Goal: Task Accomplishment & Management: Use online tool/utility

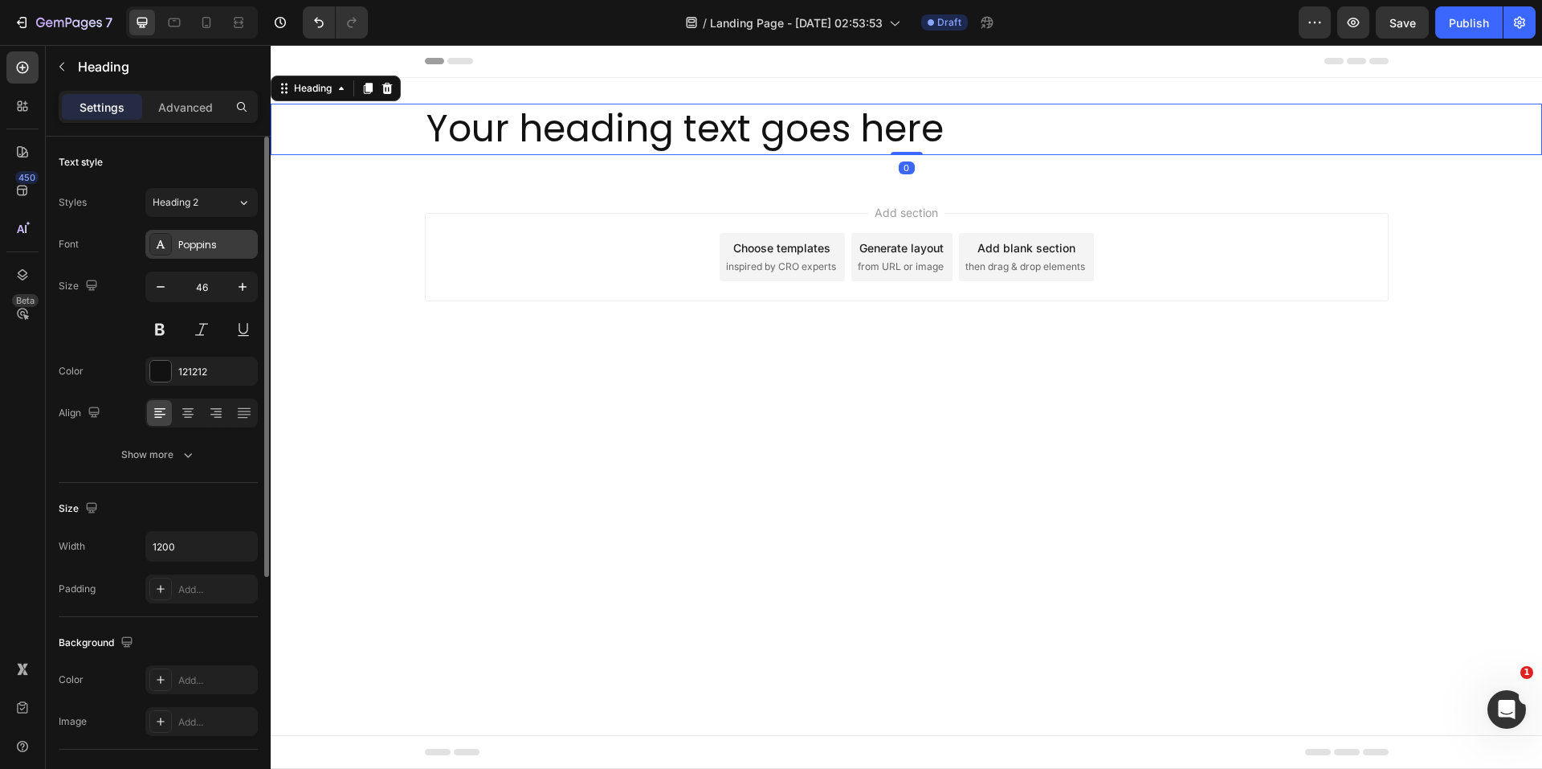
click at [182, 239] on div "Poppins" at bounding box center [216, 245] width 76 height 14
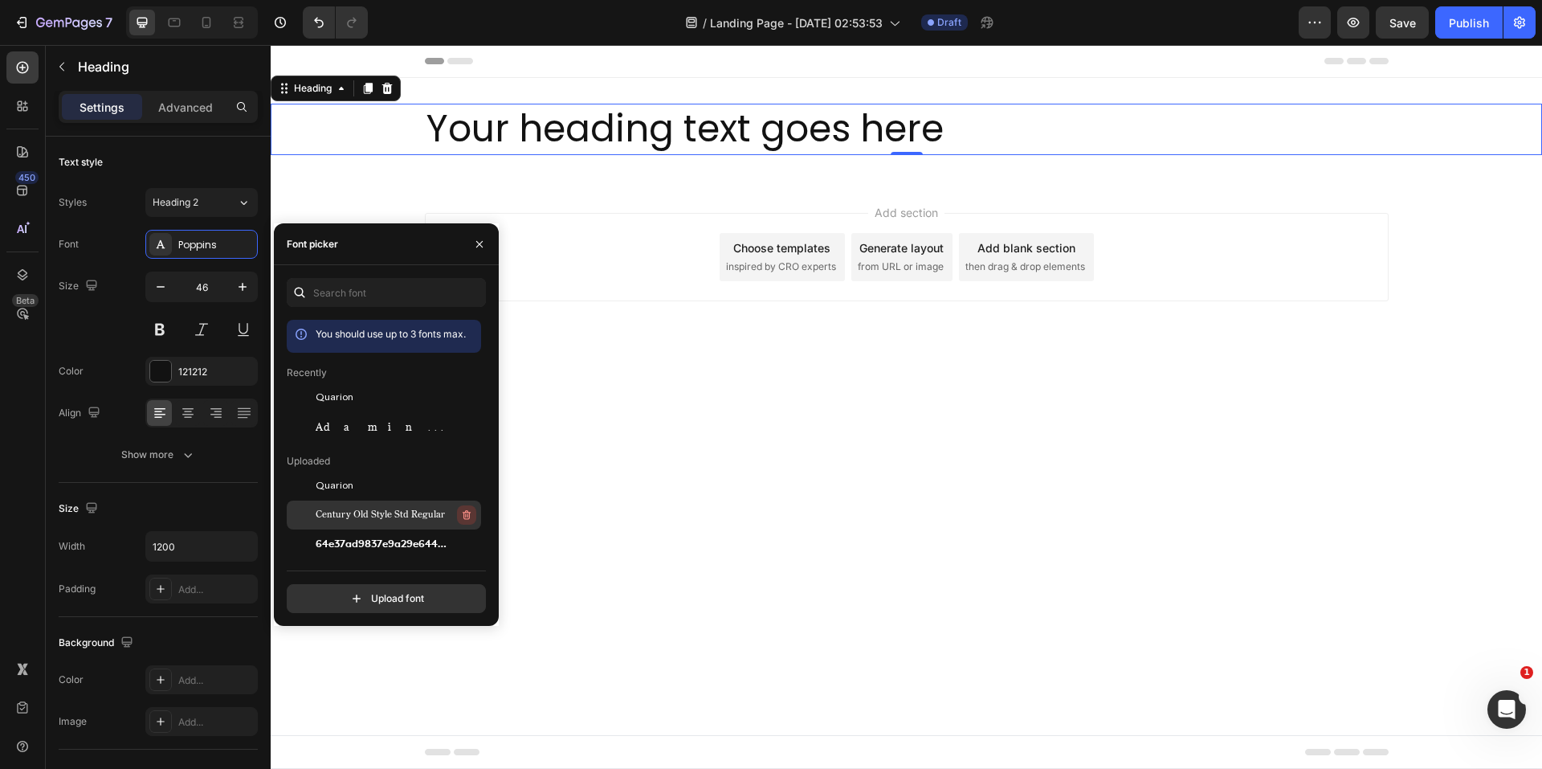
click at [469, 513] on icon "button" at bounding box center [466, 515] width 13 height 13
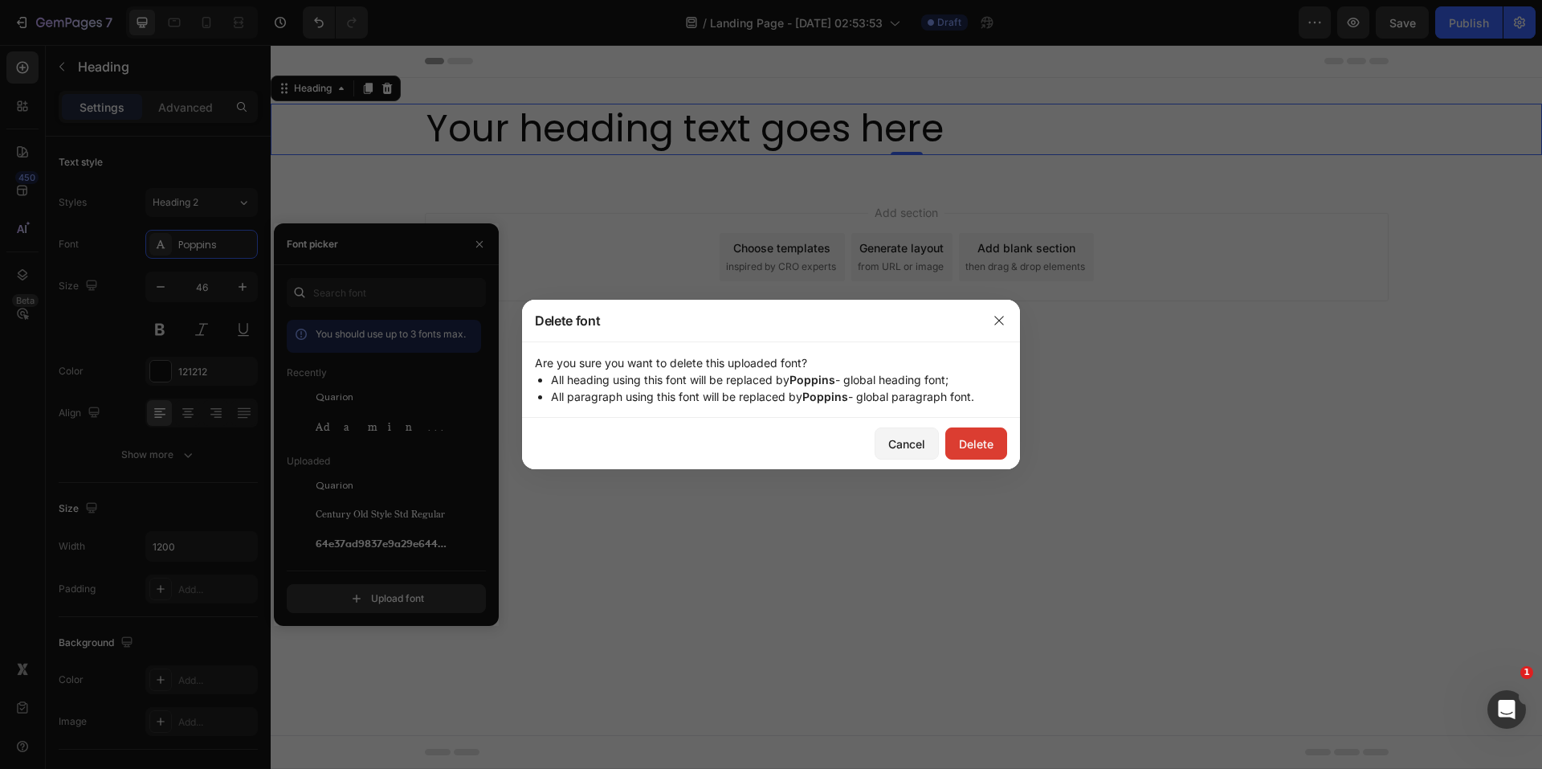
click at [992, 446] on div "Delete" at bounding box center [976, 443] width 35 height 17
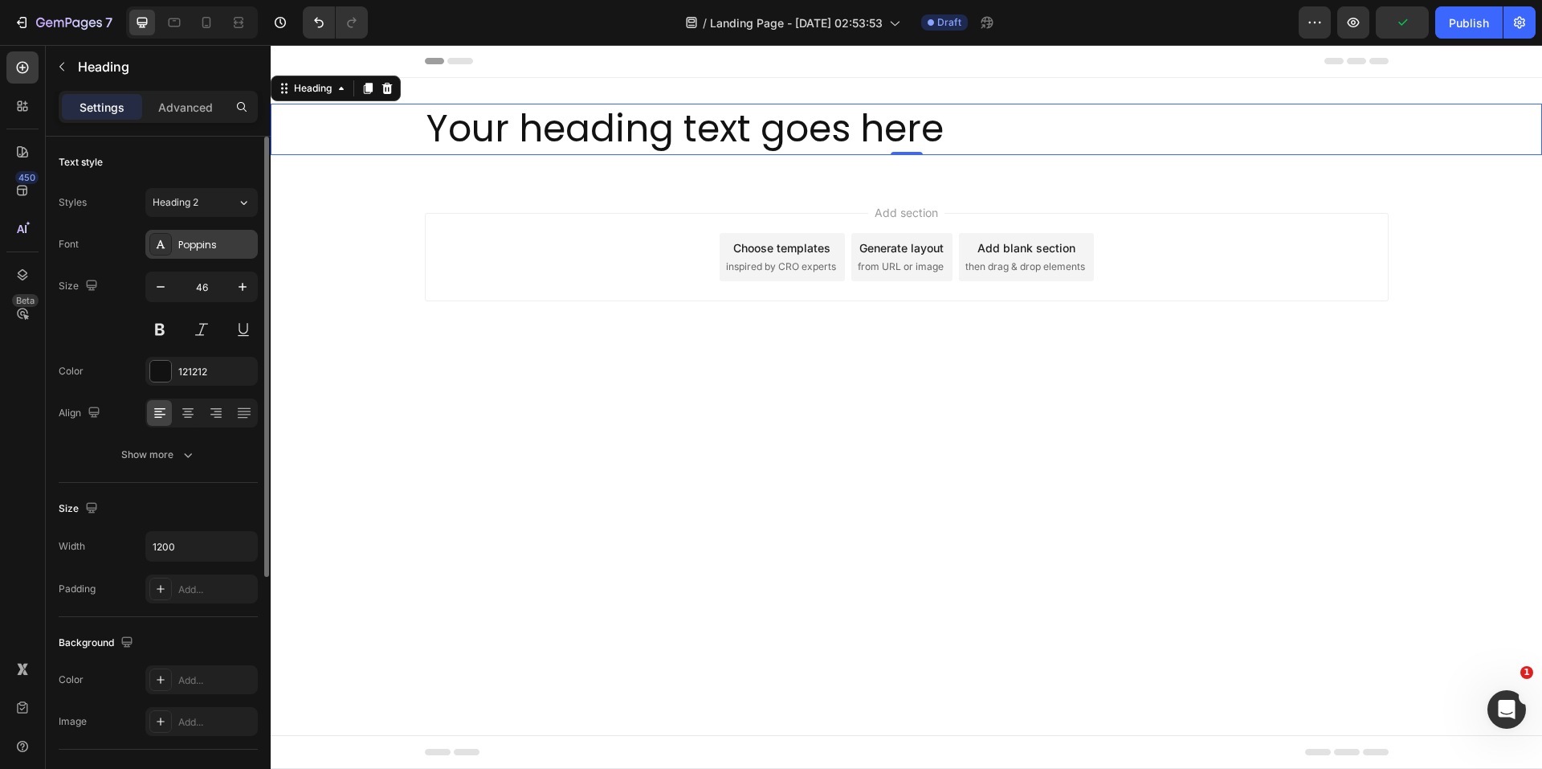
click at [240, 247] on div "Poppins" at bounding box center [216, 245] width 76 height 14
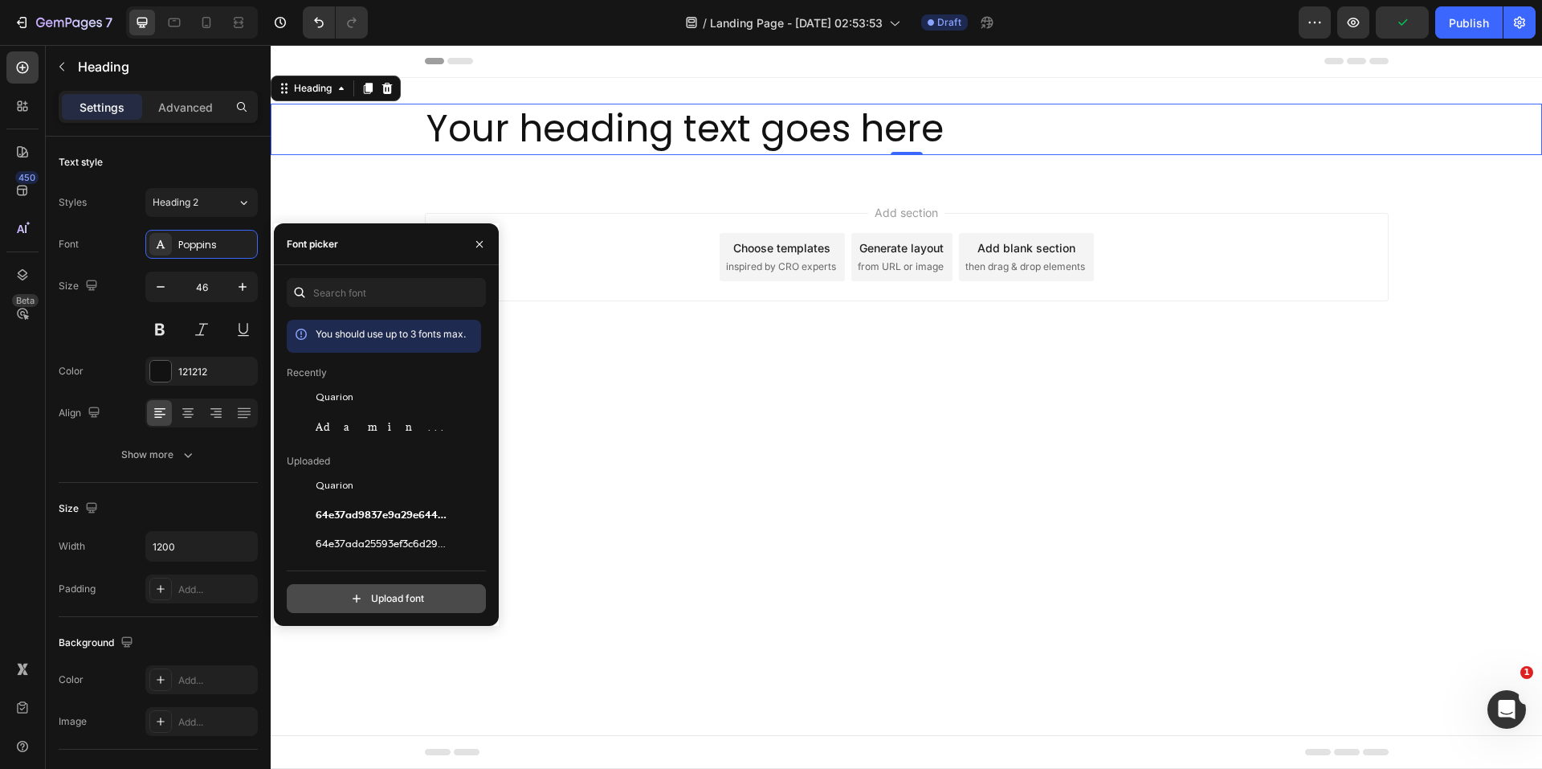
click at [374, 611] on input "file" at bounding box center [421, 598] width 402 height 27
type input "C:\fakepath\Century Old Style Std-Regular.otf"
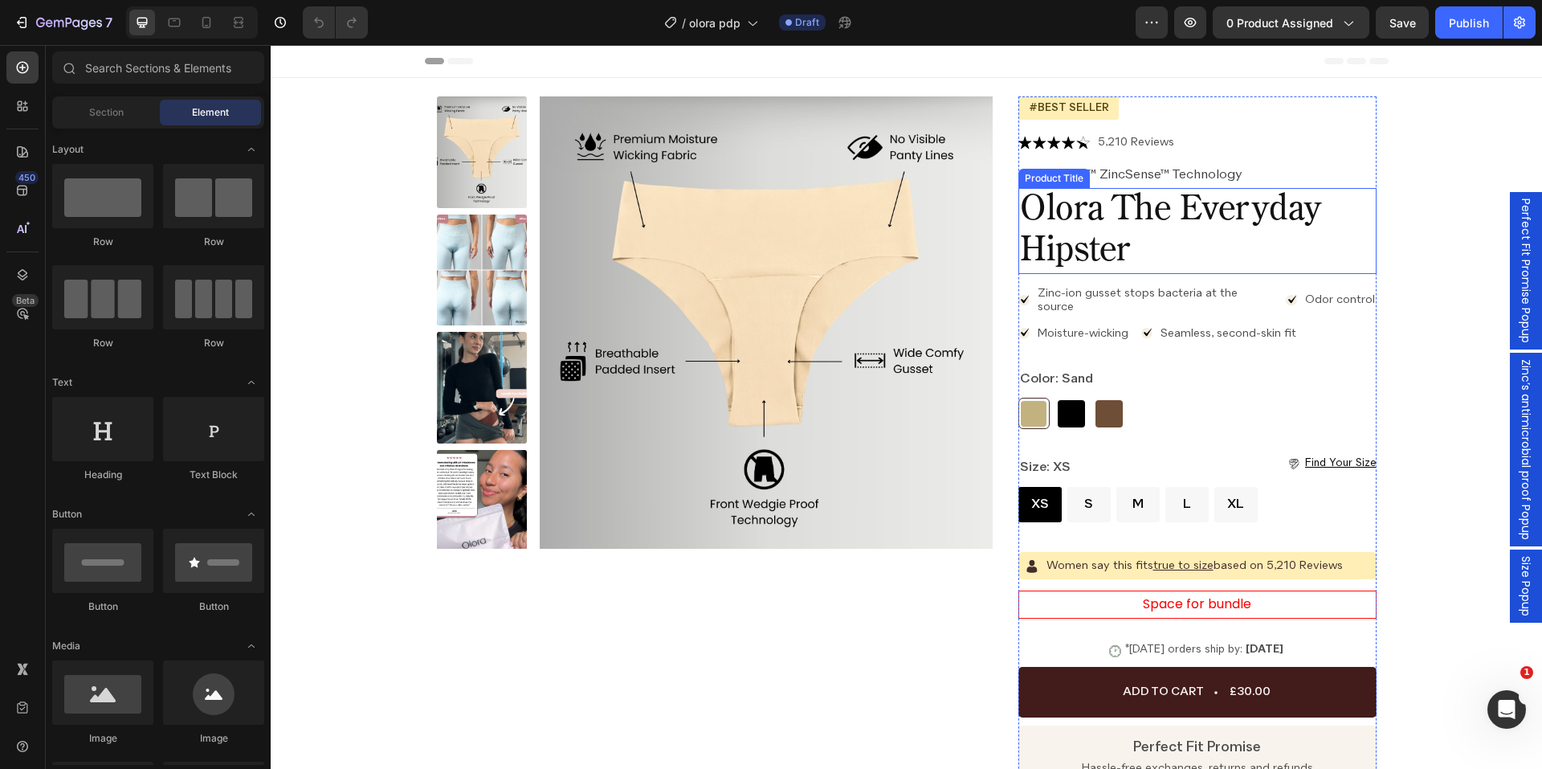
click at [1105, 254] on h1 "Olora The Everyday Hipster" at bounding box center [1198, 231] width 358 height 86
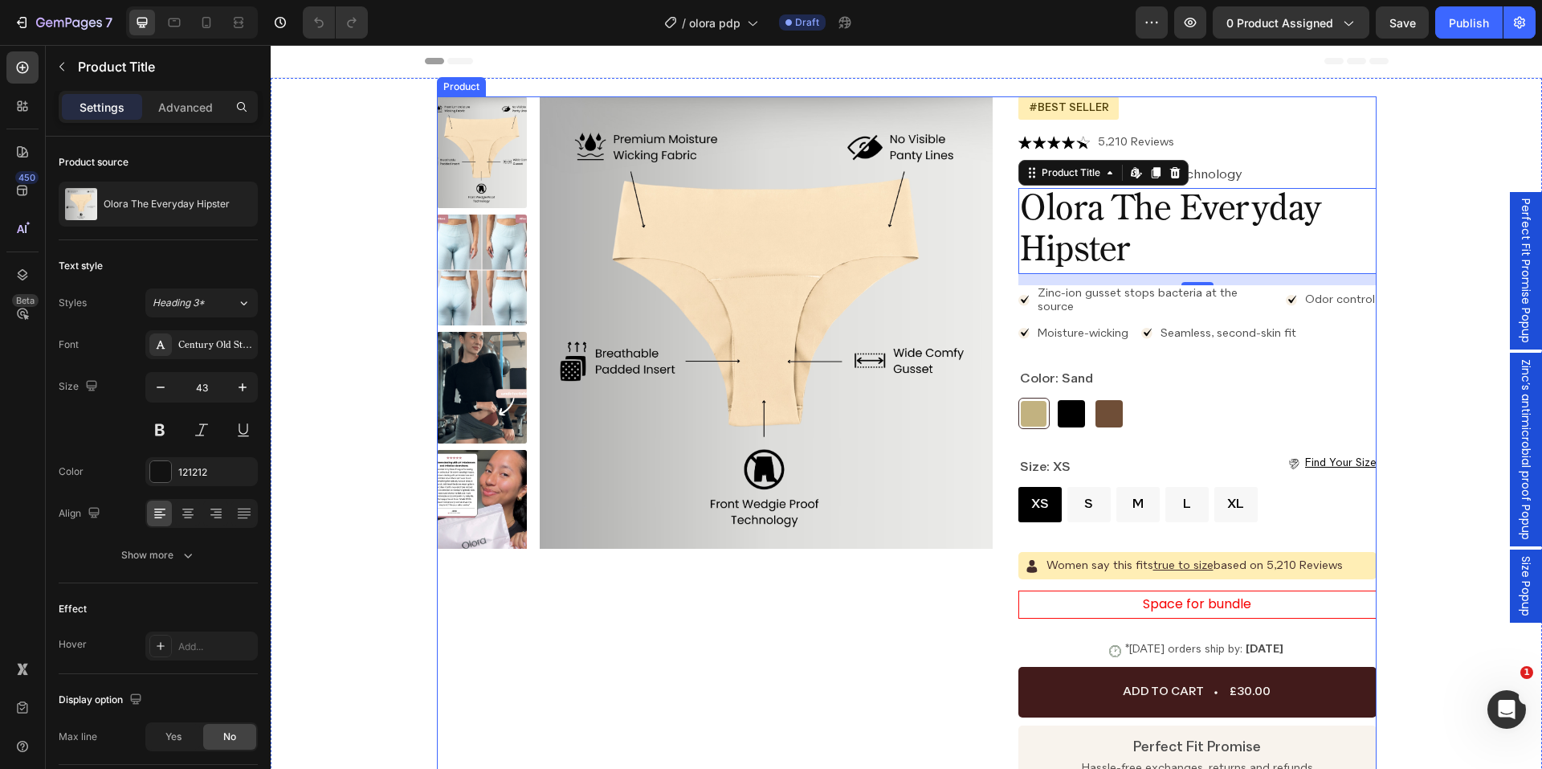
click at [664, 625] on div "Product Images" at bounding box center [715, 602] width 556 height 1013
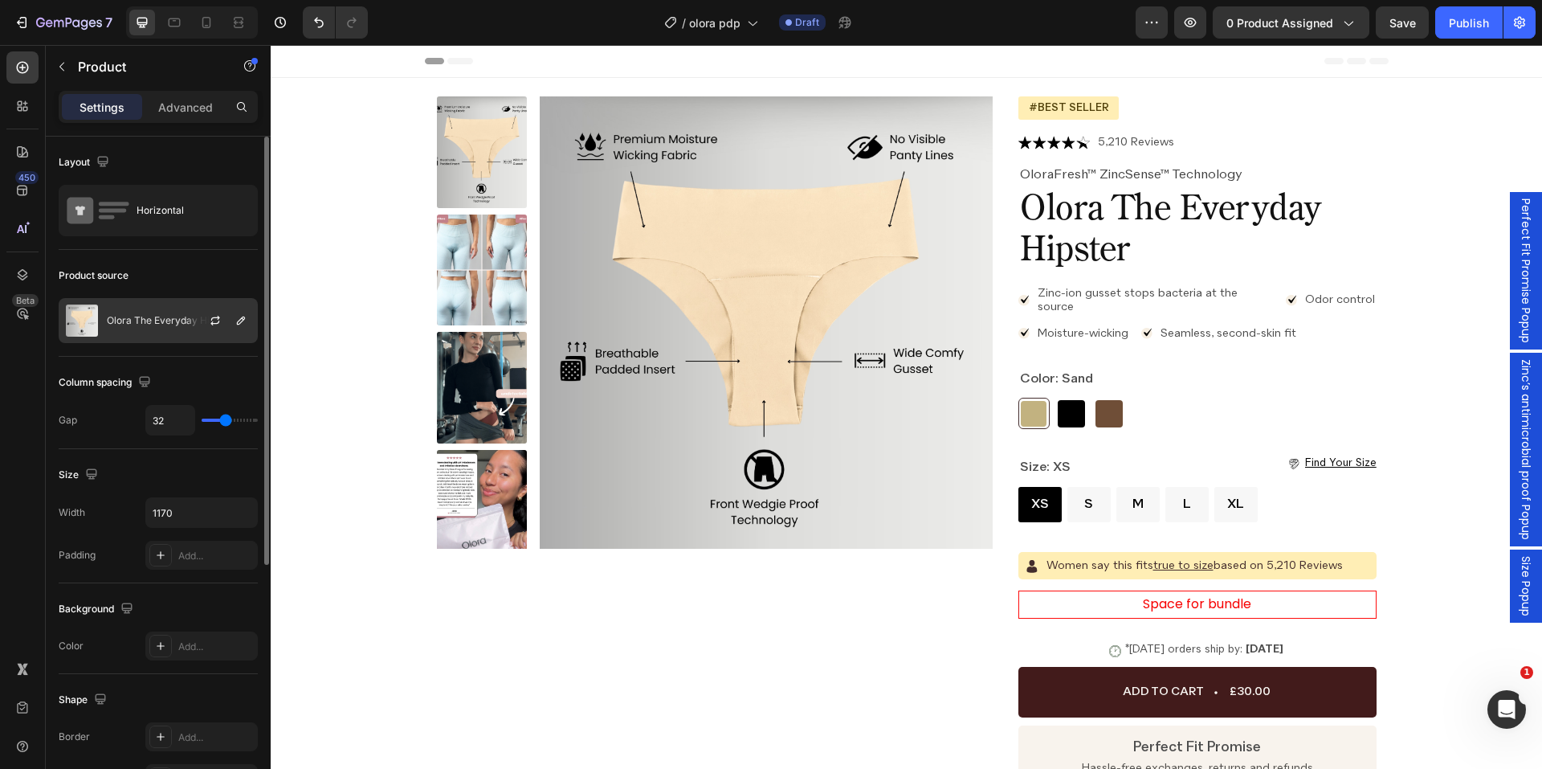
click at [140, 321] on p "Olora The Everyday Hipster" at bounding box center [170, 320] width 126 height 11
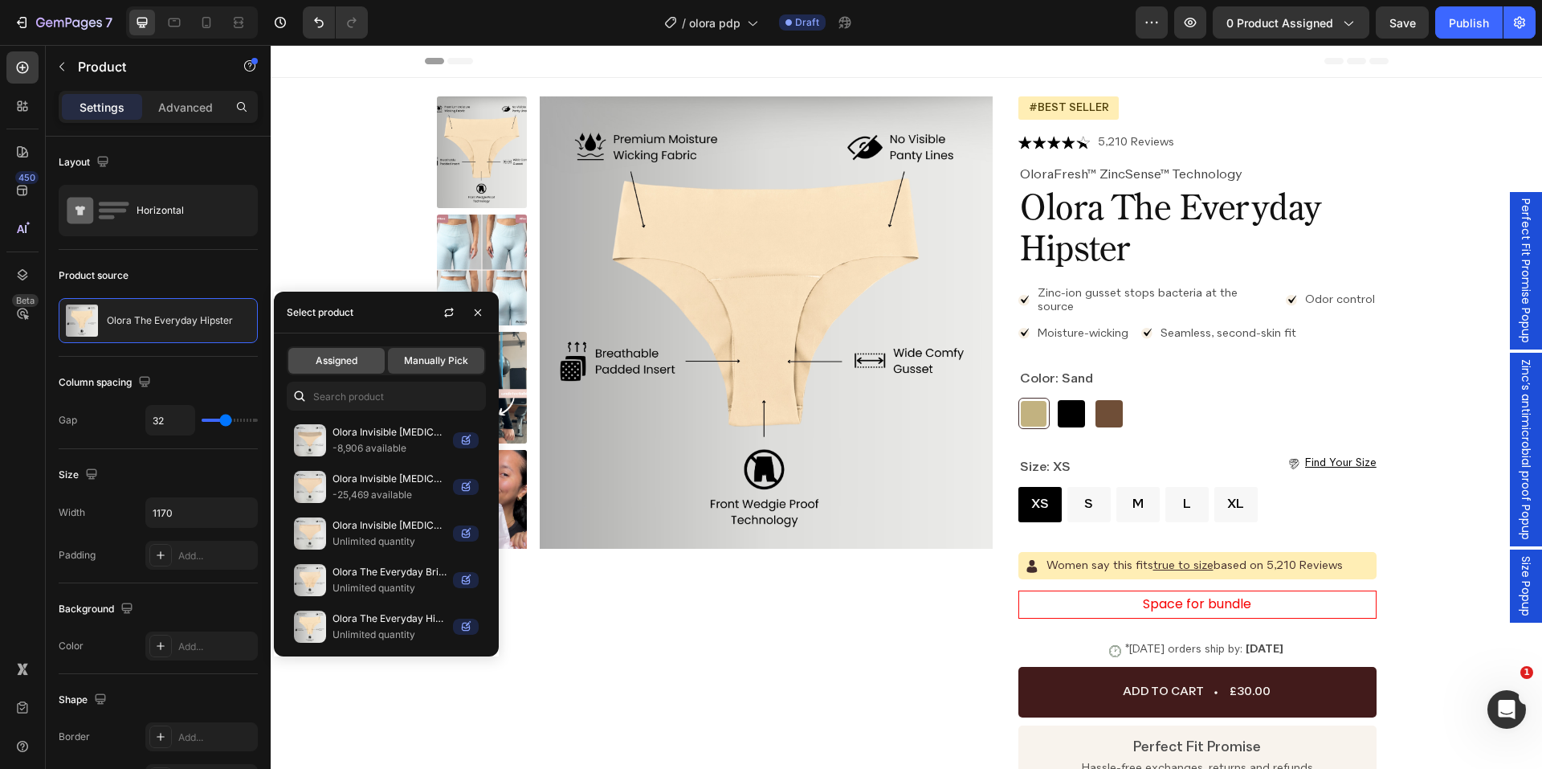
click at [318, 350] on div "Assigned" at bounding box center [336, 361] width 96 height 26
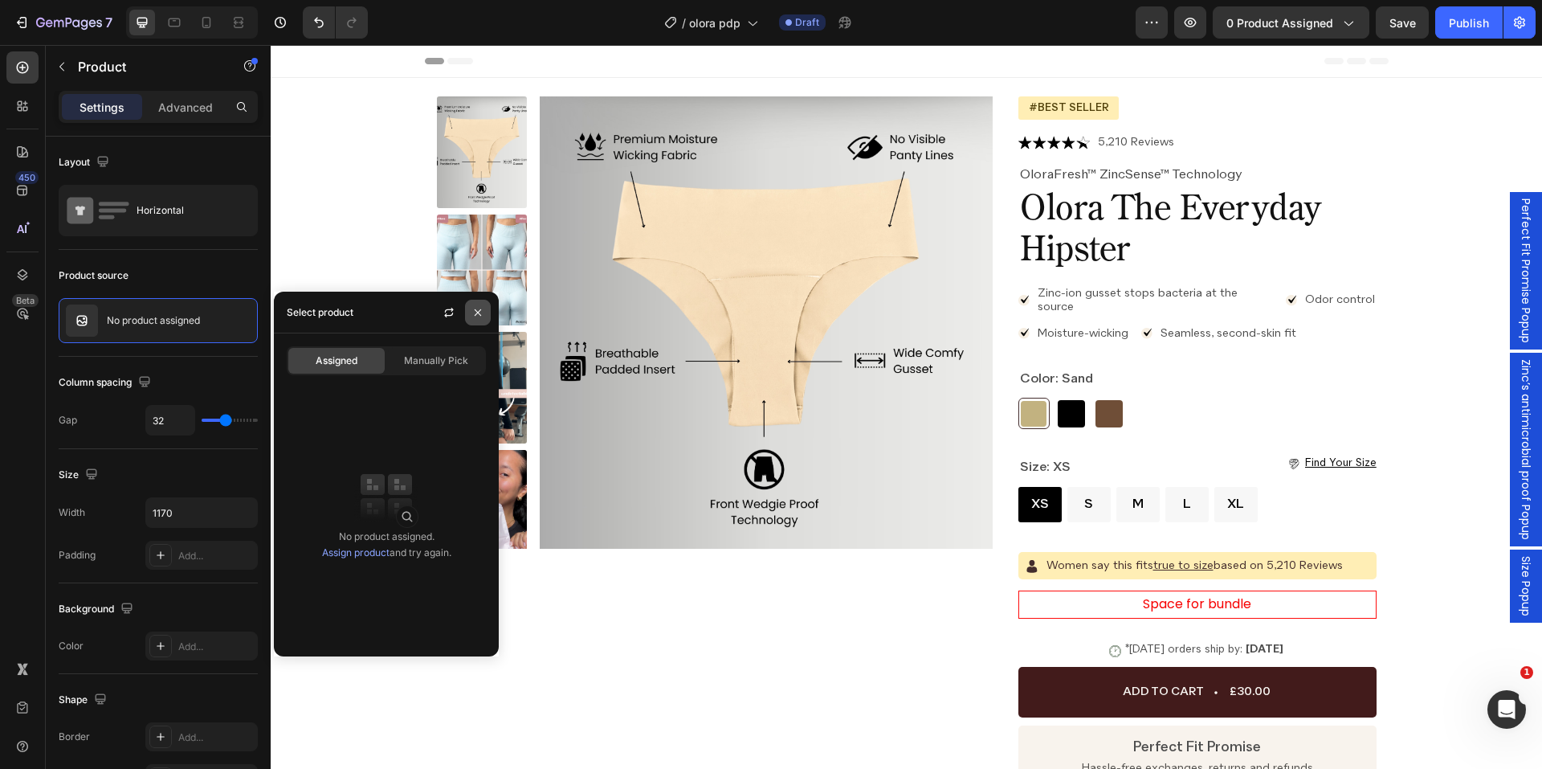
click at [479, 309] on icon "button" at bounding box center [478, 312] width 13 height 13
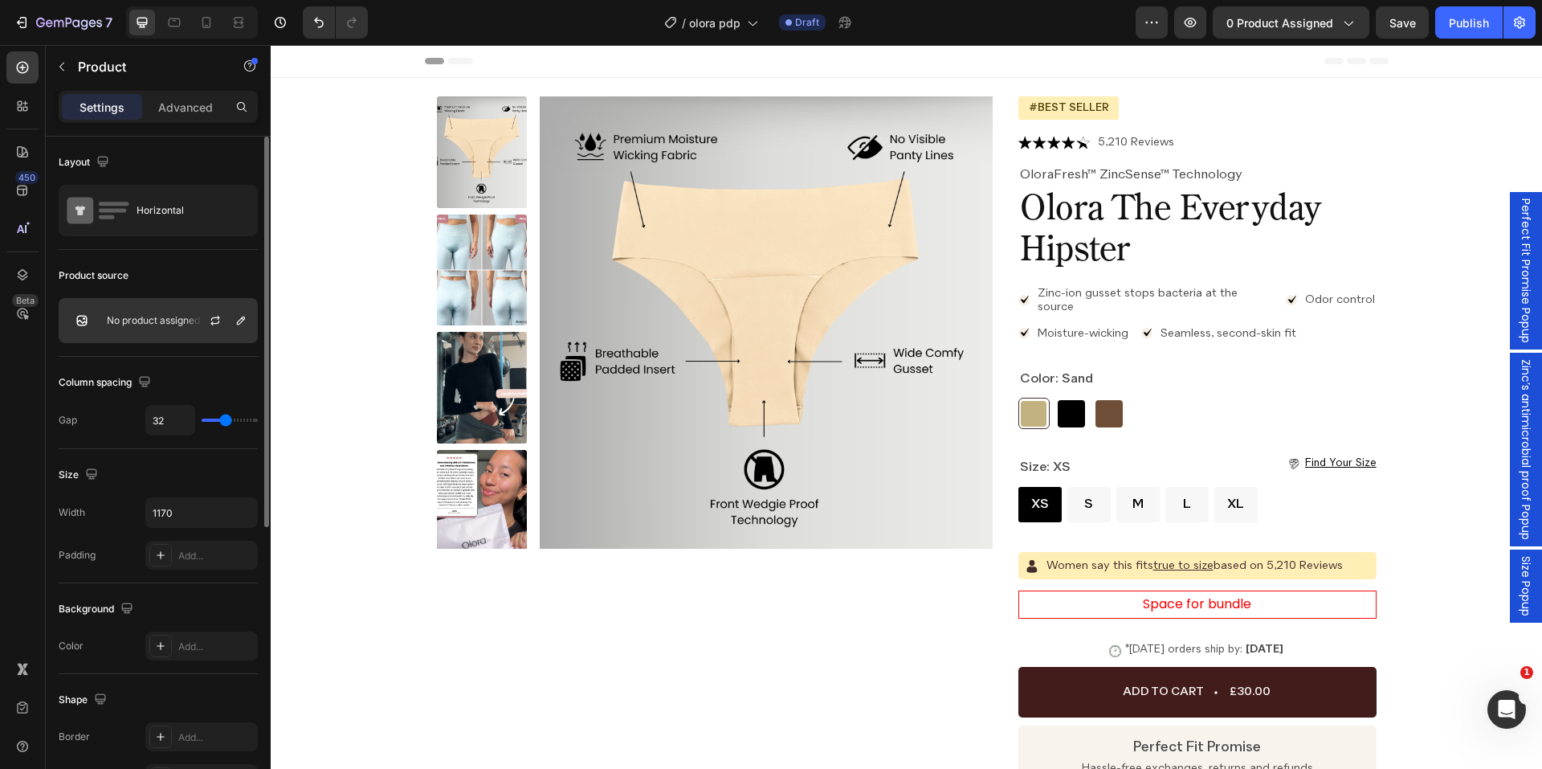
click at [113, 309] on div "No product assigned" at bounding box center [158, 320] width 199 height 45
drag, startPoint x: 185, startPoint y: 266, endPoint x: 131, endPoint y: 216, distance: 73.3
click at [185, 266] on div "Product source" at bounding box center [158, 276] width 199 height 26
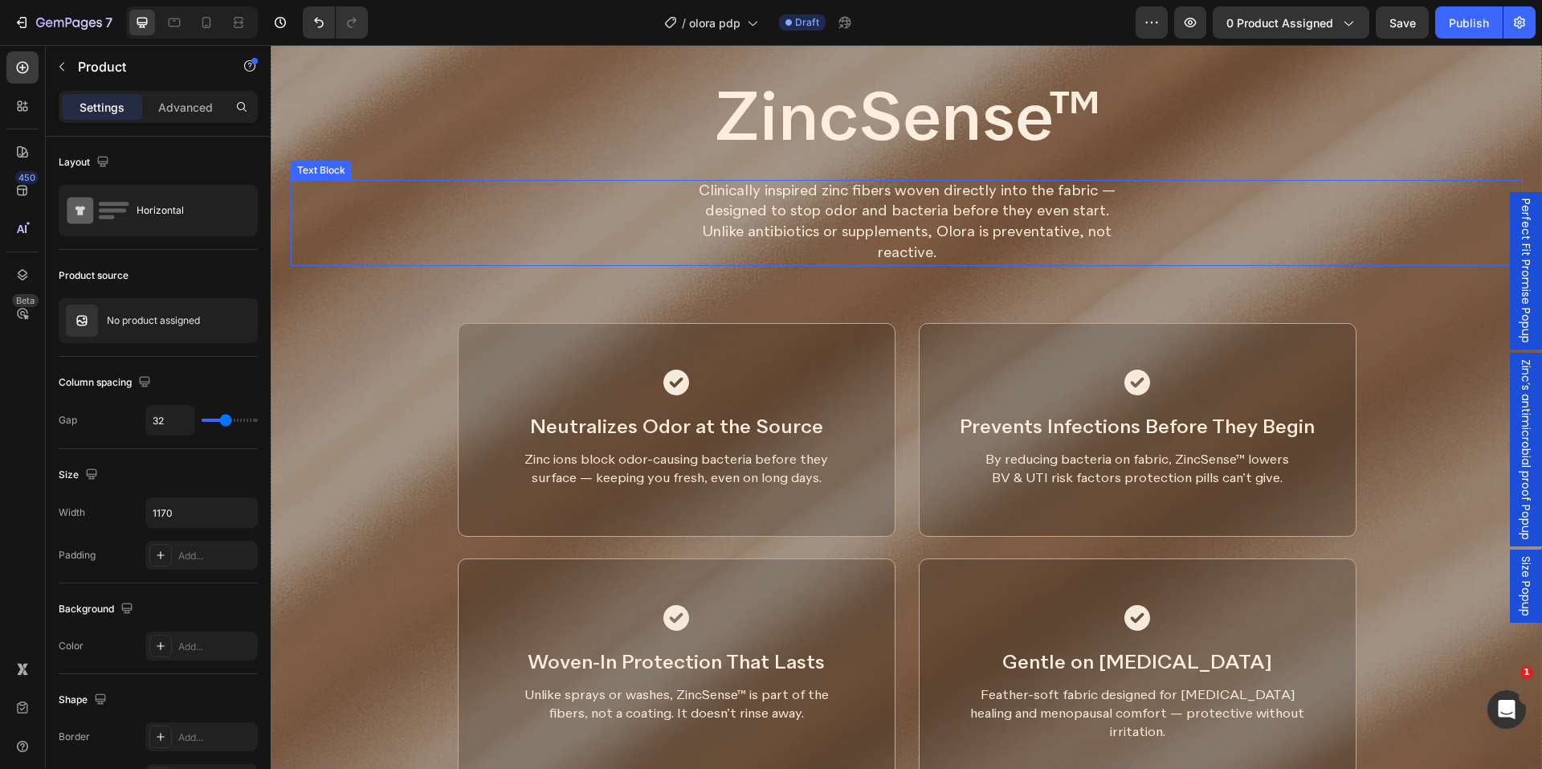
scroll to position [1928, 0]
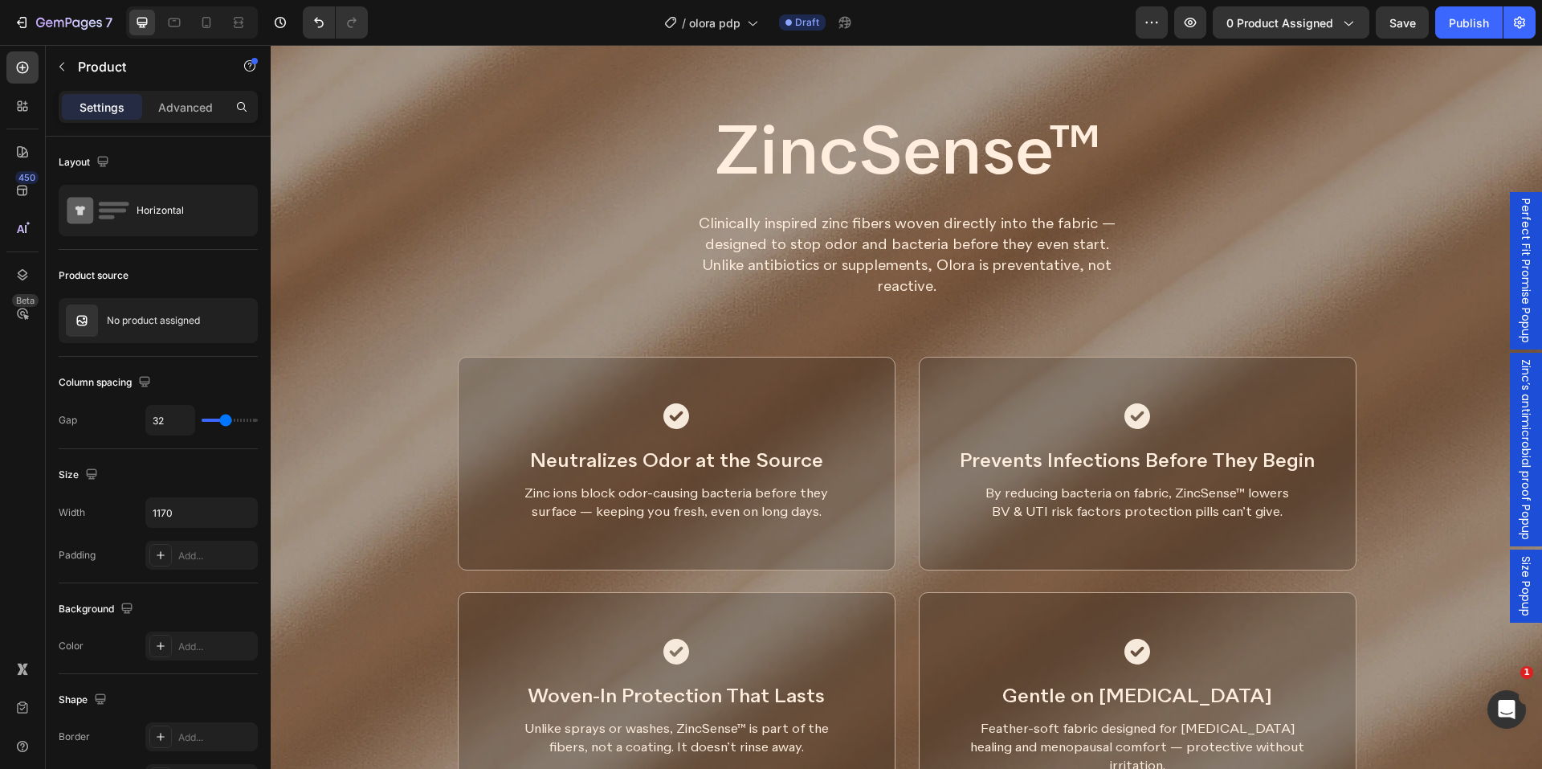
click at [1518, 570] on span "Size Popup" at bounding box center [1526, 586] width 16 height 60
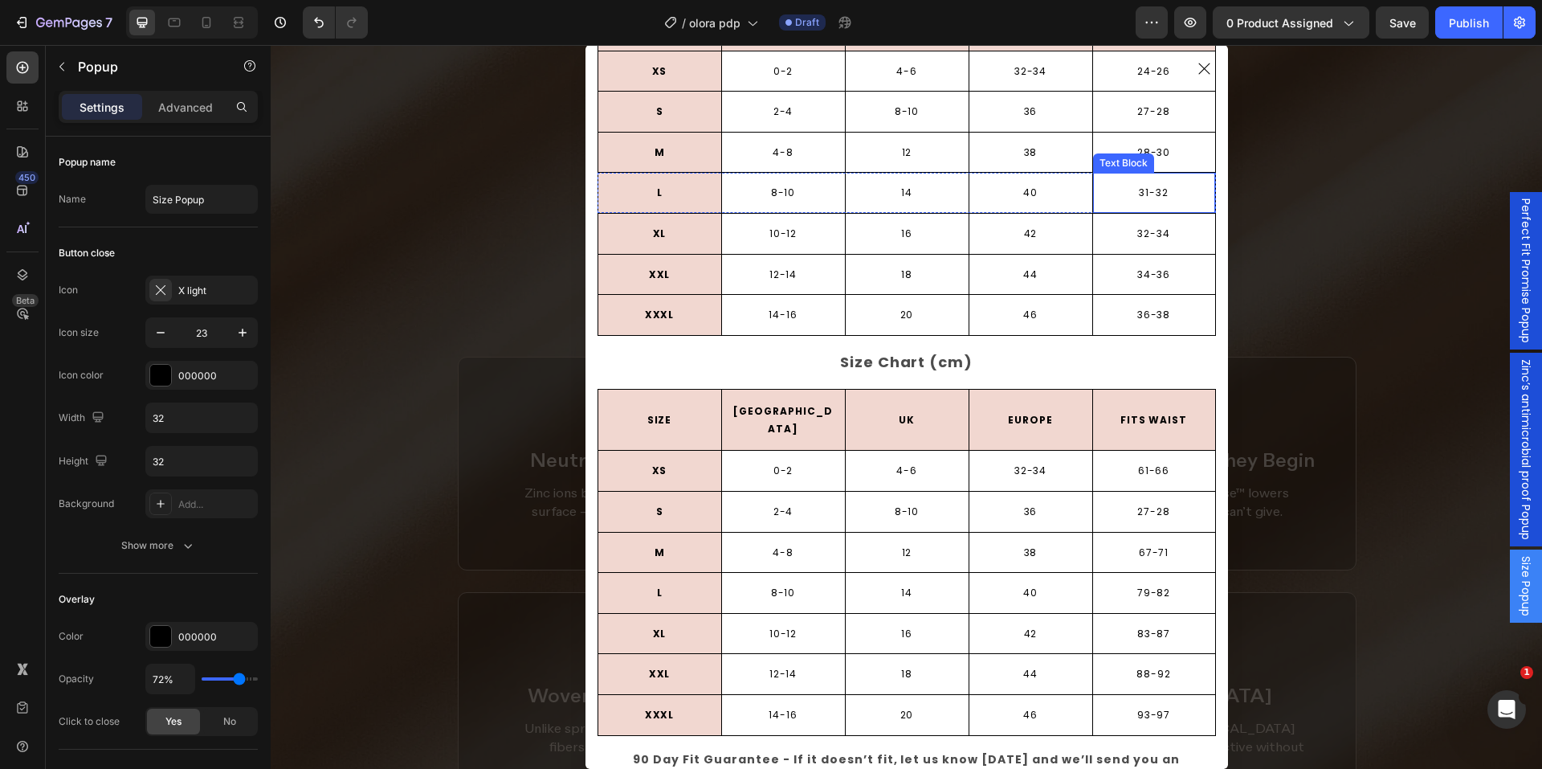
scroll to position [133, 0]
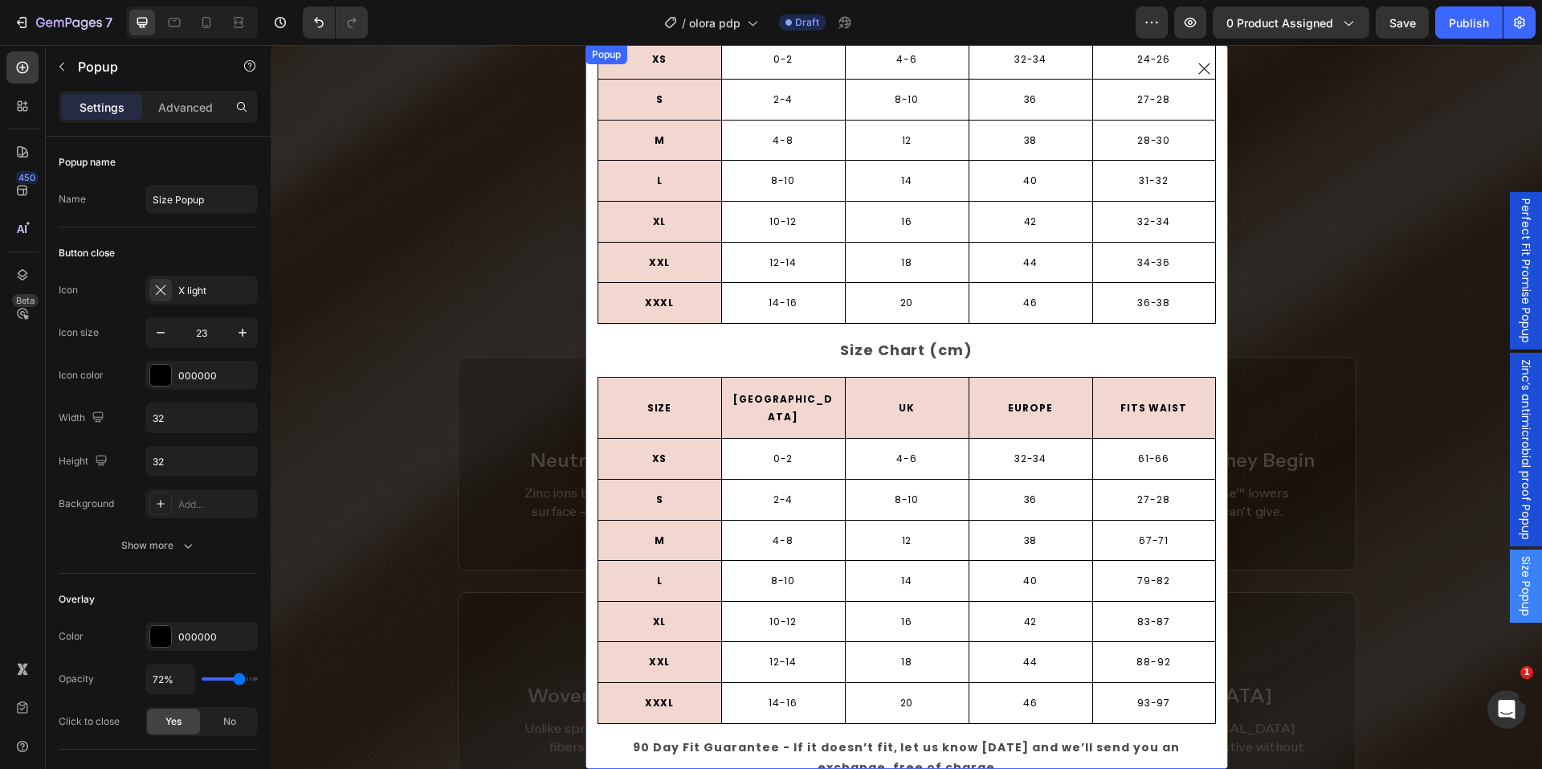
click at [1203, 66] on icon "Dialog content" at bounding box center [1204, 68] width 18 height 18
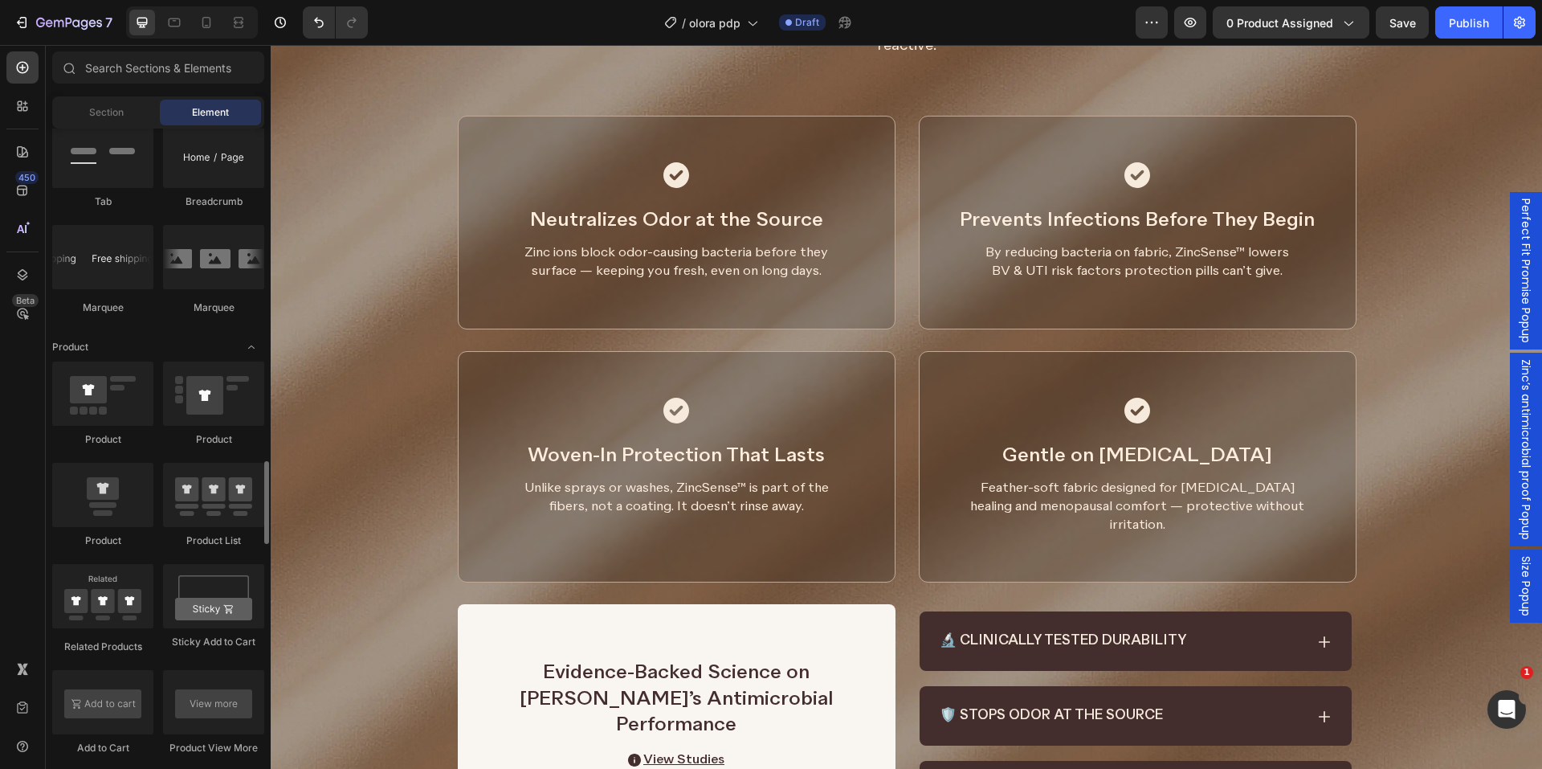
scroll to position [2008, 0]
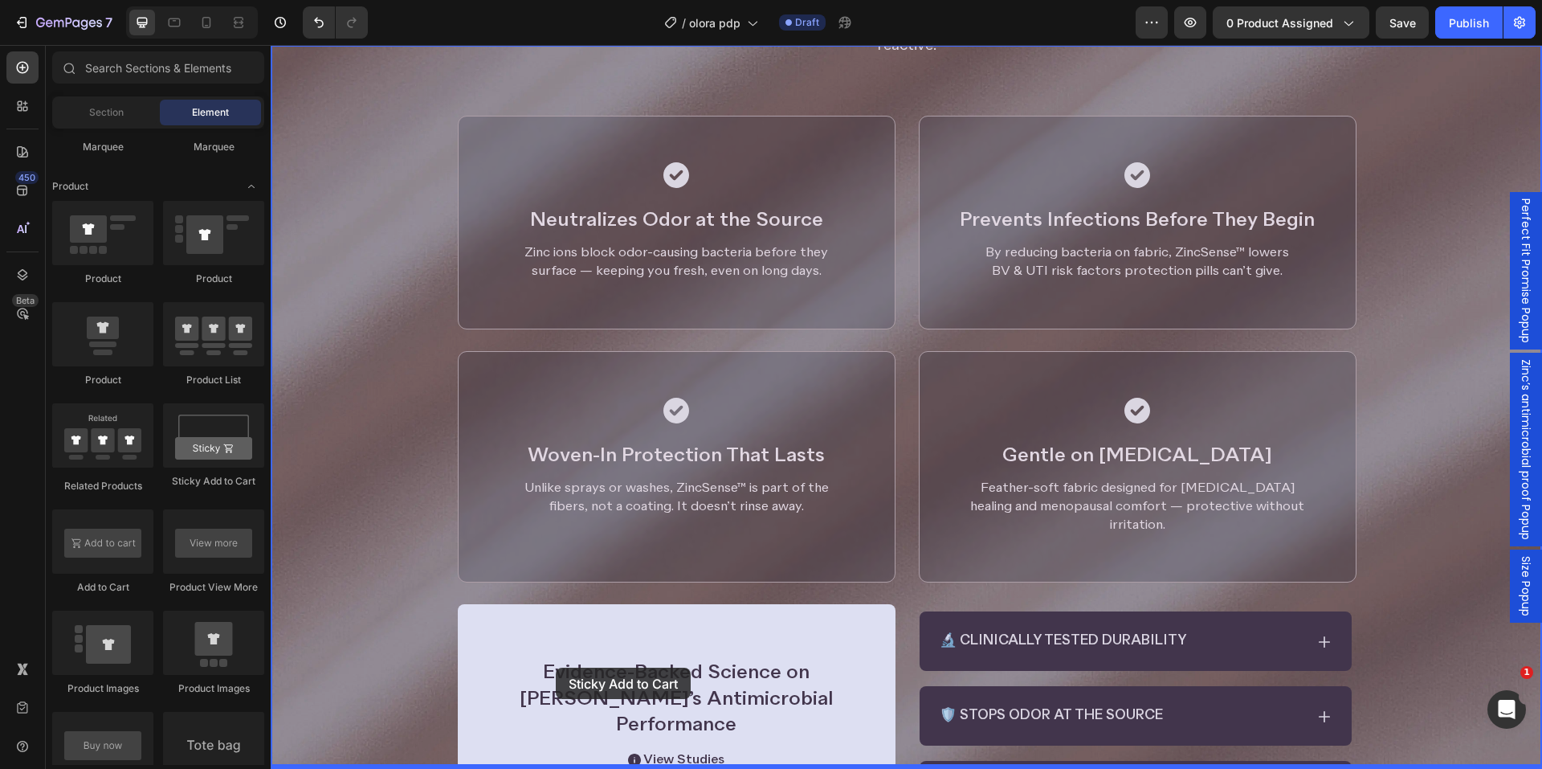
drag, startPoint x: 476, startPoint y: 500, endPoint x: 563, endPoint y: 674, distance: 194.0
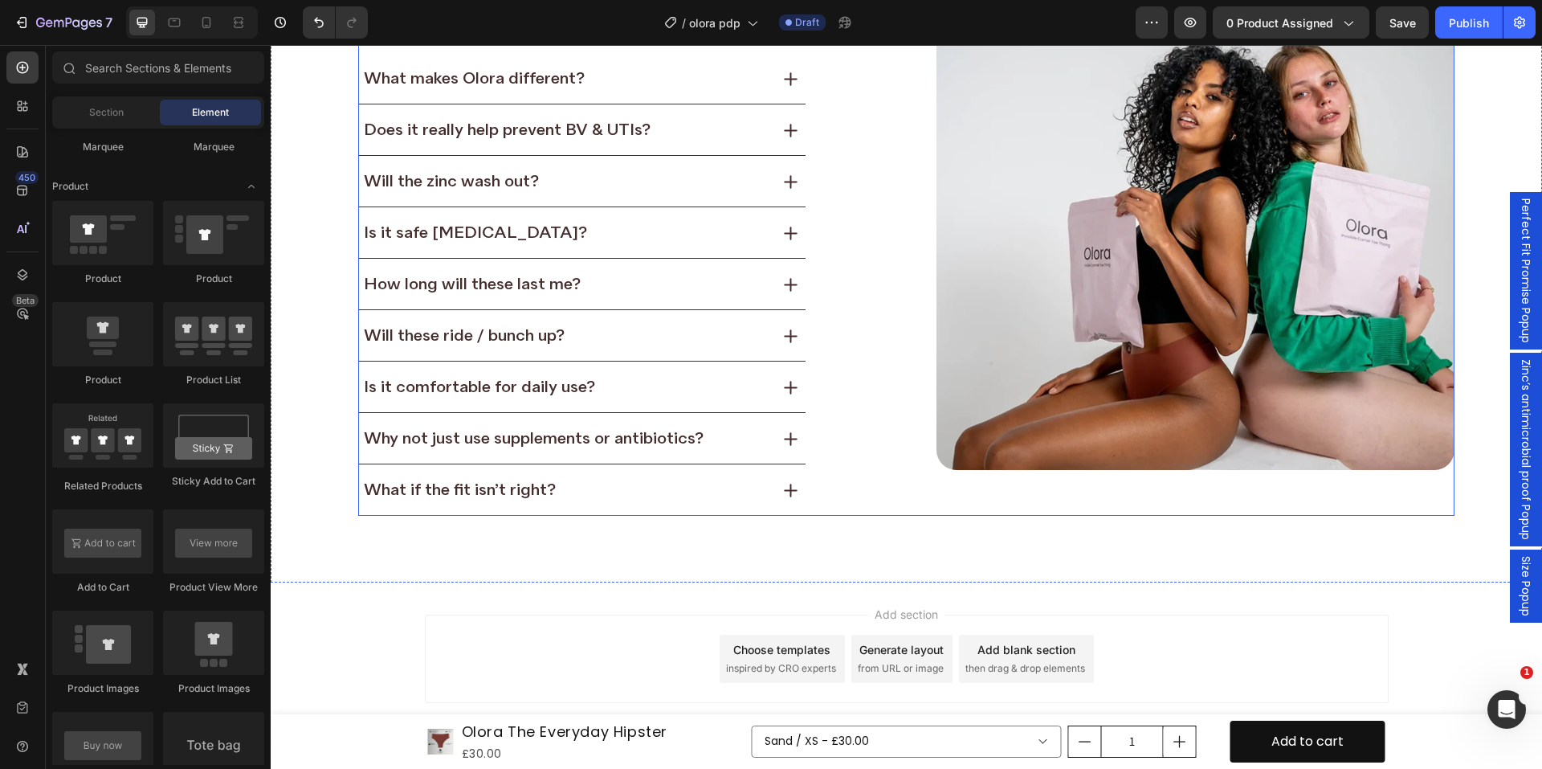
scroll to position [7070, 0]
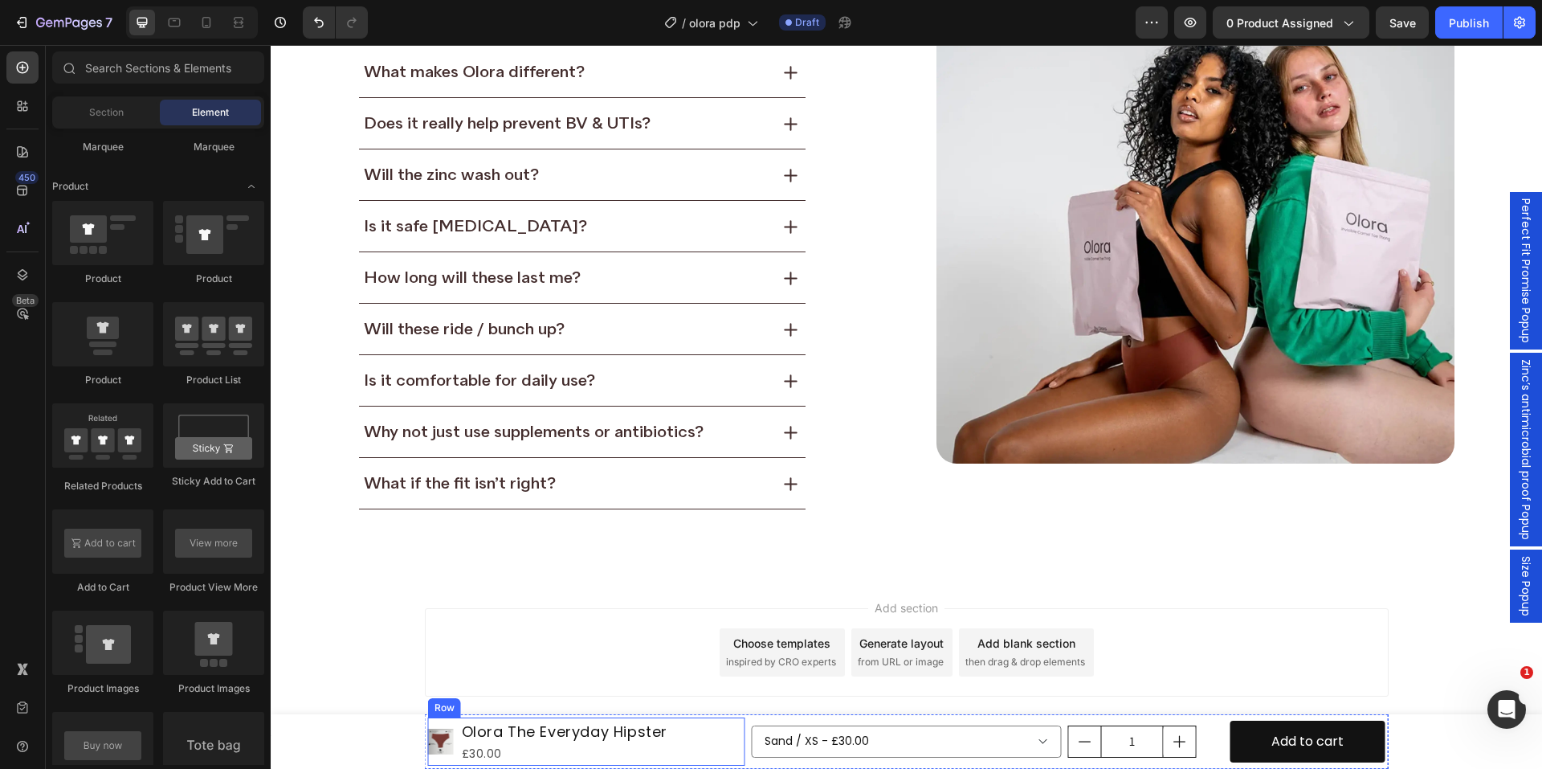
click at [694, 746] on div "Product Images Olora The Everyday Hipster Product Title £30.00 Product Price Pr…" at bounding box center [586, 741] width 317 height 48
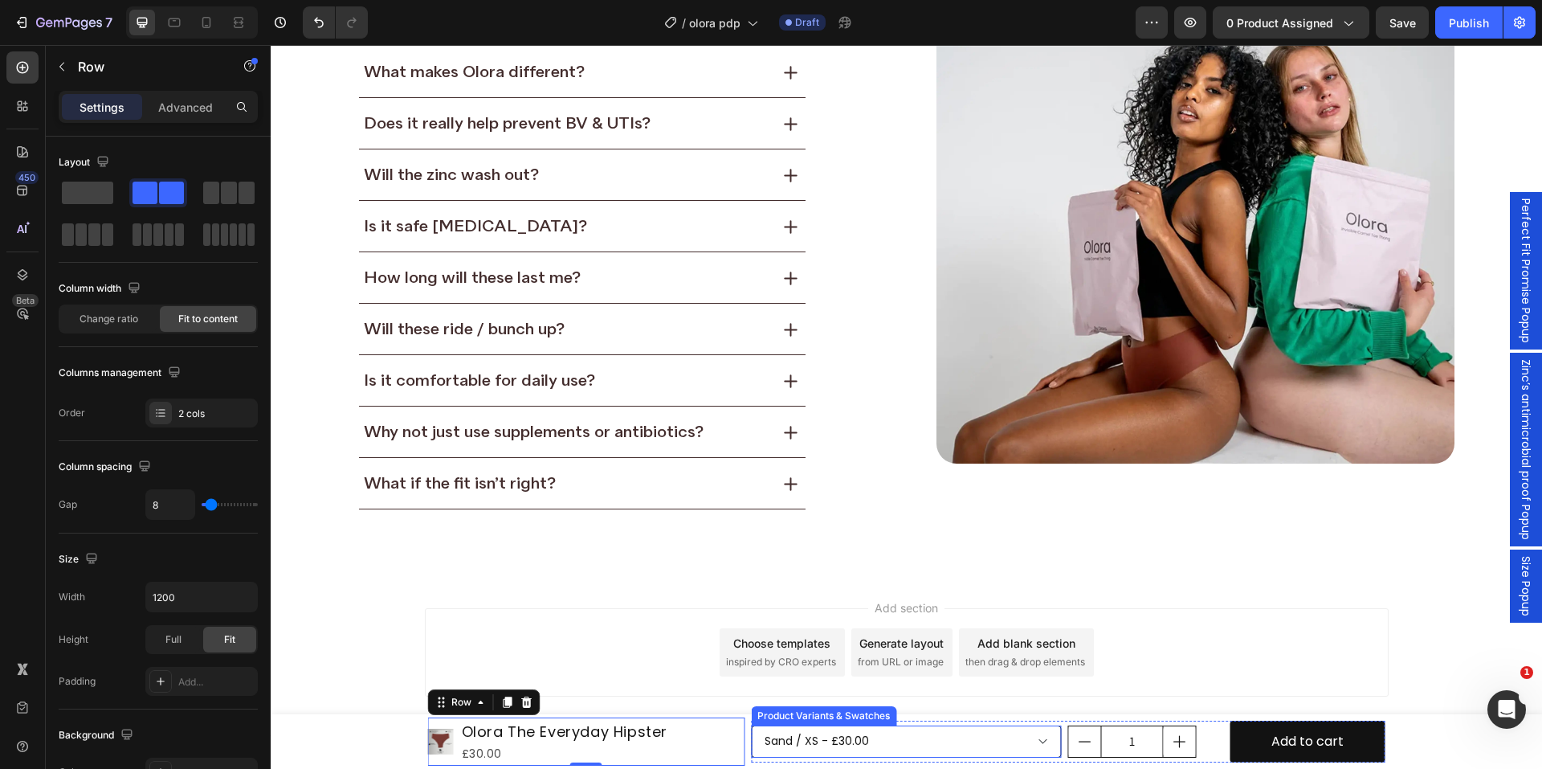
click at [1023, 742] on select "Sand / XS - £30.00 Sand / S - £30.00 Sand / M - £30.00 Sand / L - £30.00 Sand /…" at bounding box center [906, 741] width 311 height 32
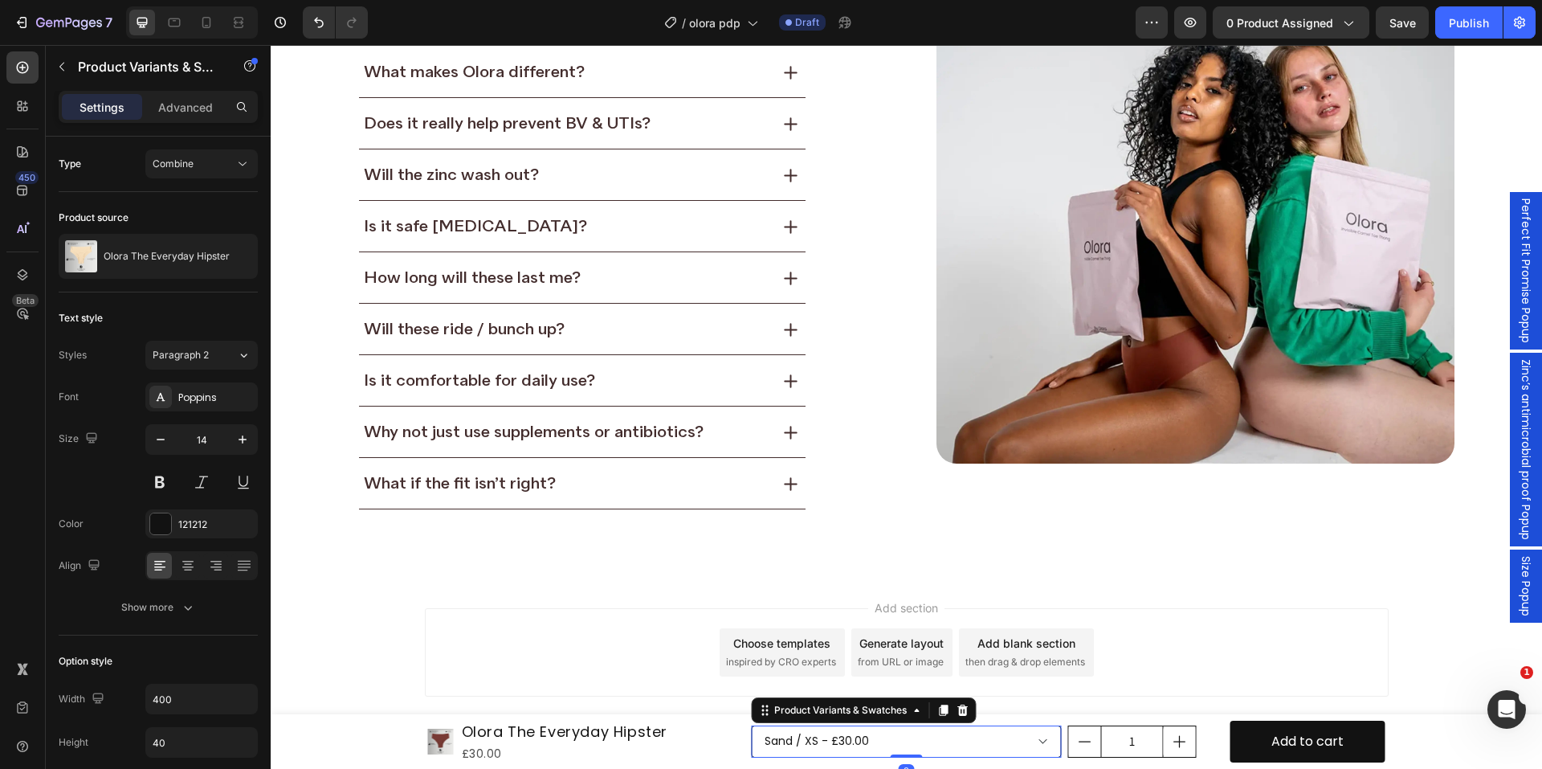
click at [962, 729] on select "Sand / XS - £30.00 Sand / S - £30.00 Sand / M - £30.00 Sand / L - £30.00 Sand /…" at bounding box center [906, 741] width 311 height 32
click at [965, 705] on div at bounding box center [962, 710] width 19 height 19
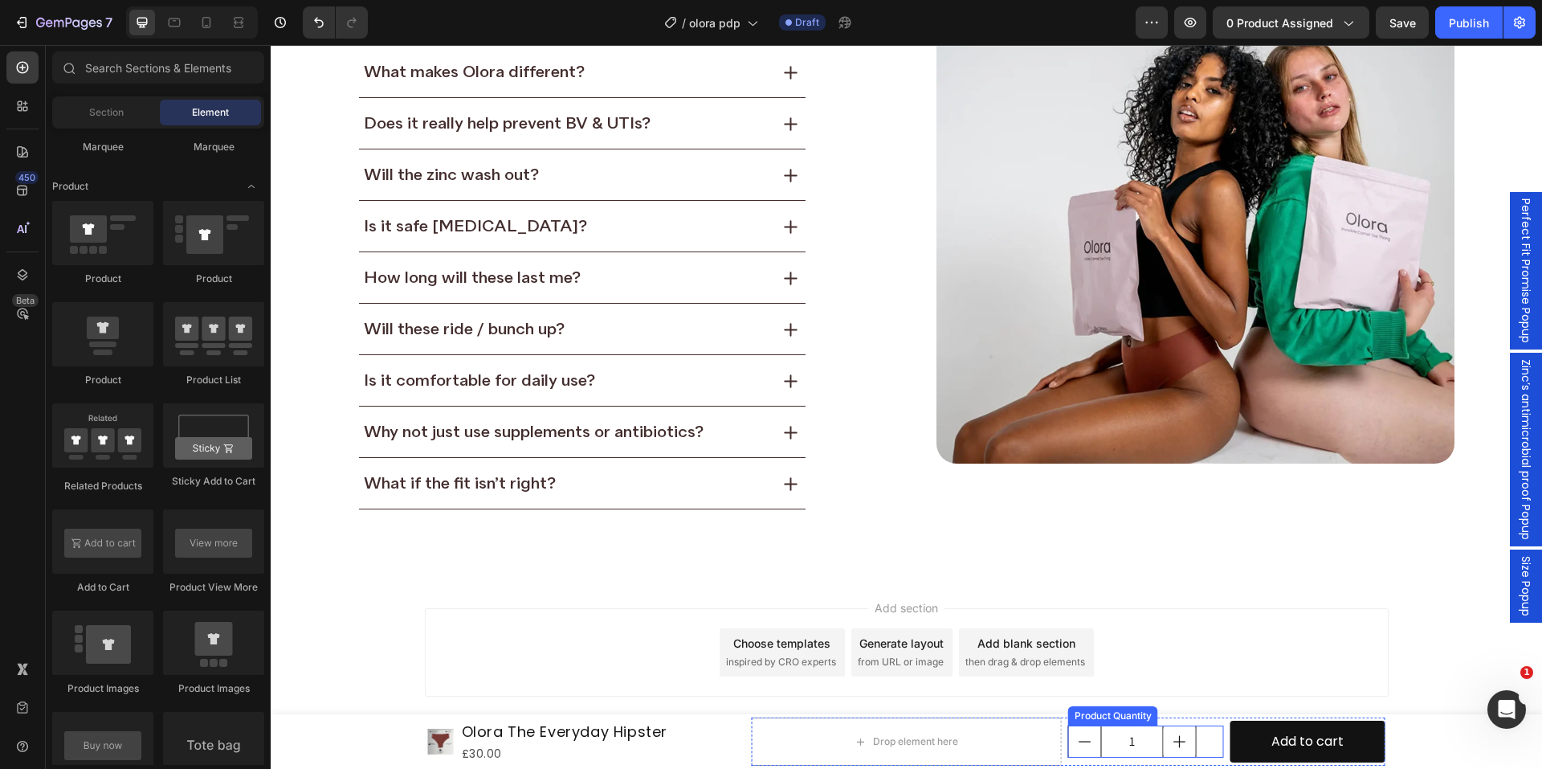
click at [1140, 733] on input "1" at bounding box center [1132, 741] width 63 height 31
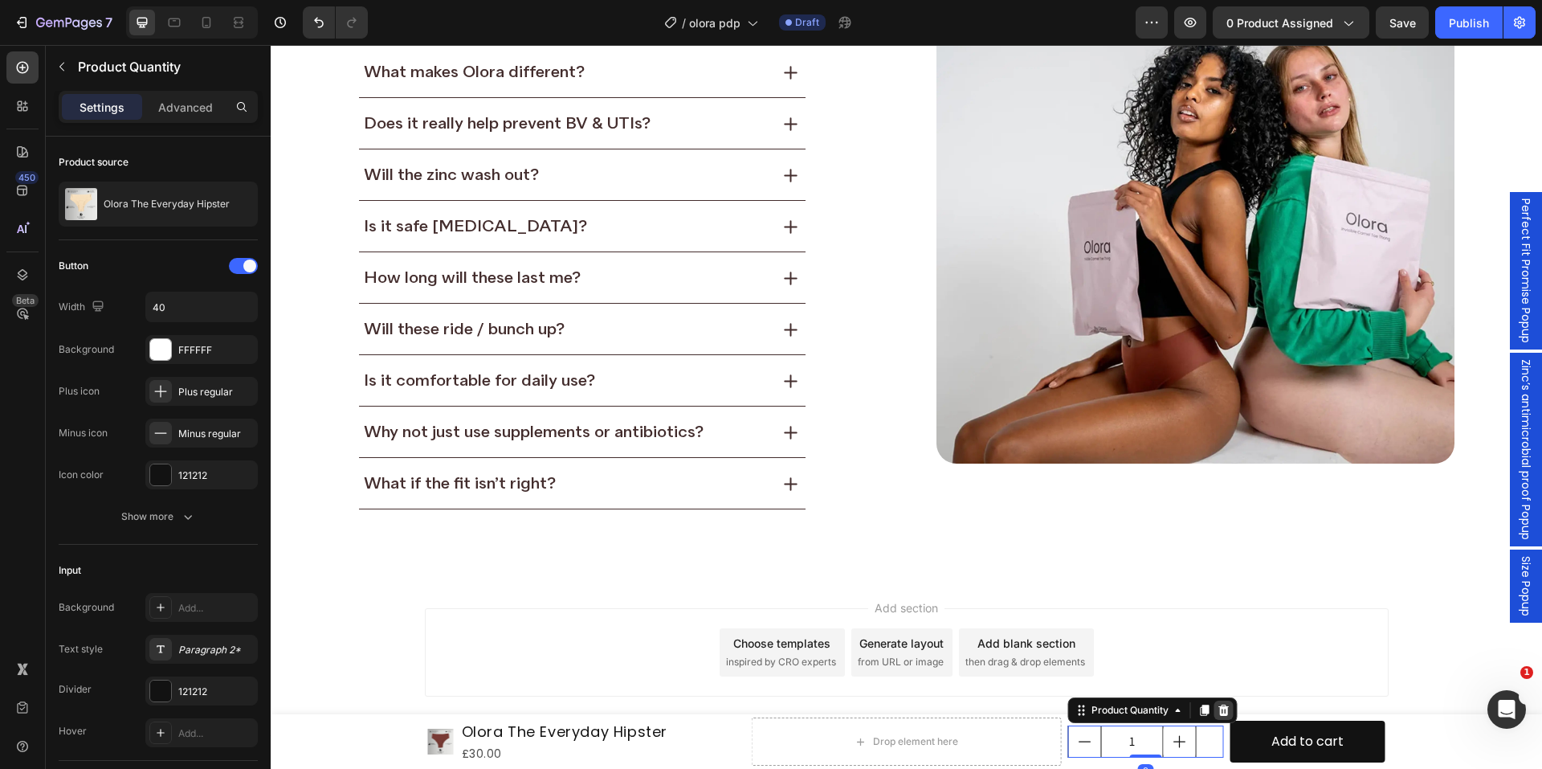
click at [1219, 709] on icon at bounding box center [1224, 710] width 10 height 11
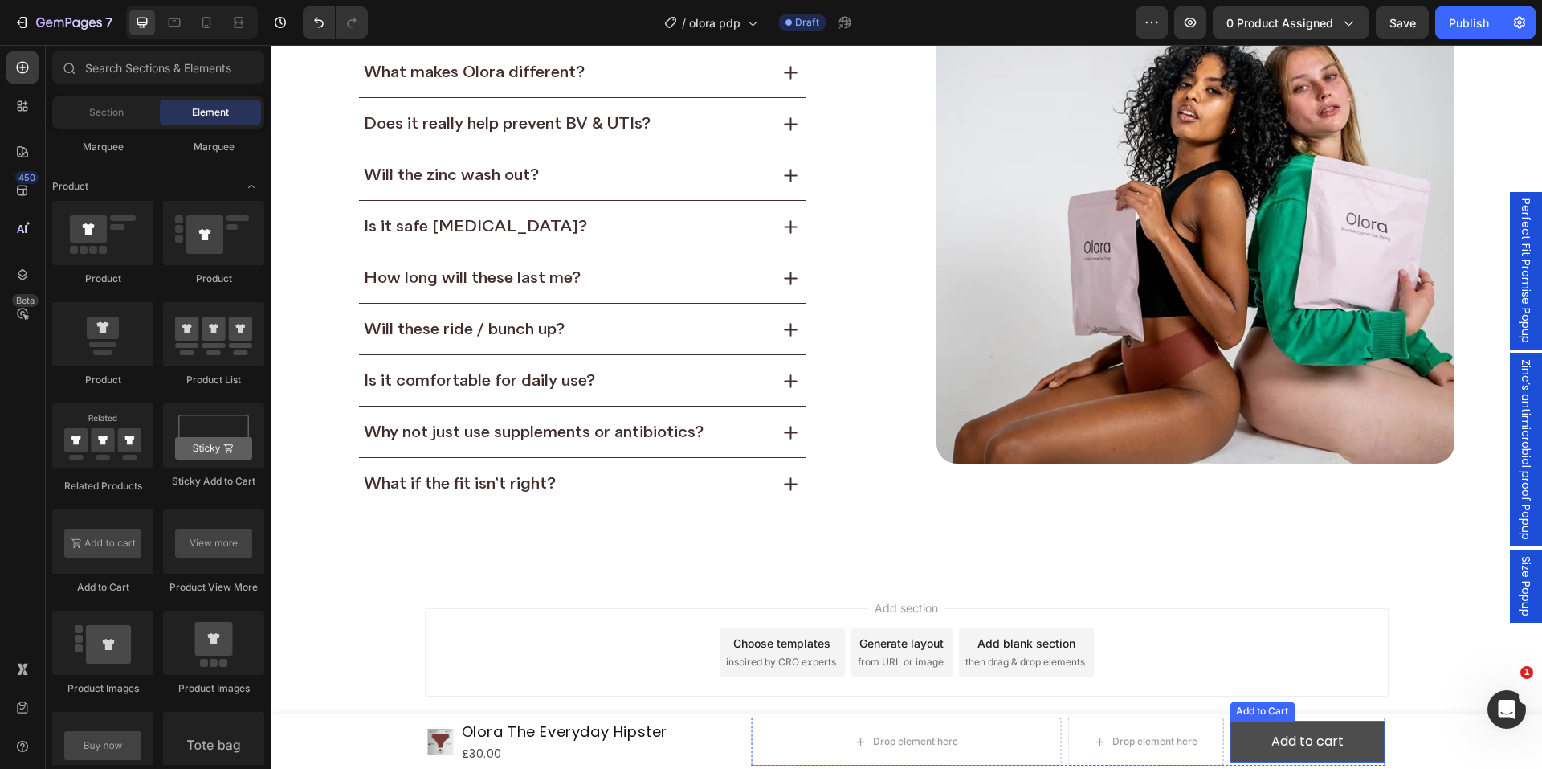
click at [1244, 745] on button "Add to cart" at bounding box center [1307, 742] width 155 height 43
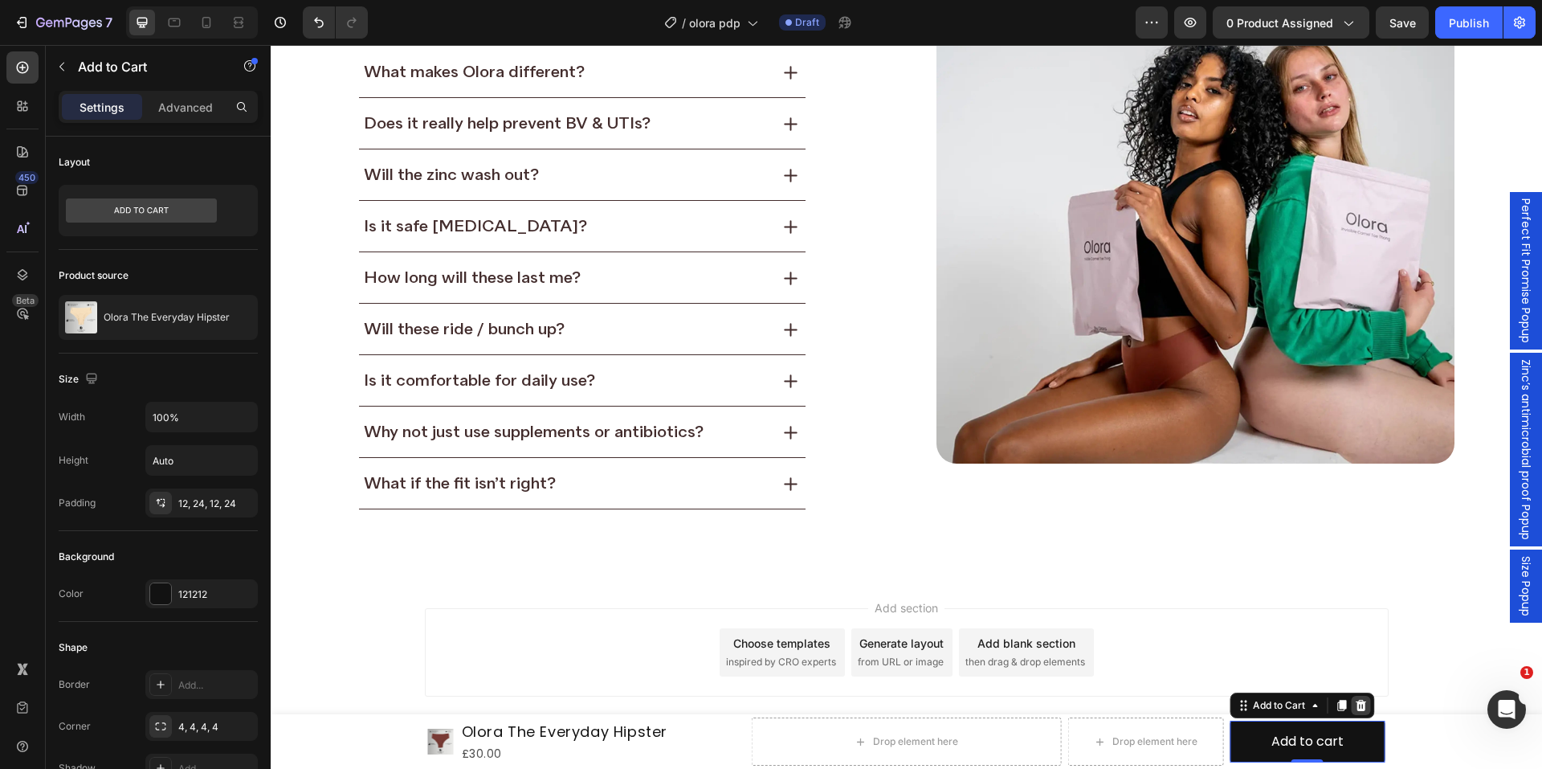
click at [1356, 700] on icon at bounding box center [1361, 704] width 10 height 11
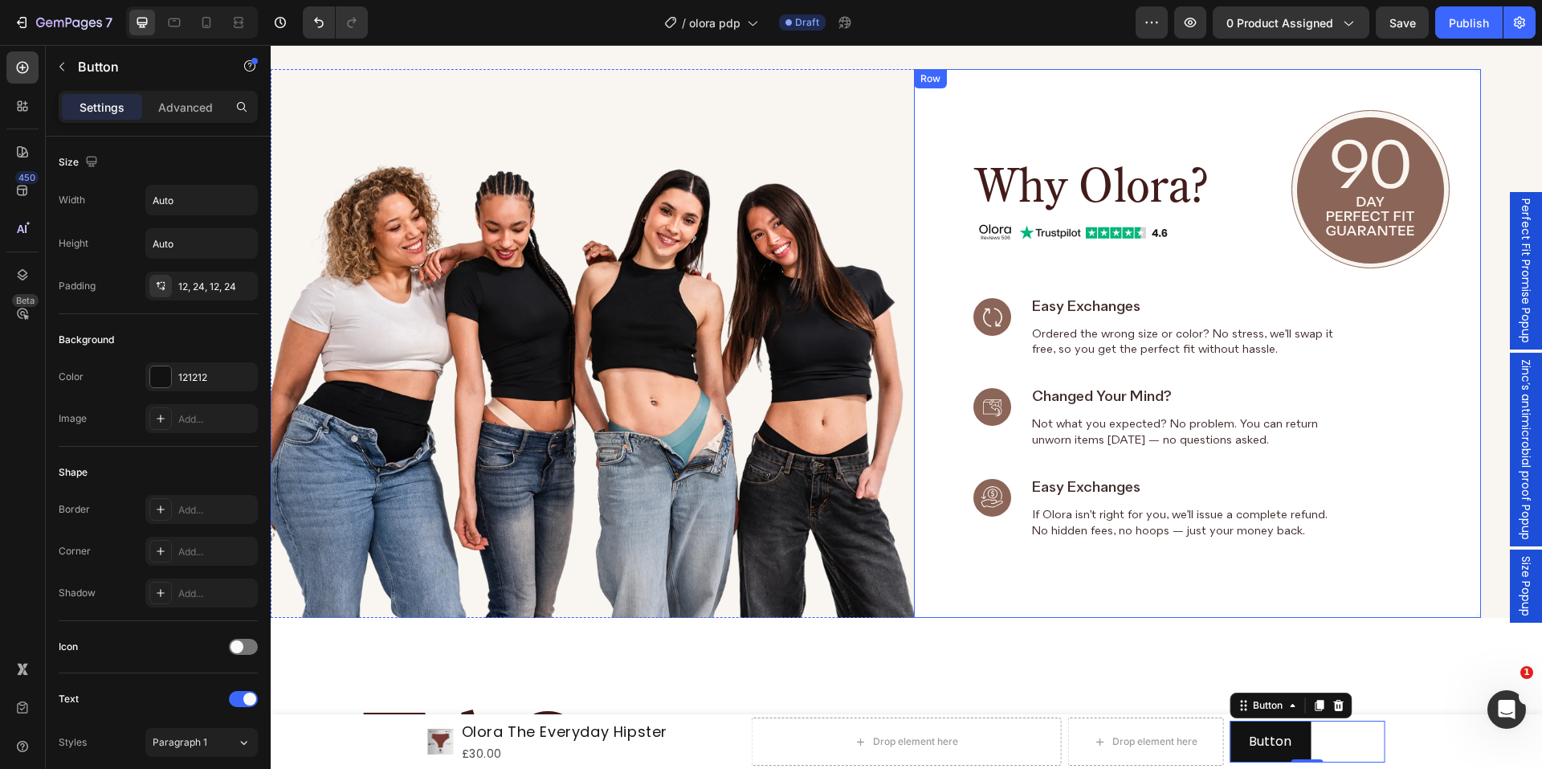
scroll to position [6234, 0]
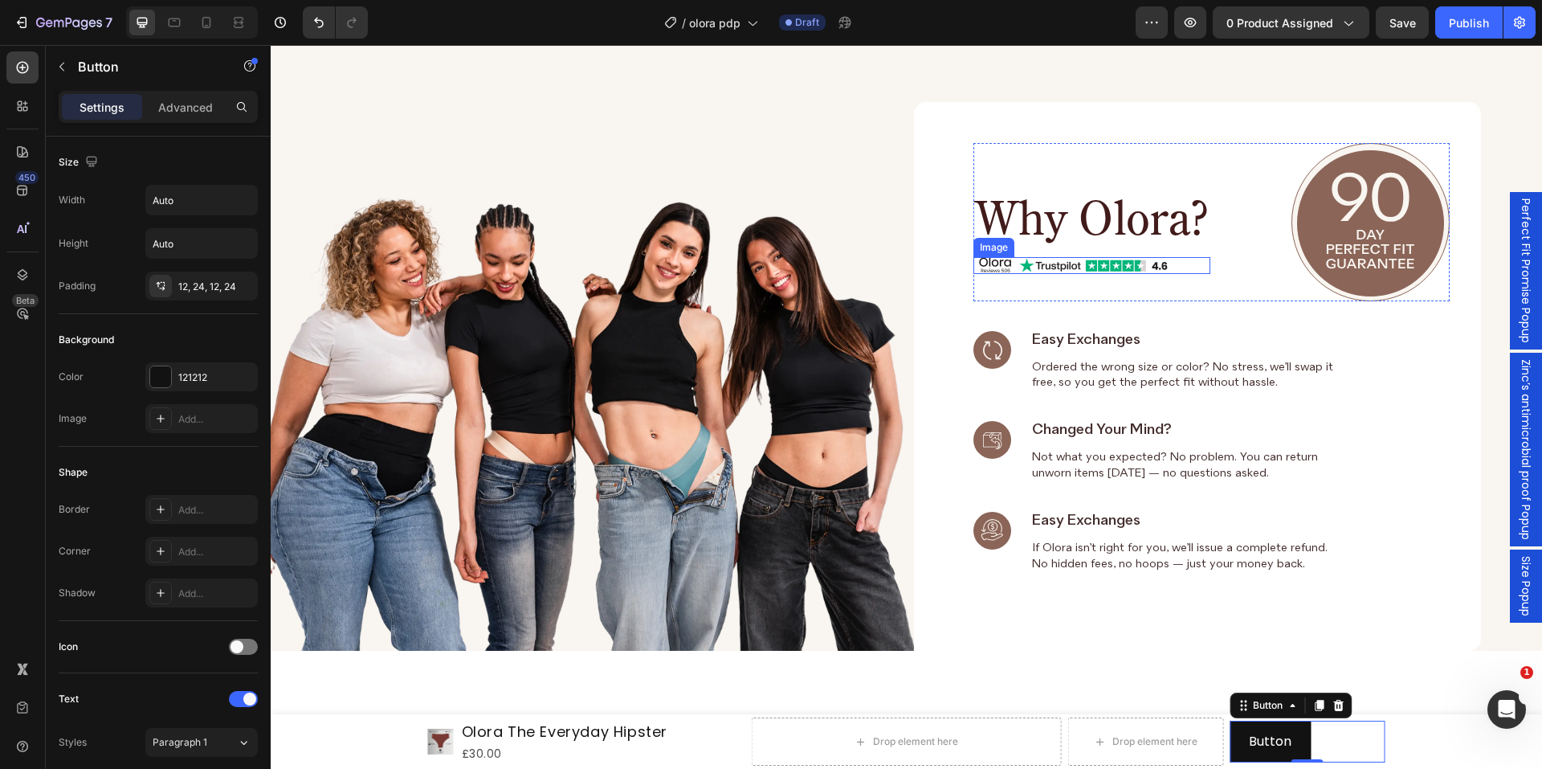
click at [1150, 260] on img at bounding box center [1073, 265] width 189 height 17
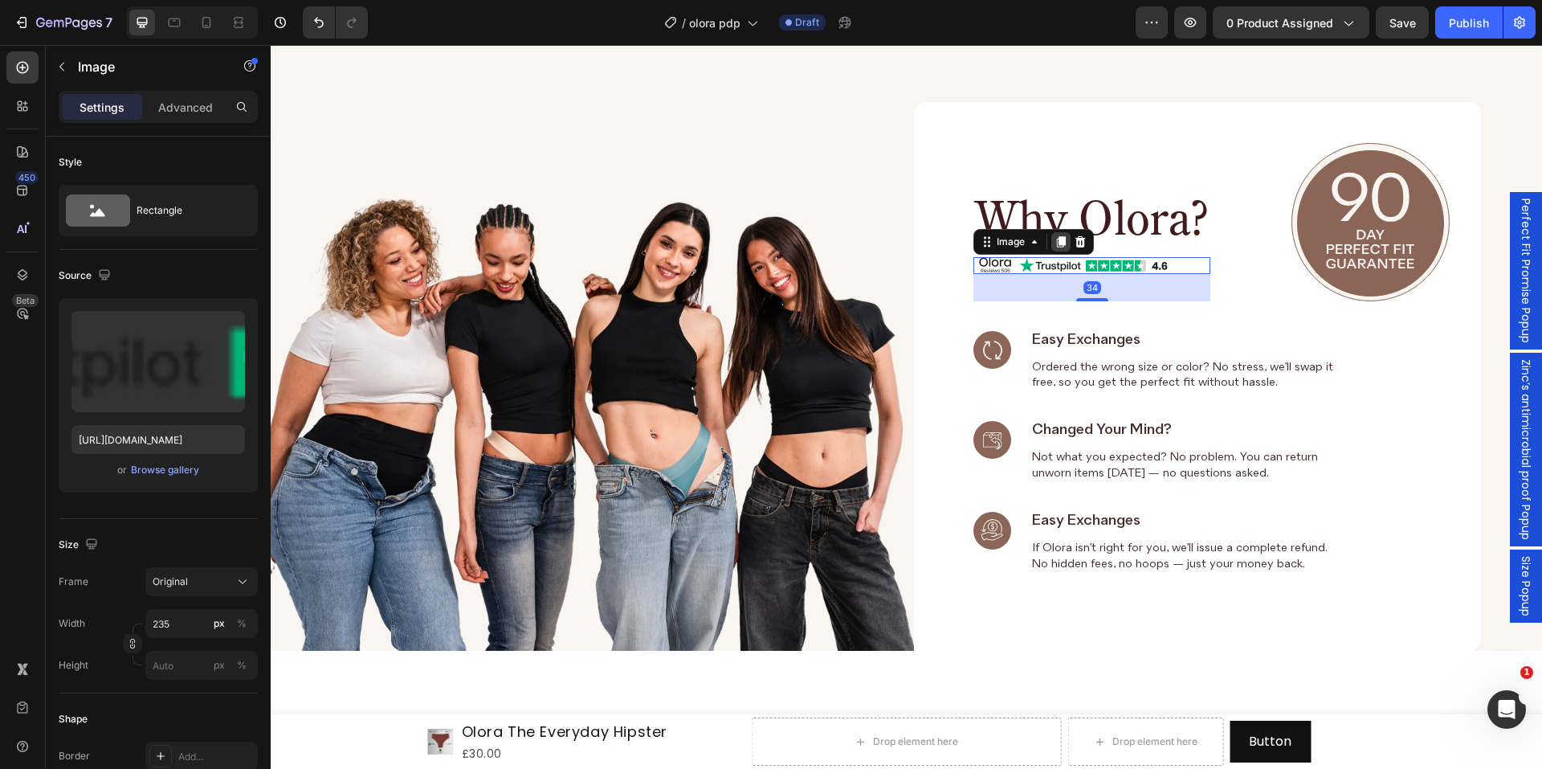
click at [1055, 246] on icon at bounding box center [1061, 241] width 13 height 13
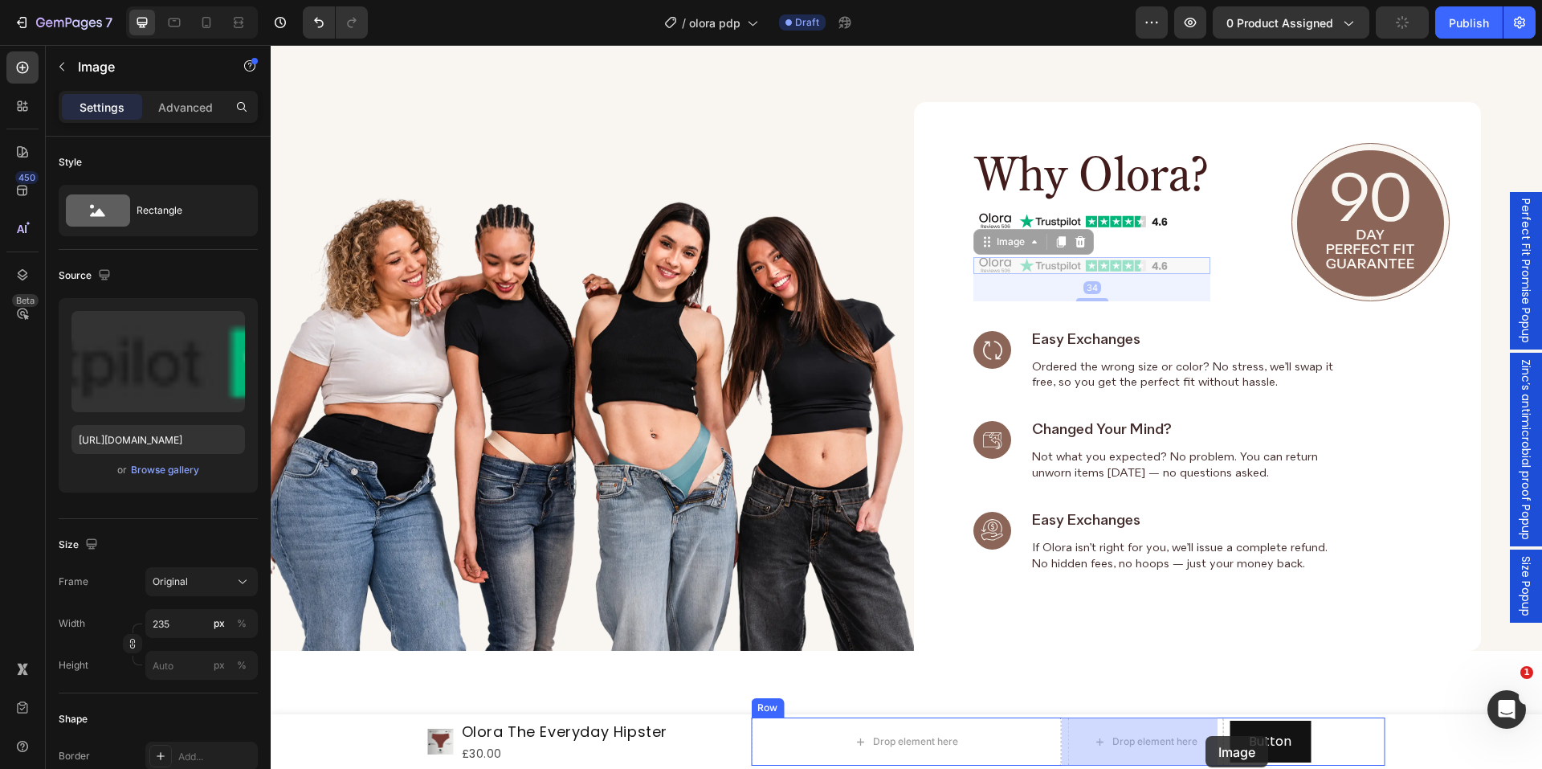
drag, startPoint x: 993, startPoint y: 244, endPoint x: 1209, endPoint y: 736, distance: 537.1
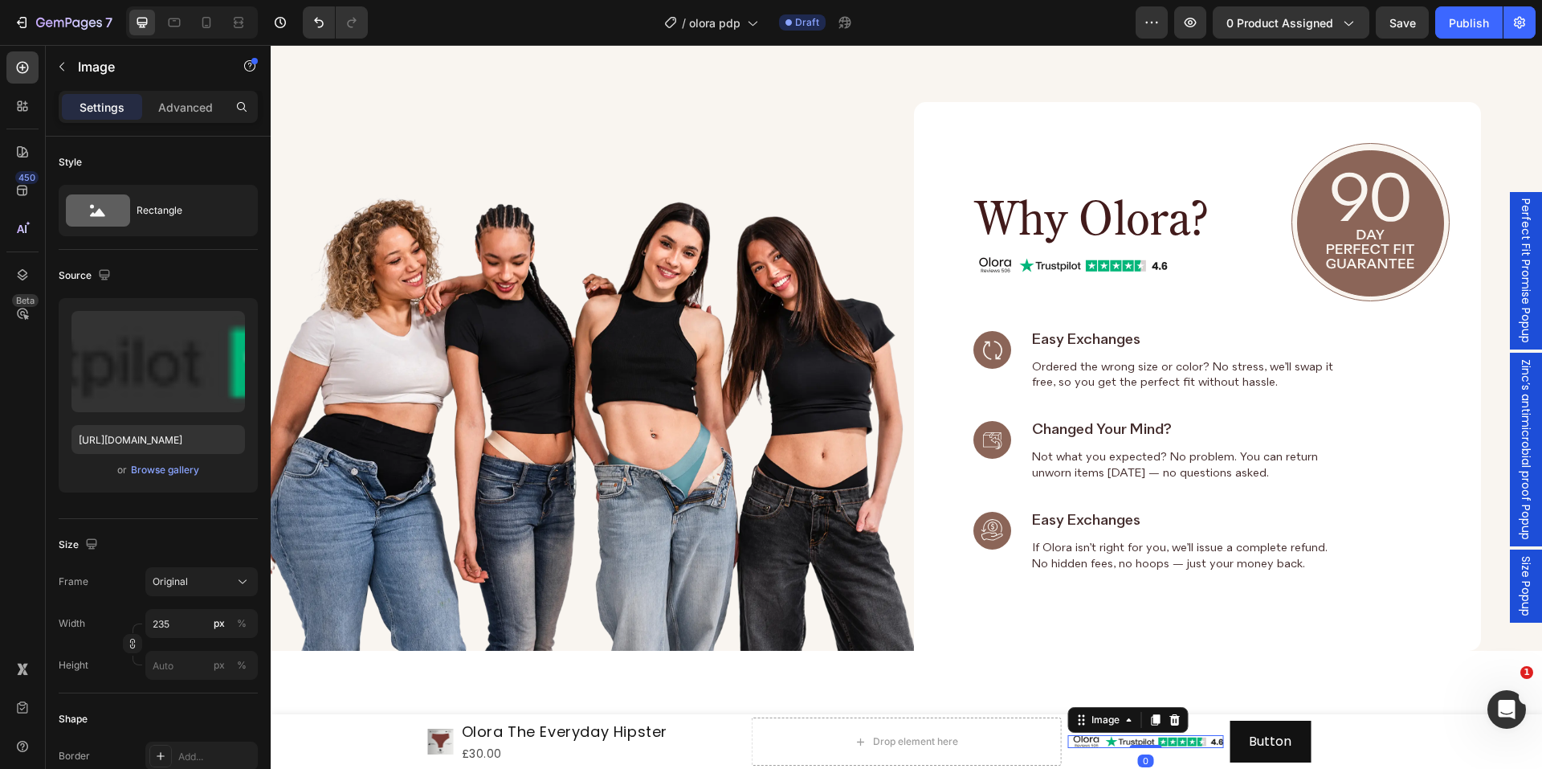
drag, startPoint x: 1135, startPoint y: 761, endPoint x: 1058, endPoint y: 695, distance: 101.4
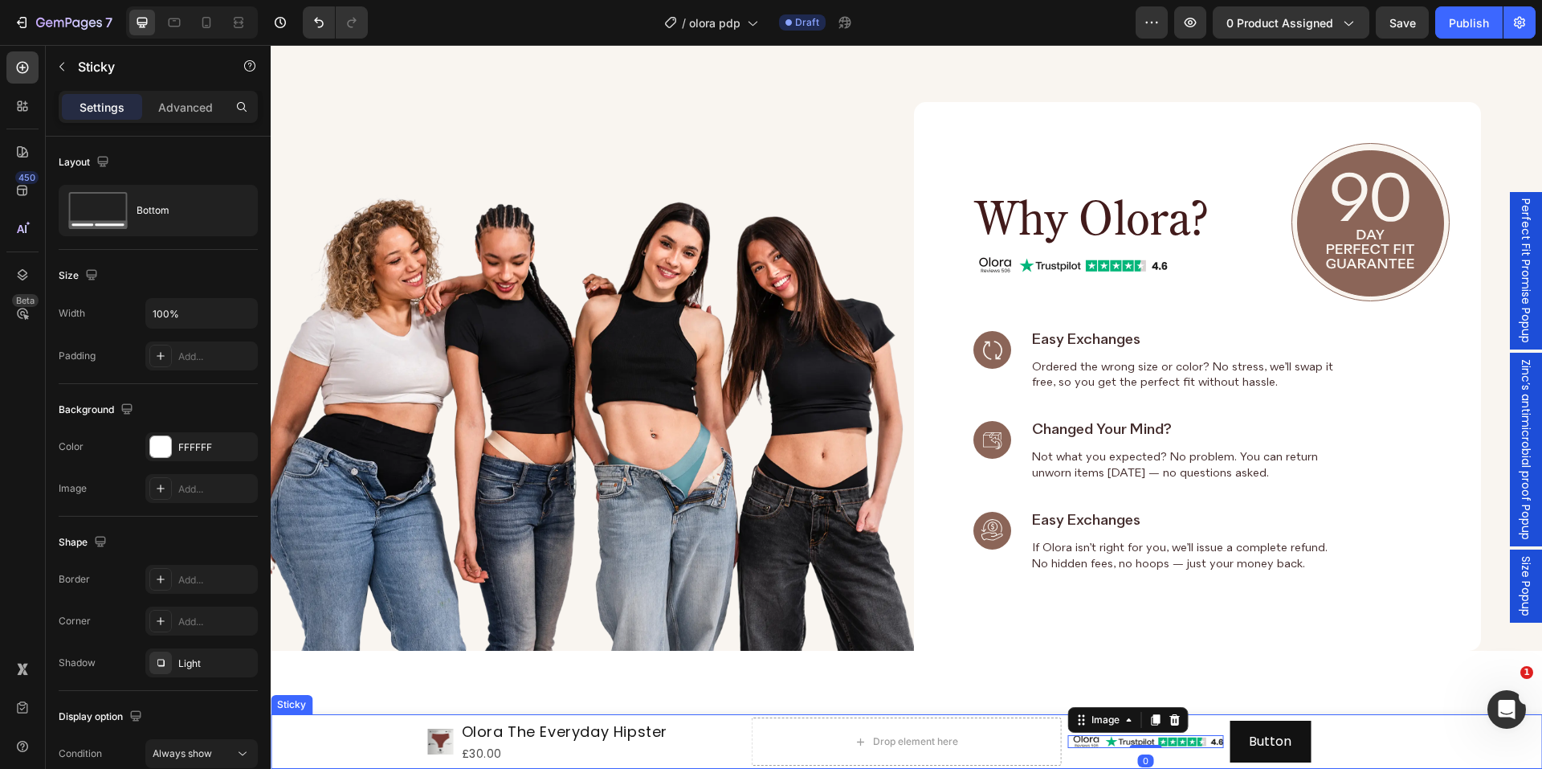
click at [310, 724] on div "Product Images Olora The Everyday Hipster Product Title £30.00 Product Price Pr…" at bounding box center [907, 741] width 1272 height 55
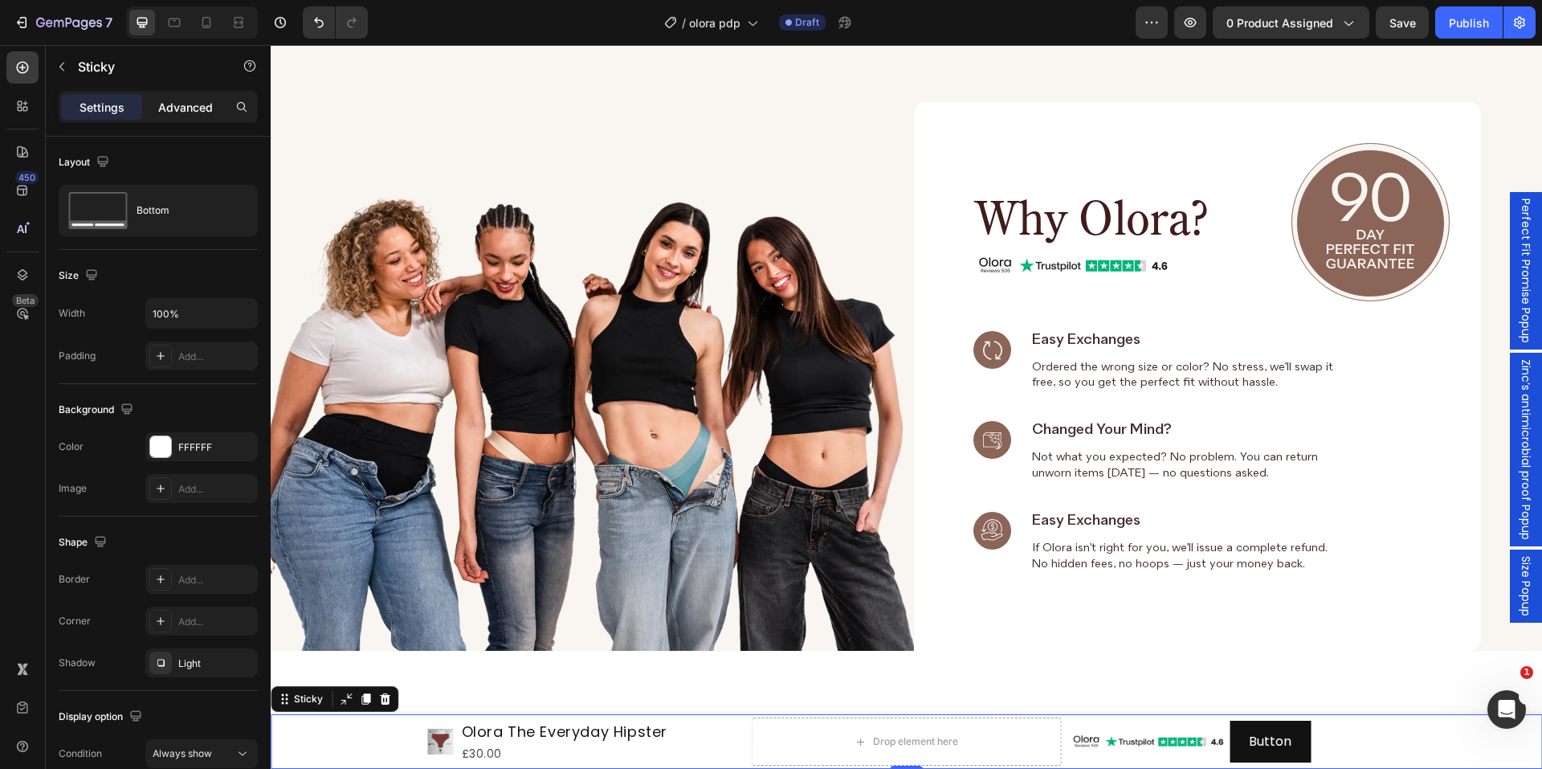
click at [190, 116] on div "Advanced" at bounding box center [185, 107] width 80 height 26
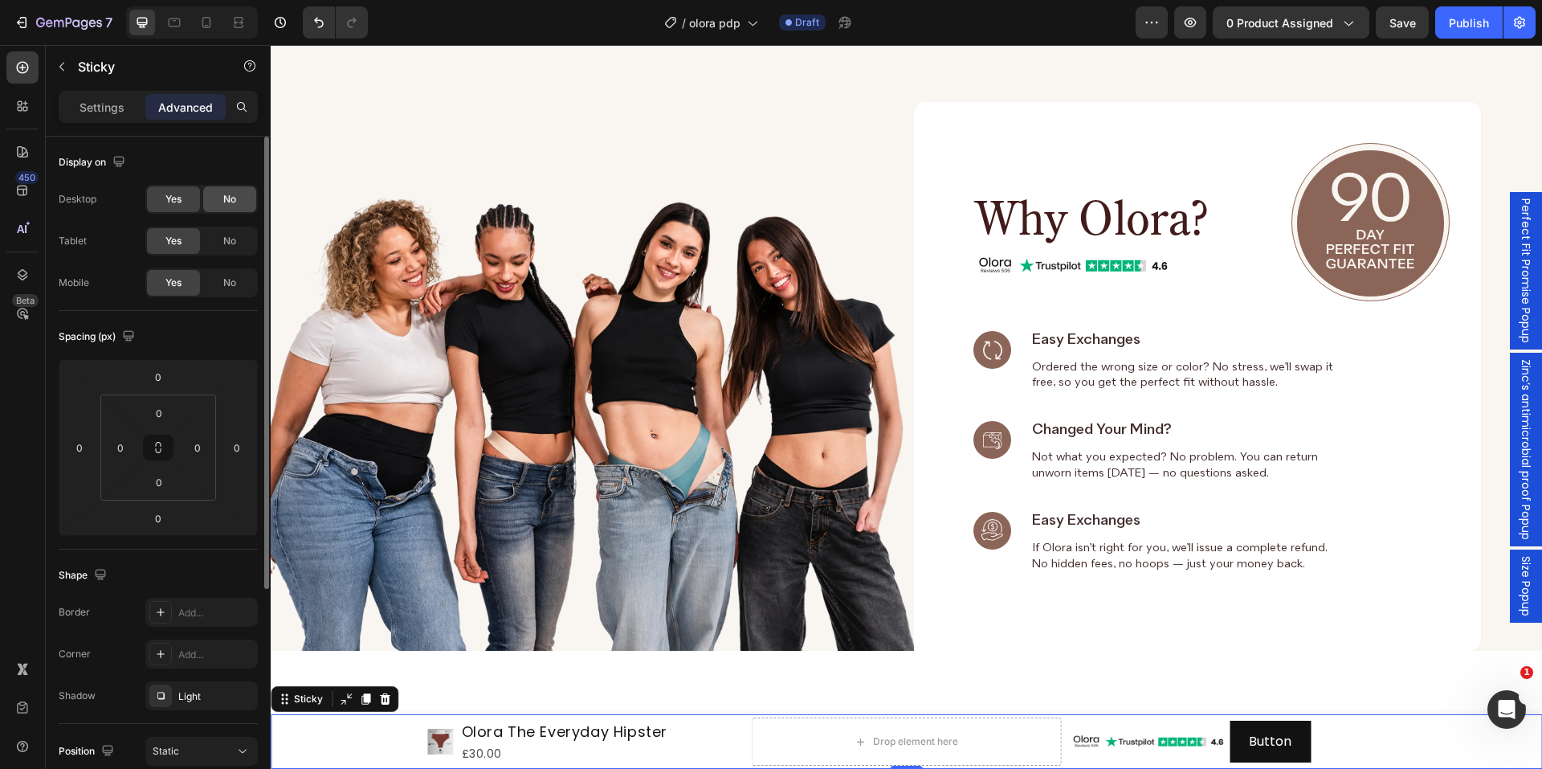
click at [233, 189] on div "No" at bounding box center [229, 199] width 53 height 26
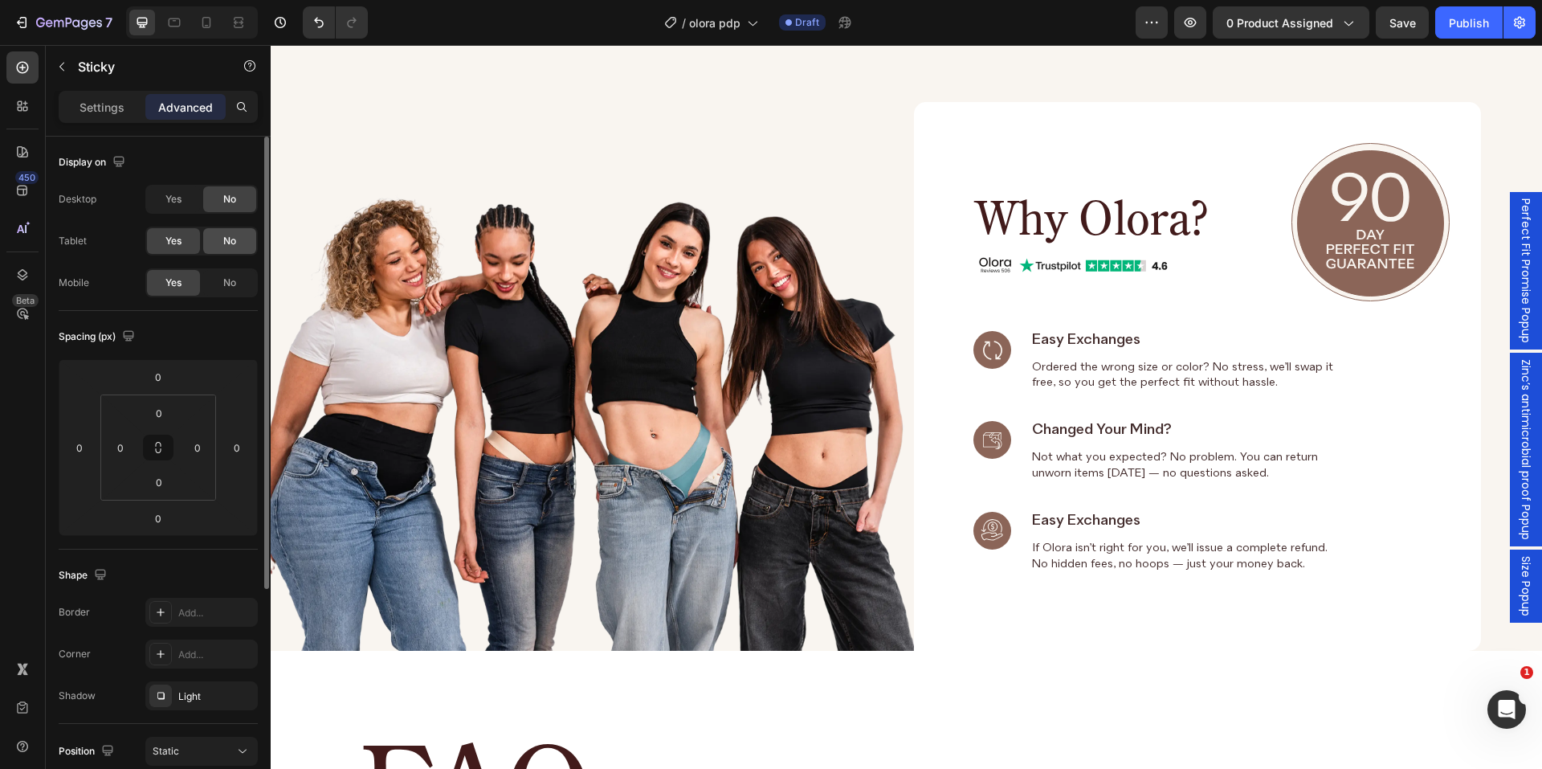
click at [227, 235] on span "No" at bounding box center [229, 241] width 13 height 14
click at [84, 113] on p "Settings" at bounding box center [102, 107] width 45 height 17
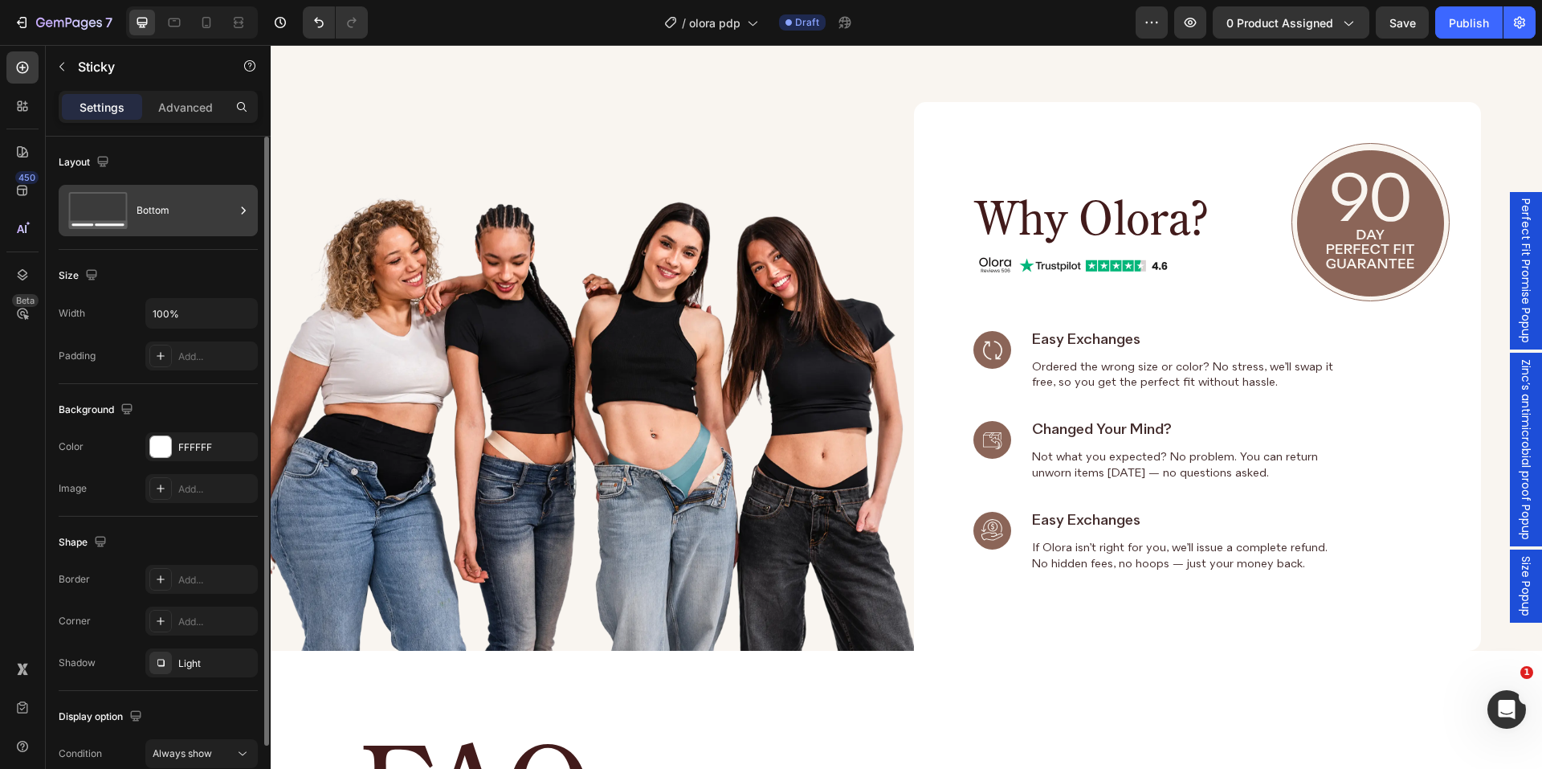
click at [178, 222] on div "Bottom" at bounding box center [186, 210] width 98 height 37
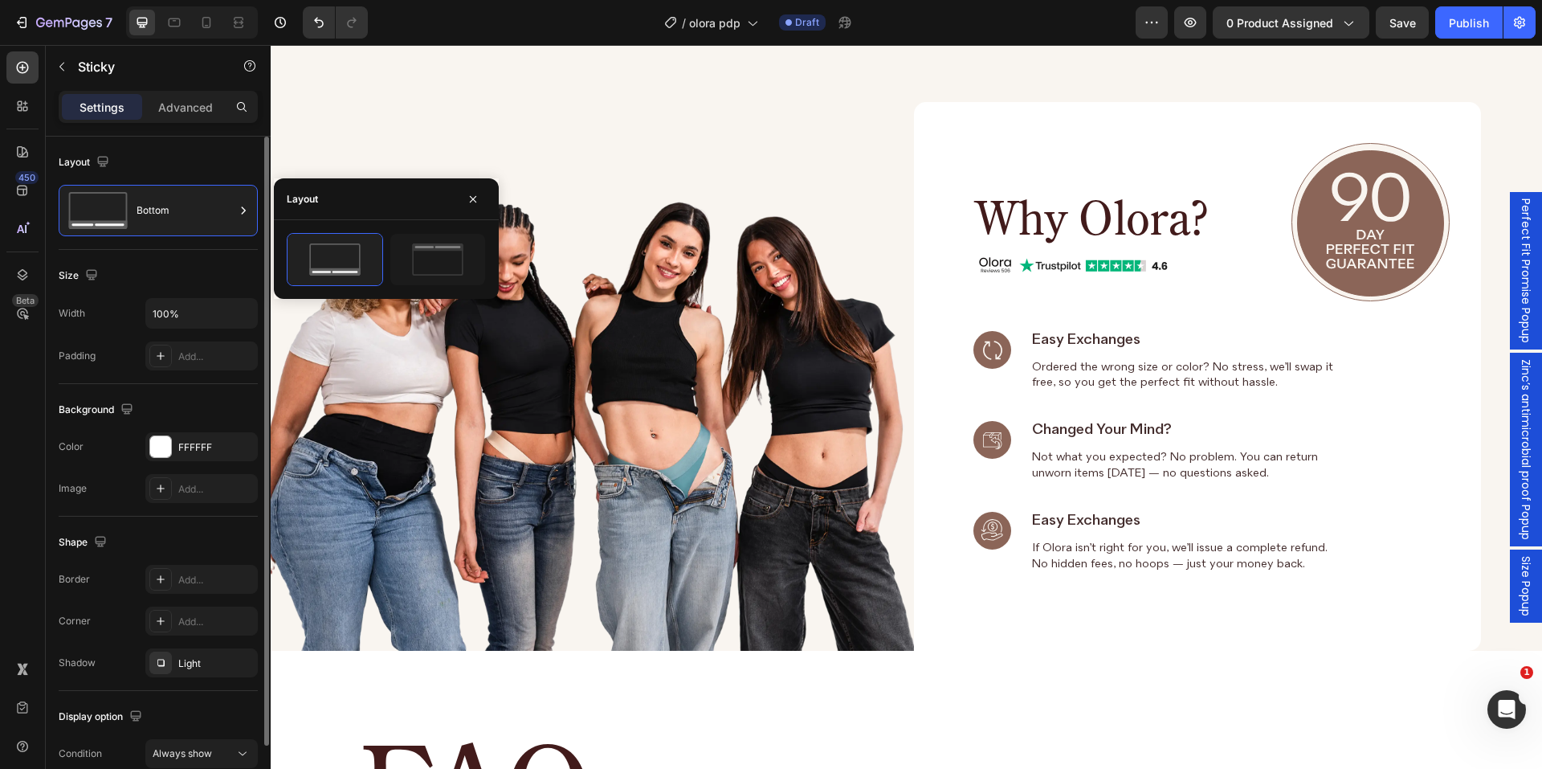
click at [203, 141] on div "Layout Bottom" at bounding box center [158, 193] width 199 height 113
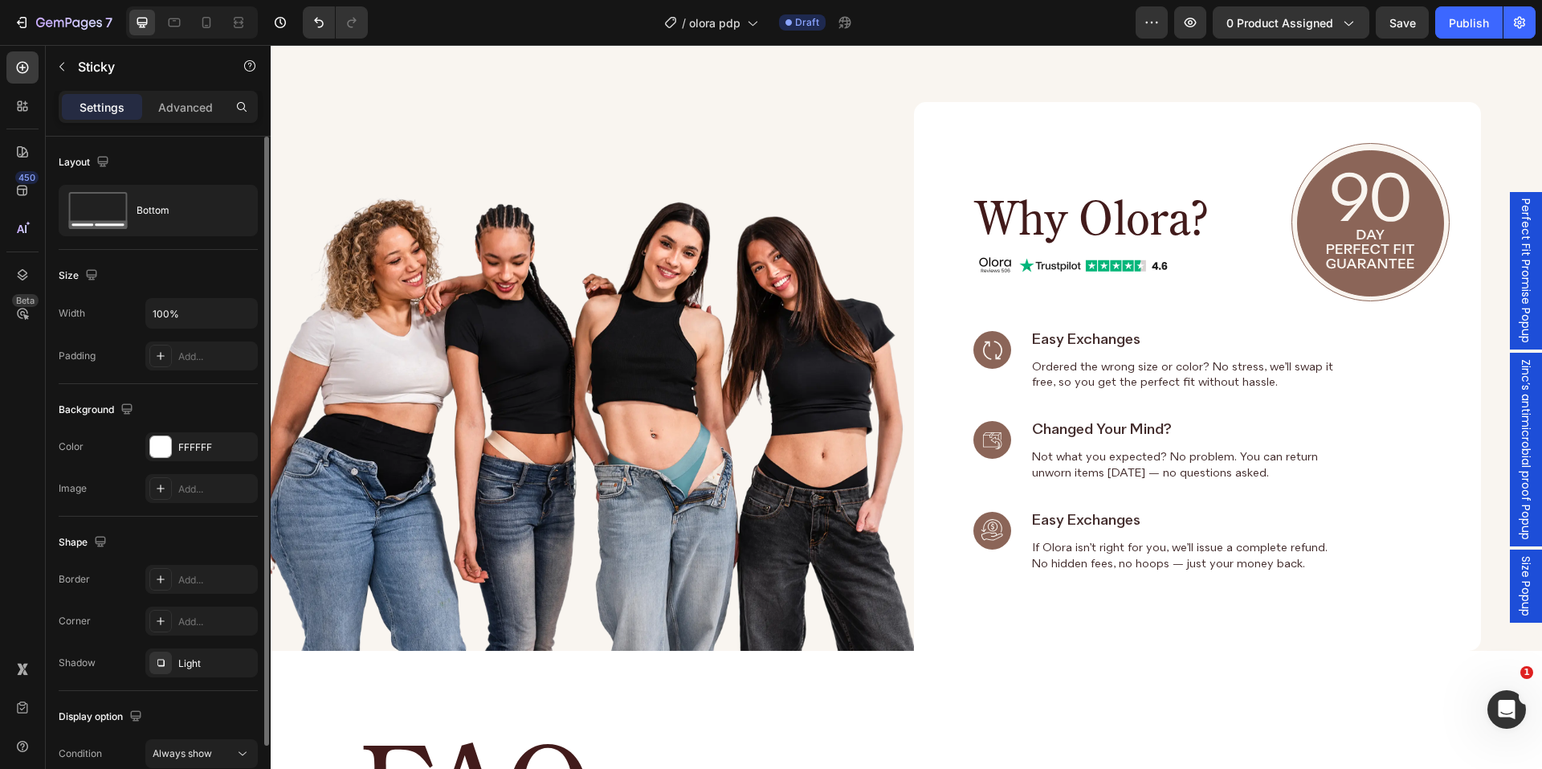
scroll to position [76, 0]
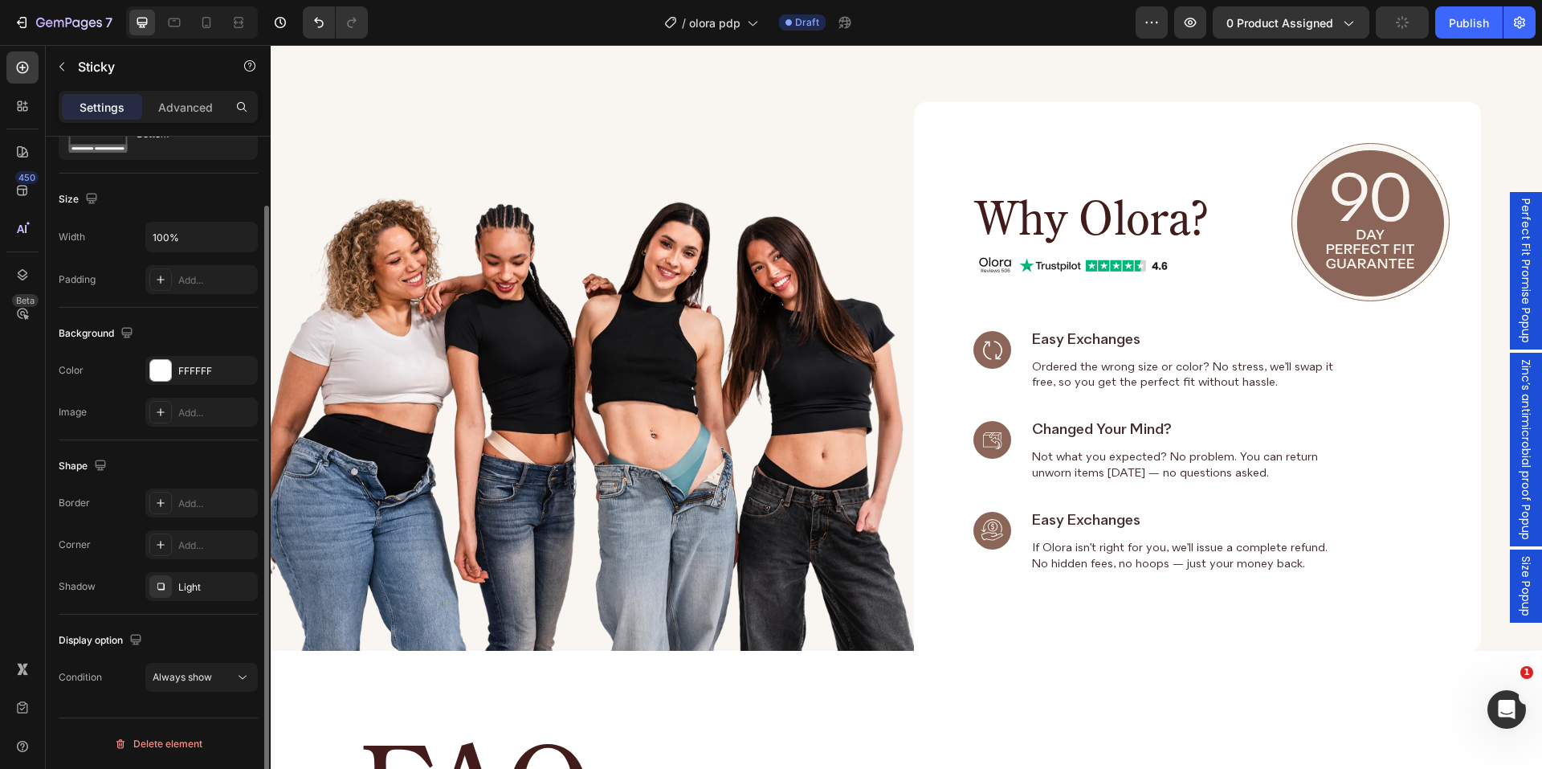
click at [188, 697] on div "Display option Condition Always show" at bounding box center [158, 660] width 199 height 90
click at [194, 679] on span "Always show" at bounding box center [182, 677] width 59 height 12
click at [195, 24] on div at bounding box center [207, 23] width 26 height 26
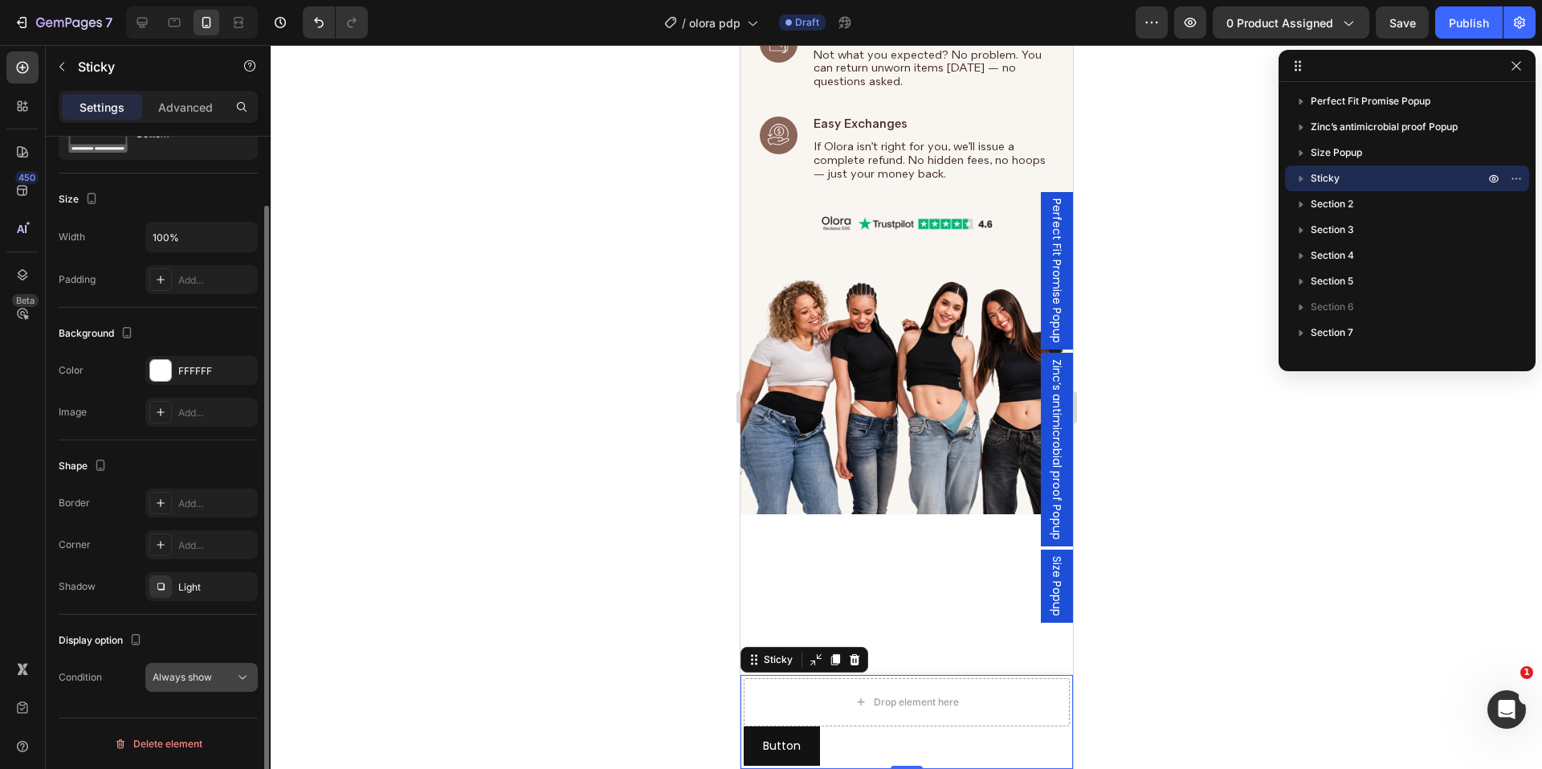
click at [177, 685] on button "Always show" at bounding box center [201, 677] width 112 height 29
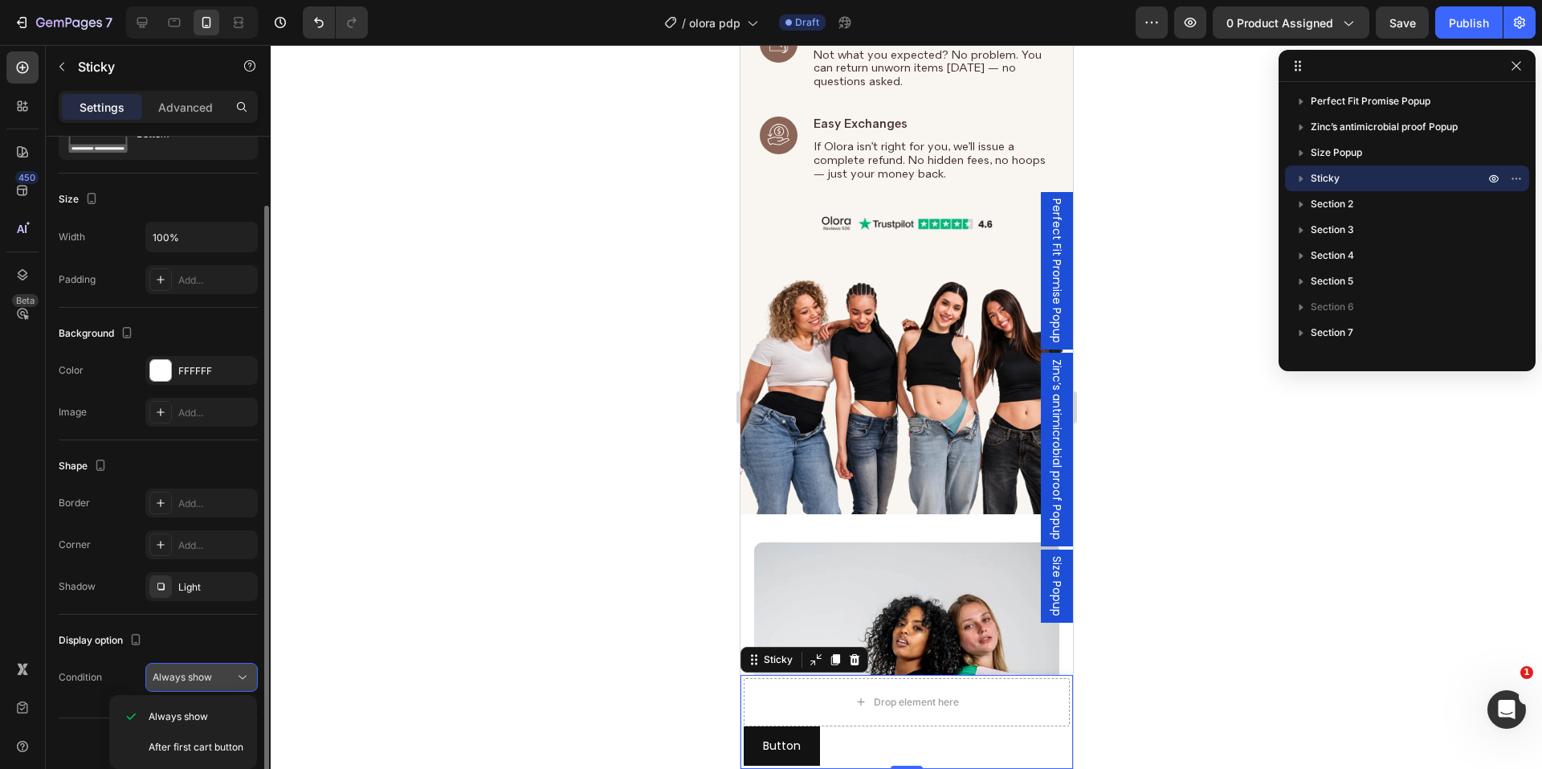
scroll to position [6808, 0]
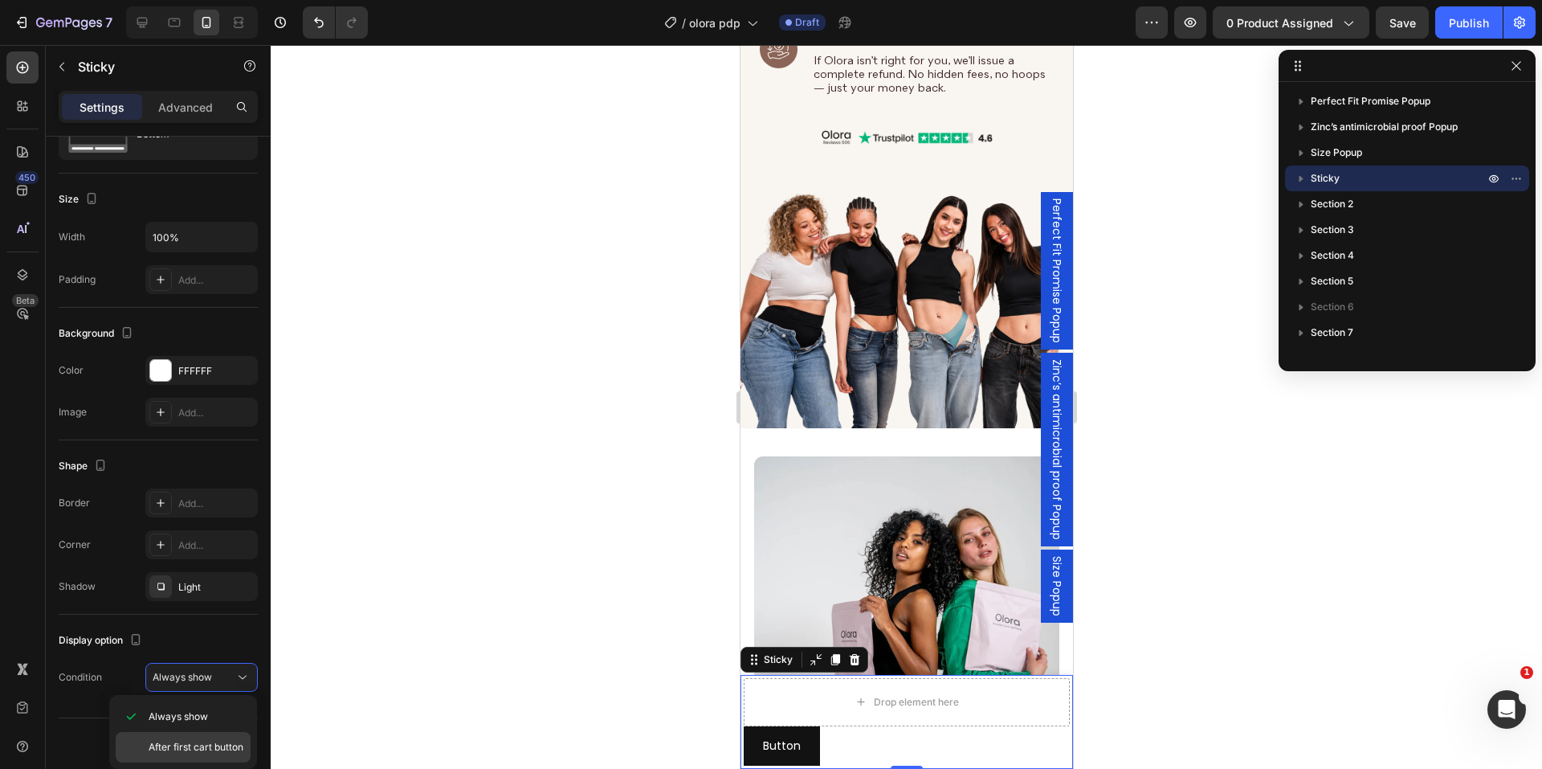
click at [172, 744] on span "After first cart button" at bounding box center [196, 747] width 95 height 14
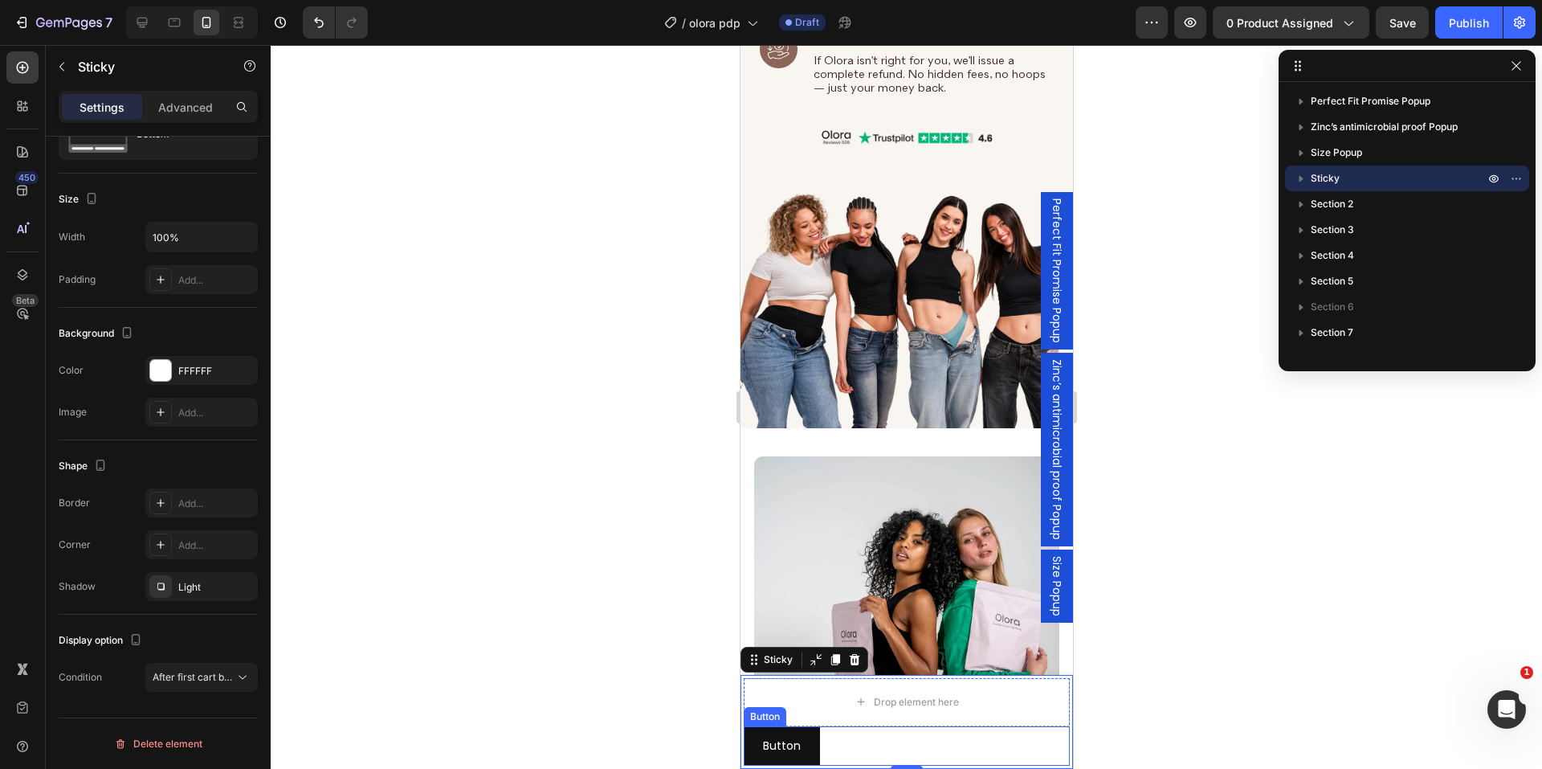
click at [909, 760] on div "Button Button" at bounding box center [906, 745] width 326 height 39
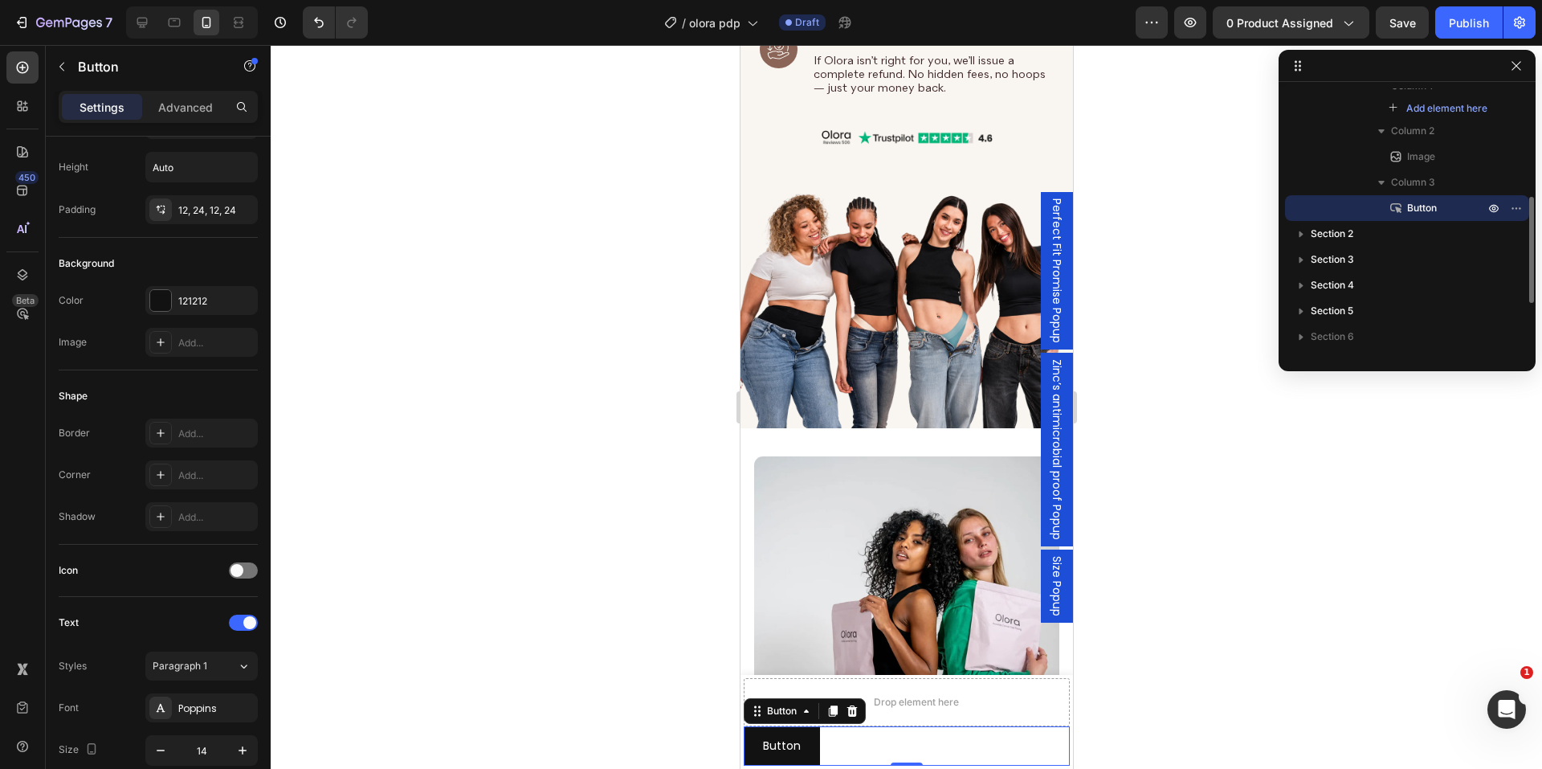
scroll to position [0, 0]
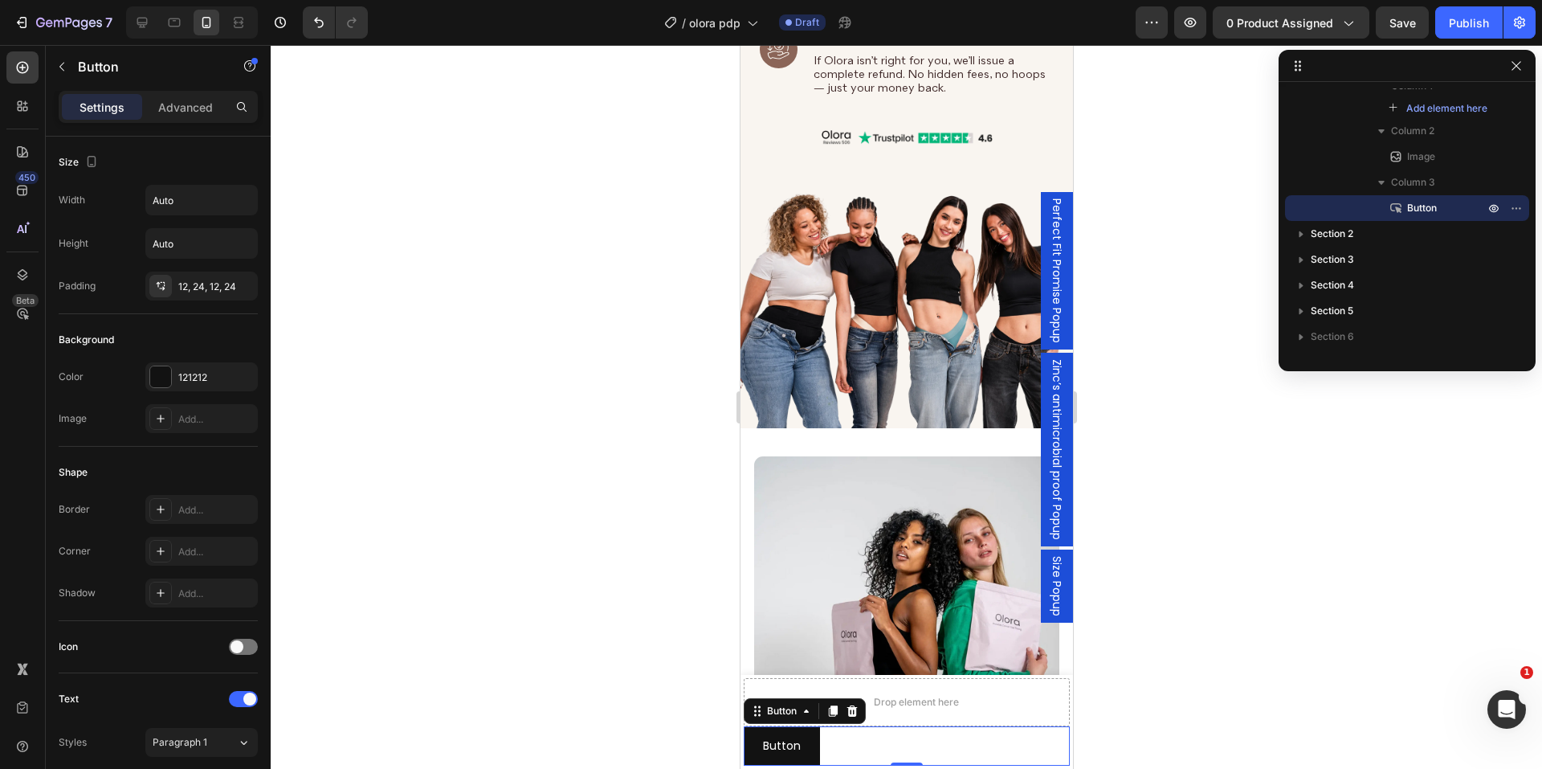
click at [144, 36] on div at bounding box center [192, 22] width 132 height 32
click at [148, 24] on icon at bounding box center [142, 22] width 16 height 16
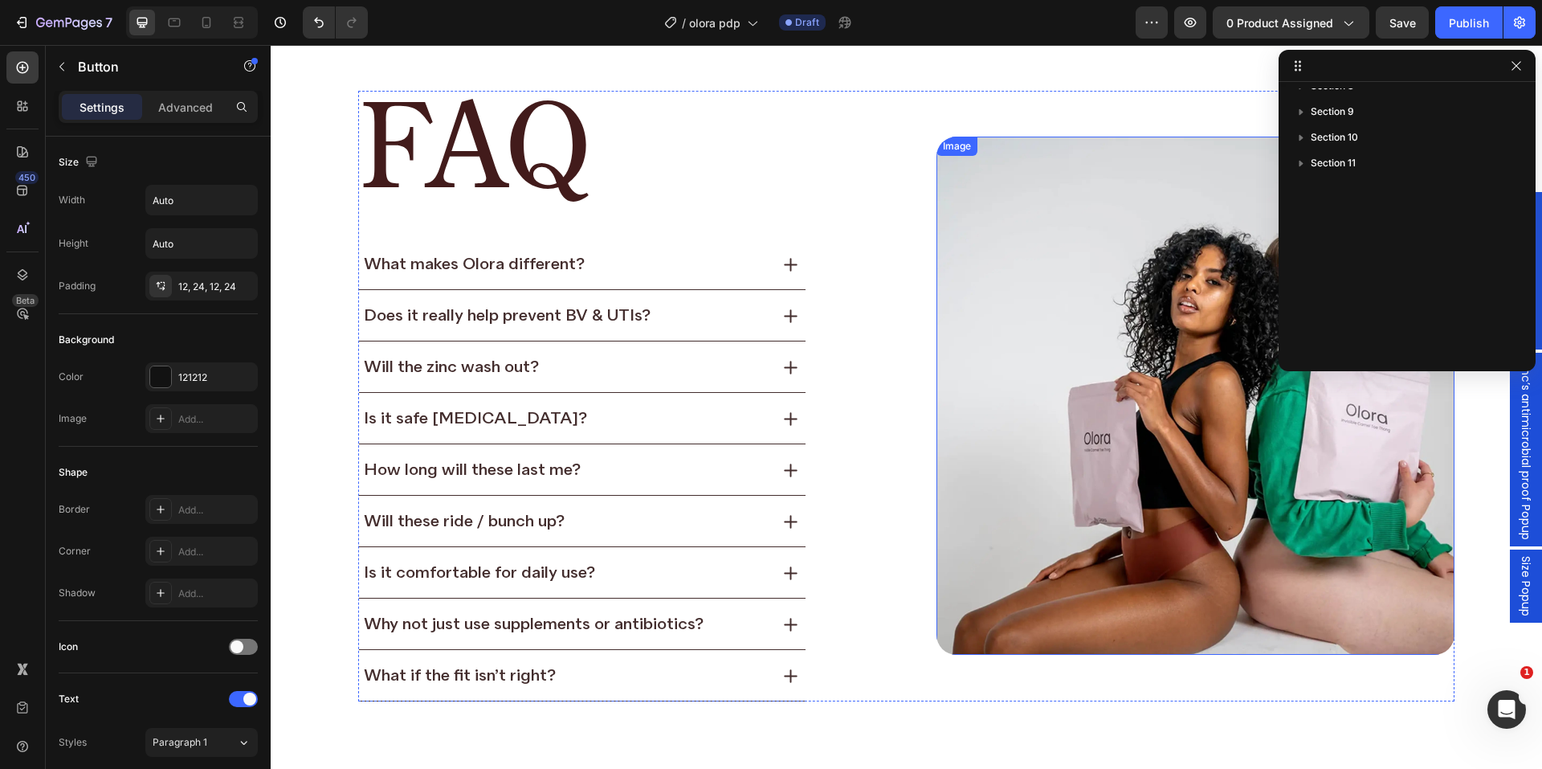
scroll to position [7303, 0]
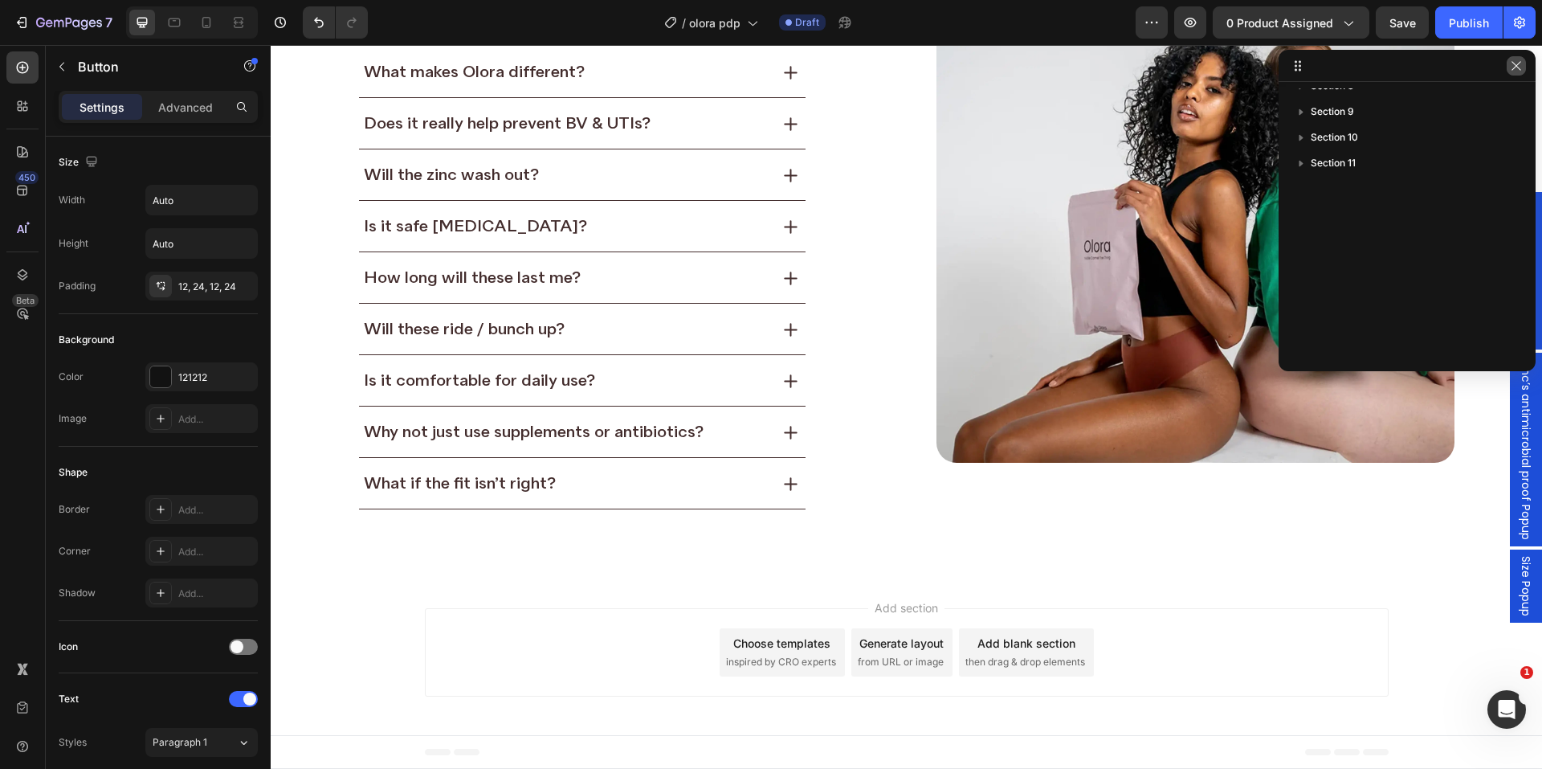
drag, startPoint x: 1515, startPoint y: 73, endPoint x: 776, endPoint y: 71, distance: 739.1
click at [1515, 73] on button "button" at bounding box center [1516, 65] width 19 height 19
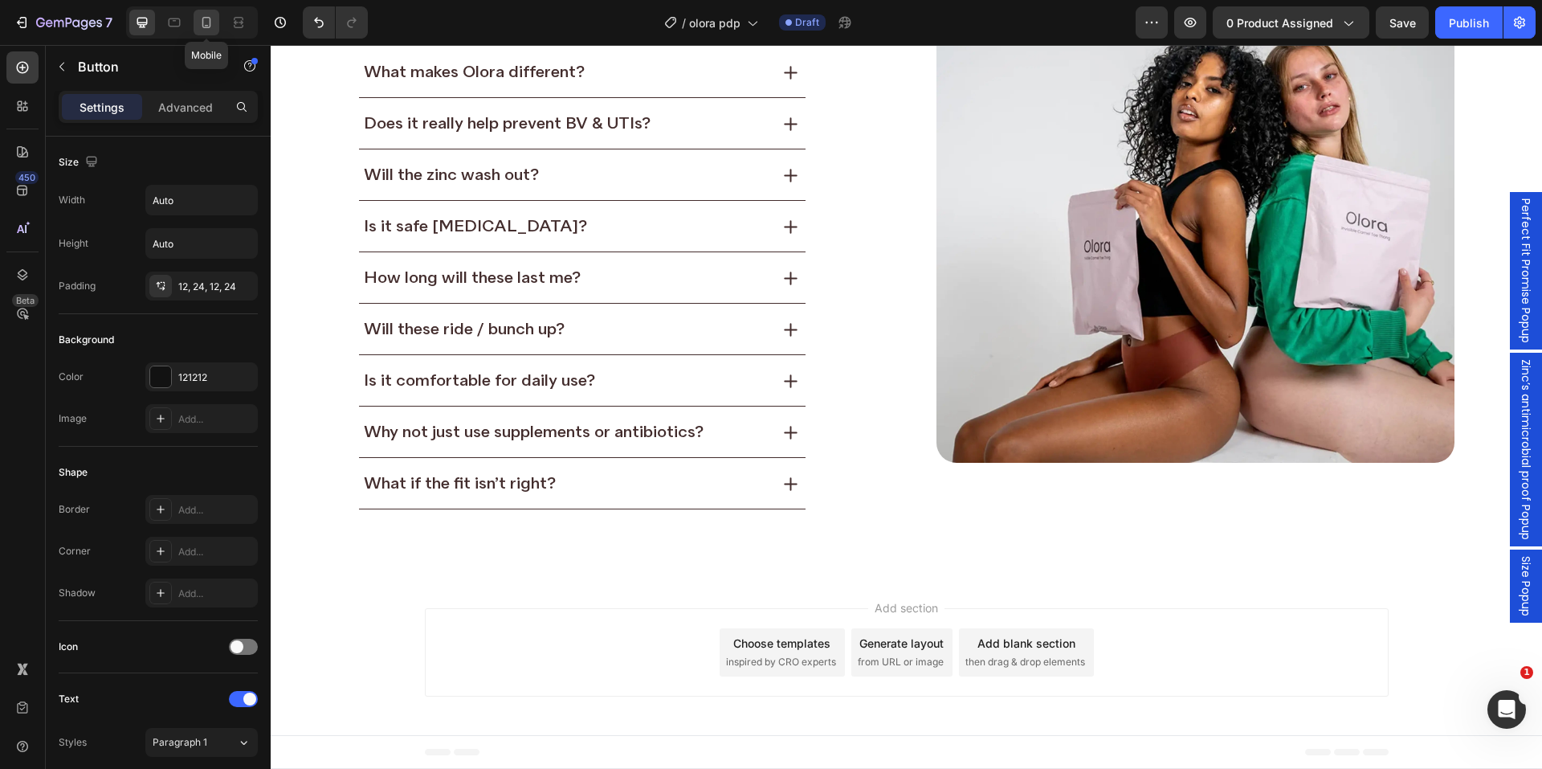
click at [200, 20] on icon at bounding box center [206, 22] width 16 height 16
type input "14"
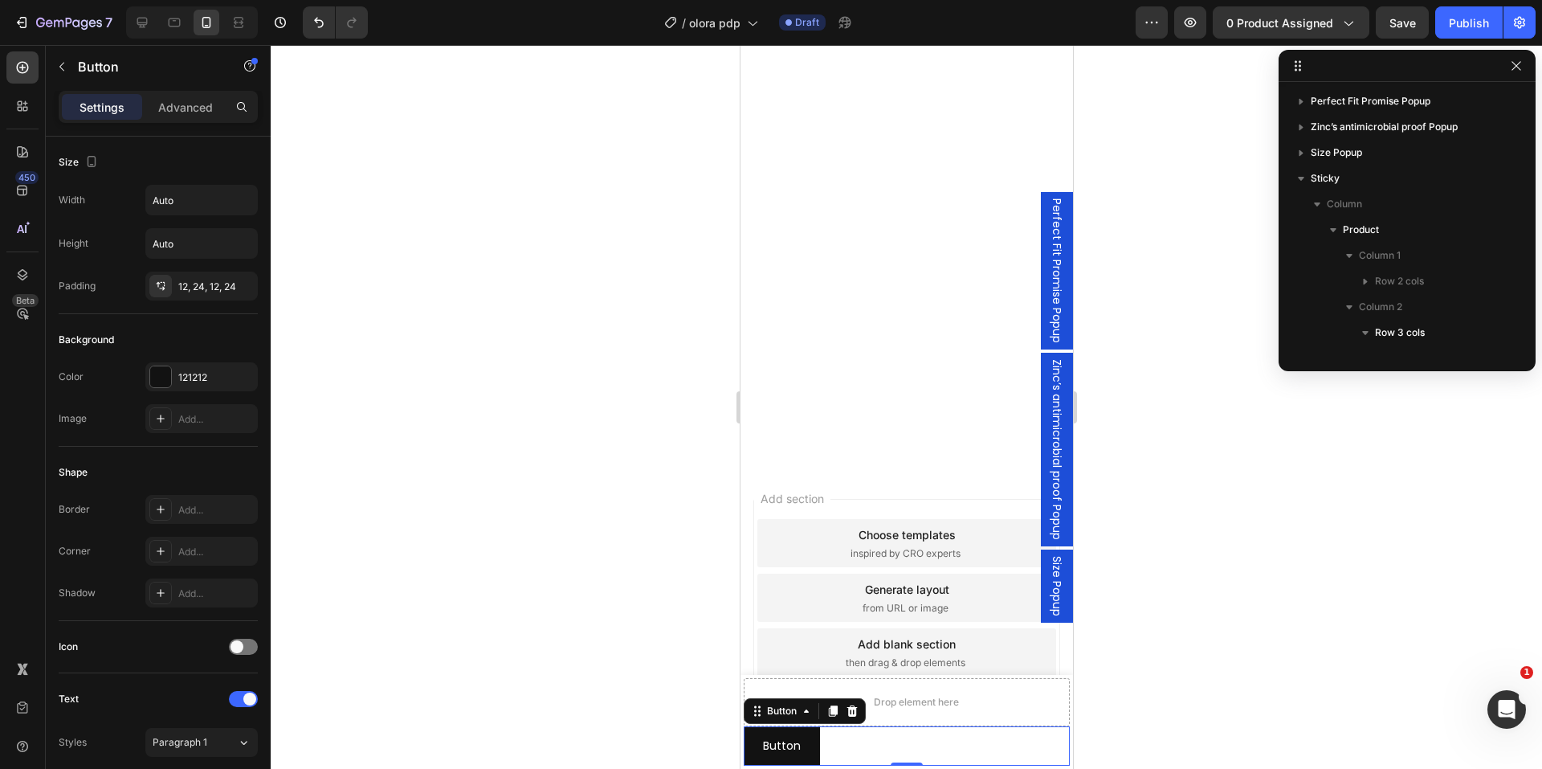
scroll to position [272, 0]
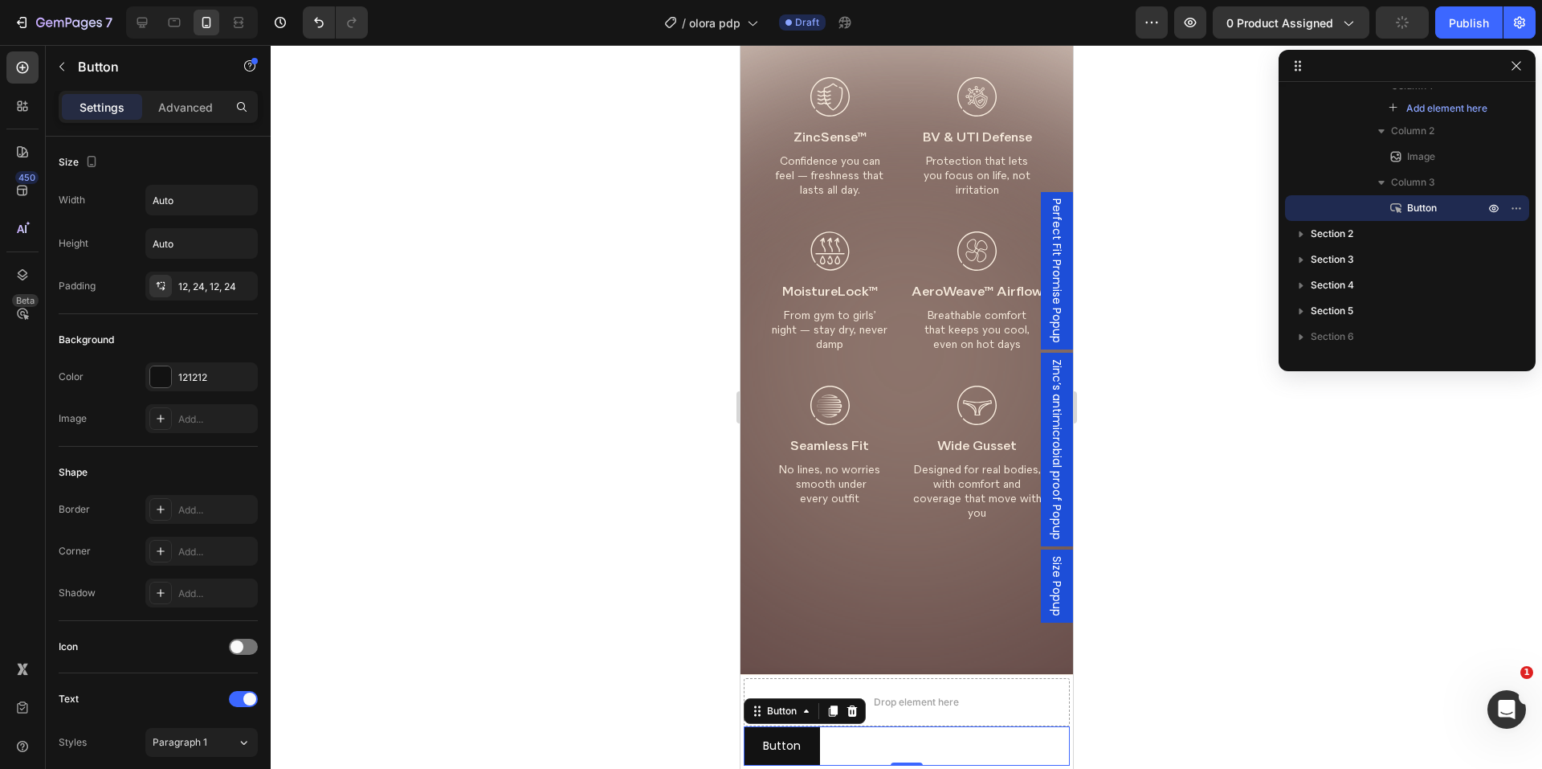
click at [853, 731] on div "Button Button 0" at bounding box center [906, 745] width 326 height 39
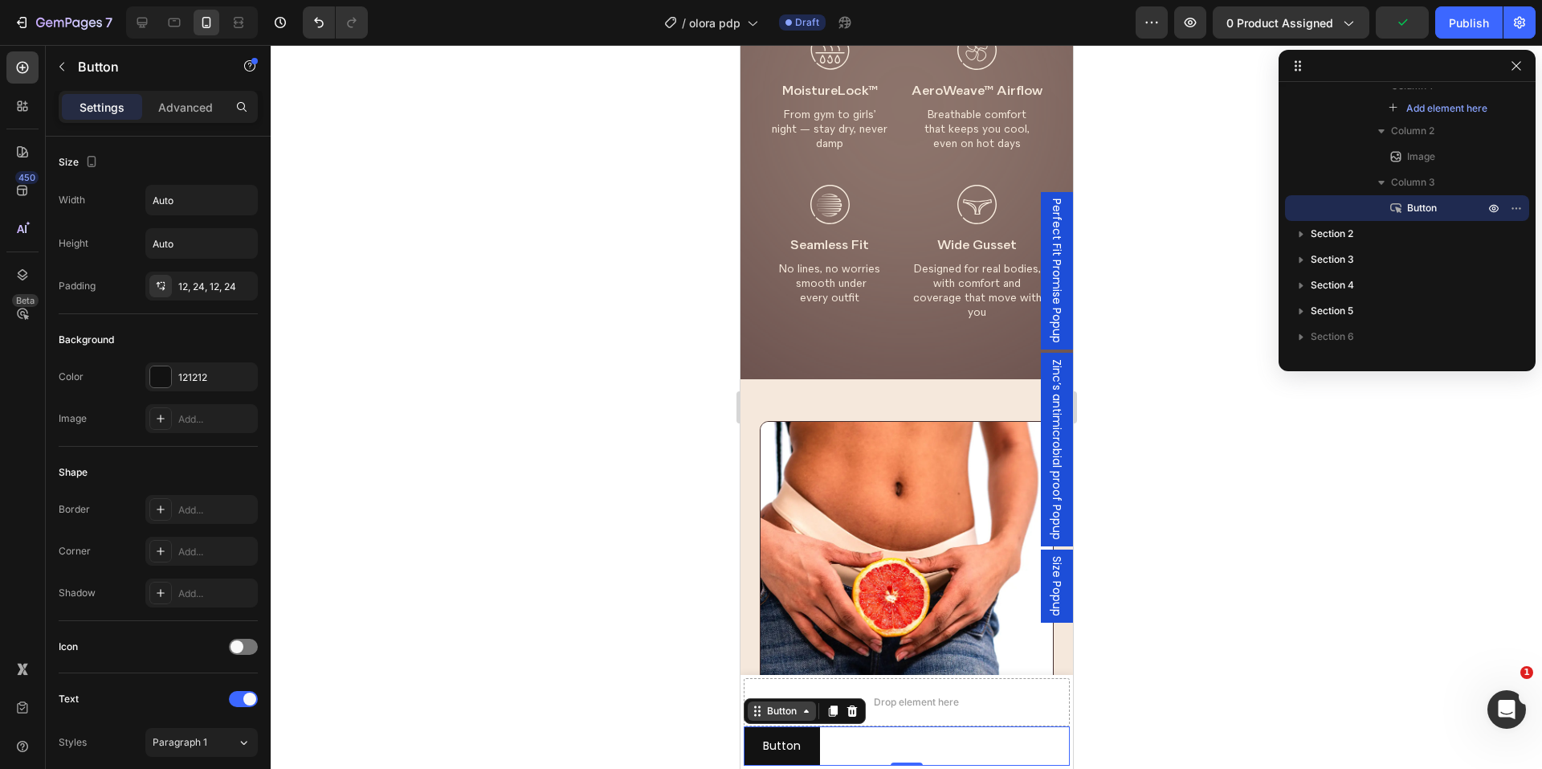
click at [786, 706] on div "Button" at bounding box center [781, 711] width 36 height 14
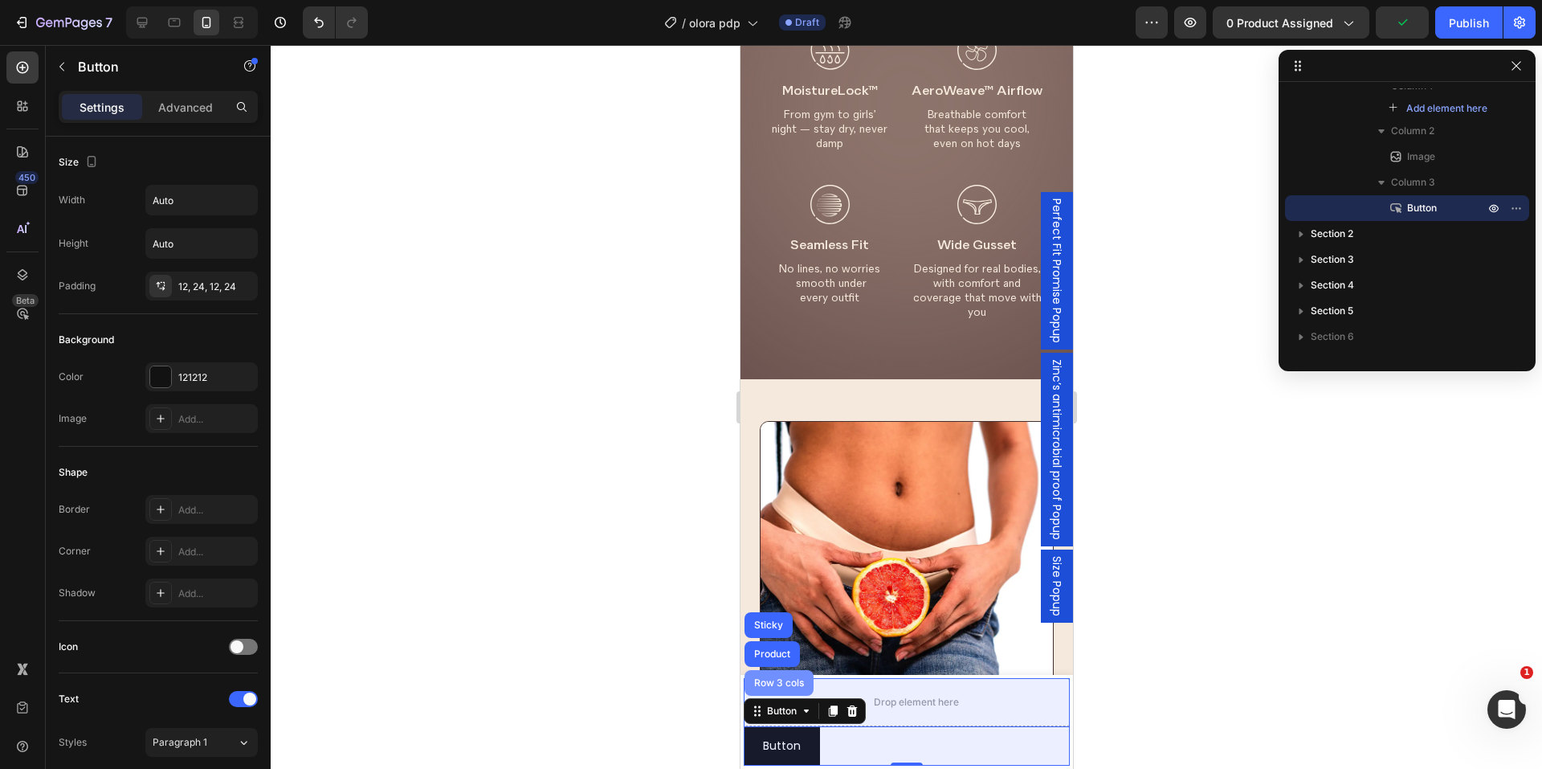
click at [778, 689] on div "Row 3 cols" at bounding box center [778, 683] width 69 height 26
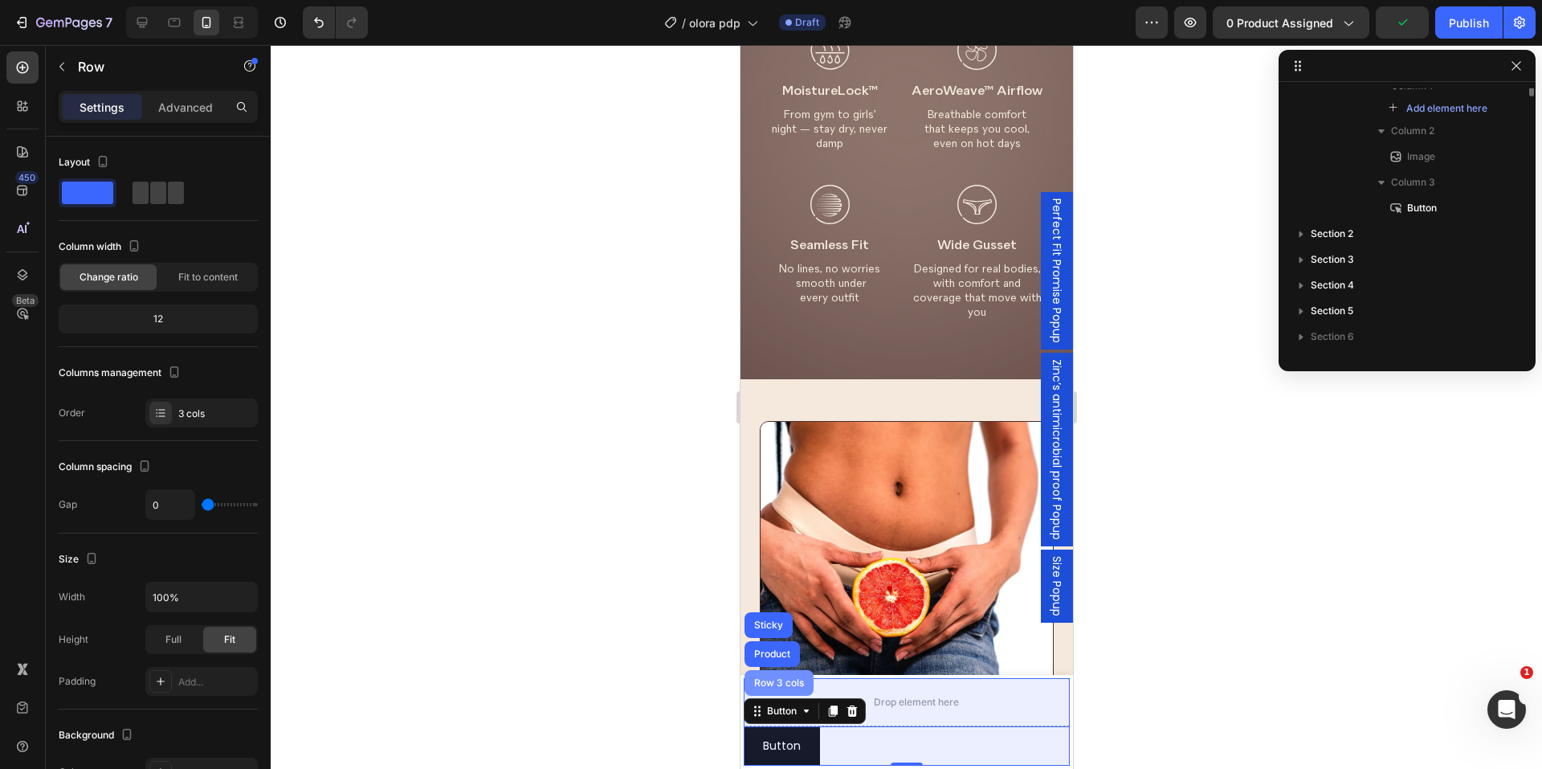
scroll to position [125, 0]
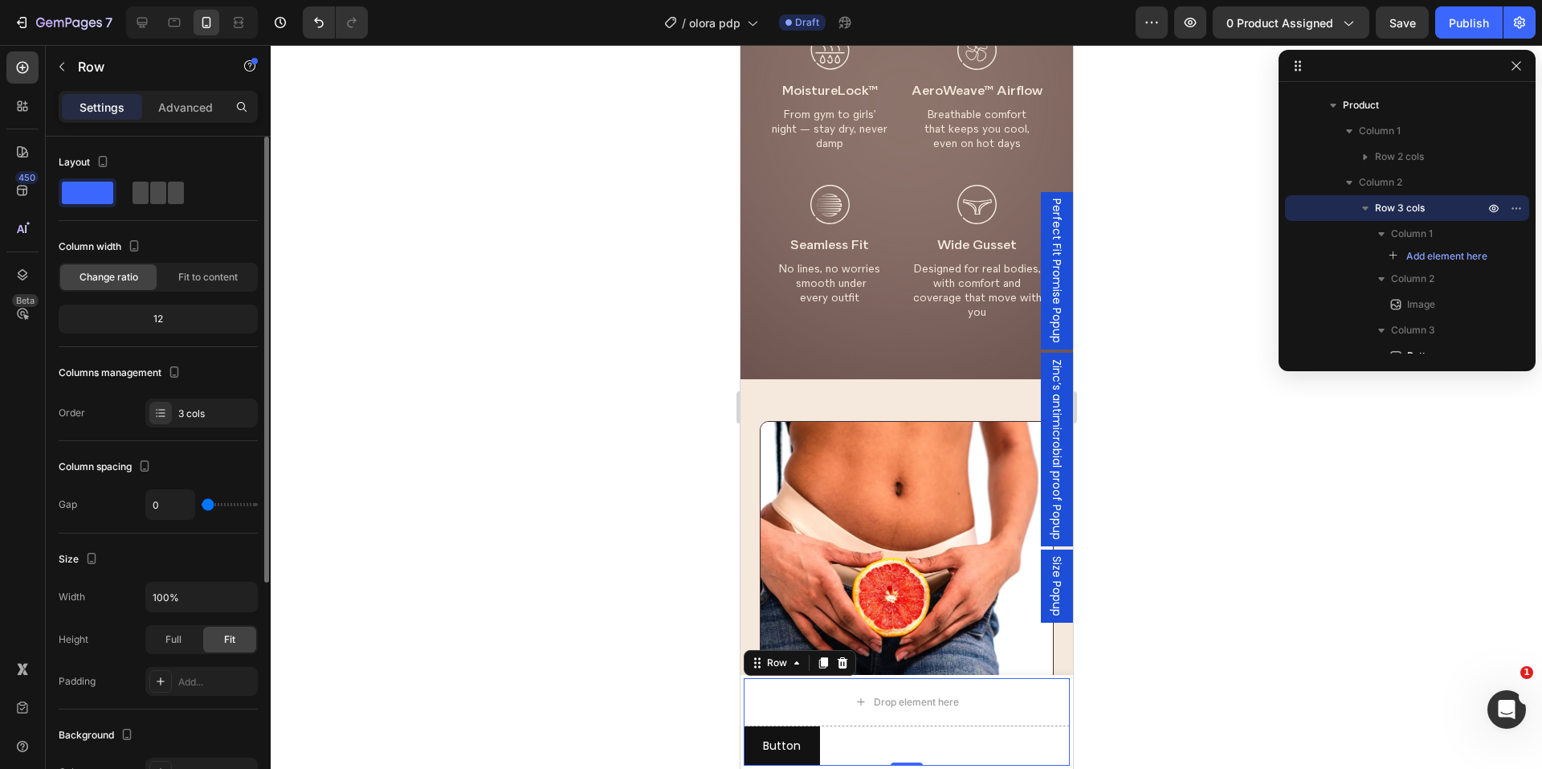
click at [156, 186] on span at bounding box center [158, 193] width 16 height 22
type input "8"
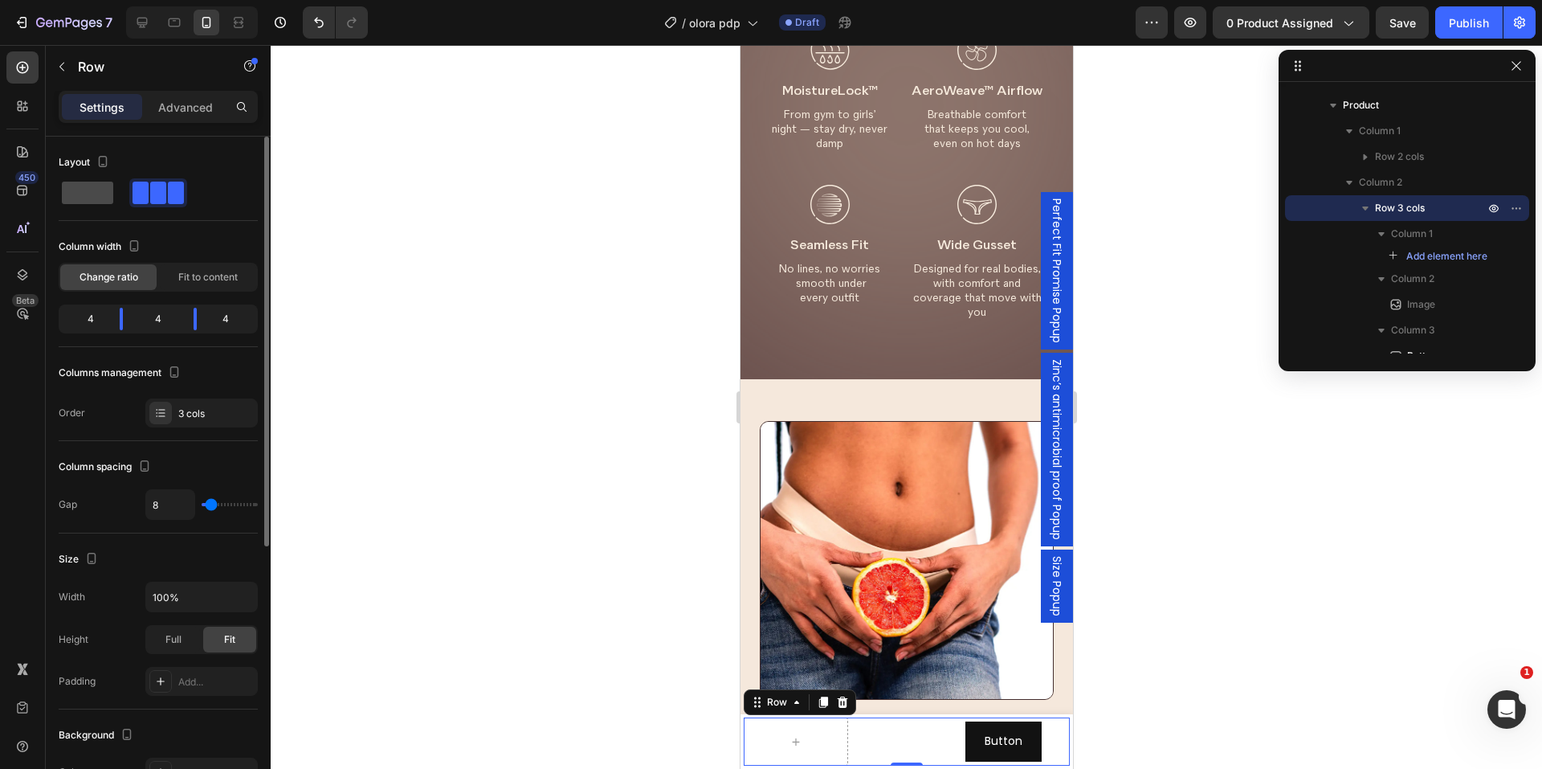
click at [89, 186] on span at bounding box center [87, 193] width 51 height 22
type input "0"
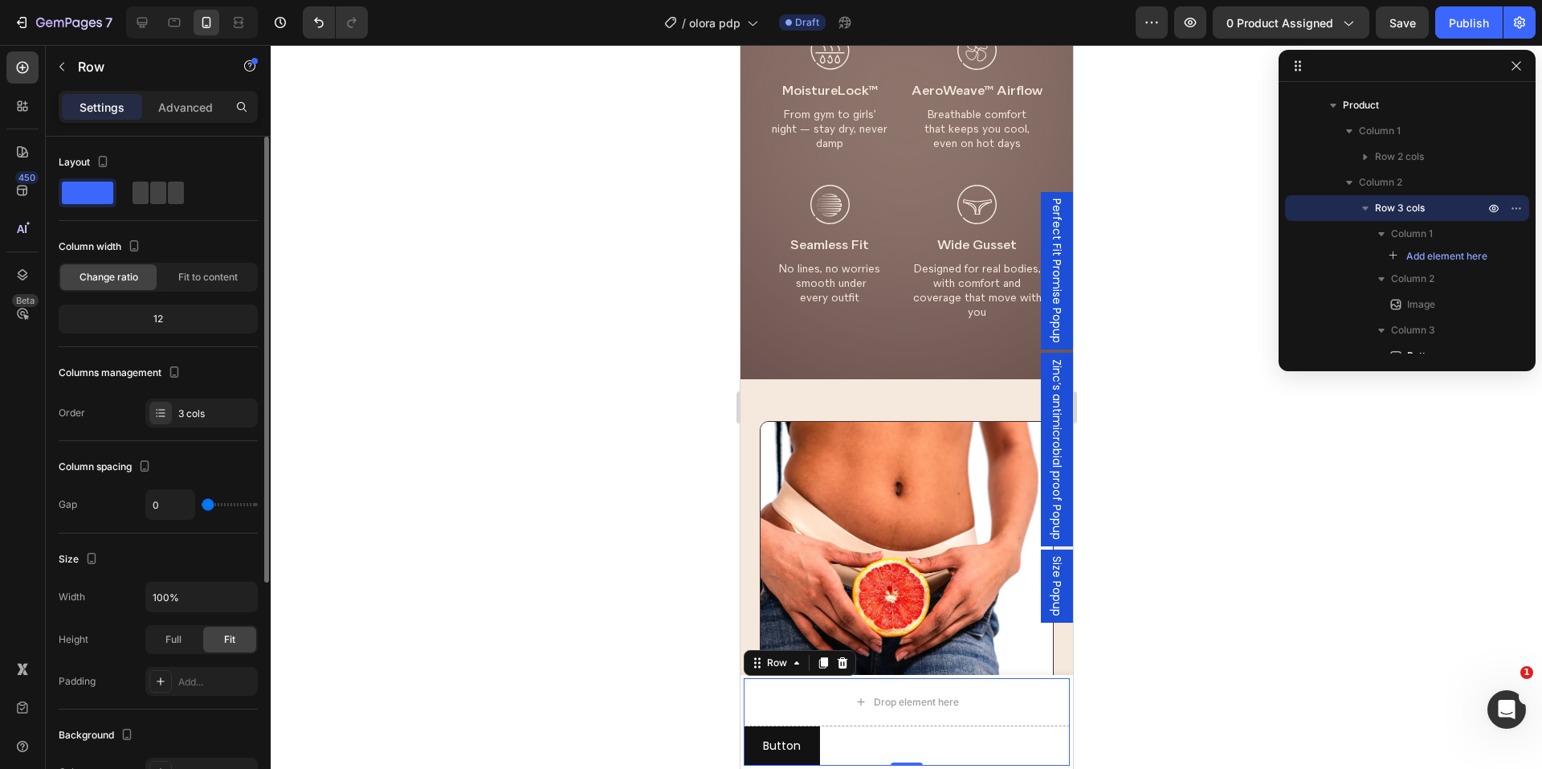
click at [198, 263] on div "Change ratio Fit to content" at bounding box center [158, 277] width 199 height 29
click at [198, 268] on div "Fit to content" at bounding box center [208, 277] width 96 height 26
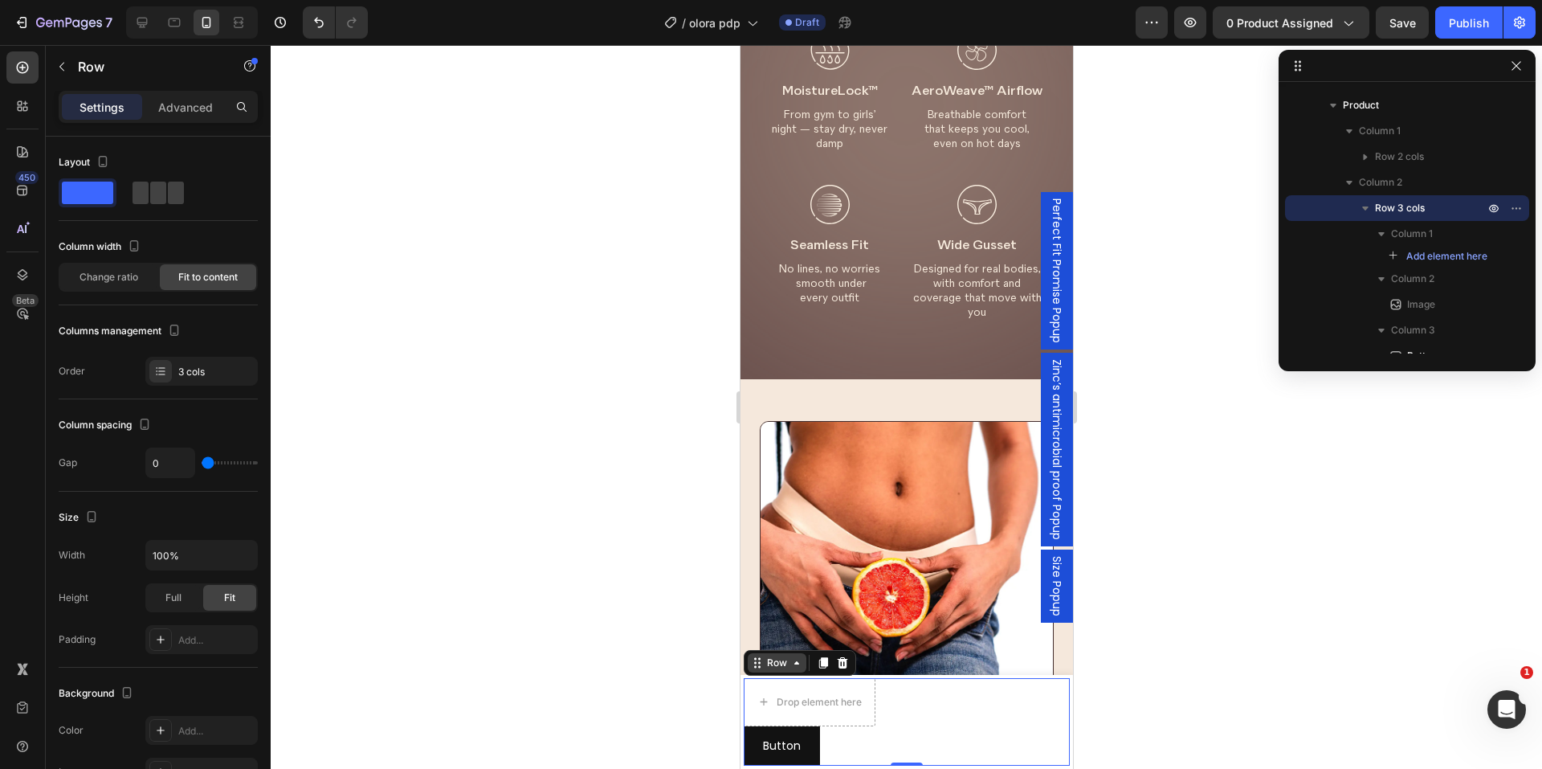
click at [788, 656] on div "Row" at bounding box center [776, 663] width 27 height 14
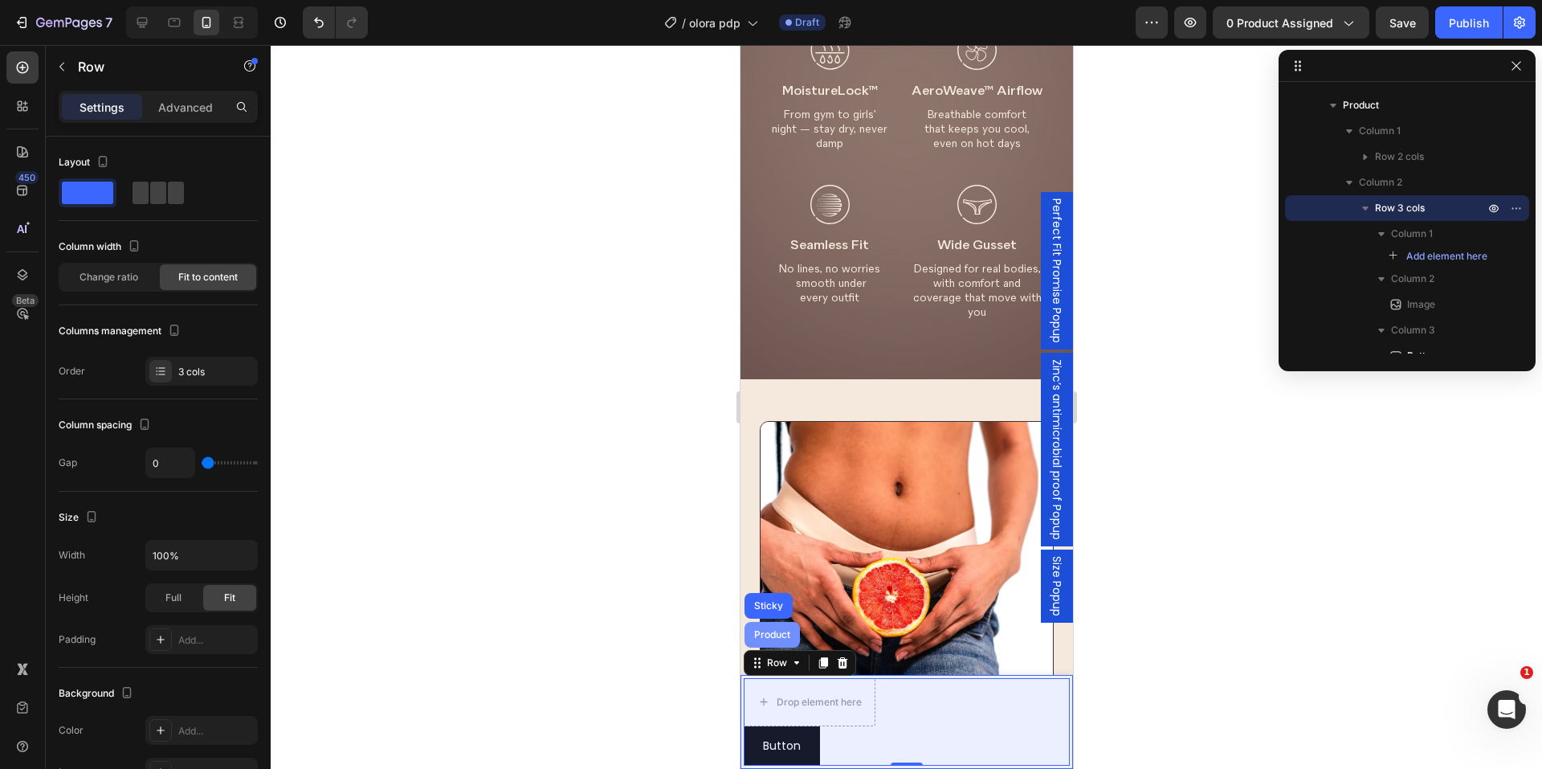
click at [779, 641] on div "Product" at bounding box center [771, 635] width 55 height 26
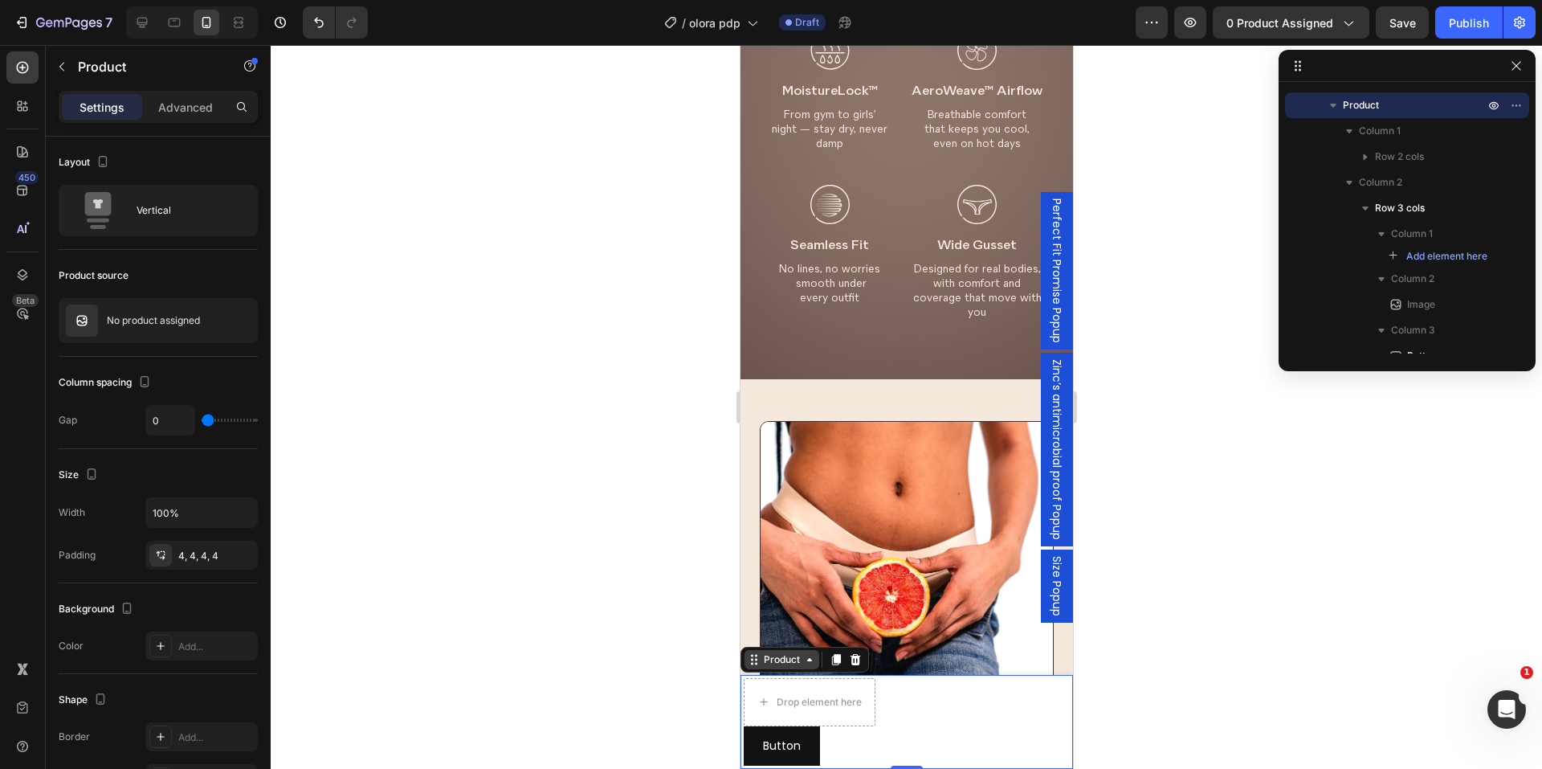
click at [752, 661] on icon at bounding box center [753, 659] width 13 height 13
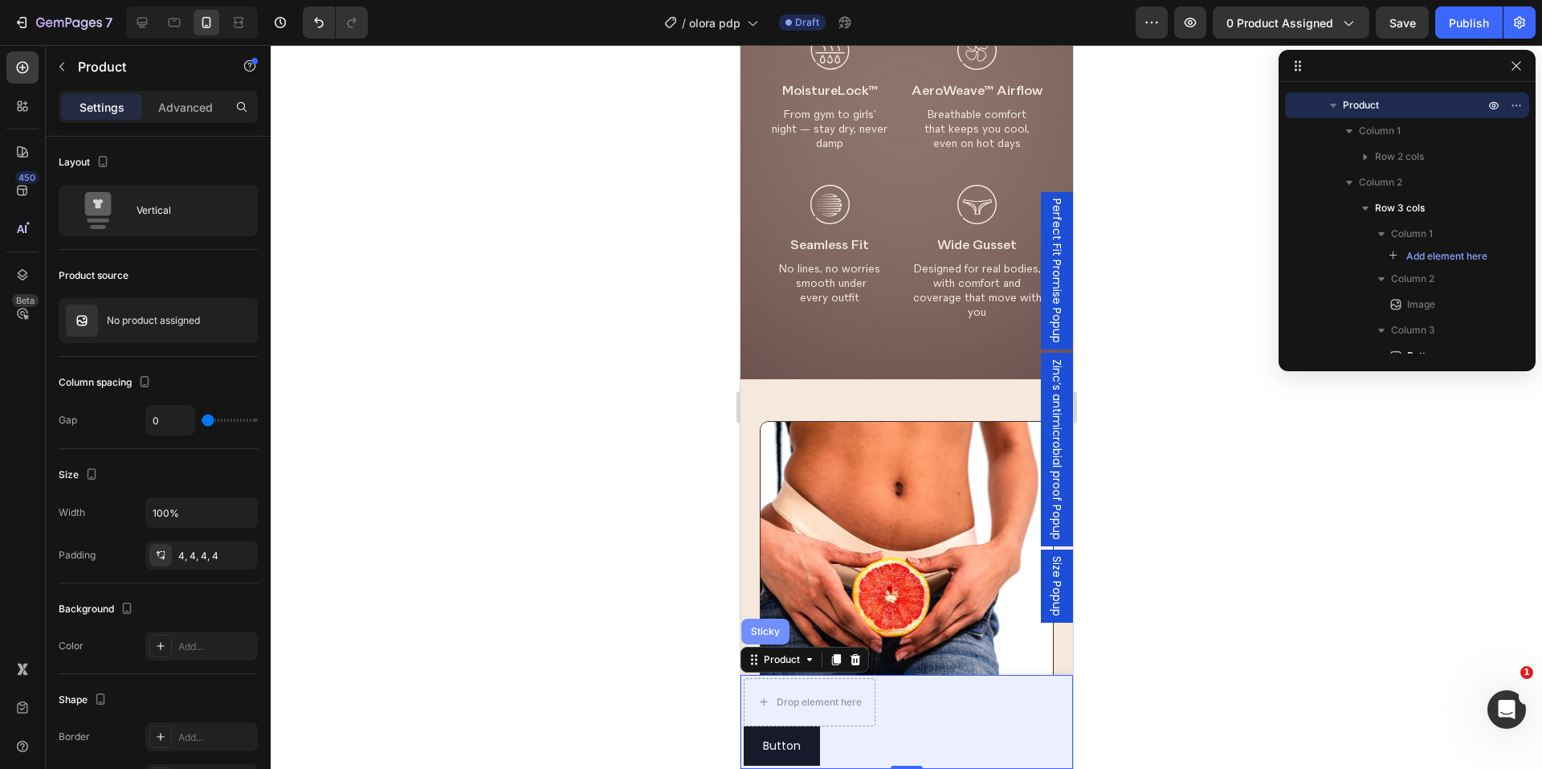
drag, startPoint x: 754, startPoint y: 620, endPoint x: 1478, endPoint y: 639, distance: 724.1
click at [754, 620] on div "Sticky" at bounding box center [765, 632] width 48 height 26
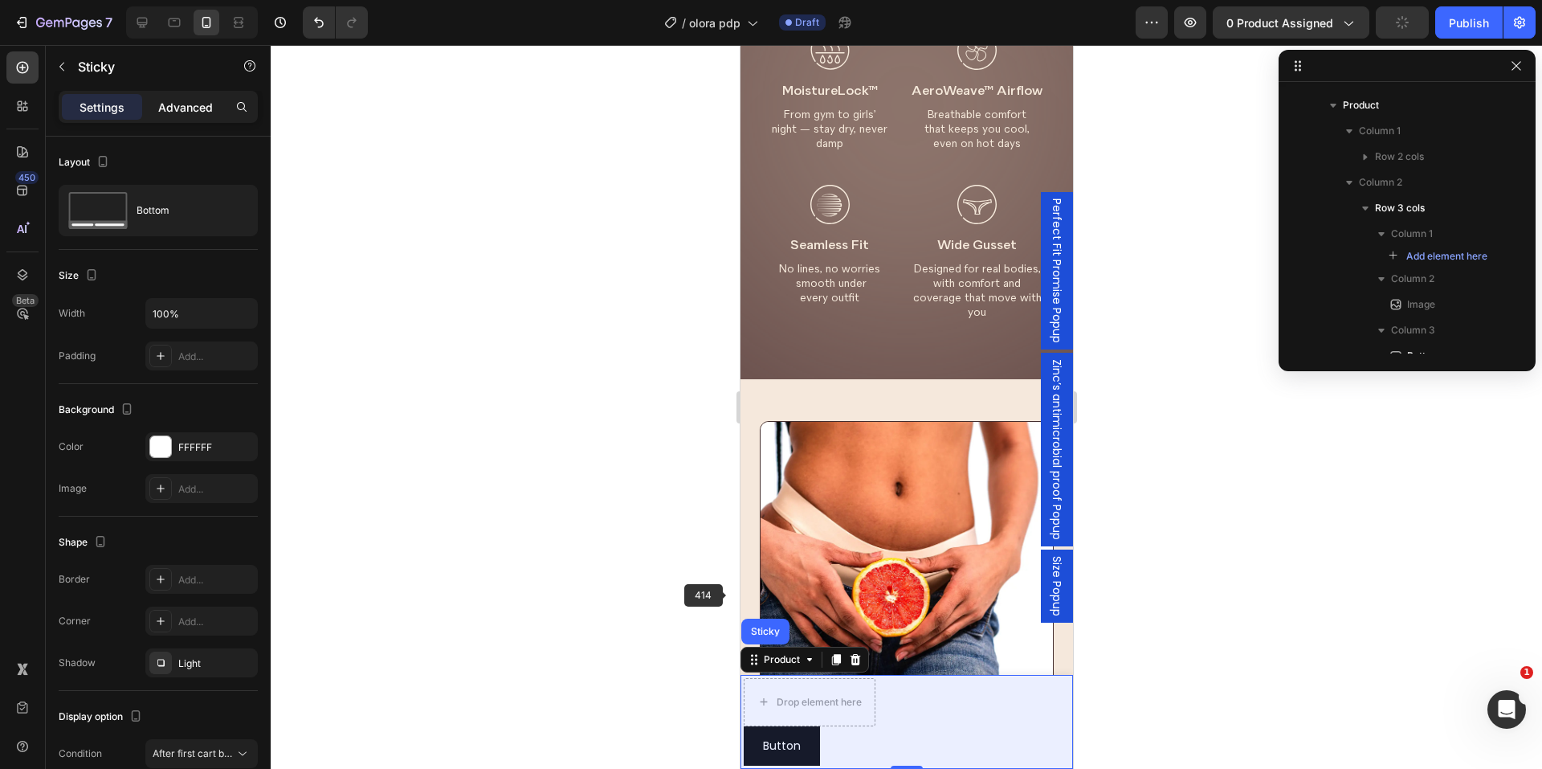
scroll to position [0, 0]
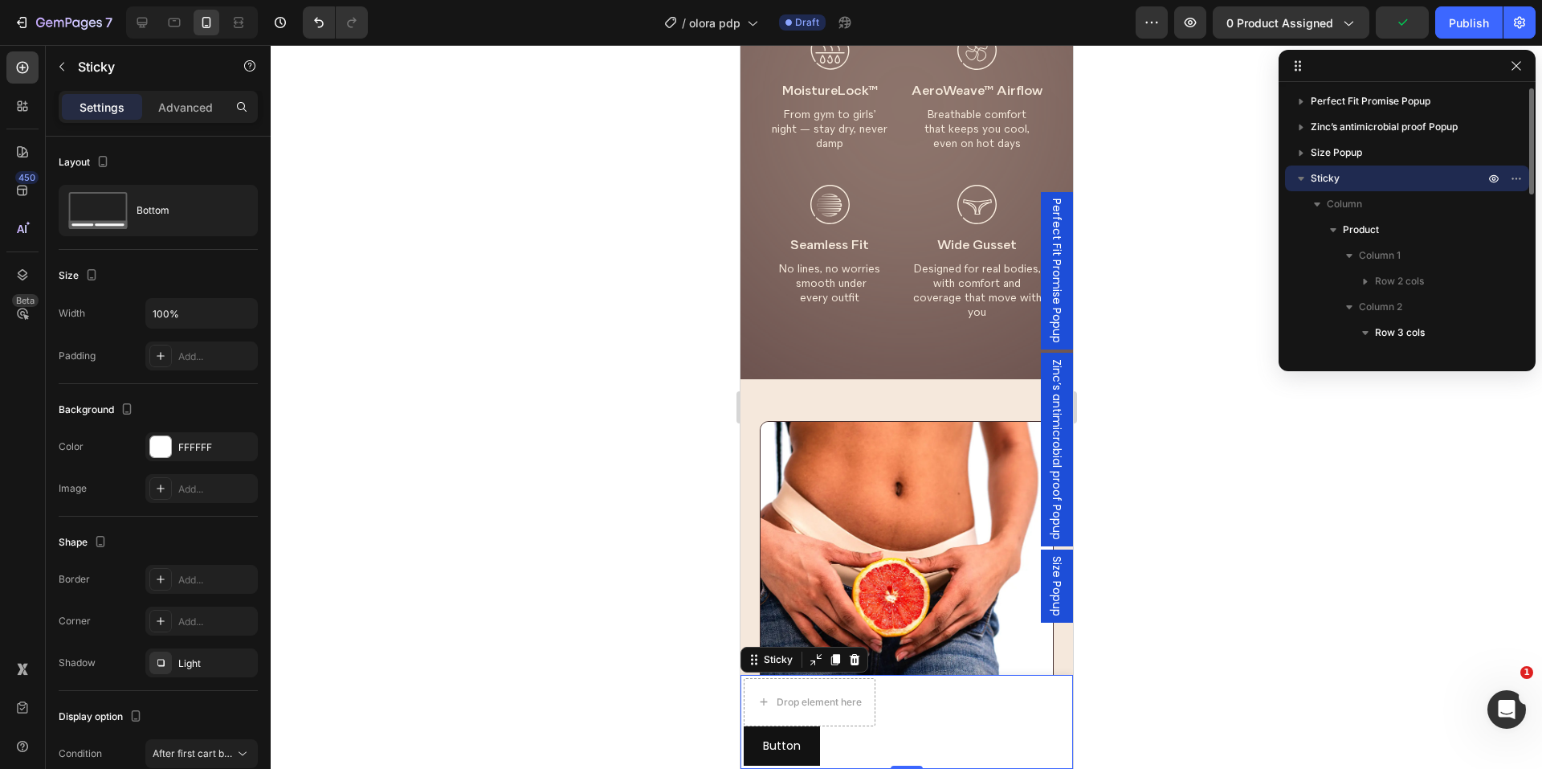
click at [199, 93] on div "Settings Advanced" at bounding box center [158, 107] width 199 height 32
click at [186, 118] on div "Advanced" at bounding box center [185, 107] width 80 height 26
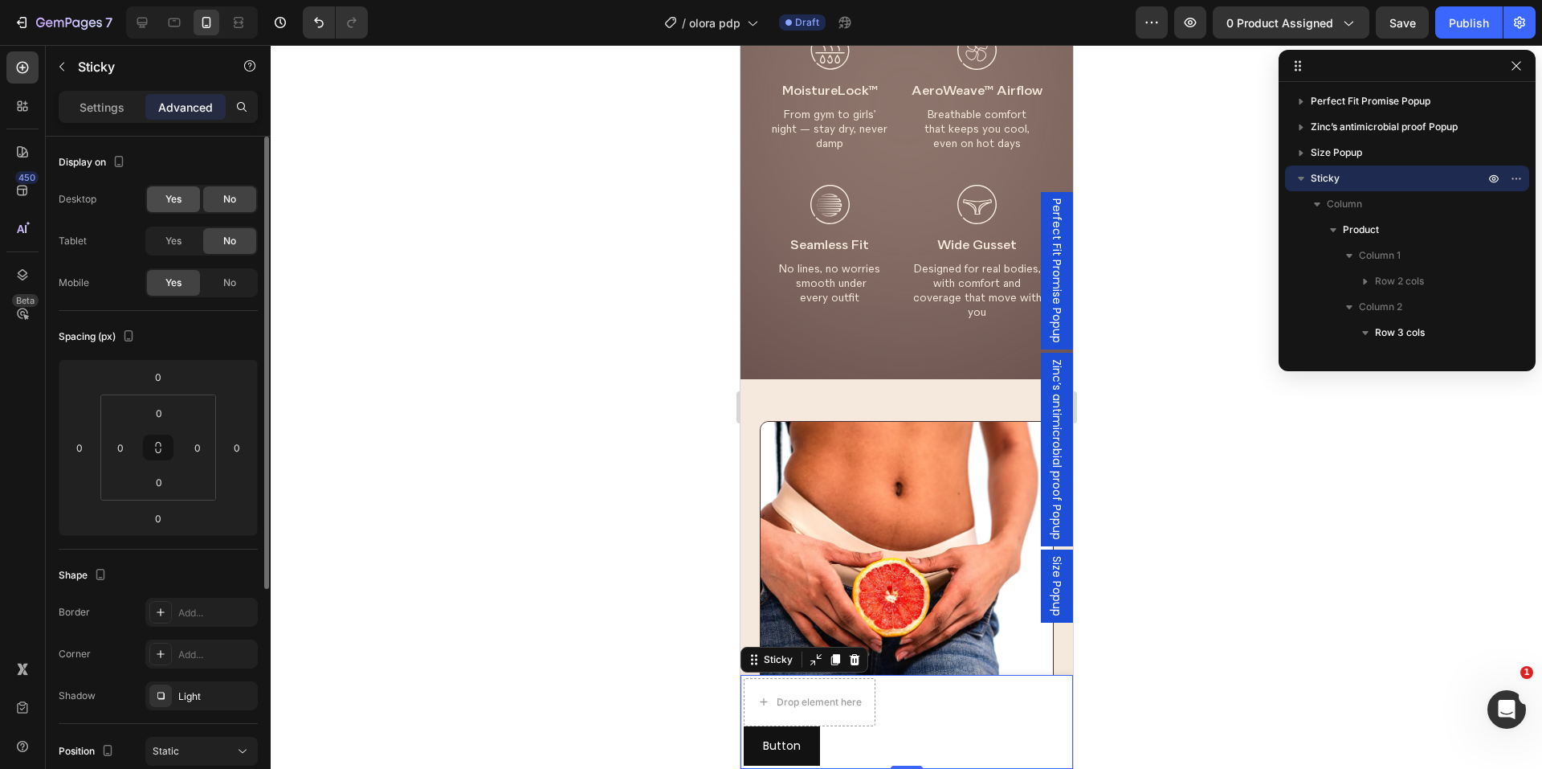
click at [191, 202] on div "Yes" at bounding box center [173, 199] width 53 height 26
click at [143, 18] on icon at bounding box center [142, 22] width 16 height 16
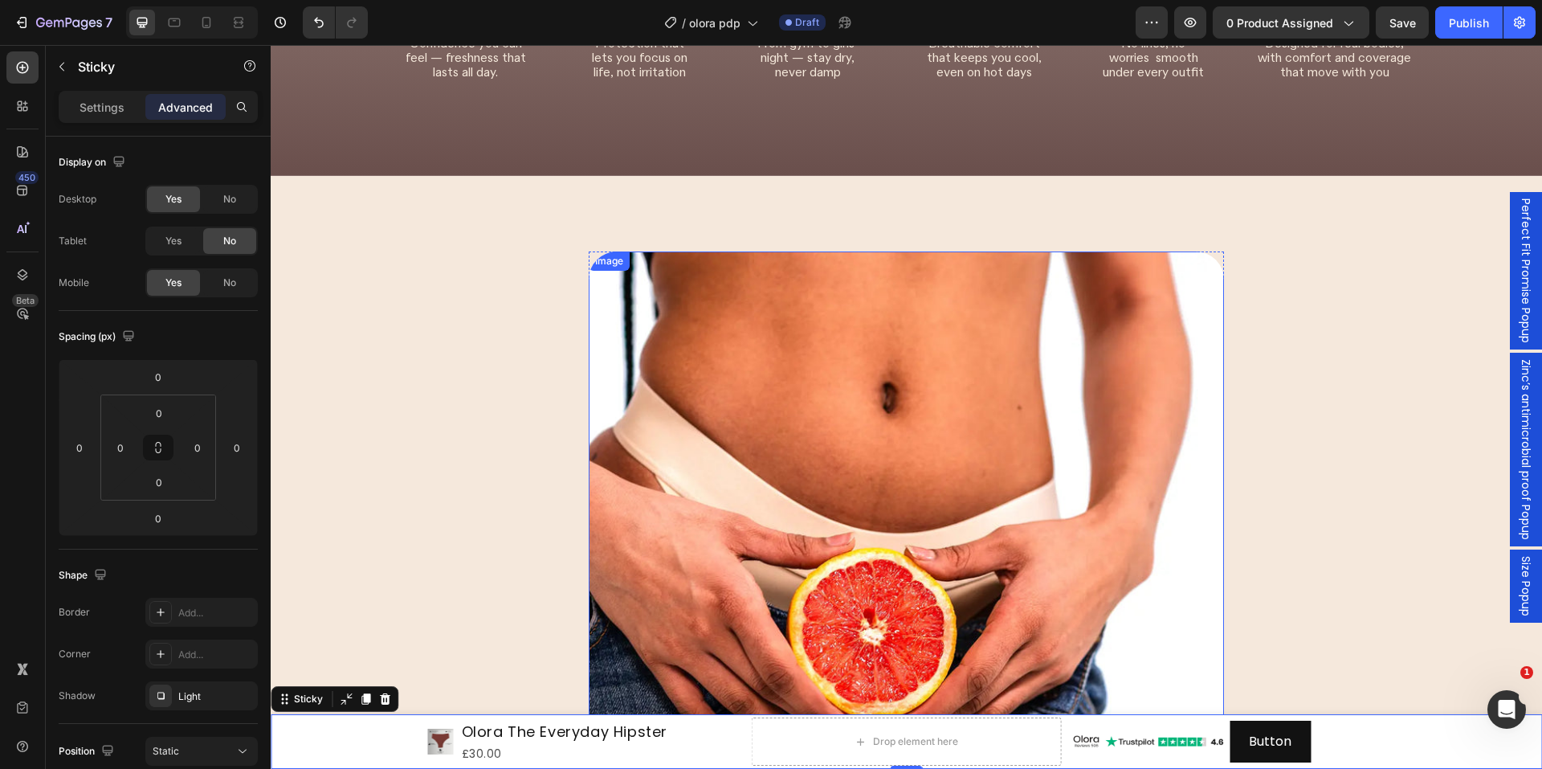
scroll to position [5424, 0]
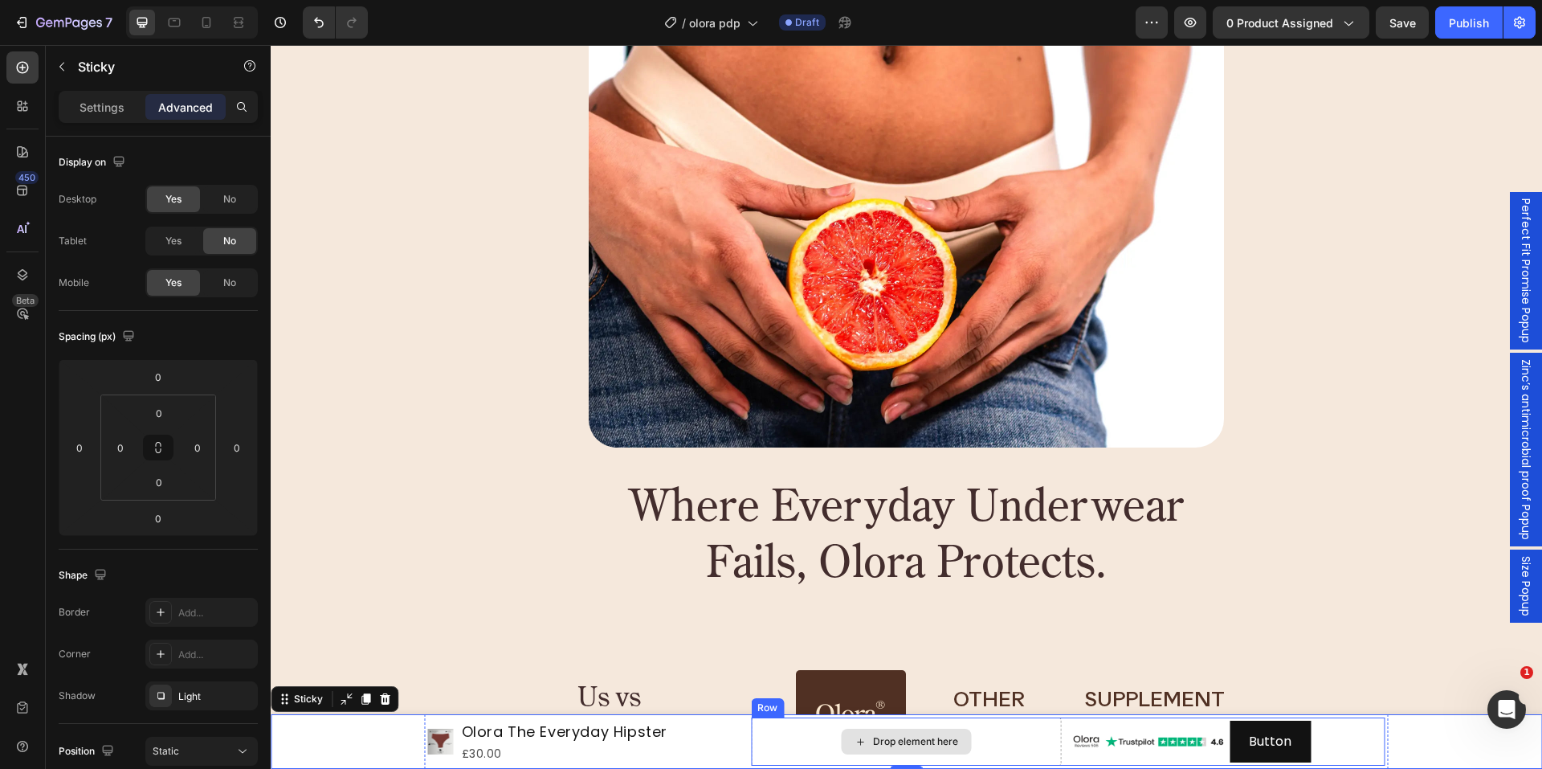
click at [995, 727] on div "Drop element here" at bounding box center [906, 741] width 311 height 48
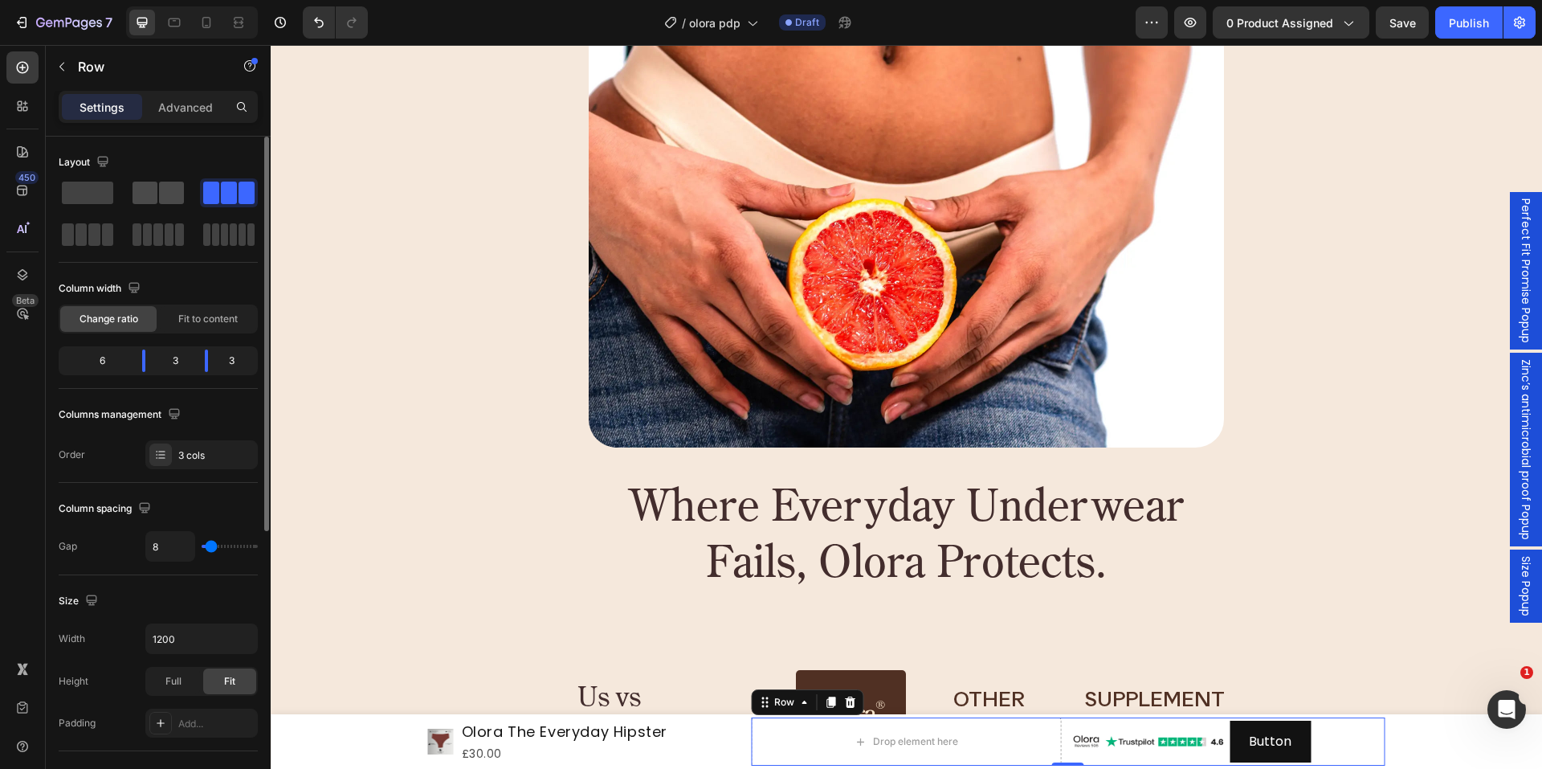
click at [146, 188] on span at bounding box center [145, 193] width 25 height 22
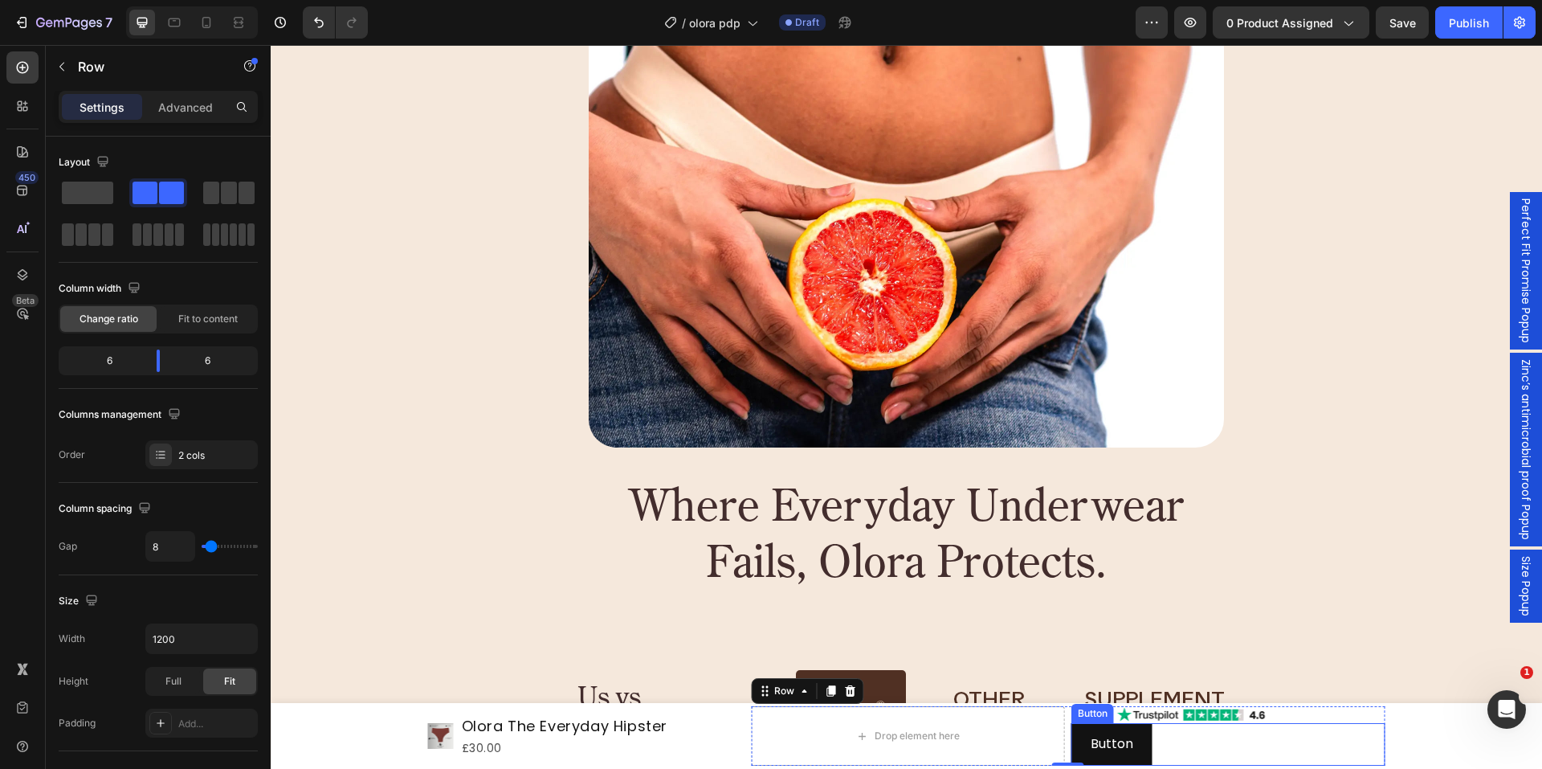
click at [1173, 725] on div "Button Button" at bounding box center [1229, 744] width 314 height 43
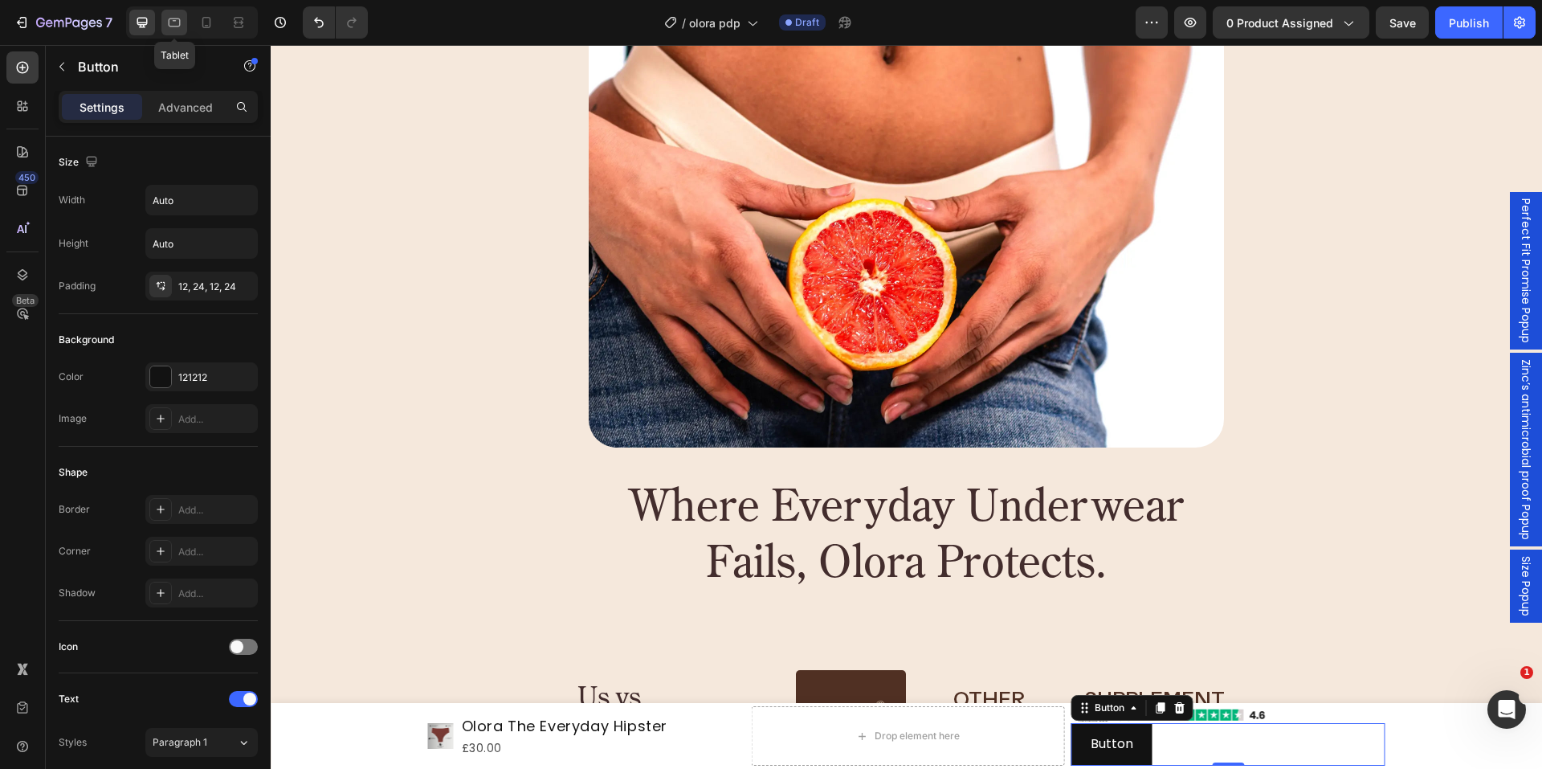
click at [178, 31] on div at bounding box center [174, 23] width 26 height 26
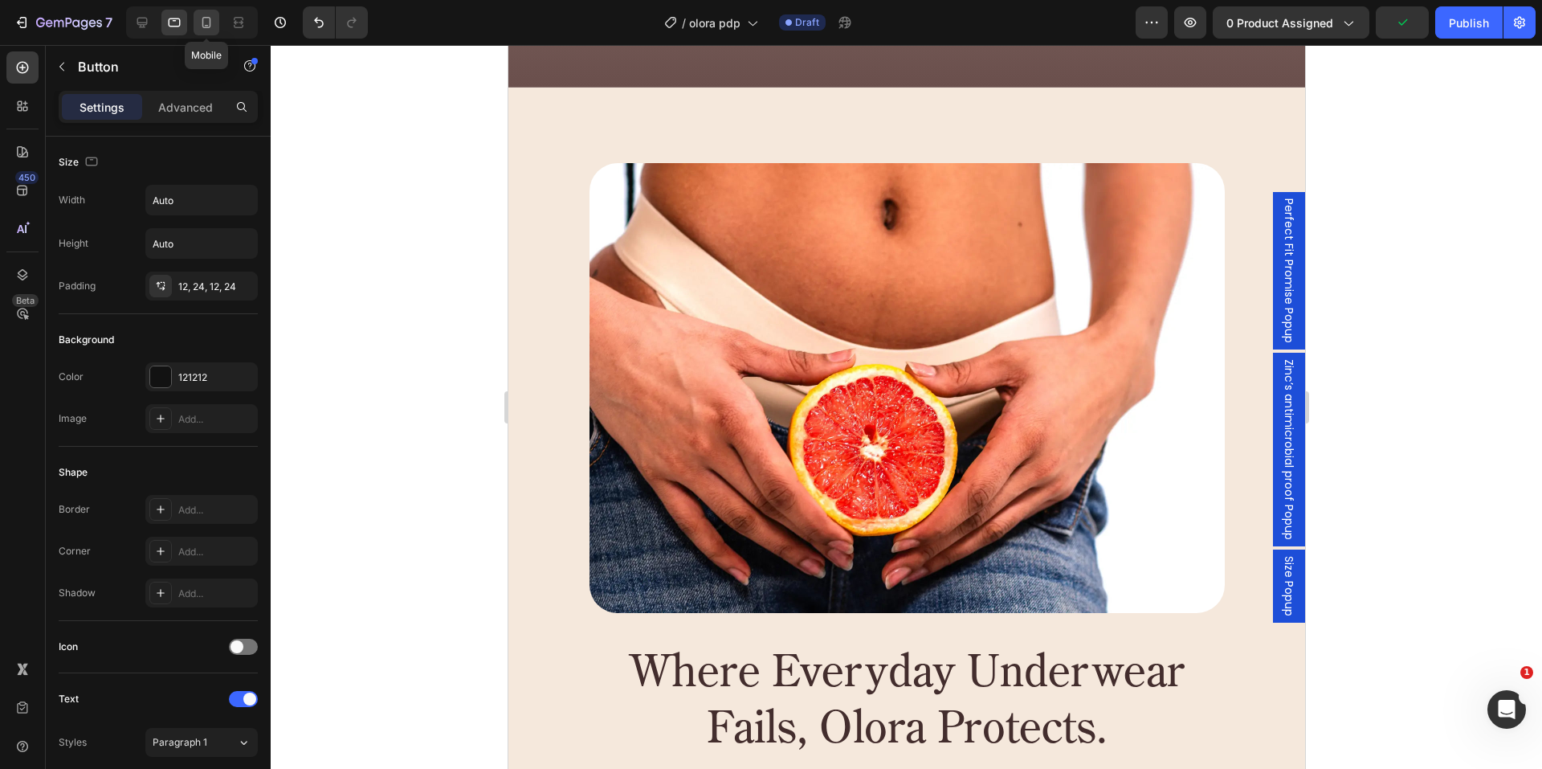
scroll to position [5368, 0]
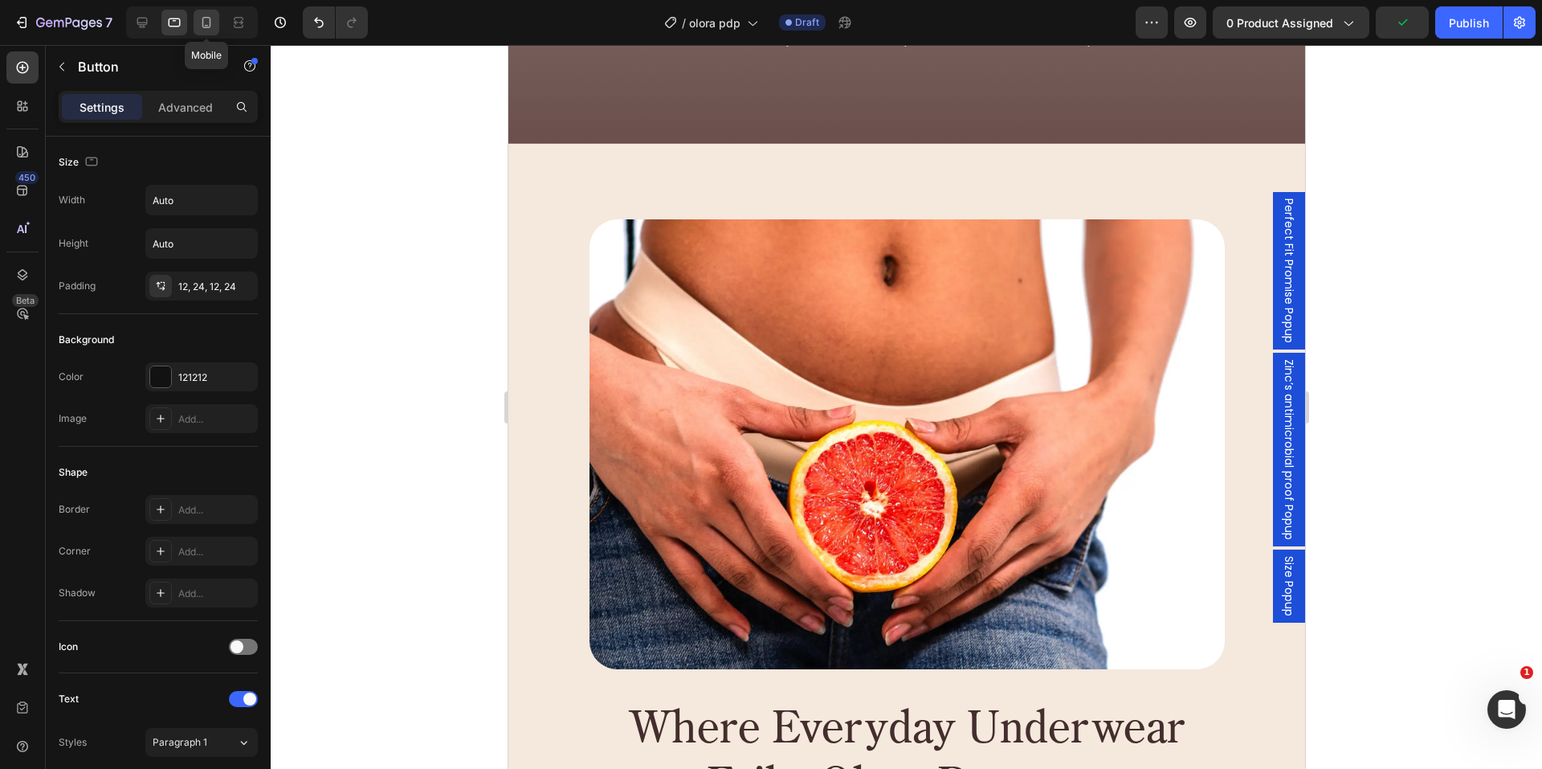
click at [201, 24] on icon at bounding box center [206, 22] width 16 height 16
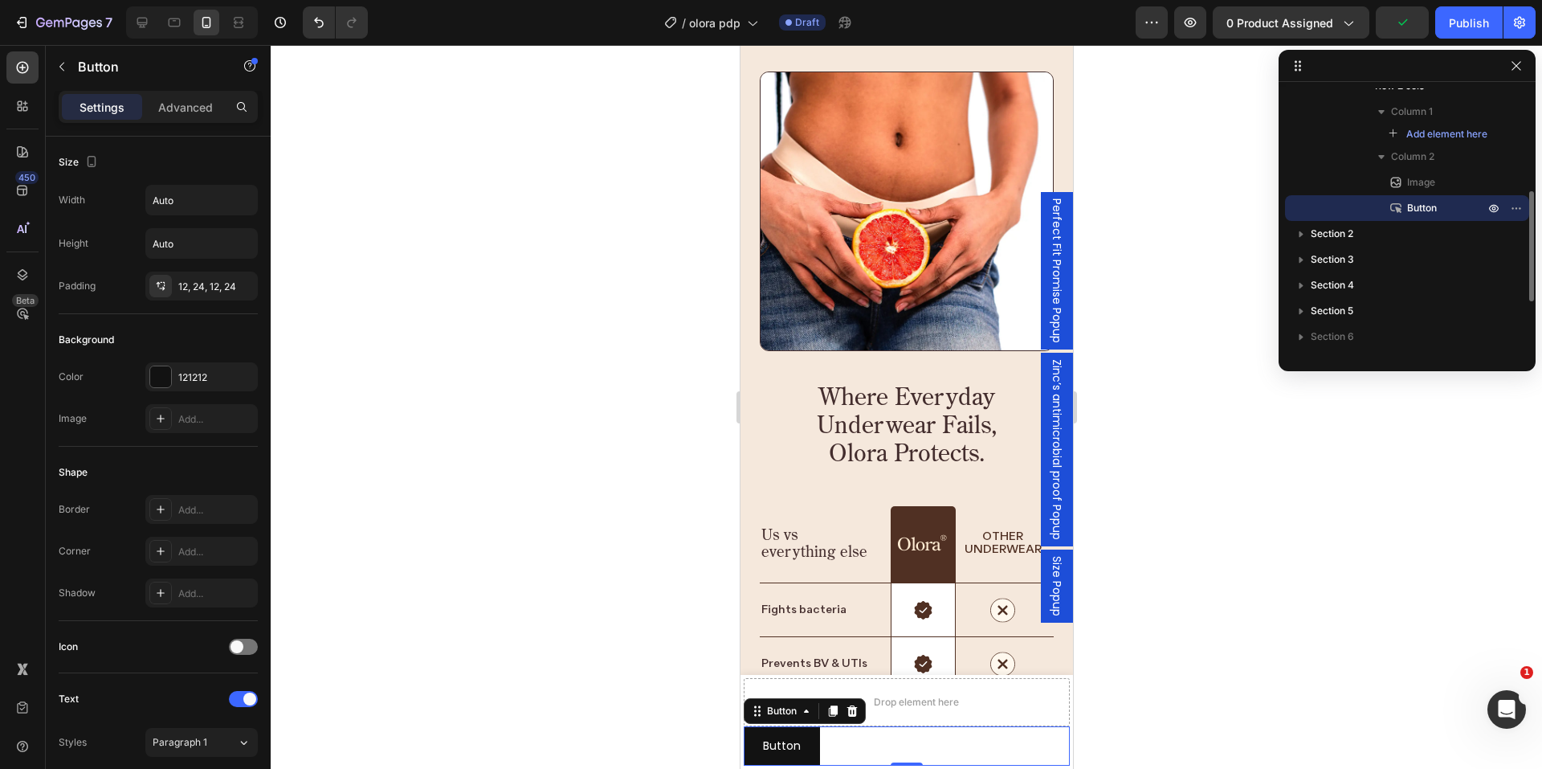
scroll to position [5705, 0]
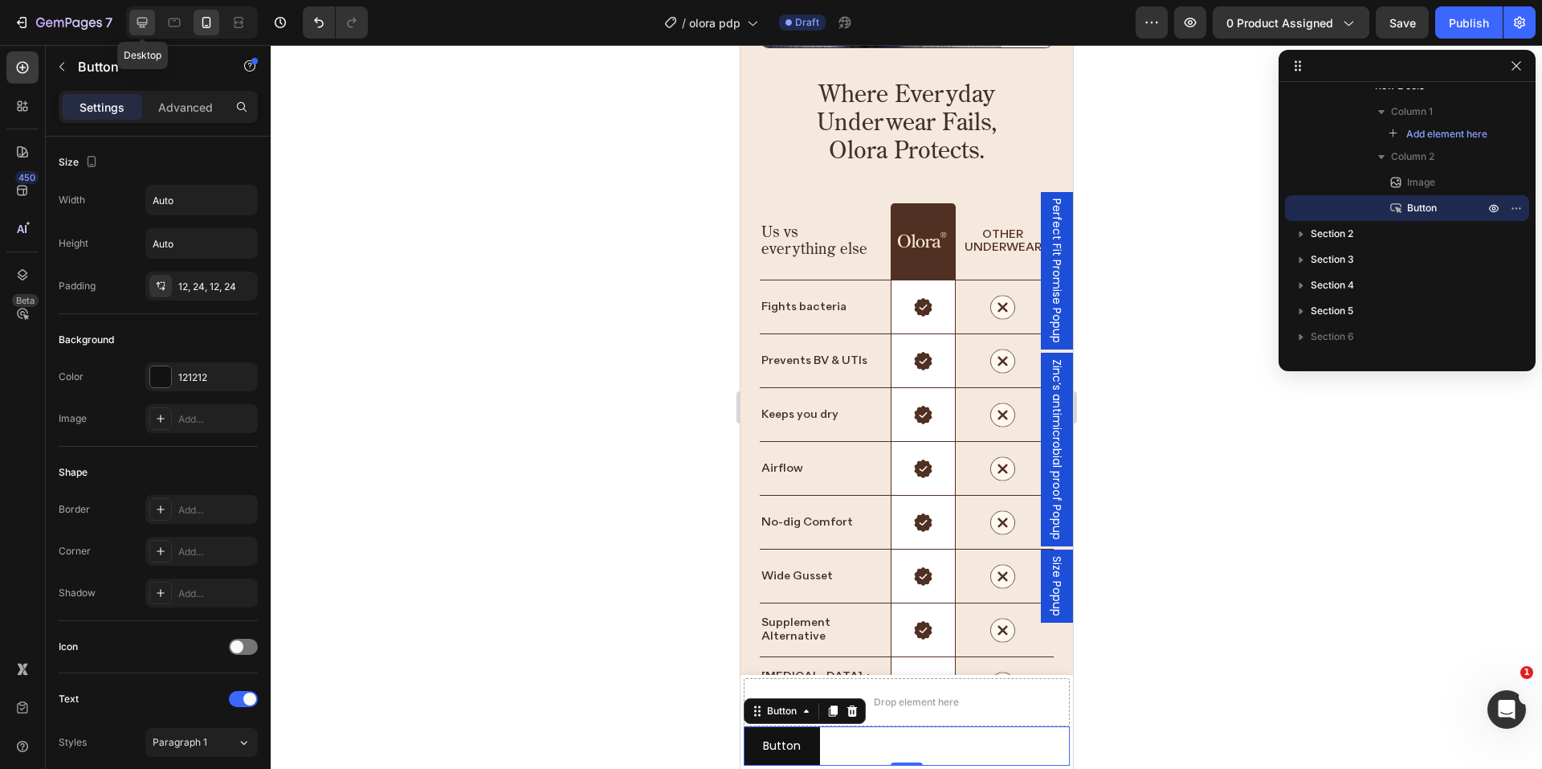
click at [143, 25] on icon at bounding box center [142, 23] width 10 height 10
type input "16"
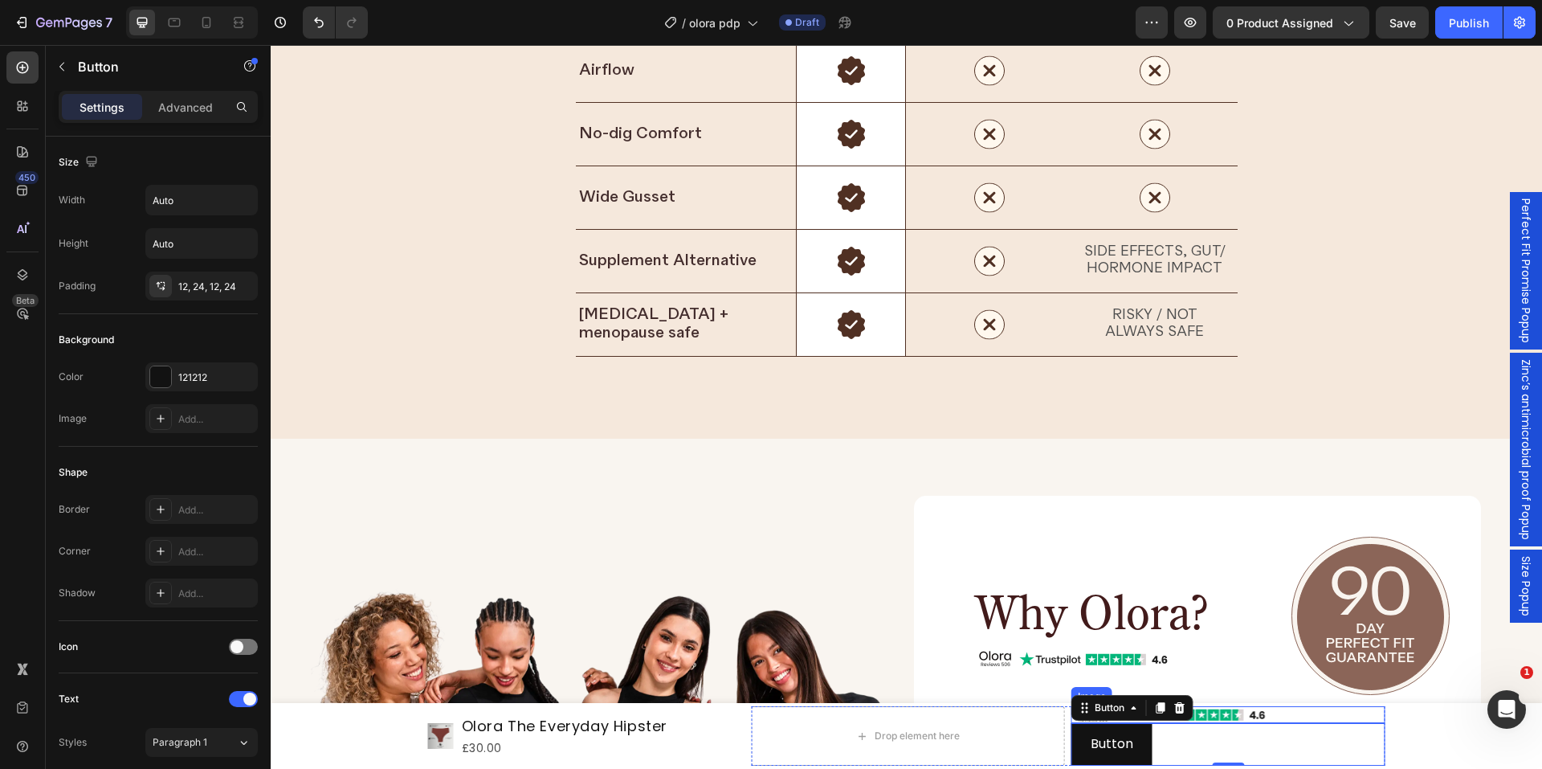
scroll to position [6437, 0]
click at [1208, 709] on img at bounding box center [1171, 714] width 189 height 17
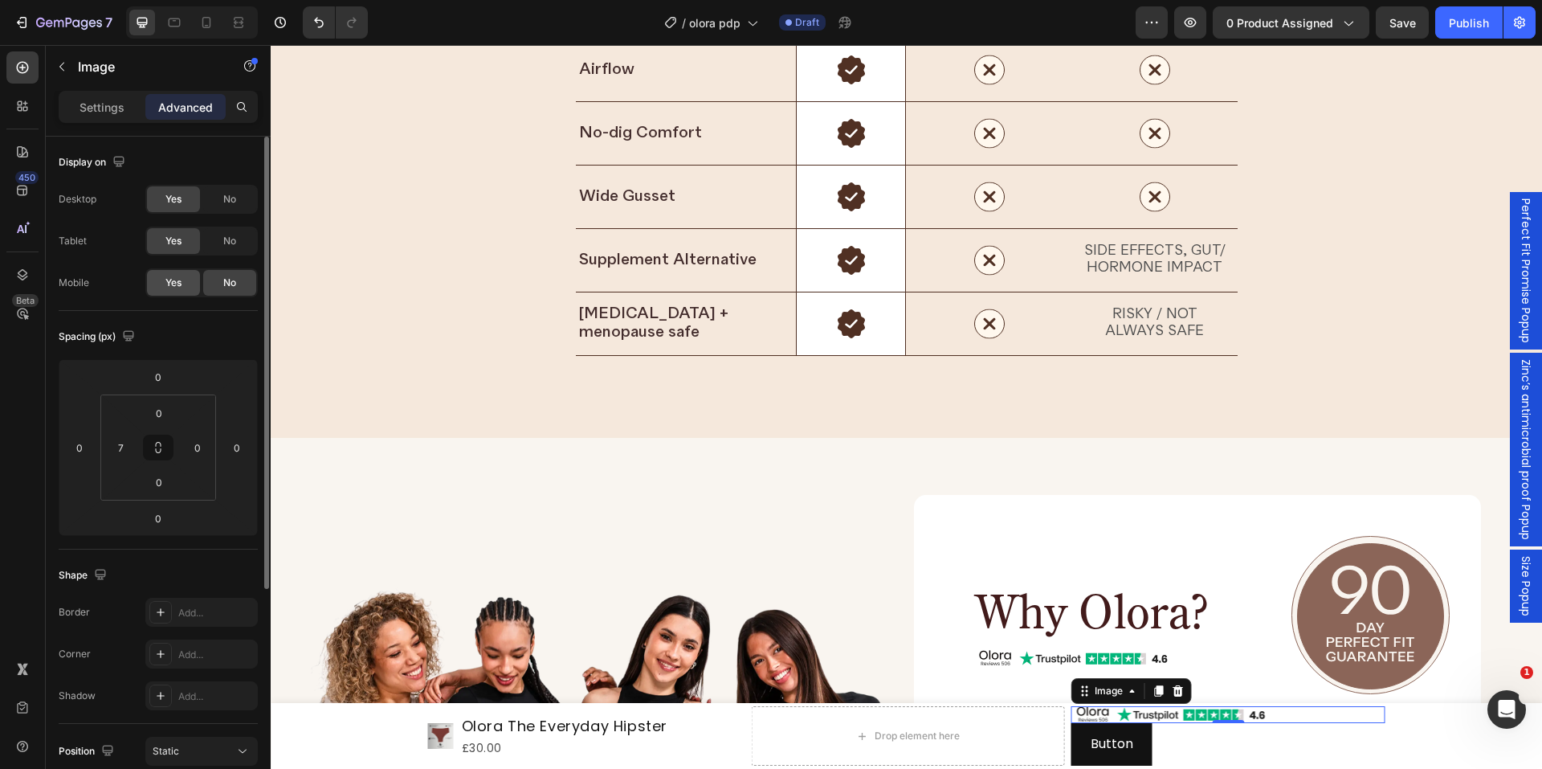
click at [161, 291] on div "Yes" at bounding box center [173, 283] width 53 height 26
click at [207, 34] on div at bounding box center [207, 23] width 26 height 26
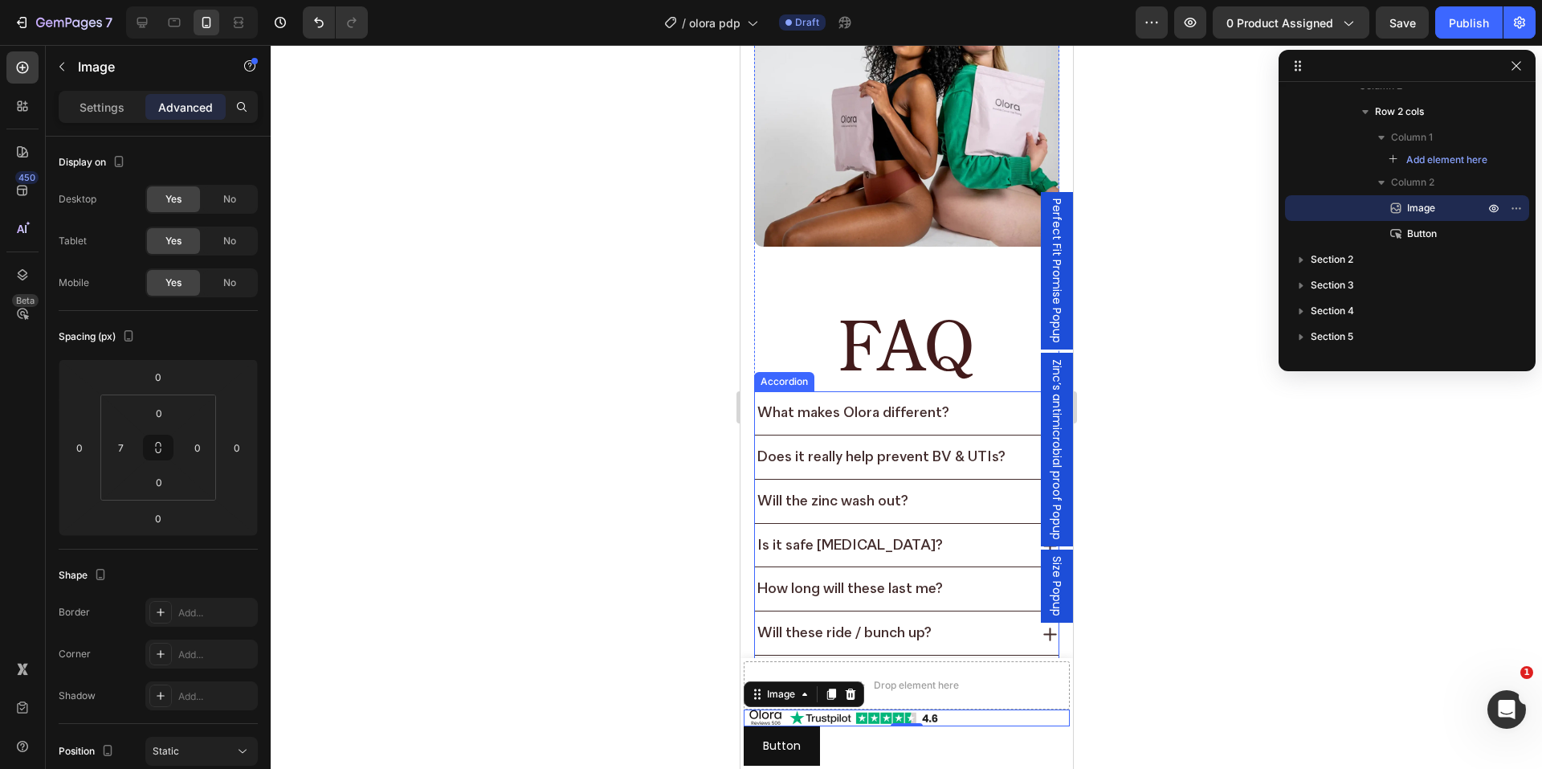
scroll to position [7262, 0]
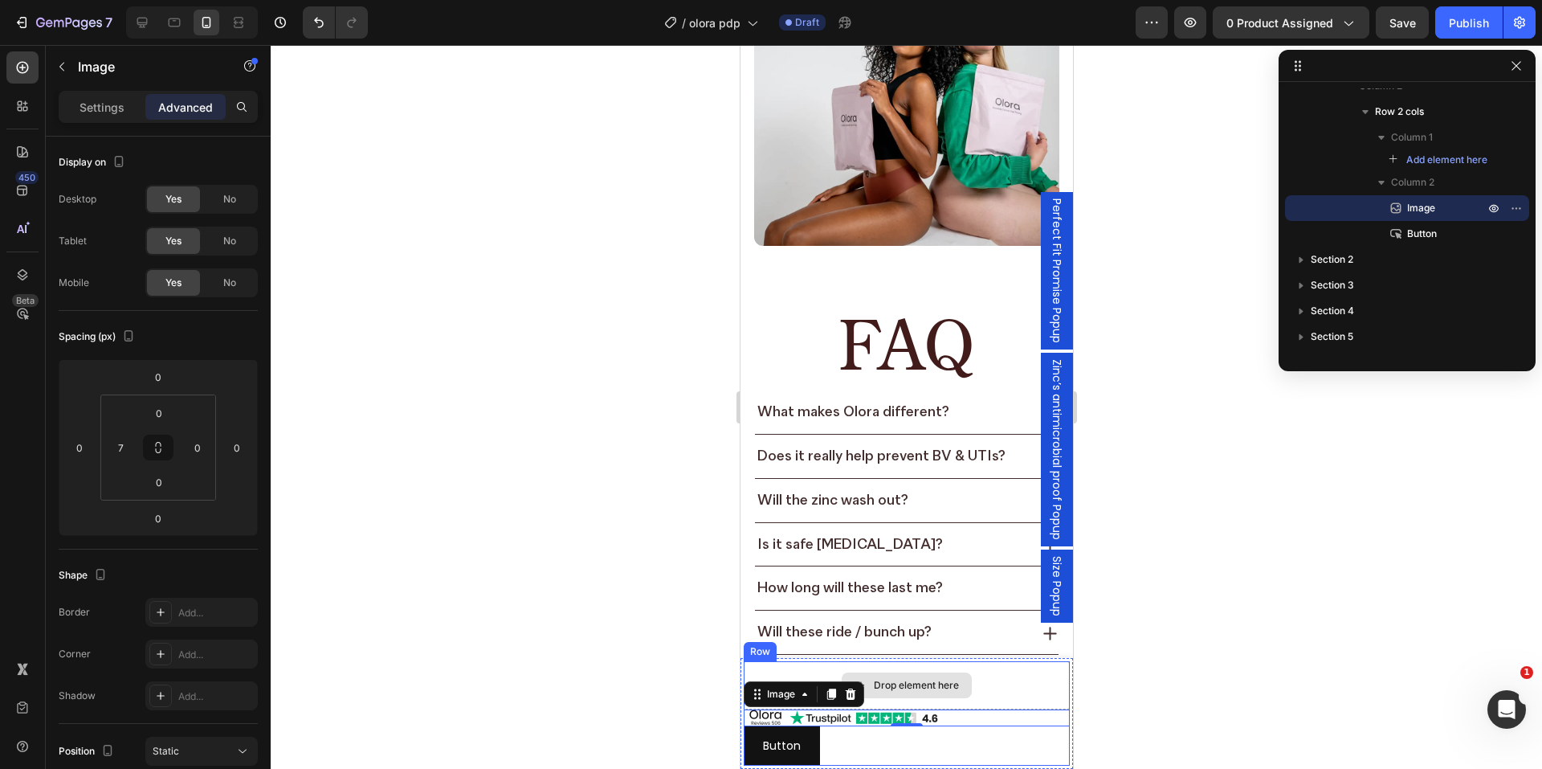
click at [994, 688] on div "Drop element here" at bounding box center [906, 685] width 326 height 48
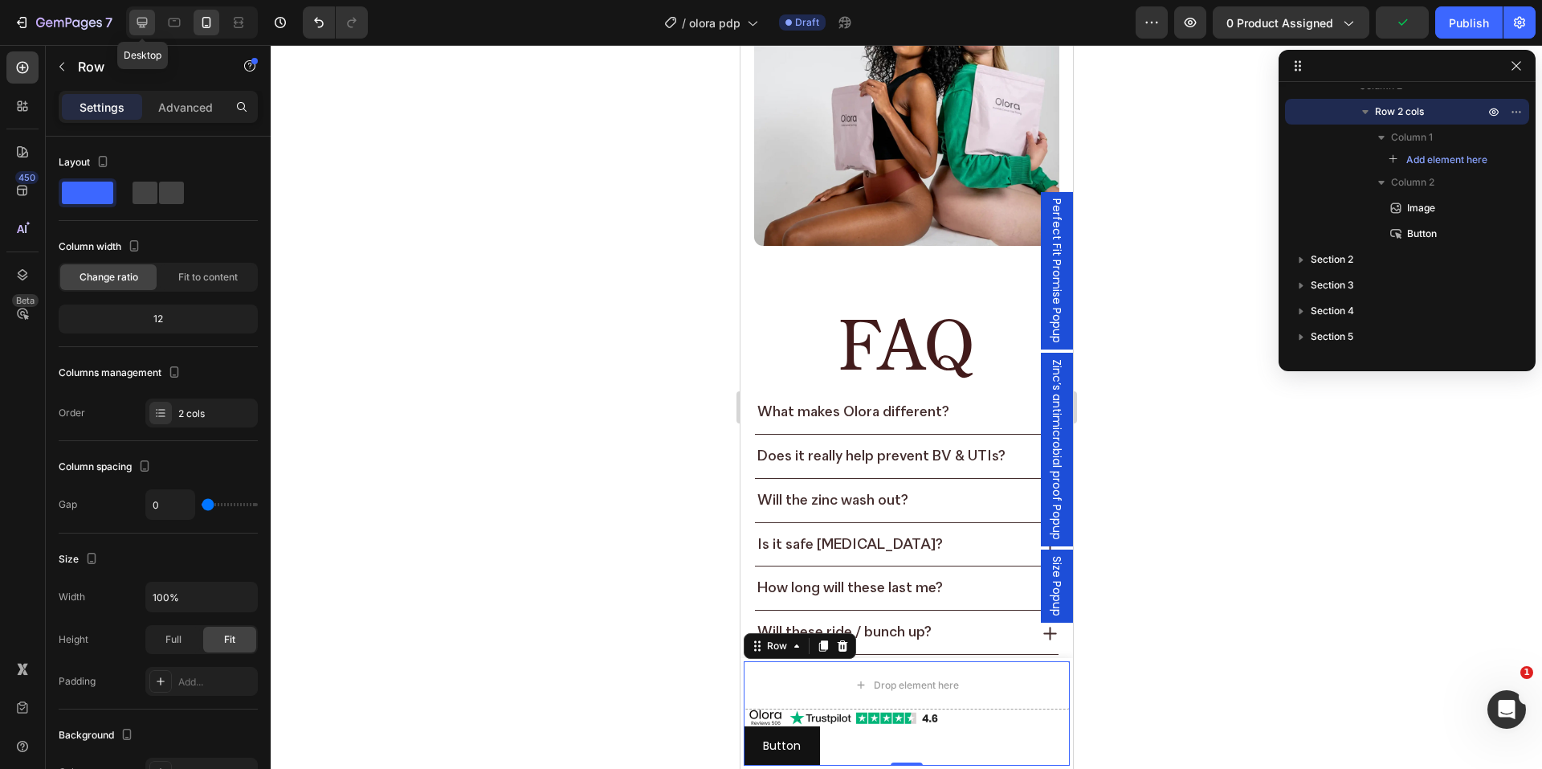
click at [143, 32] on div at bounding box center [142, 23] width 26 height 26
type input "8"
type input "1200"
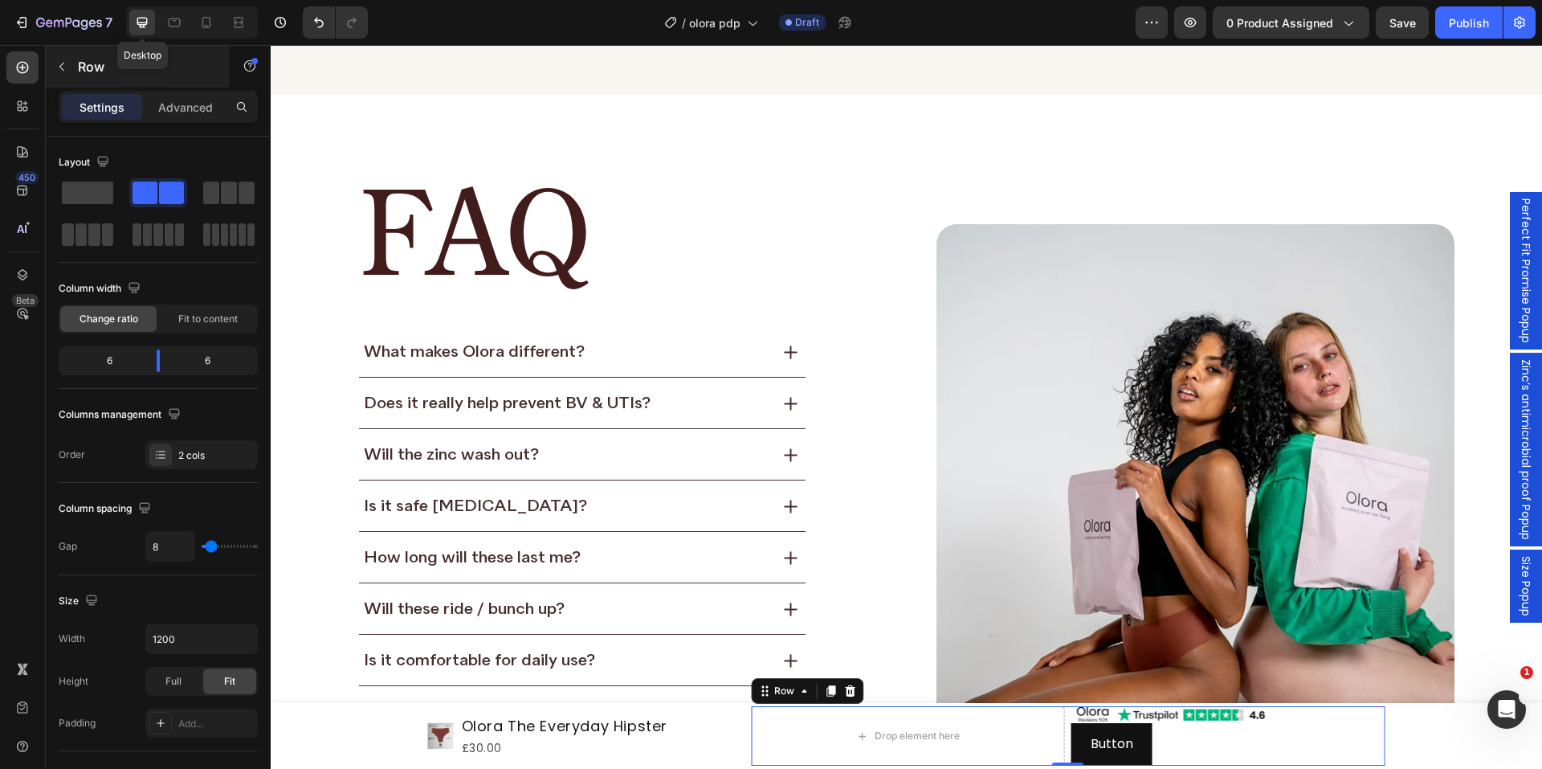
scroll to position [7541, 0]
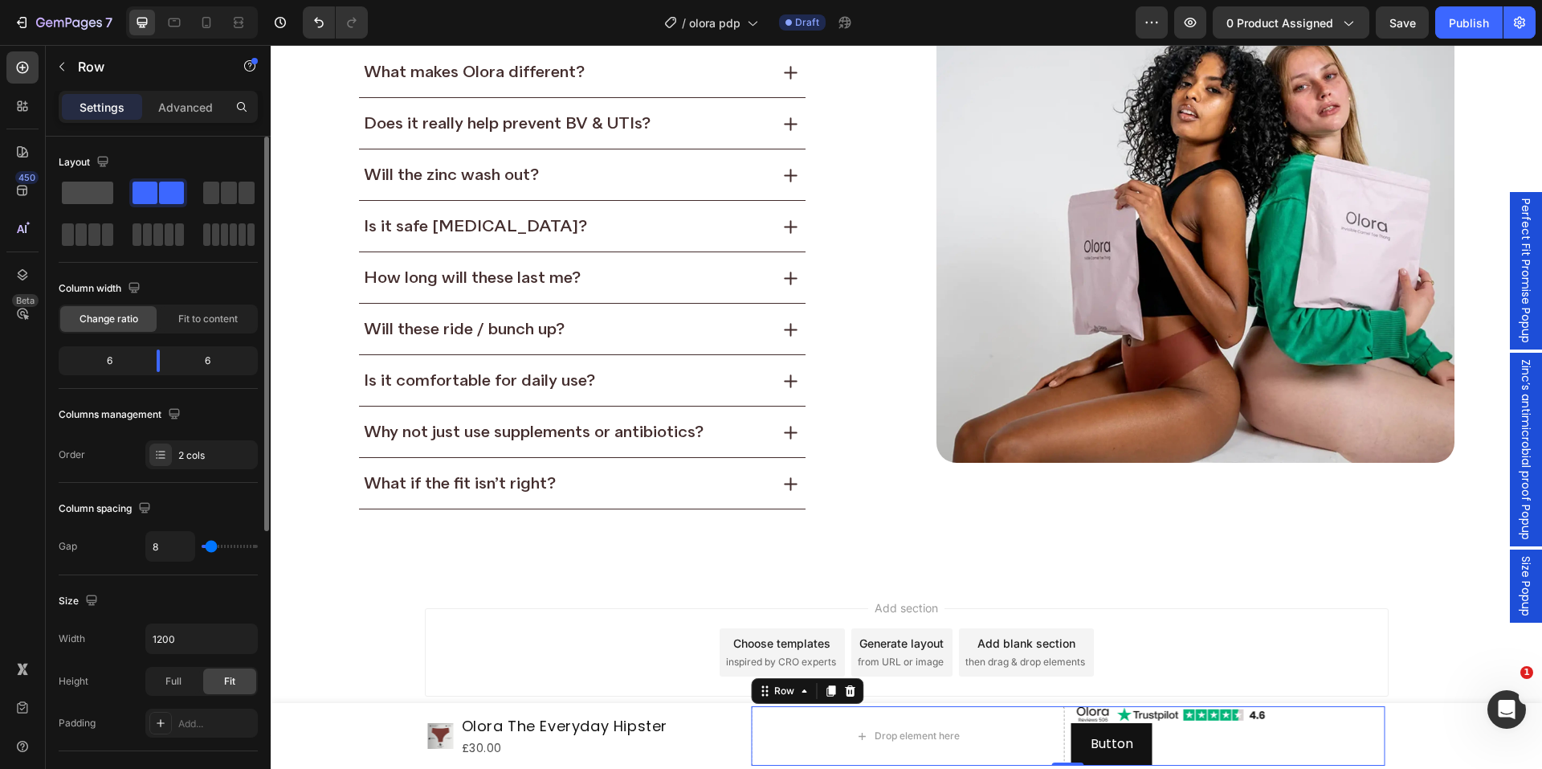
click at [77, 192] on span at bounding box center [87, 193] width 51 height 22
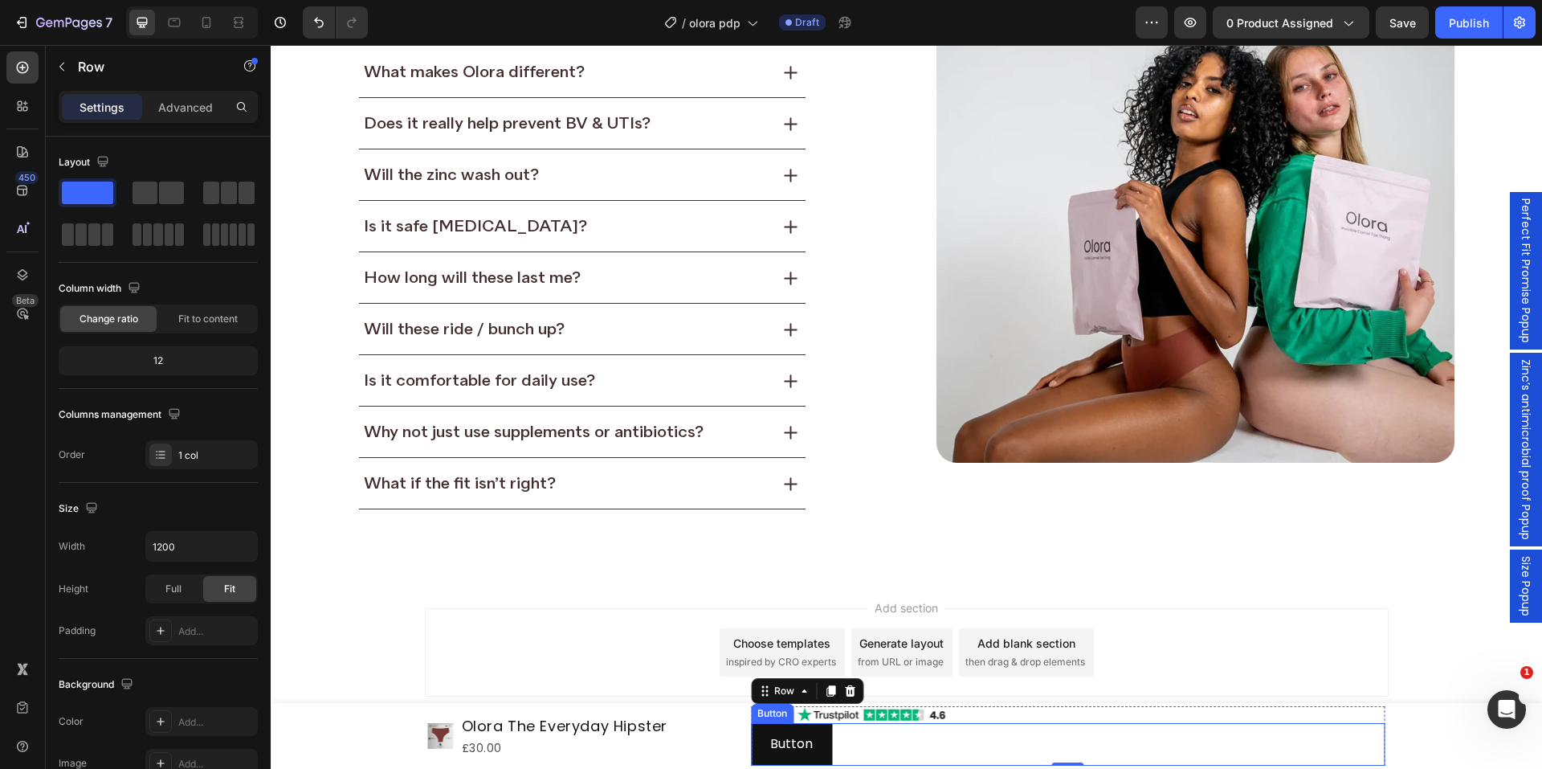
click at [905, 729] on div "Button Button" at bounding box center [1068, 744] width 634 height 43
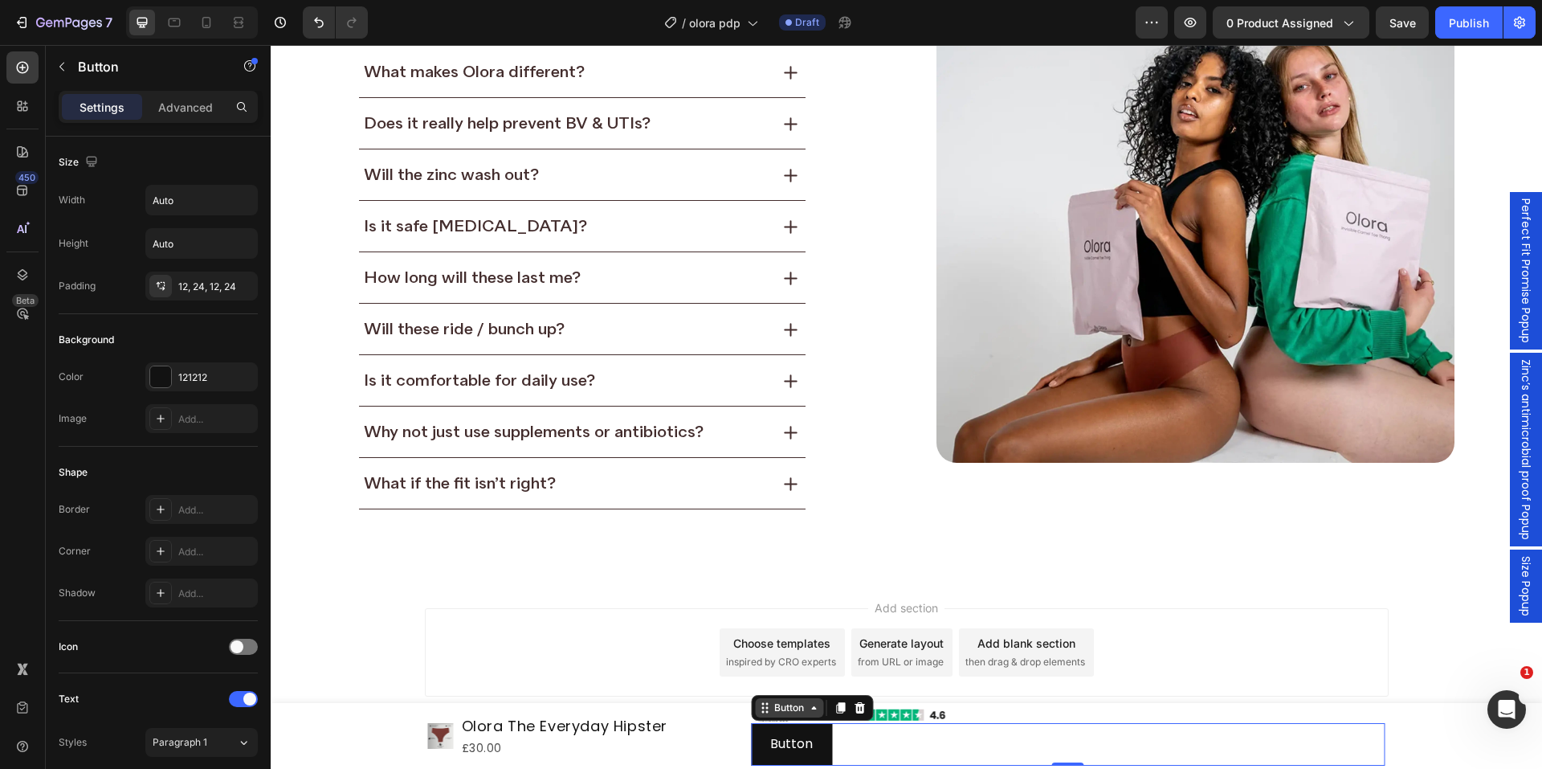
drag, startPoint x: 787, startPoint y: 696, endPoint x: 779, endPoint y: 705, distance: 11.9
click at [784, 696] on div "Button" at bounding box center [812, 708] width 122 height 26
click at [776, 709] on div "Button" at bounding box center [789, 708] width 36 height 14
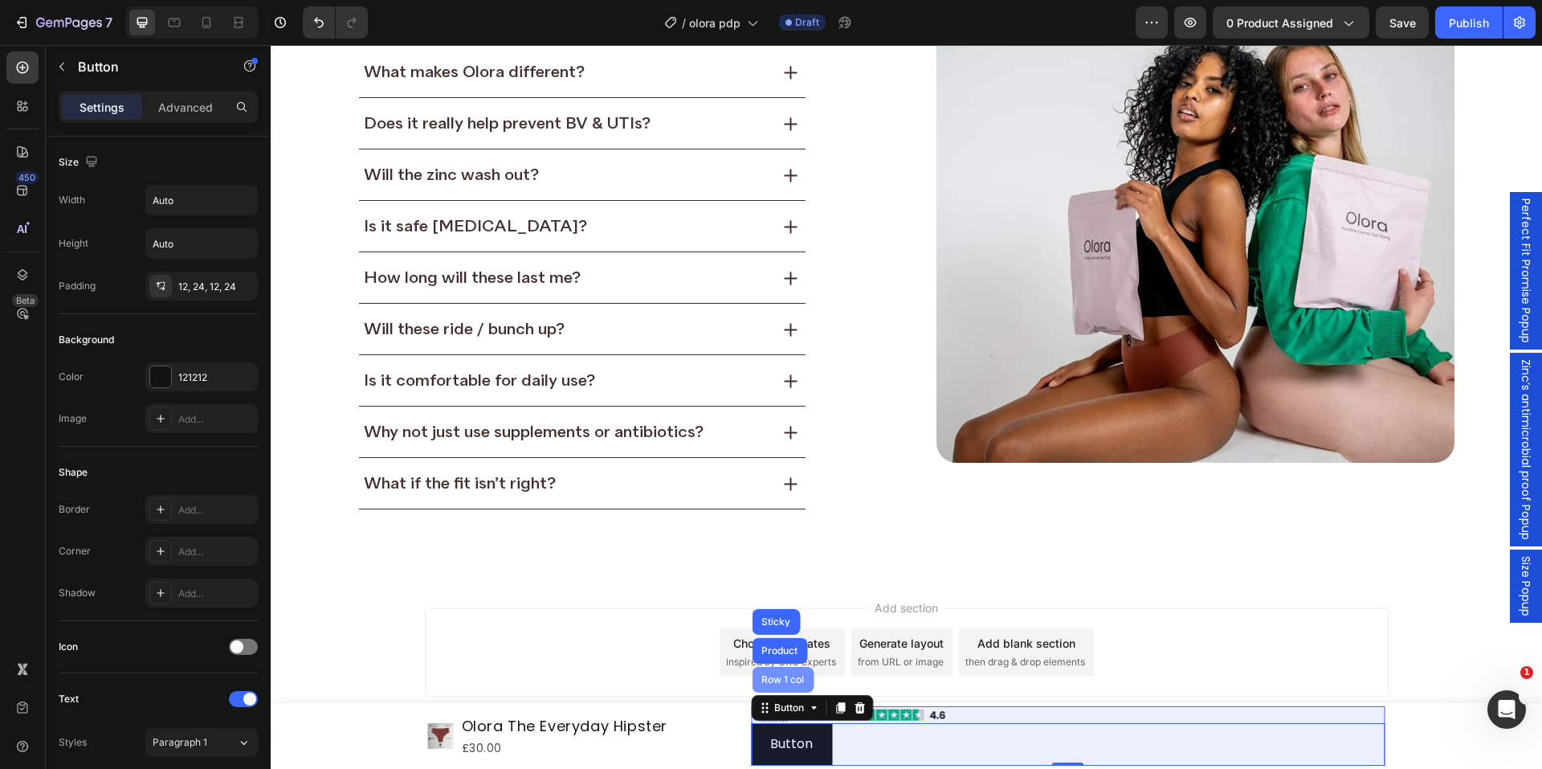
click at [778, 683] on div "Row 1 col" at bounding box center [782, 680] width 49 height 10
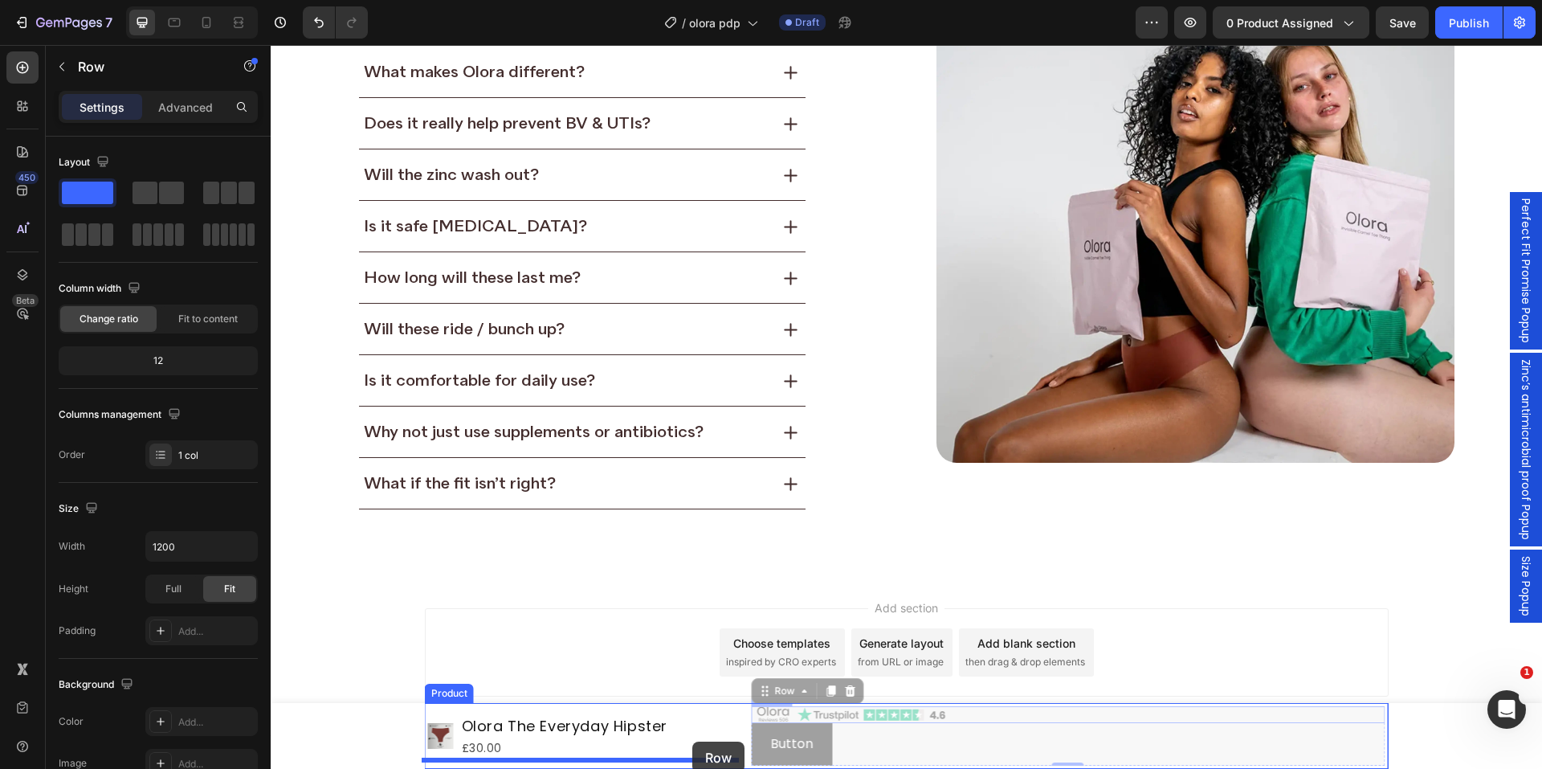
drag, startPoint x: 782, startPoint y: 689, endPoint x: 692, endPoint y: 742, distance: 103.3
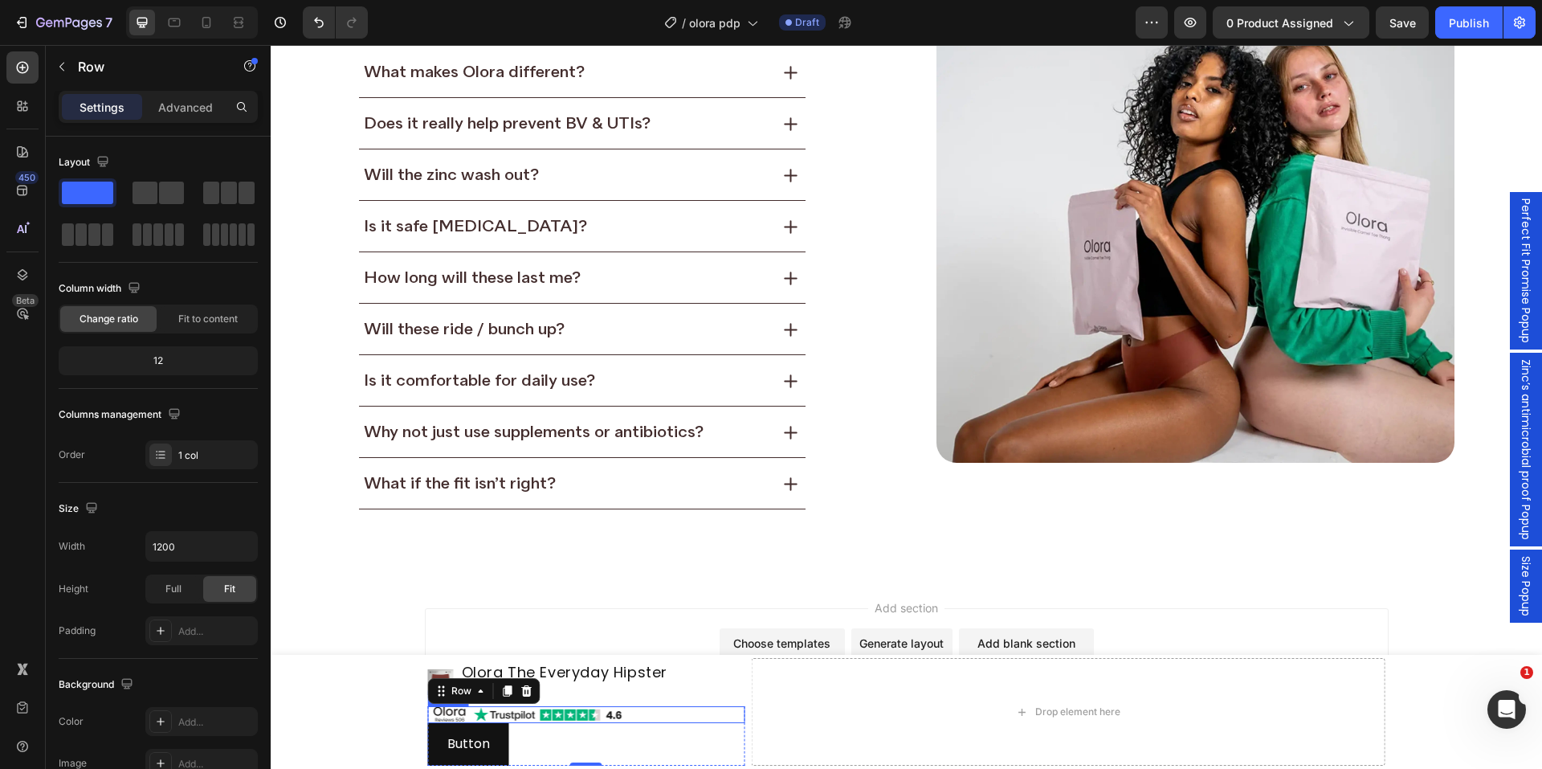
click at [563, 709] on img at bounding box center [528, 714] width 189 height 17
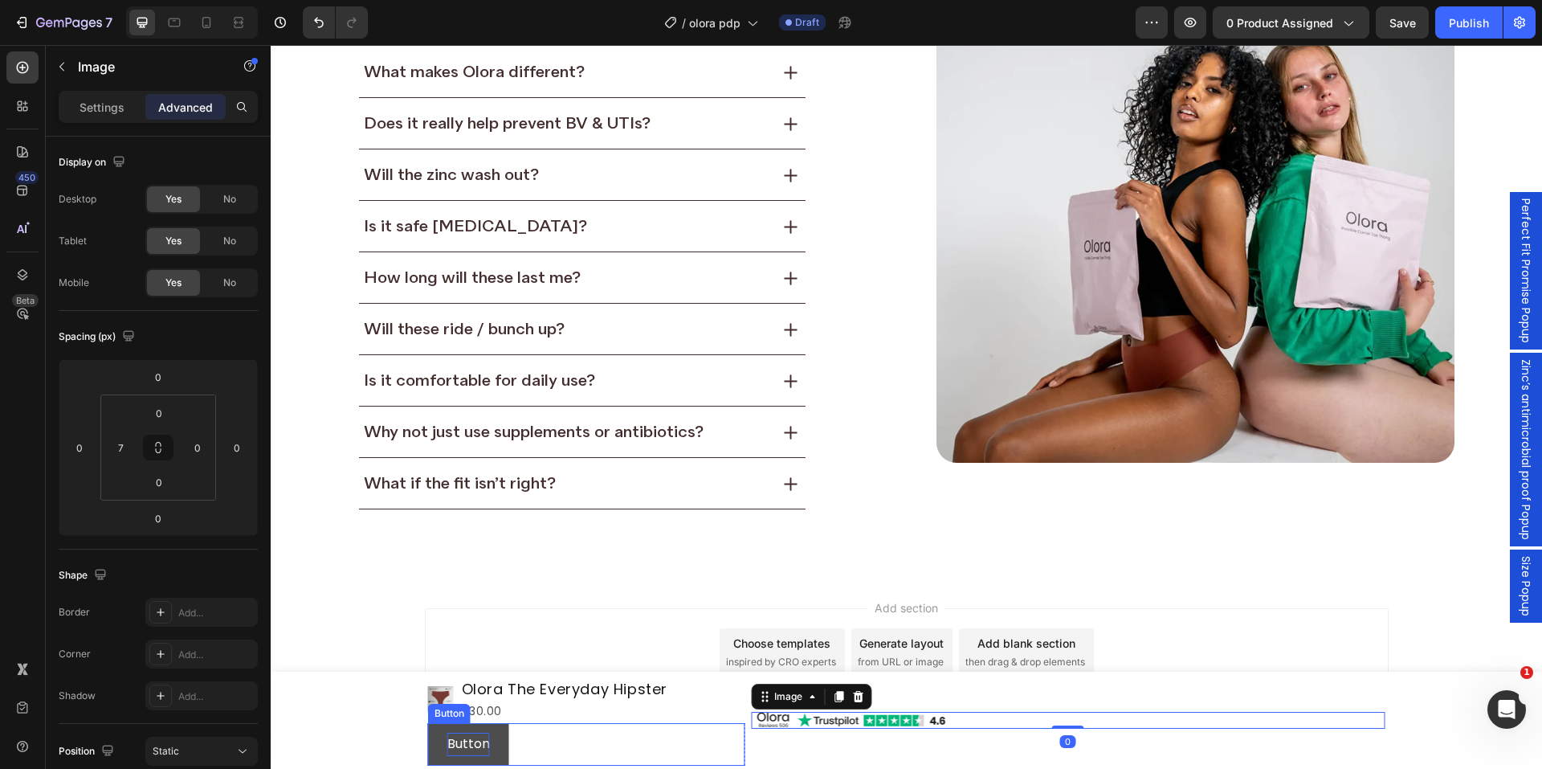
click at [451, 736] on p "Button" at bounding box center [468, 744] width 43 height 23
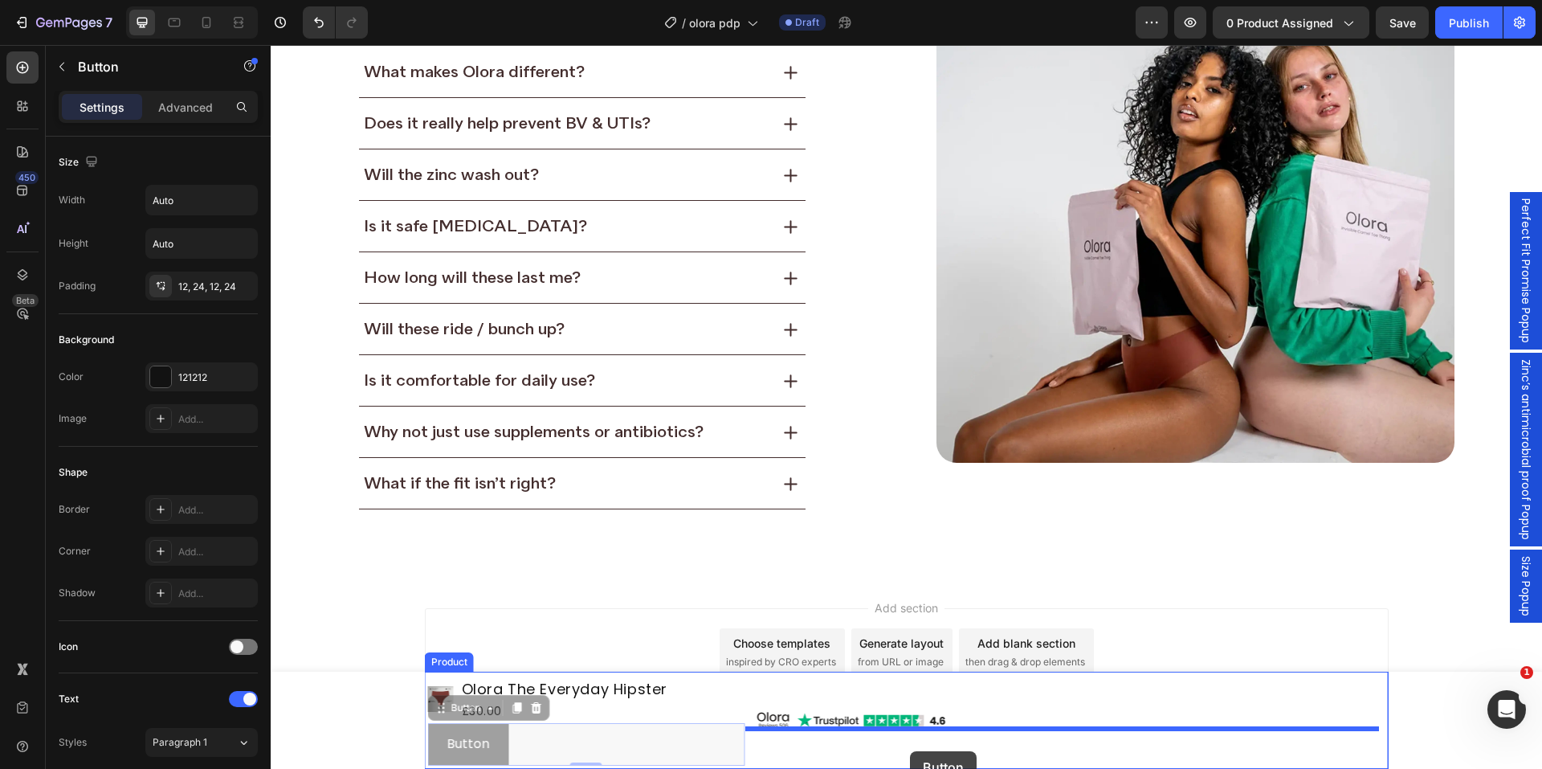
drag, startPoint x: 453, startPoint y: 710, endPoint x: 911, endPoint y: 751, distance: 459.7
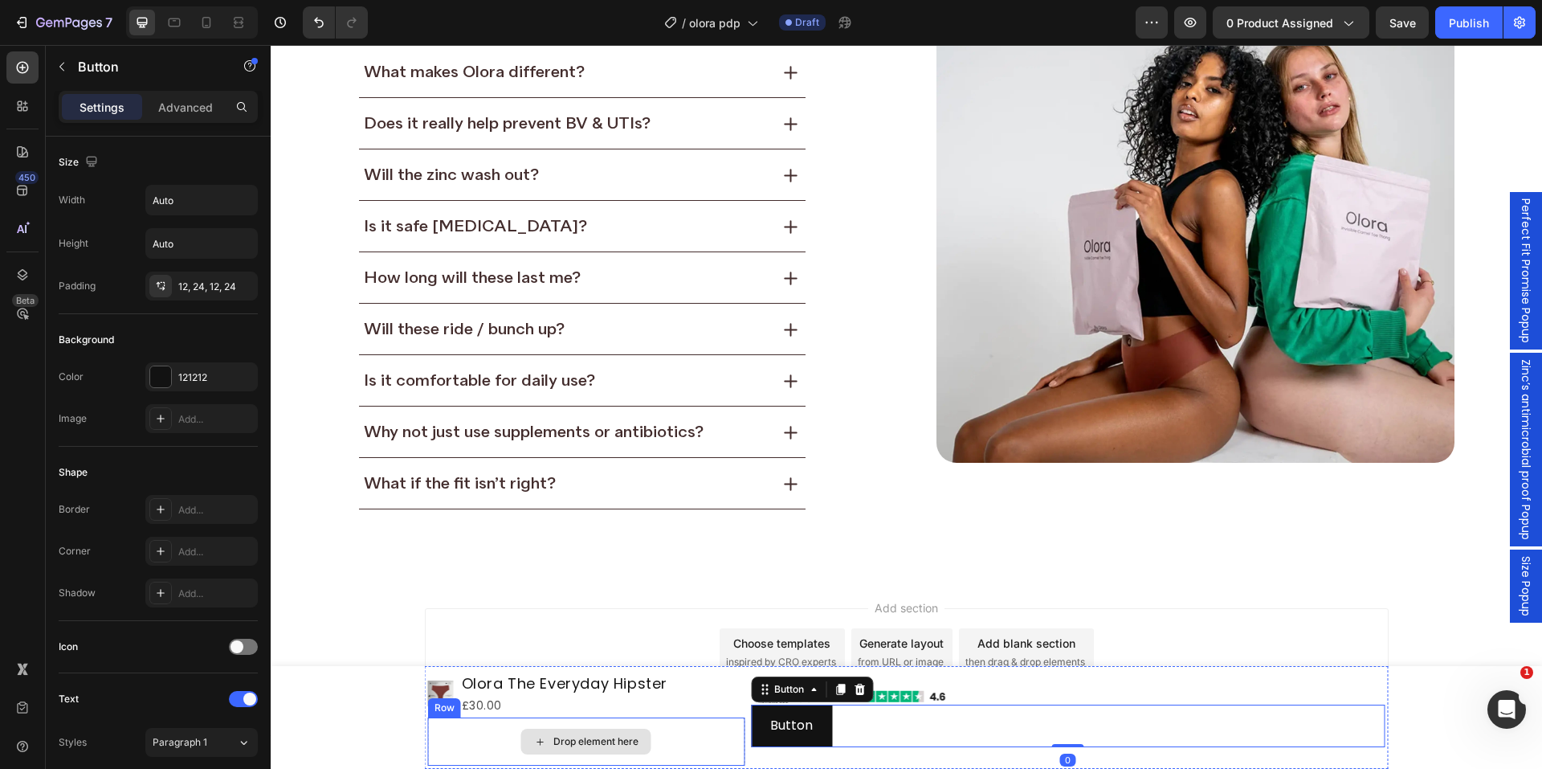
click at [650, 731] on div "Drop element here" at bounding box center [586, 741] width 317 height 48
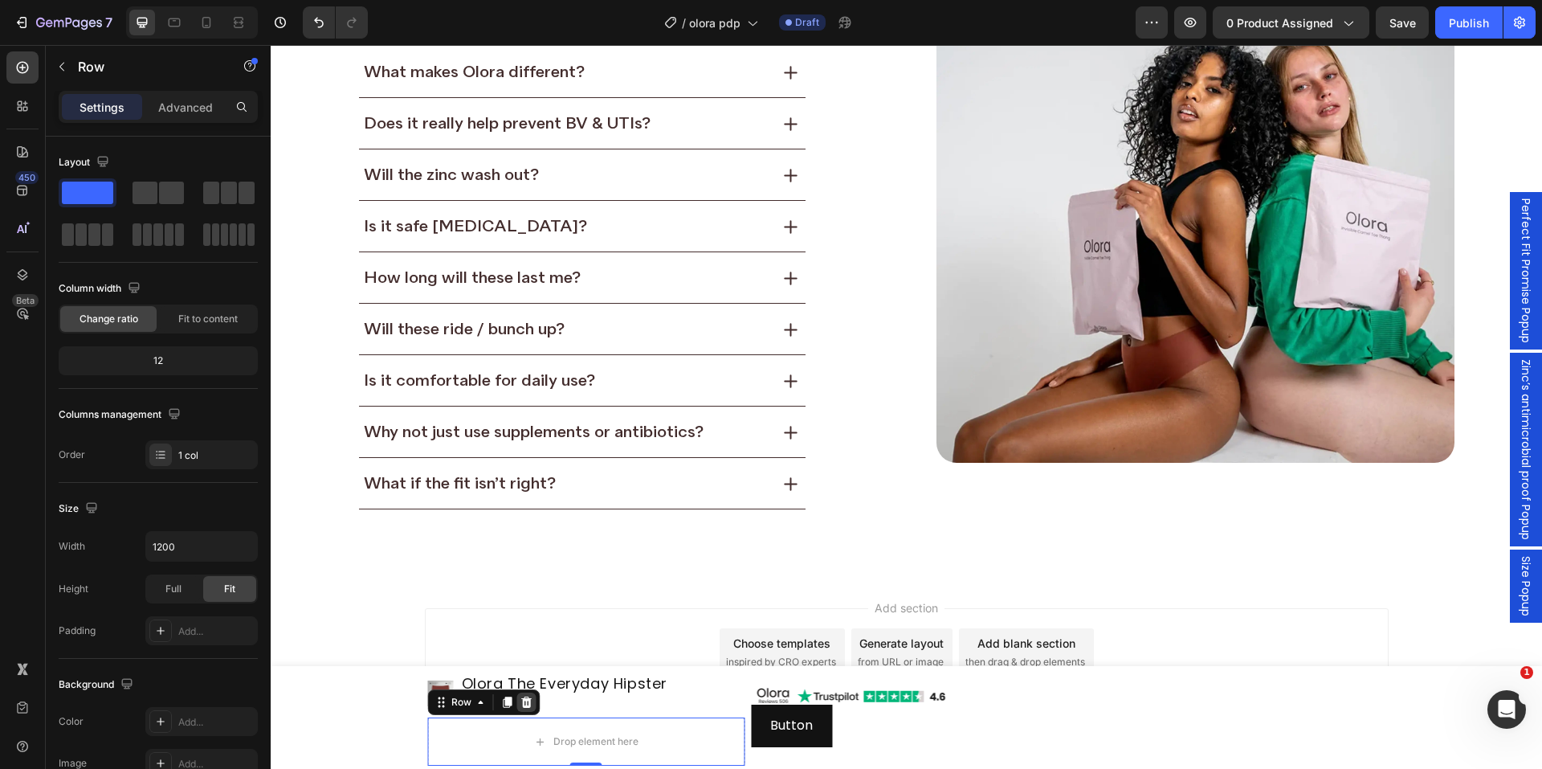
click at [523, 709] on div at bounding box center [526, 701] width 19 height 19
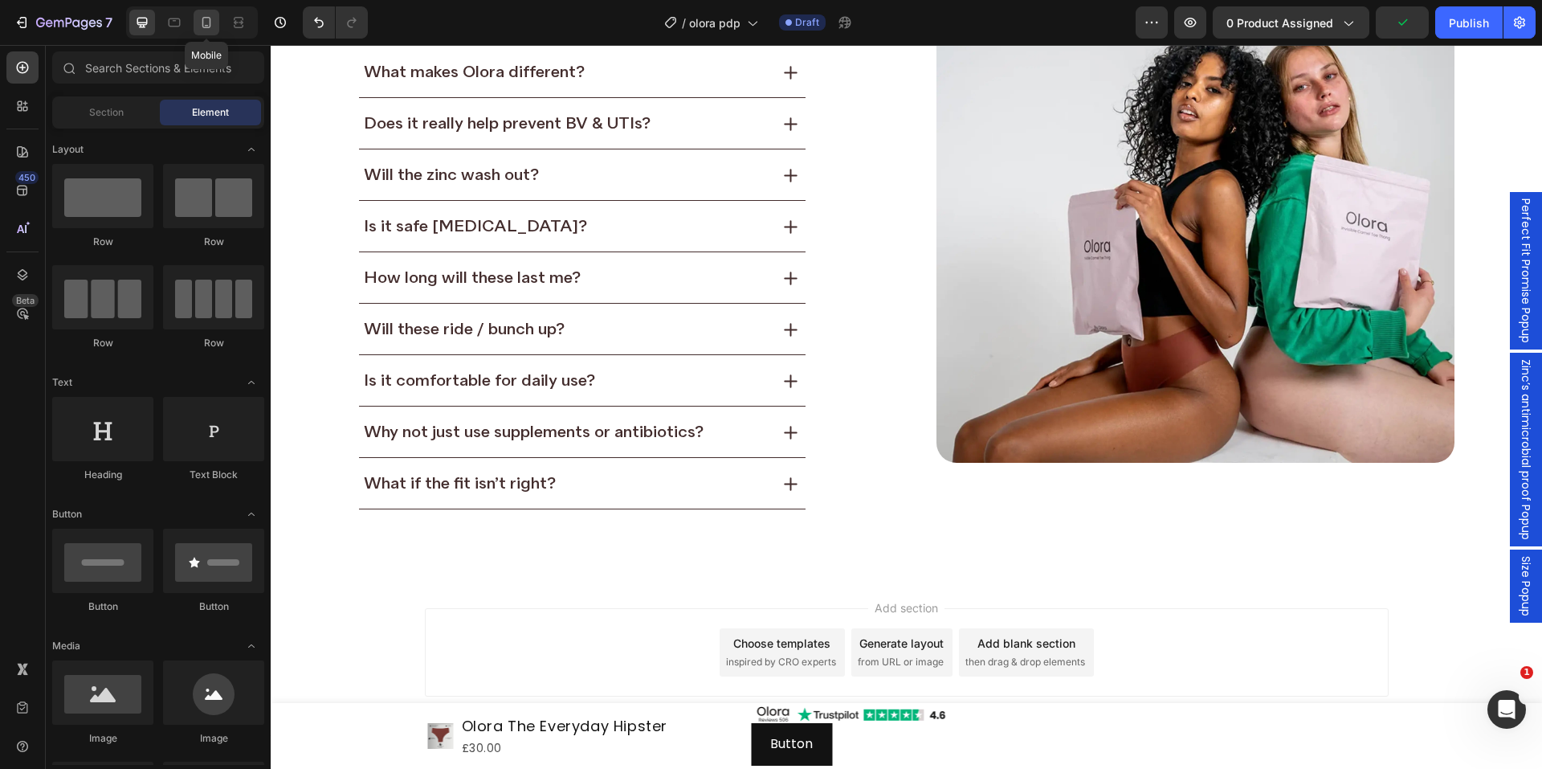
click at [214, 25] on icon at bounding box center [206, 22] width 16 height 16
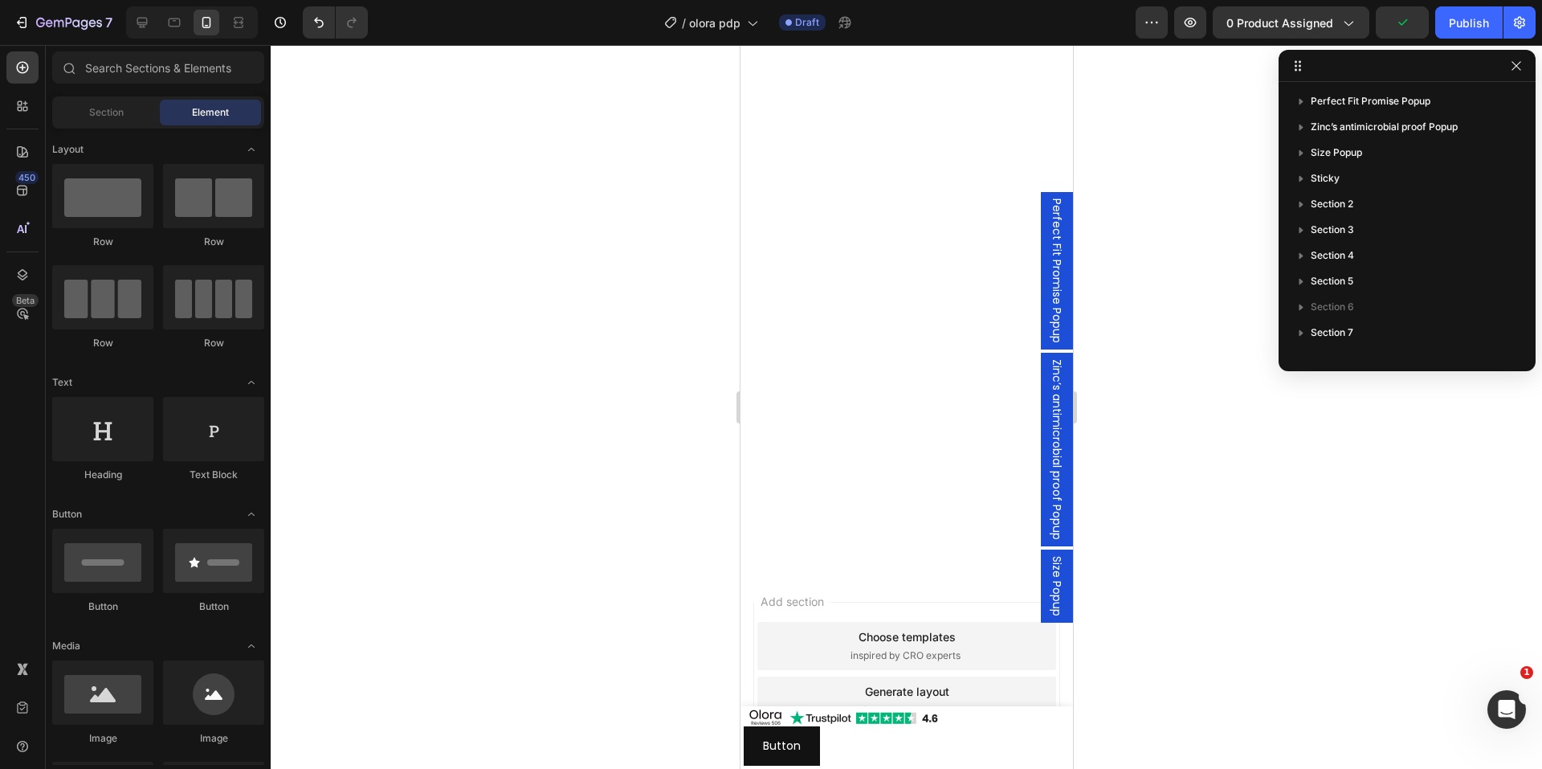
scroll to position [4104, 0]
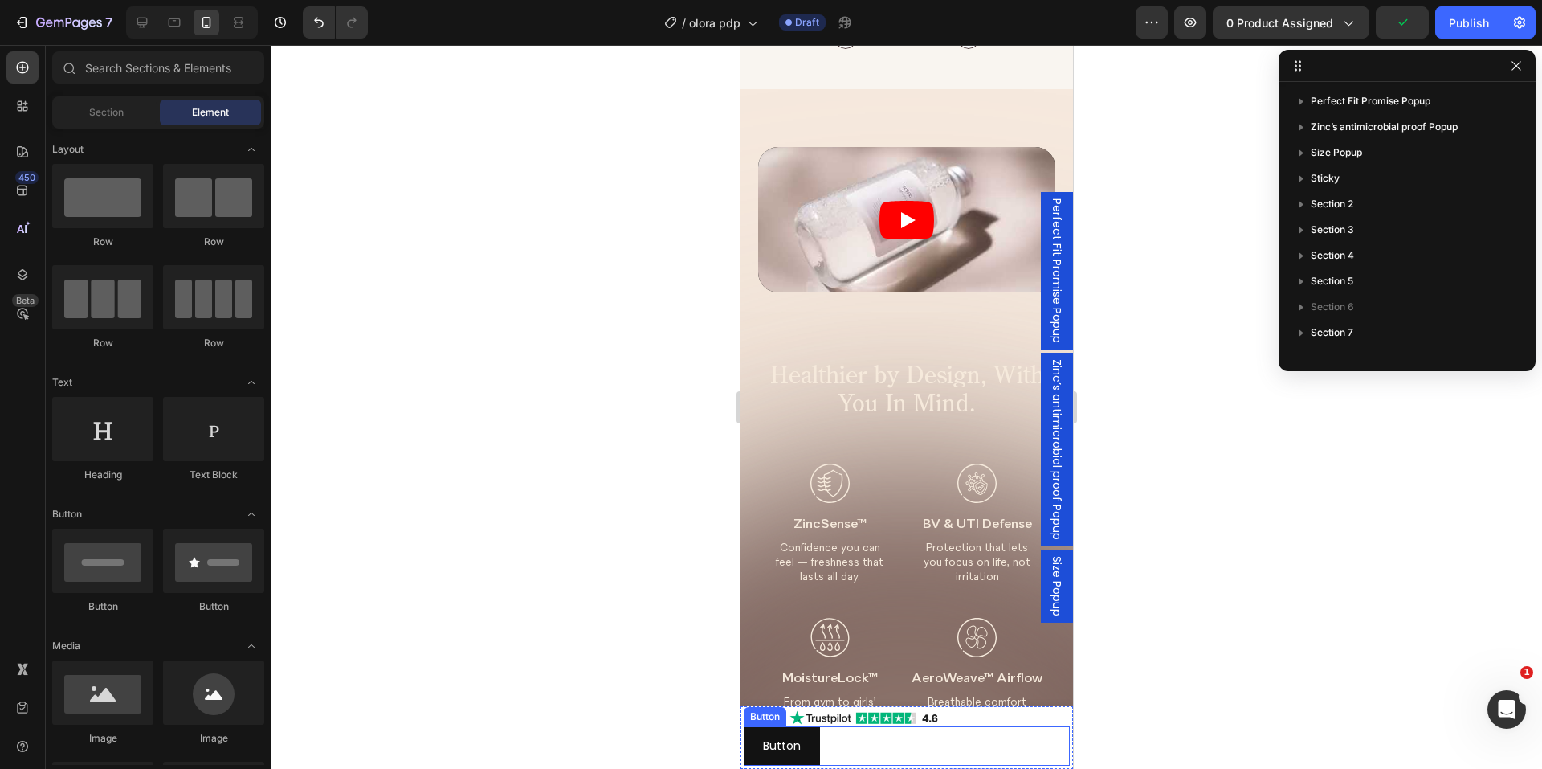
click at [869, 762] on div "Button Button" at bounding box center [906, 745] width 326 height 39
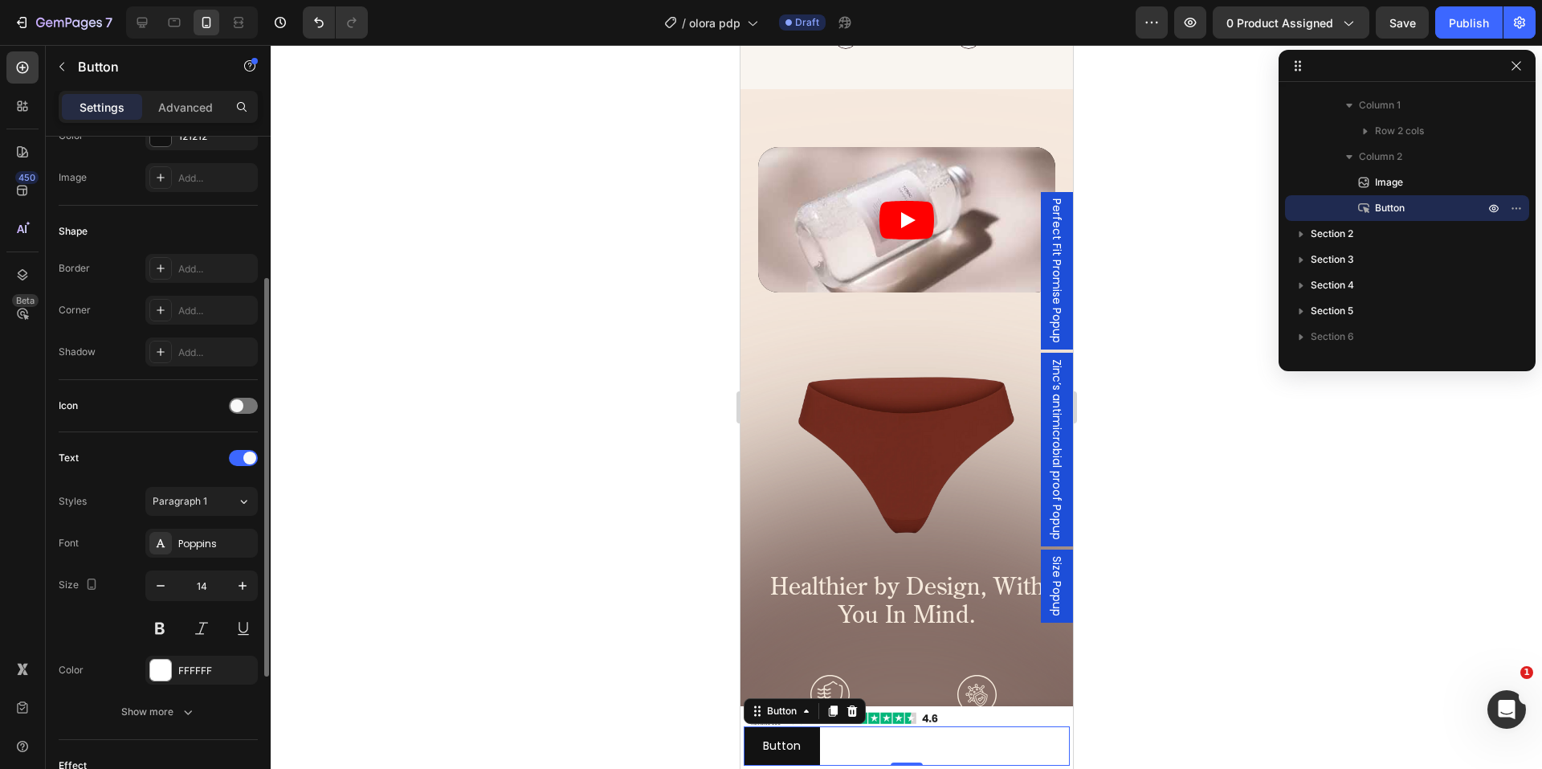
scroll to position [0, 0]
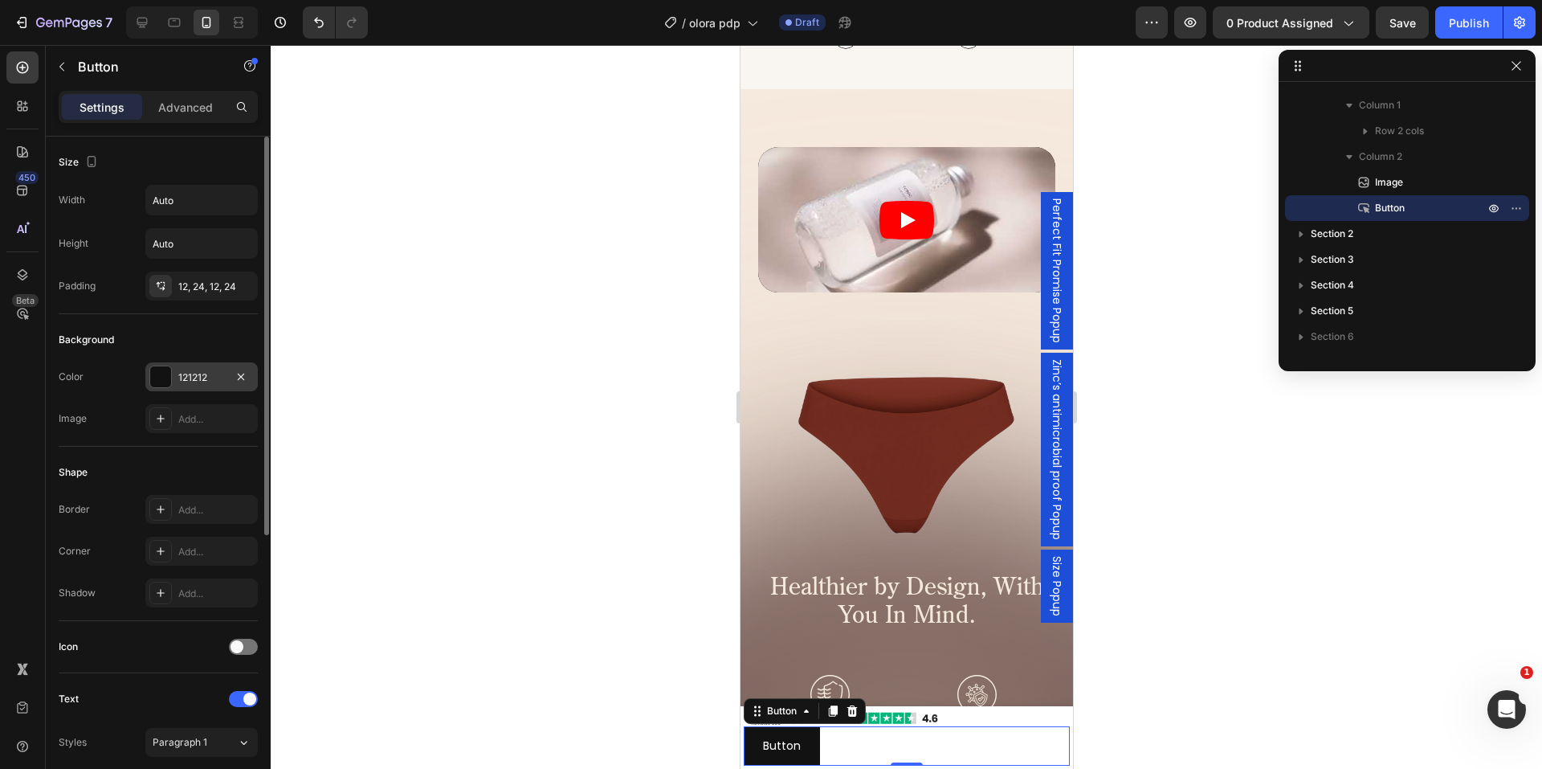
click at [189, 382] on div "121212" at bounding box center [201, 377] width 47 height 14
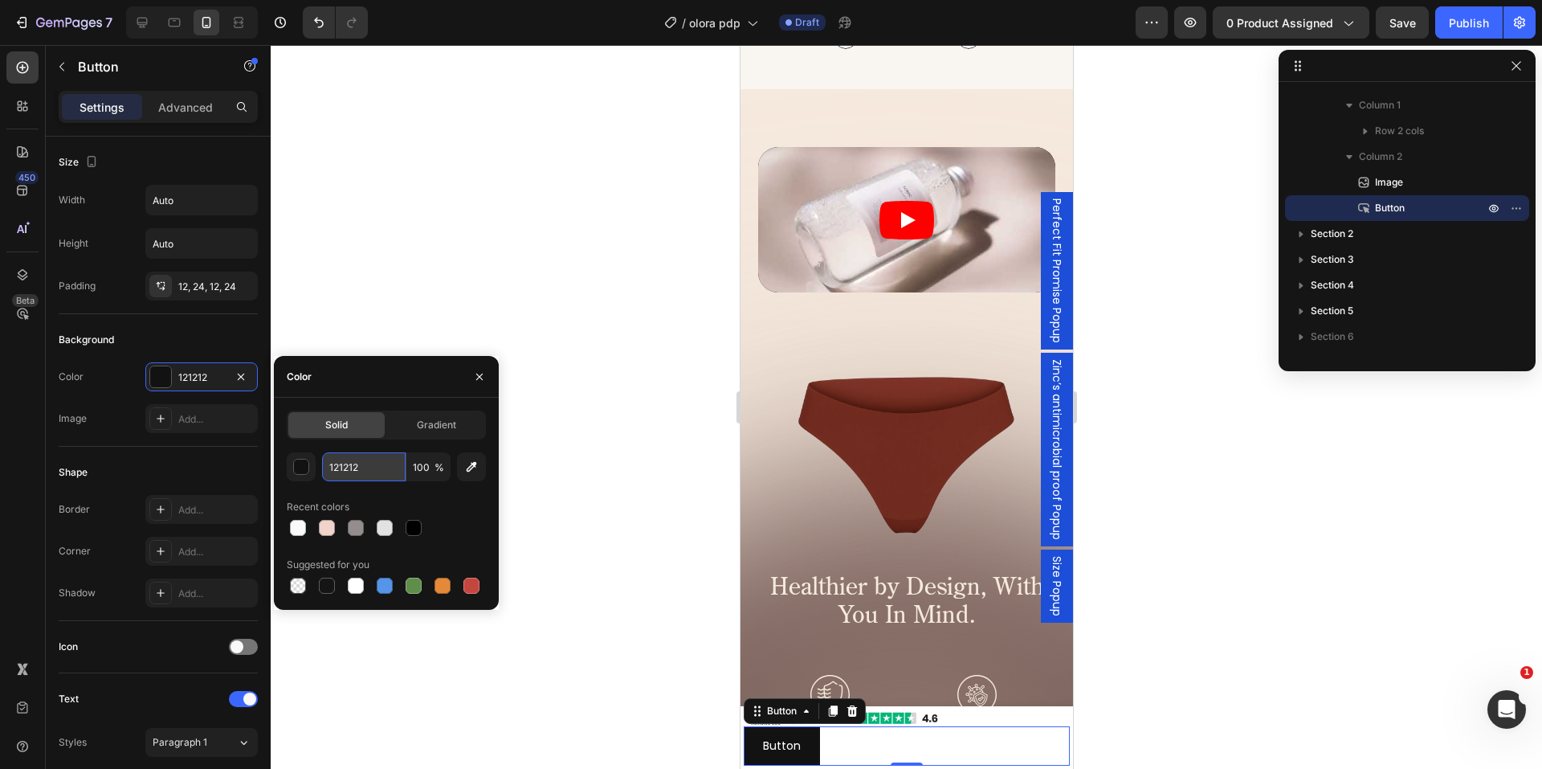
click at [391, 473] on input "121212" at bounding box center [364, 466] width 84 height 29
paste input "#421B1B"
click at [408, 386] on div "Color" at bounding box center [386, 377] width 225 height 42
type input "421B1B"
click at [475, 378] on icon "button" at bounding box center [479, 376] width 13 height 13
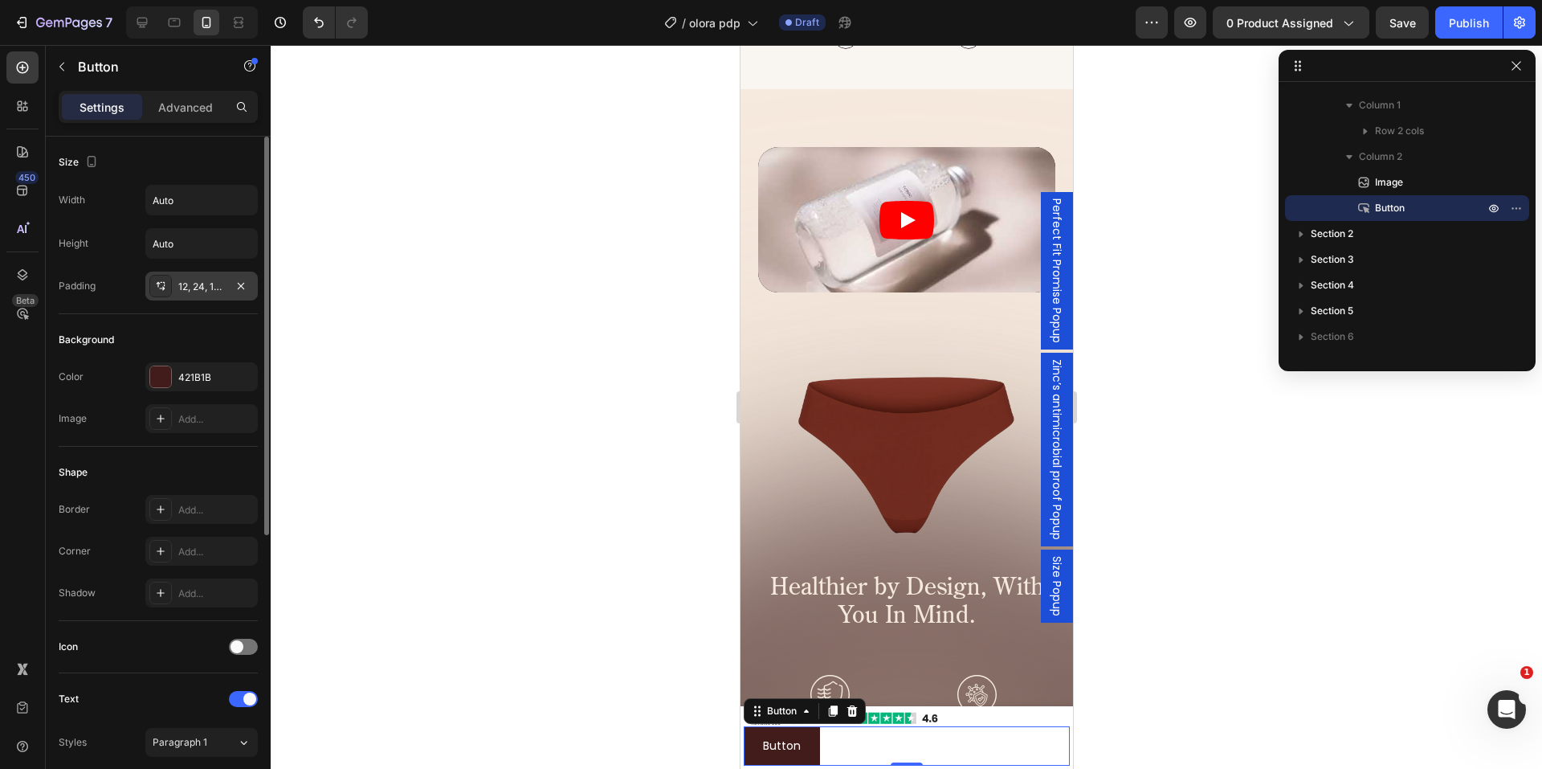
click at [183, 296] on div "12, 24, 12, 24" at bounding box center [201, 286] width 112 height 29
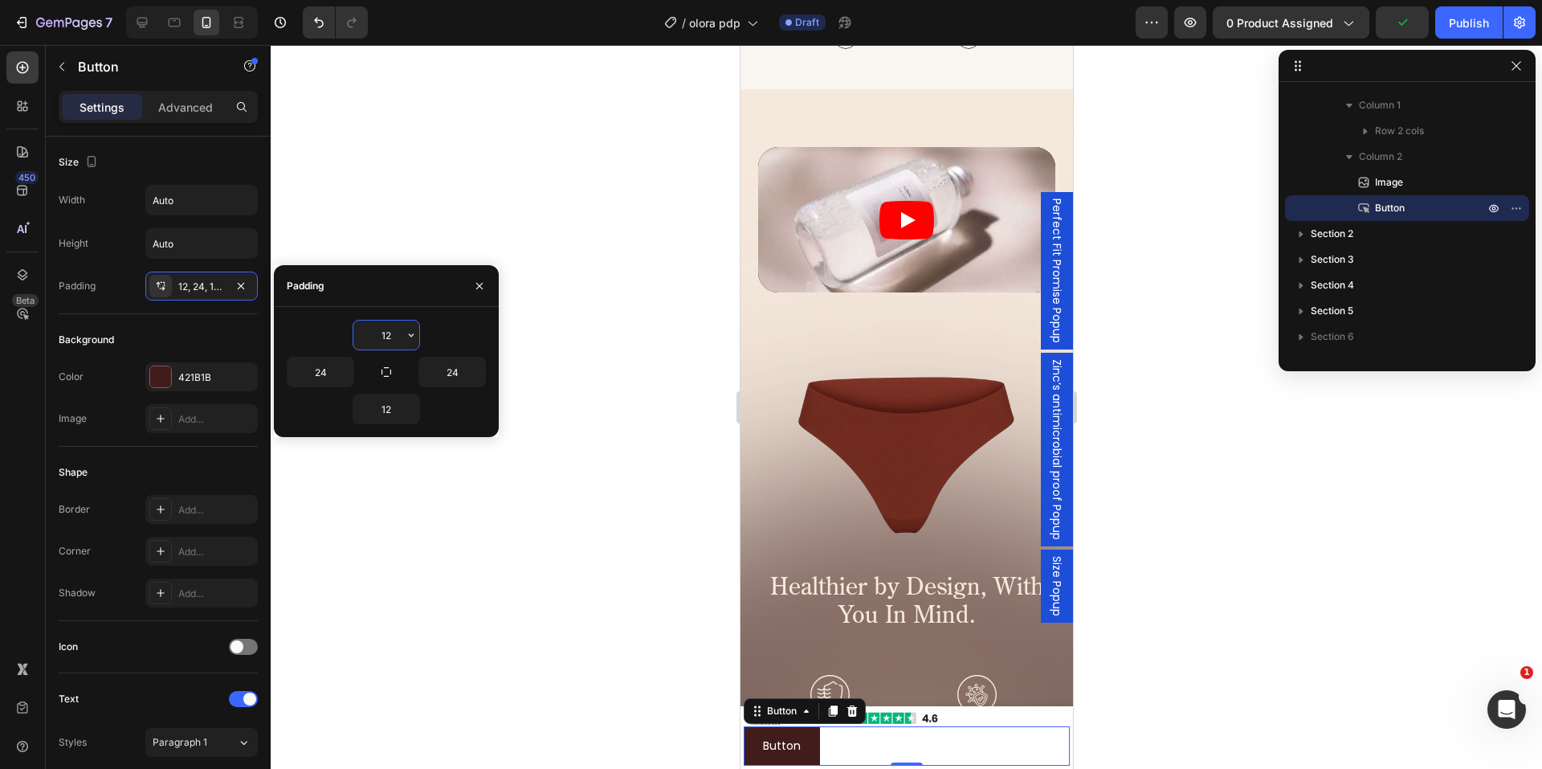
click at [398, 341] on input "12" at bounding box center [386, 335] width 66 height 29
type input "17"
click at [378, 410] on input "12" at bounding box center [386, 408] width 66 height 29
type input "15"
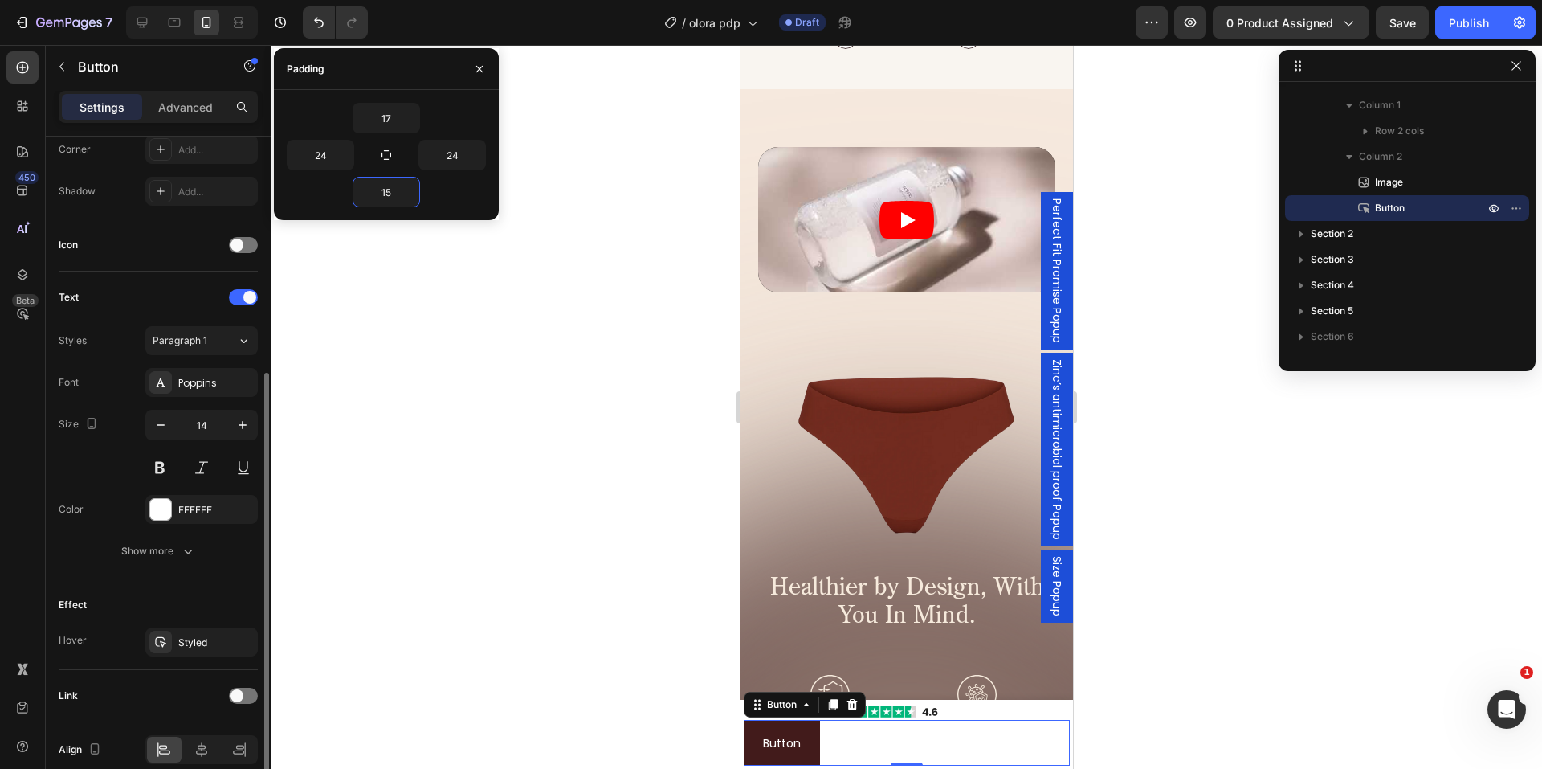
scroll to position [474, 0]
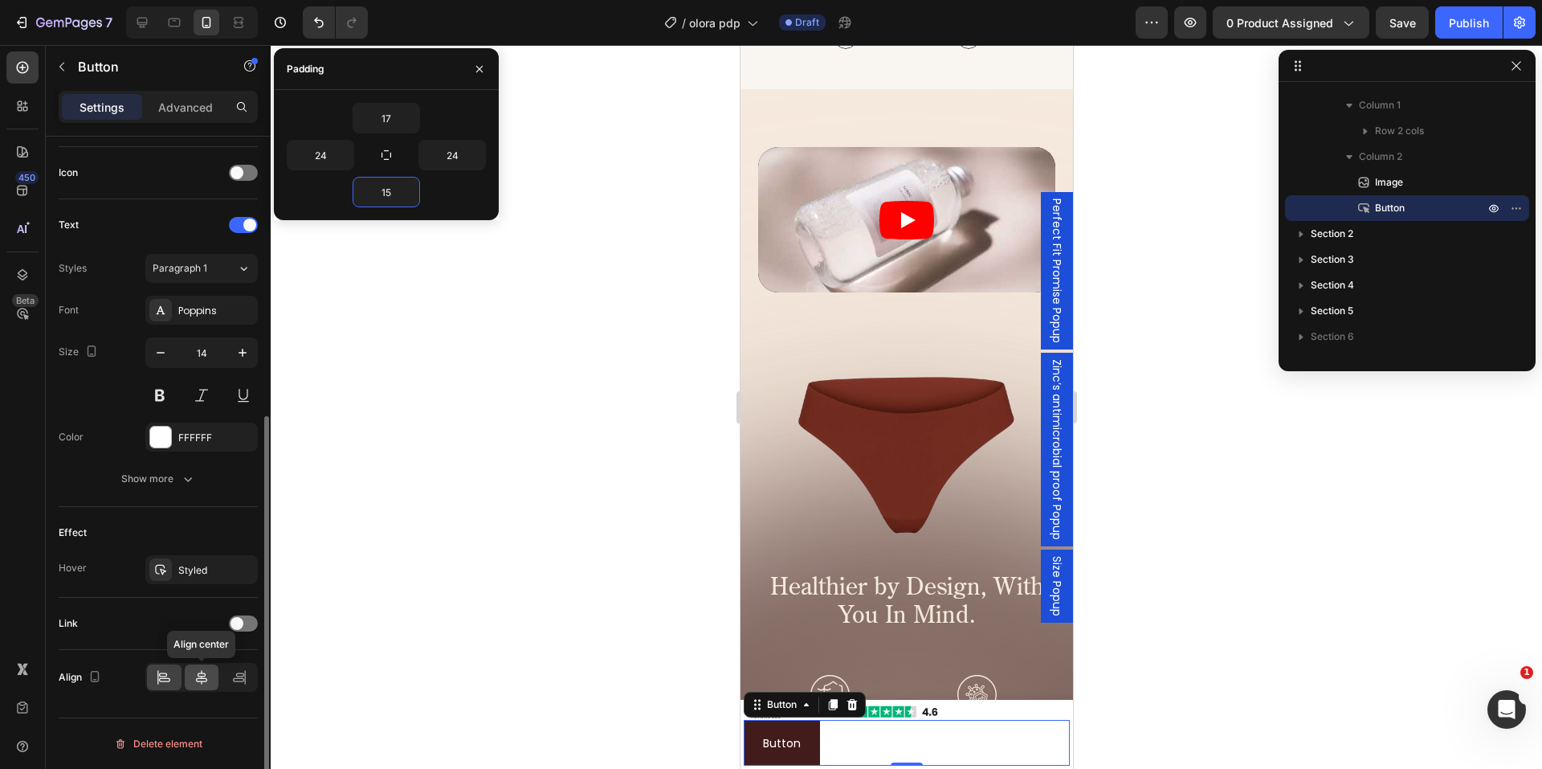
click at [196, 676] on icon at bounding box center [202, 677] width 16 height 16
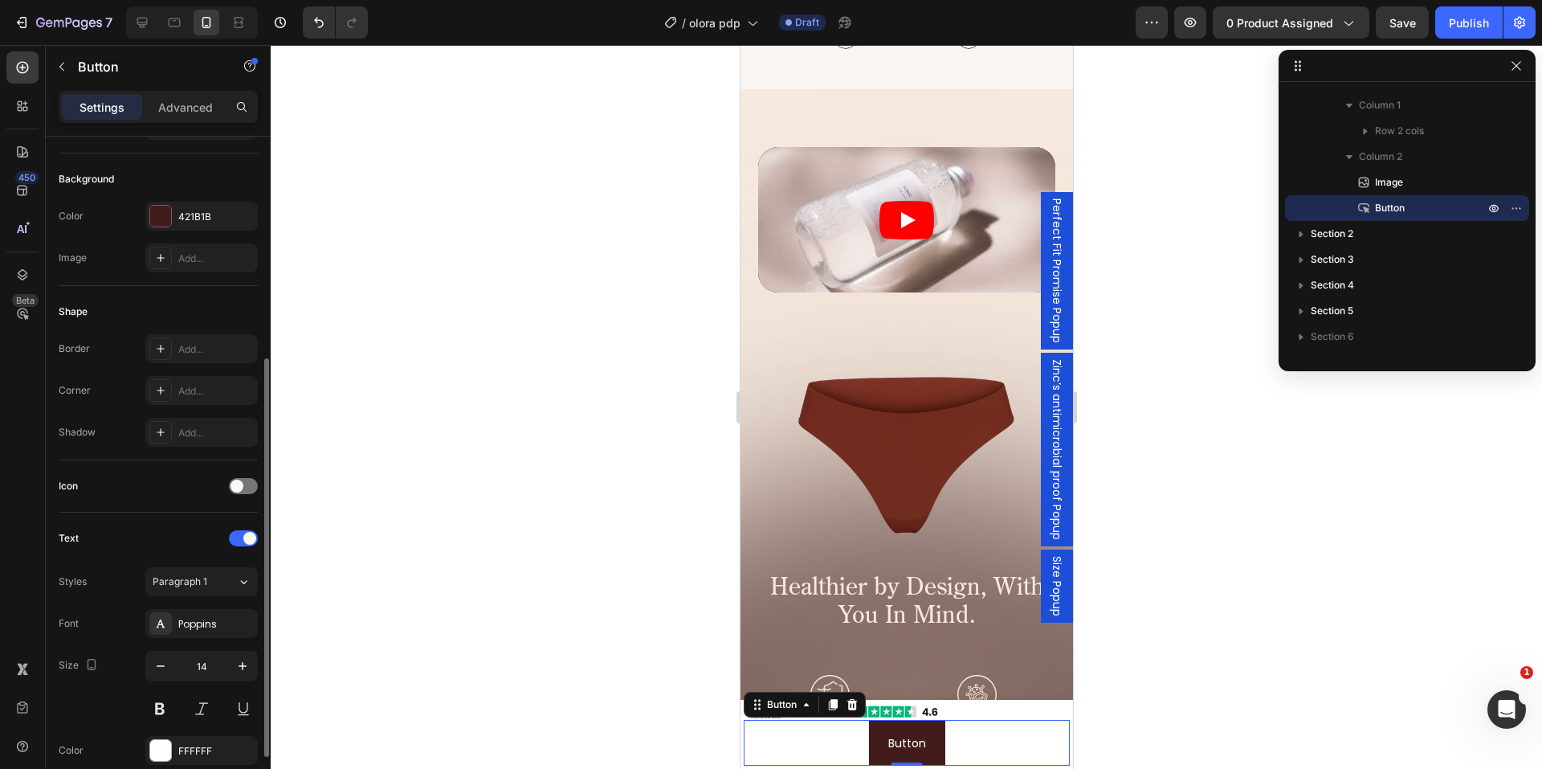
scroll to position [241, 0]
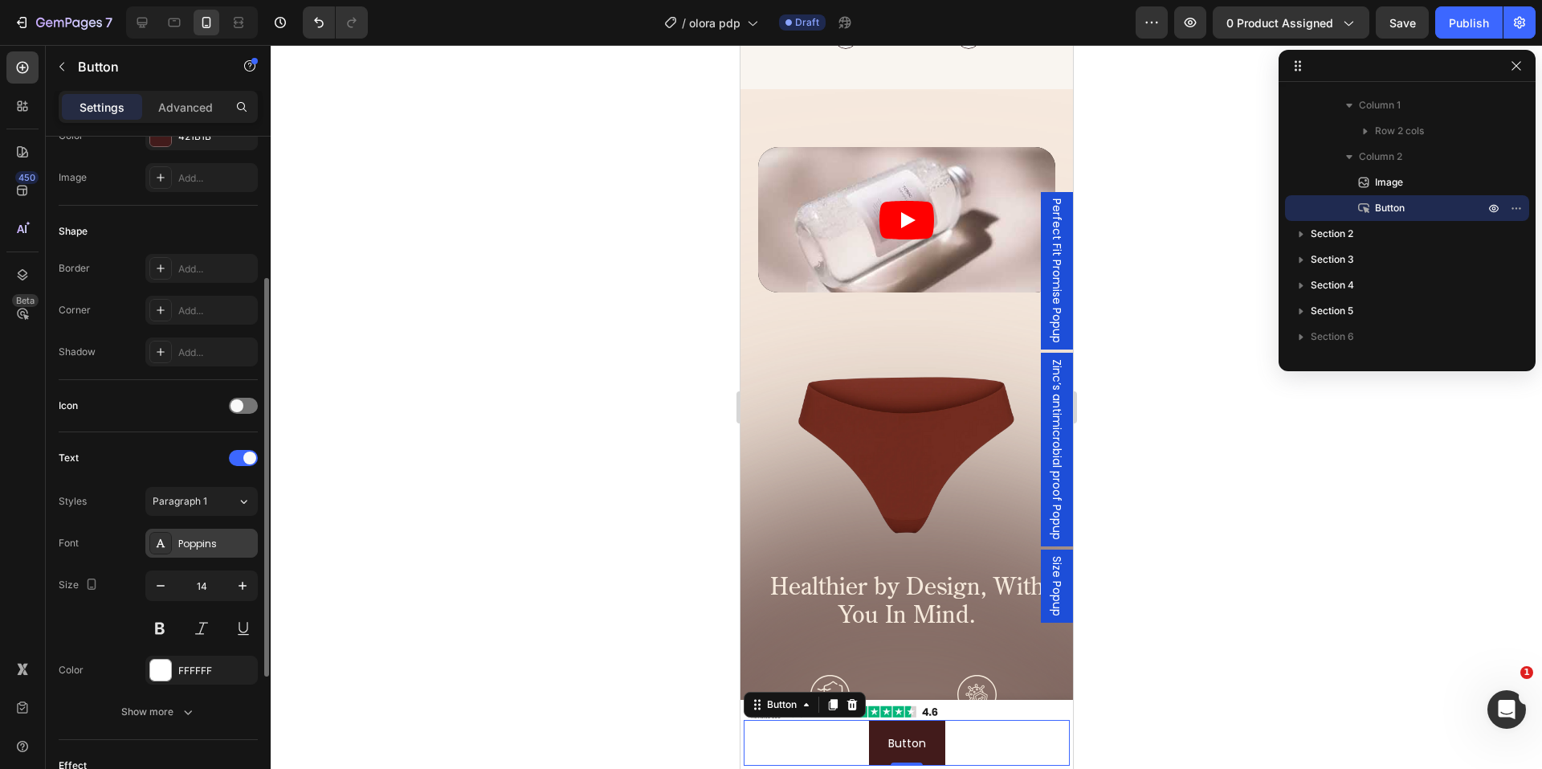
click at [192, 543] on div "Poppins" at bounding box center [216, 544] width 76 height 14
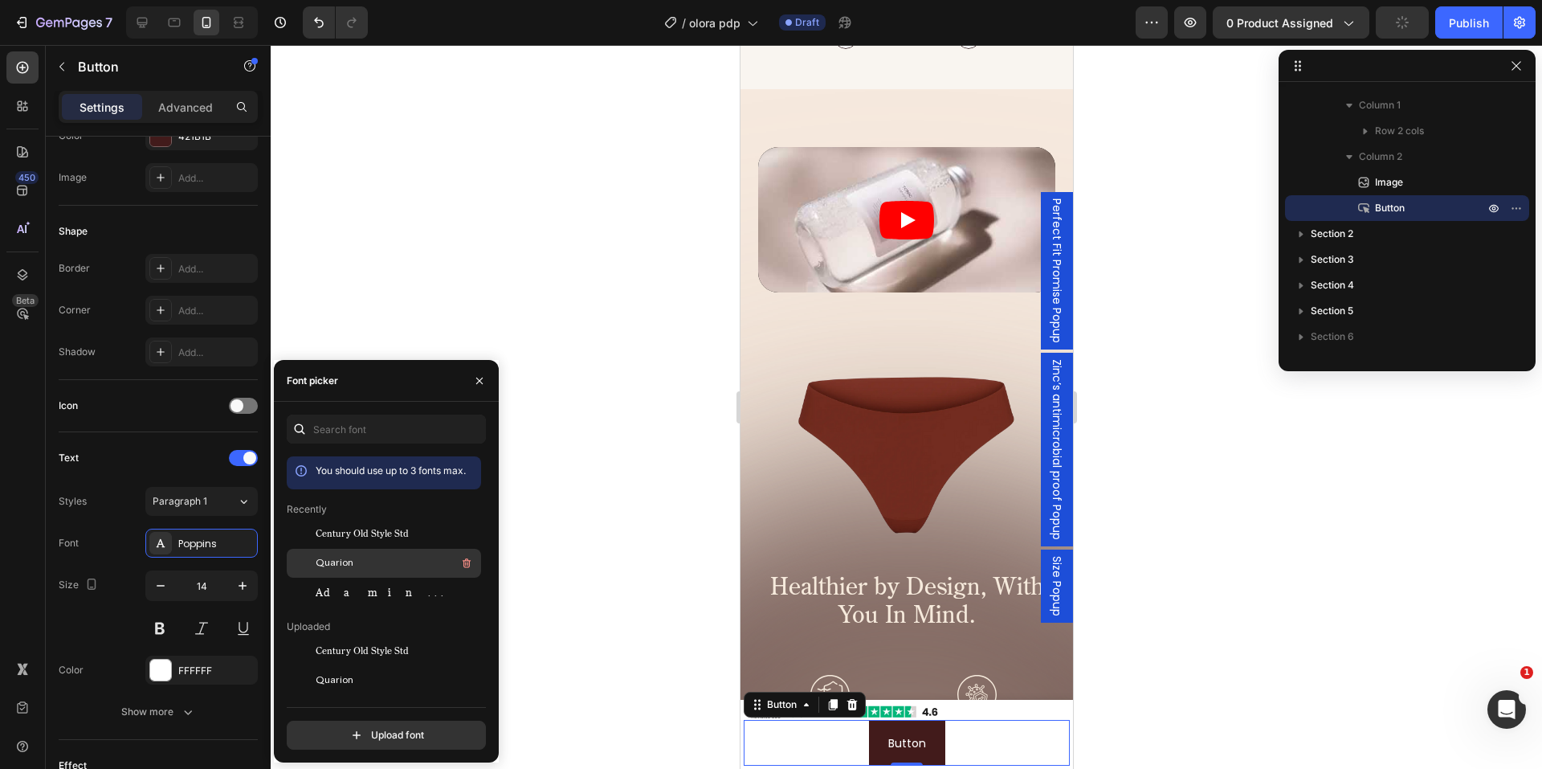
click at [343, 561] on span "Quarion" at bounding box center [335, 563] width 38 height 14
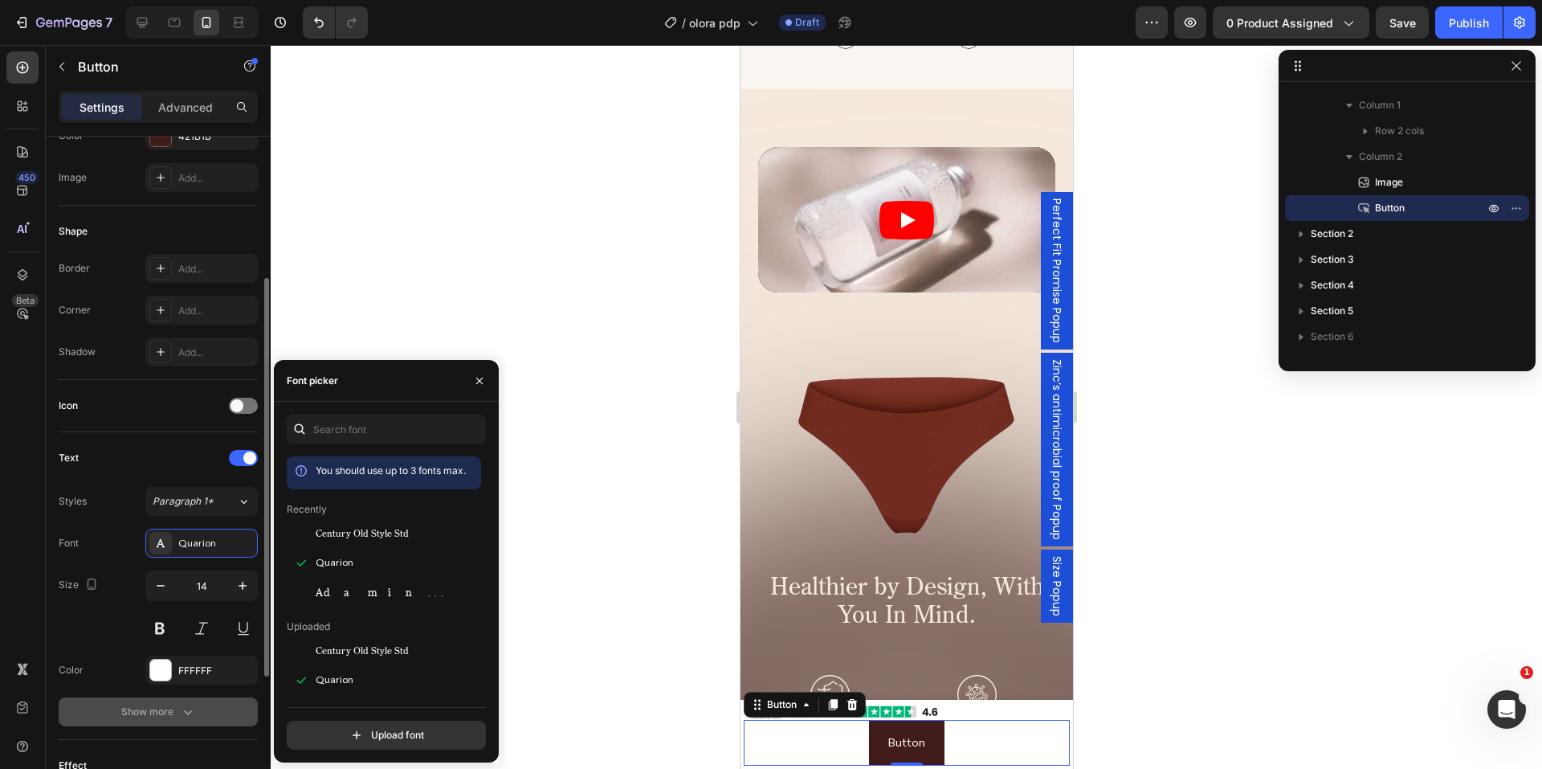
drag, startPoint x: 205, startPoint y: 689, endPoint x: 199, endPoint y: 700, distance: 11.9
click at [202, 694] on div "Font Quarion Size 14 Color FFFFFF Show more" at bounding box center [158, 628] width 199 height 198
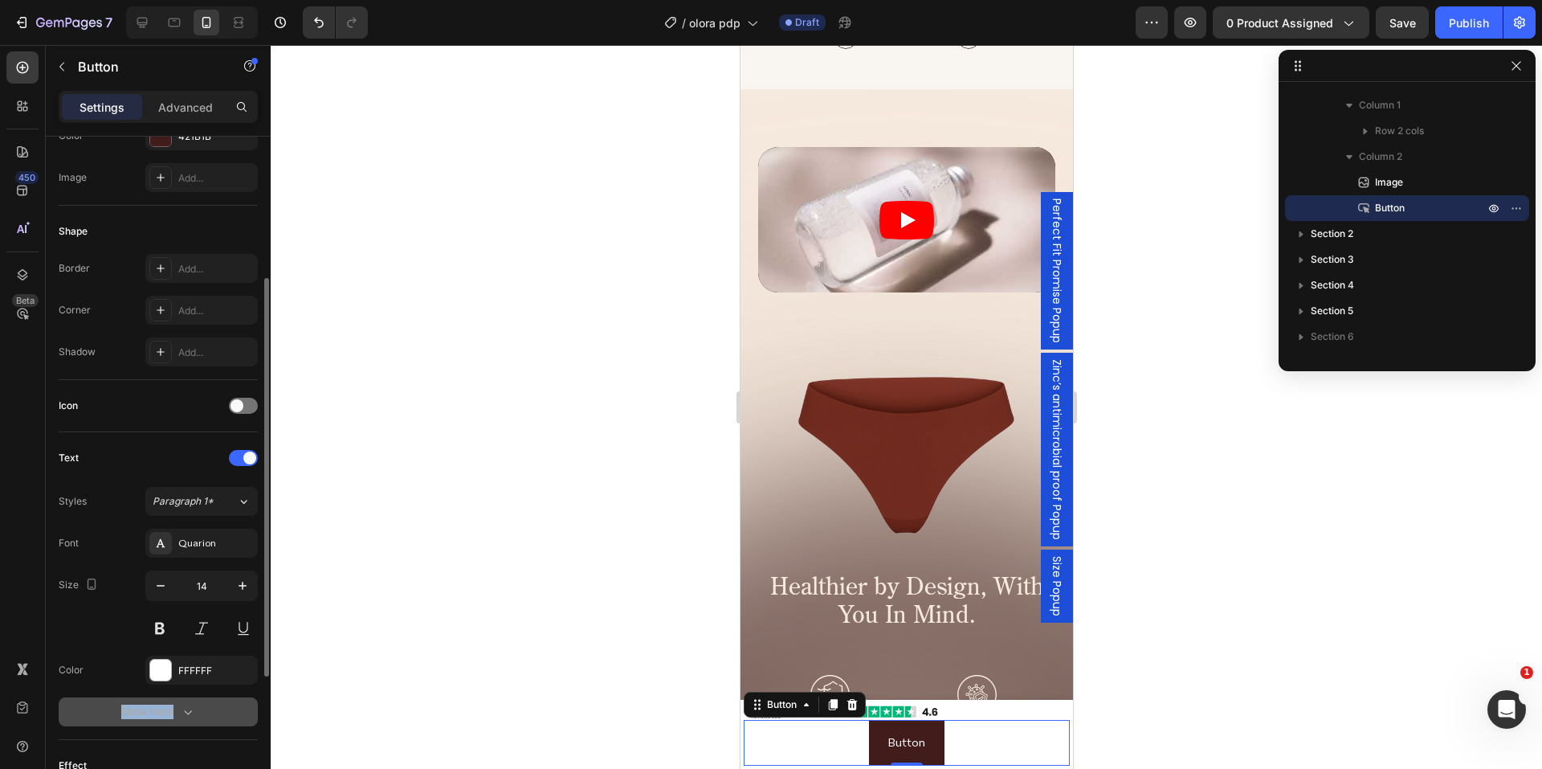
click at [192, 709] on icon "button" at bounding box center [188, 712] width 16 height 16
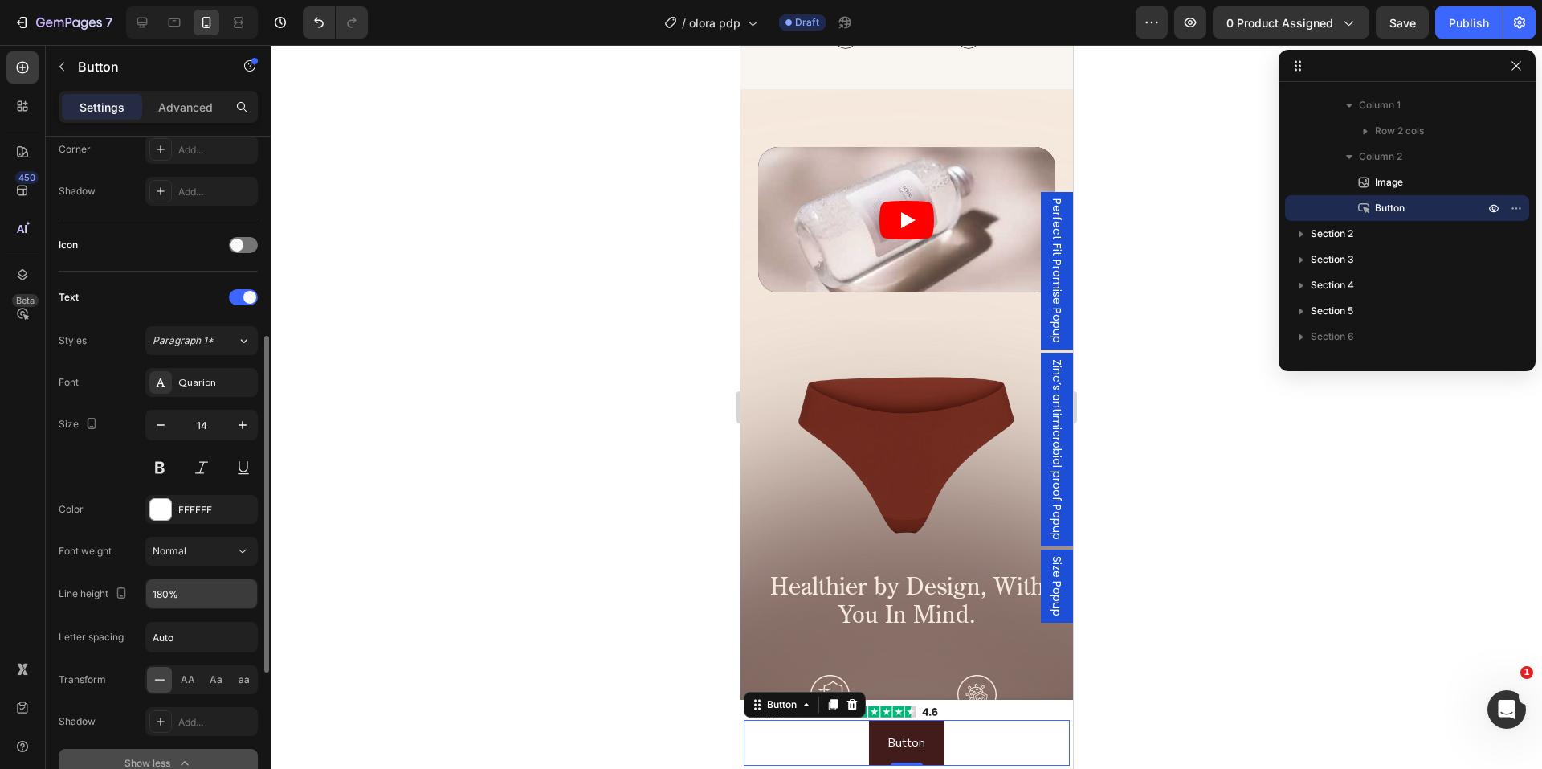
click at [197, 593] on input "180%" at bounding box center [201, 593] width 111 height 29
paste input "42"
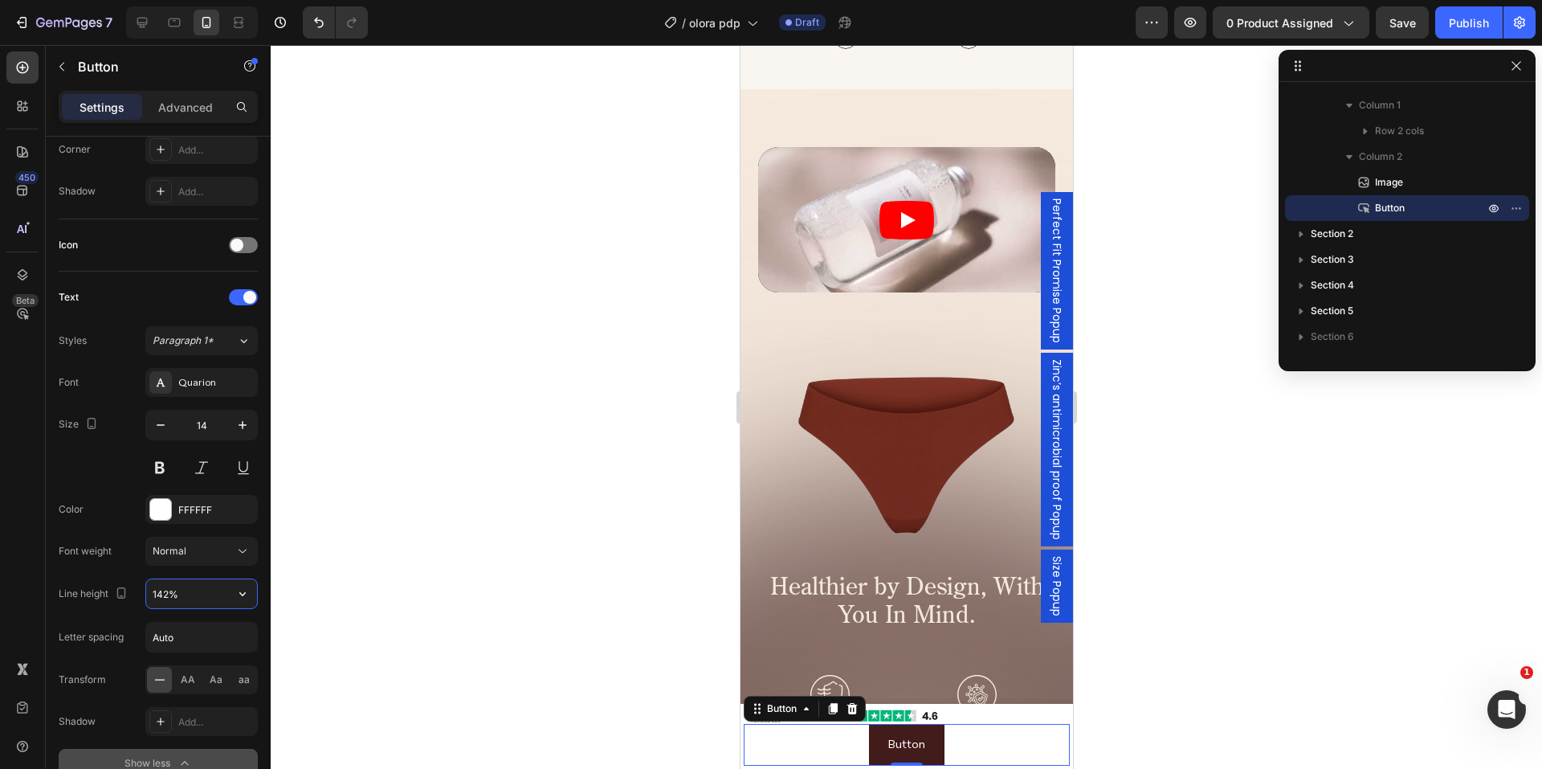
type input "142%"
click at [197, 506] on div "FFFFFF" at bounding box center [201, 510] width 47 height 14
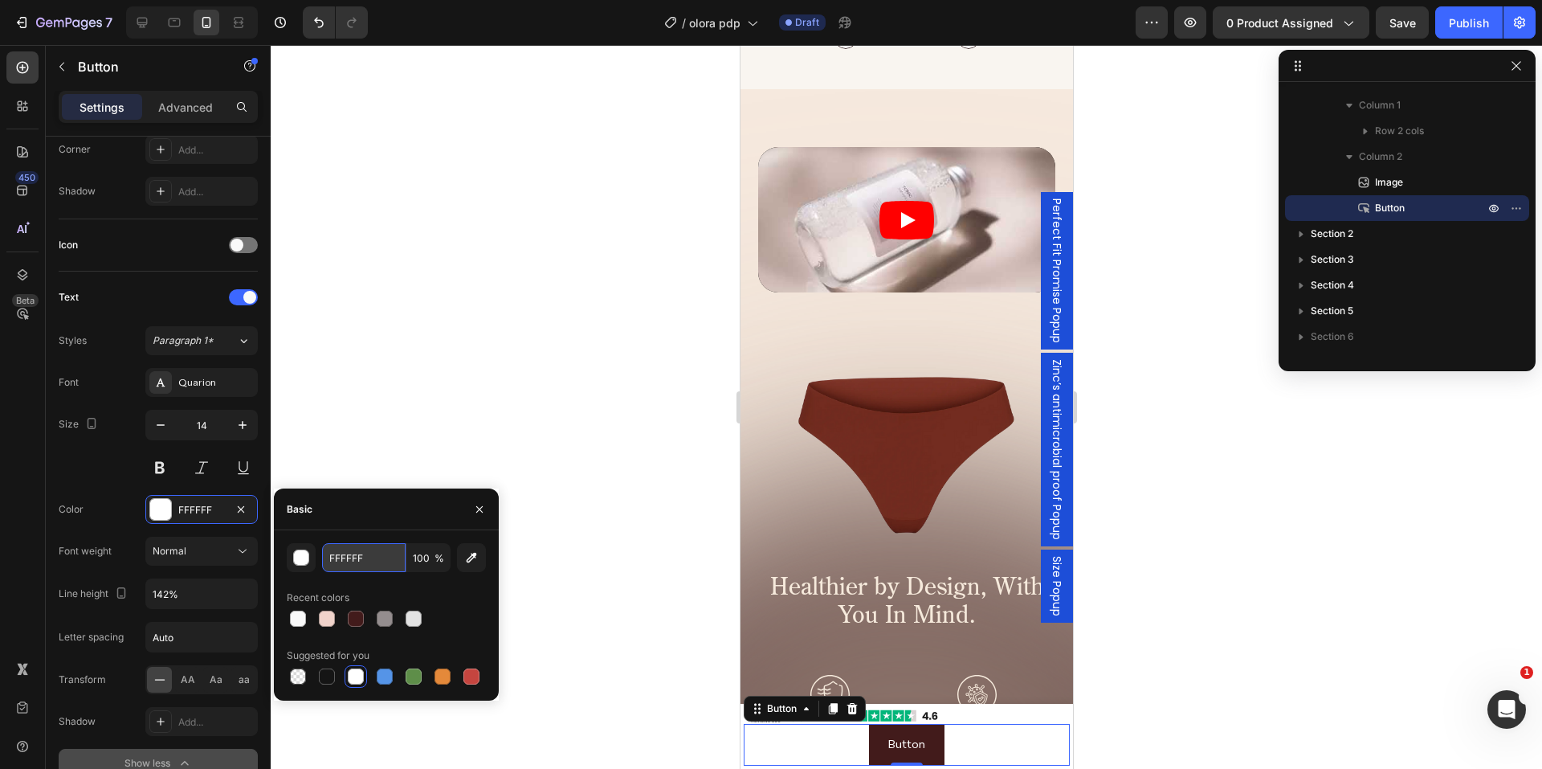
click at [375, 560] on input "FFFFFF" at bounding box center [364, 557] width 84 height 29
paste input "#F9F7F3"
type input "#F9F7F3"
click at [189, 644] on input "Auto" at bounding box center [201, 637] width 111 height 29
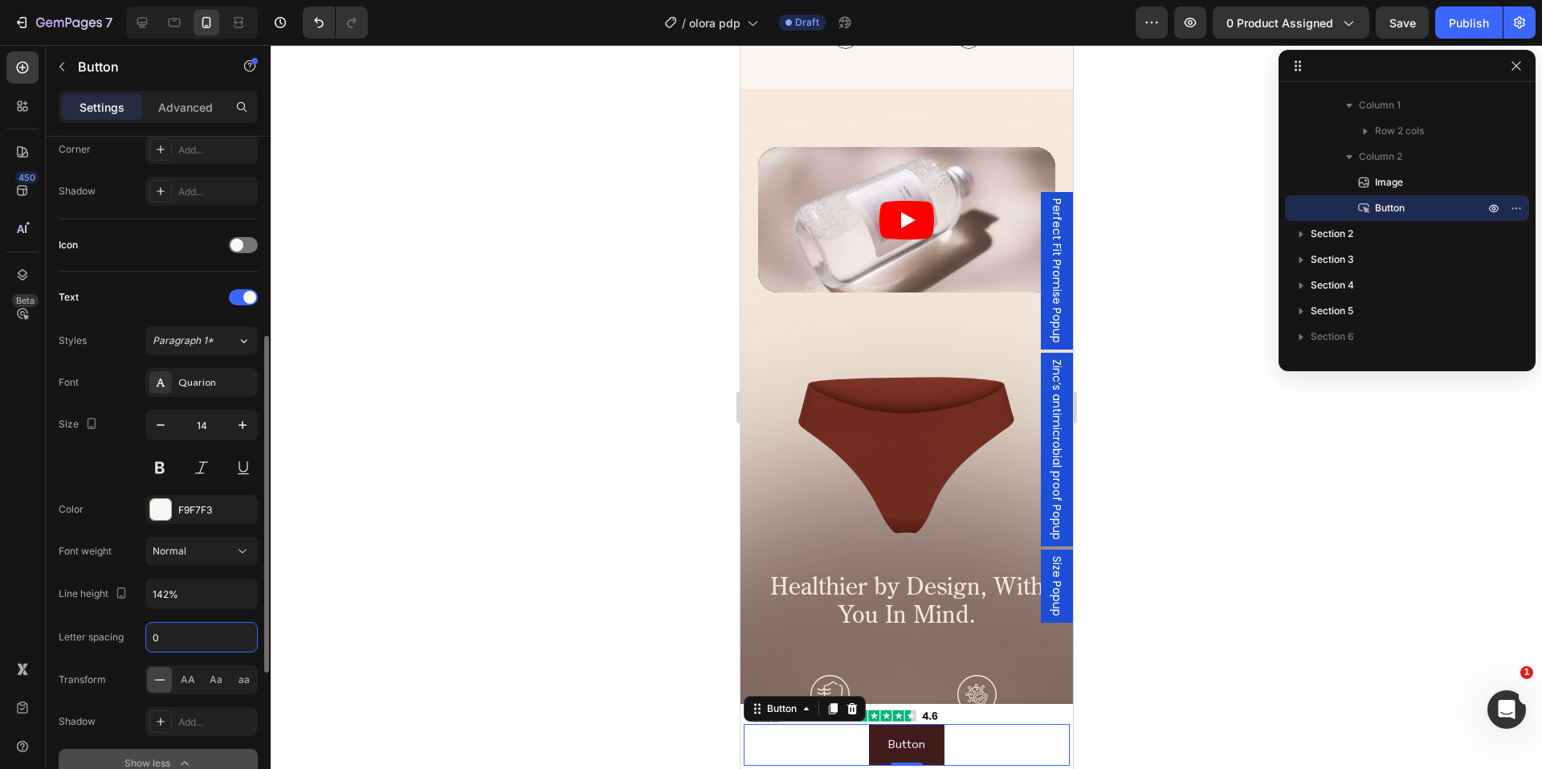
type input "0"
click at [177, 670] on div "AA" at bounding box center [187, 680] width 25 height 26
click at [892, 729] on button "Button" at bounding box center [907, 745] width 86 height 42
click at [883, 745] on p "Button" at bounding box center [906, 745] width 47 height 16
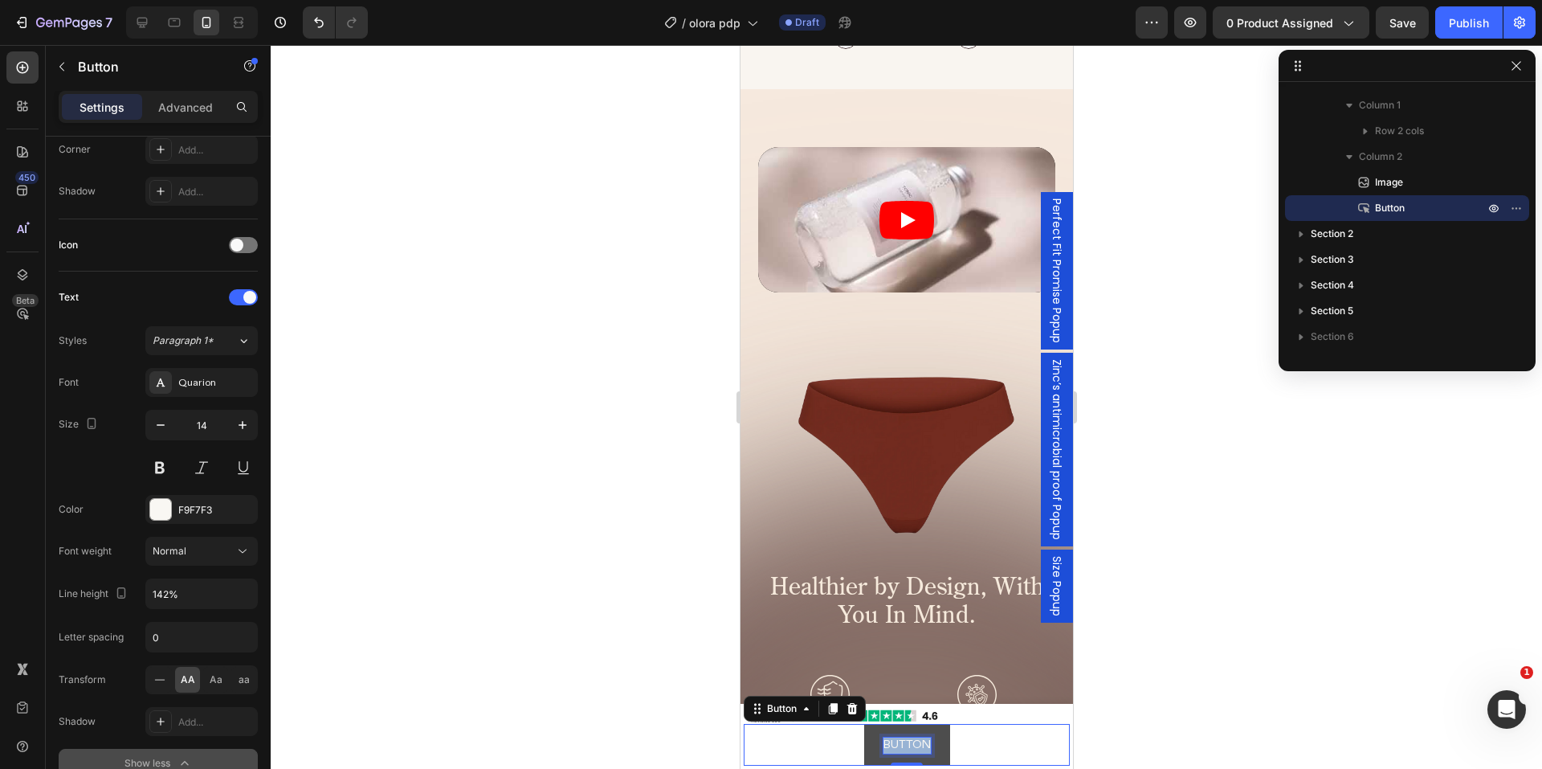
click at [883, 745] on p "Button" at bounding box center [906, 745] width 47 height 16
click at [198, 559] on button "Normal" at bounding box center [201, 551] width 112 height 29
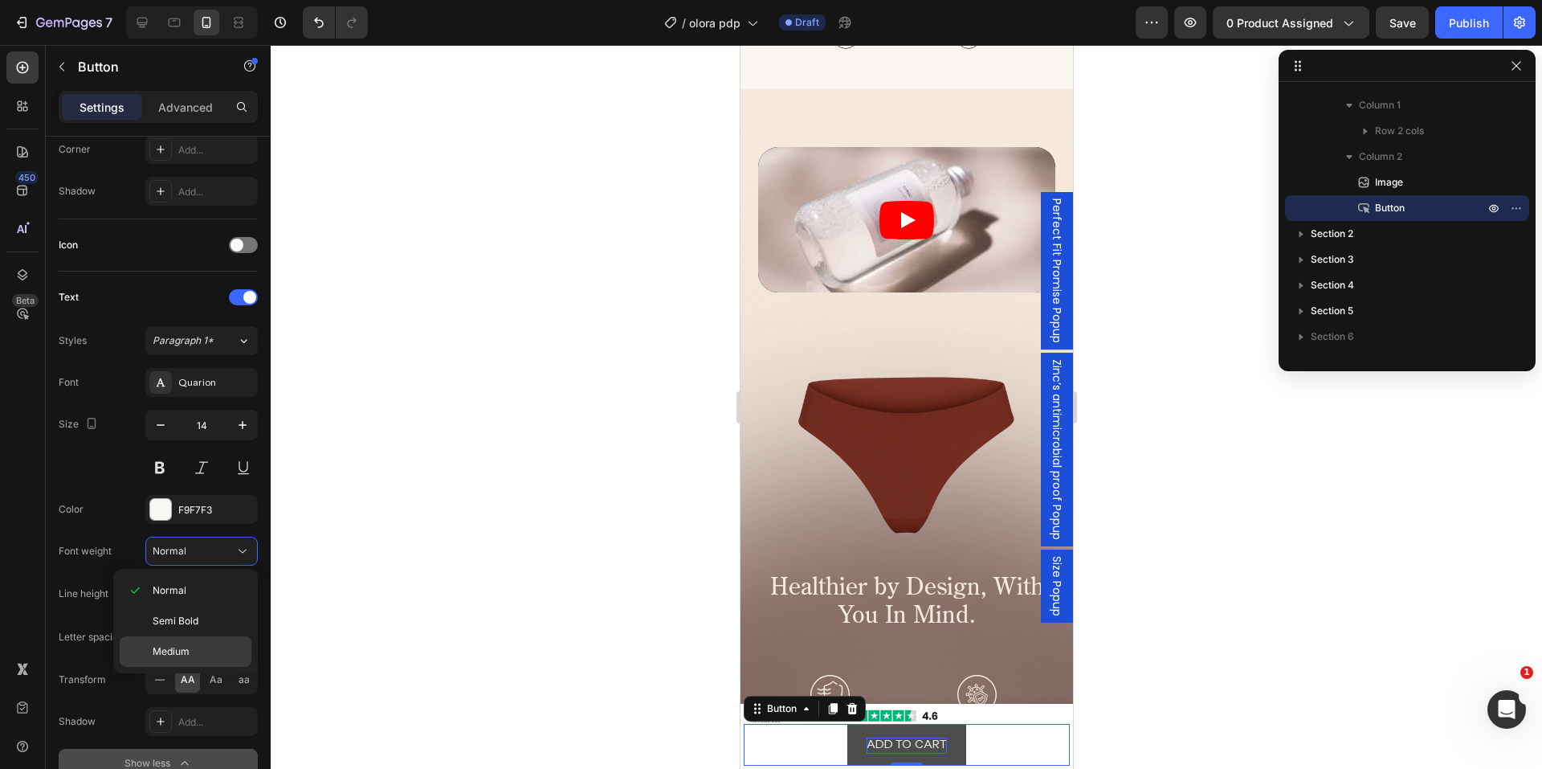
click at [204, 659] on div "Medium" at bounding box center [186, 651] width 132 height 31
click at [96, 468] on div "Size 14" at bounding box center [158, 446] width 199 height 72
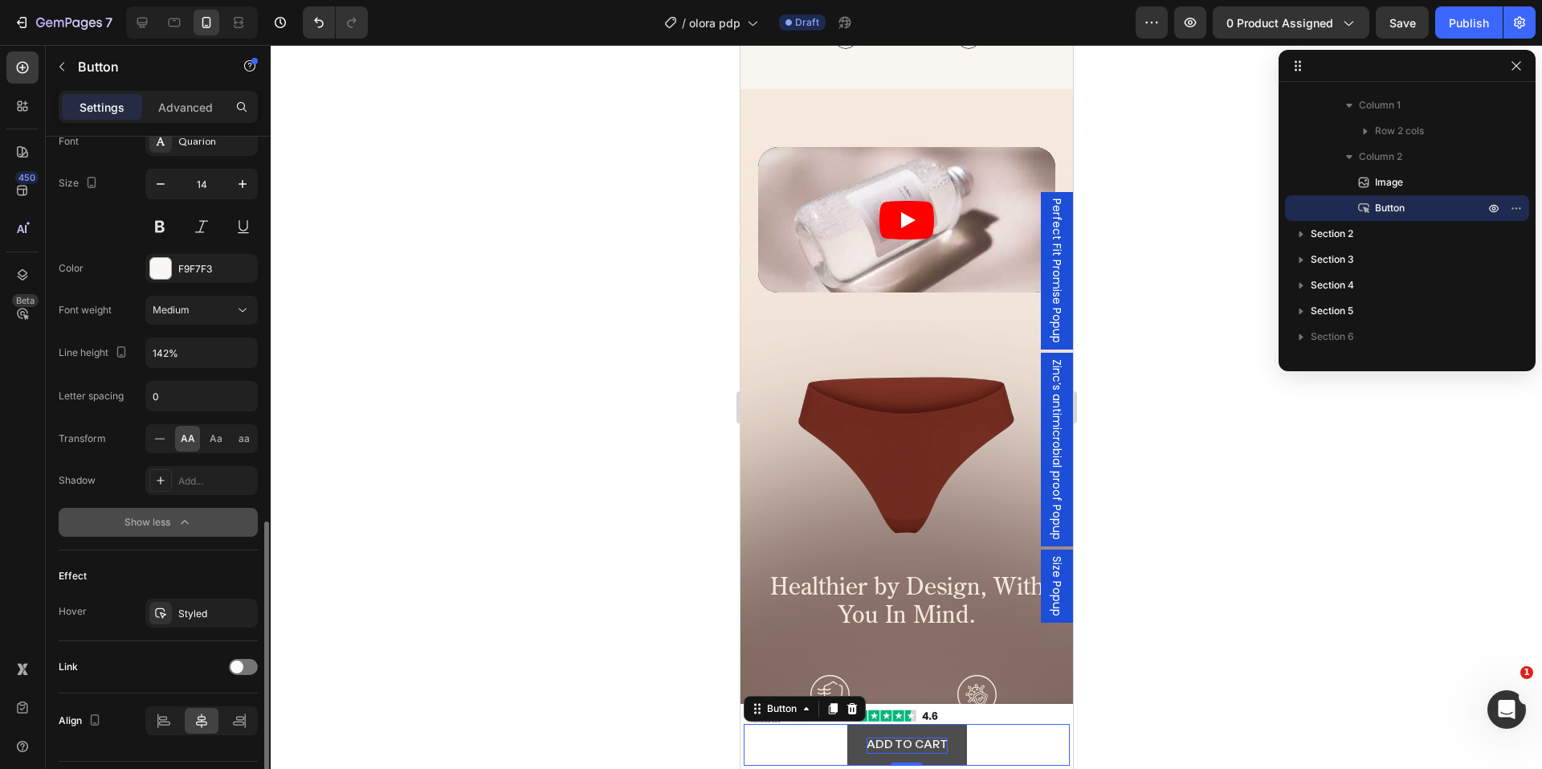
scroll to position [686, 0]
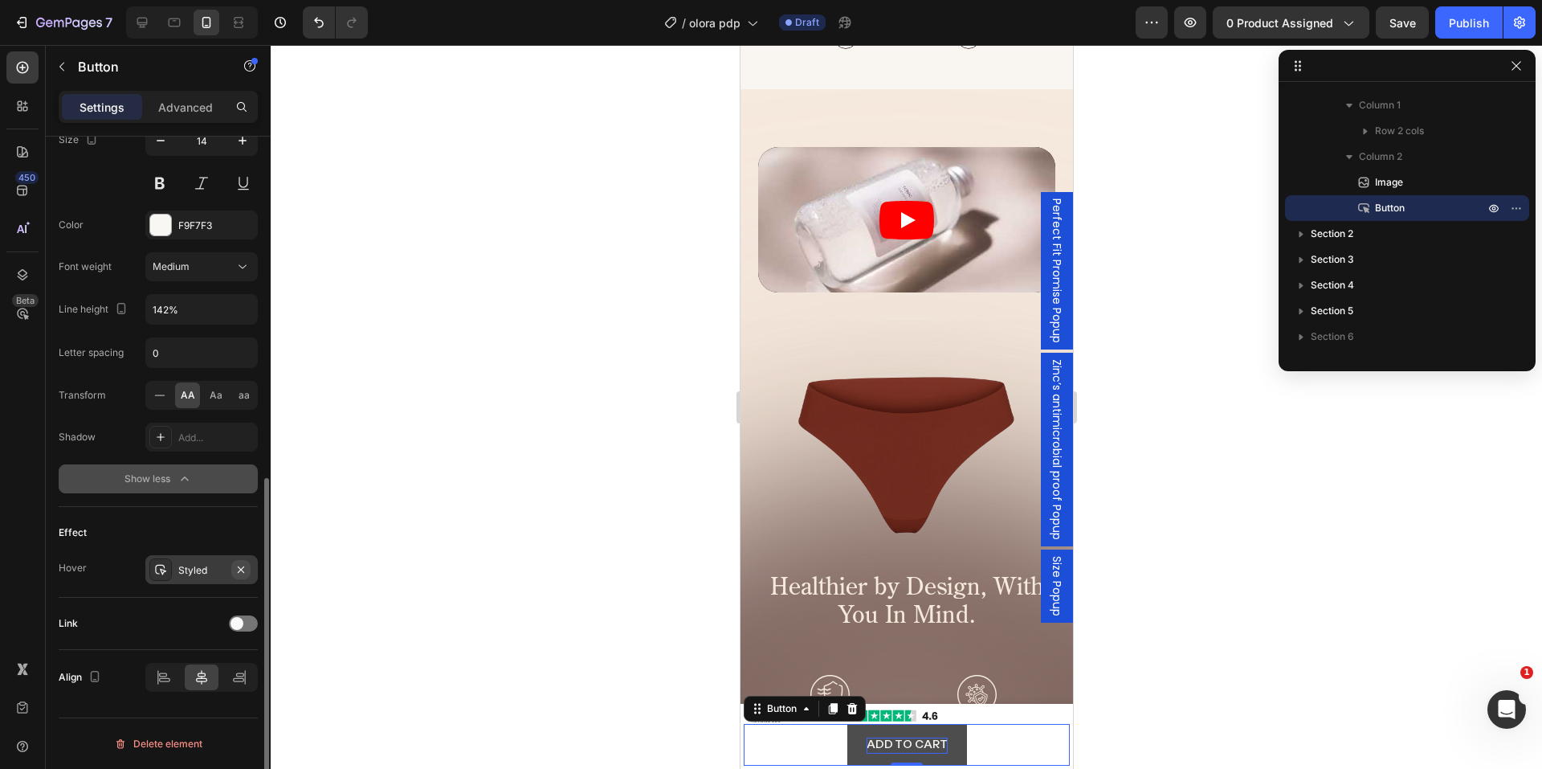
click at [239, 572] on icon "button" at bounding box center [241, 569] width 6 height 6
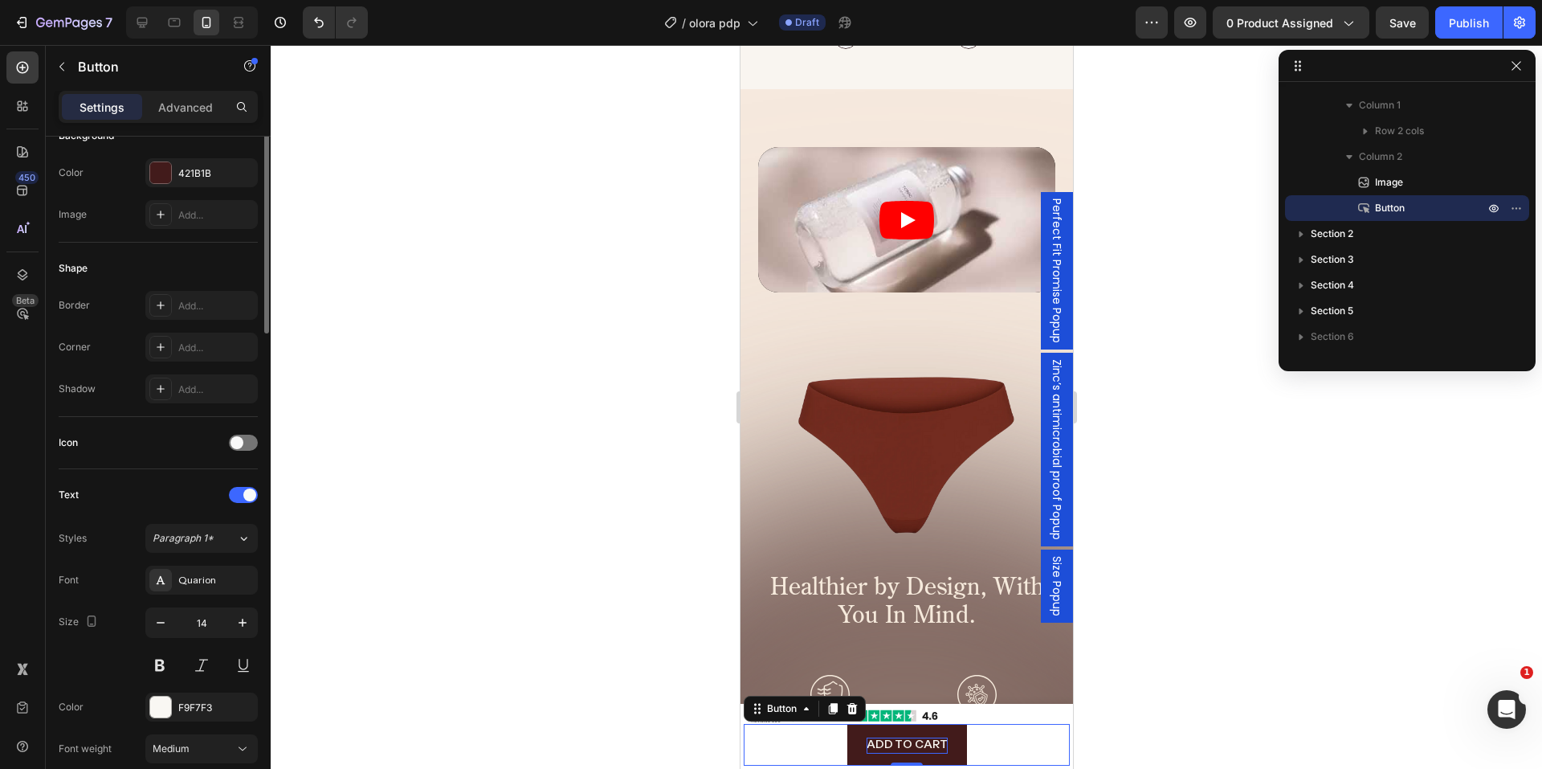
scroll to position [0, 0]
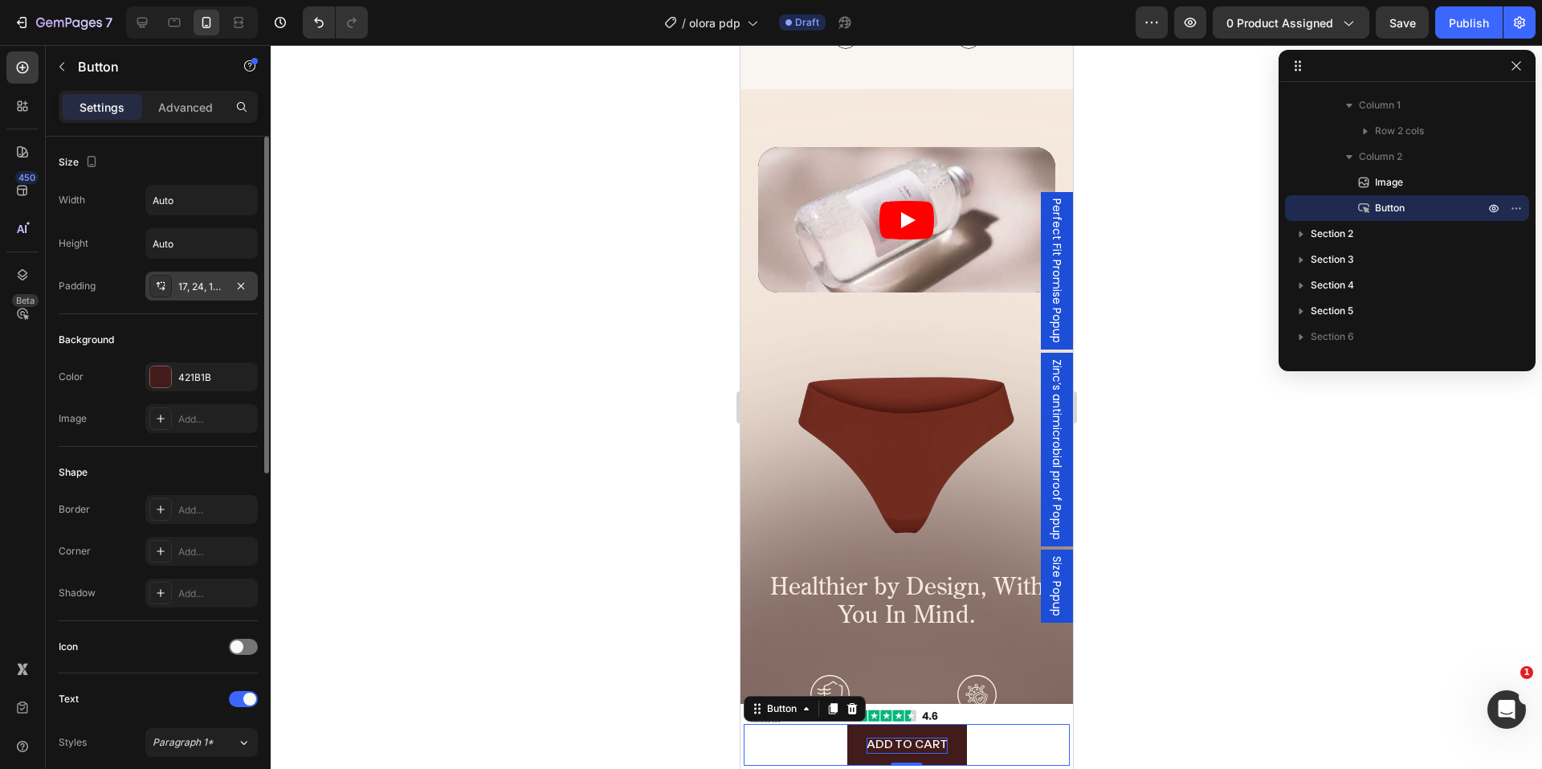
click at [204, 290] on div "17, 24, 15, 24" at bounding box center [201, 287] width 47 height 14
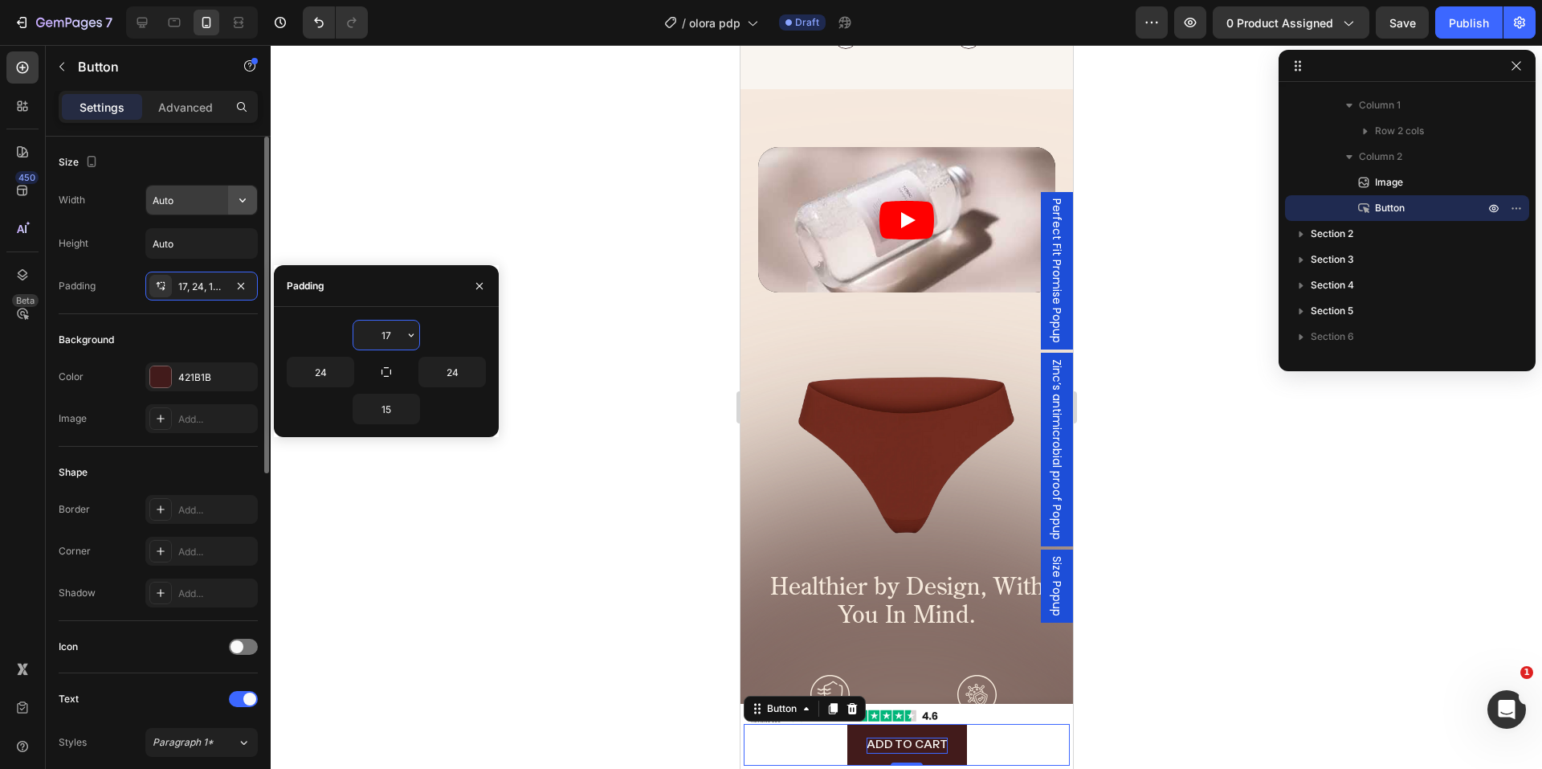
click at [247, 198] on icon "button" at bounding box center [243, 200] width 16 height 16
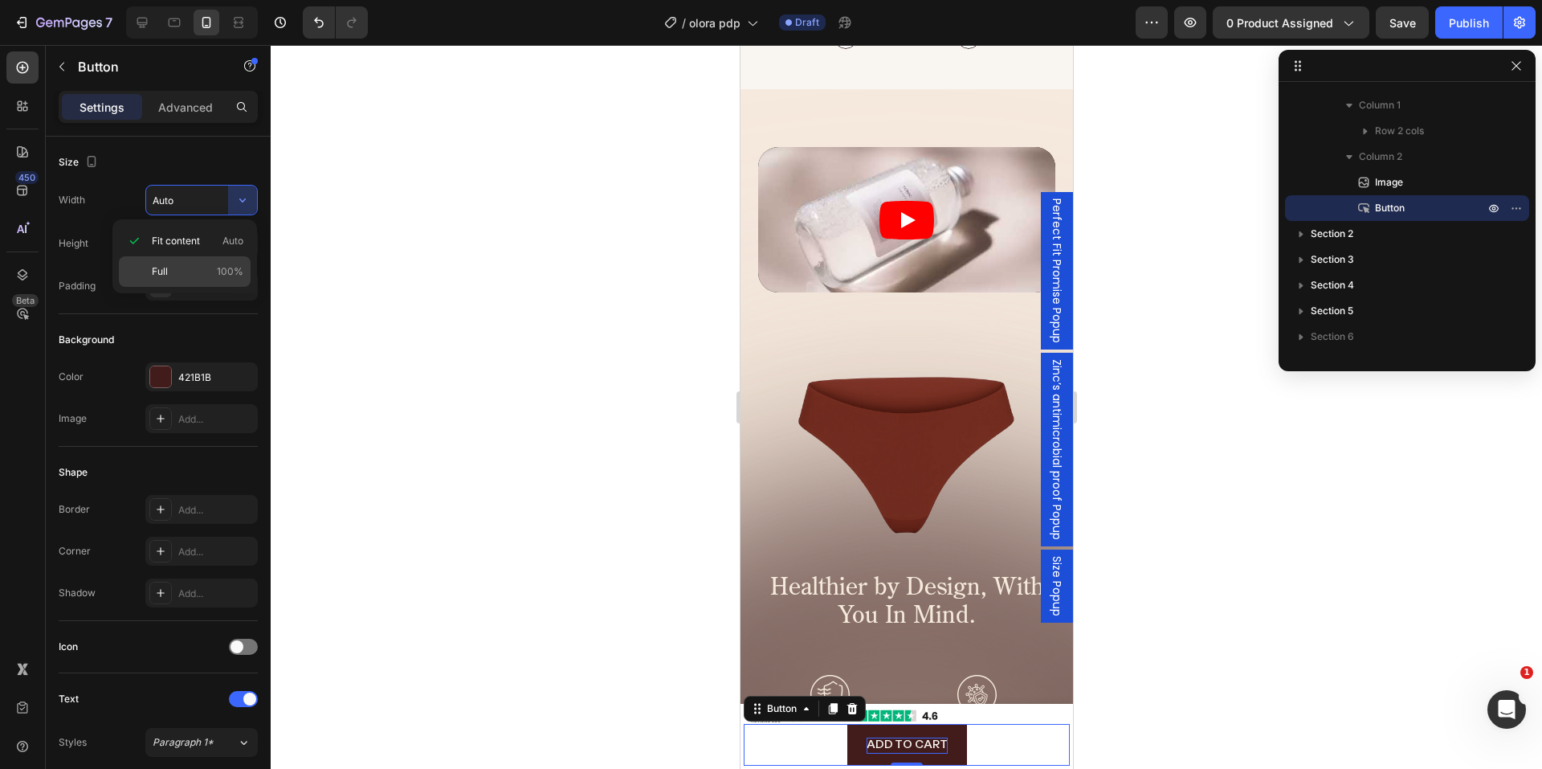
click at [194, 271] on p "Full 100%" at bounding box center [198, 271] width 92 height 14
type input "100%"
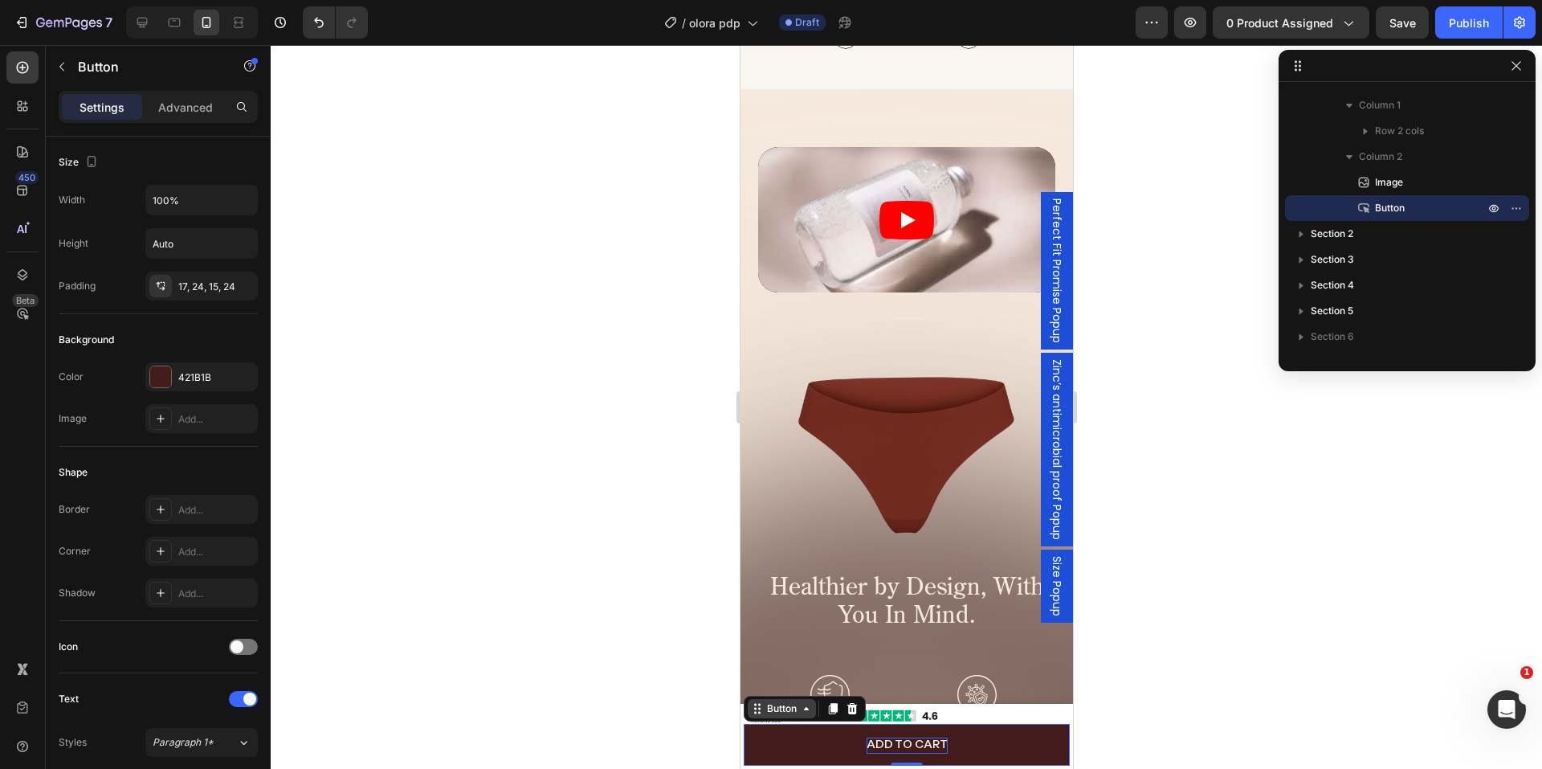
click at [763, 705] on div "Button" at bounding box center [781, 708] width 36 height 14
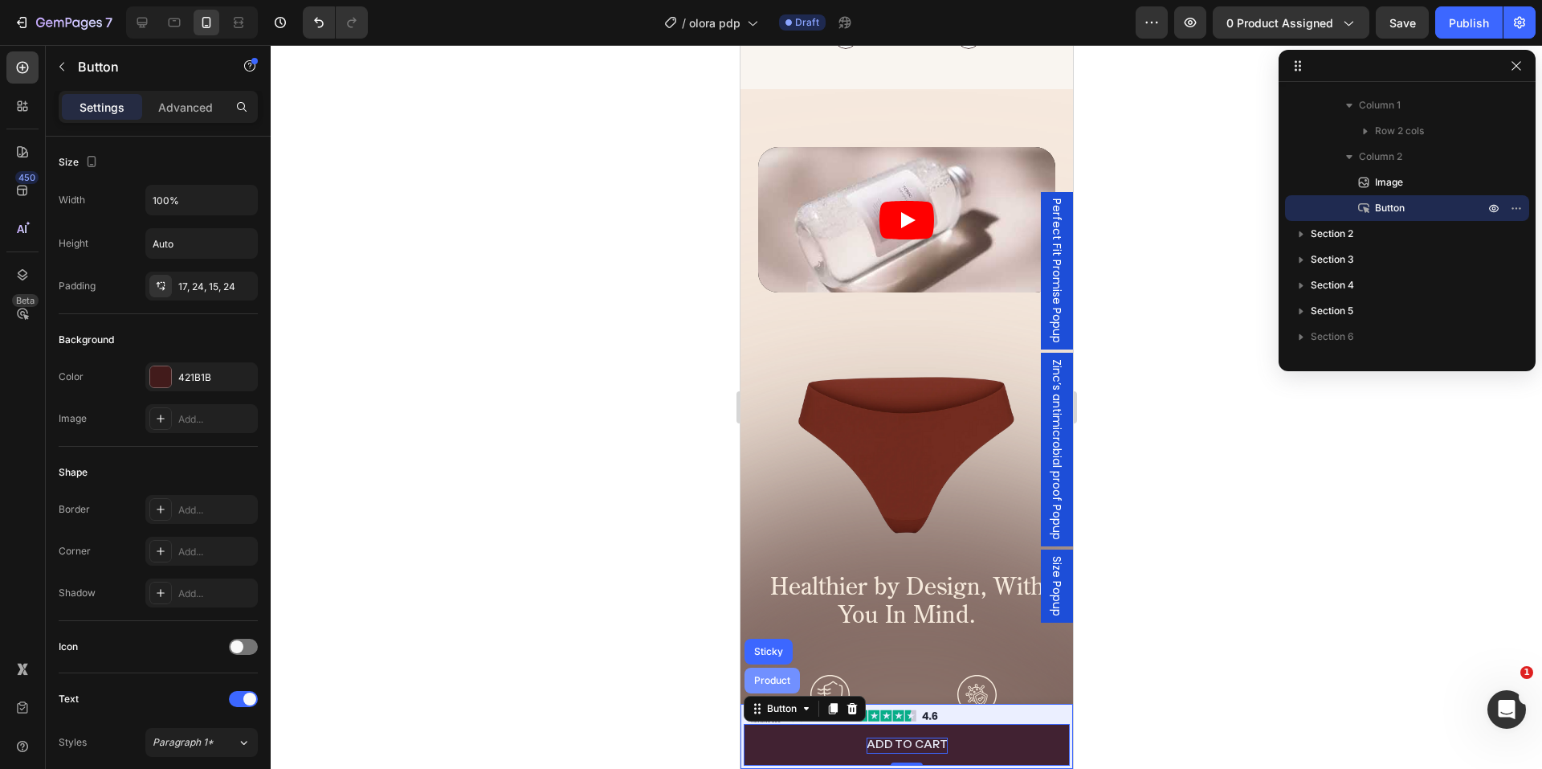
click at [769, 681] on div "Product" at bounding box center [771, 681] width 43 height 10
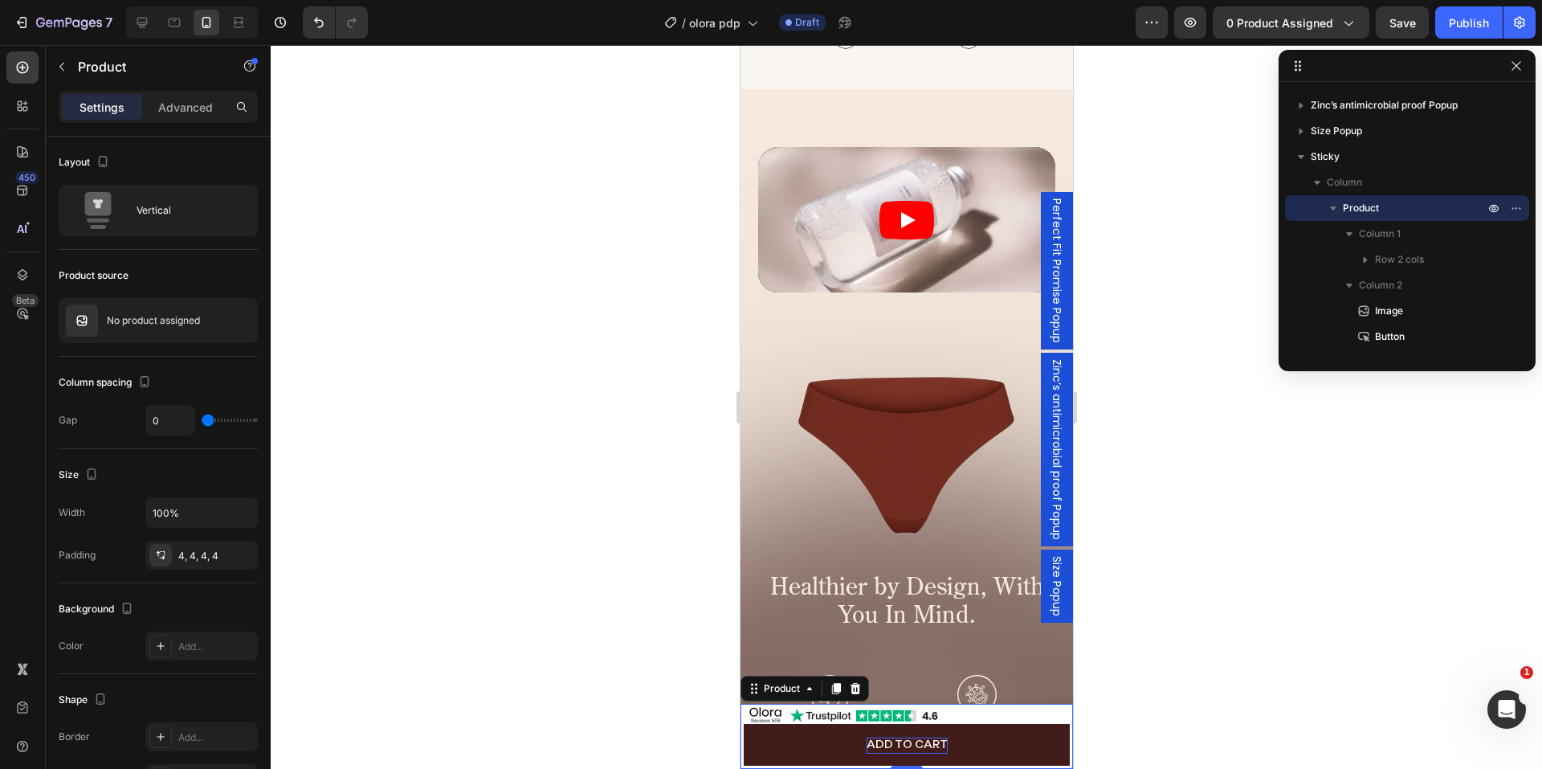
click at [182, 120] on div "Settings Advanced" at bounding box center [158, 107] width 199 height 32
click at [182, 115] on p "Advanced" at bounding box center [185, 107] width 55 height 17
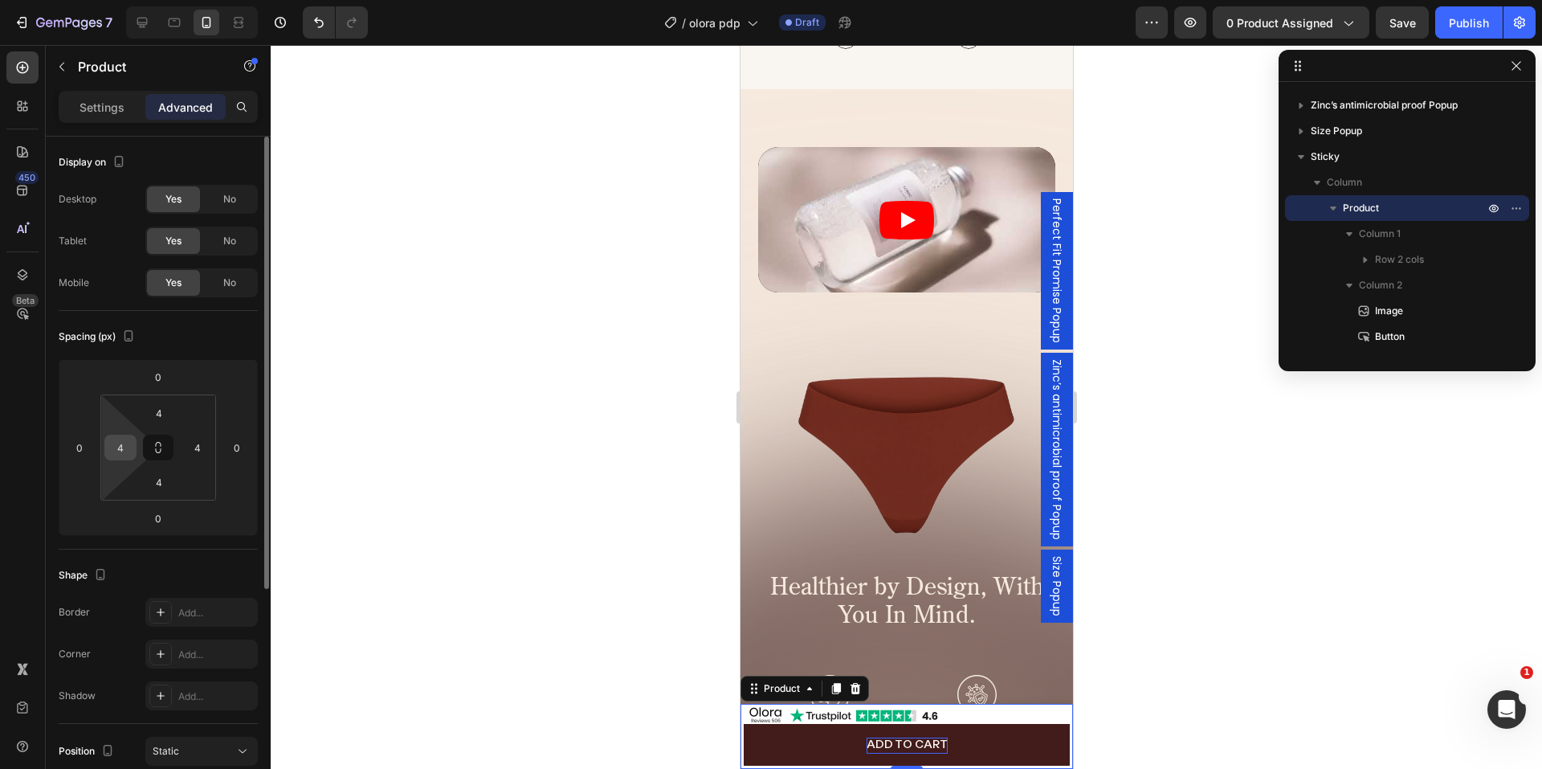
click at [125, 451] on input "4" at bounding box center [120, 447] width 24 height 24
type input "14"
click at [150, 493] on input "4" at bounding box center [159, 482] width 32 height 24
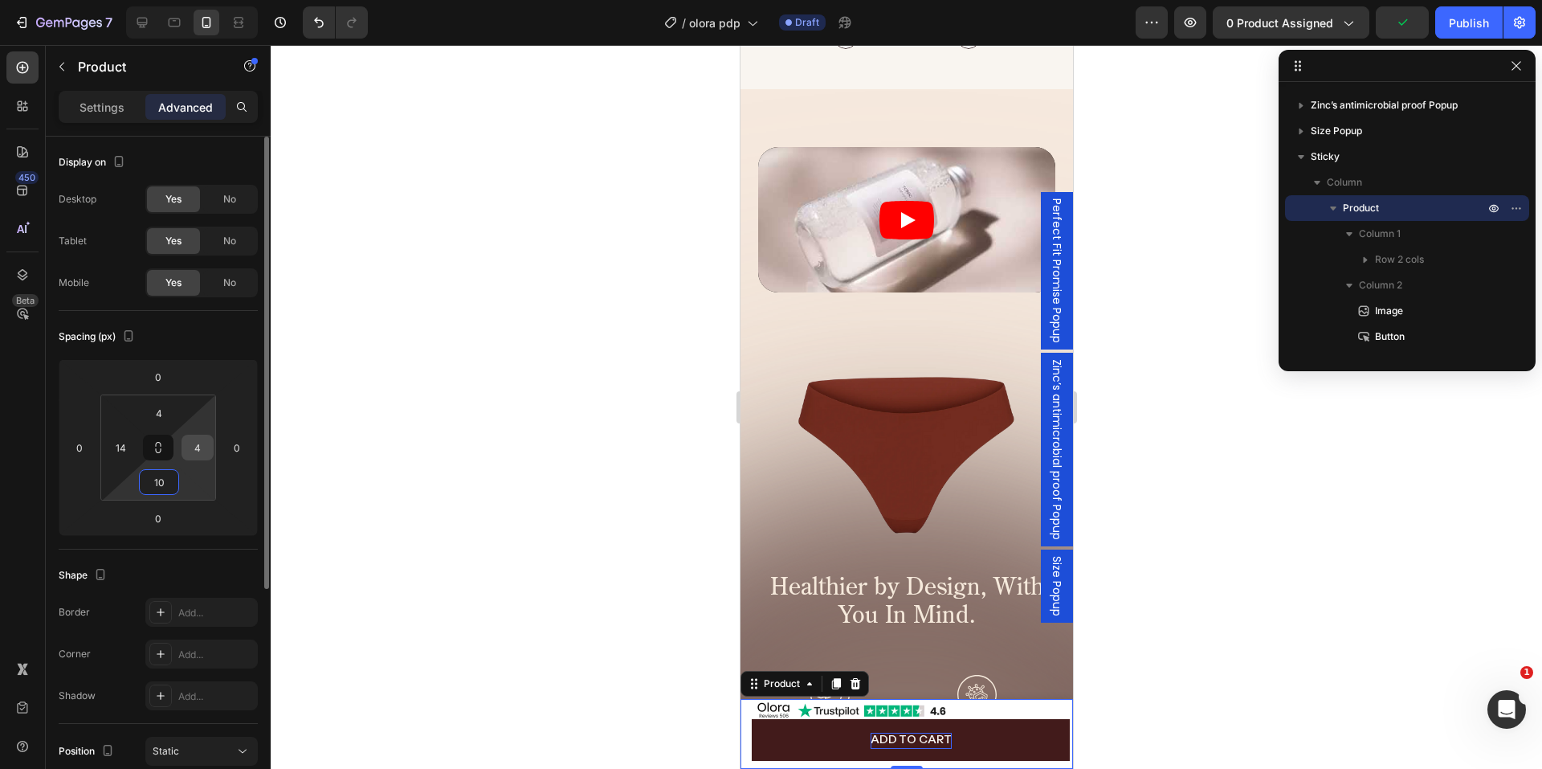
type input "10"
click at [203, 447] on input "4" at bounding box center [198, 447] width 24 height 24
type input "13"
click at [161, 415] on input "4" at bounding box center [159, 413] width 32 height 24
type input "14"
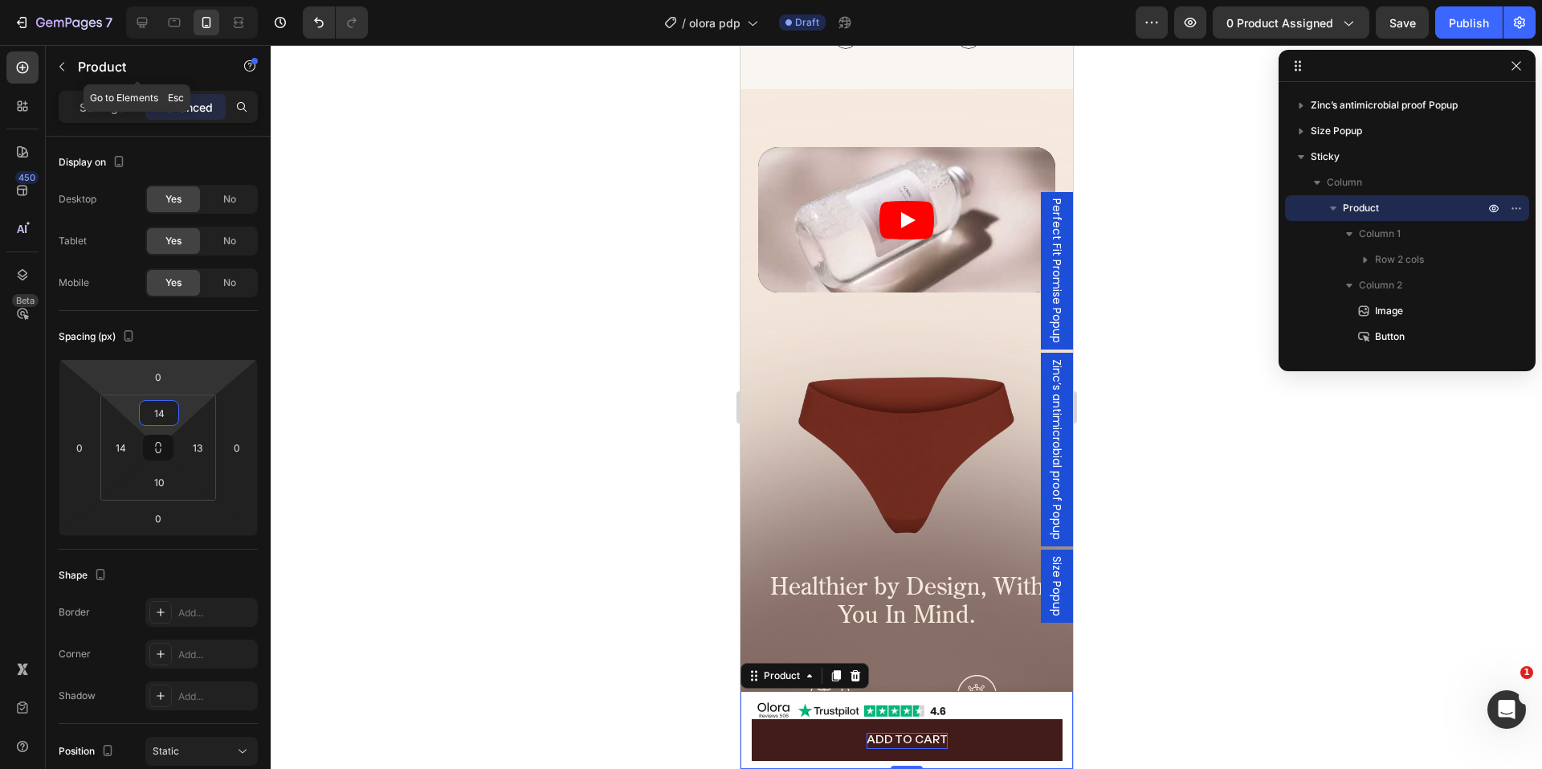
click at [100, 79] on div "Product" at bounding box center [137, 67] width 183 height 42
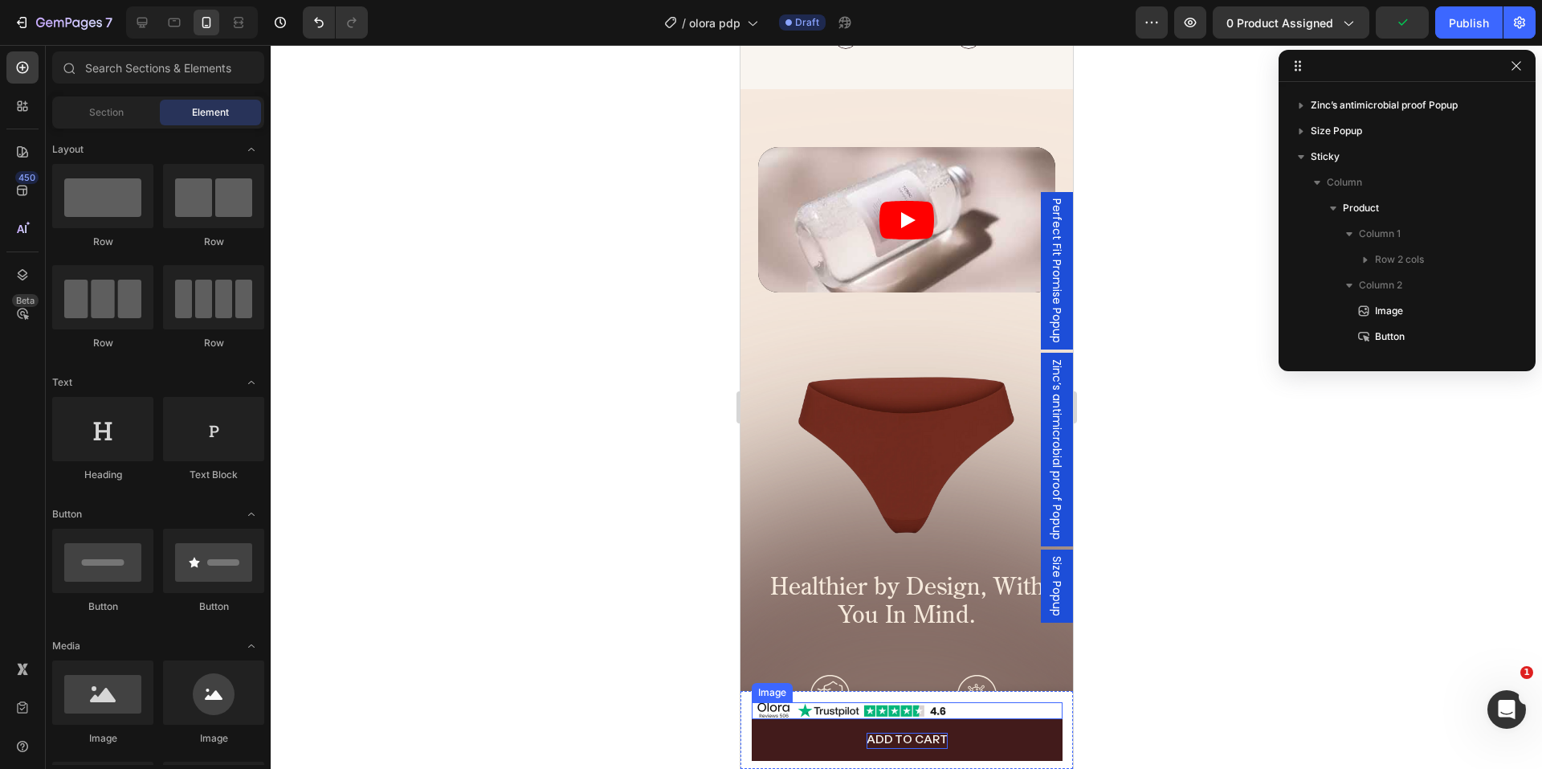
click at [836, 712] on img at bounding box center [851, 710] width 189 height 17
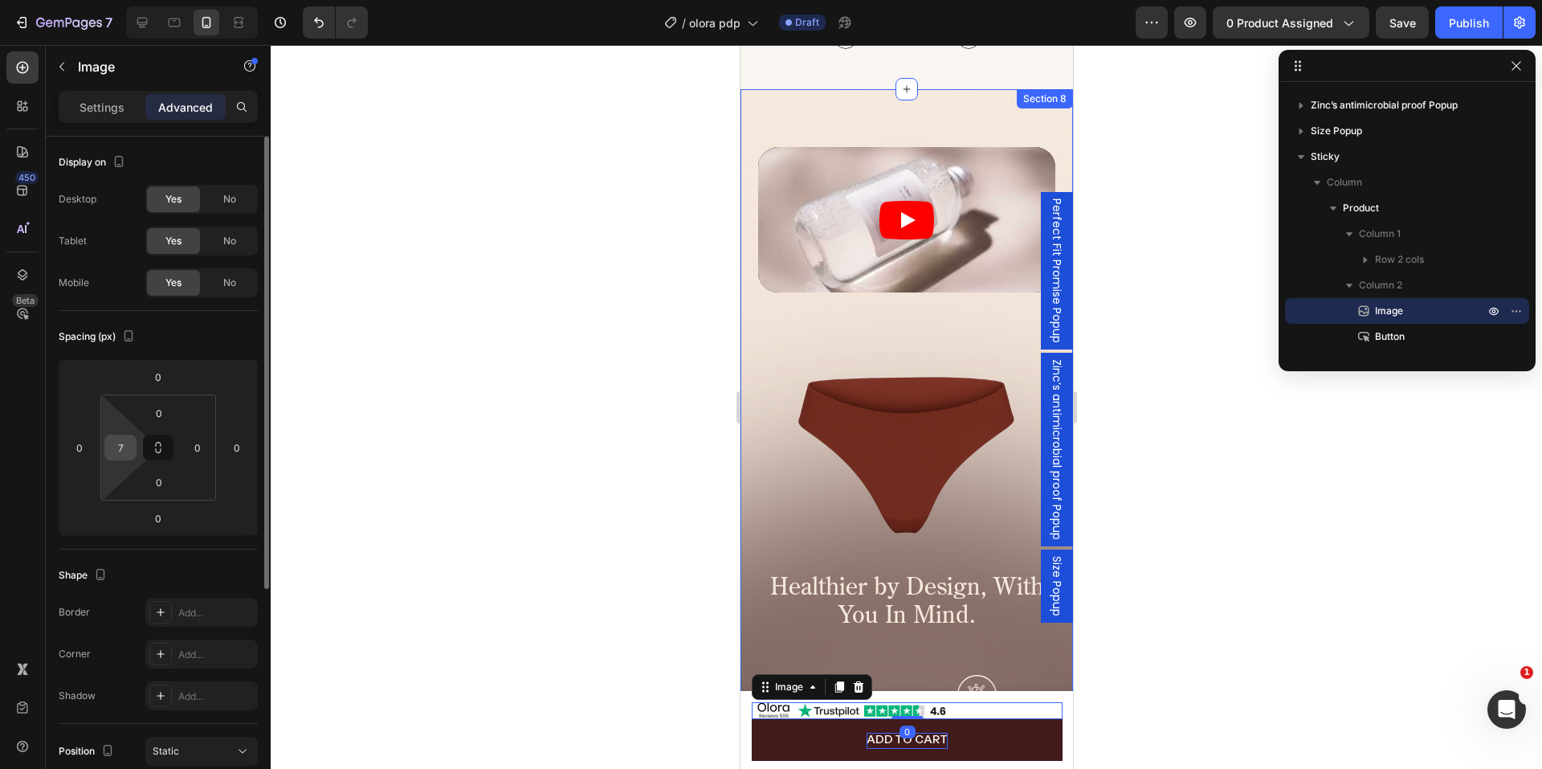
click at [121, 454] on input "7" at bounding box center [120, 447] width 24 height 24
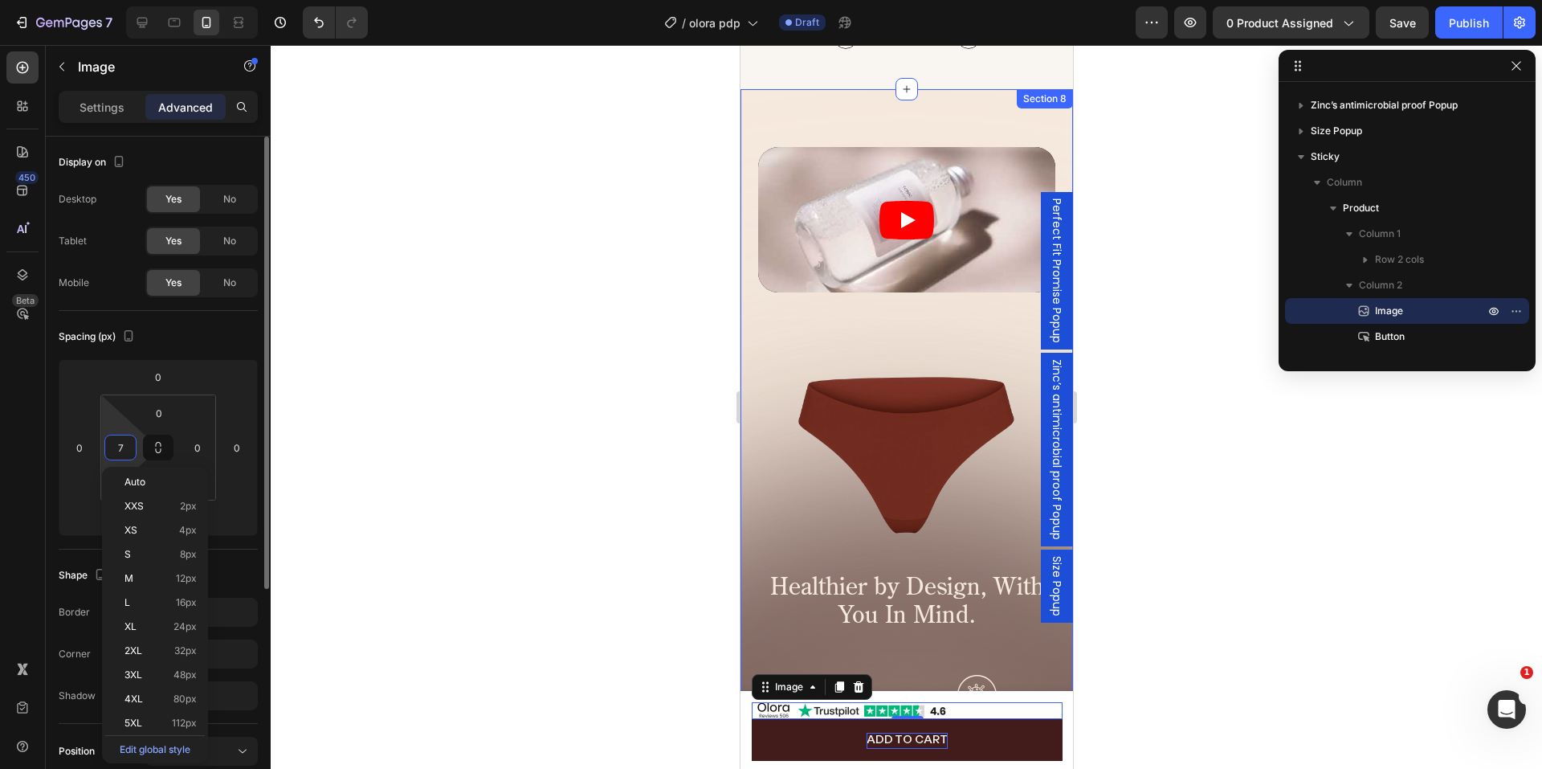
type input "0"
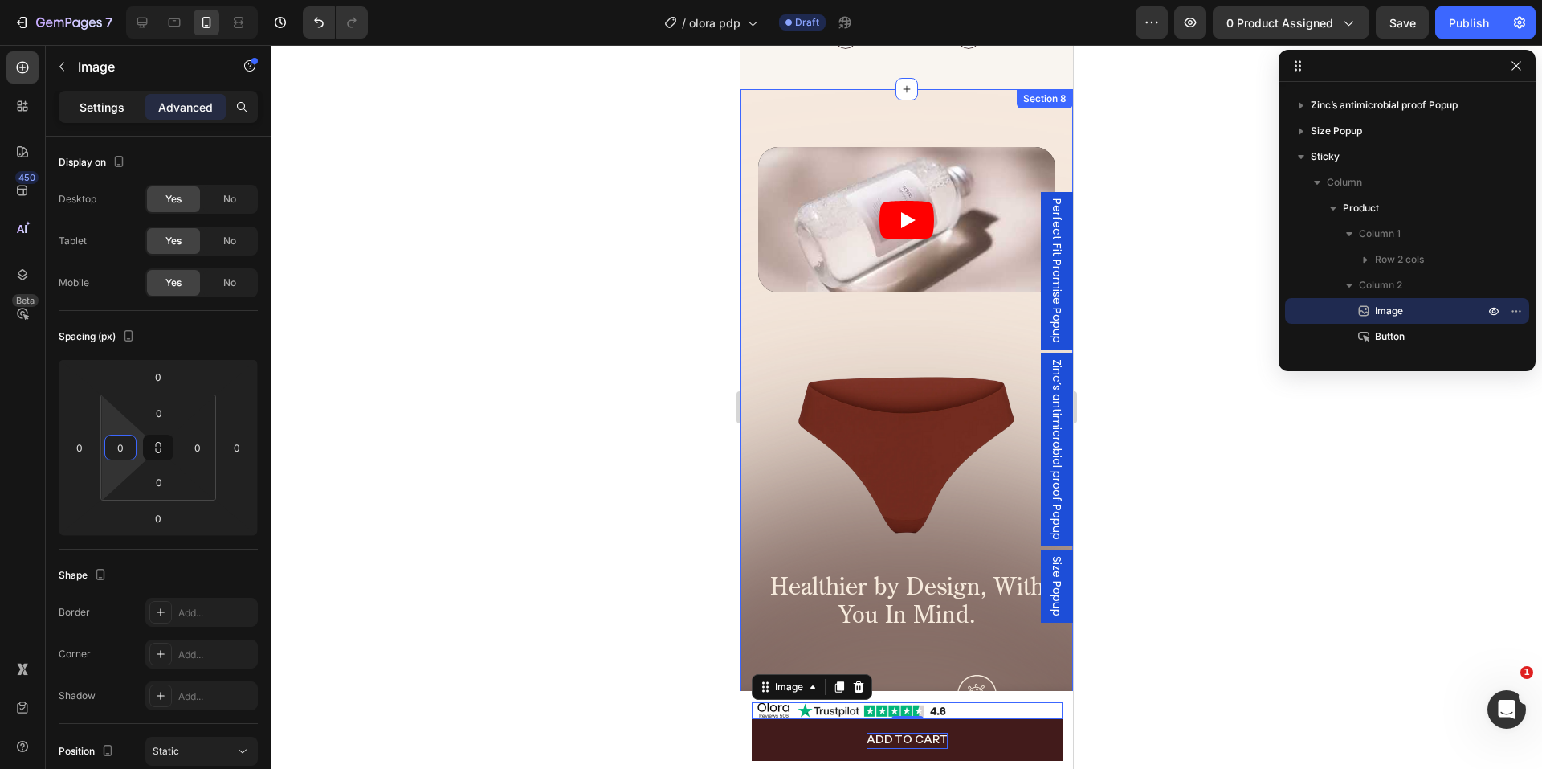
click at [116, 101] on p "Settings" at bounding box center [102, 107] width 45 height 17
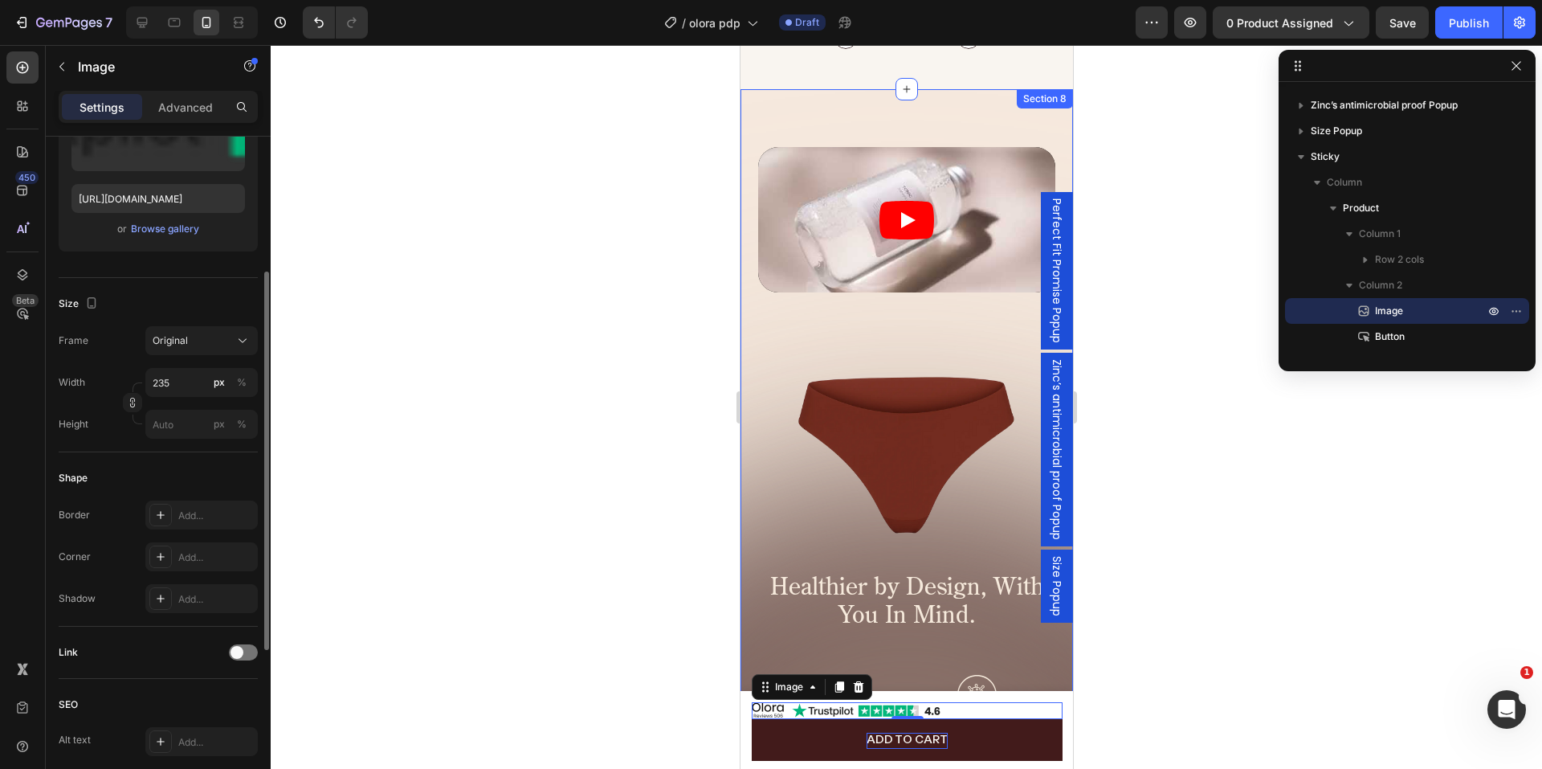
scroll to position [482, 0]
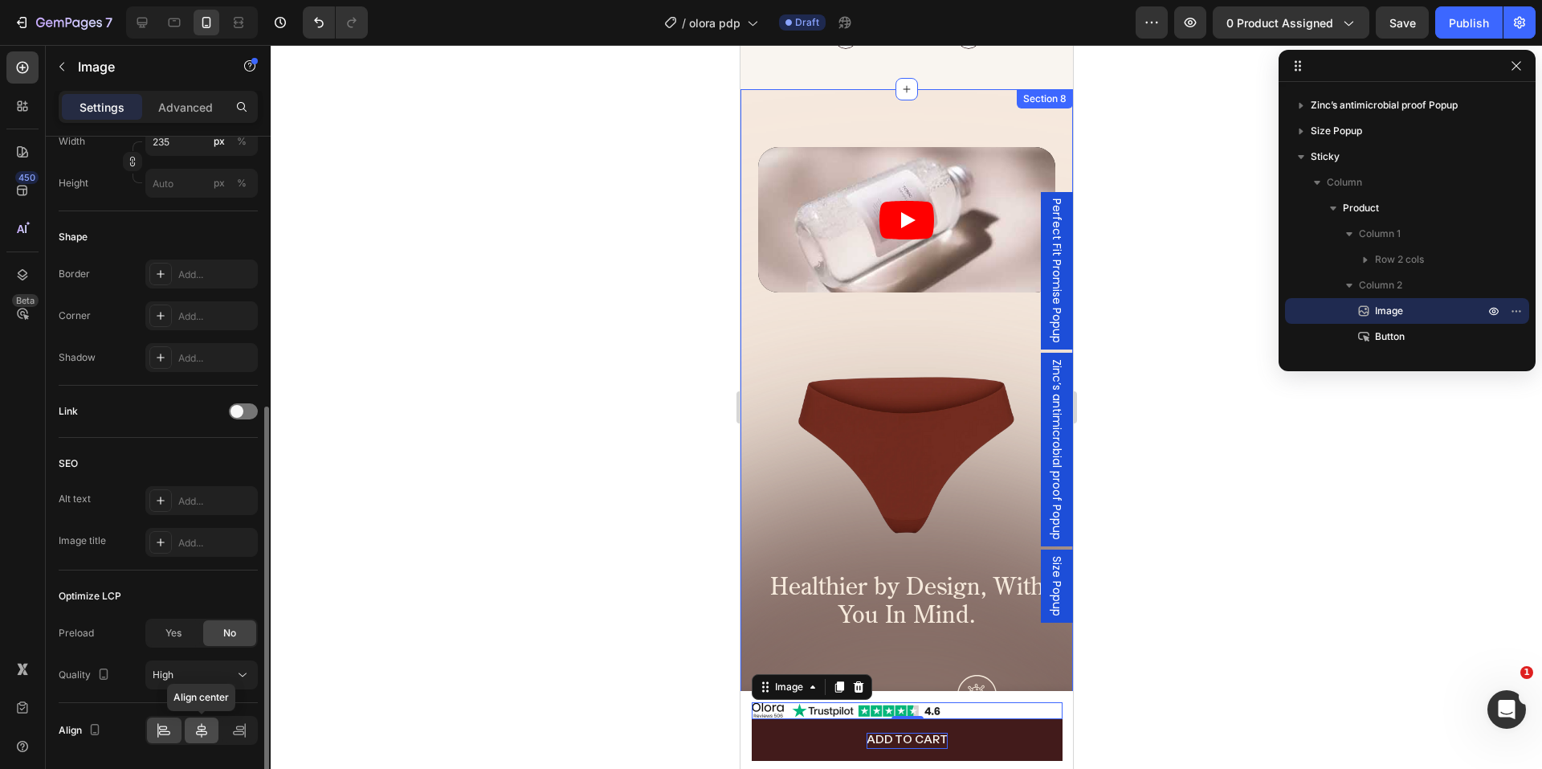
click at [198, 733] on icon at bounding box center [202, 730] width 16 height 16
click at [171, 99] on p "Advanced" at bounding box center [185, 107] width 55 height 17
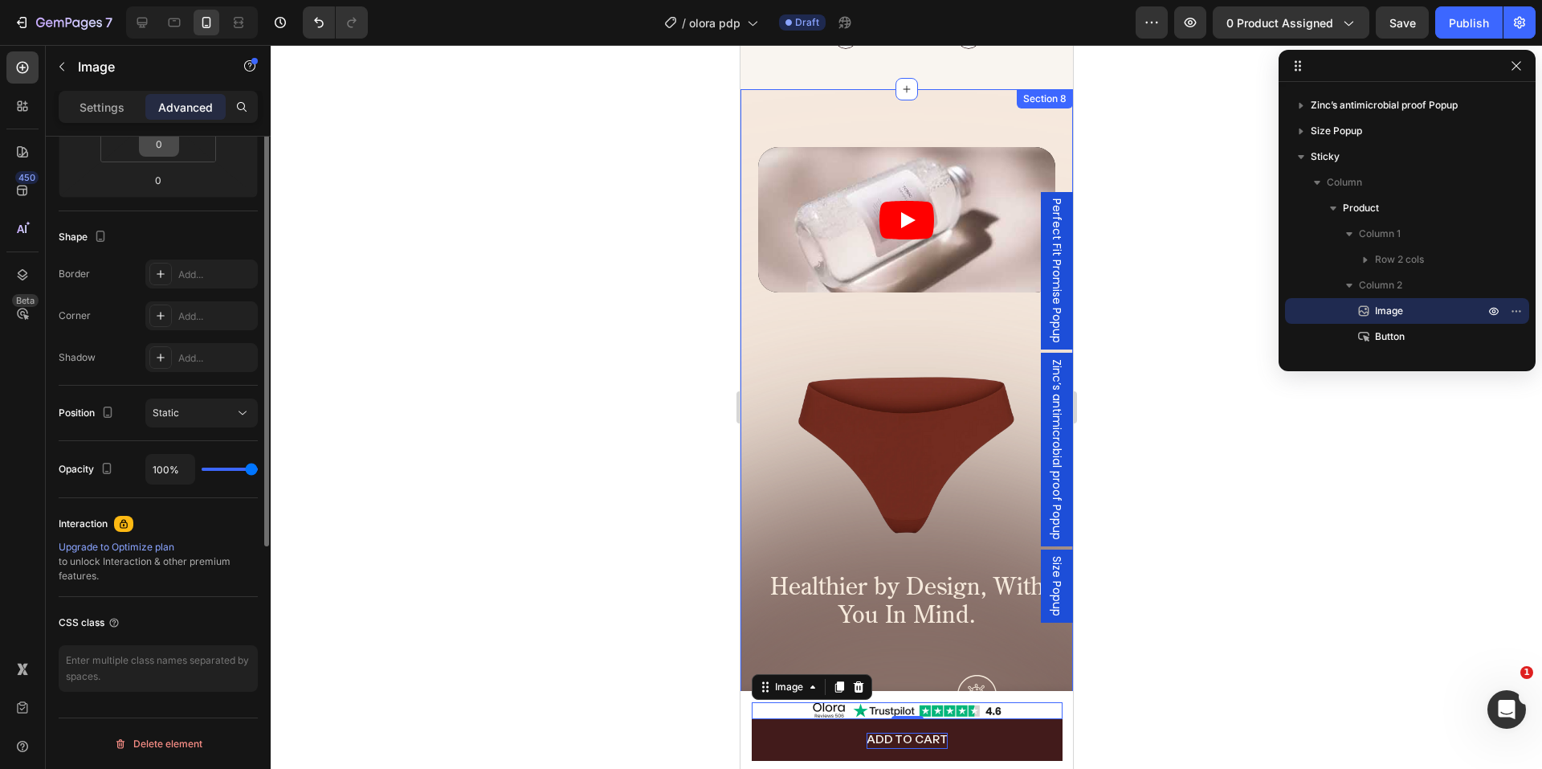
scroll to position [97, 0]
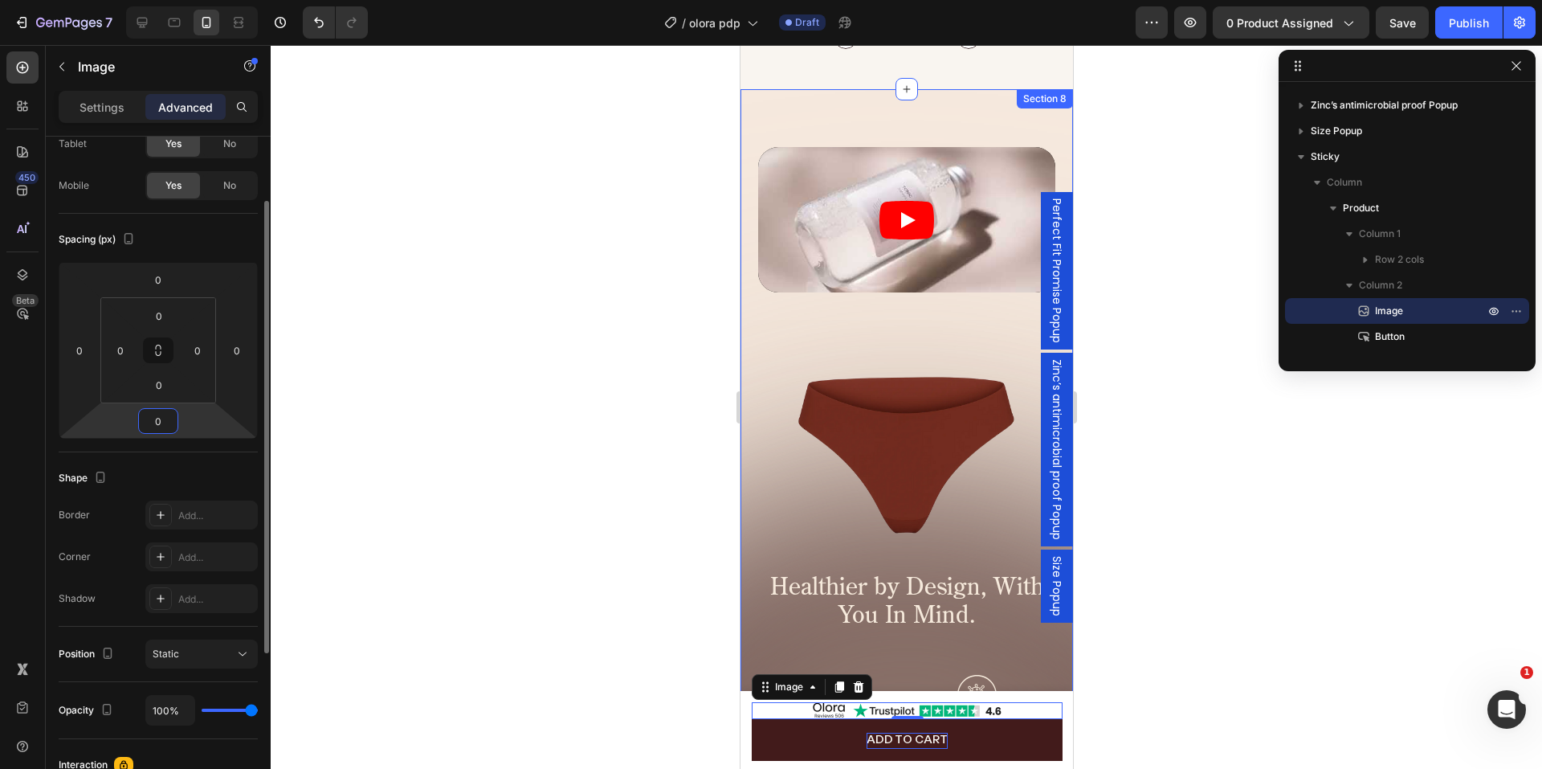
click at [161, 415] on input "0" at bounding box center [158, 421] width 32 height 24
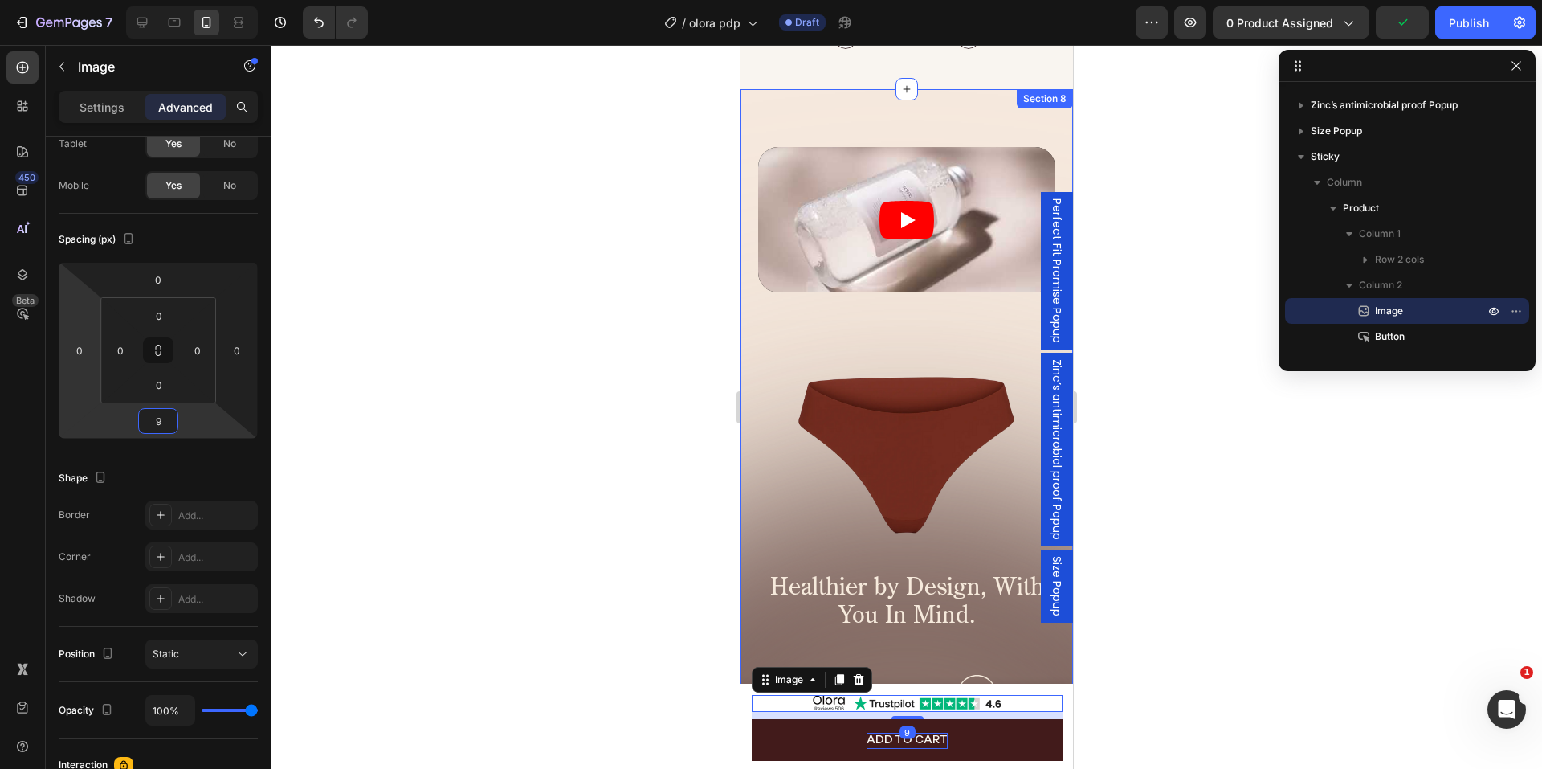
type input "9"
click at [101, 117] on div "Settings" at bounding box center [102, 107] width 80 height 26
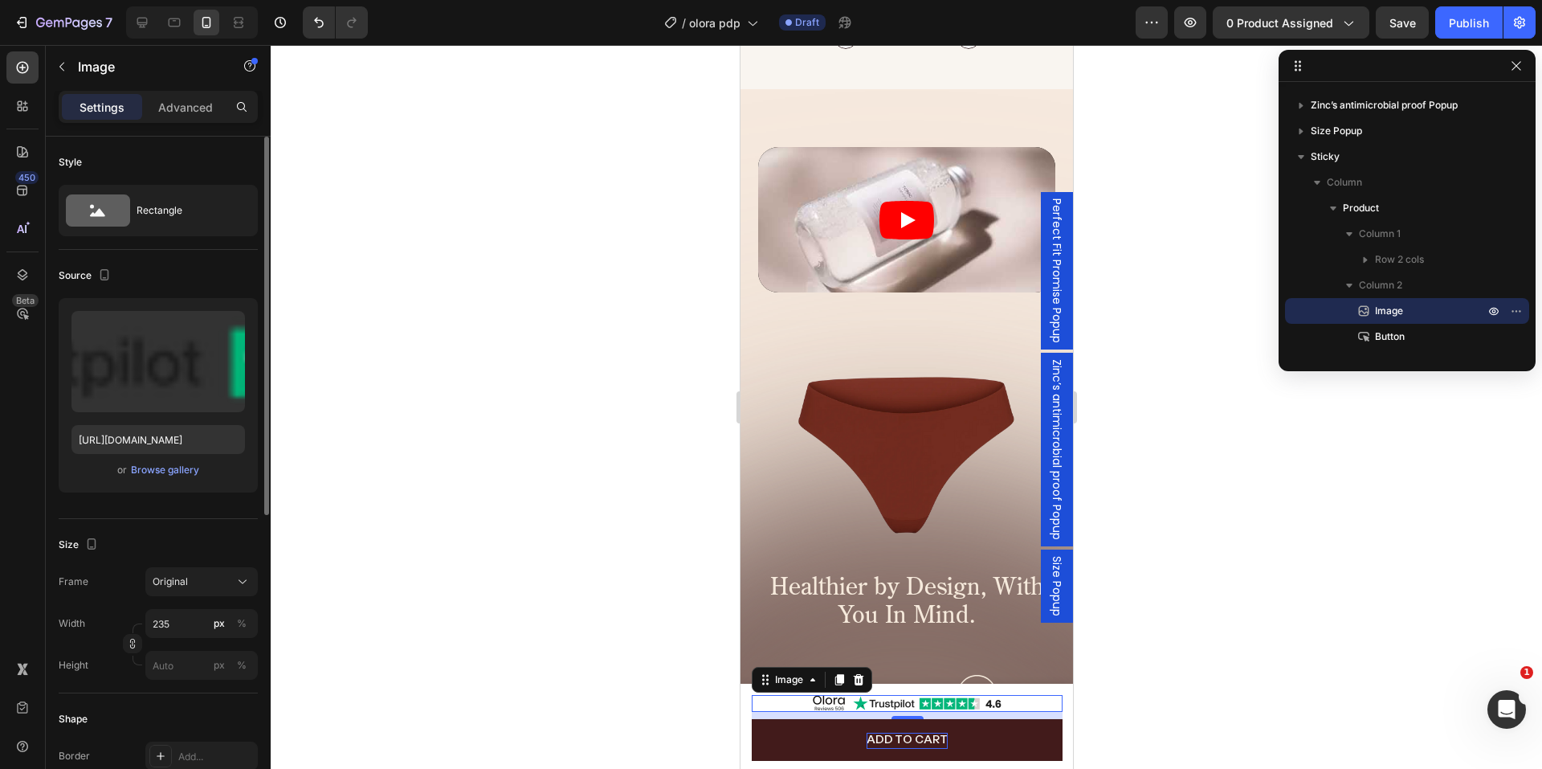
scroll to position [241, 0]
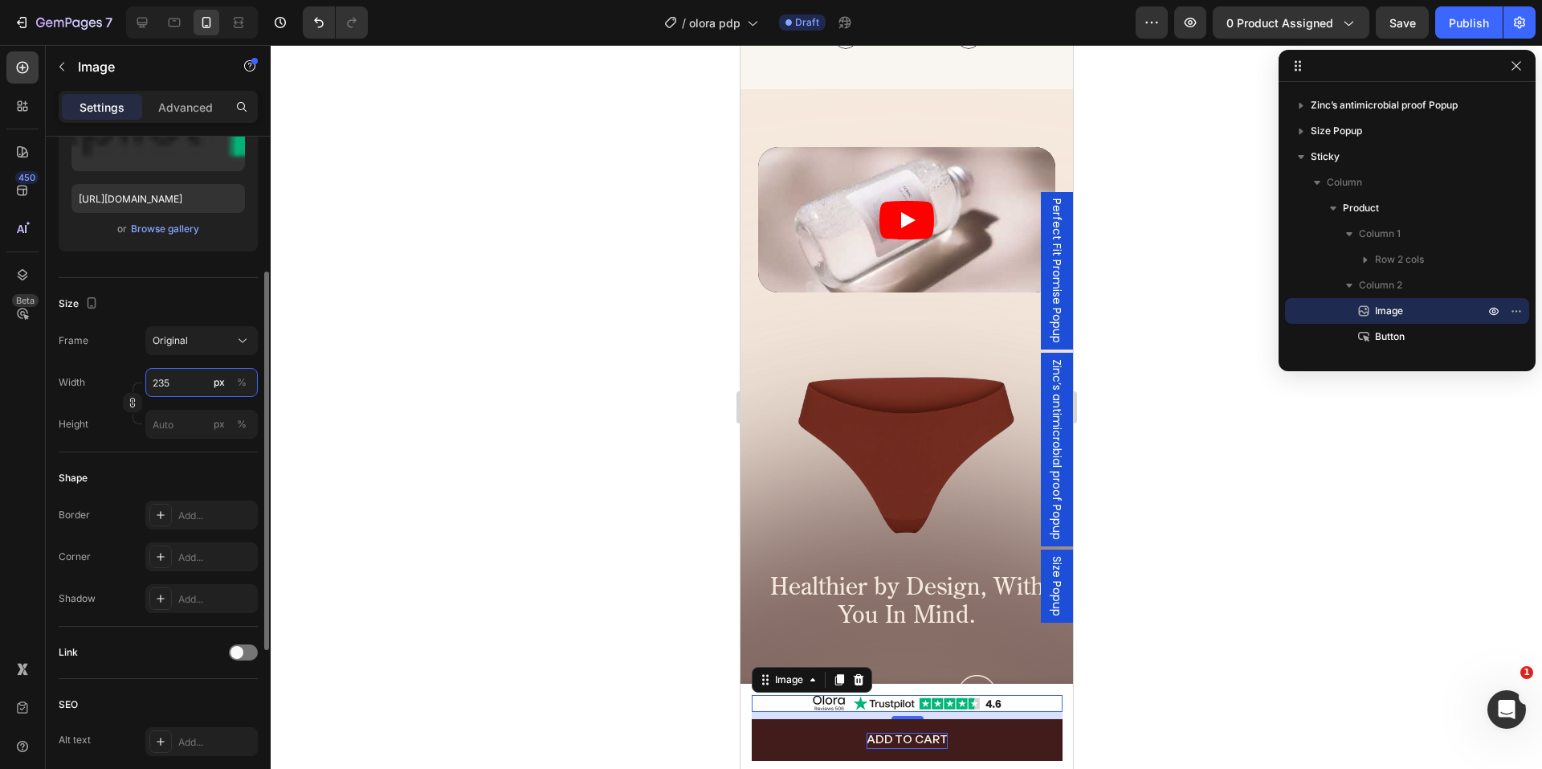
drag, startPoint x: 186, startPoint y: 368, endPoint x: 186, endPoint y: 377, distance: 8.8
click at [186, 369] on input "235" at bounding box center [201, 382] width 112 height 29
type input "213"
click at [1261, 515] on div at bounding box center [907, 407] width 1272 height 724
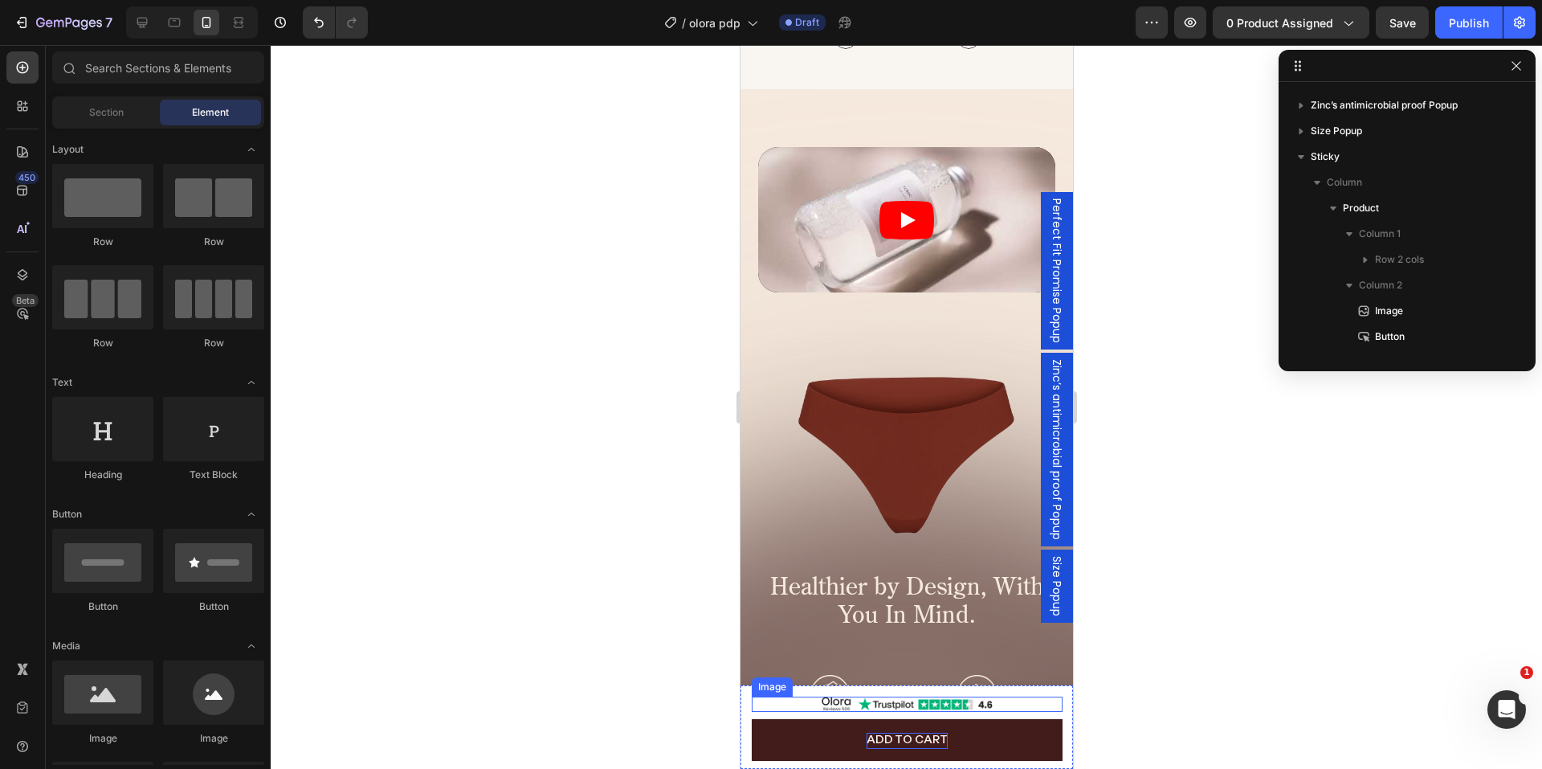
click at [968, 705] on img at bounding box center [906, 704] width 171 height 15
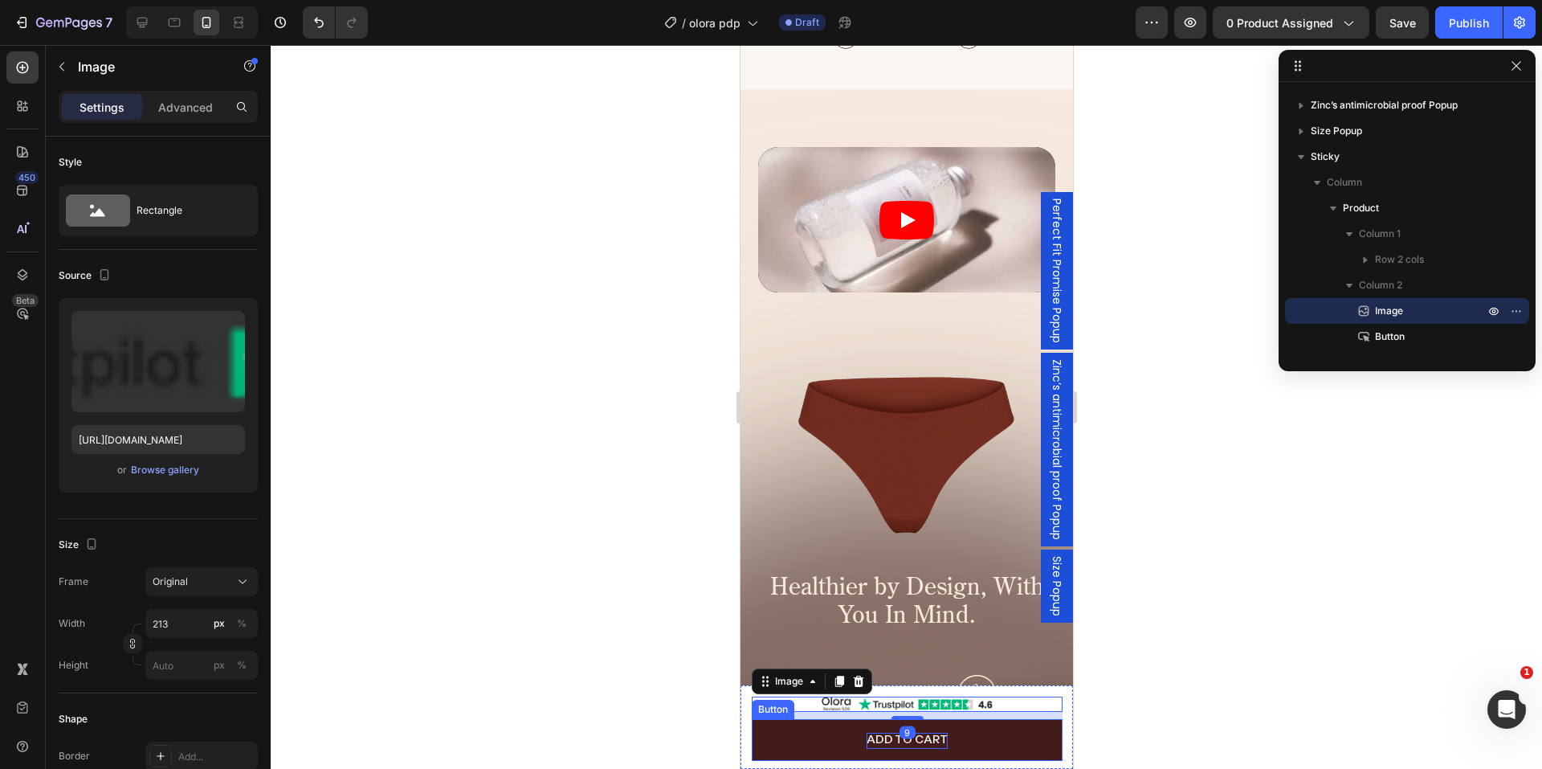
click at [954, 736] on button "add to cart" at bounding box center [906, 740] width 311 height 42
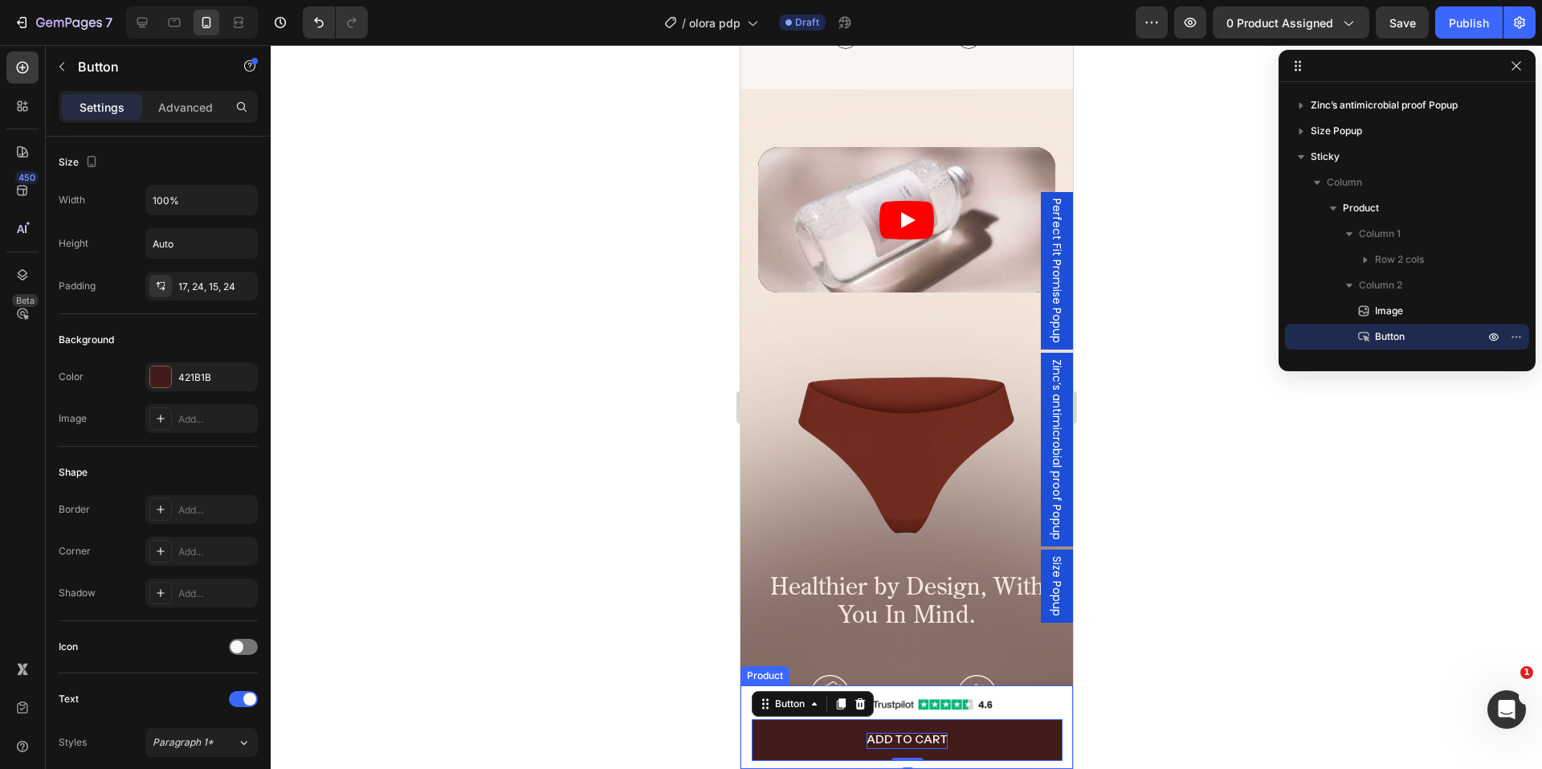
click at [747, 699] on div "Product Images Olora The Everyday Hipster Product Title £30.00 Product Price Pr…" at bounding box center [906, 727] width 333 height 84
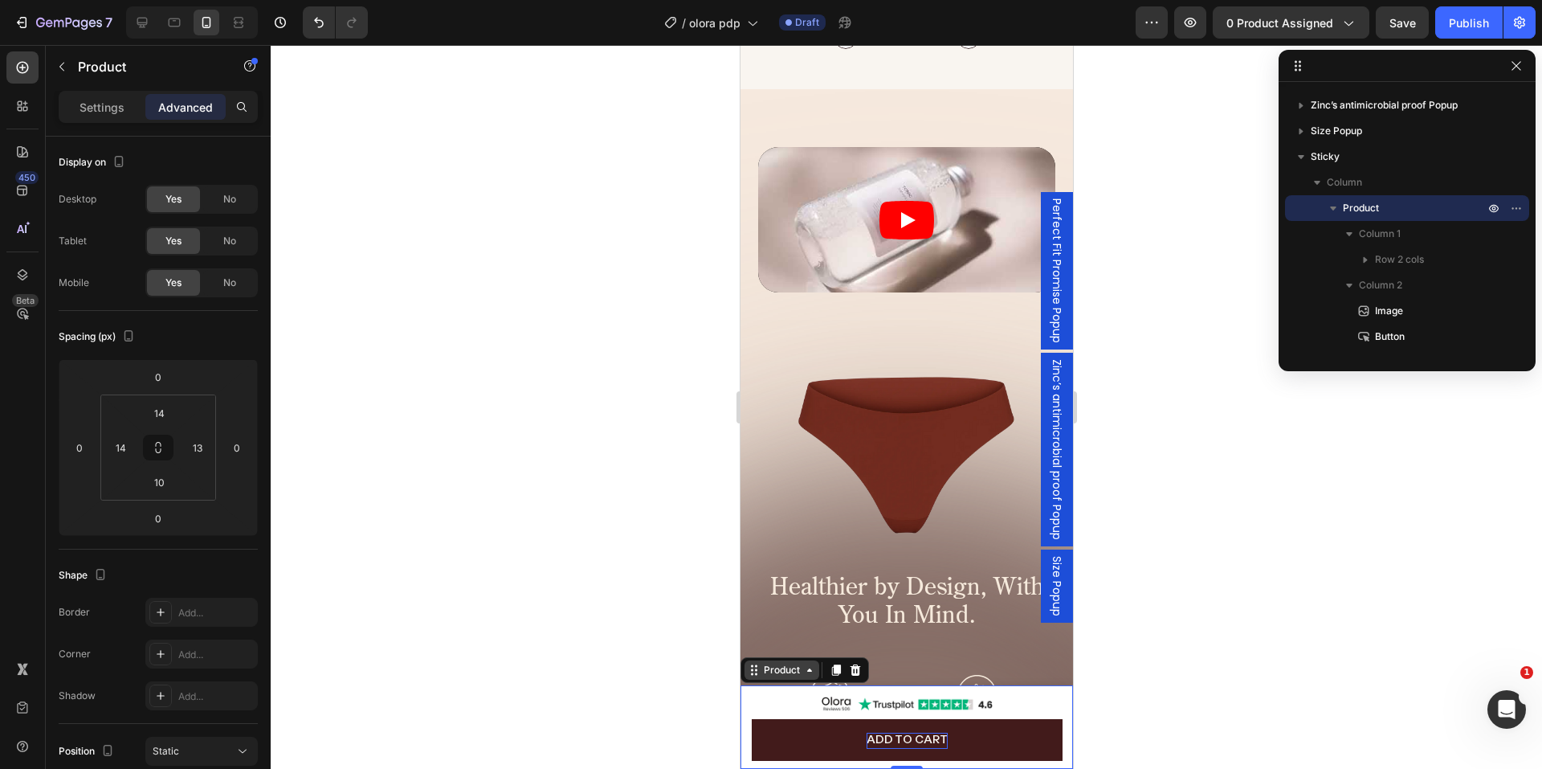
click at [774, 664] on div "Product" at bounding box center [781, 670] width 43 height 14
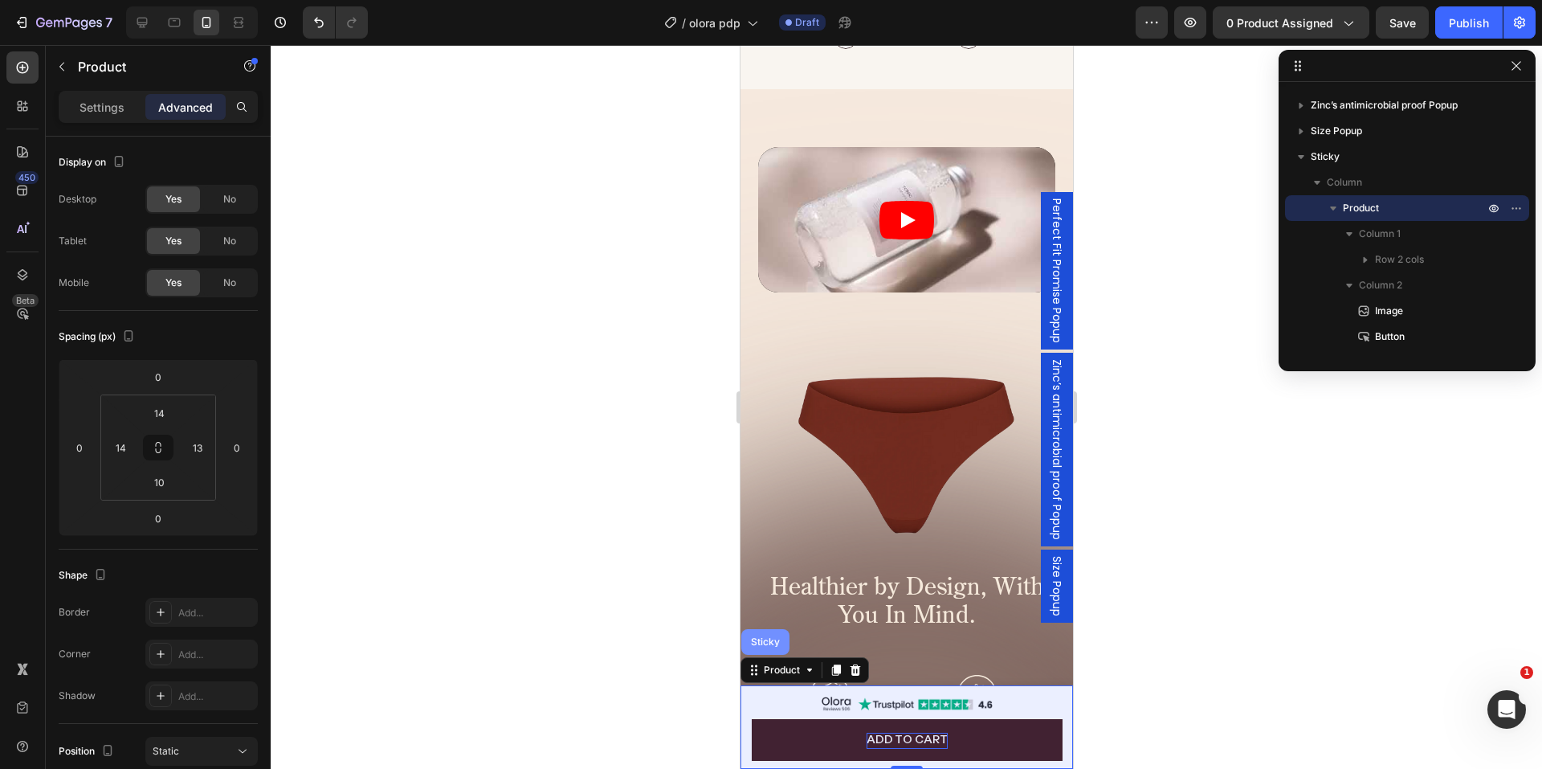
click at [774, 652] on div "Sticky" at bounding box center [765, 642] width 48 height 26
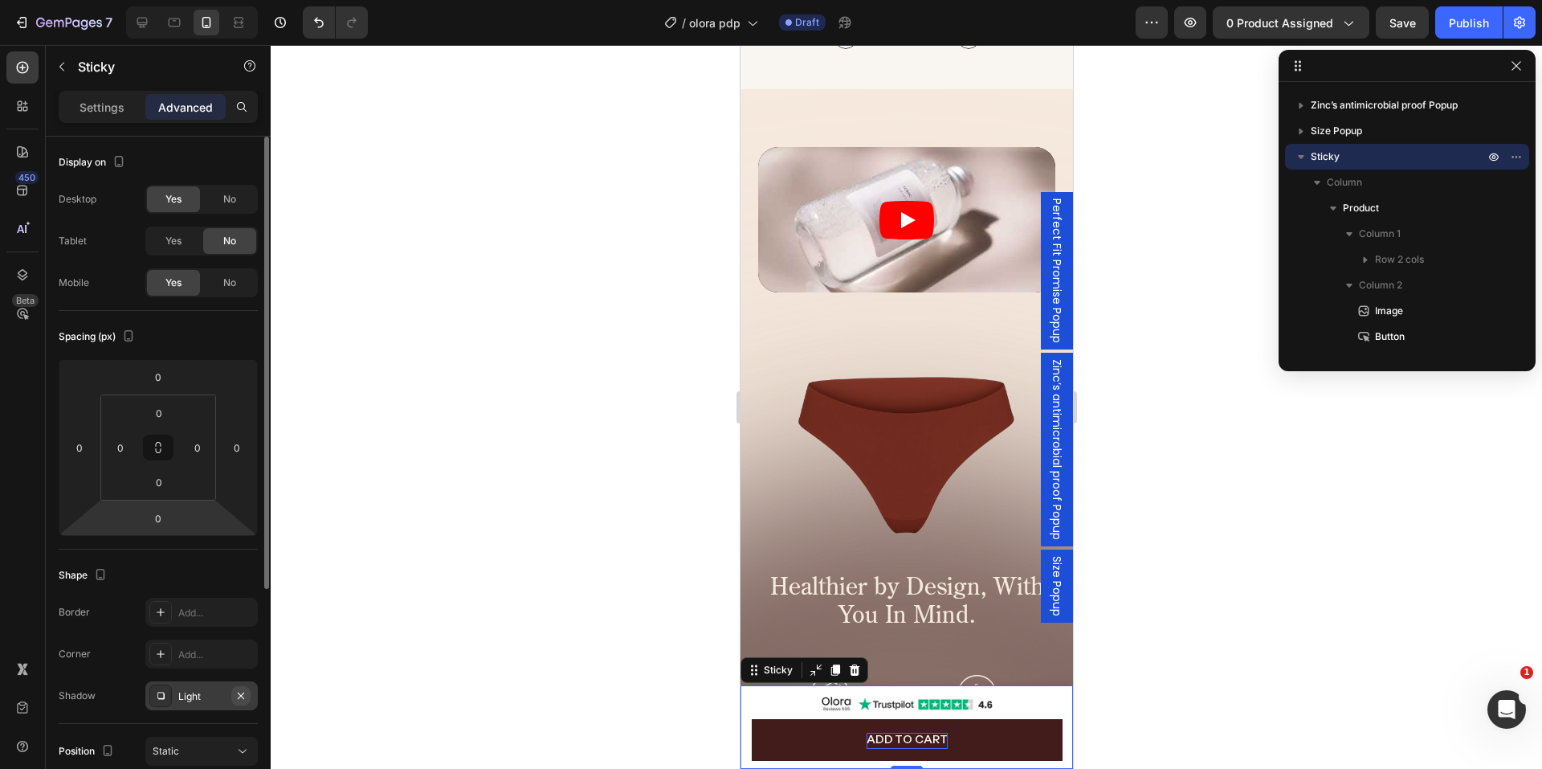
click at [235, 698] on icon "button" at bounding box center [241, 695] width 13 height 13
click at [220, 186] on div "No" at bounding box center [229, 199] width 53 height 26
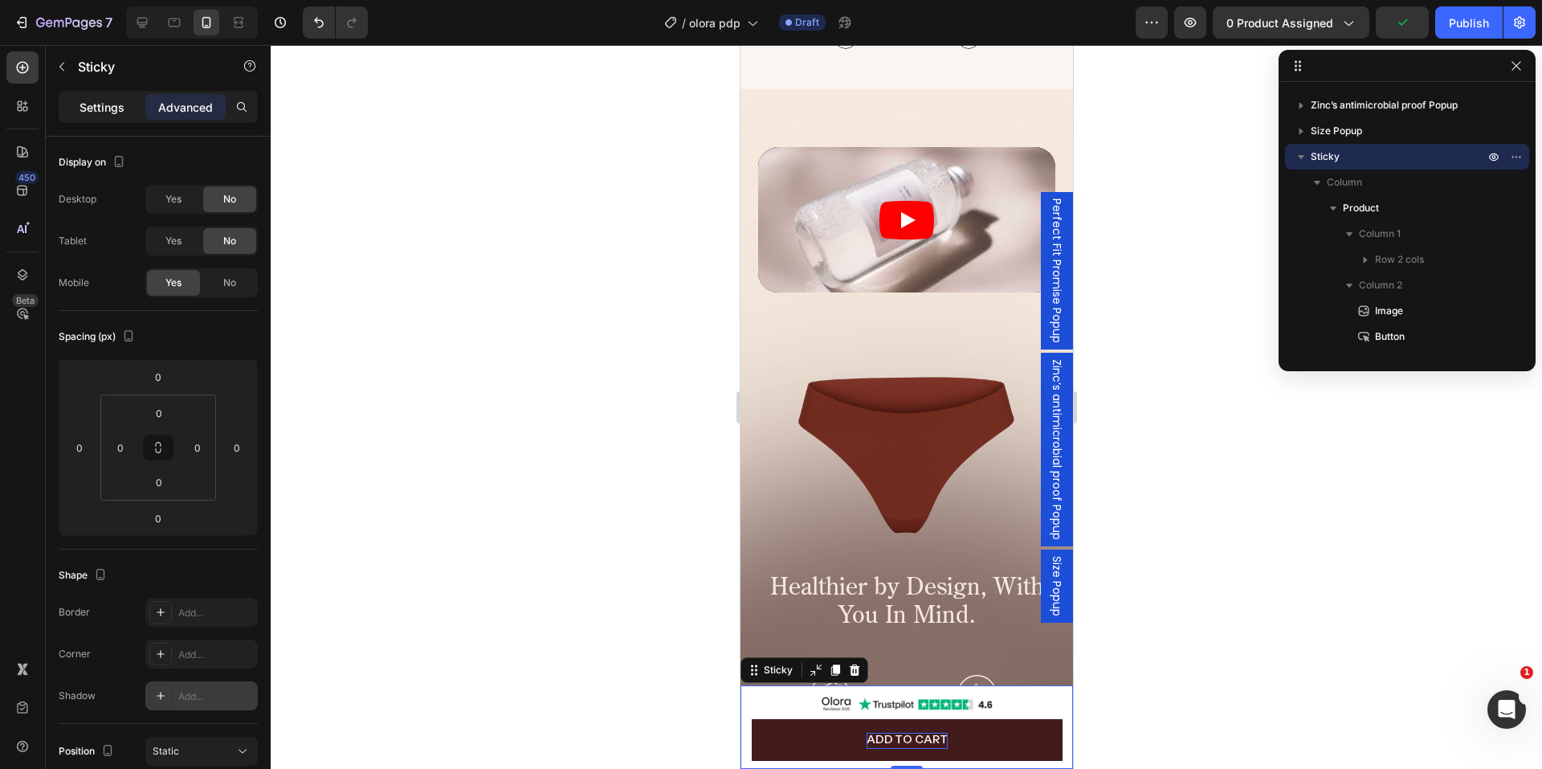
drag, startPoint x: 118, startPoint y: 108, endPoint x: 134, endPoint y: 184, distance: 77.2
click at [118, 109] on p "Settings" at bounding box center [102, 107] width 45 height 17
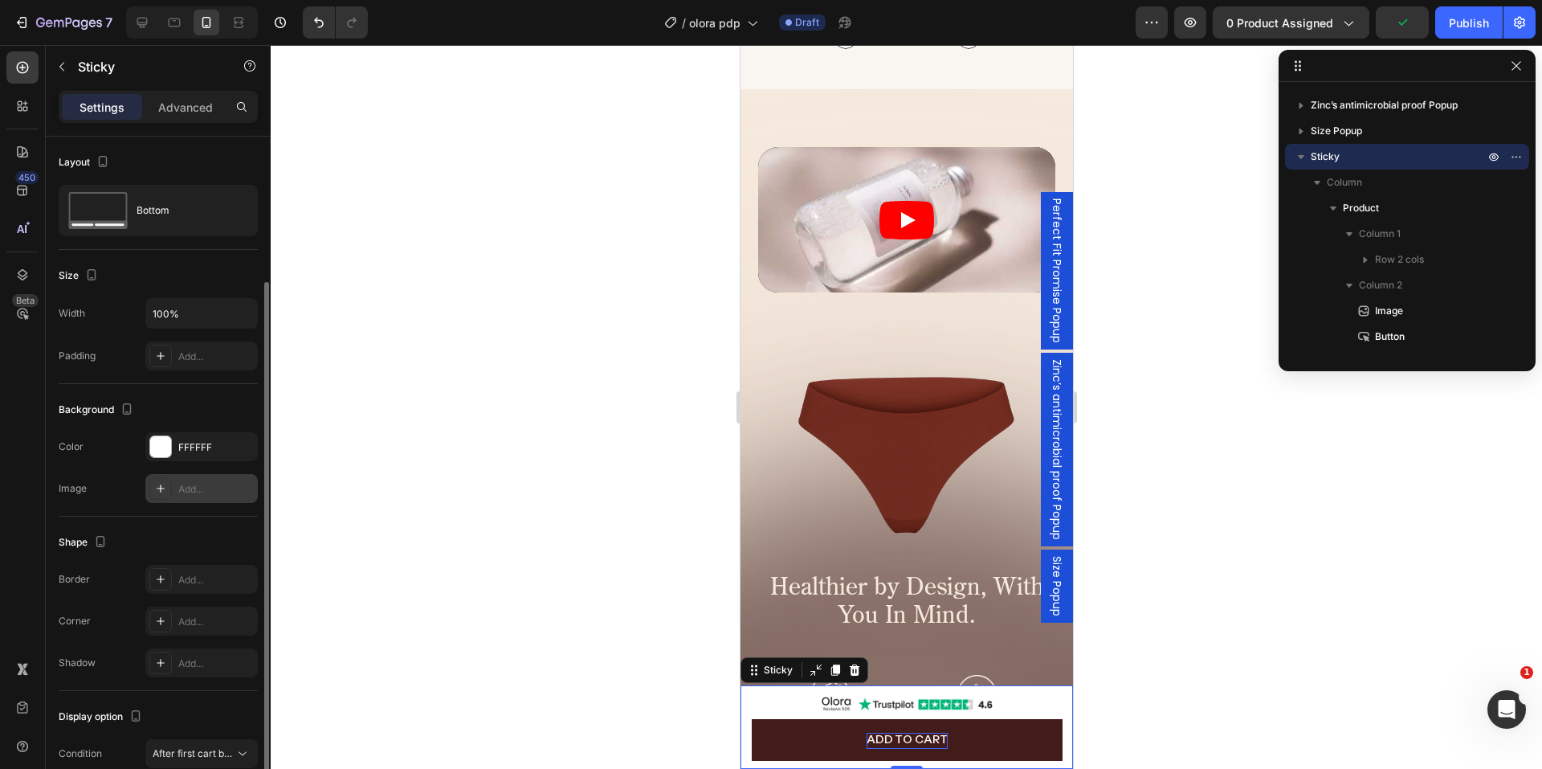
scroll to position [76, 0]
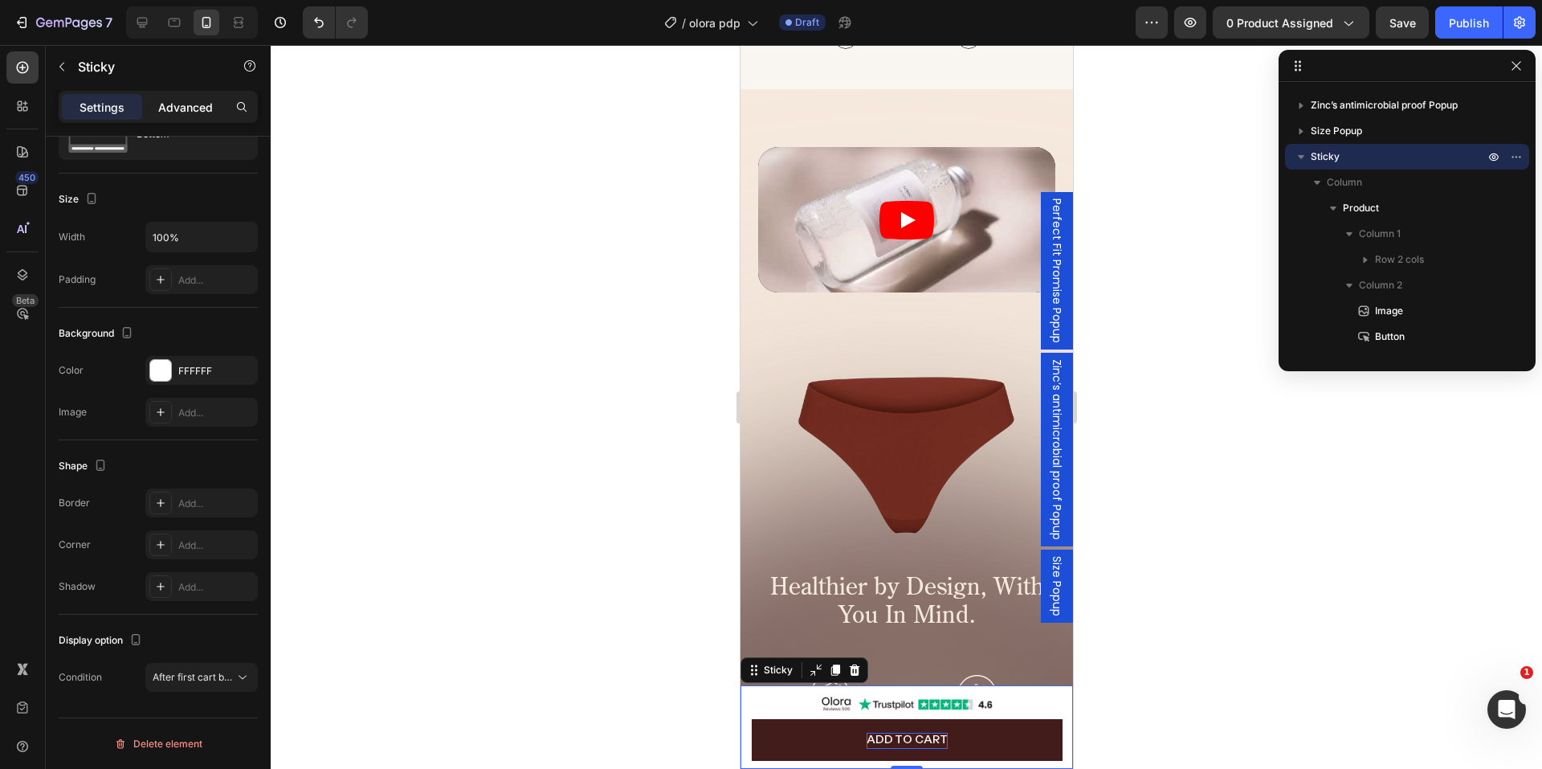
click at [183, 107] on p "Advanced" at bounding box center [185, 107] width 55 height 17
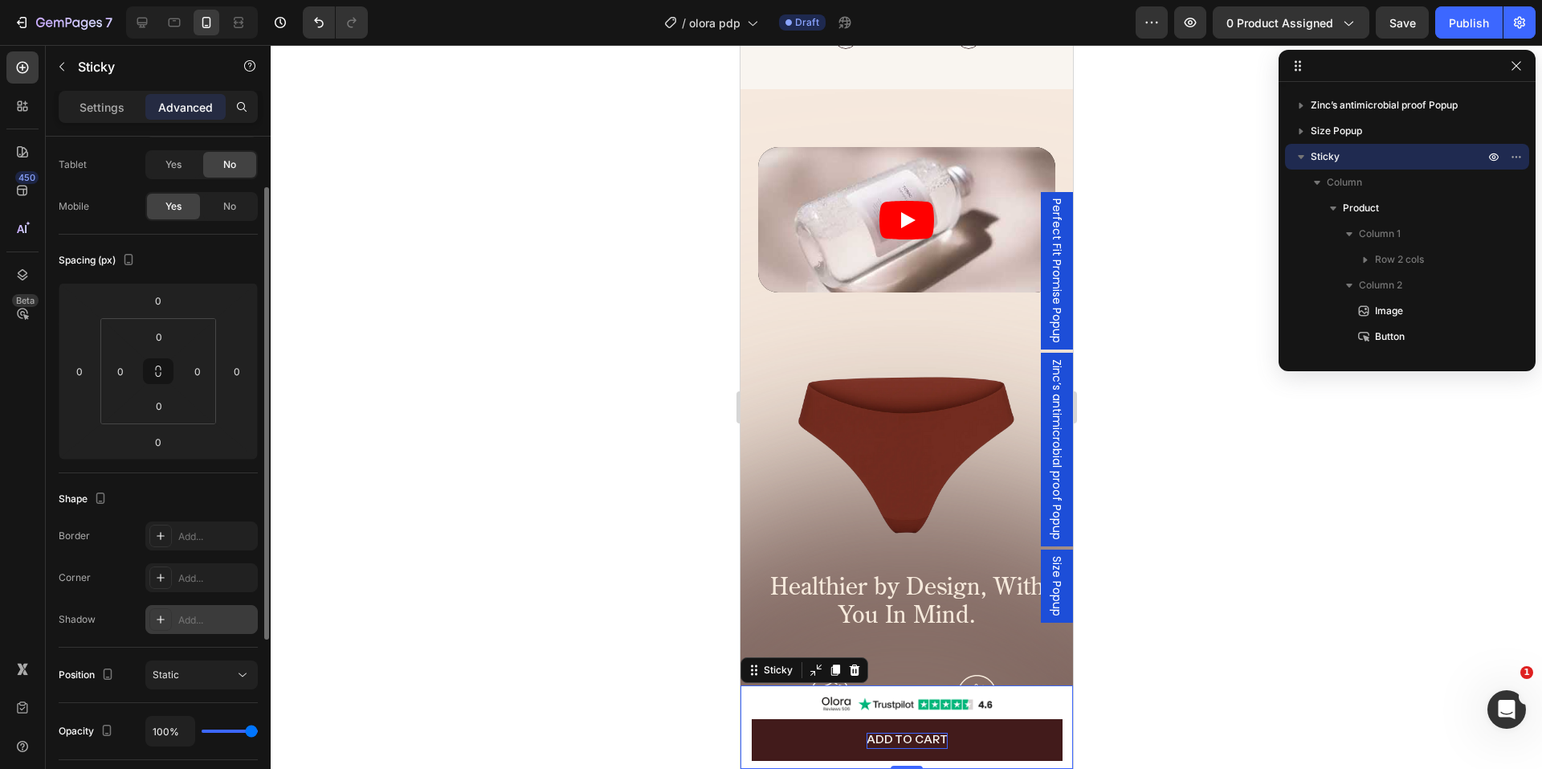
click at [178, 615] on div "Add..." at bounding box center [216, 620] width 76 height 14
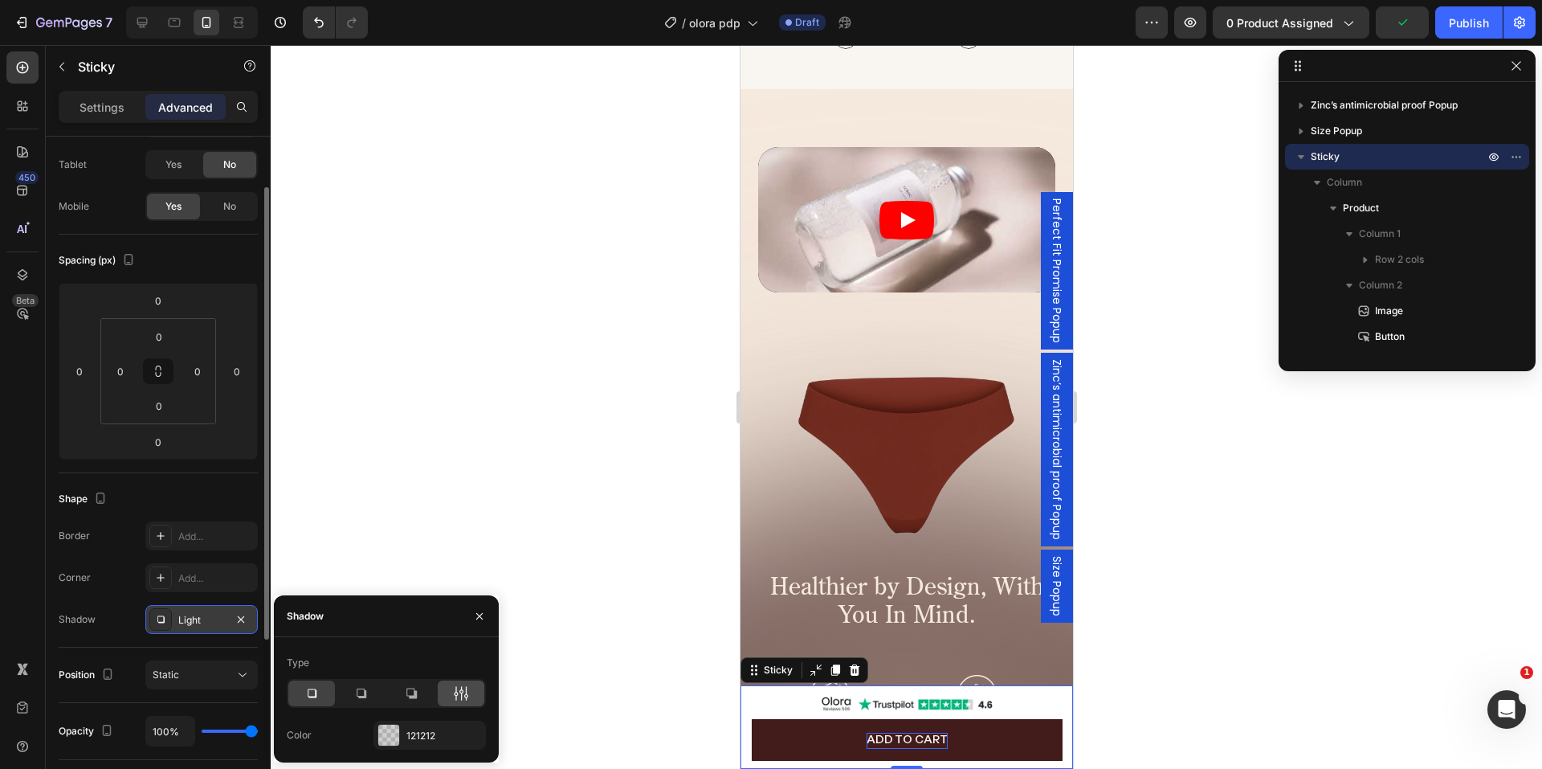
click at [459, 693] on icon at bounding box center [461, 693] width 16 height 16
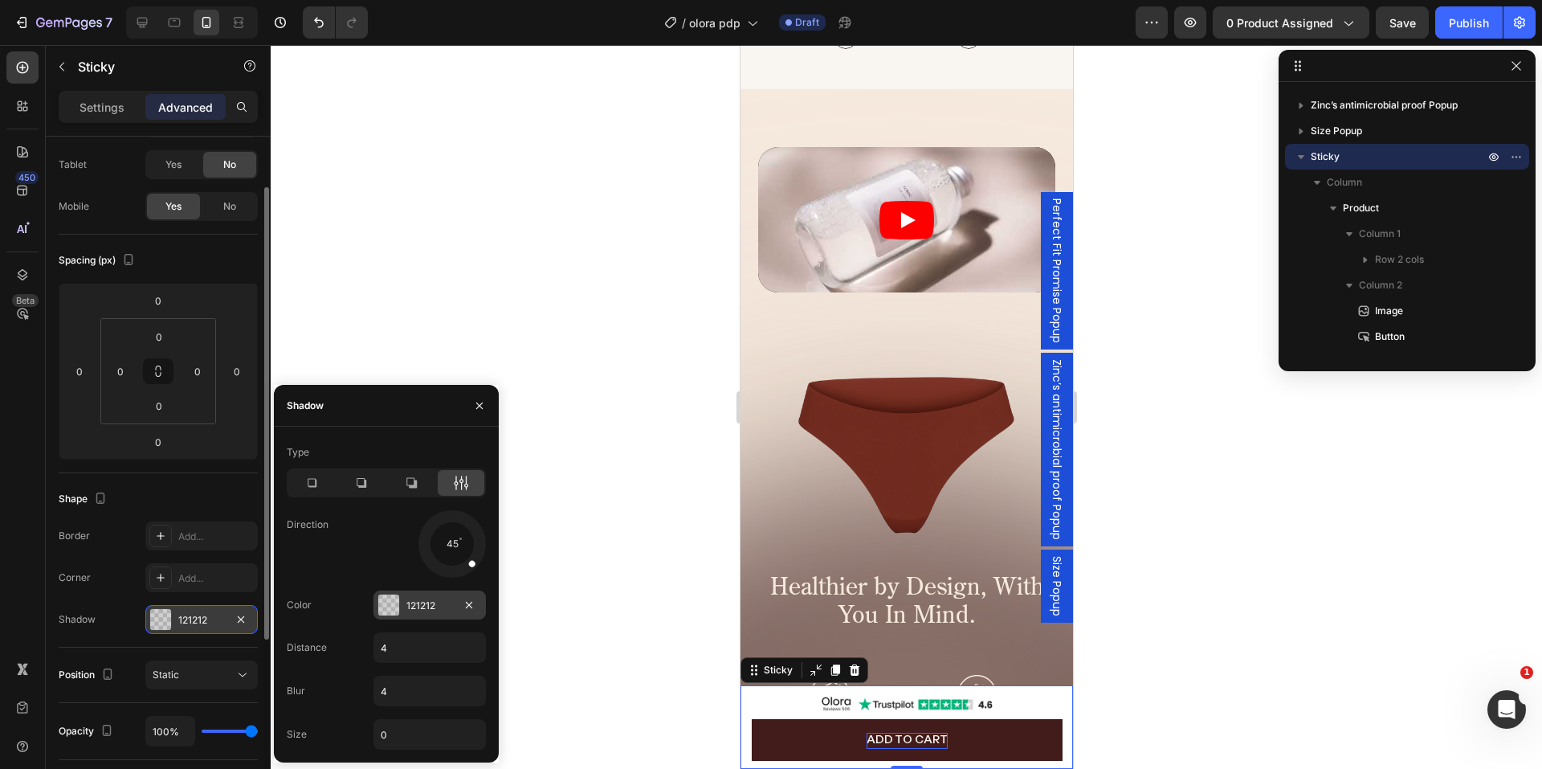
click at [422, 603] on div "121212" at bounding box center [429, 606] width 47 height 14
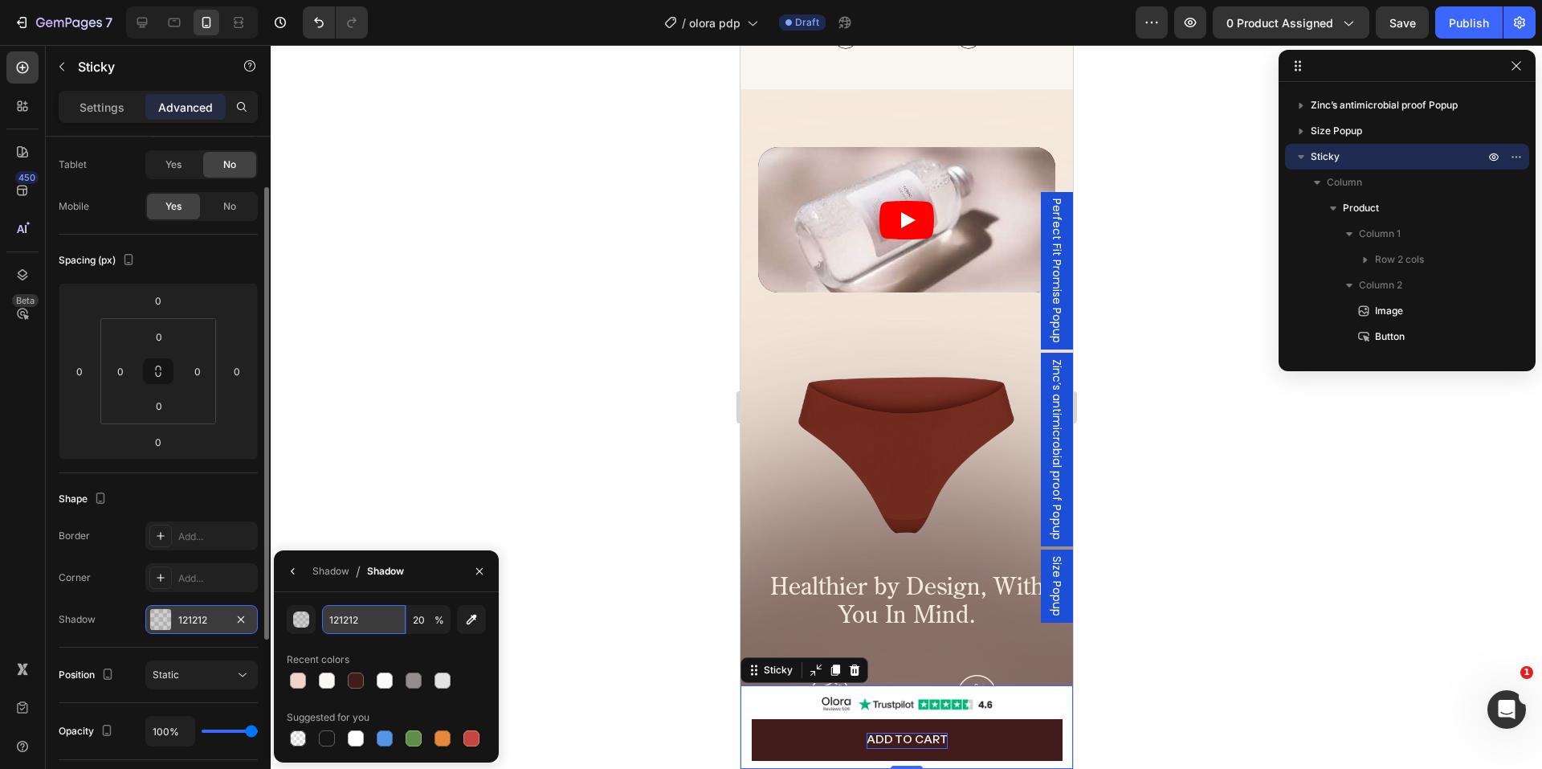
click at [380, 619] on input "121212" at bounding box center [364, 619] width 84 height 29
paste input "#68686840"
click at [424, 625] on input "20" at bounding box center [428, 619] width 44 height 29
click at [362, 624] on input "121212" at bounding box center [364, 619] width 84 height 29
paste input "#68686840"
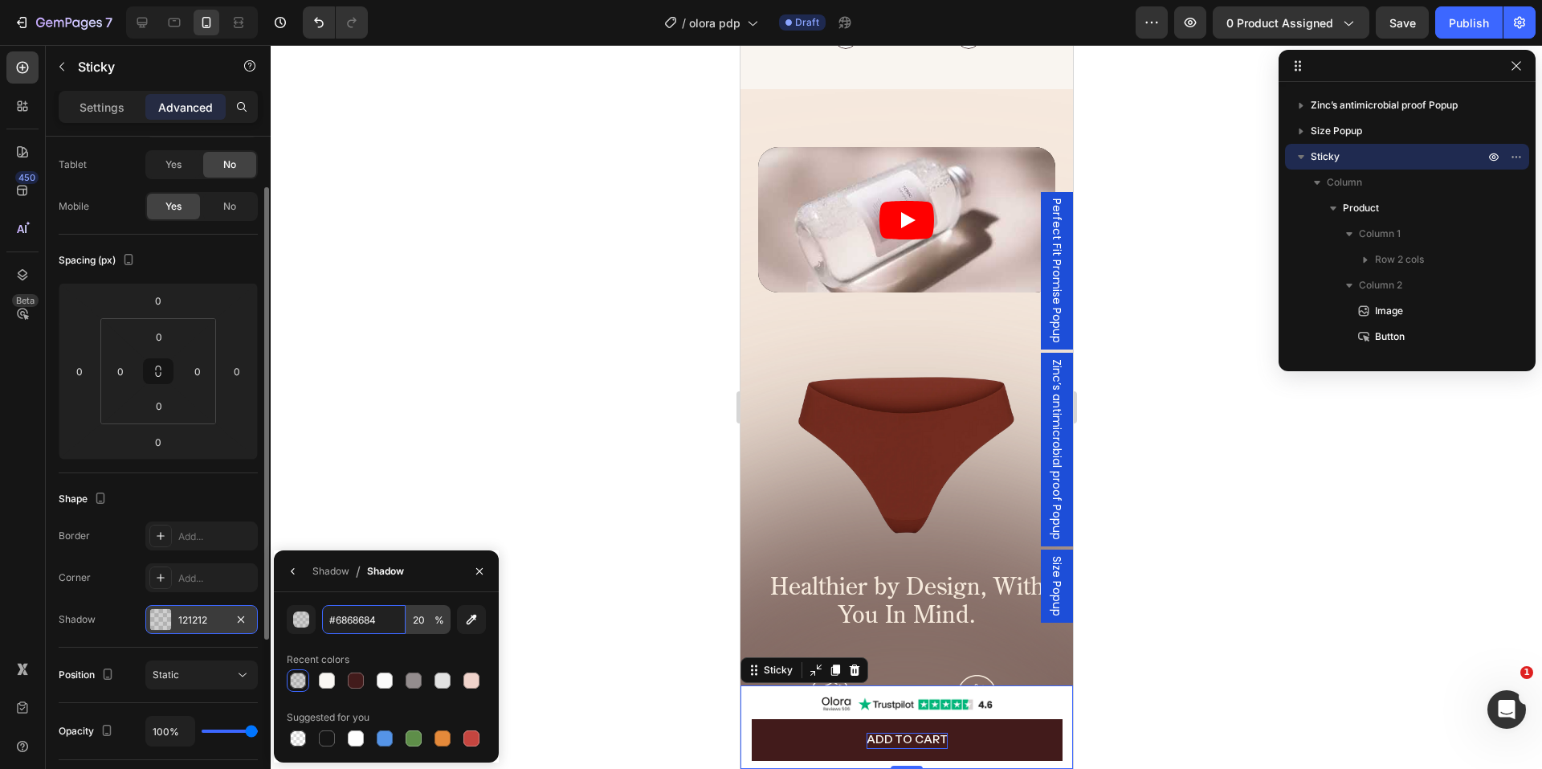
type input "#686868"
type input "100"
click at [419, 628] on input "100" at bounding box center [428, 619] width 44 height 29
type input "686868"
type input "25"
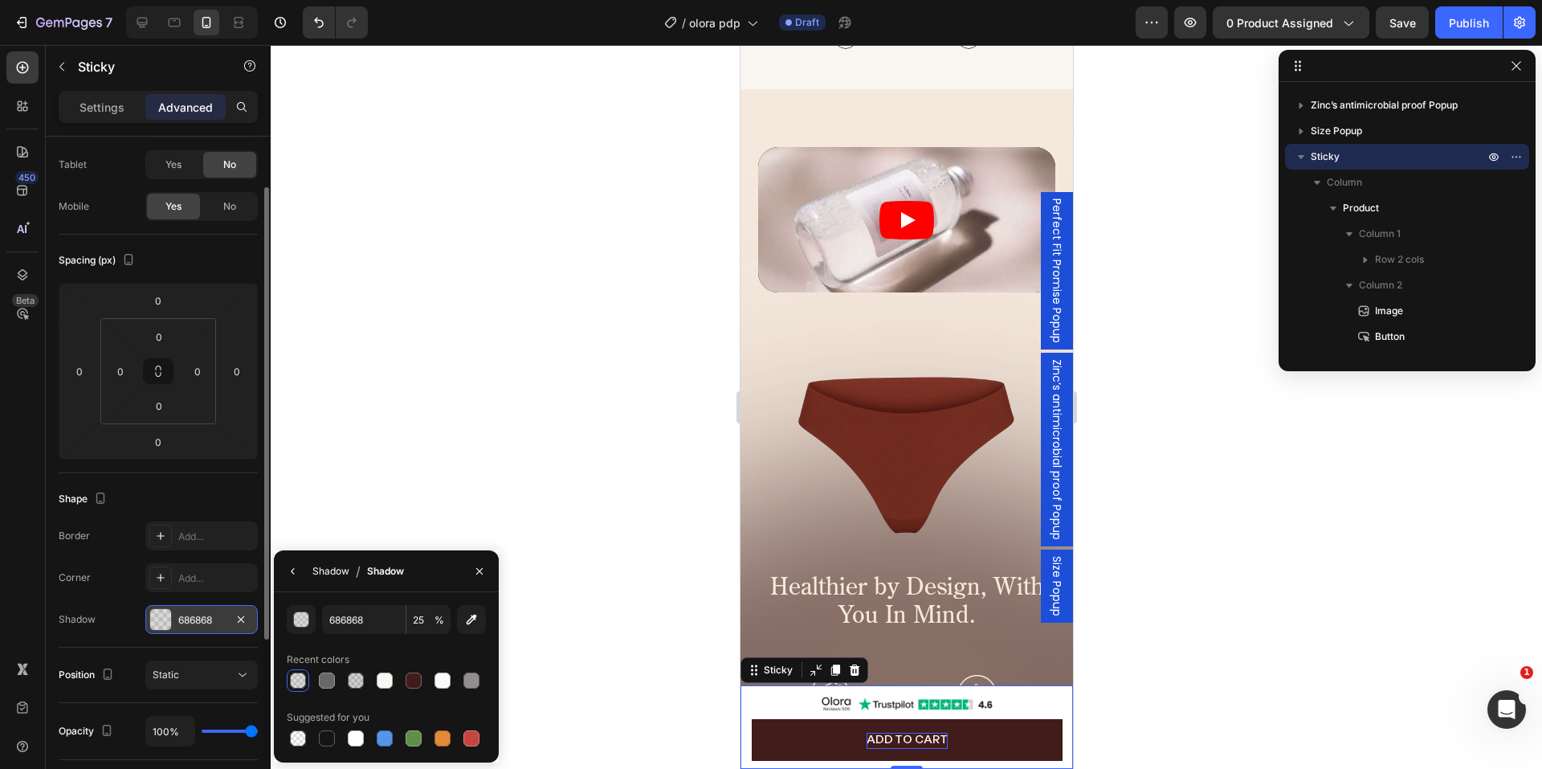
click at [333, 574] on div "Shadow" at bounding box center [331, 571] width 37 height 14
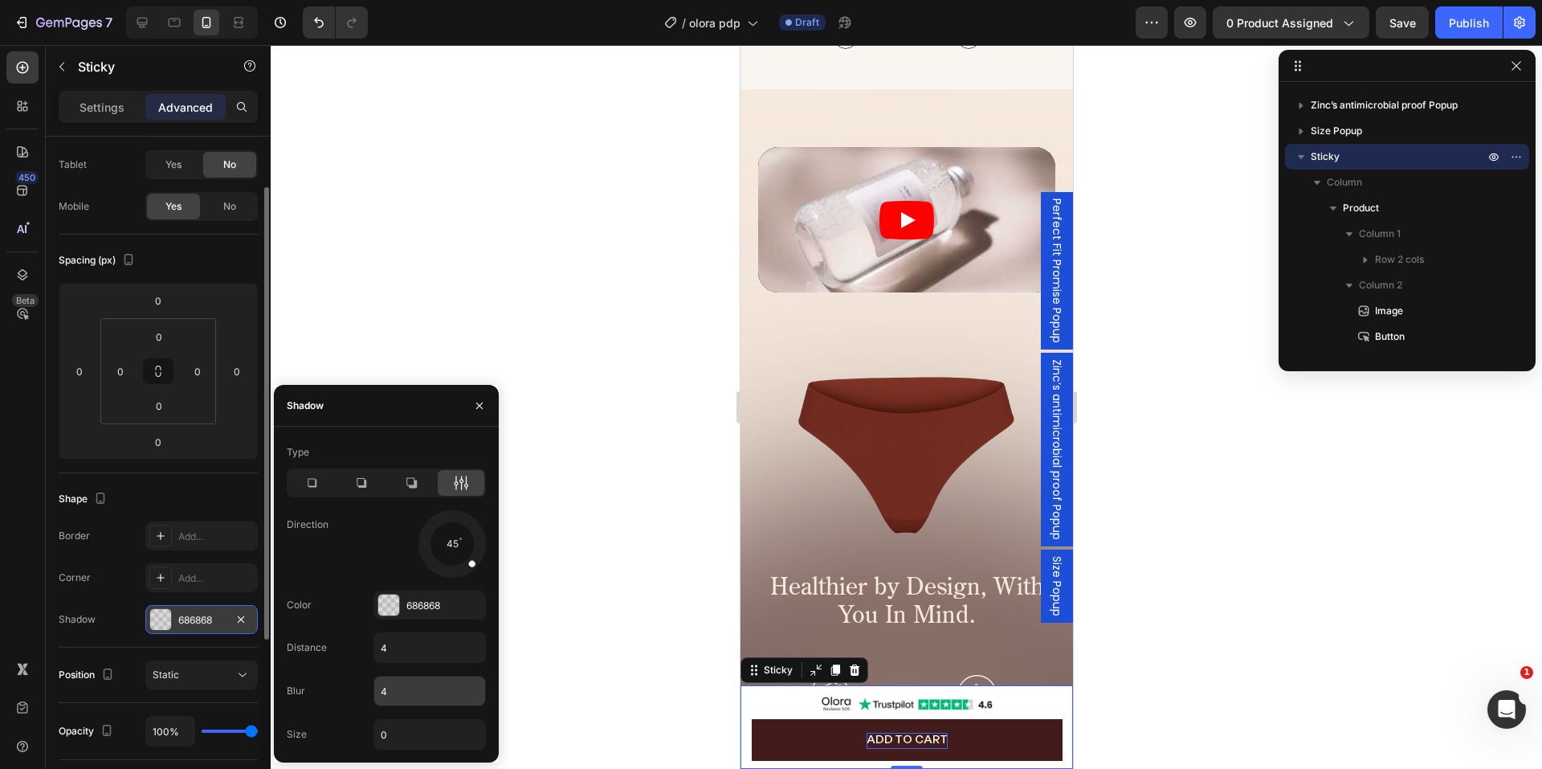
click at [397, 676] on input "4" at bounding box center [429, 690] width 111 height 29
type input "14"
click at [412, 650] on input "4" at bounding box center [429, 647] width 111 height 29
click at [472, 561] on span at bounding box center [472, 561] width 9 height 9
drag, startPoint x: 472, startPoint y: 561, endPoint x: 456, endPoint y: 486, distance: 76.6
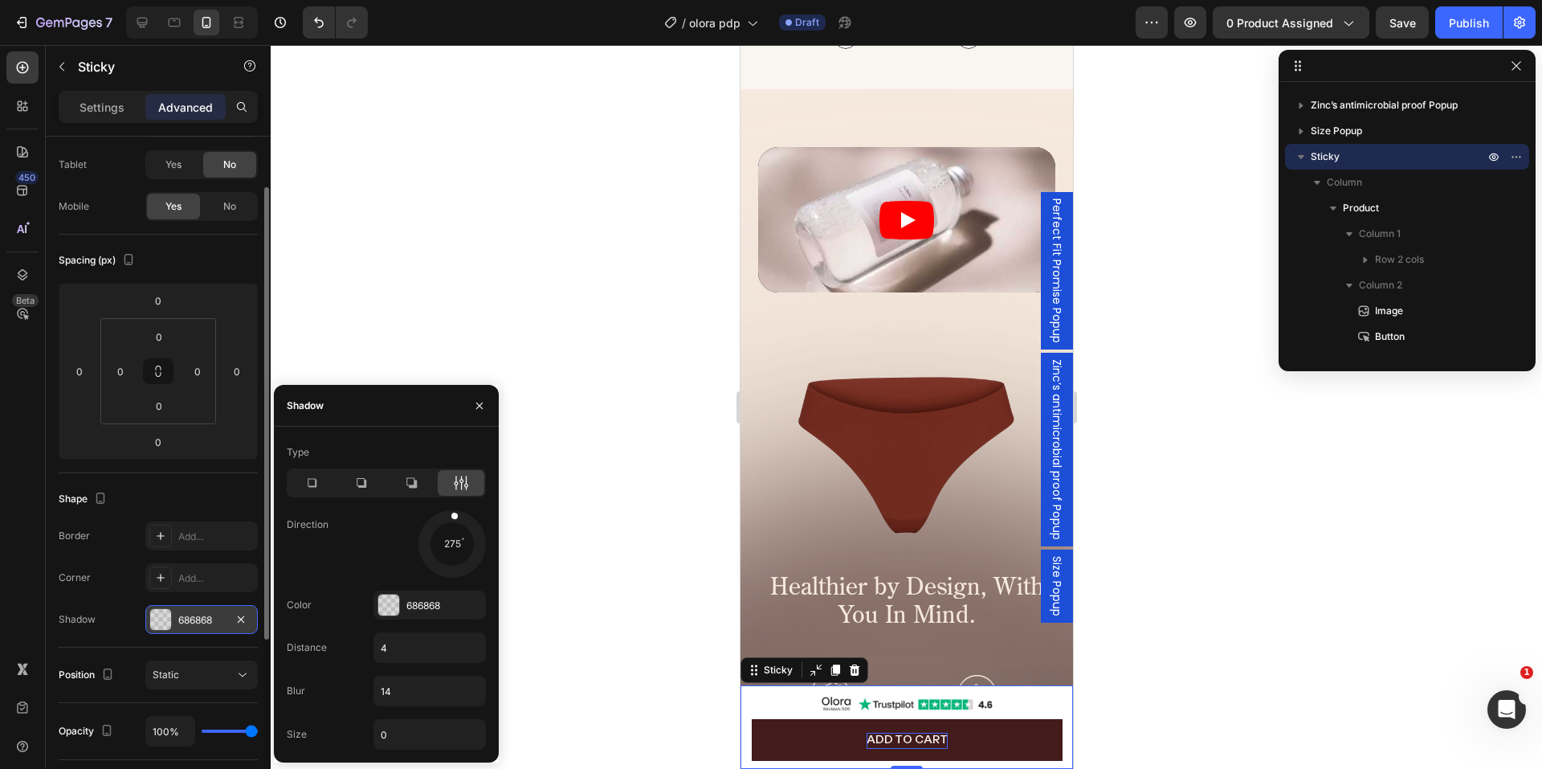
click at [456, 486] on div "Type Direction 275 Color 686868 Distance 4 Blur 14 Size 0" at bounding box center [386, 594] width 225 height 310
drag, startPoint x: 451, startPoint y: 515, endPoint x: 449, endPoint y: 464, distance: 50.7
click at [449, 464] on div "Type Direction 270 Color 686868 Distance 4 Blur 14 Size 0" at bounding box center [386, 594] width 225 height 310
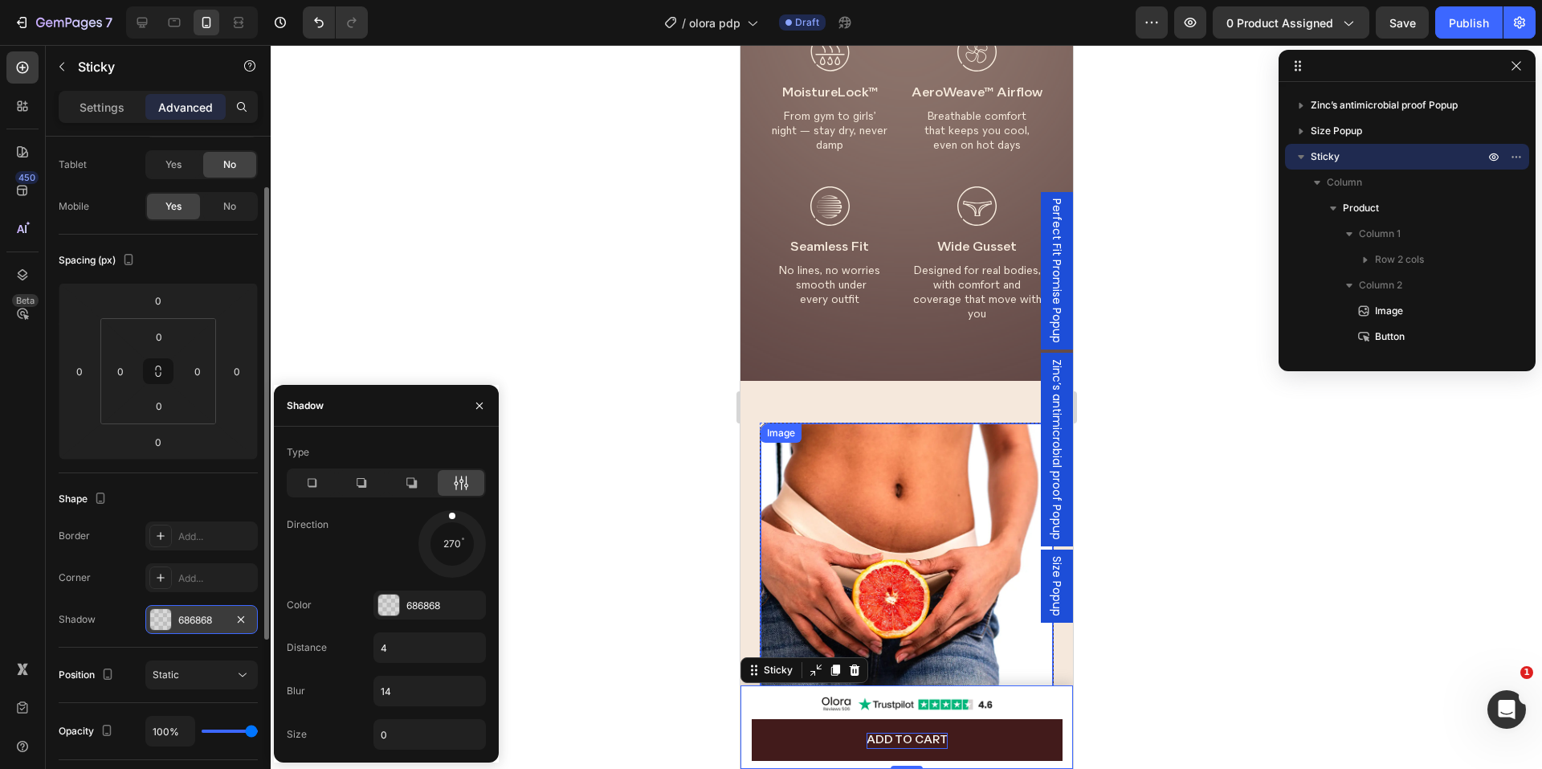
scroll to position [4908, 0]
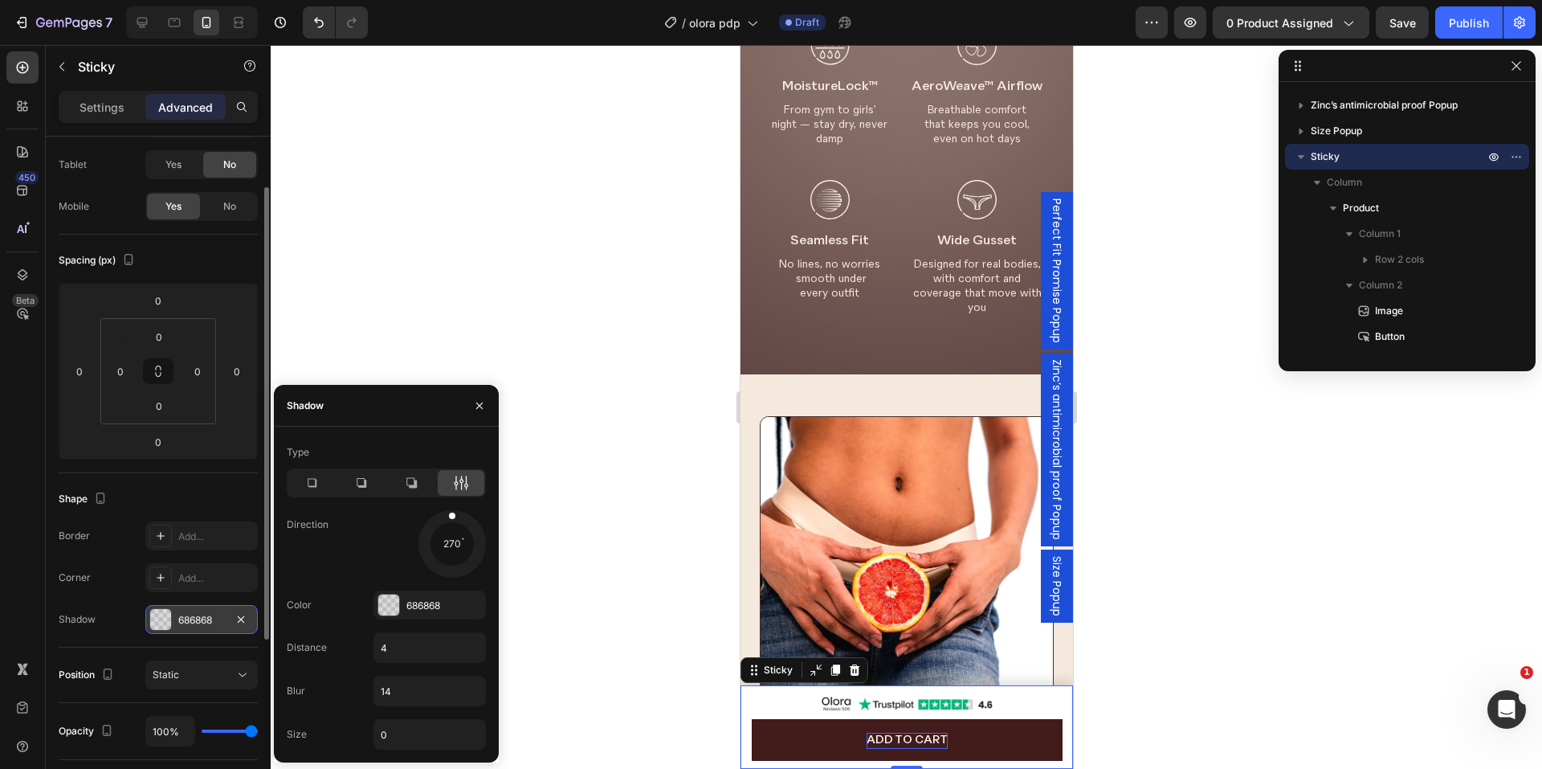
click at [1167, 473] on div at bounding box center [907, 407] width 1272 height 724
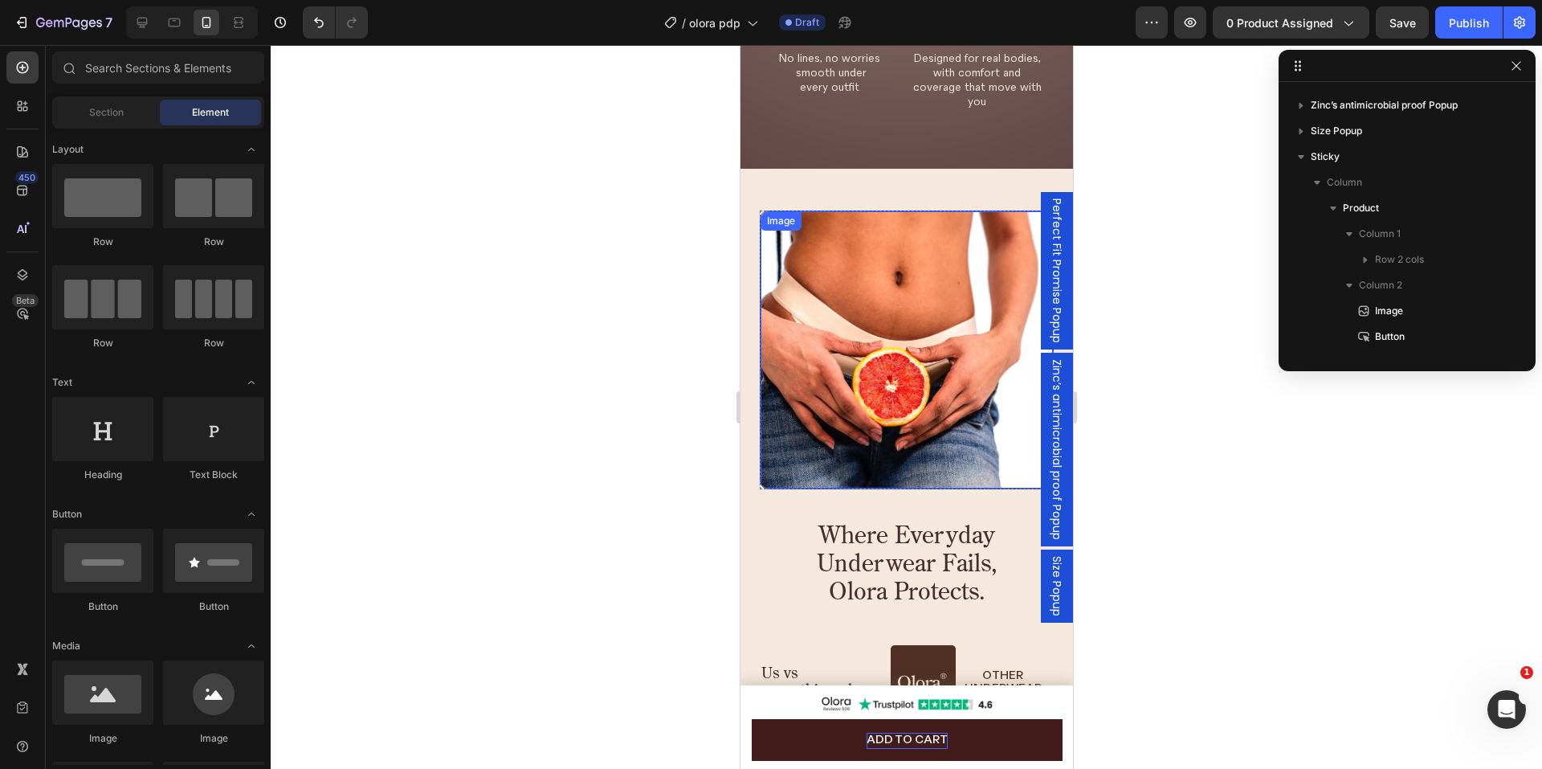
scroll to position [5149, 0]
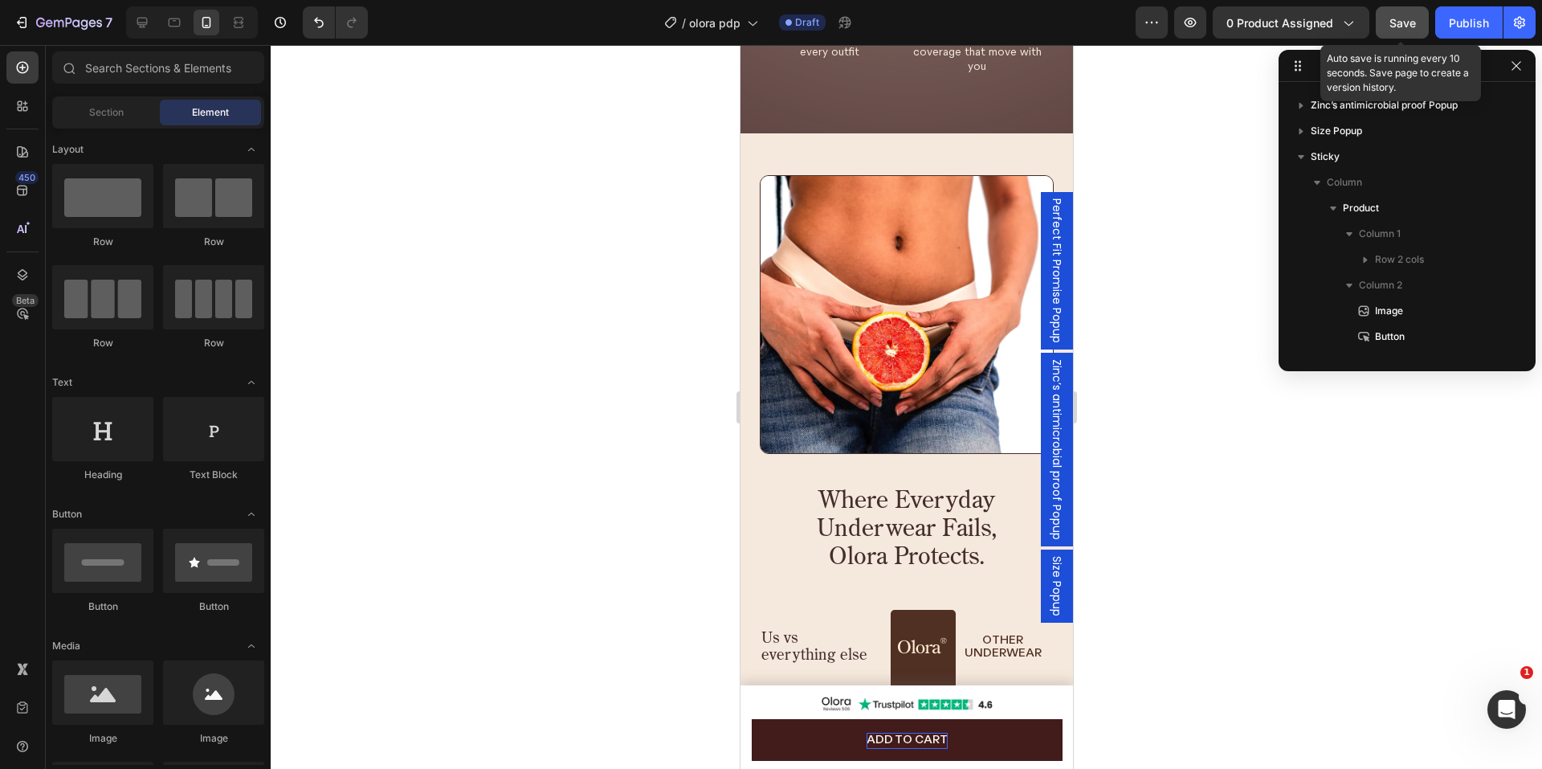
click at [1380, 27] on button "Save" at bounding box center [1402, 22] width 53 height 32
click at [1465, 27] on div "Publish" at bounding box center [1469, 22] width 40 height 17
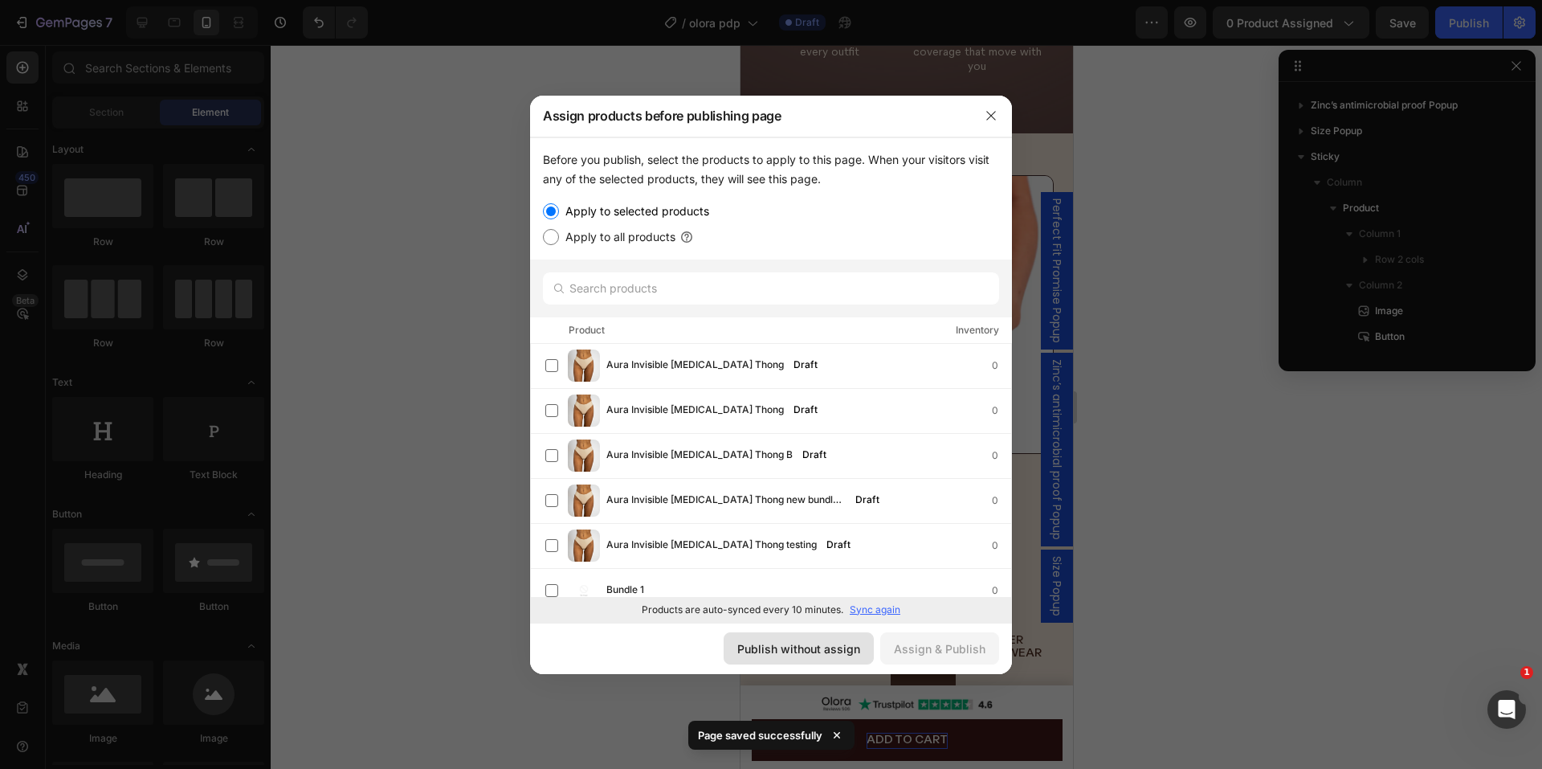
click at [782, 648] on div "Publish without assign" at bounding box center [798, 648] width 123 height 17
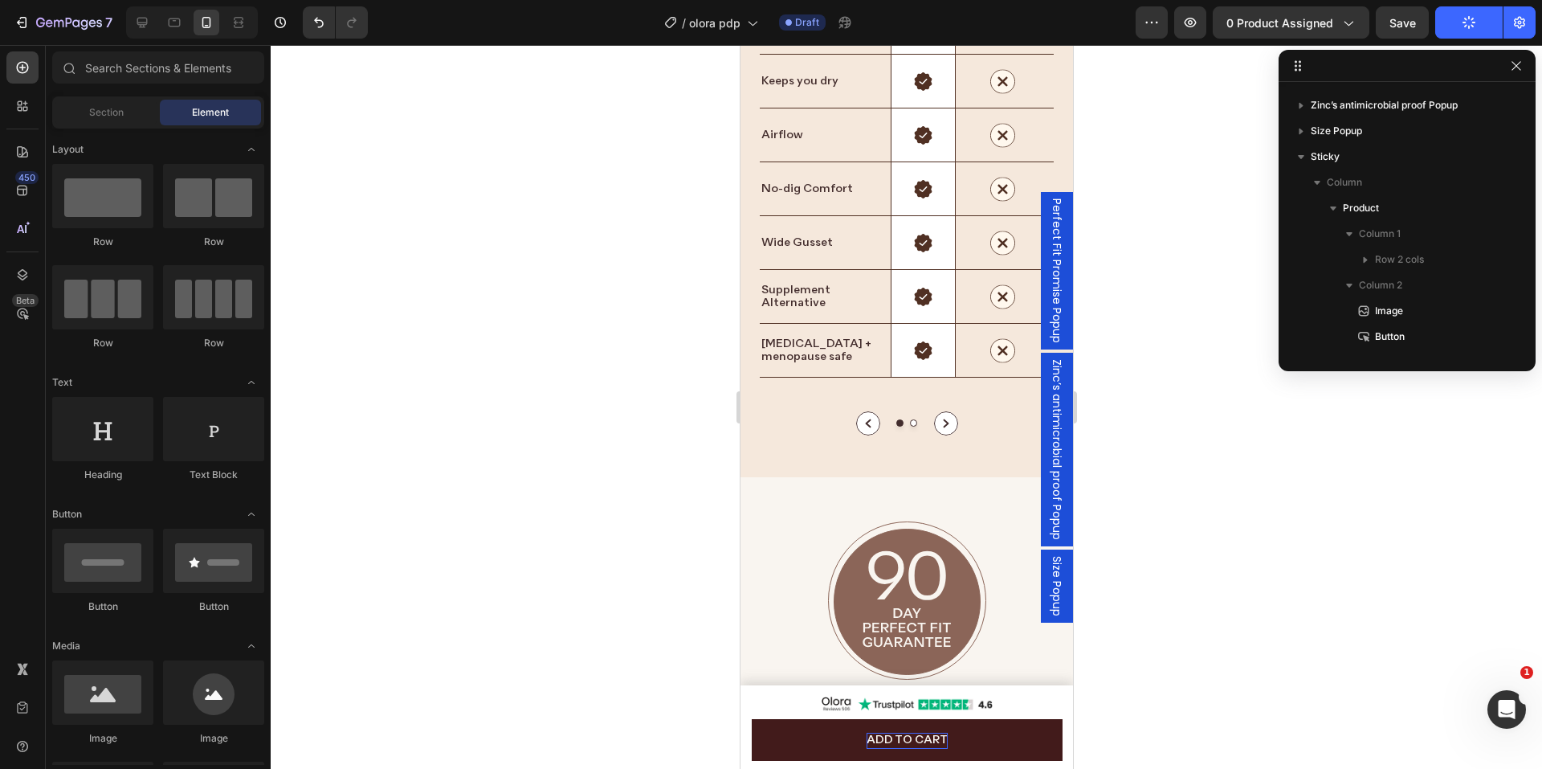
scroll to position [6273, 0]
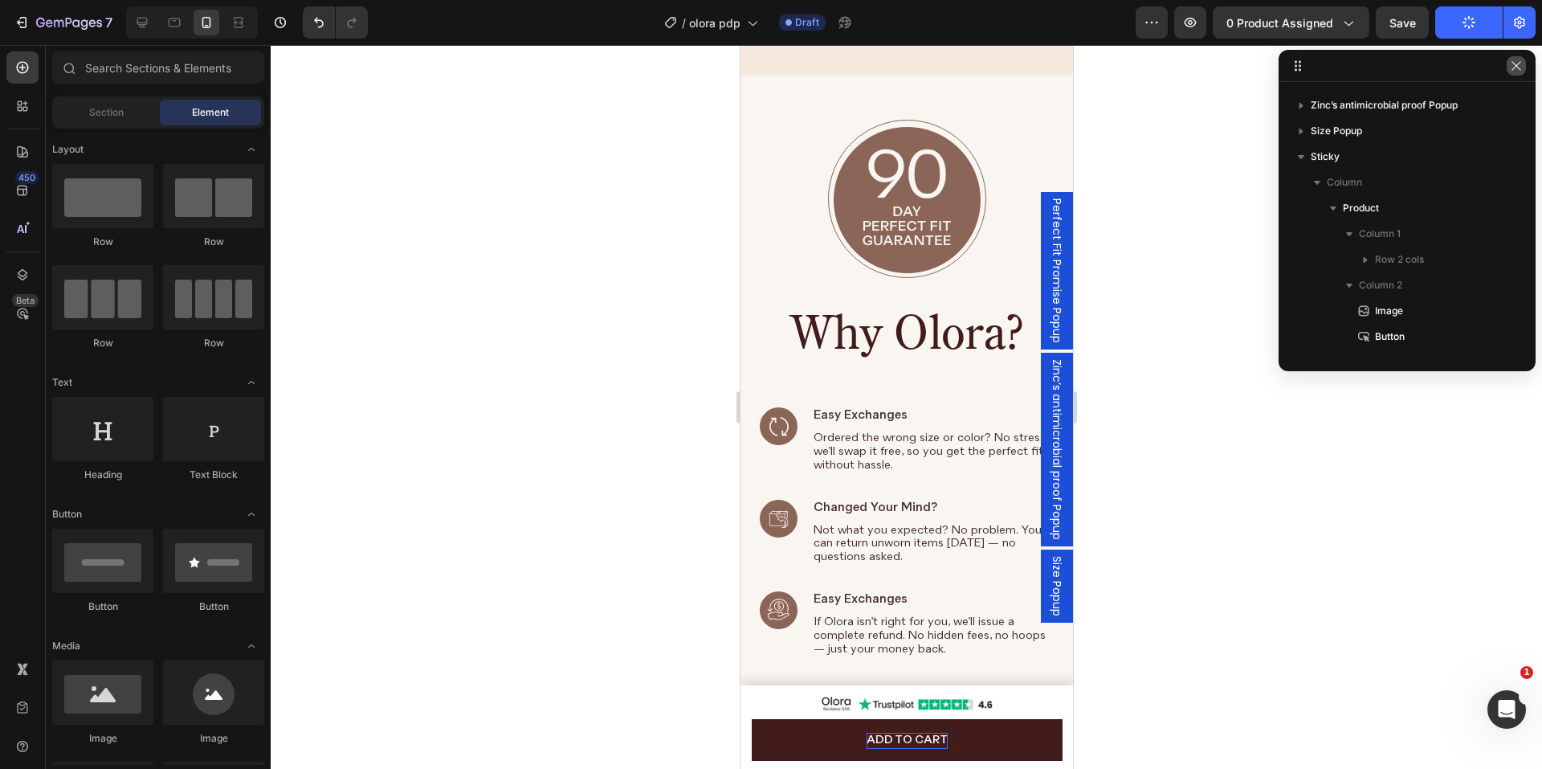
click at [1513, 74] on button "button" at bounding box center [1516, 65] width 19 height 19
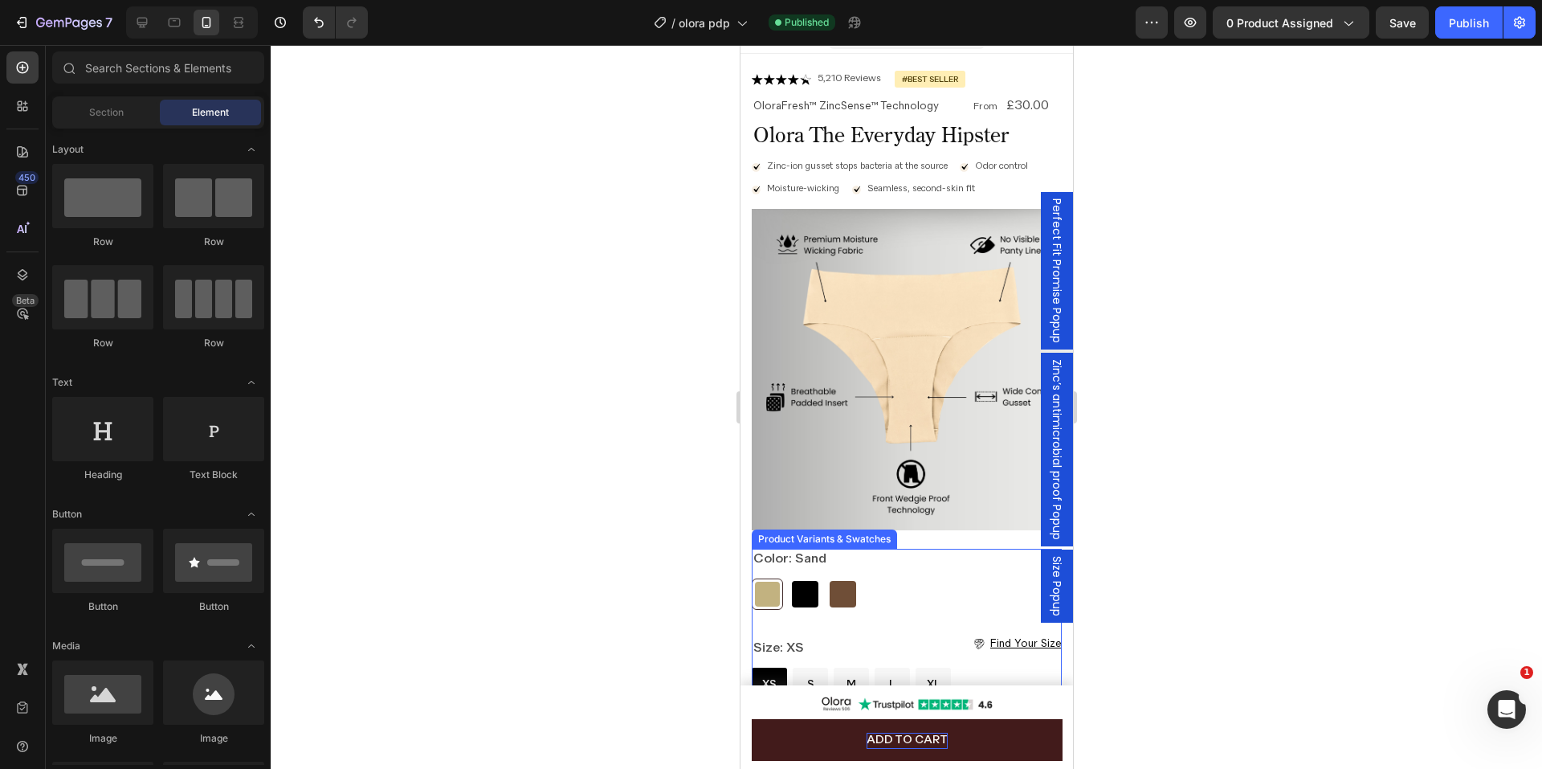
scroll to position [0, 0]
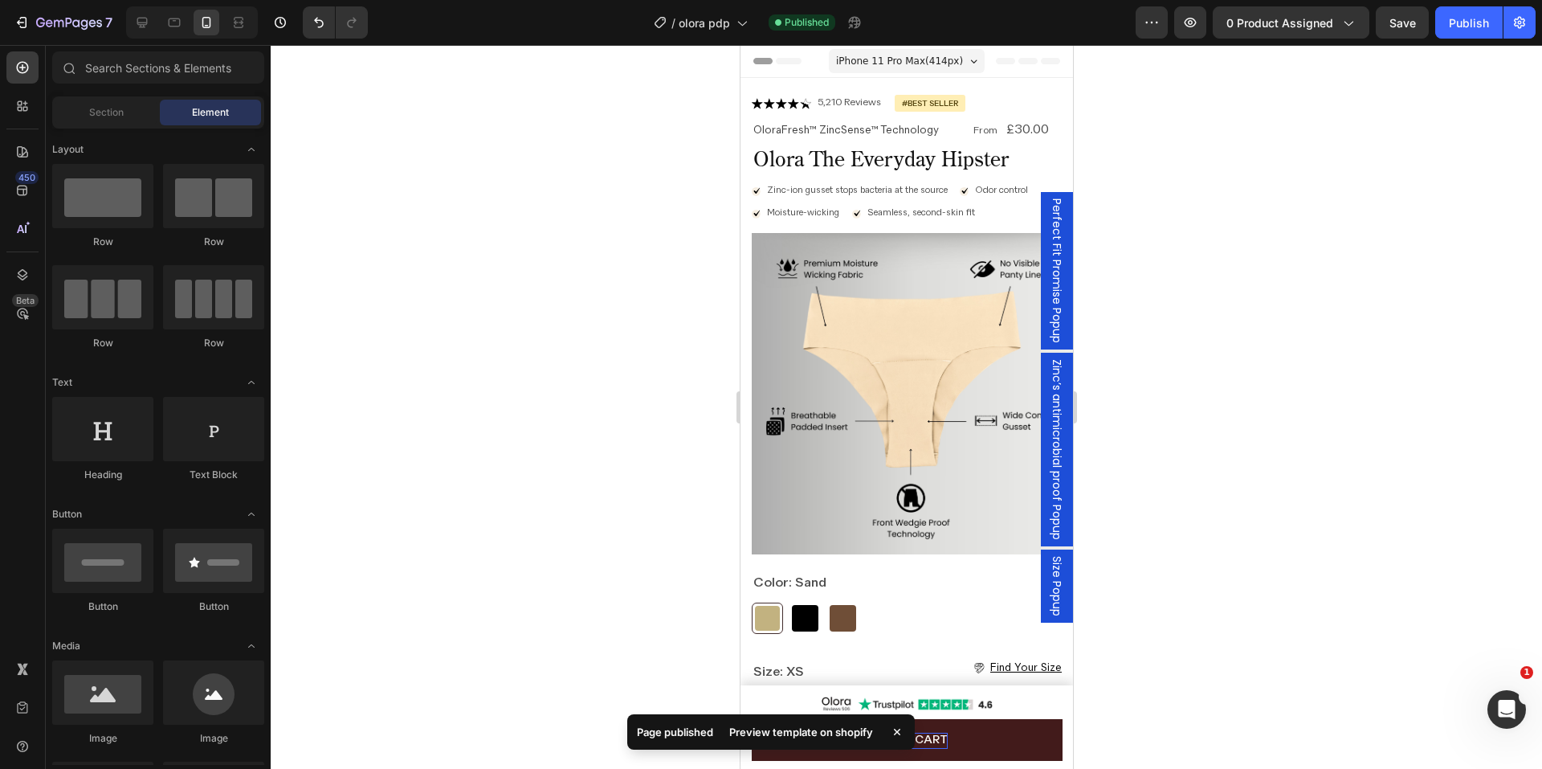
click at [751, 738] on div "Preview template on shopify" at bounding box center [801, 732] width 163 height 22
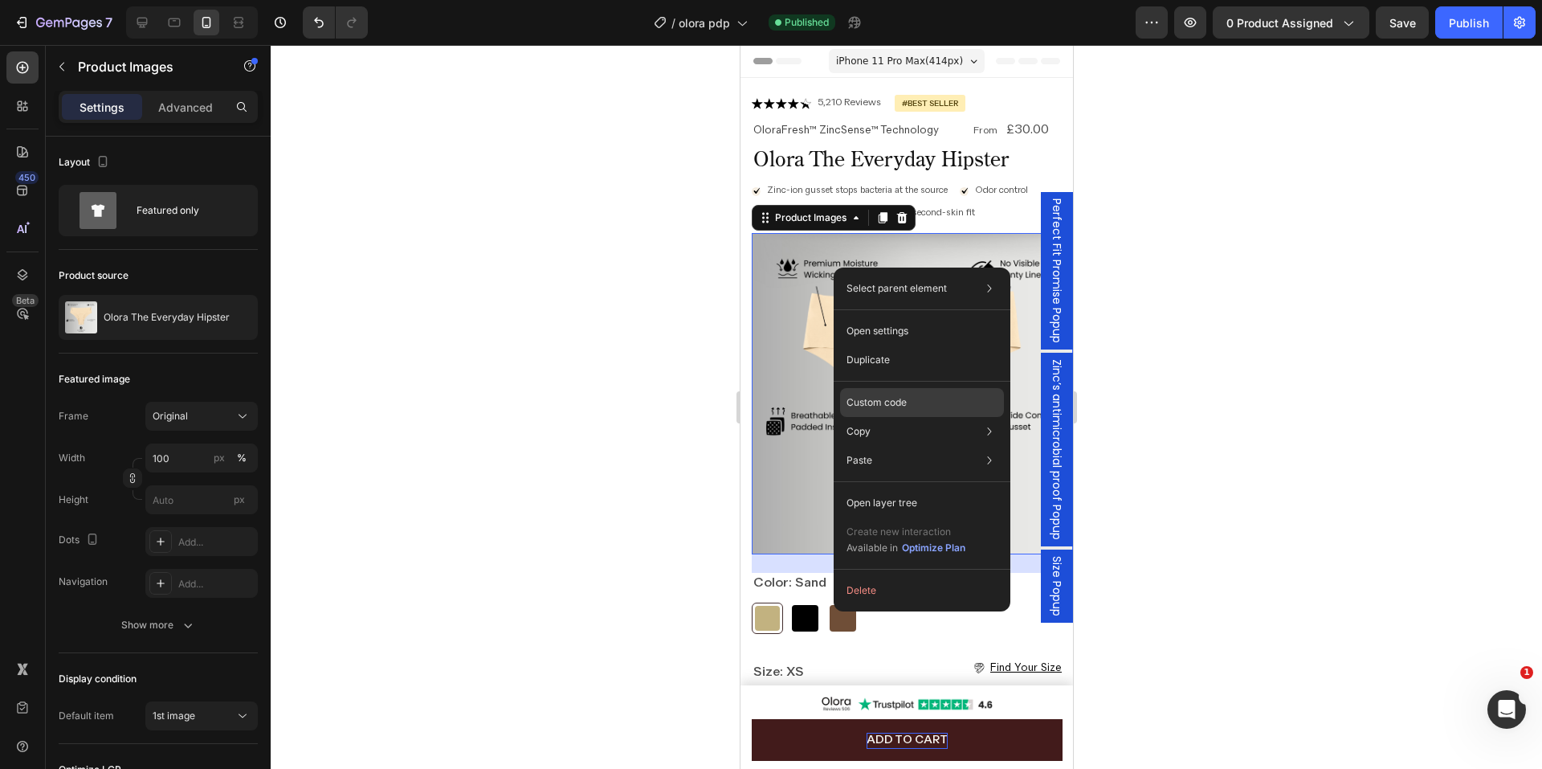
click at [939, 412] on div "Custom code" at bounding box center [922, 402] width 164 height 29
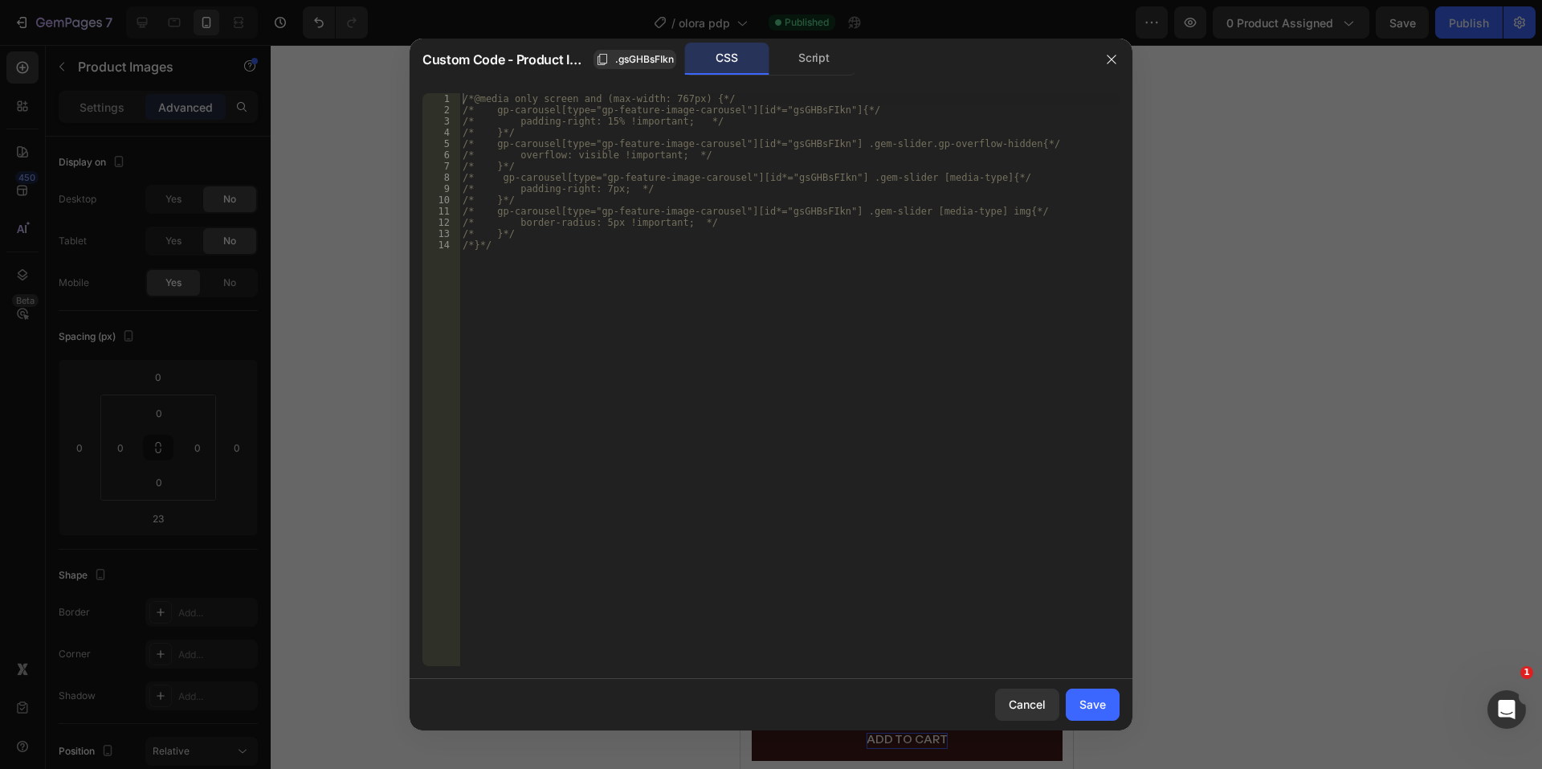
click at [733, 386] on div "/*@media only screen and (max-width: 767px) {*/ /* gp-carousel[type="gp-feature…" at bounding box center [790, 390] width 660 height 595
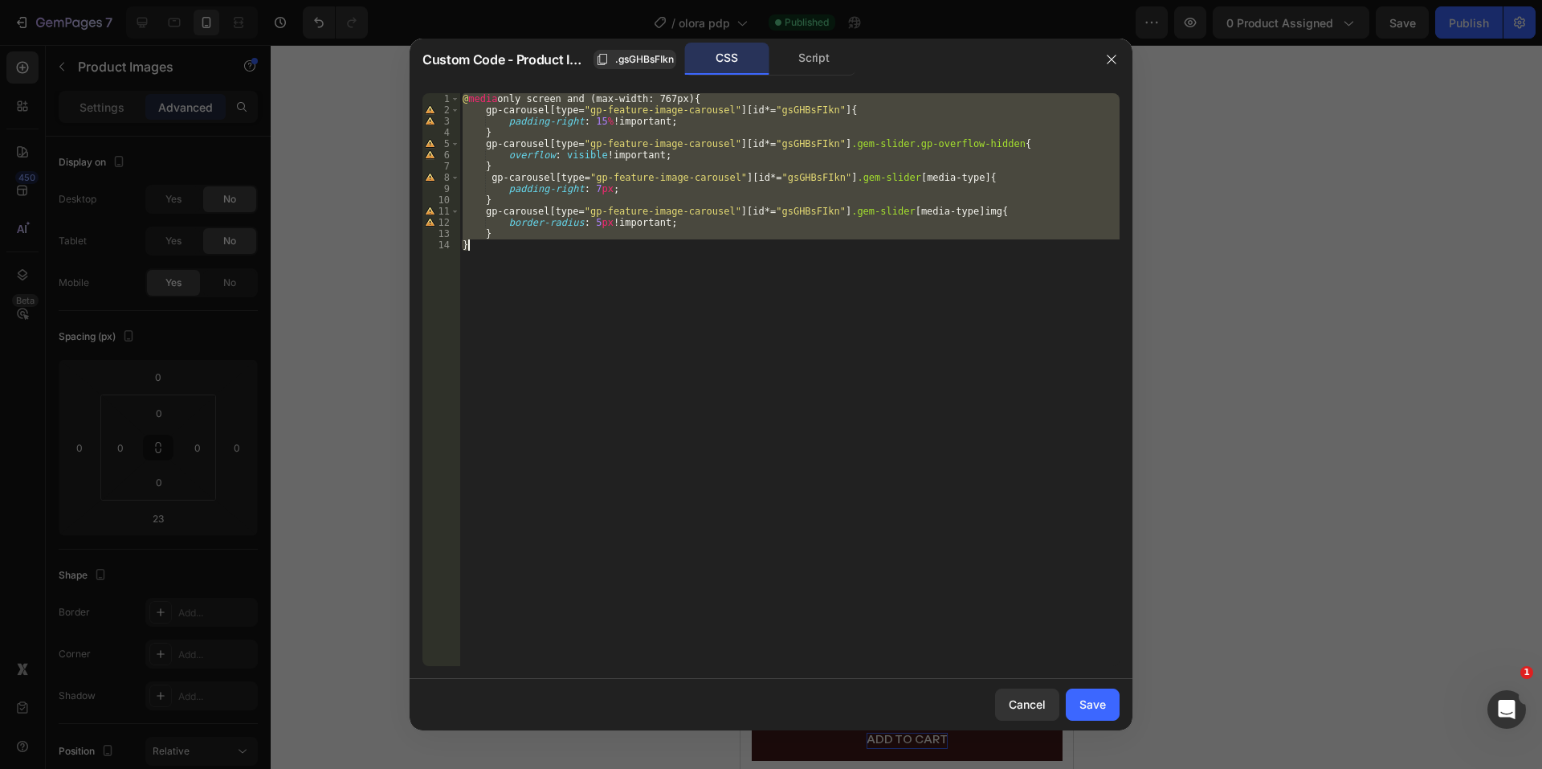
click at [733, 386] on div "@ media only screen and (max-width: 767px) { gp-carousel [ type = " gp-feature-…" at bounding box center [790, 379] width 660 height 573
type textarea "}"
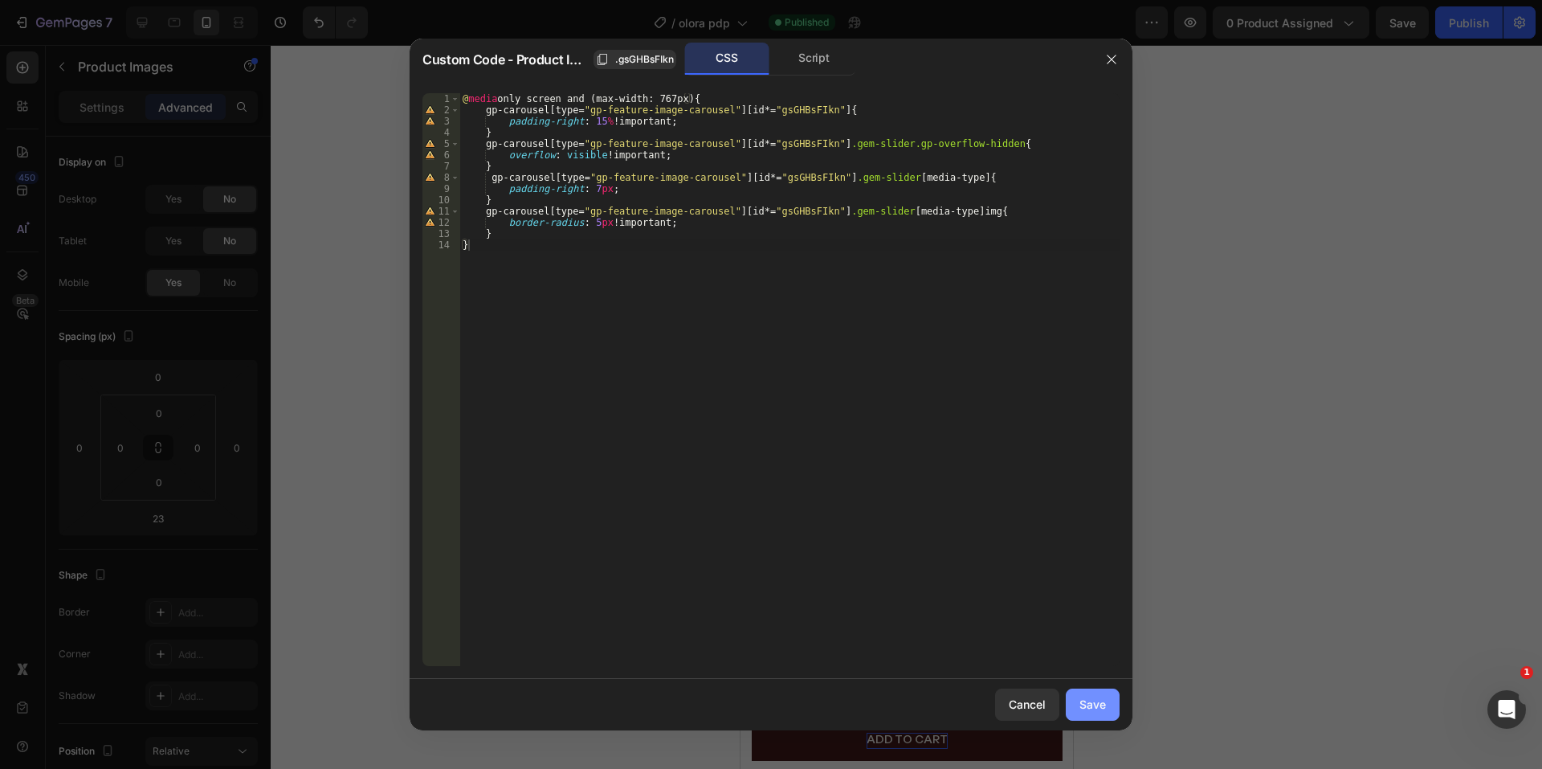
click at [1092, 701] on div "Save" at bounding box center [1093, 704] width 27 height 17
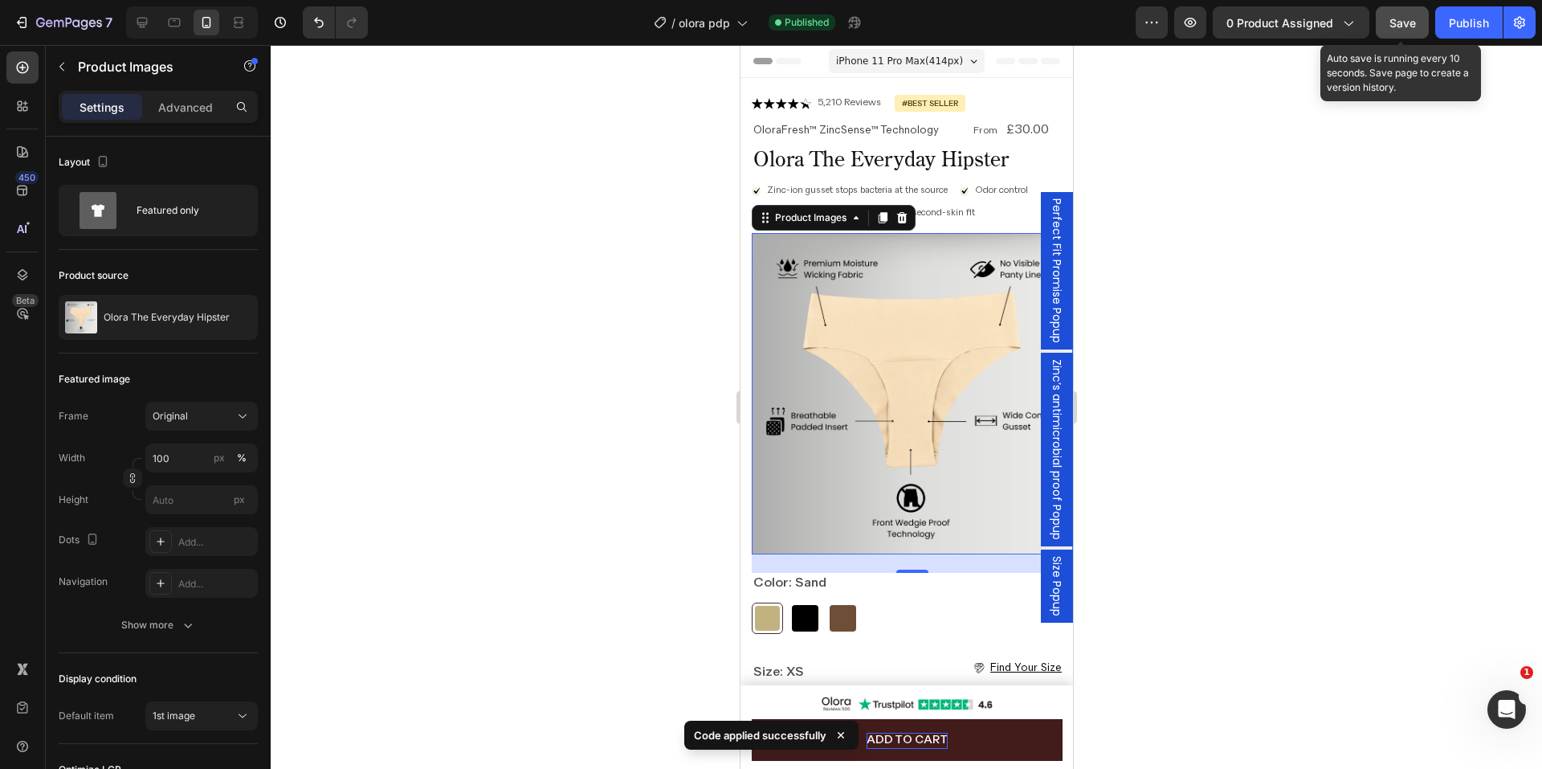
click at [1416, 27] on span "Save" at bounding box center [1403, 23] width 27 height 14
click at [1470, 28] on div "Publish" at bounding box center [1469, 22] width 40 height 17
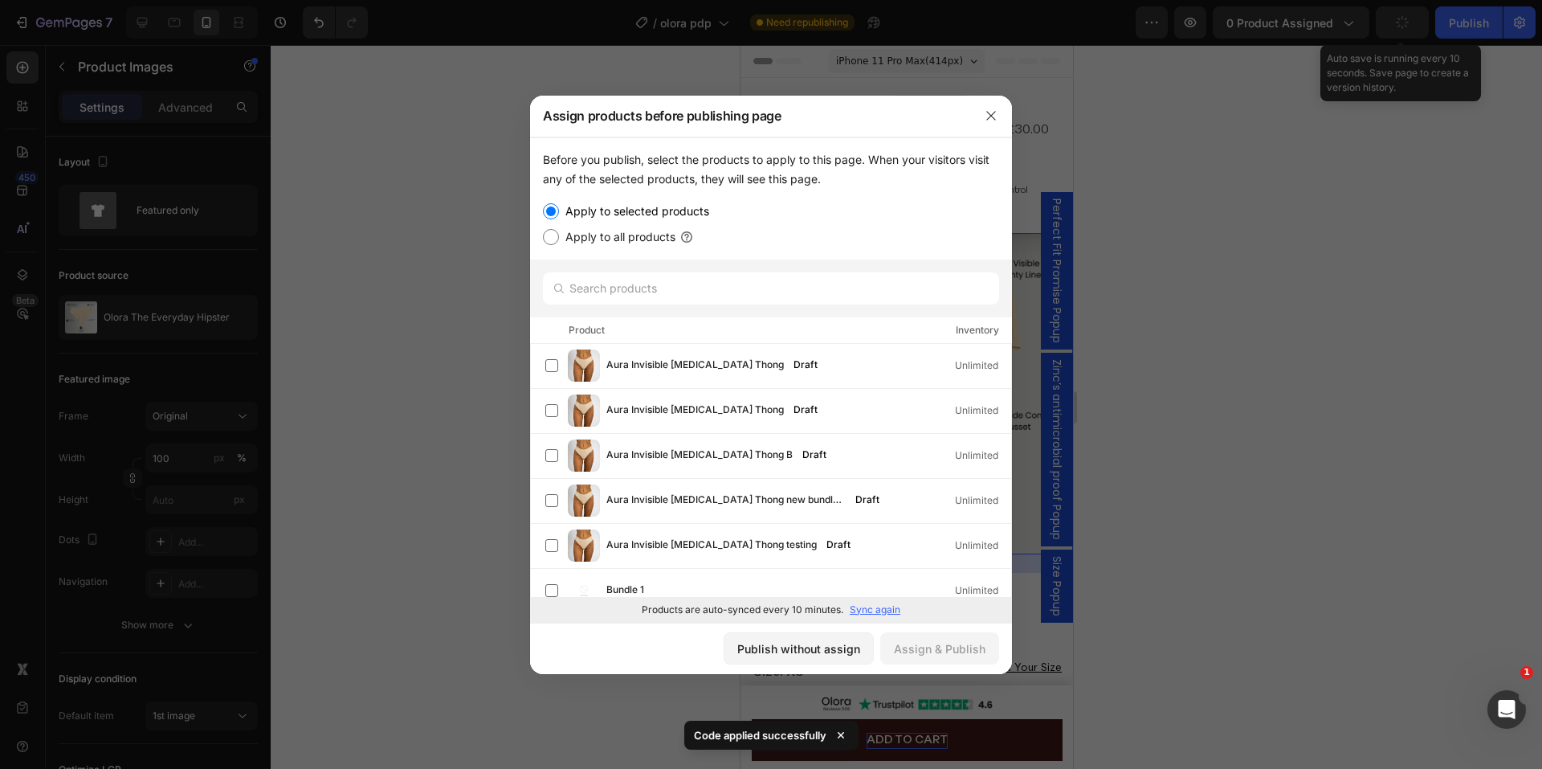
click at [792, 666] on div "Publish without assign Assign & Publish" at bounding box center [771, 648] width 482 height 51
click at [795, 658] on button "Publish without assign" at bounding box center [799, 648] width 150 height 32
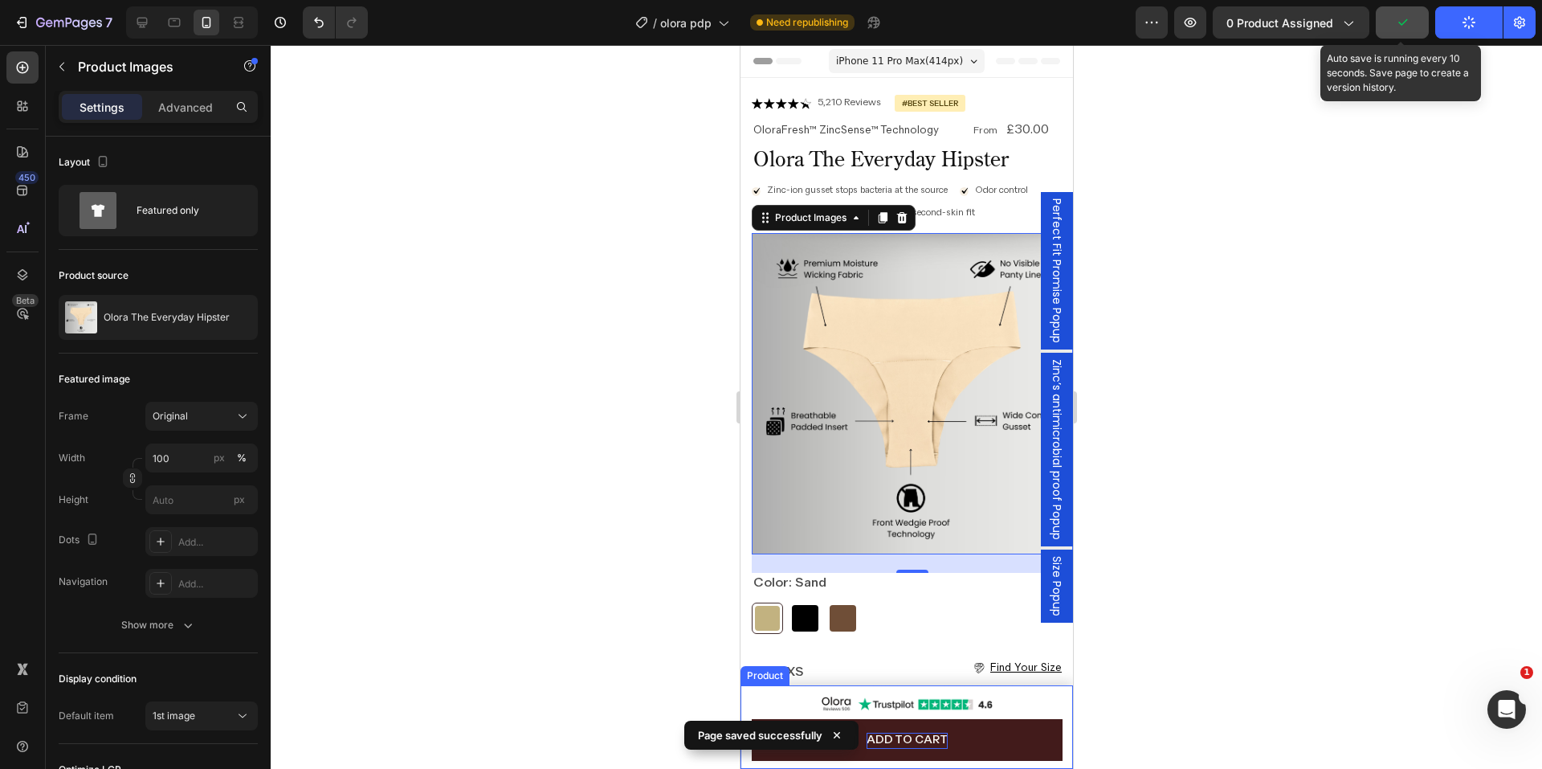
click at [748, 712] on div "Product Images Olora The Everyday Hipster Product Title £30.00 Product Price Pr…" at bounding box center [906, 727] width 333 height 84
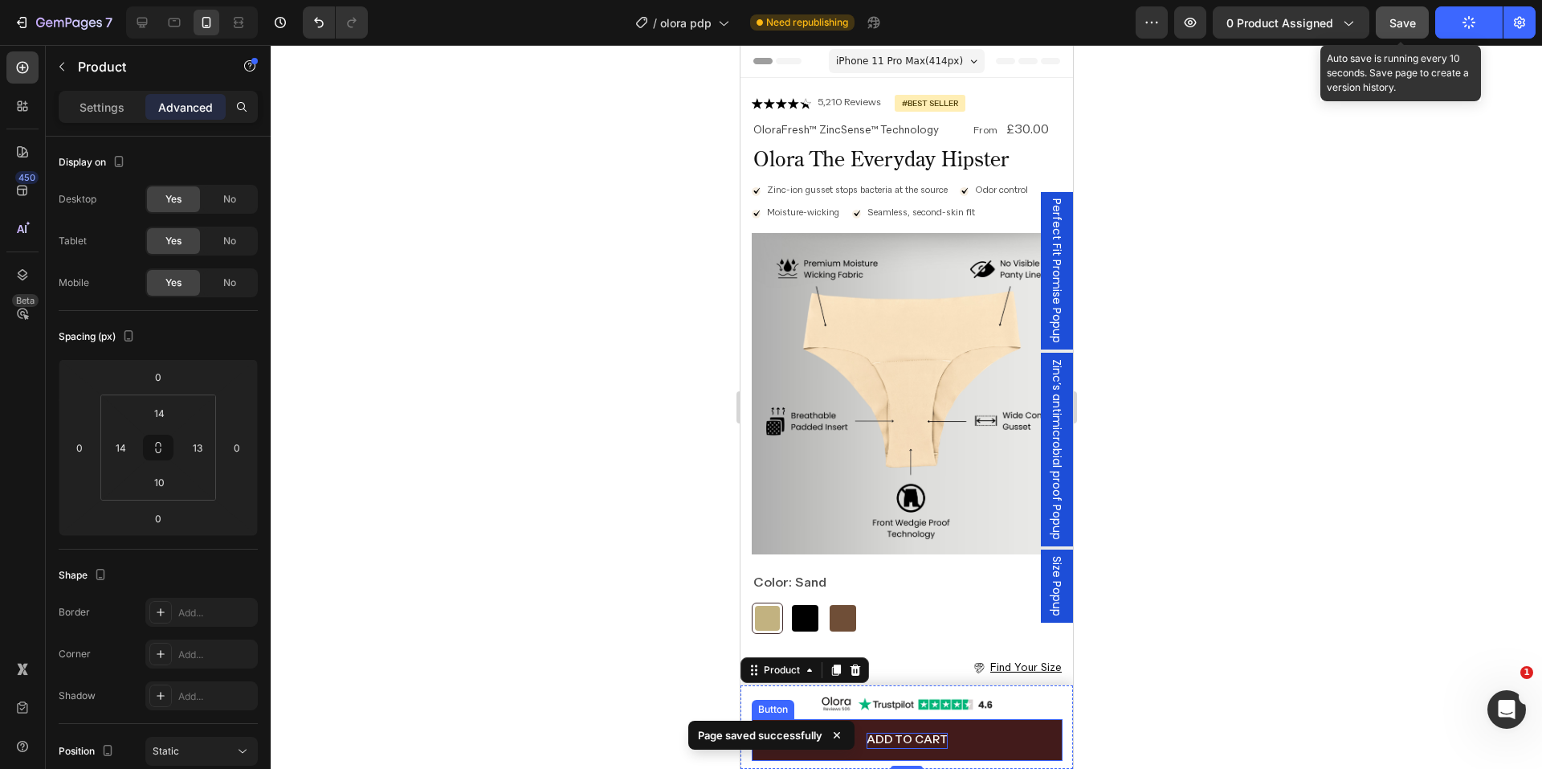
click at [928, 754] on button "add to cart" at bounding box center [906, 740] width 311 height 42
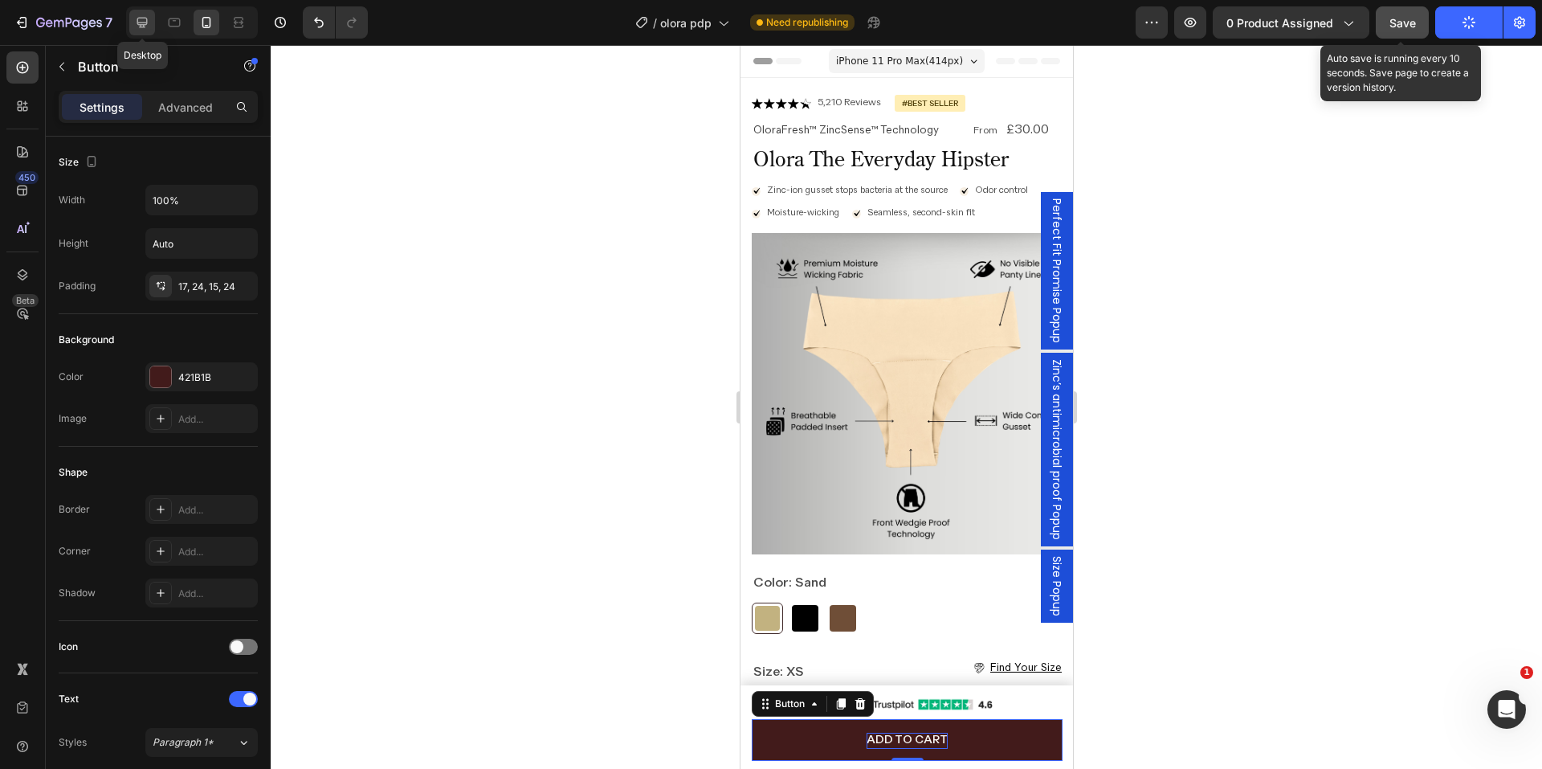
click at [145, 31] on div at bounding box center [142, 23] width 26 height 26
type input "Auto"
type input "16"
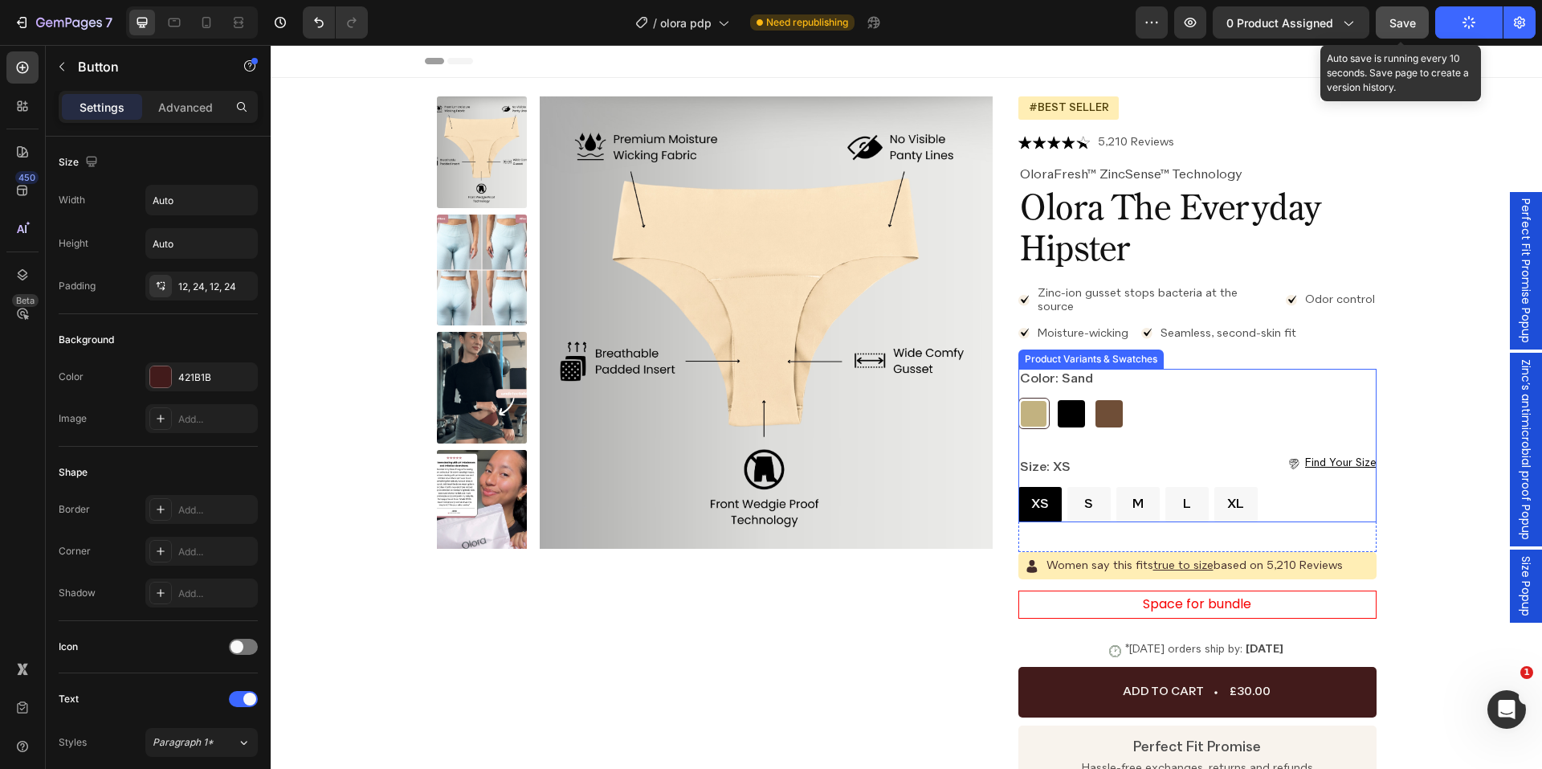
click at [1156, 384] on div "Color: Sand Sand Sand Black Black Coffee Coffee" at bounding box center [1198, 399] width 358 height 61
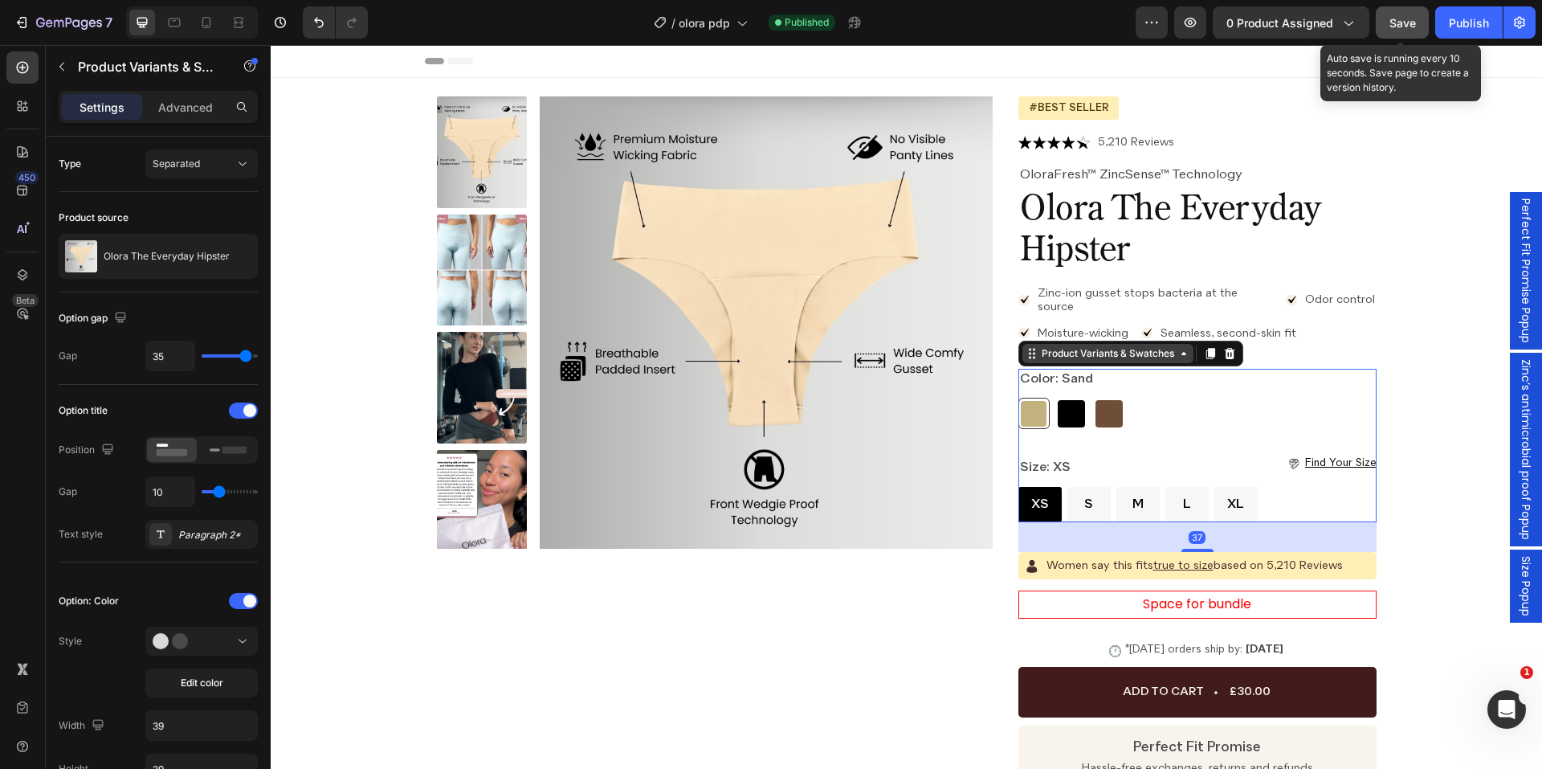
click at [1053, 350] on div "Product Variants & Swatches" at bounding box center [1108, 353] width 139 height 14
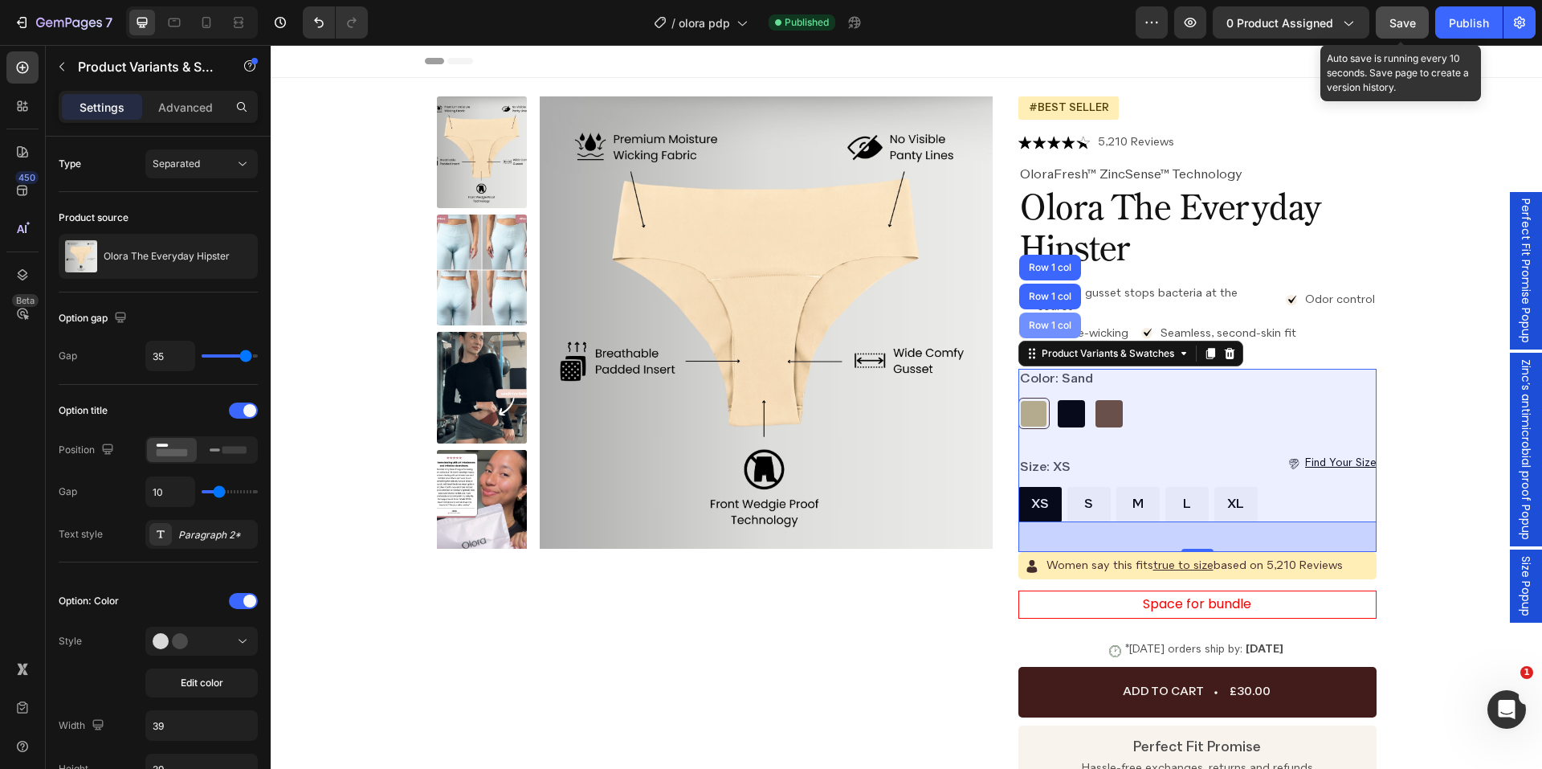
click at [1050, 322] on div "Row 1 col" at bounding box center [1050, 326] width 49 height 10
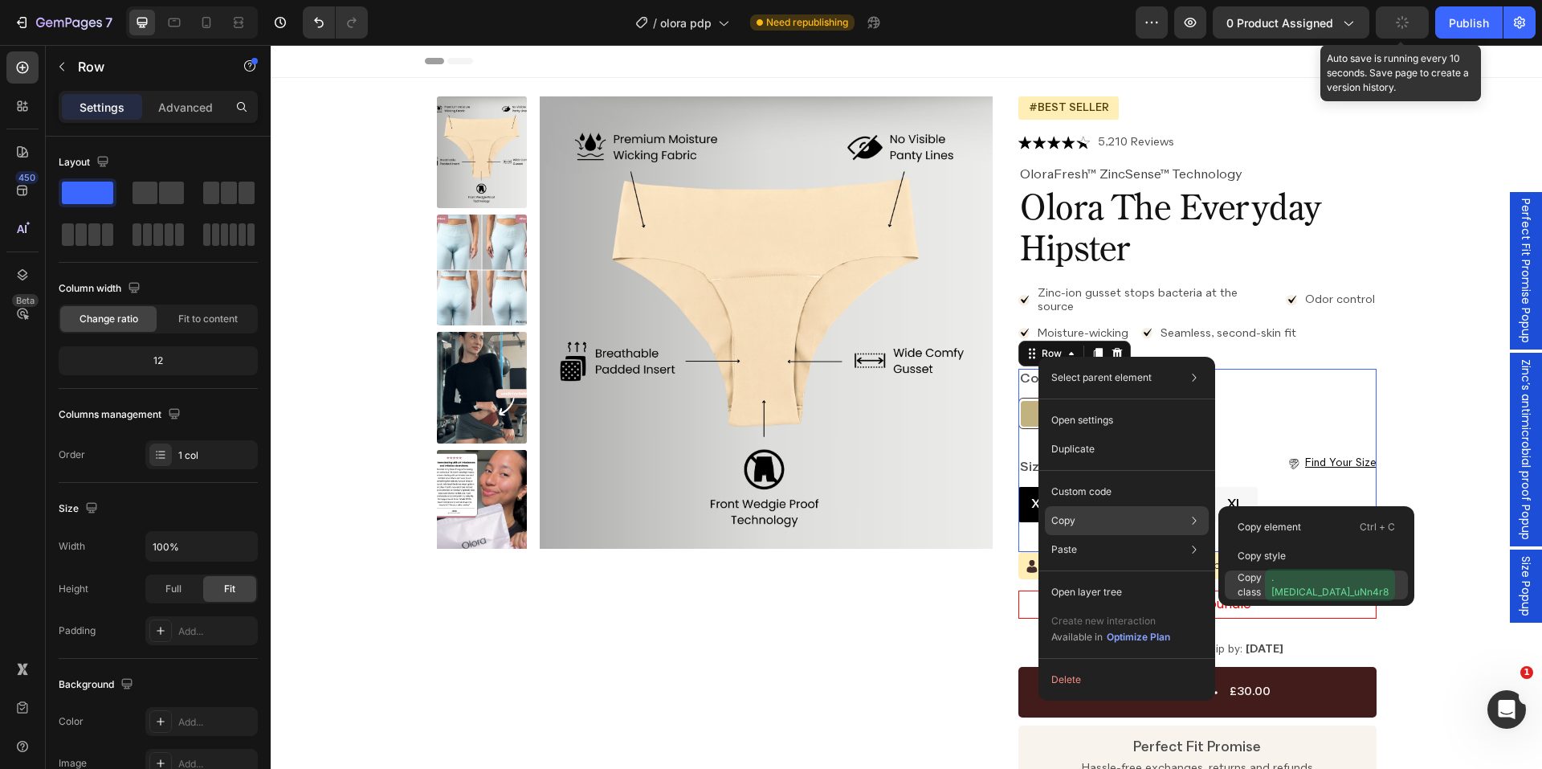
click at [1283, 578] on p "Copy class .gvS_uNn4r8" at bounding box center [1316, 585] width 157 height 32
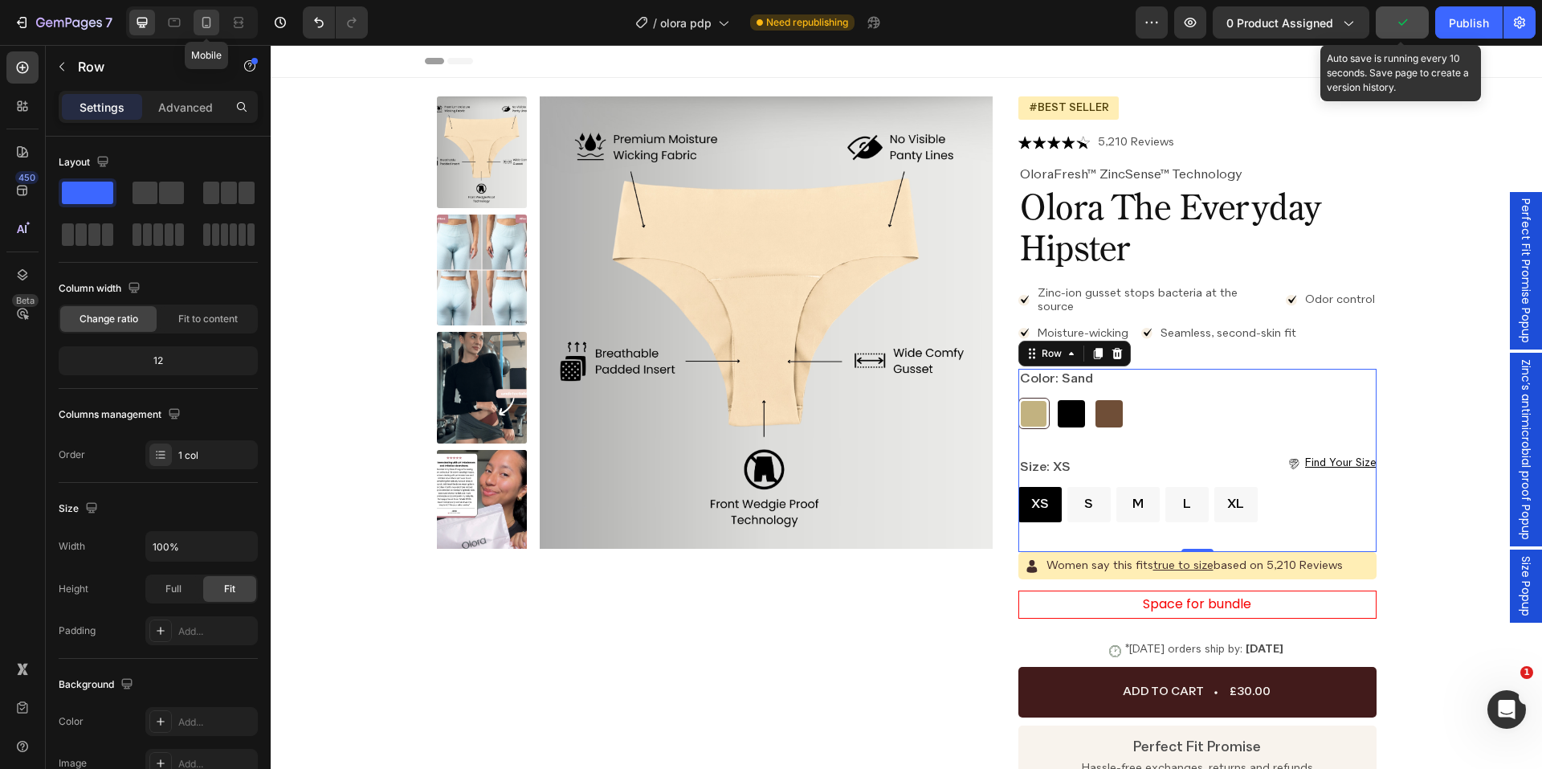
click at [202, 23] on icon at bounding box center [206, 22] width 9 height 11
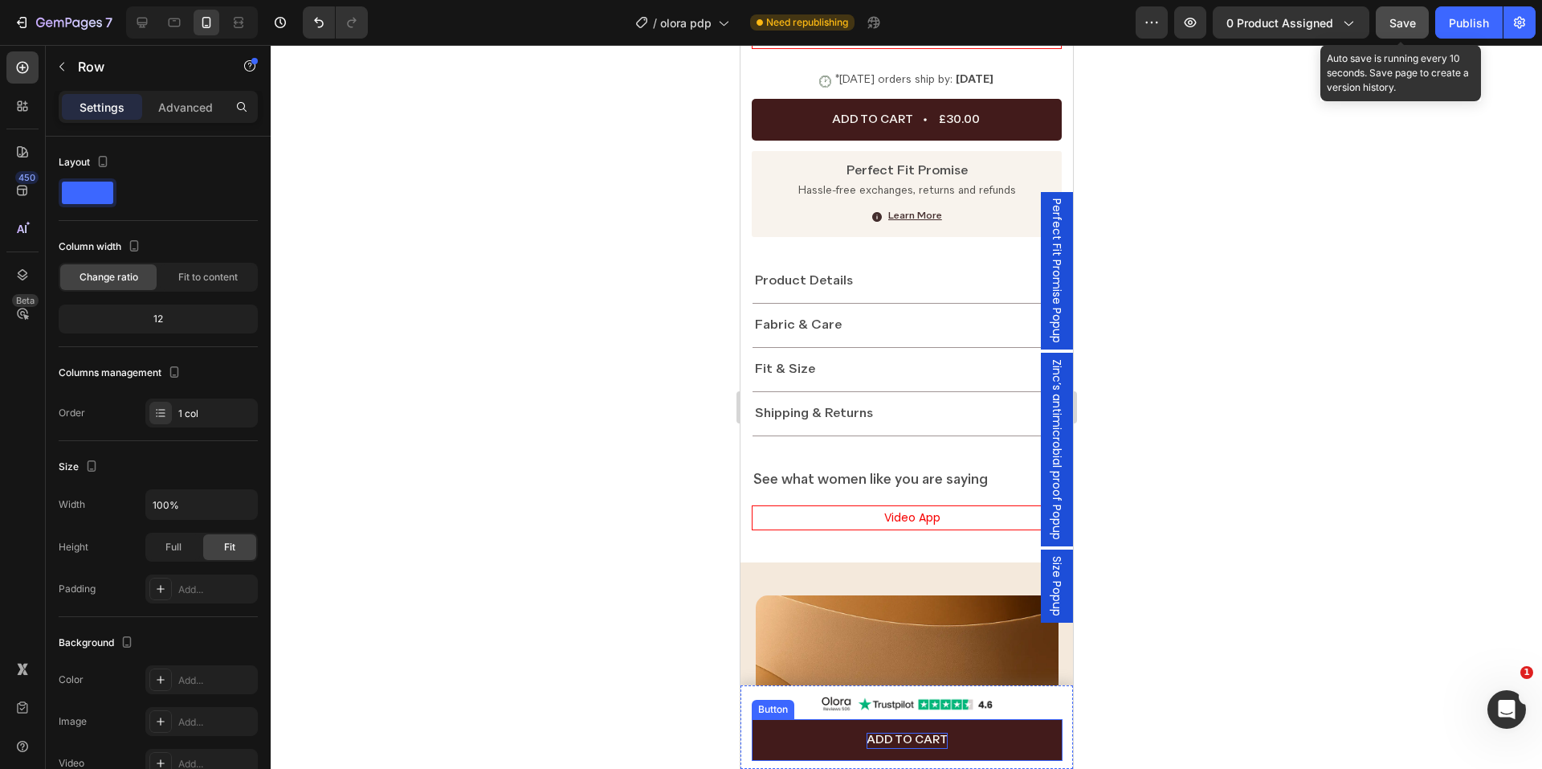
click at [797, 737] on button "add to cart" at bounding box center [906, 740] width 311 height 42
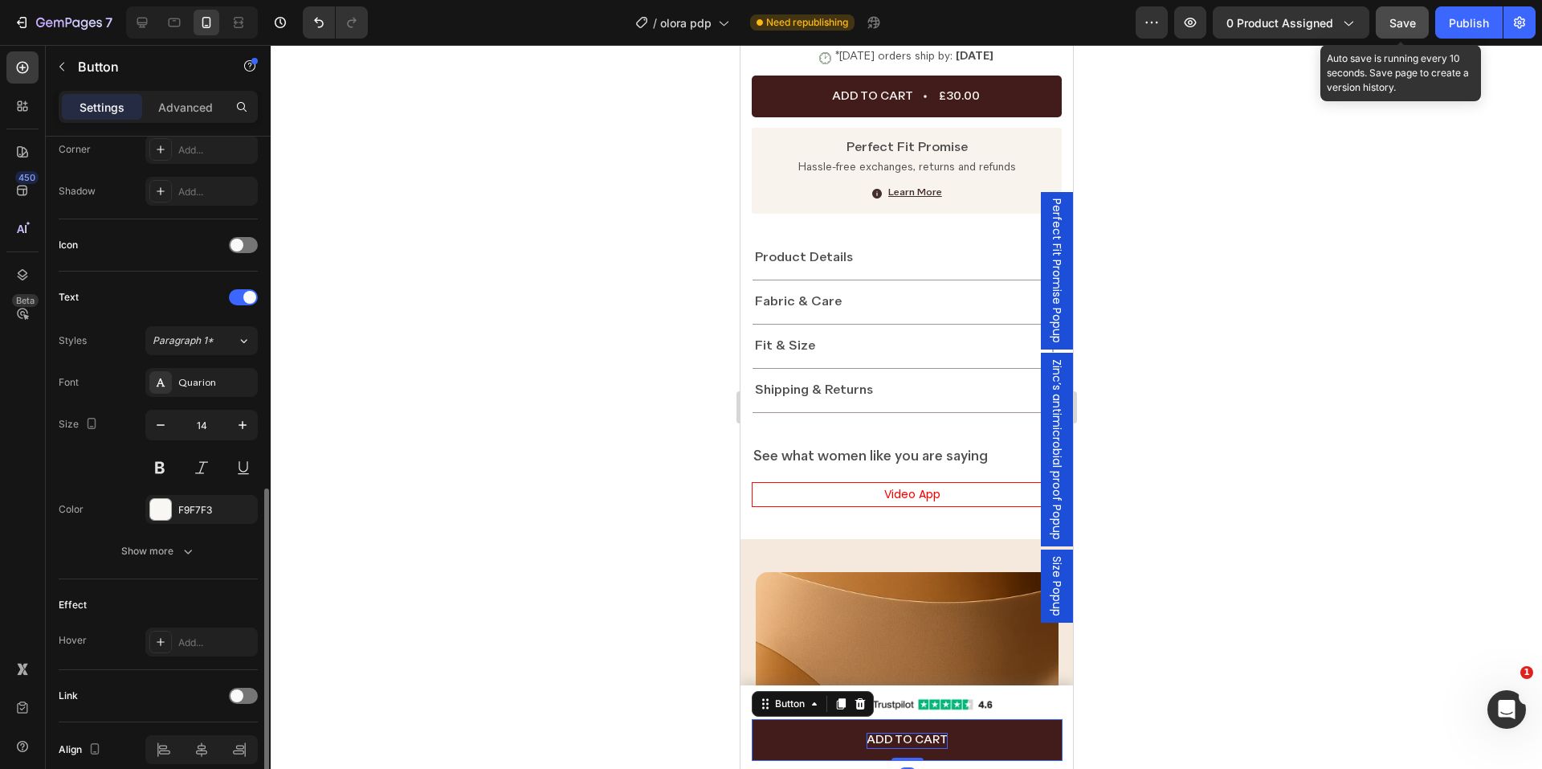
scroll to position [474, 0]
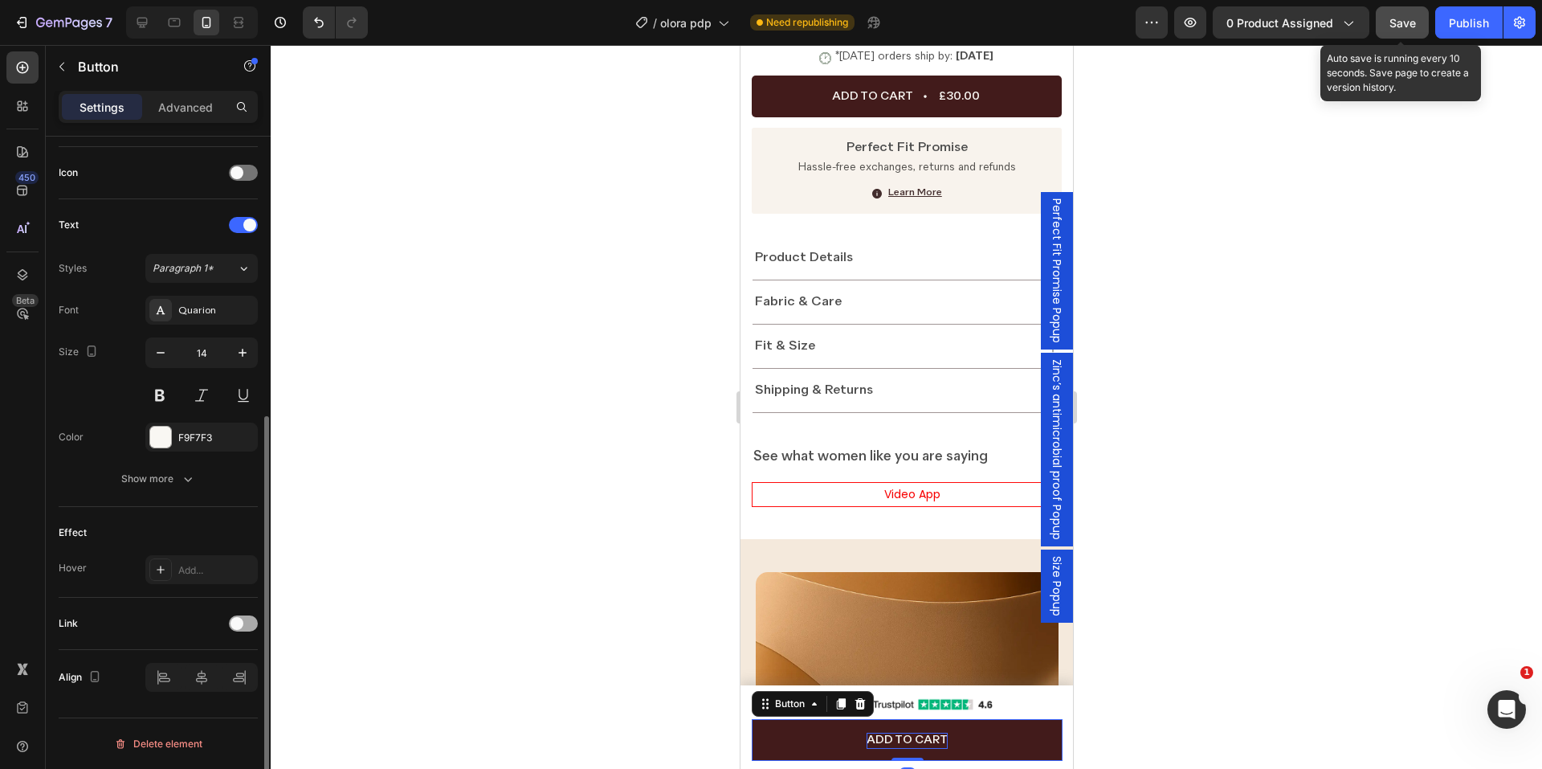
click at [233, 626] on span at bounding box center [237, 623] width 13 height 13
click at [189, 710] on div "Add..." at bounding box center [216, 706] width 76 height 14
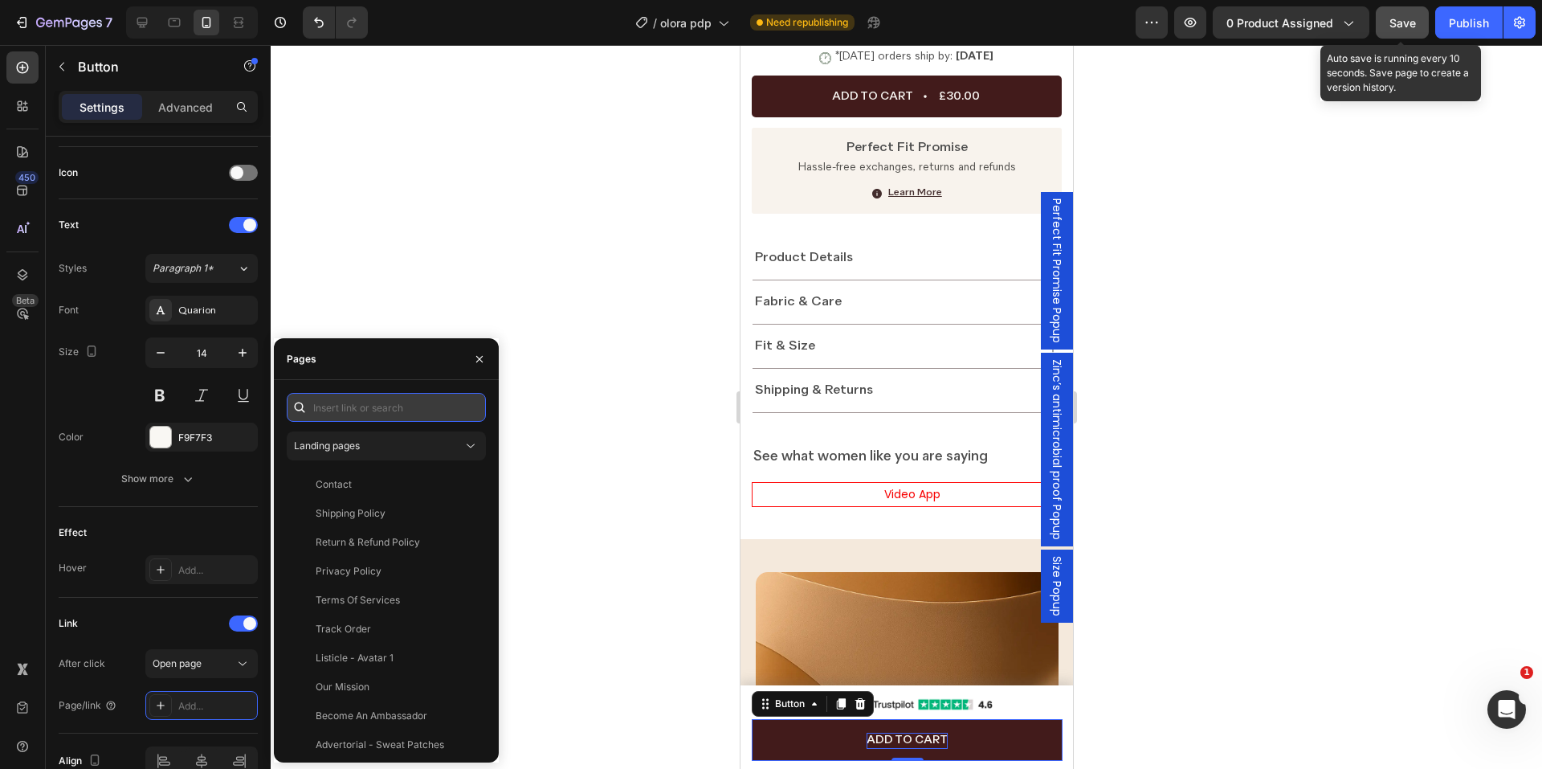
click at [375, 403] on input "text" at bounding box center [386, 407] width 199 height 29
paste input ".gvS_uNn4r8"
click at [320, 411] on input ".gvS_uNn4r8" at bounding box center [386, 407] width 199 height 29
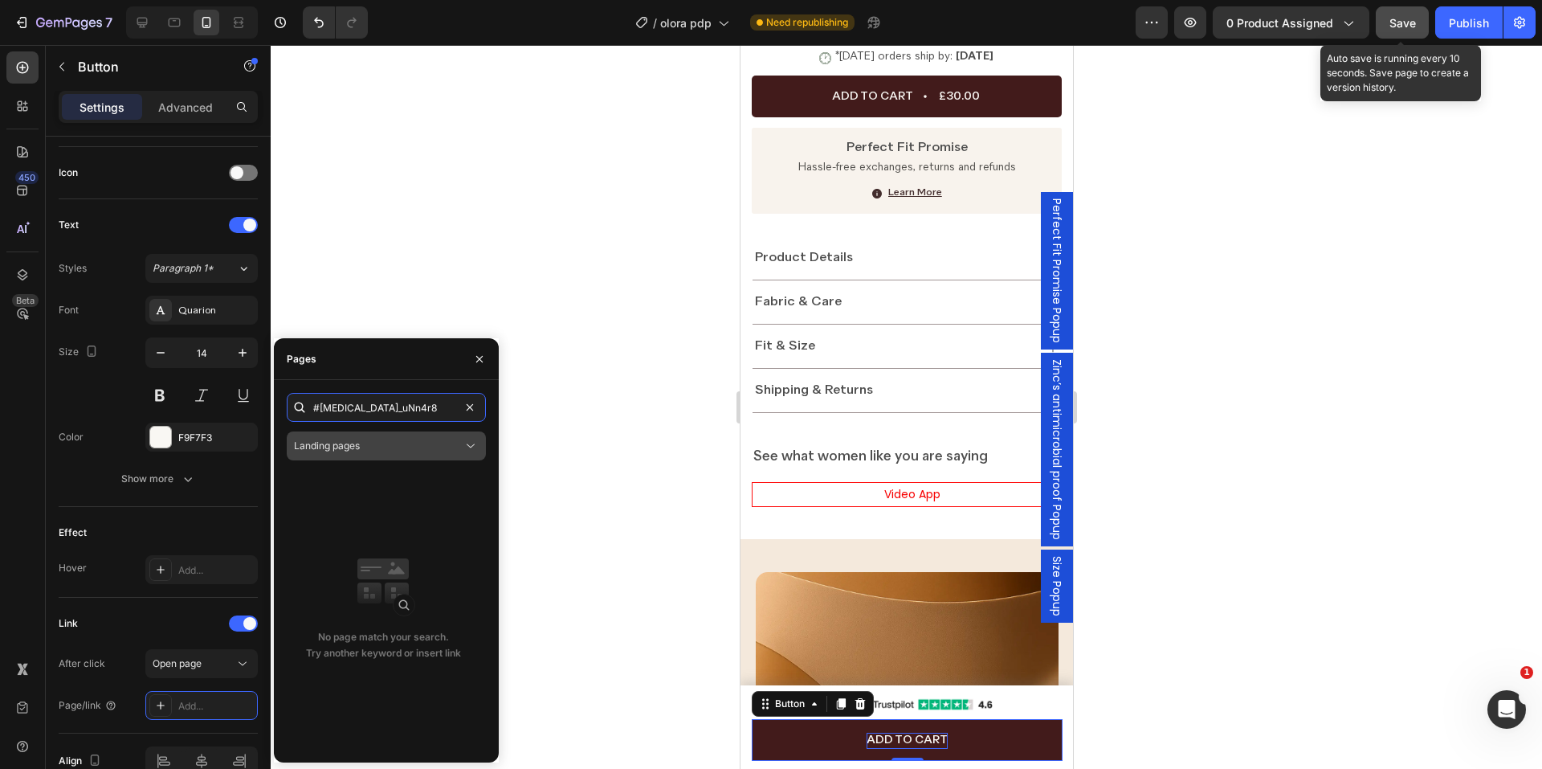
type input "#gvS_uNn4r8"
click at [396, 448] on div "Landing pages" at bounding box center [378, 446] width 169 height 14
click at [392, 395] on input "#gvS_uNn4r8" at bounding box center [386, 407] width 199 height 29
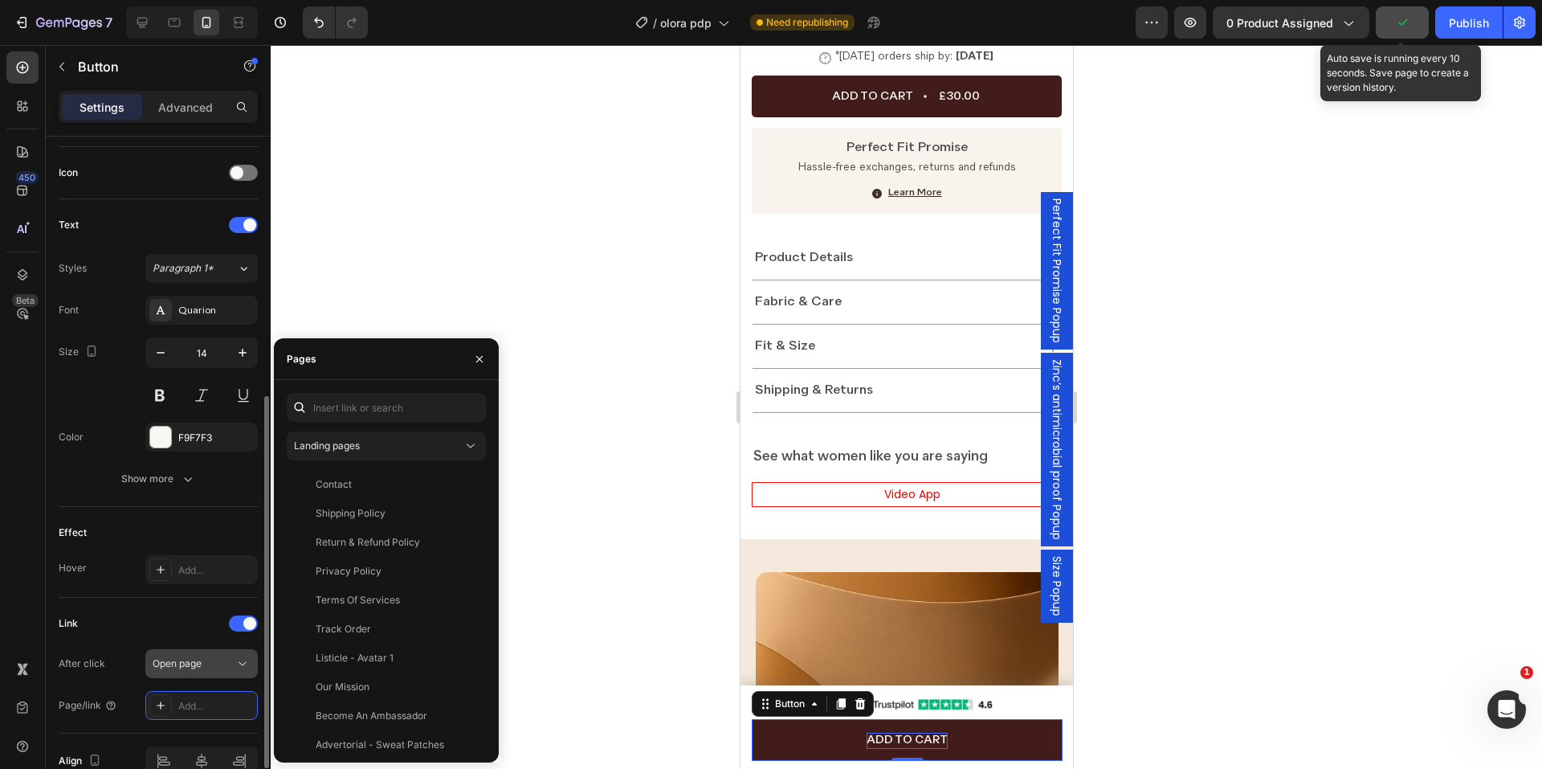
click at [185, 661] on span "Open page" at bounding box center [177, 663] width 49 height 12
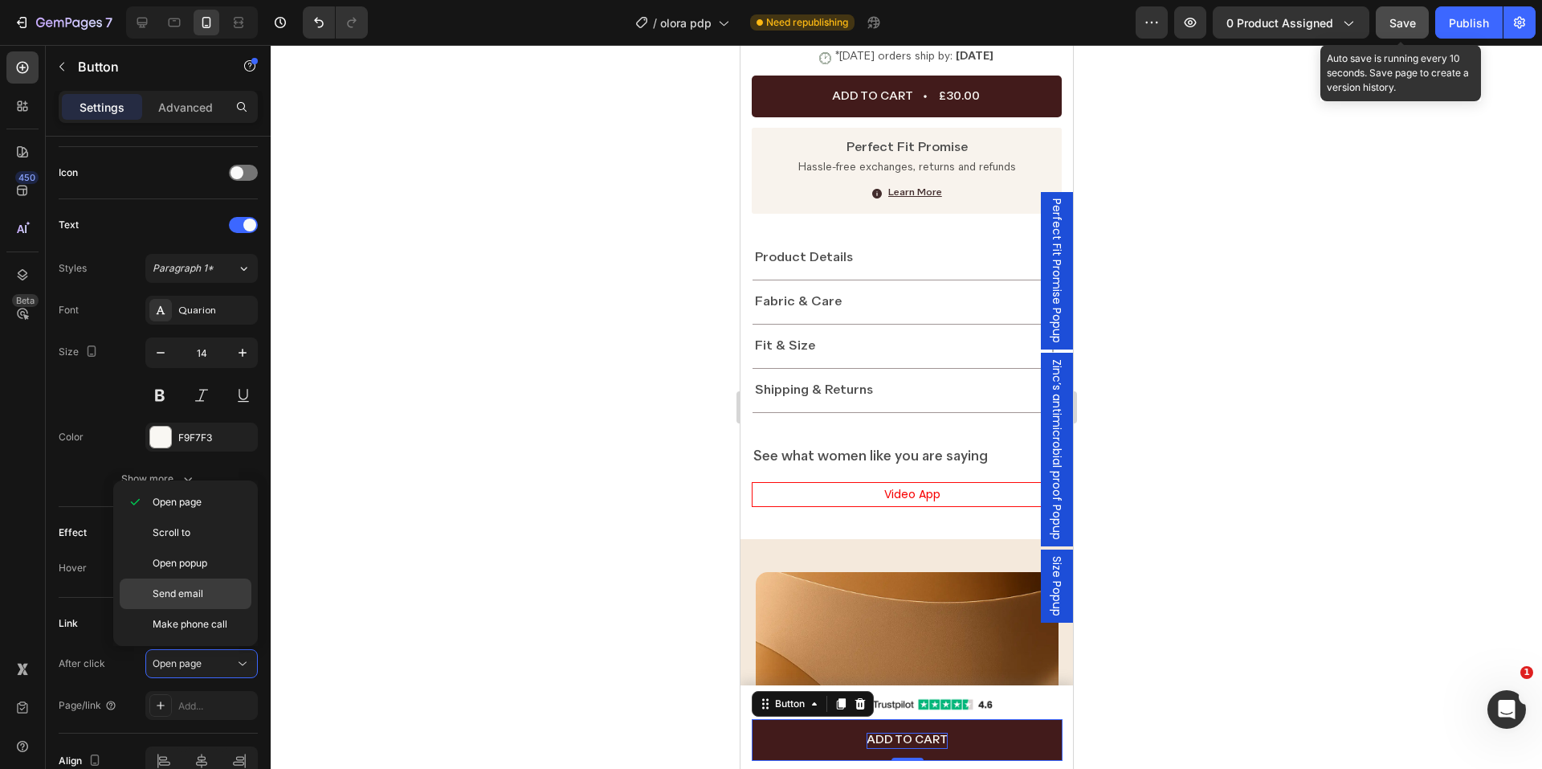
click at [211, 537] on p "Scroll to" at bounding box center [199, 532] width 92 height 14
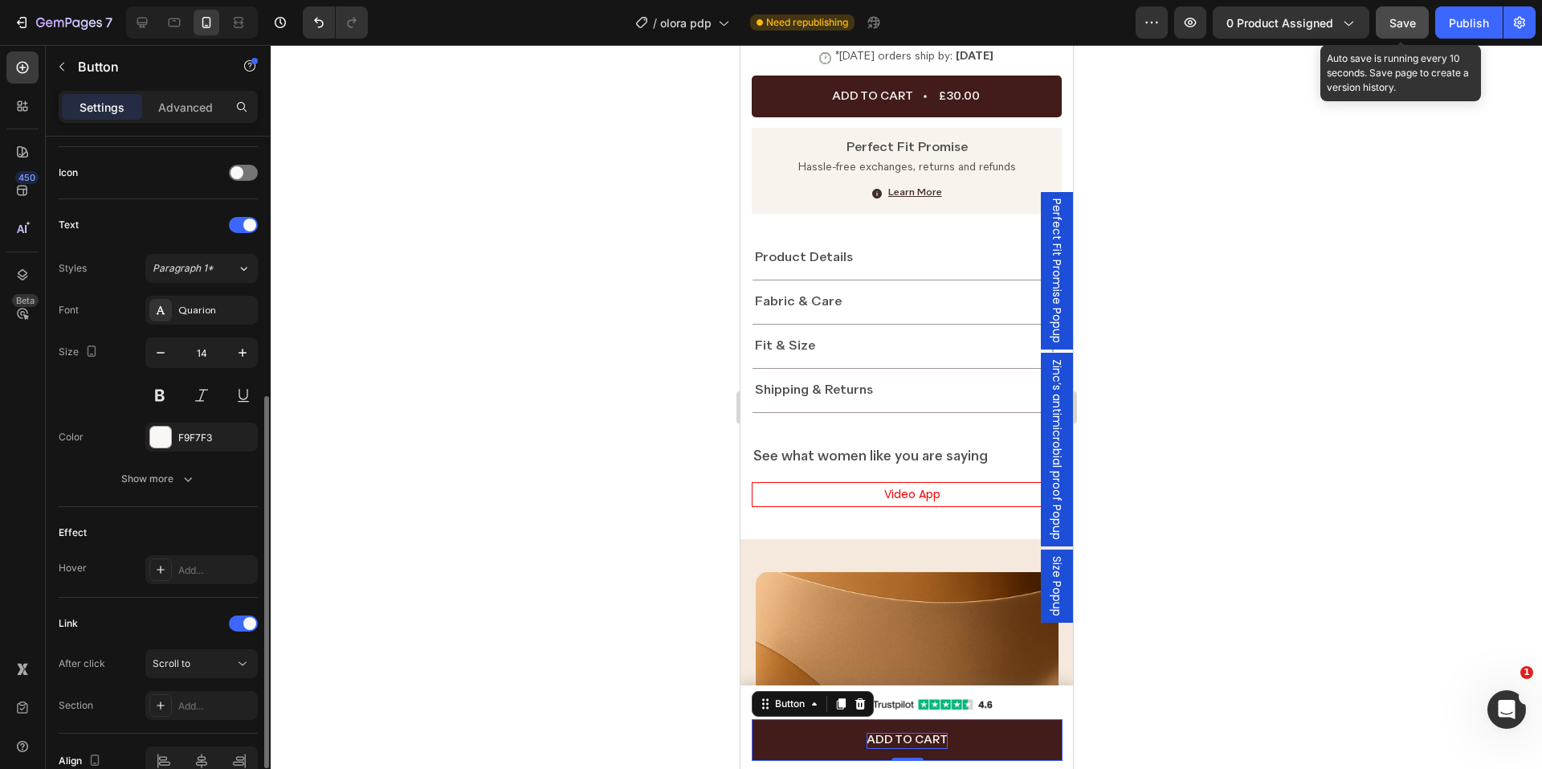
click at [170, 688] on div "After click Scroll to Section Add..." at bounding box center [158, 684] width 199 height 71
click at [178, 713] on div "Add..." at bounding box center [201, 705] width 112 height 29
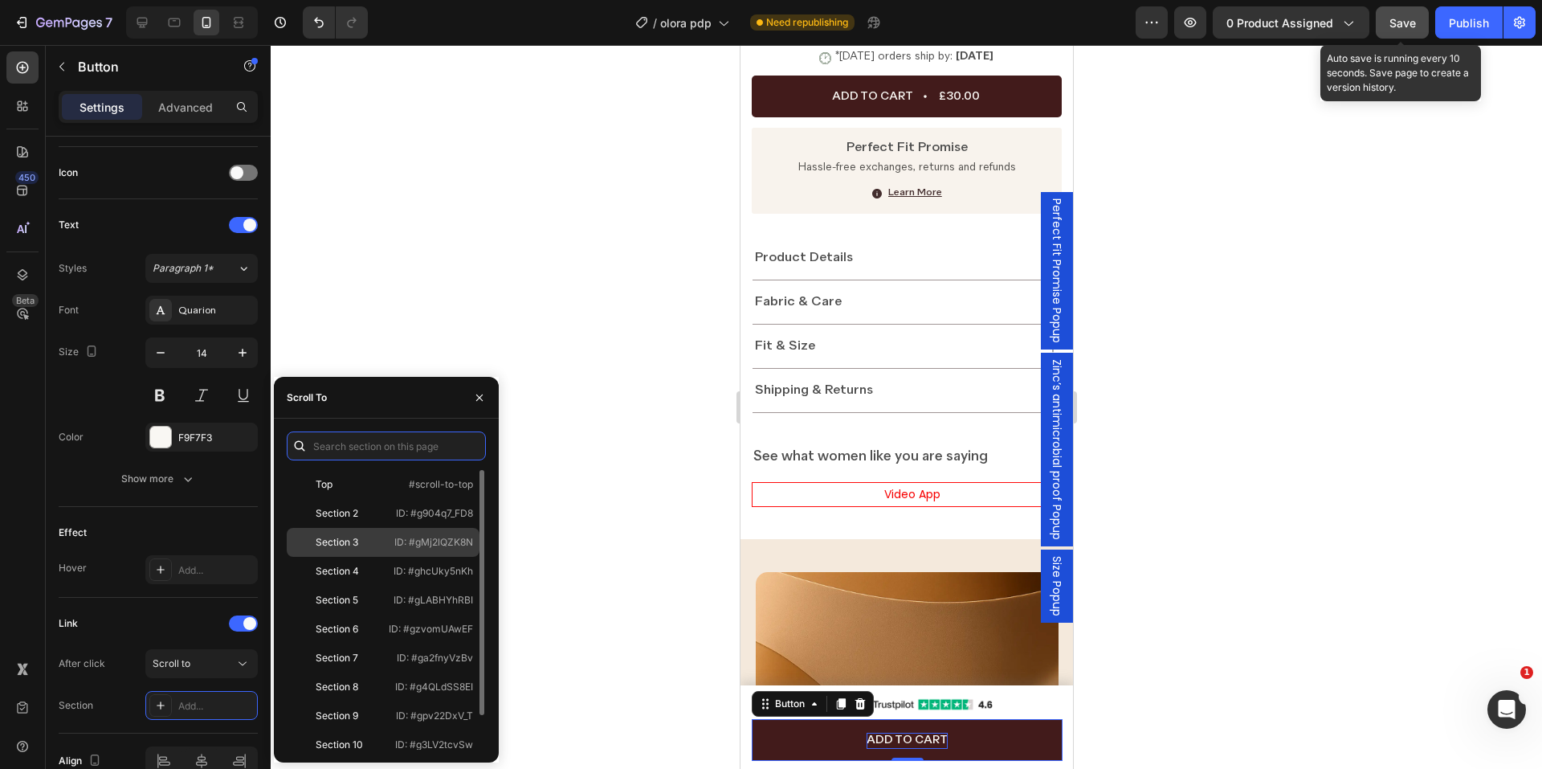
paste input "#gvS_uNn4r8"
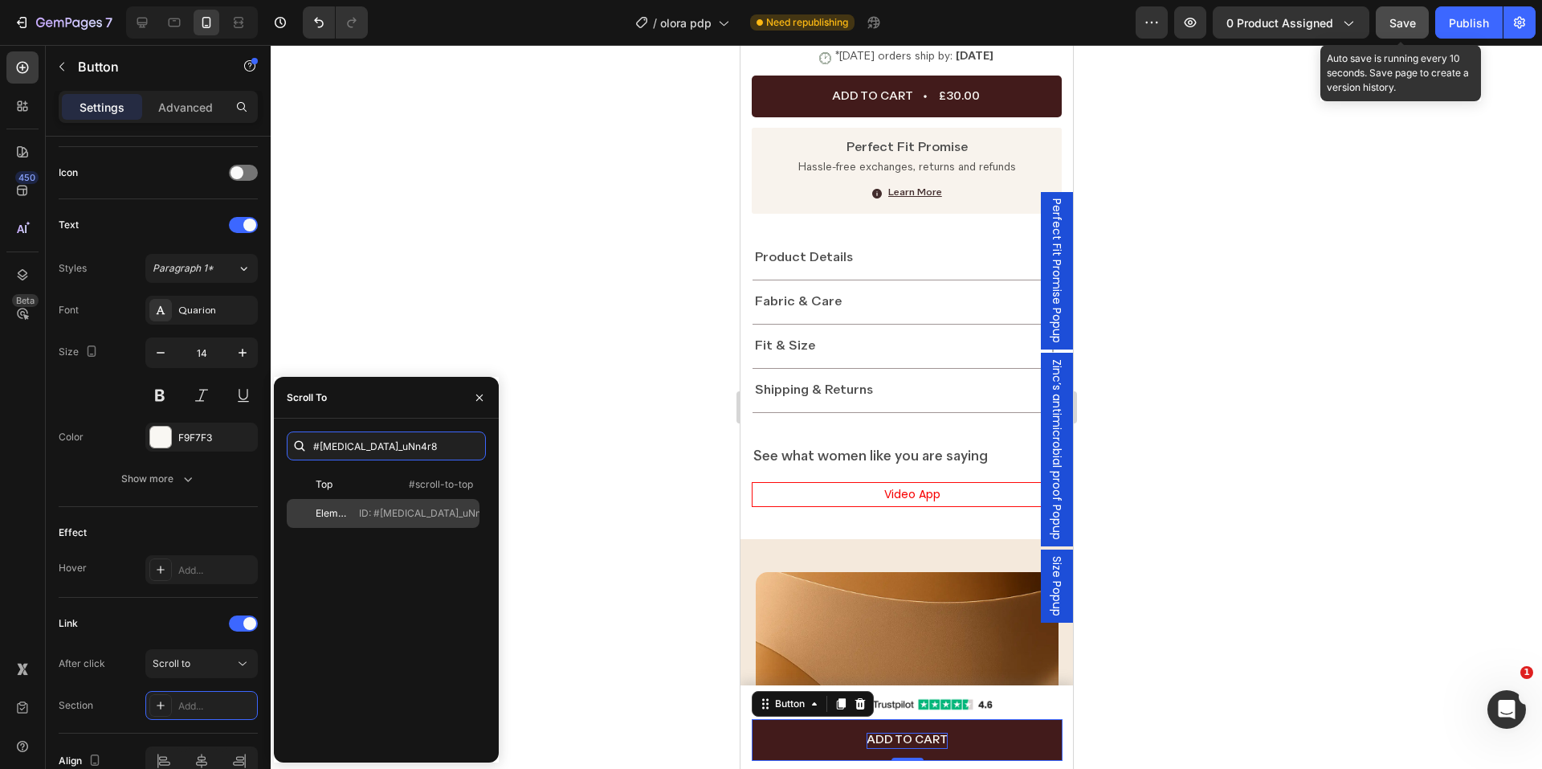
type input "#gvS_uNn4r8"
click at [356, 522] on div "Element ID: #gvS_uNn4r8" at bounding box center [383, 513] width 193 height 29
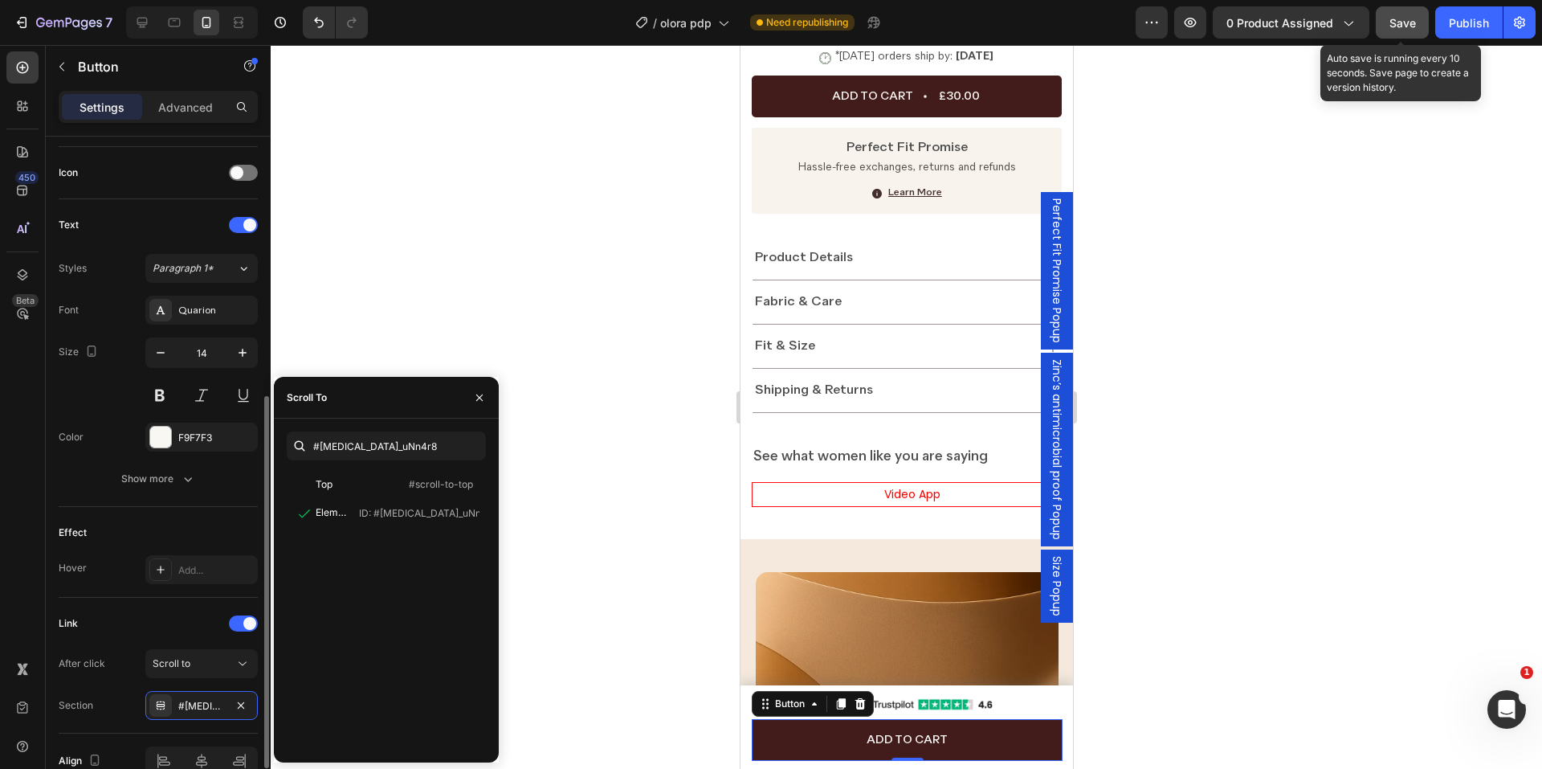
click at [211, 516] on div "Effect Hover Add..." at bounding box center [158, 552] width 199 height 91
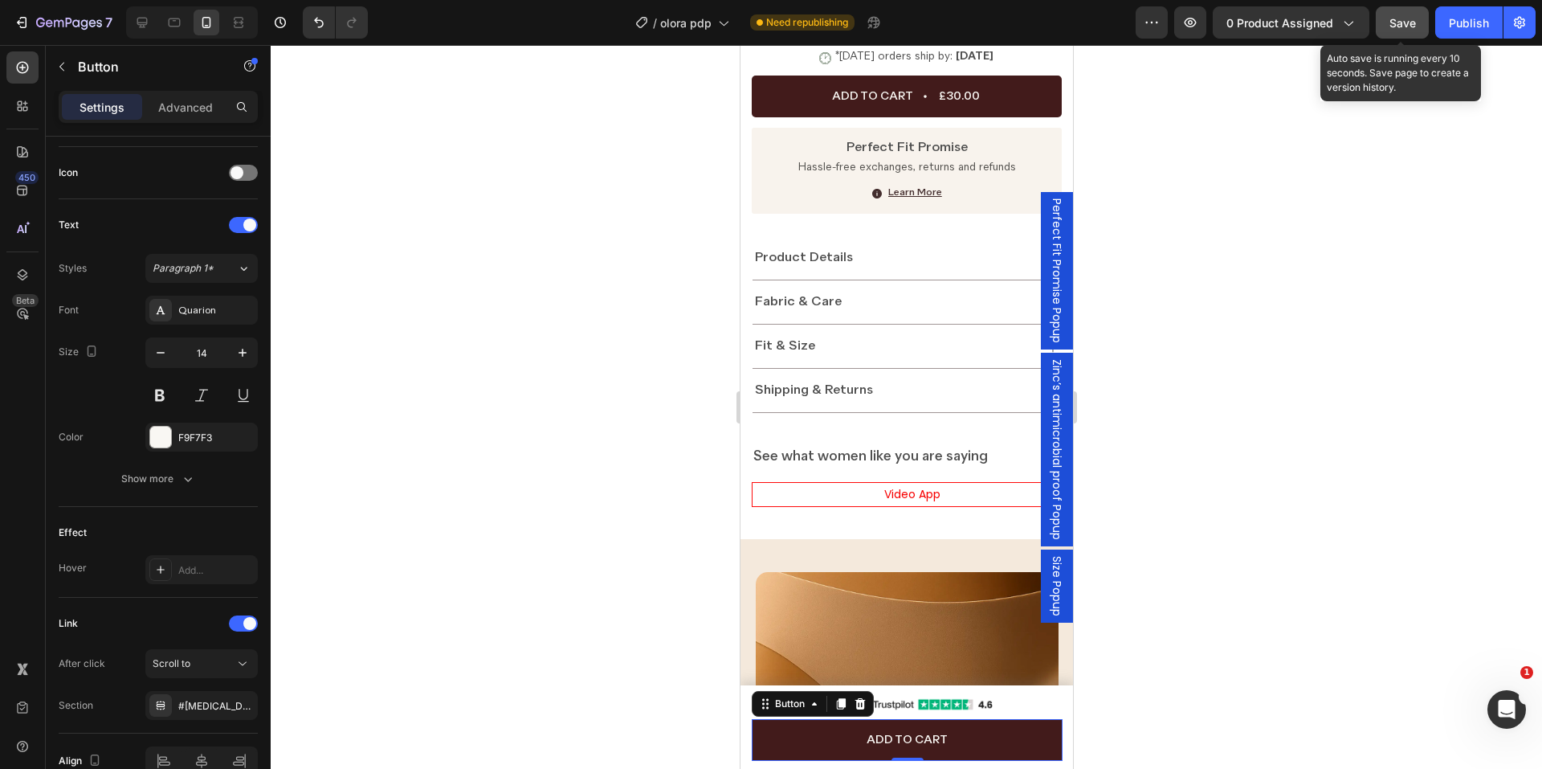
click at [1409, 27] on span "Save" at bounding box center [1403, 23] width 27 height 14
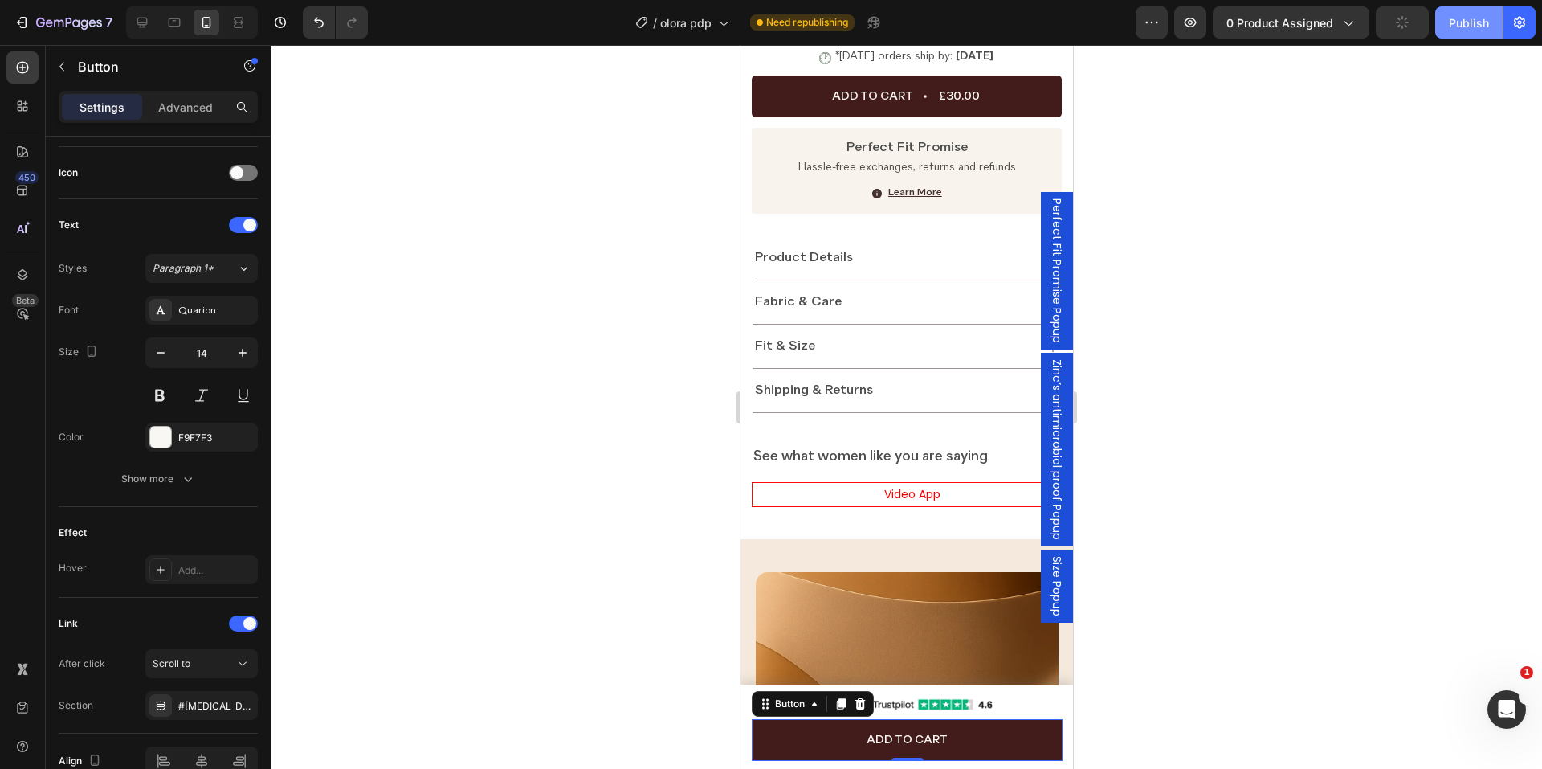
click at [1463, 31] on div "Publish" at bounding box center [1469, 22] width 40 height 17
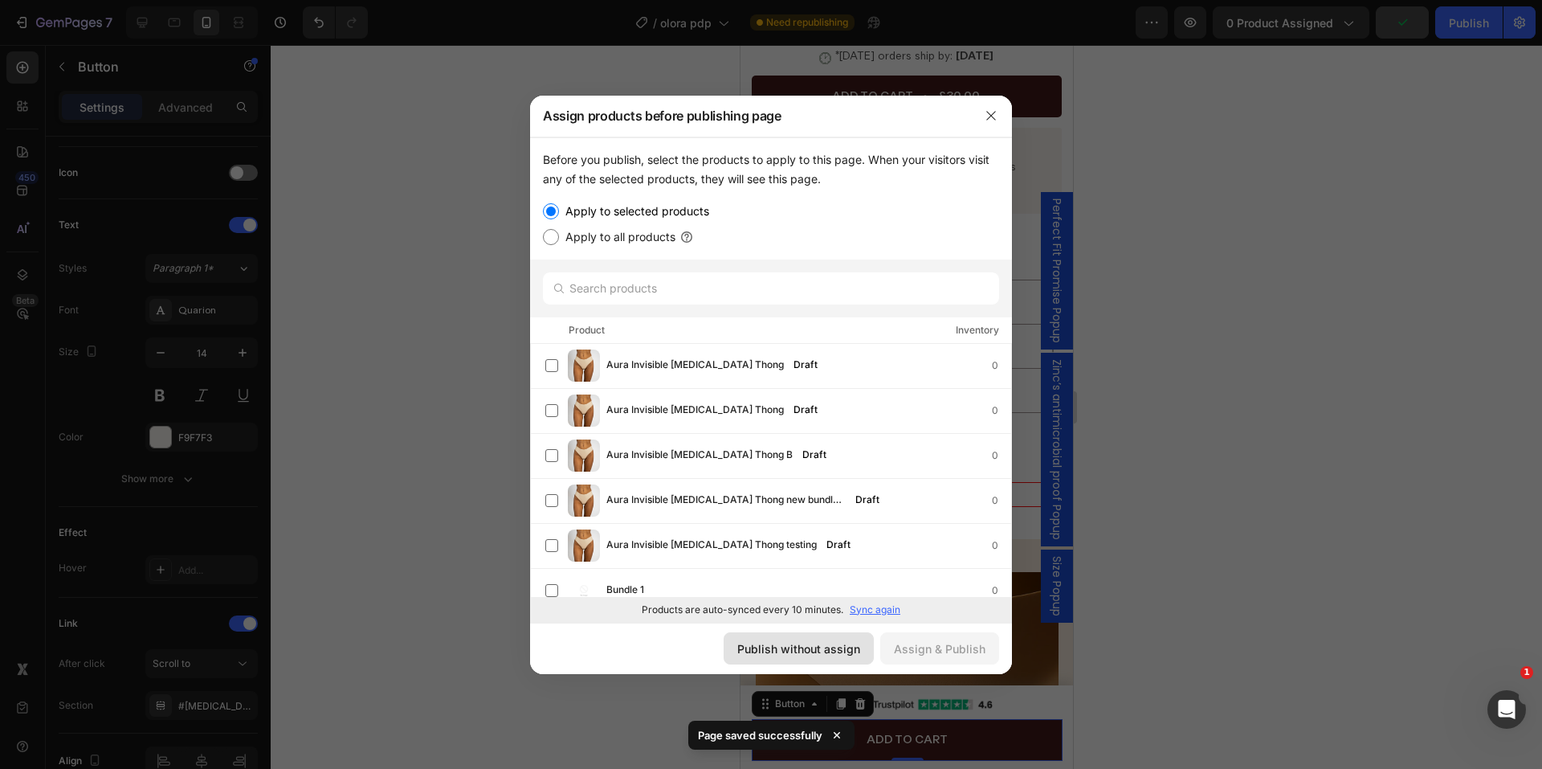
click at [773, 645] on div "Publish without assign" at bounding box center [798, 648] width 123 height 17
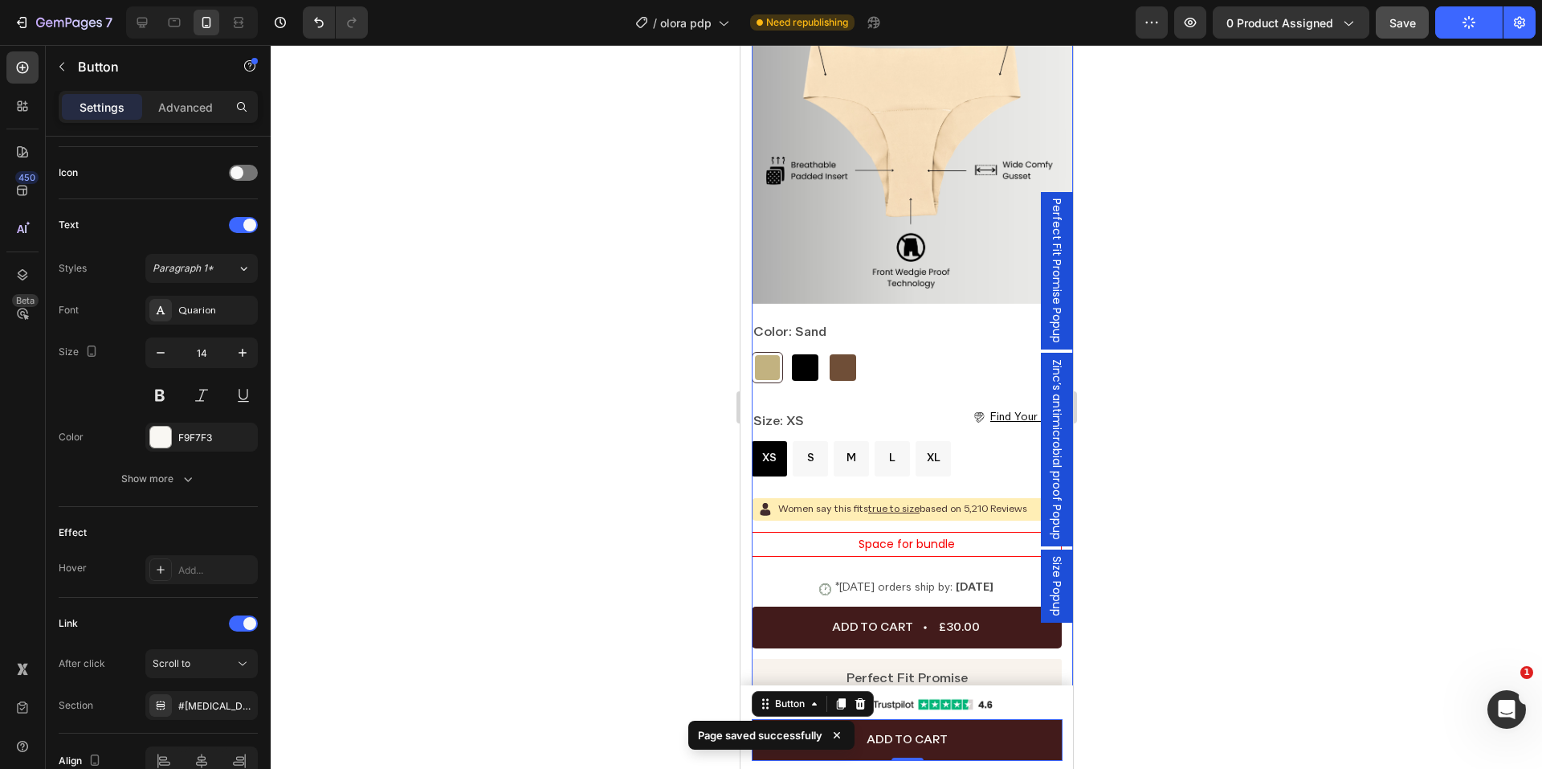
scroll to position [219, 0]
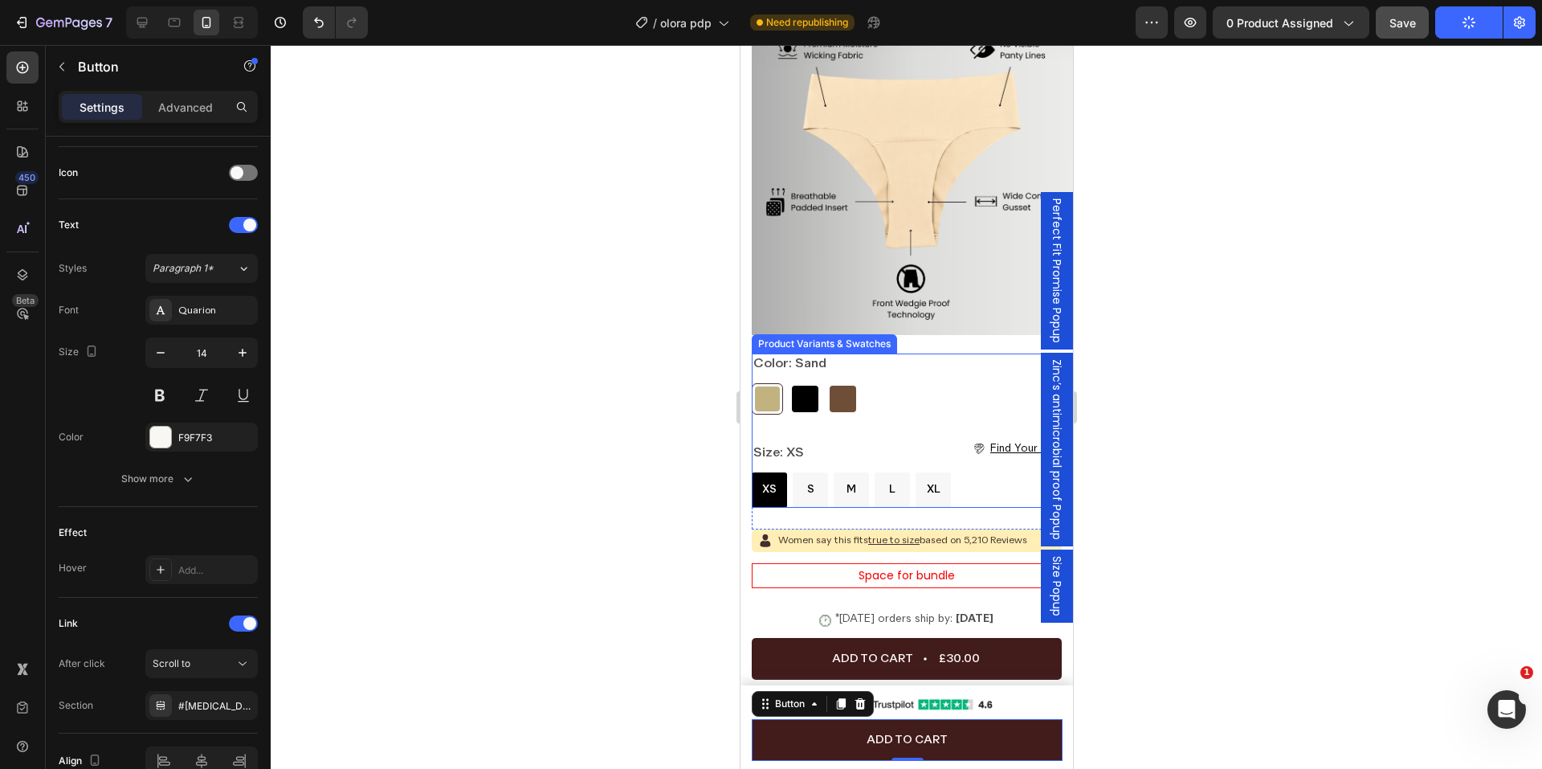
click at [959, 451] on div "Size: XS XS XS XS S S S M M M L L L XL XL XL" at bounding box center [906, 475] width 310 height 65
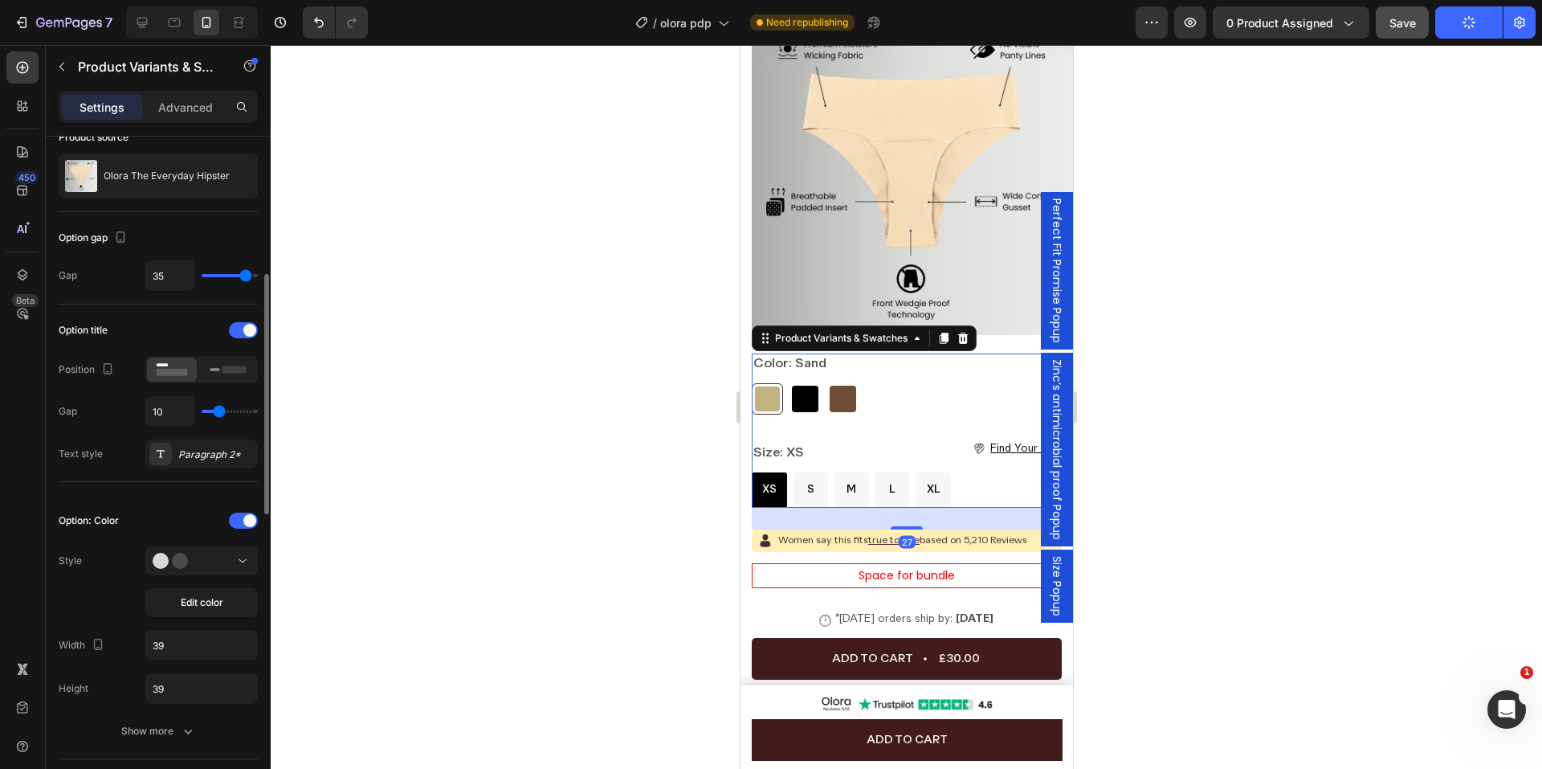
scroll to position [241, 0]
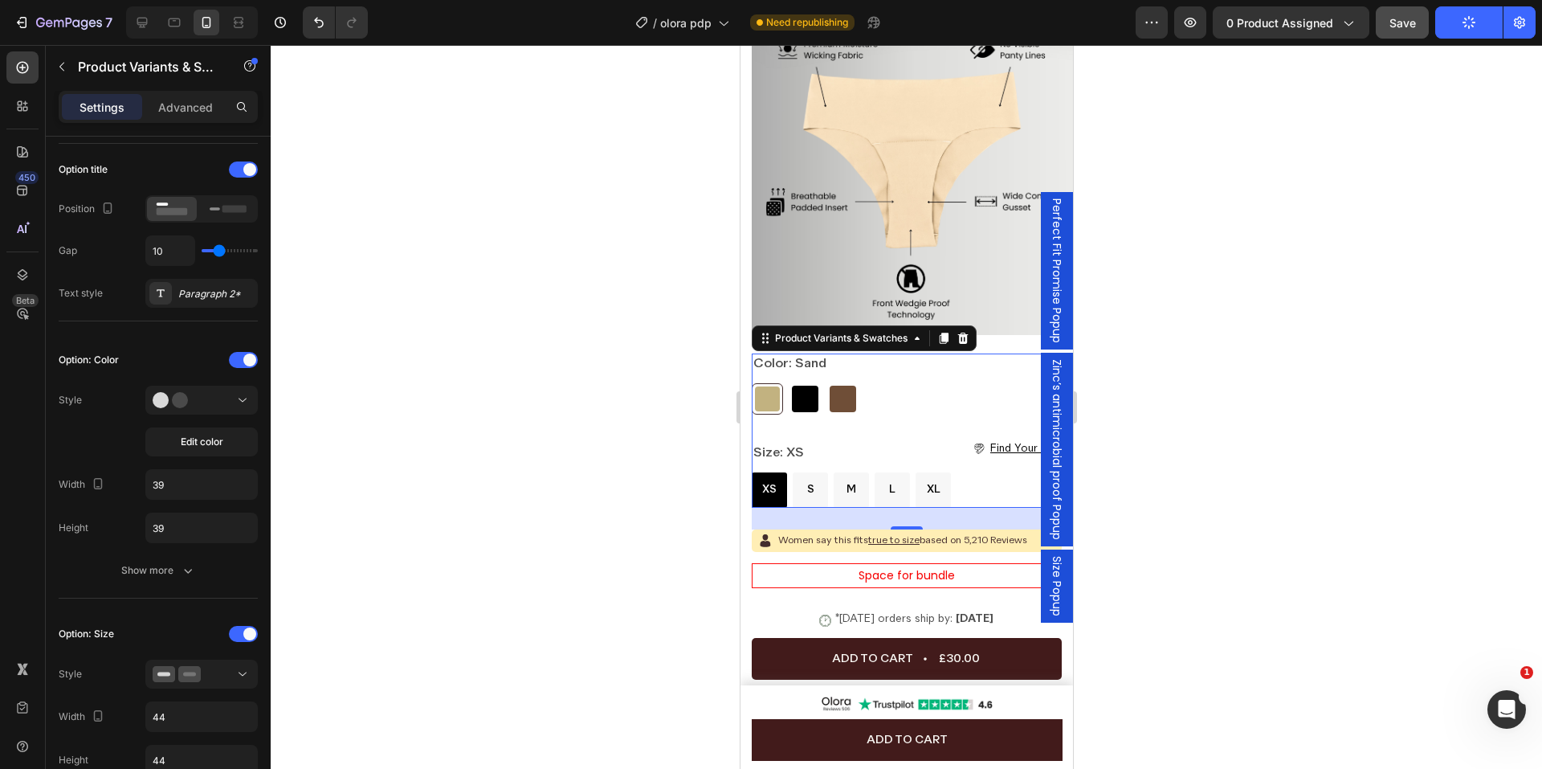
click at [873, 443] on div "Size: XS XS XS XS S S S M M M L L L XL XL XL" at bounding box center [906, 475] width 310 height 65
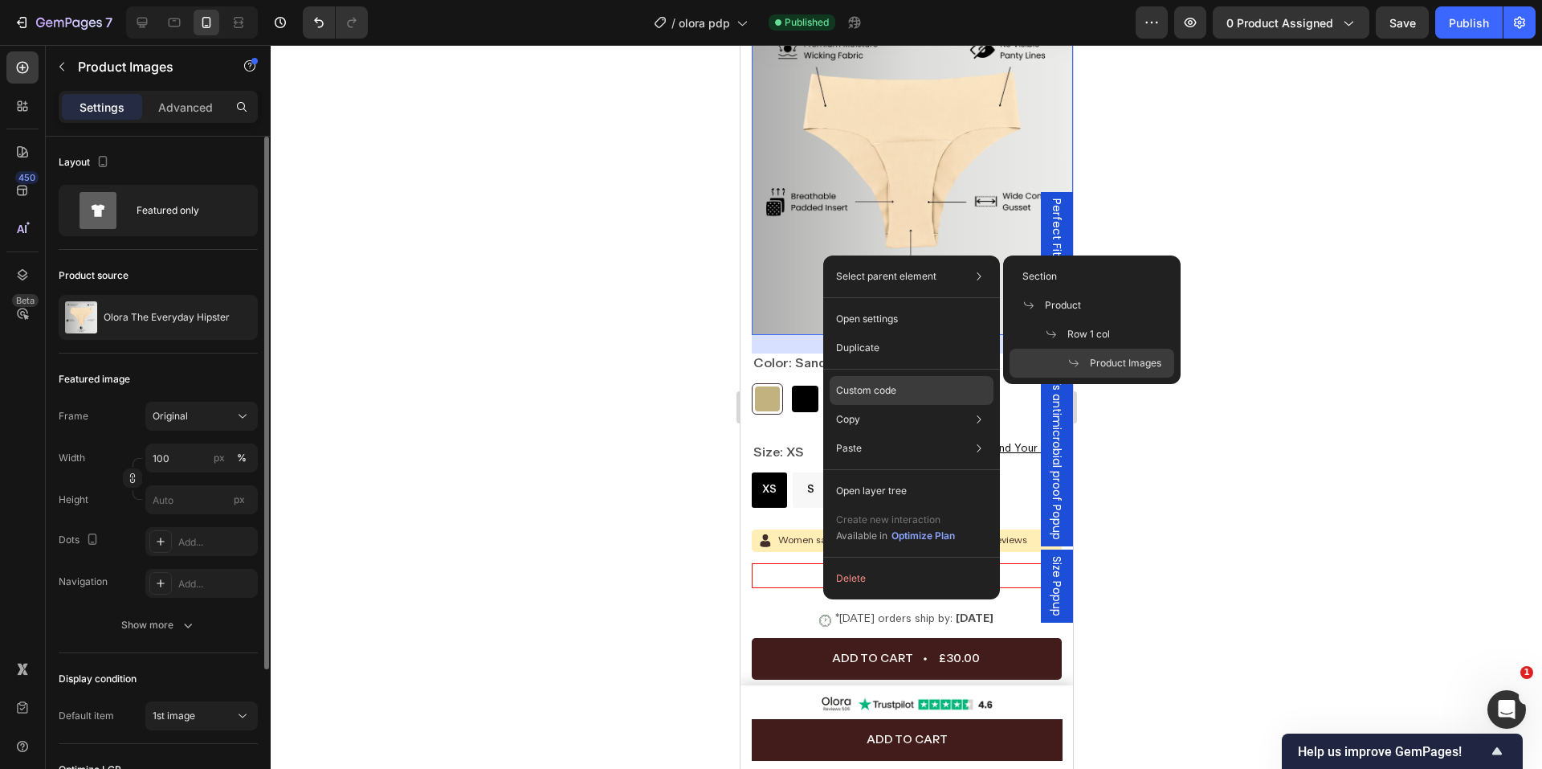
click at [844, 386] on p "Custom code" at bounding box center [866, 390] width 60 height 14
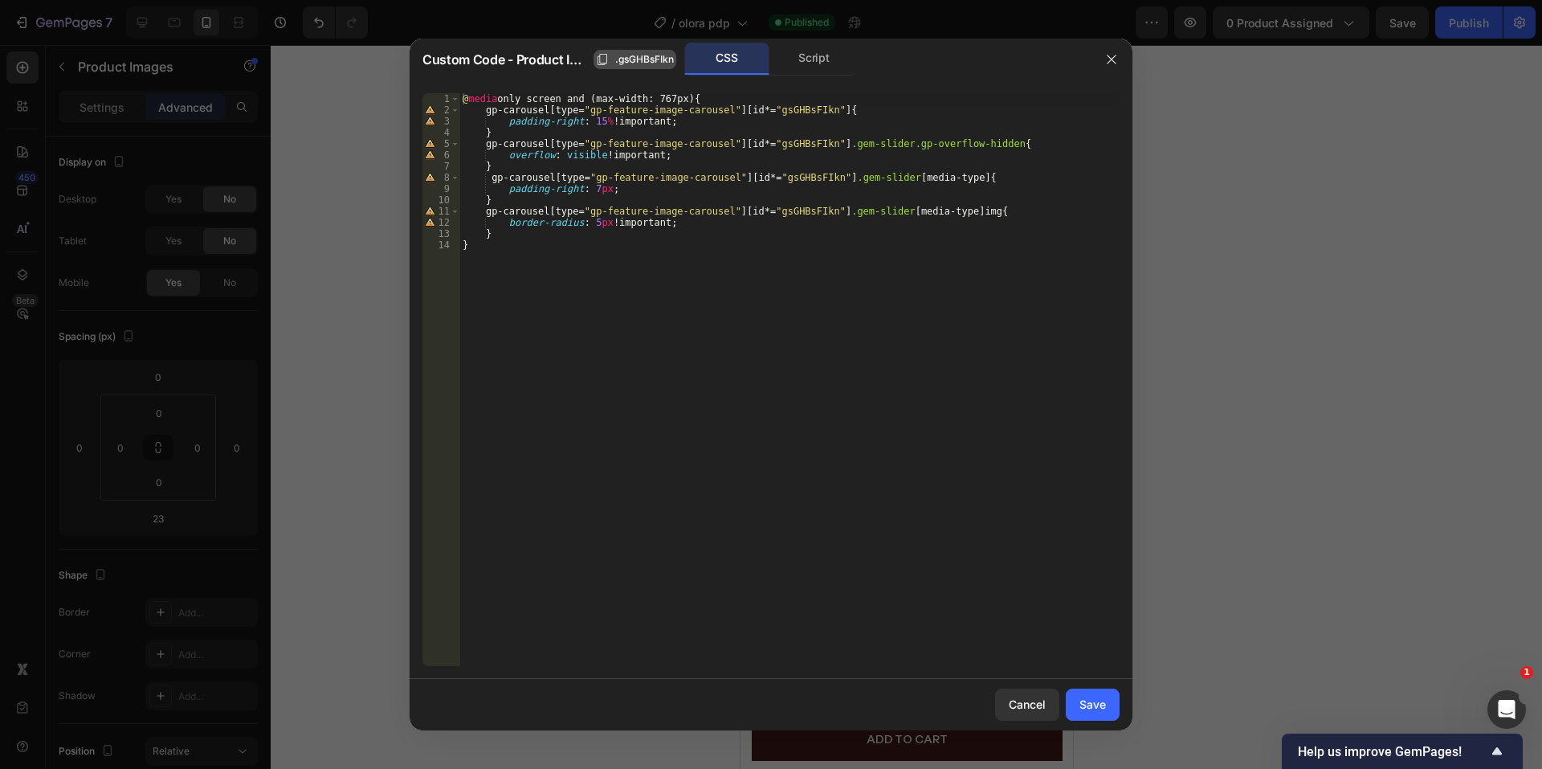
click at [627, 58] on span ".gsGHBsFIkn" at bounding box center [644, 59] width 59 height 14
type textarea "}"
click at [617, 232] on div "@ media only screen and (max-width: 767px) { gp-carousel [ type = " gp-feature-…" at bounding box center [790, 390] width 660 height 595
paste textarea ".gsGHBsFIkn .gp-feature-image-carousel"
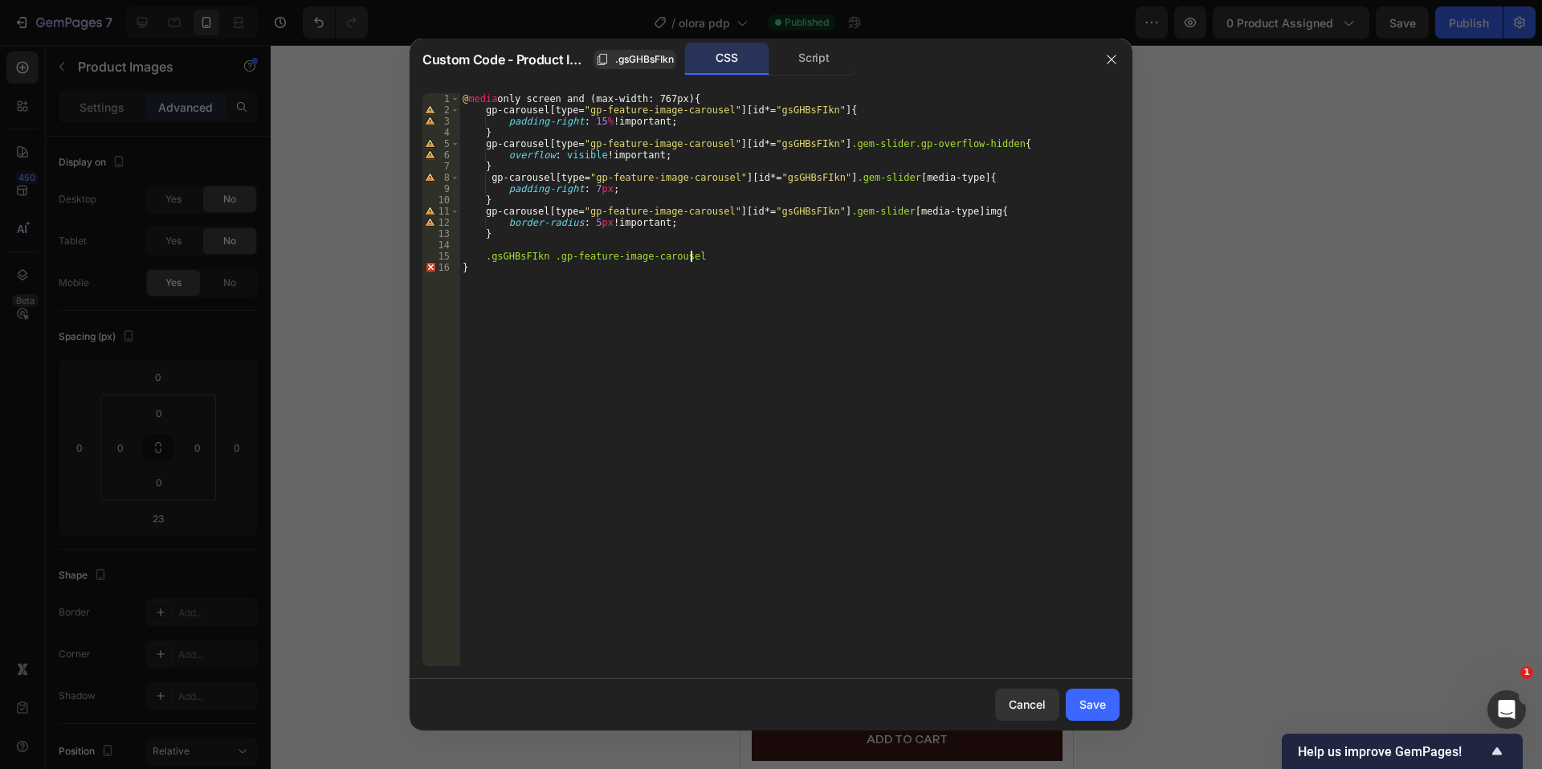
type textarea ".gsGHBsFIkn .gp-feature-image-carousel {"
type textarea "overflow: hidden !;"
click at [1084, 701] on div "Save" at bounding box center [1093, 704] width 27 height 17
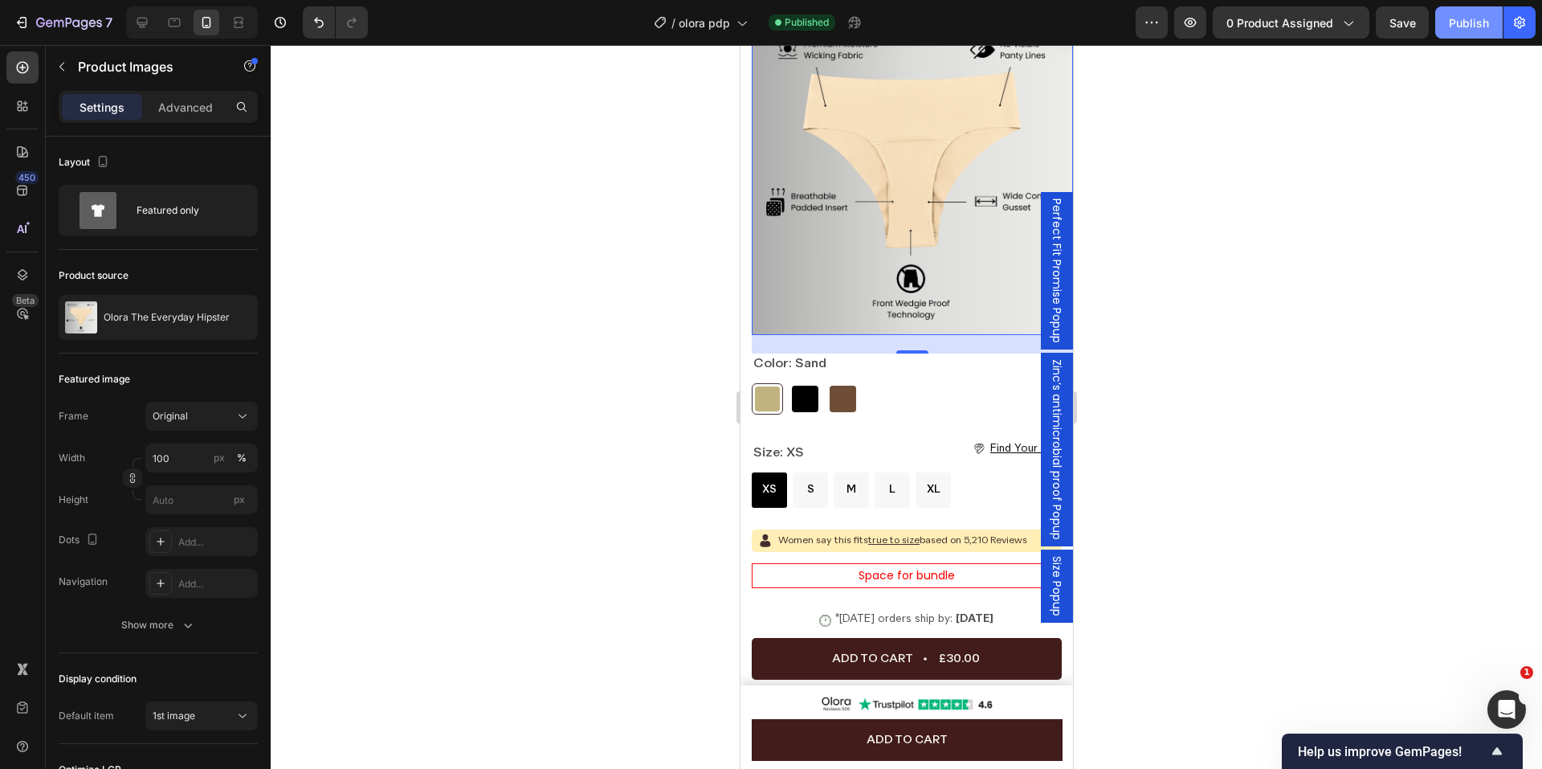
click at [1470, 30] on div "Publish" at bounding box center [1469, 22] width 40 height 17
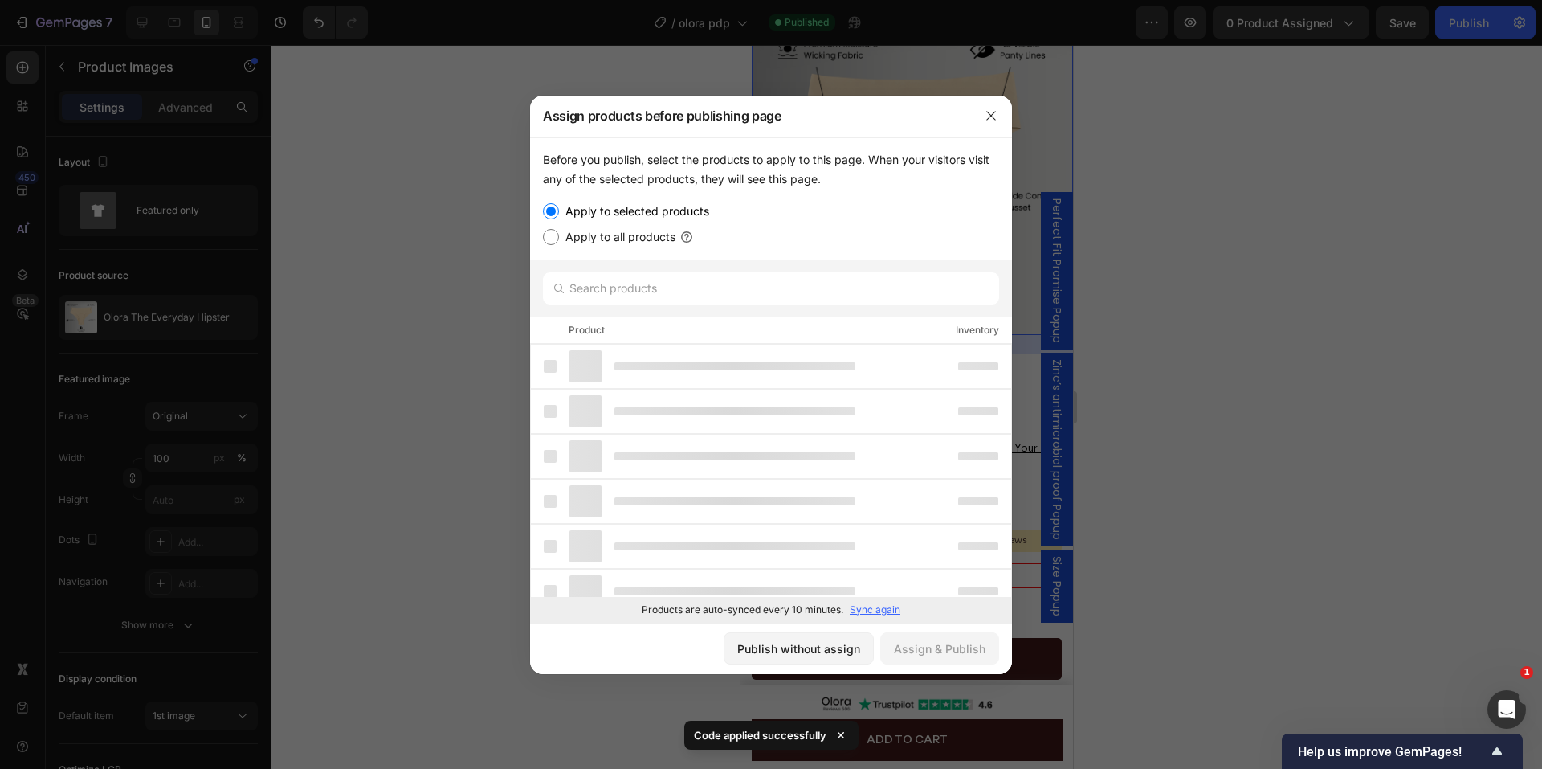
click at [800, 668] on div "Publish without assign Assign & Publish" at bounding box center [771, 648] width 482 height 51
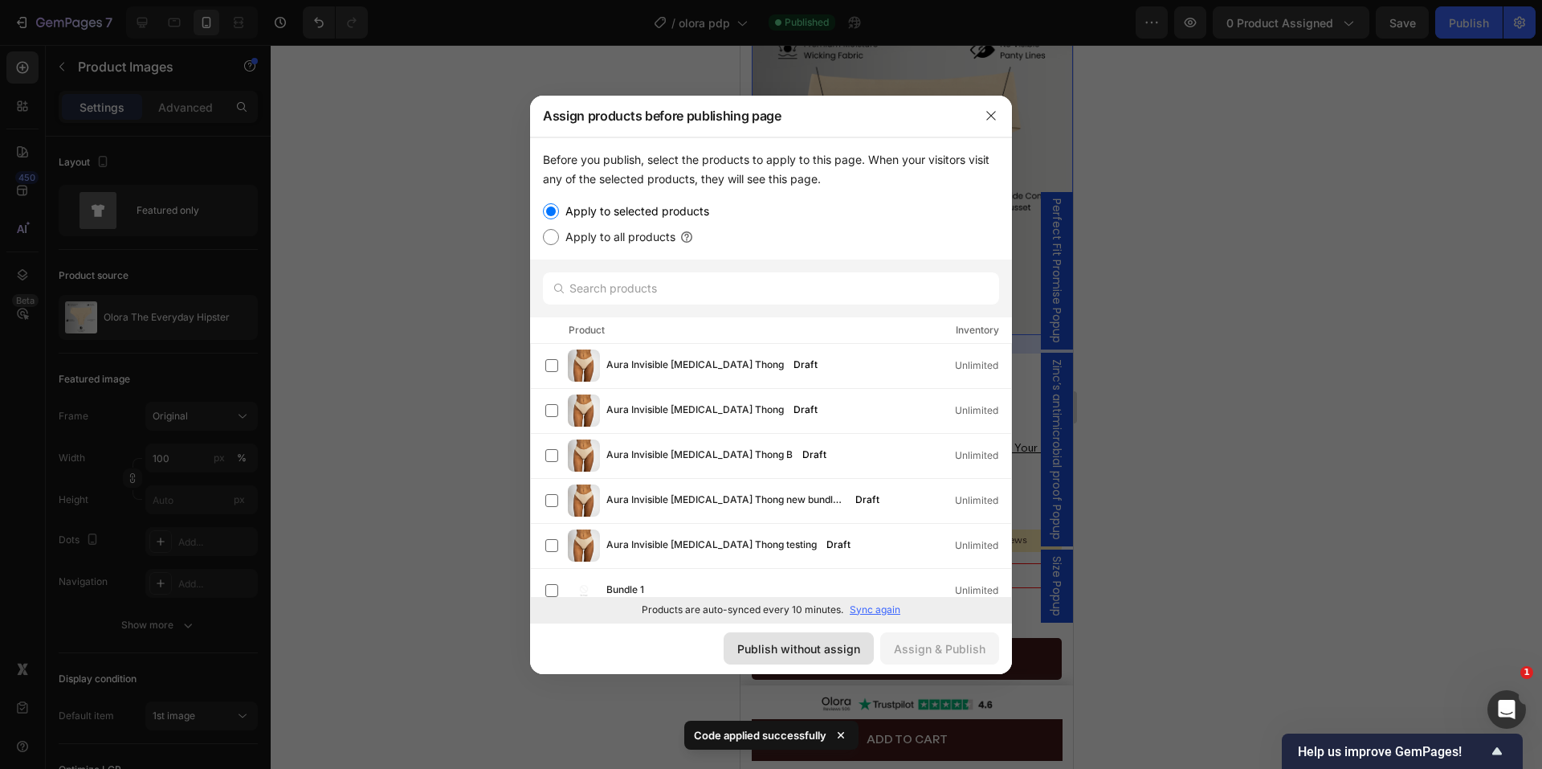
click at [813, 659] on button "Publish without assign" at bounding box center [799, 648] width 150 height 32
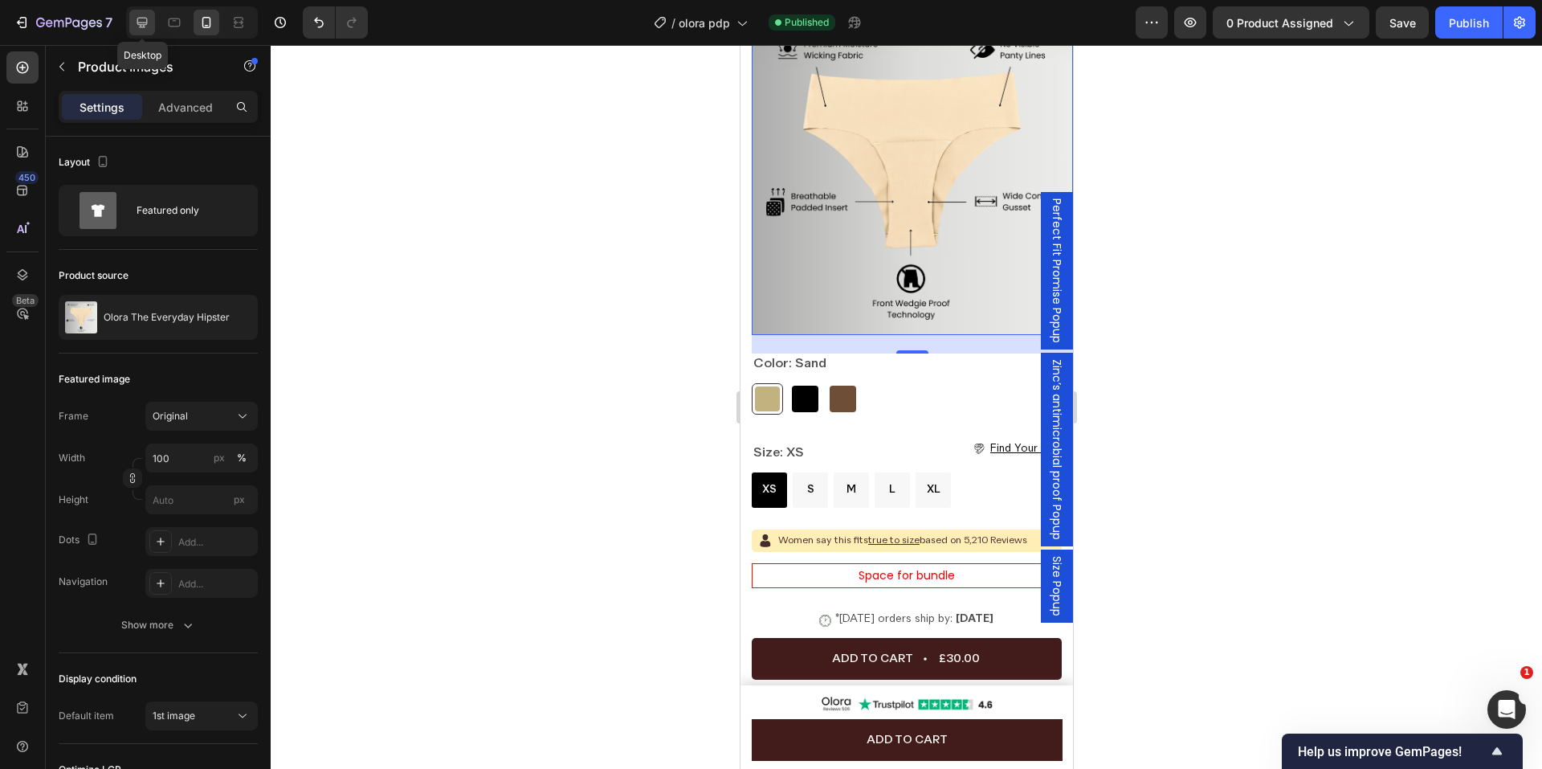
click at [133, 17] on div at bounding box center [142, 23] width 26 height 26
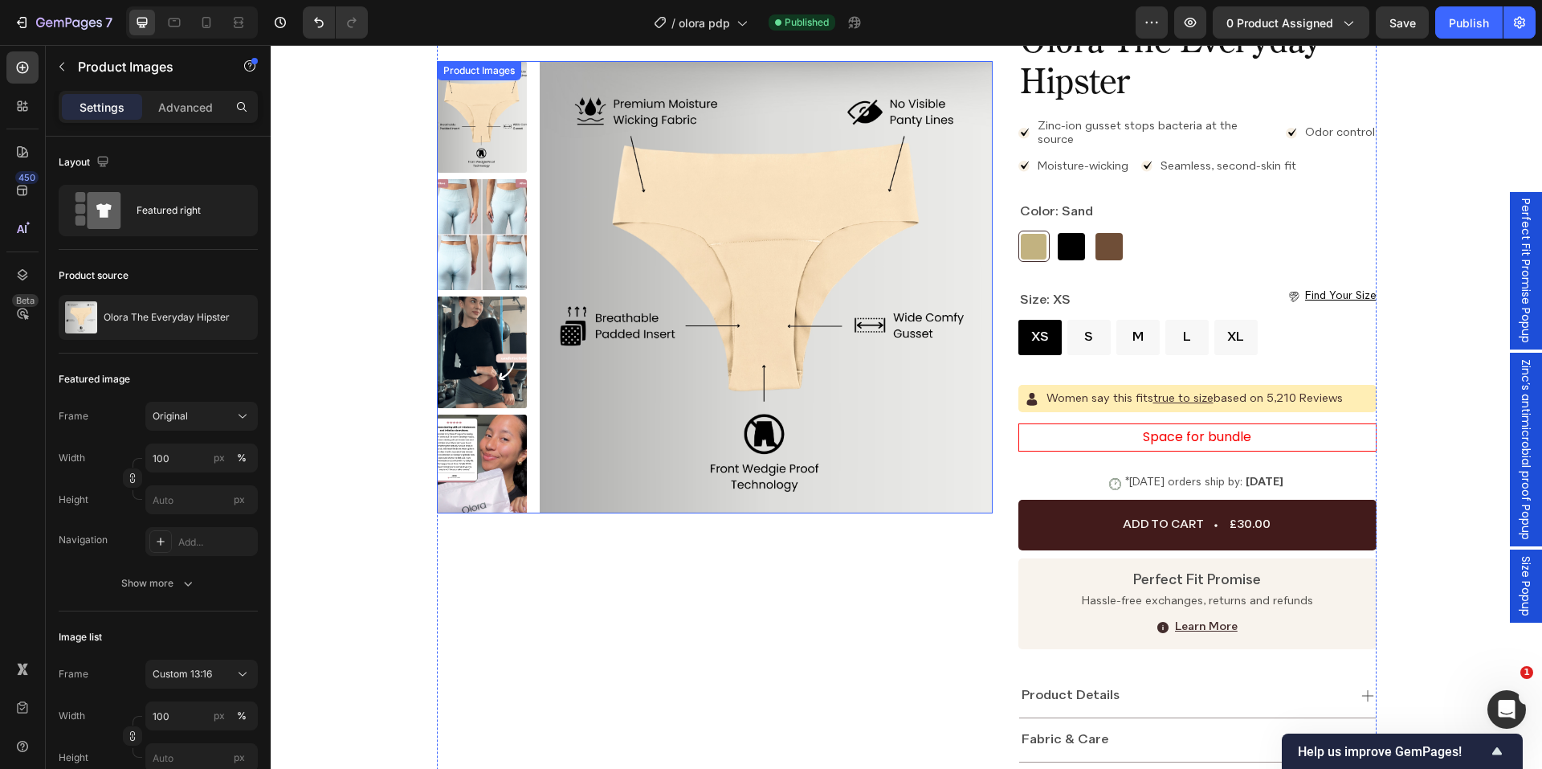
scroll to position [163, 0]
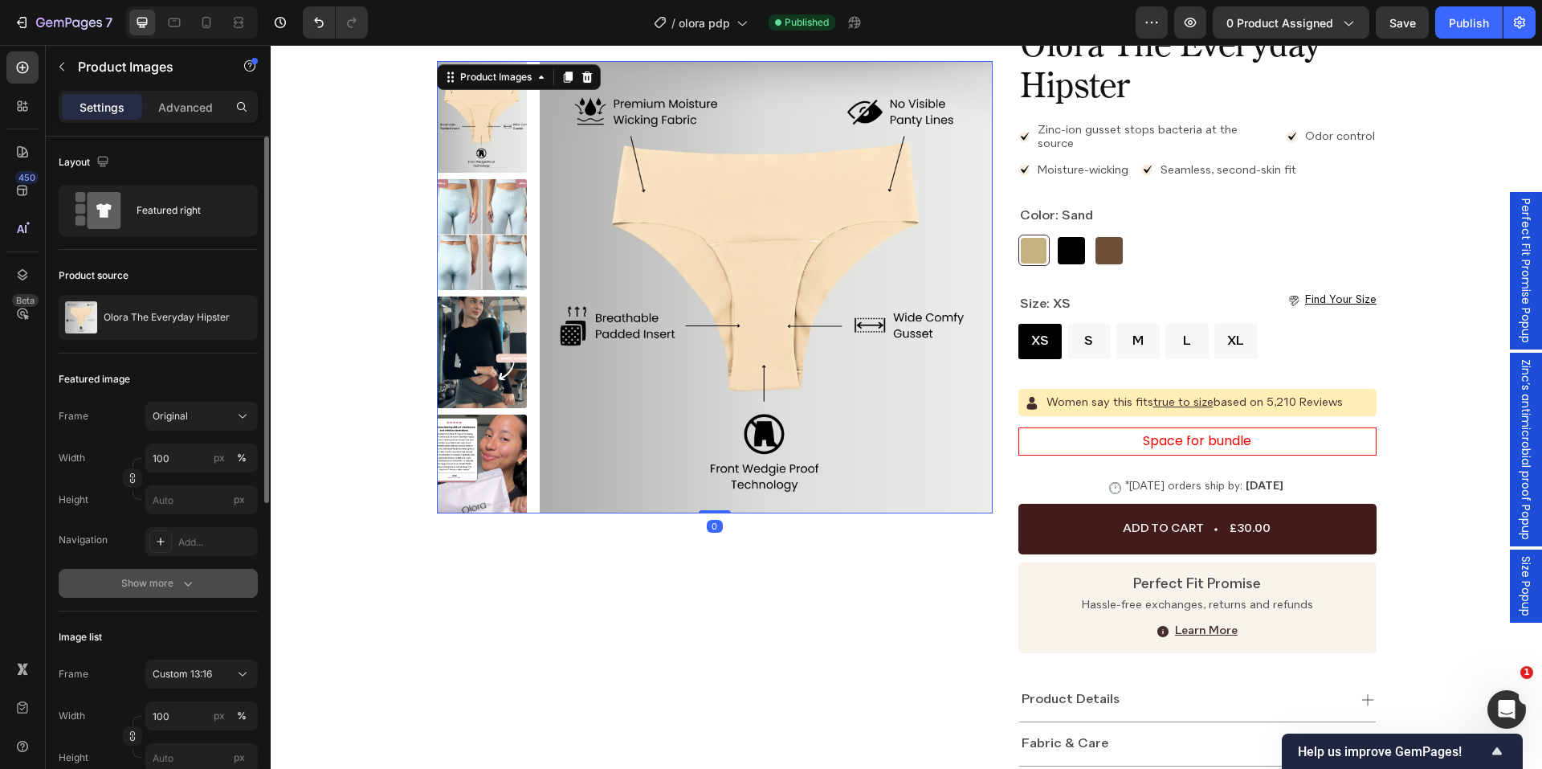
click at [191, 579] on icon "button" at bounding box center [188, 583] width 16 height 16
click at [198, 595] on div "Add..." at bounding box center [201, 583] width 112 height 29
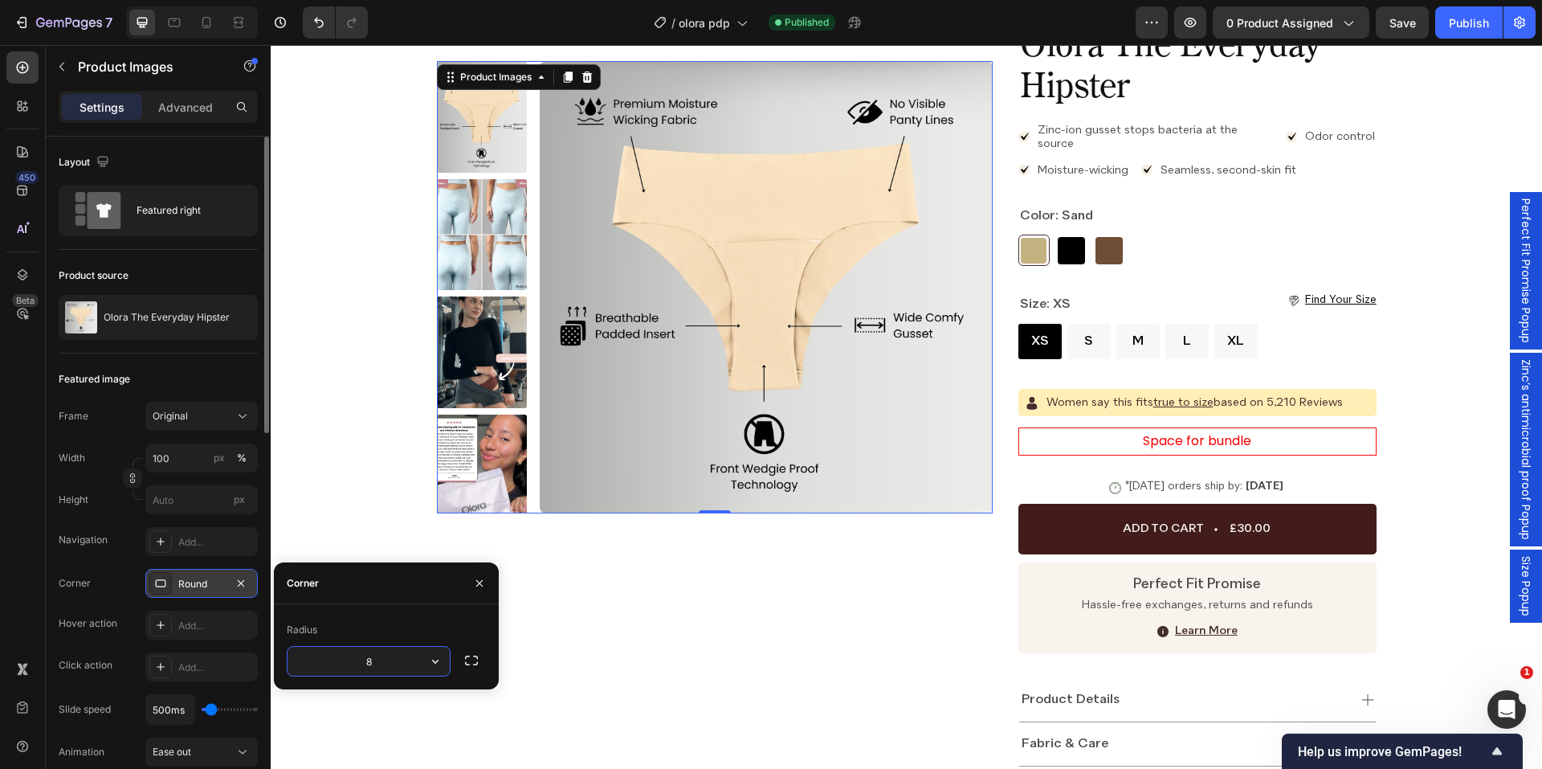
type input "11px"
click at [115, 578] on div "Corner Round" at bounding box center [158, 583] width 199 height 29
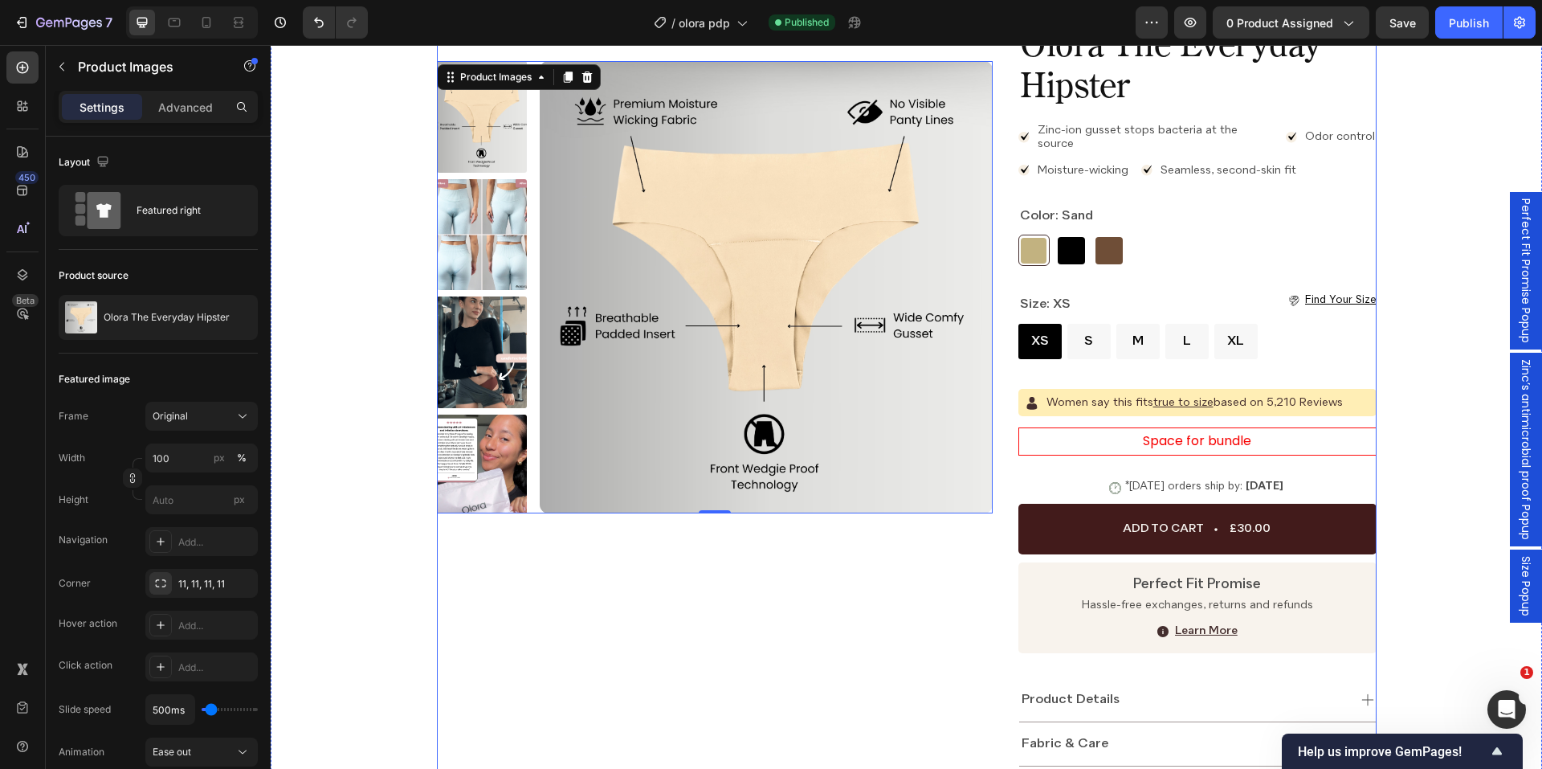
click at [468, 621] on div "Product Images 0" at bounding box center [715, 439] width 556 height 1013
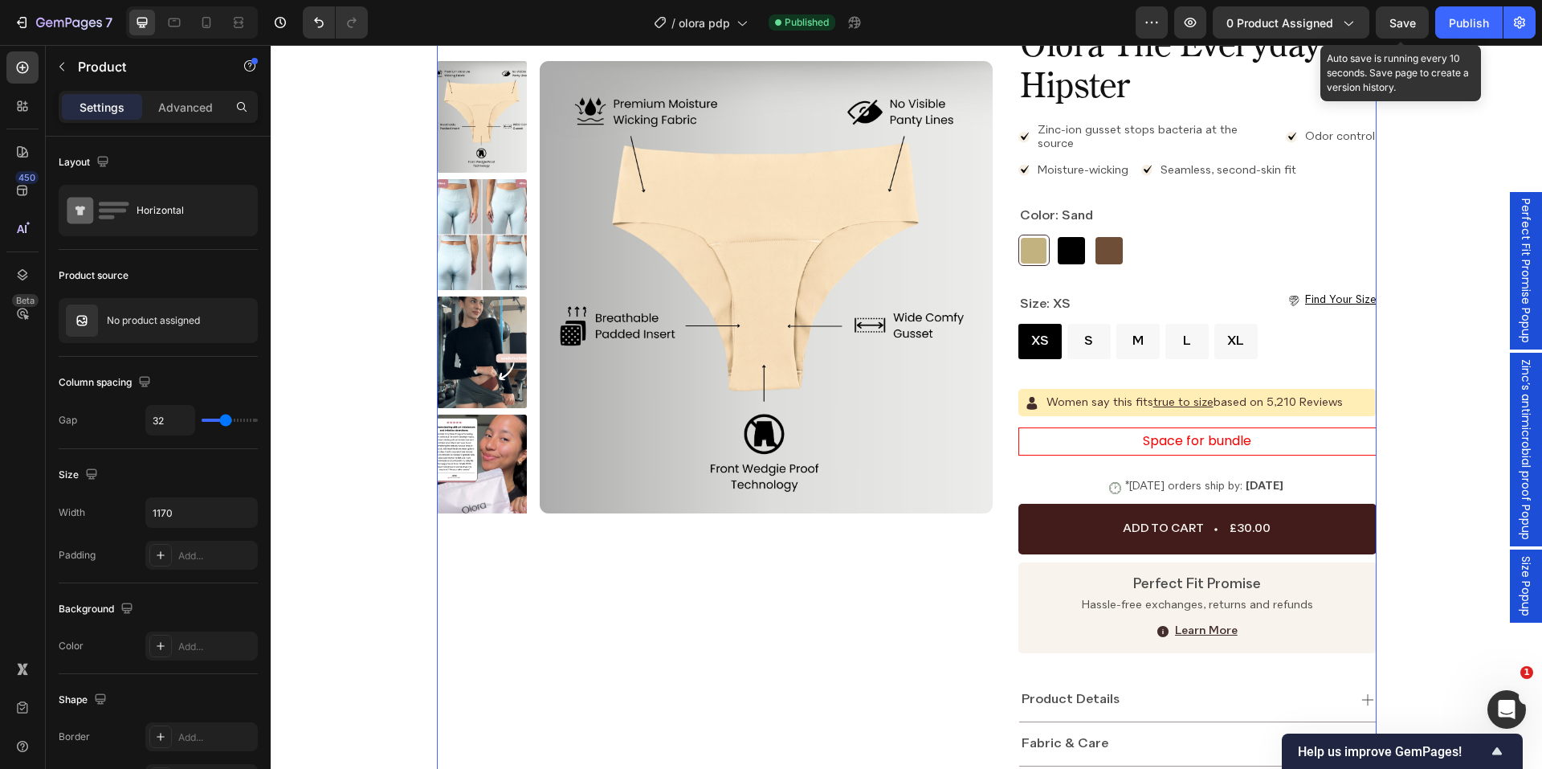
click at [1404, 26] on span "Save" at bounding box center [1403, 23] width 27 height 14
click at [1446, 23] on button "Publish" at bounding box center [1469, 22] width 67 height 32
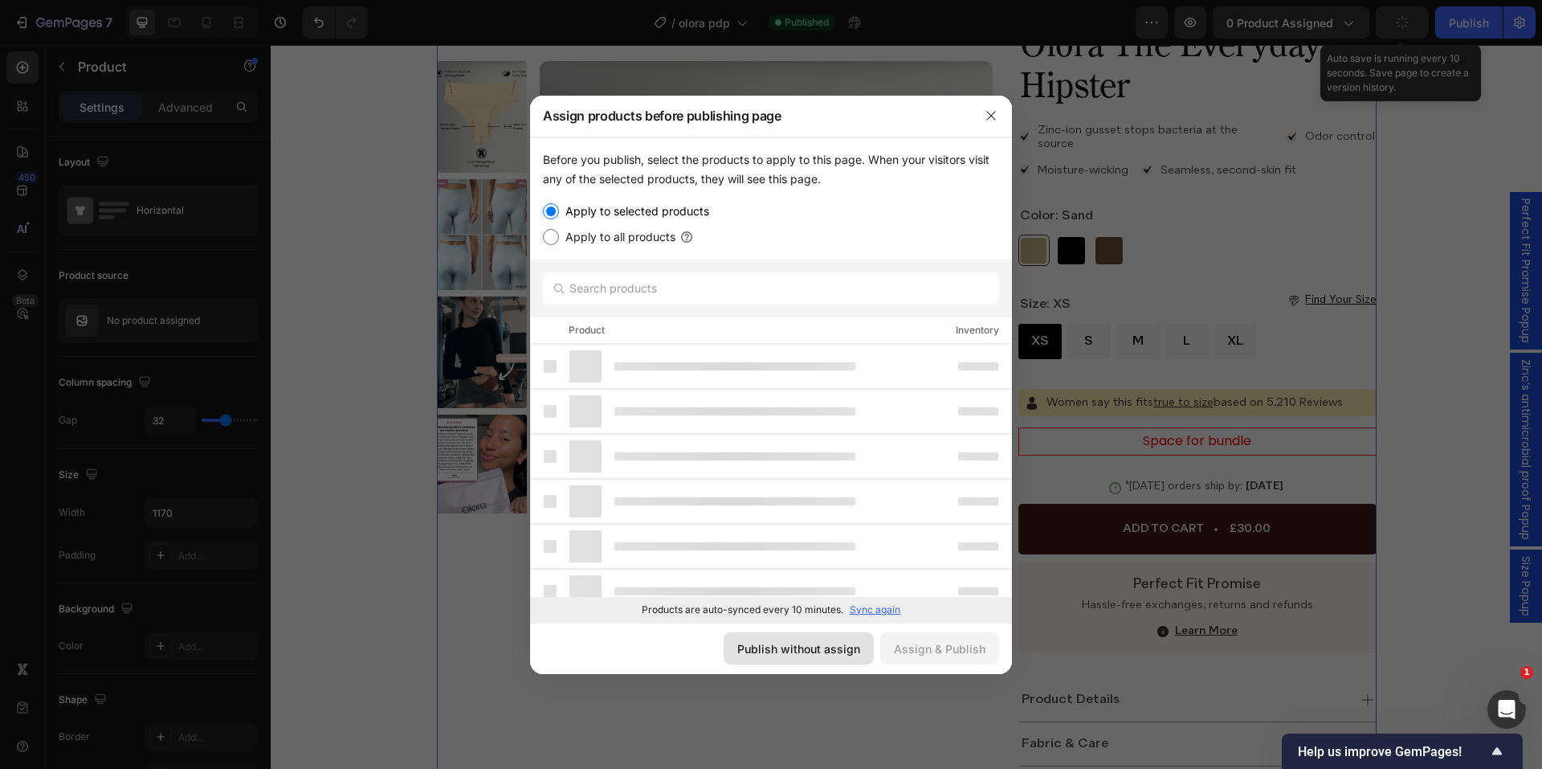
click at [787, 656] on div "Publish without assign" at bounding box center [798, 648] width 123 height 17
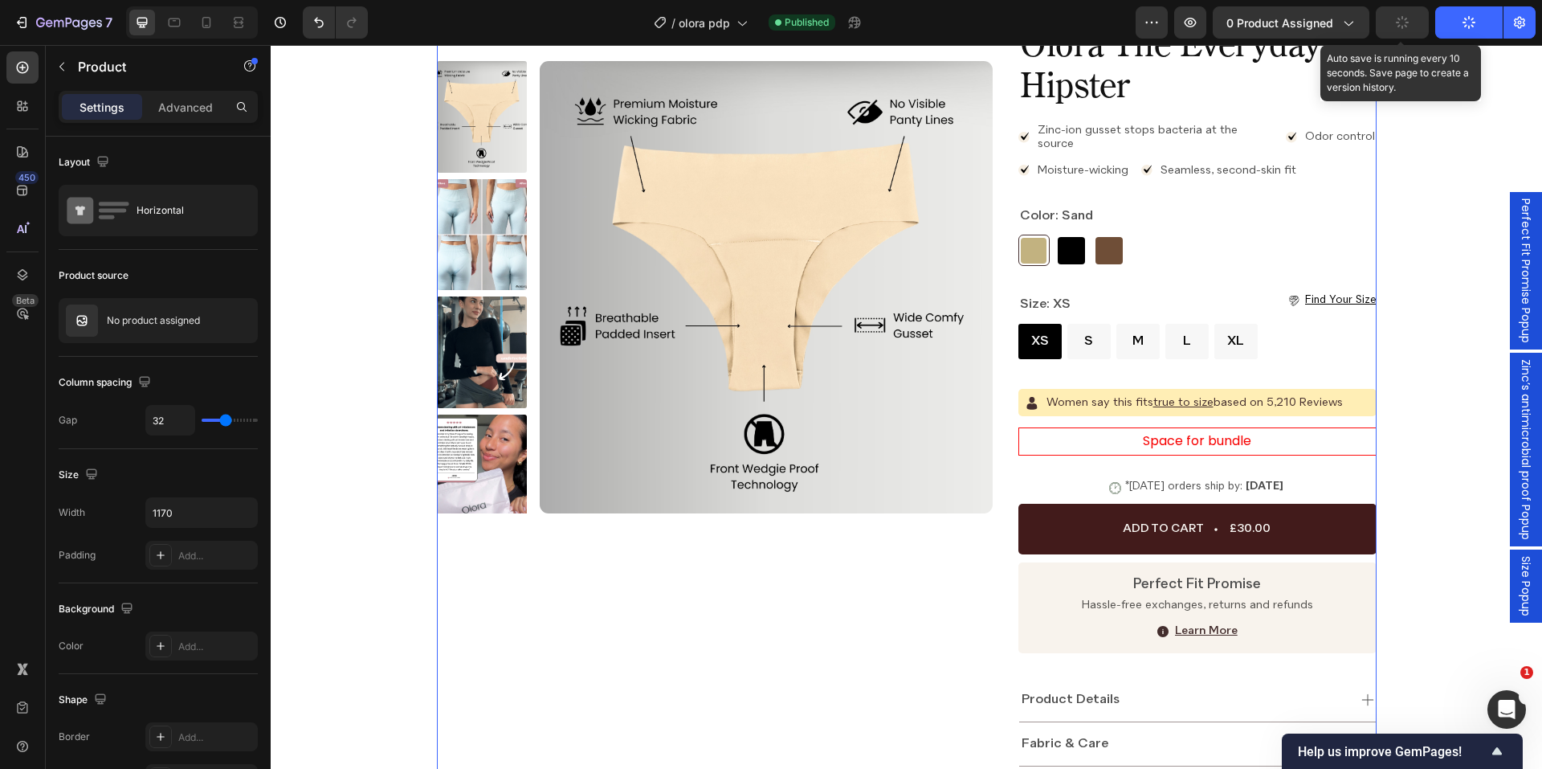
click at [208, 9] on div at bounding box center [192, 22] width 132 height 32
click at [202, 14] on icon at bounding box center [206, 22] width 16 height 16
type input "0"
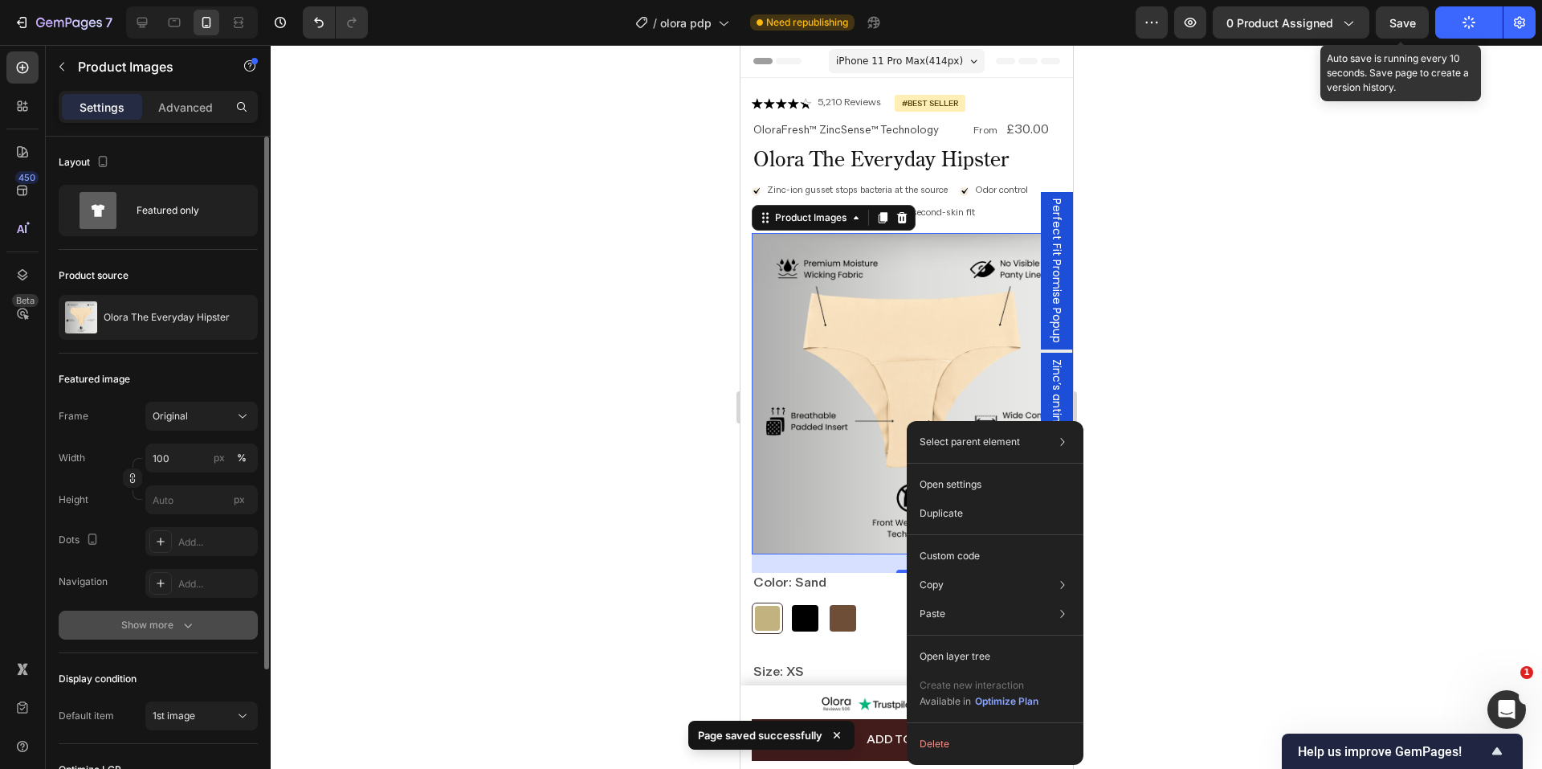
click at [161, 621] on div "Show more" at bounding box center [158, 625] width 75 height 16
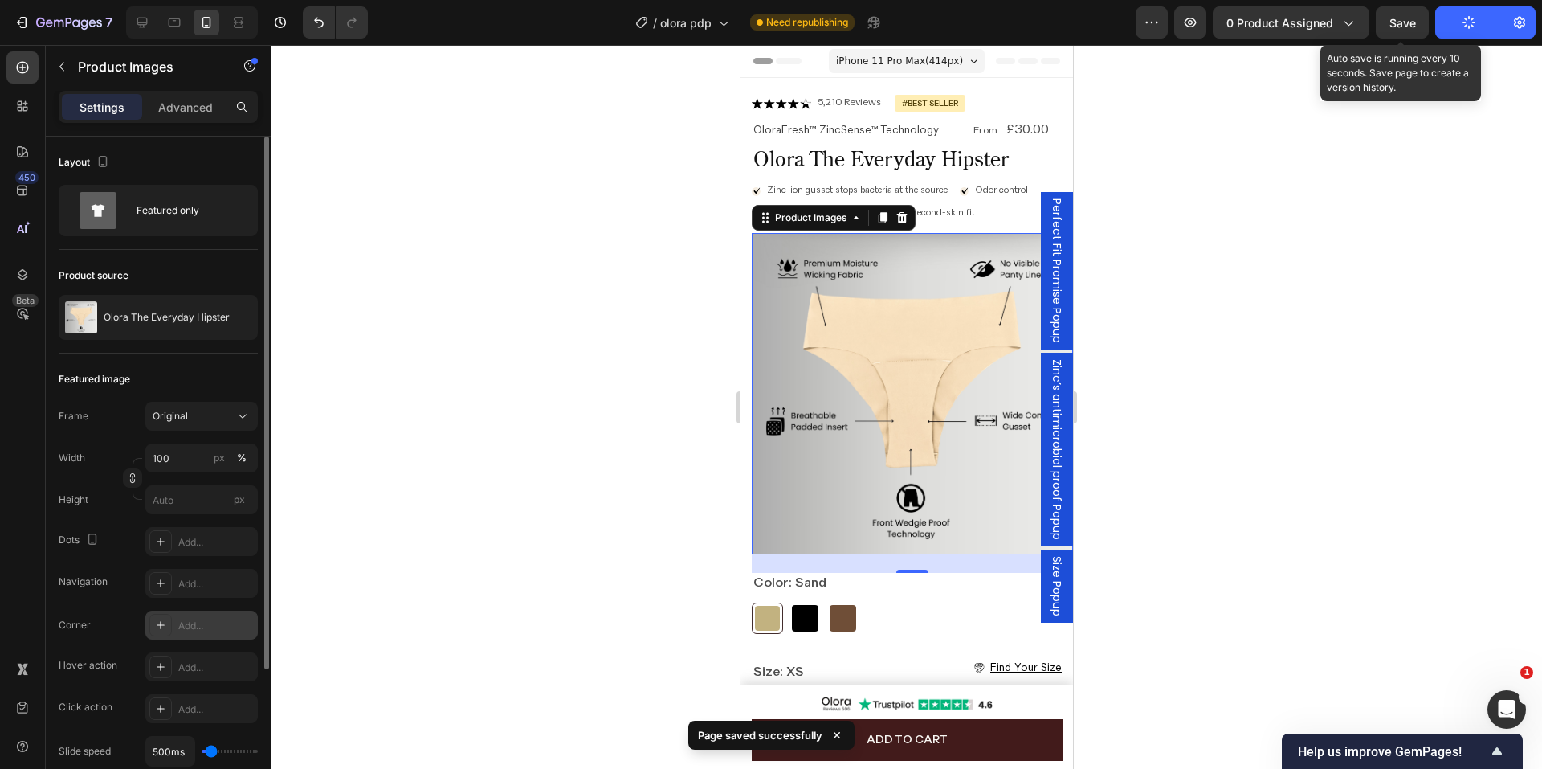
click at [182, 619] on div "Add..." at bounding box center [216, 626] width 76 height 14
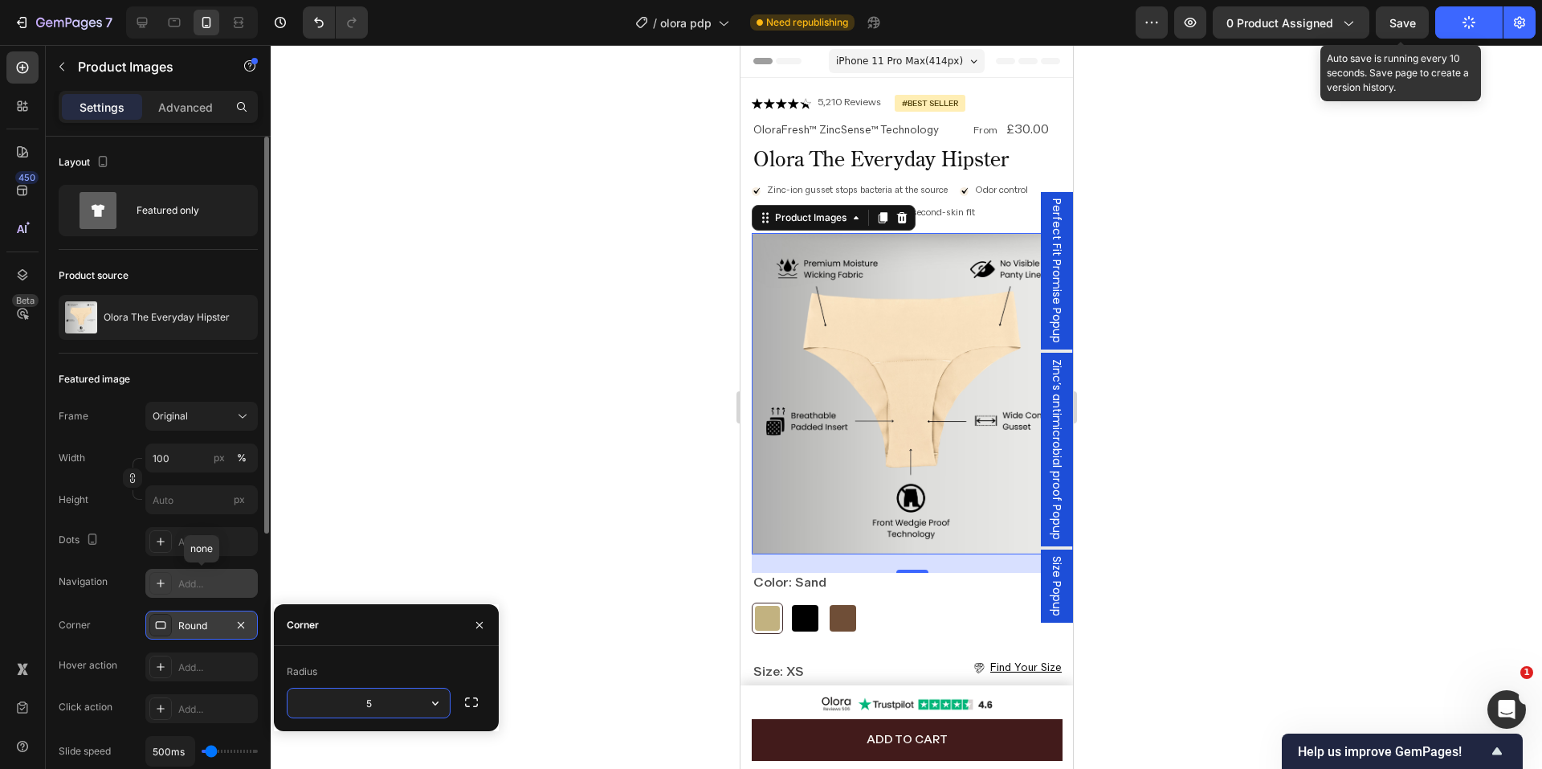
type input "5"
click at [1123, 262] on div at bounding box center [907, 407] width 1272 height 724
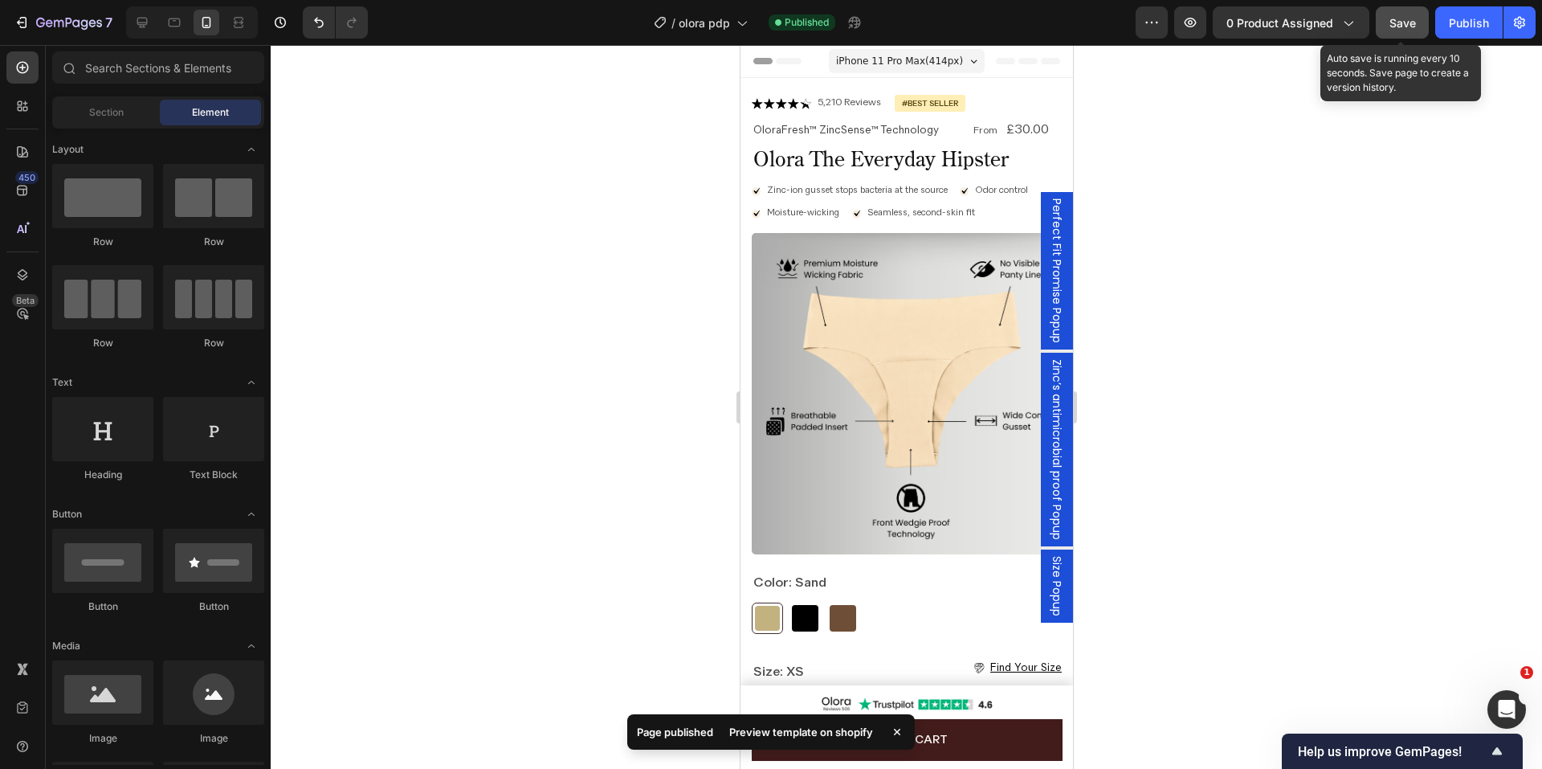
click at [1419, 16] on button "Save" at bounding box center [1402, 22] width 53 height 32
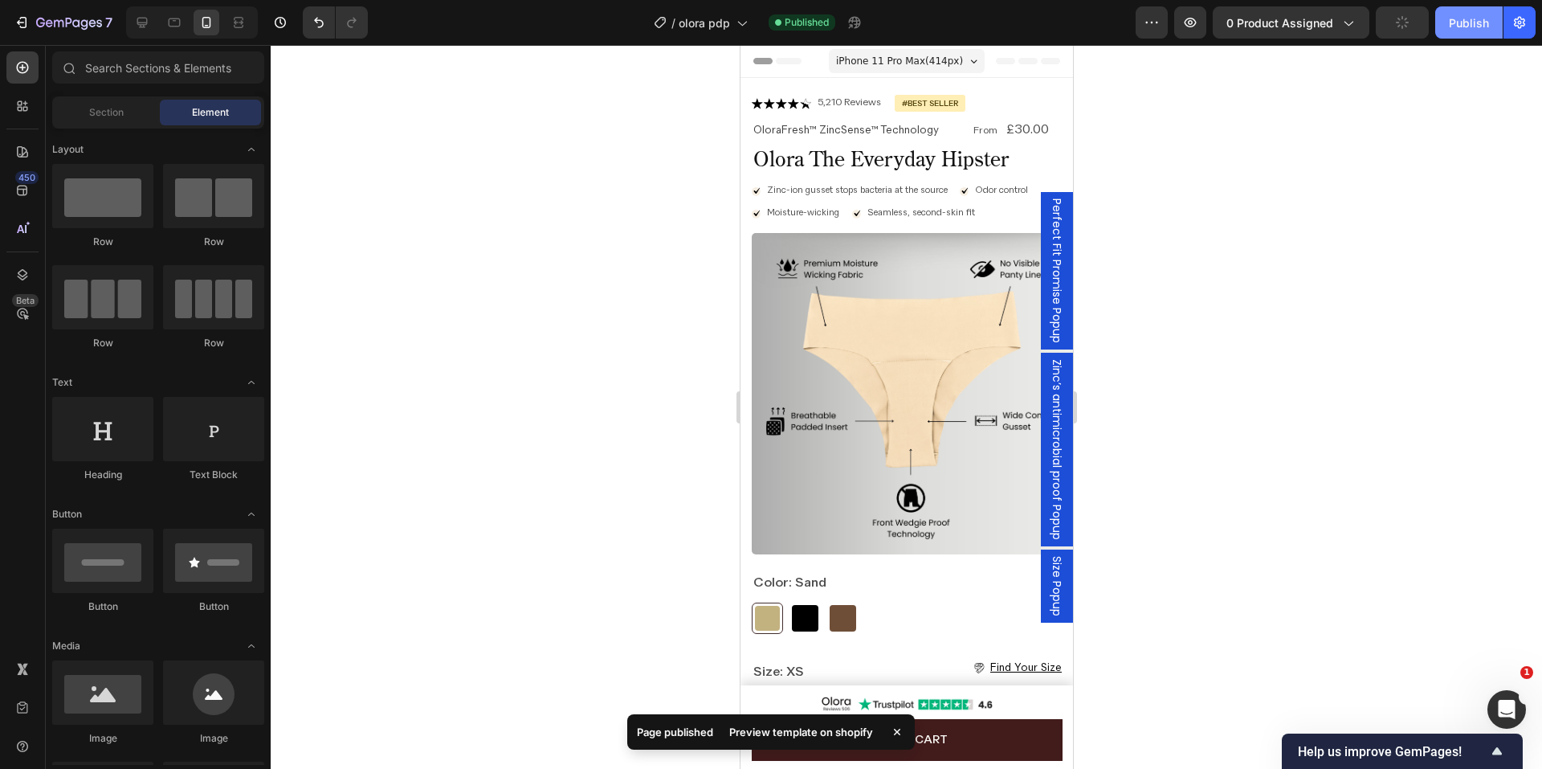
click at [1458, 16] on div "Publish" at bounding box center [1469, 22] width 40 height 17
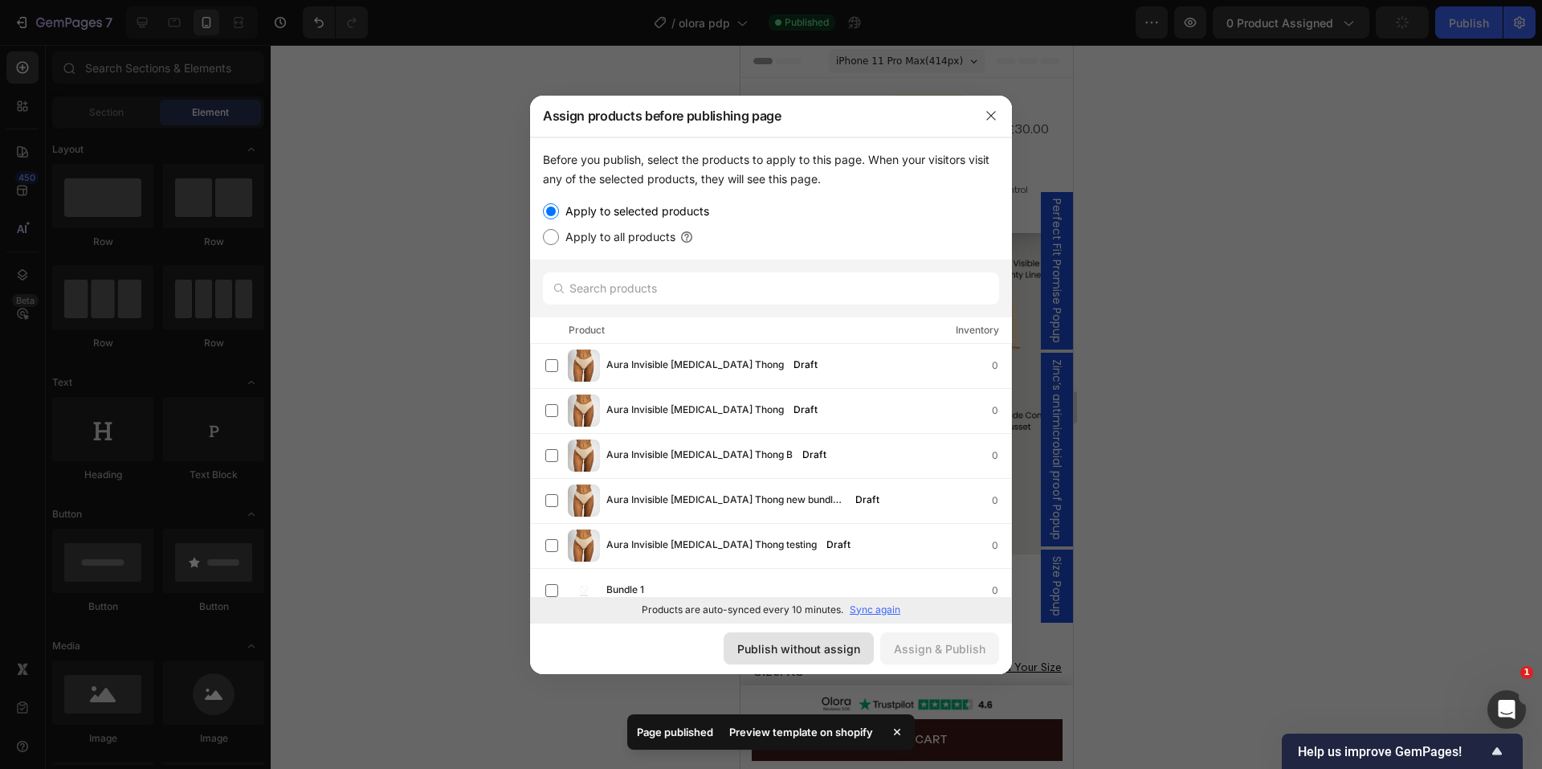
click at [819, 656] on div "Publish without assign" at bounding box center [798, 648] width 123 height 17
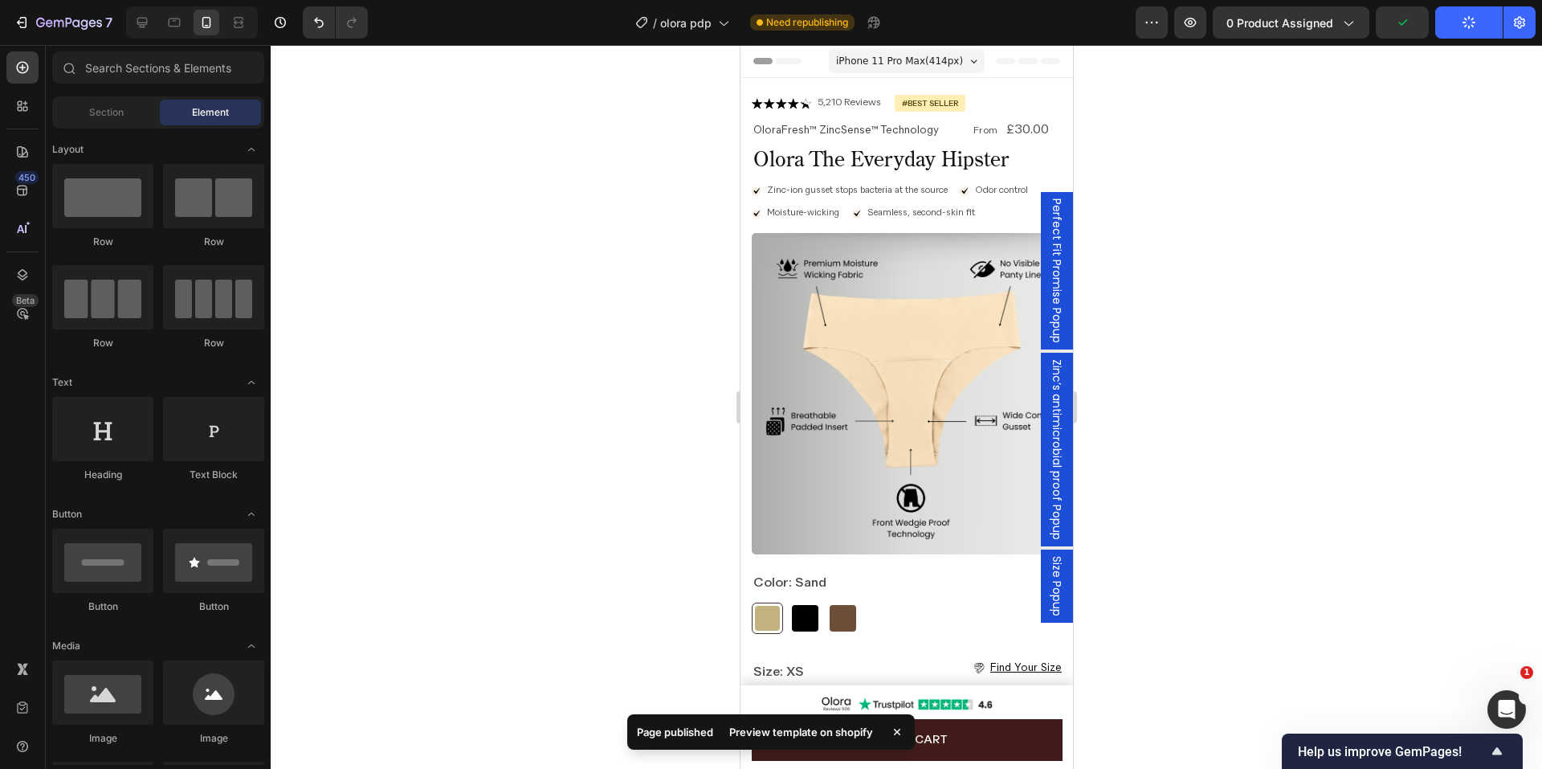
click at [1224, 463] on div at bounding box center [907, 407] width 1272 height 724
click at [145, 26] on icon at bounding box center [142, 22] width 16 height 16
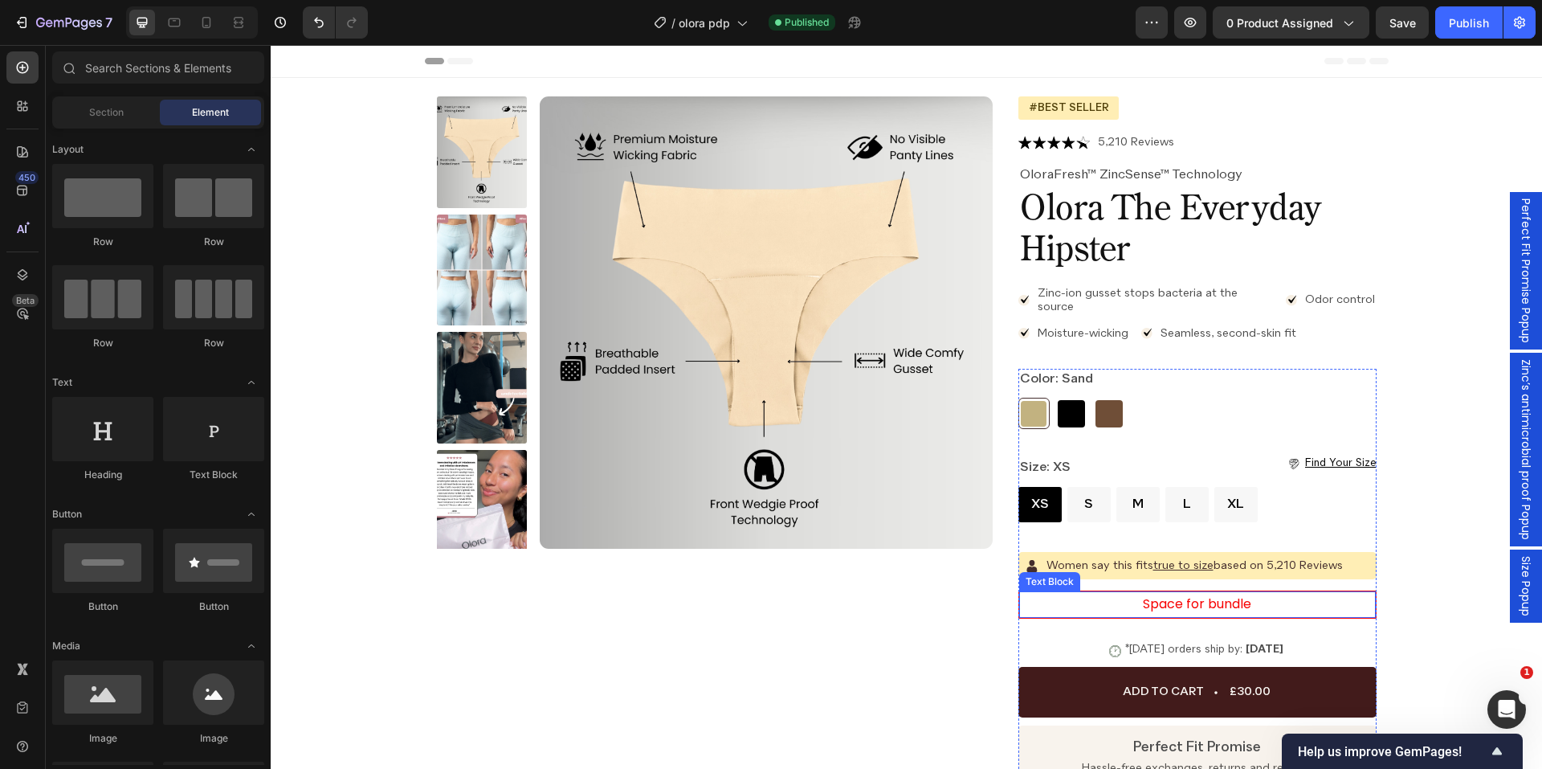
click at [1078, 599] on p "Space for bundle" at bounding box center [1197, 604] width 353 height 23
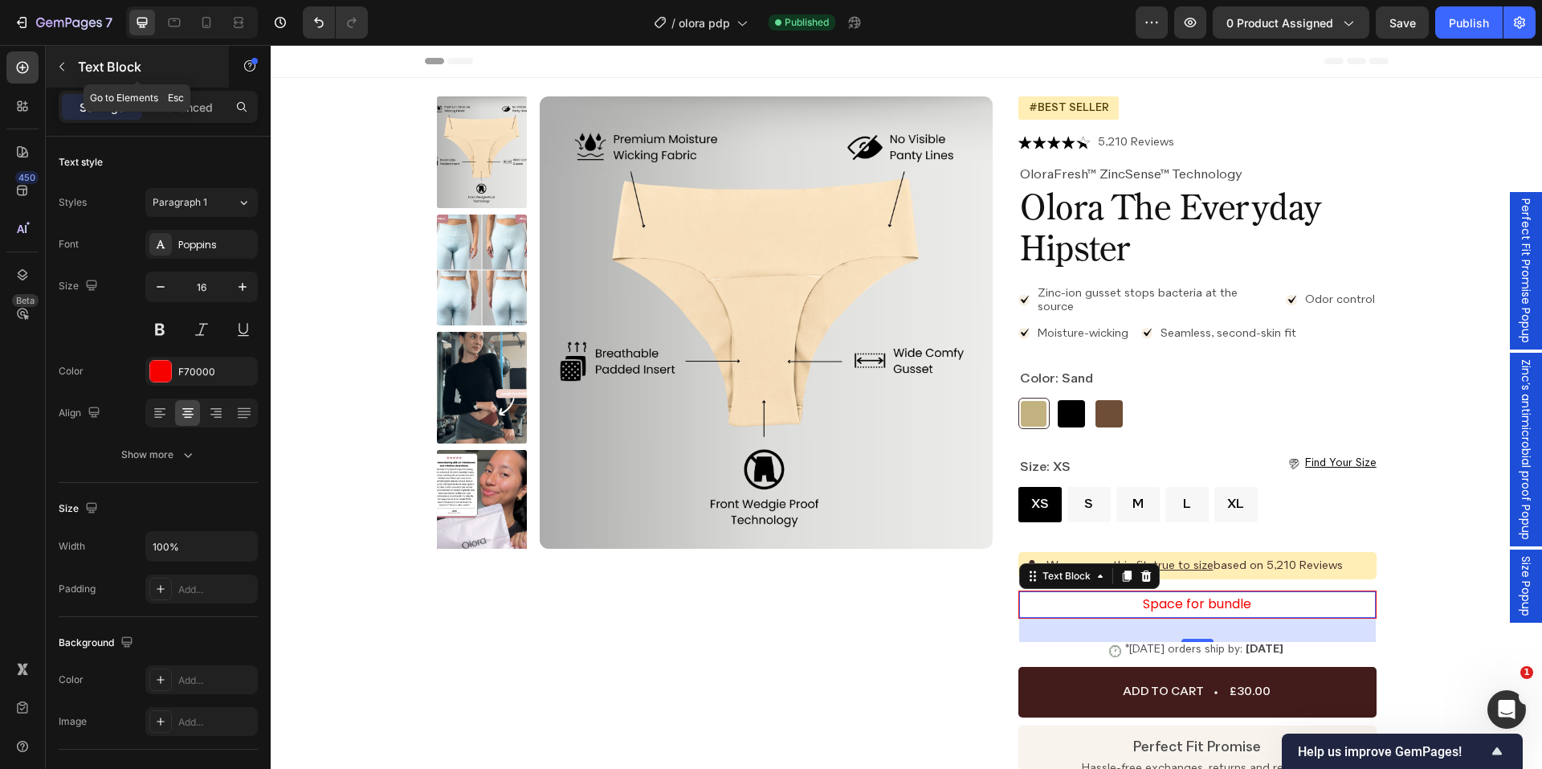
click at [51, 60] on button "button" at bounding box center [62, 67] width 26 height 26
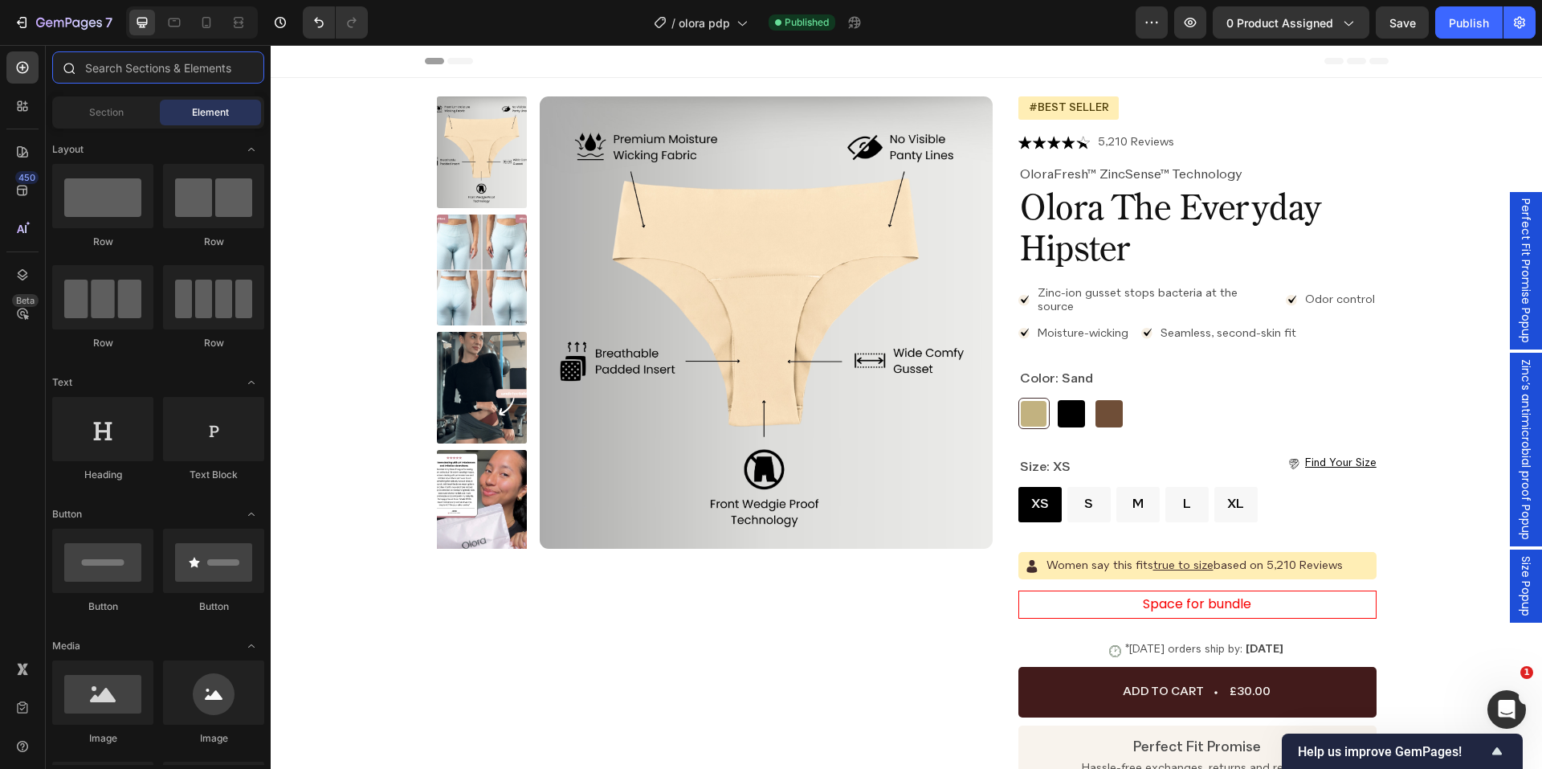
click at [101, 74] on input "text" at bounding box center [158, 67] width 212 height 32
click at [27, 111] on icon at bounding box center [22, 106] width 16 height 16
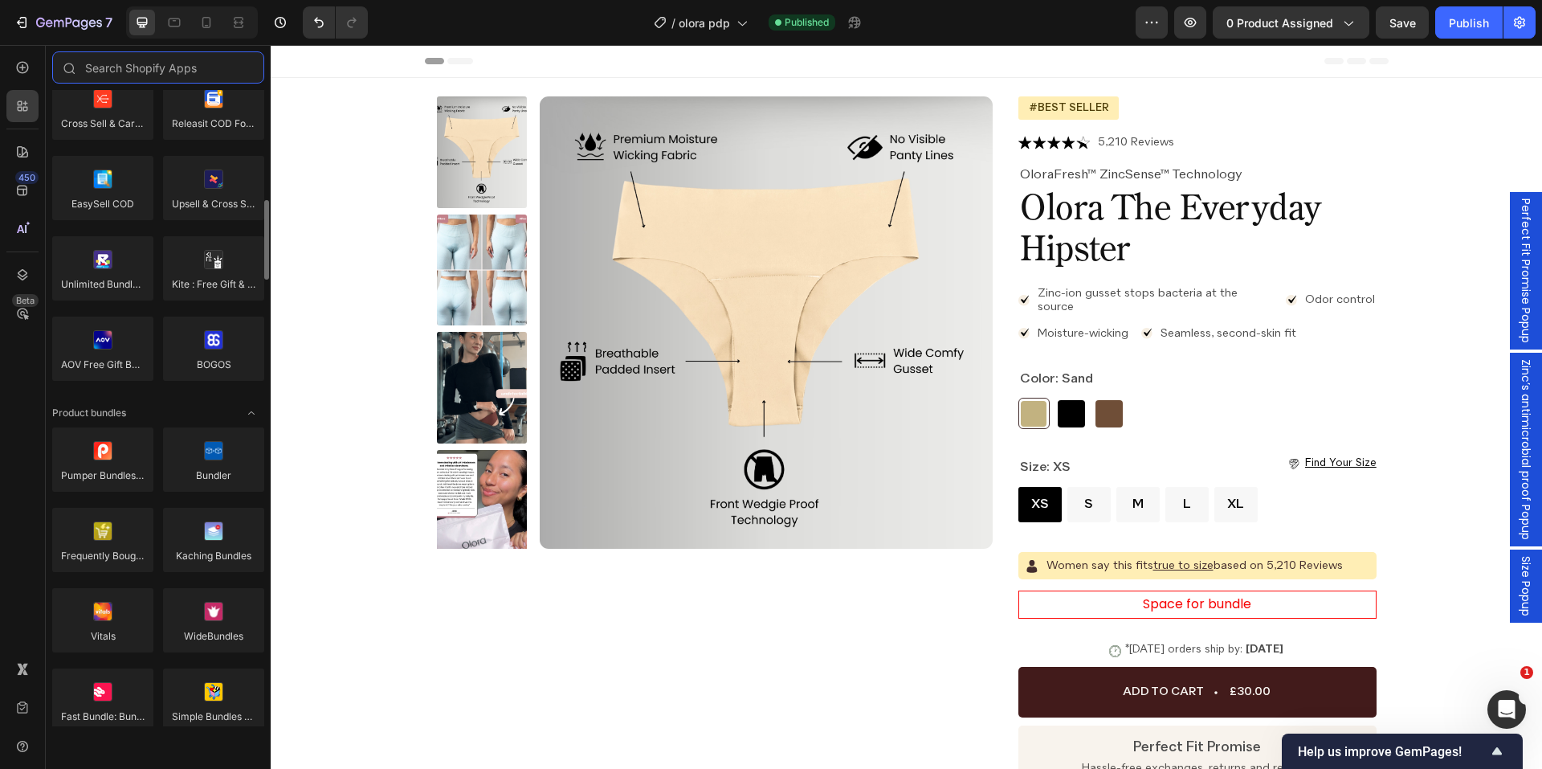
scroll to position [964, 0]
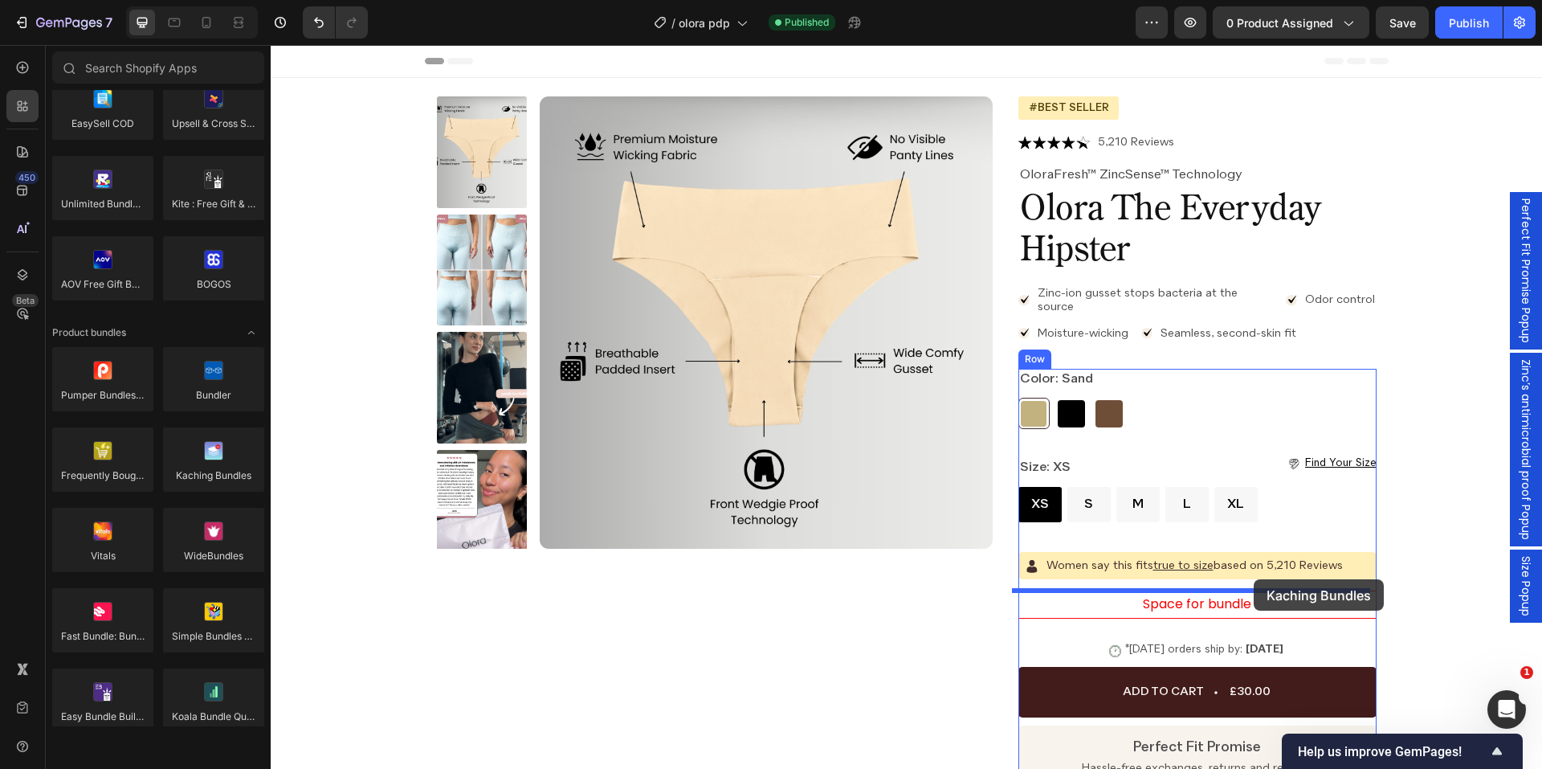
drag, startPoint x: 469, startPoint y: 514, endPoint x: 1254, endPoint y: 579, distance: 787.6
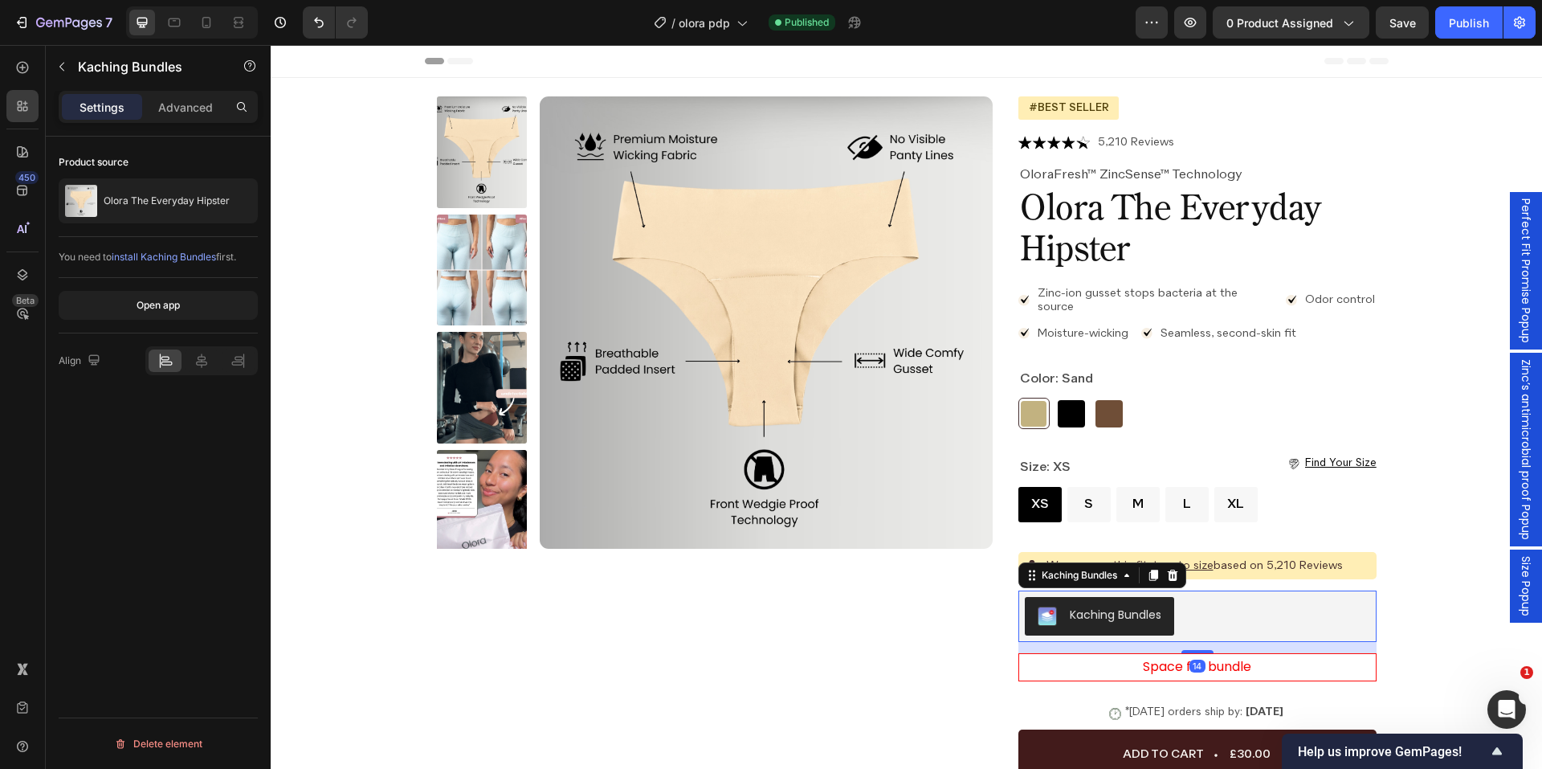
click at [1060, 674] on p "Space for bundle" at bounding box center [1197, 667] width 353 height 23
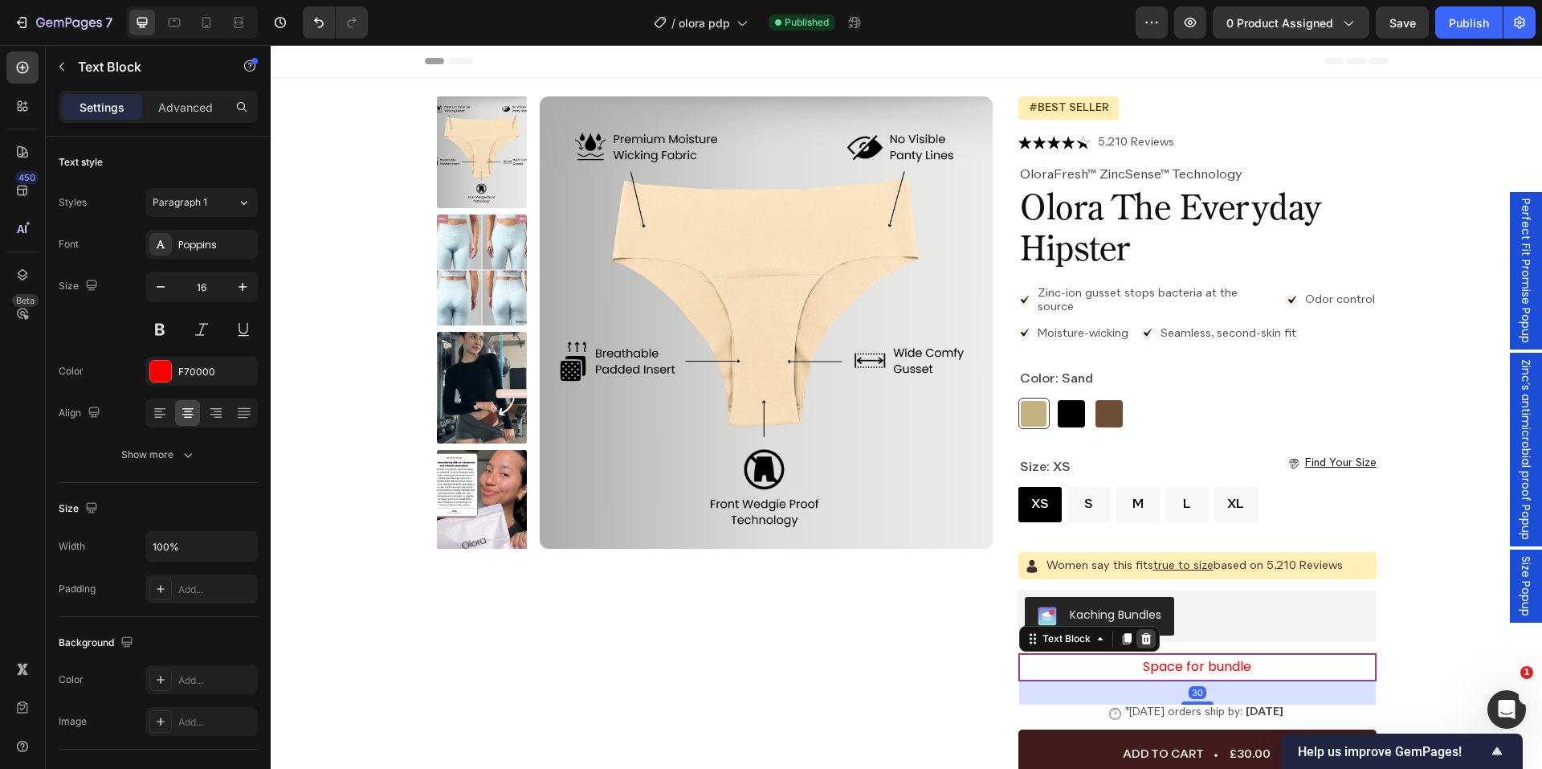
click at [1141, 636] on icon at bounding box center [1146, 638] width 10 height 11
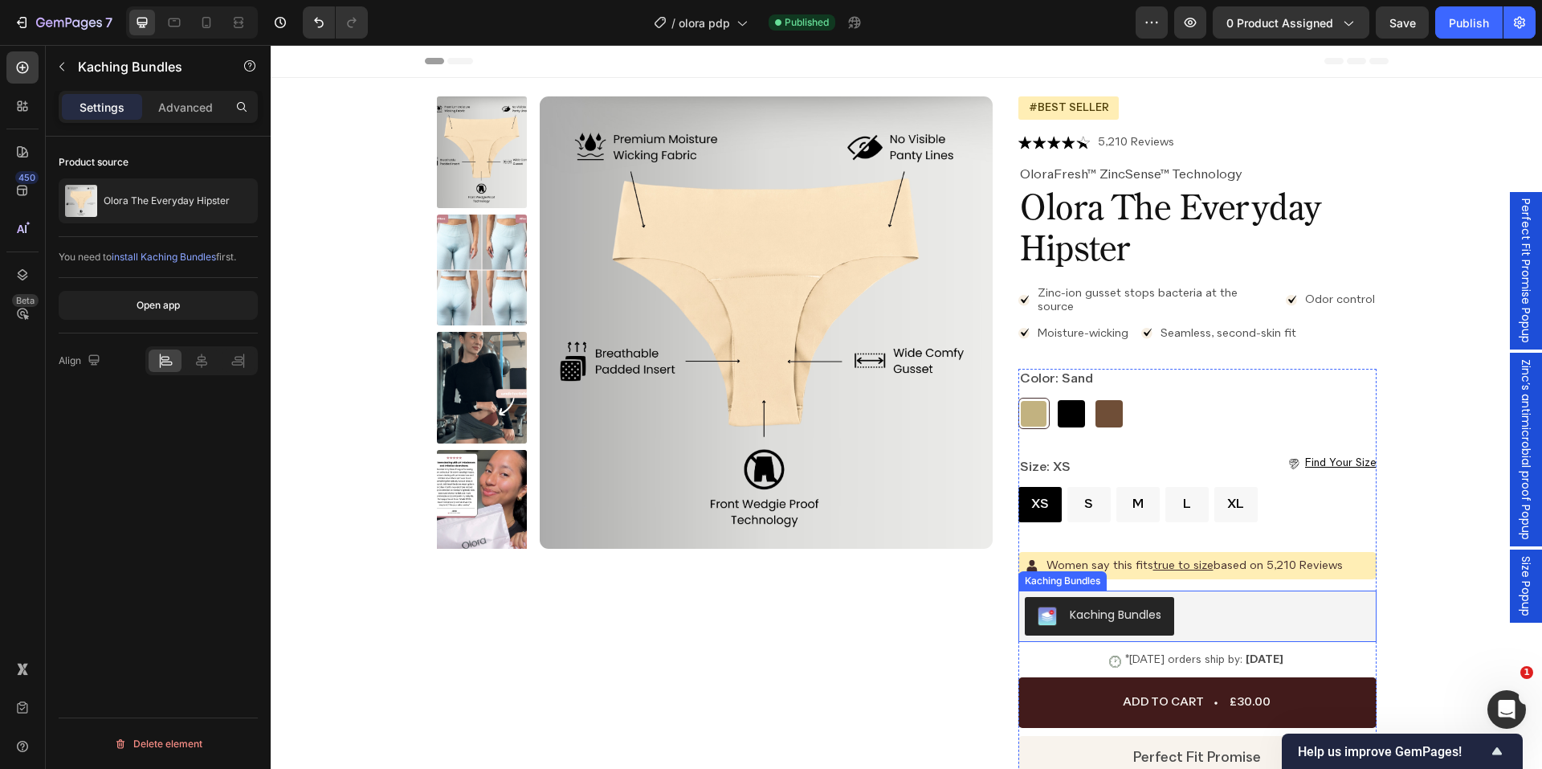
click at [1091, 628] on button "Kaching Bundles" at bounding box center [1099, 616] width 149 height 39
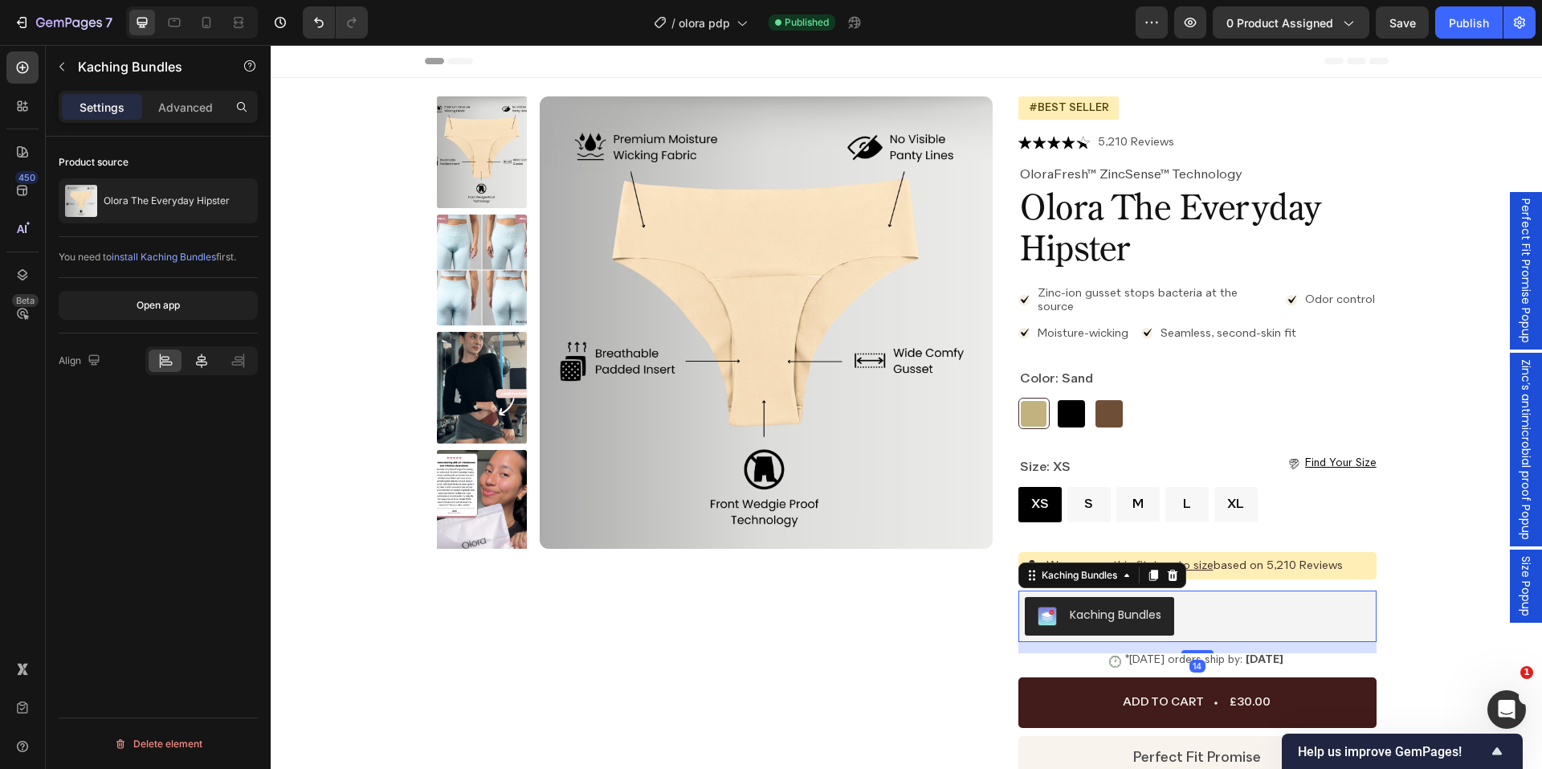
click at [198, 355] on icon at bounding box center [202, 361] width 16 height 16
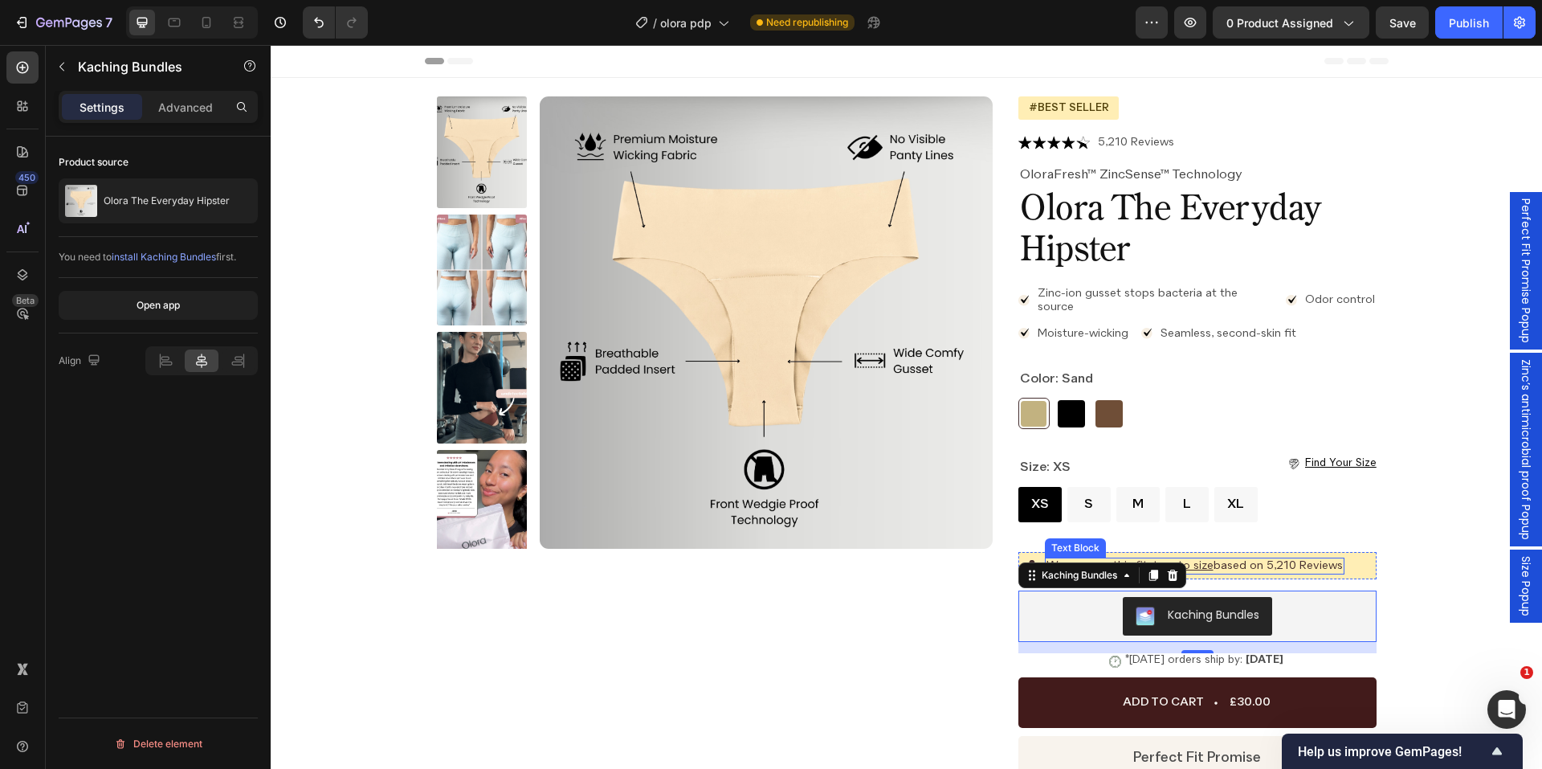
click at [1336, 558] on div "Icon Women say this fits true to size based on 5,210 Reviews Text Block Row" at bounding box center [1198, 565] width 358 height 27
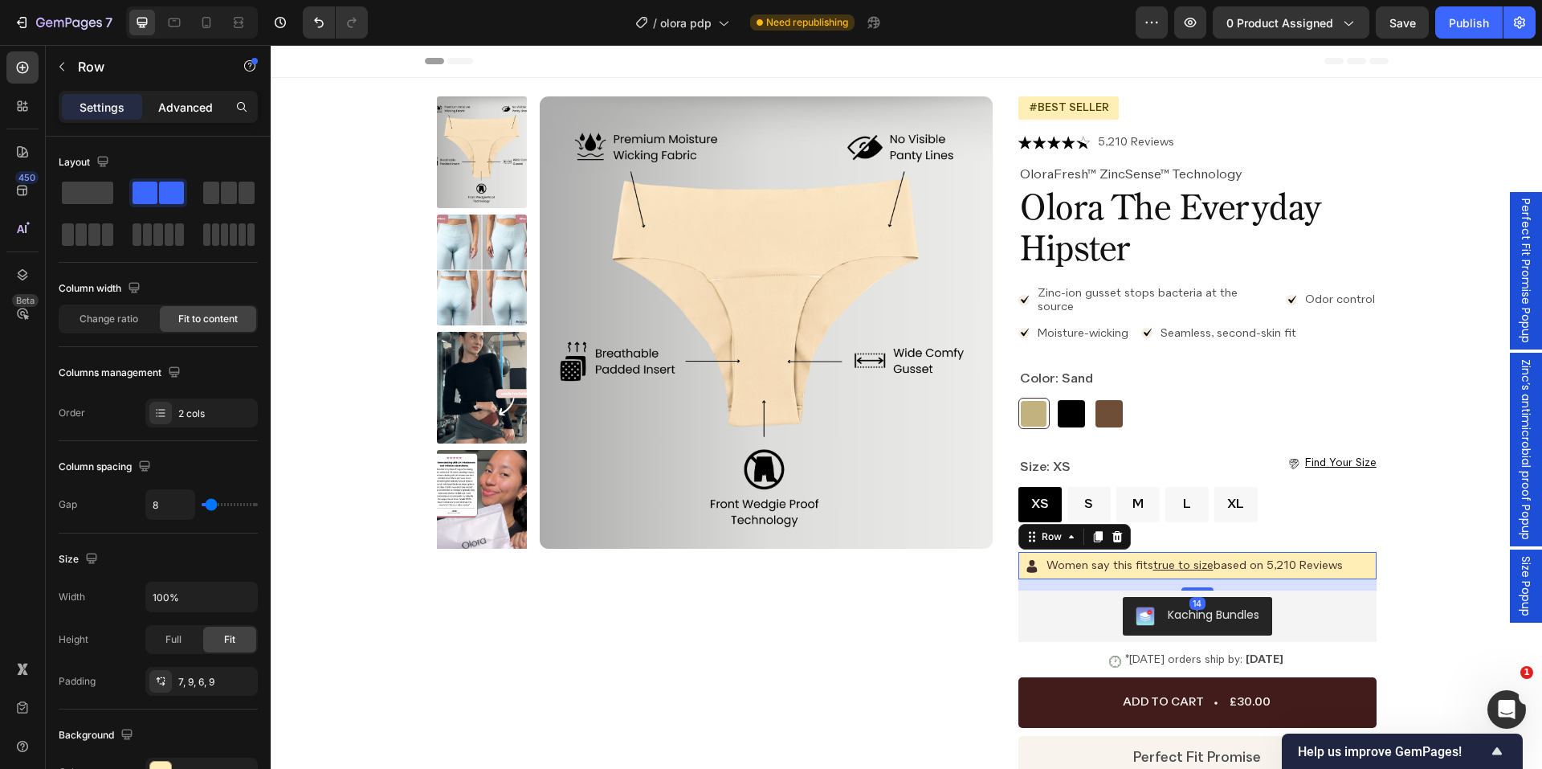
click at [194, 108] on p "Advanced" at bounding box center [185, 107] width 55 height 17
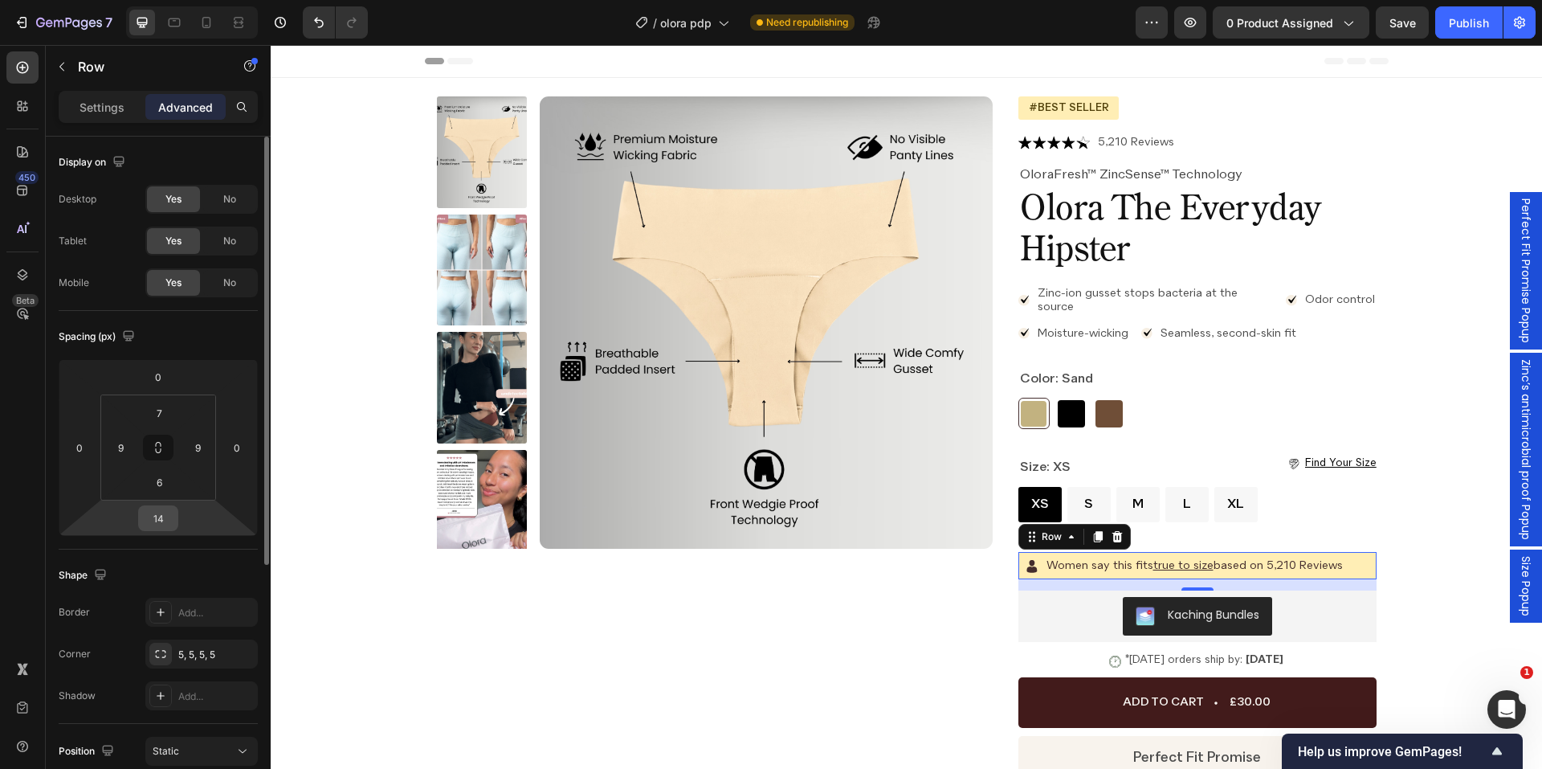
click at [165, 519] on input "14" at bounding box center [158, 518] width 32 height 24
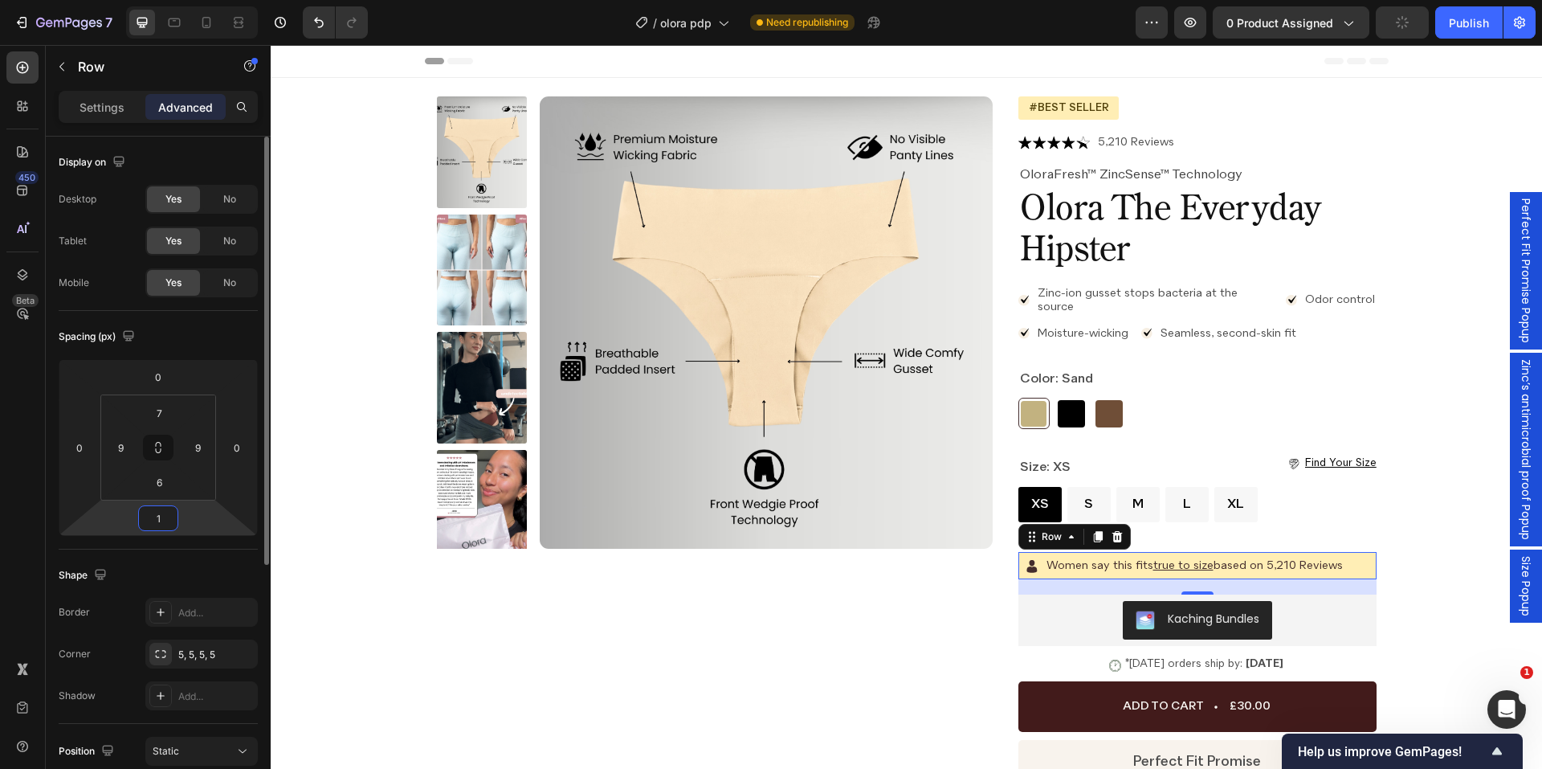
type input "14"
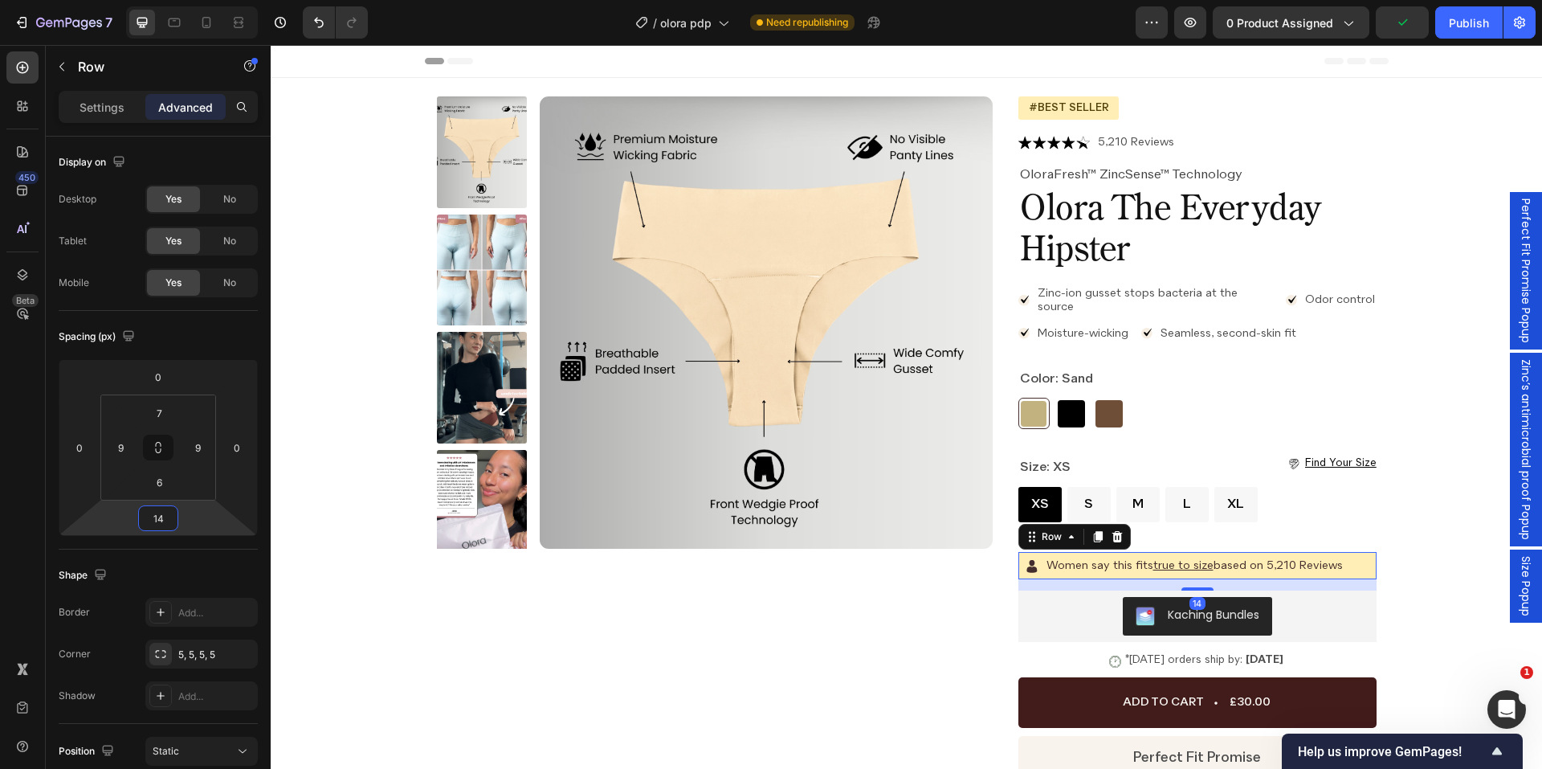
click at [1127, 619] on button "Kaching Bundles" at bounding box center [1197, 616] width 149 height 39
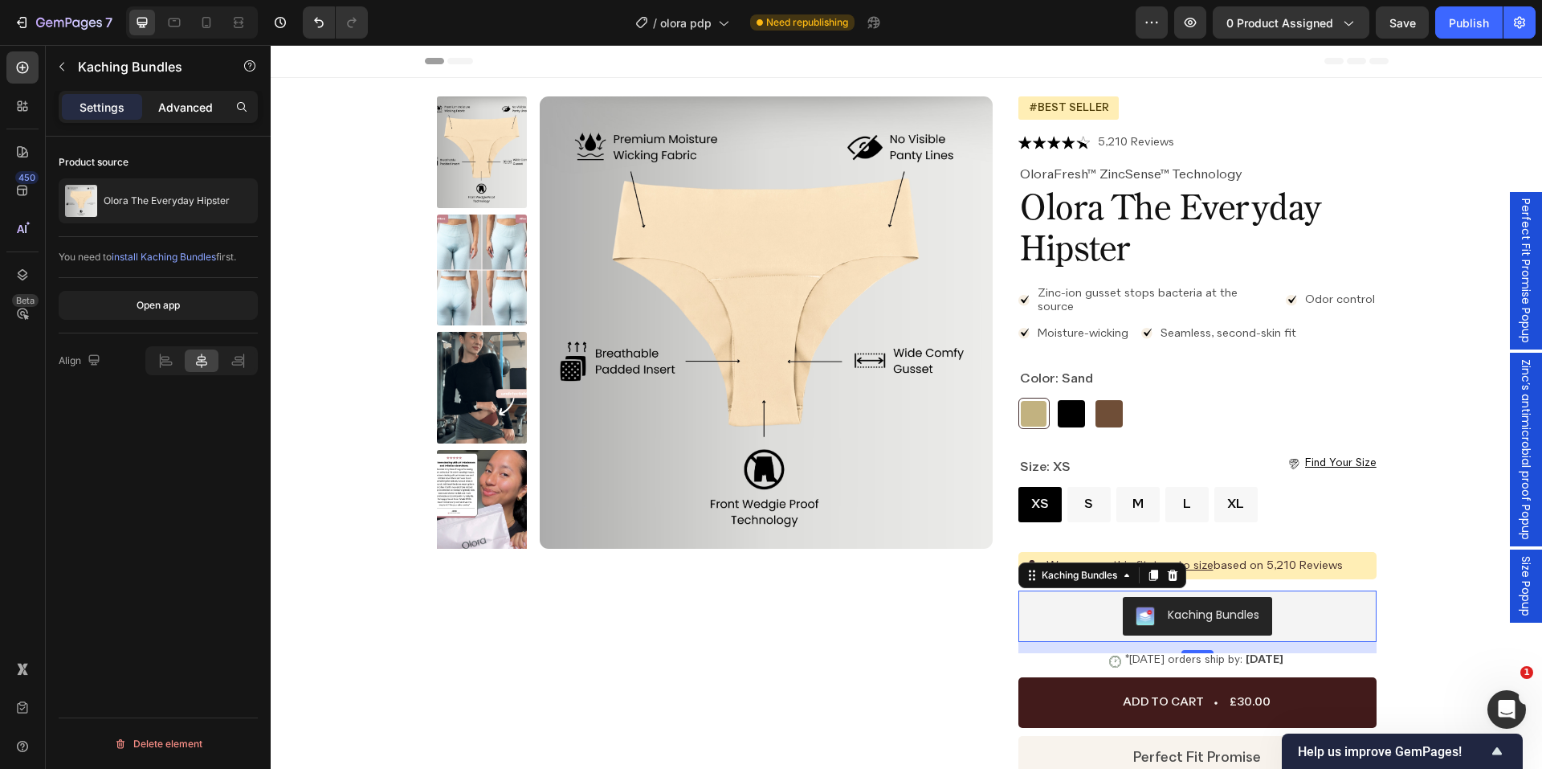
click at [182, 100] on p "Advanced" at bounding box center [185, 107] width 55 height 17
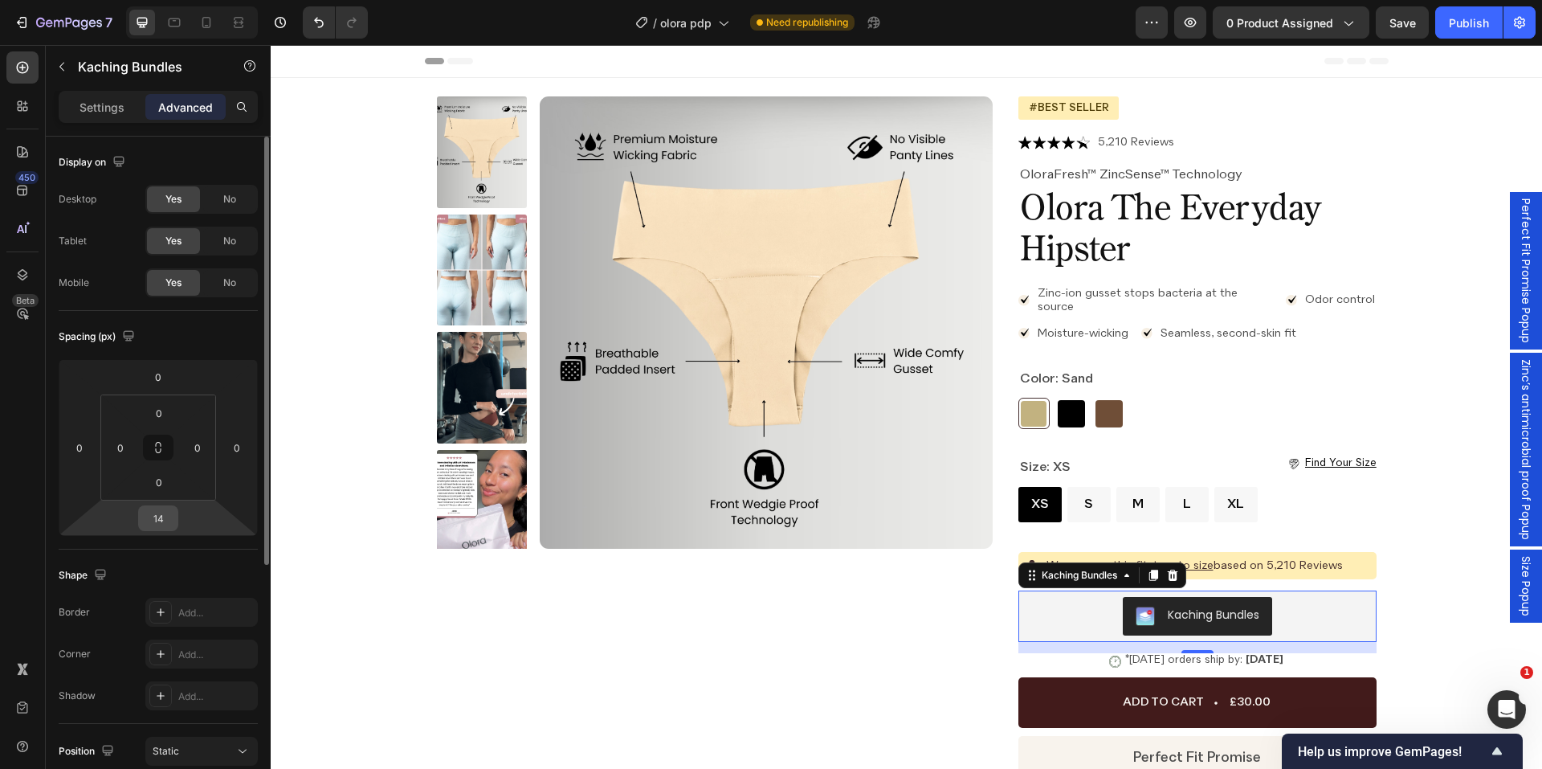
click at [145, 521] on input "14" at bounding box center [158, 518] width 32 height 24
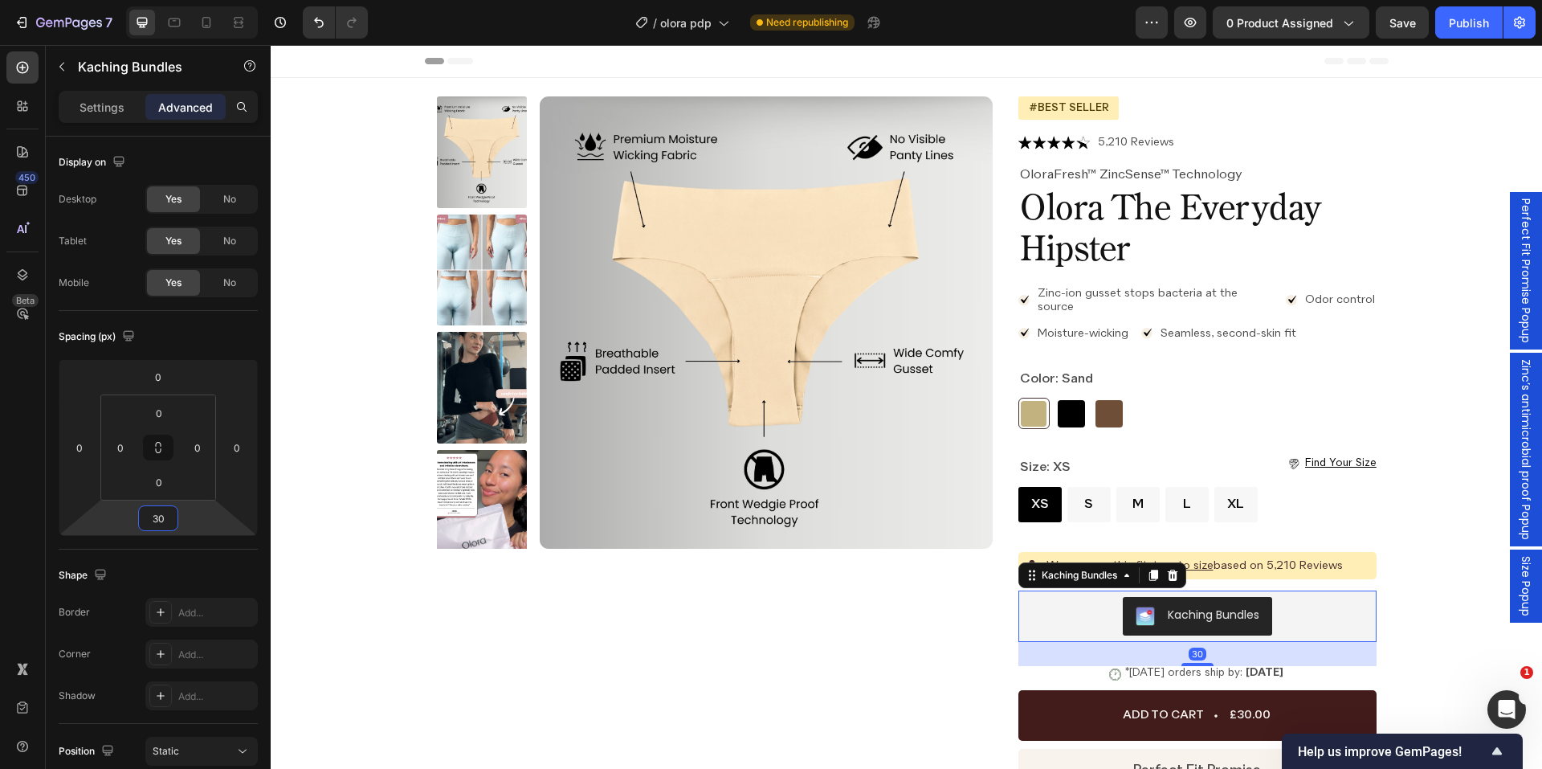
type input "30"
click at [32, 532] on div "450 Beta" at bounding box center [22, 352] width 32 height 602
click at [174, 25] on icon at bounding box center [174, 22] width 16 height 16
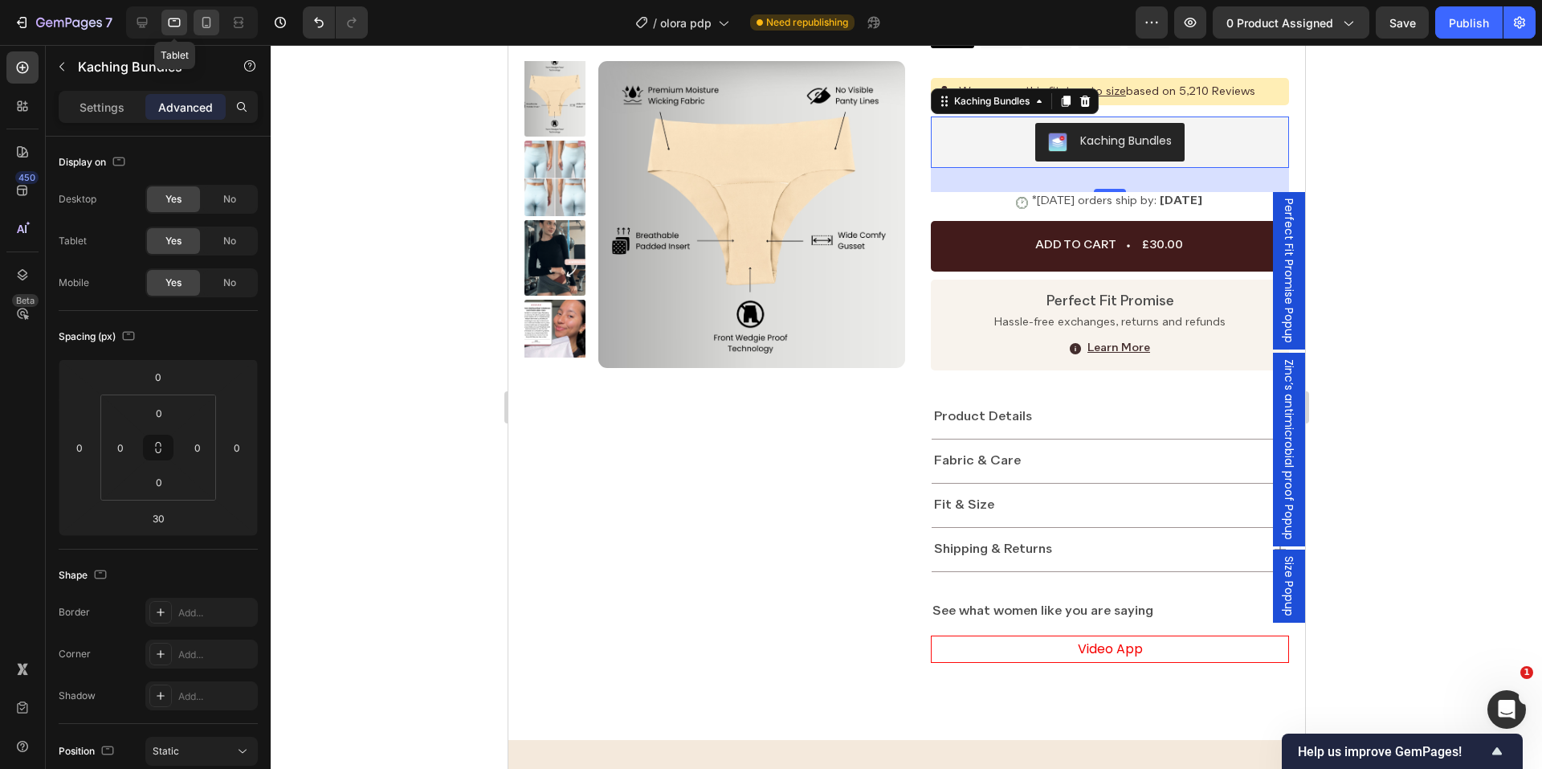
scroll to position [476, 0]
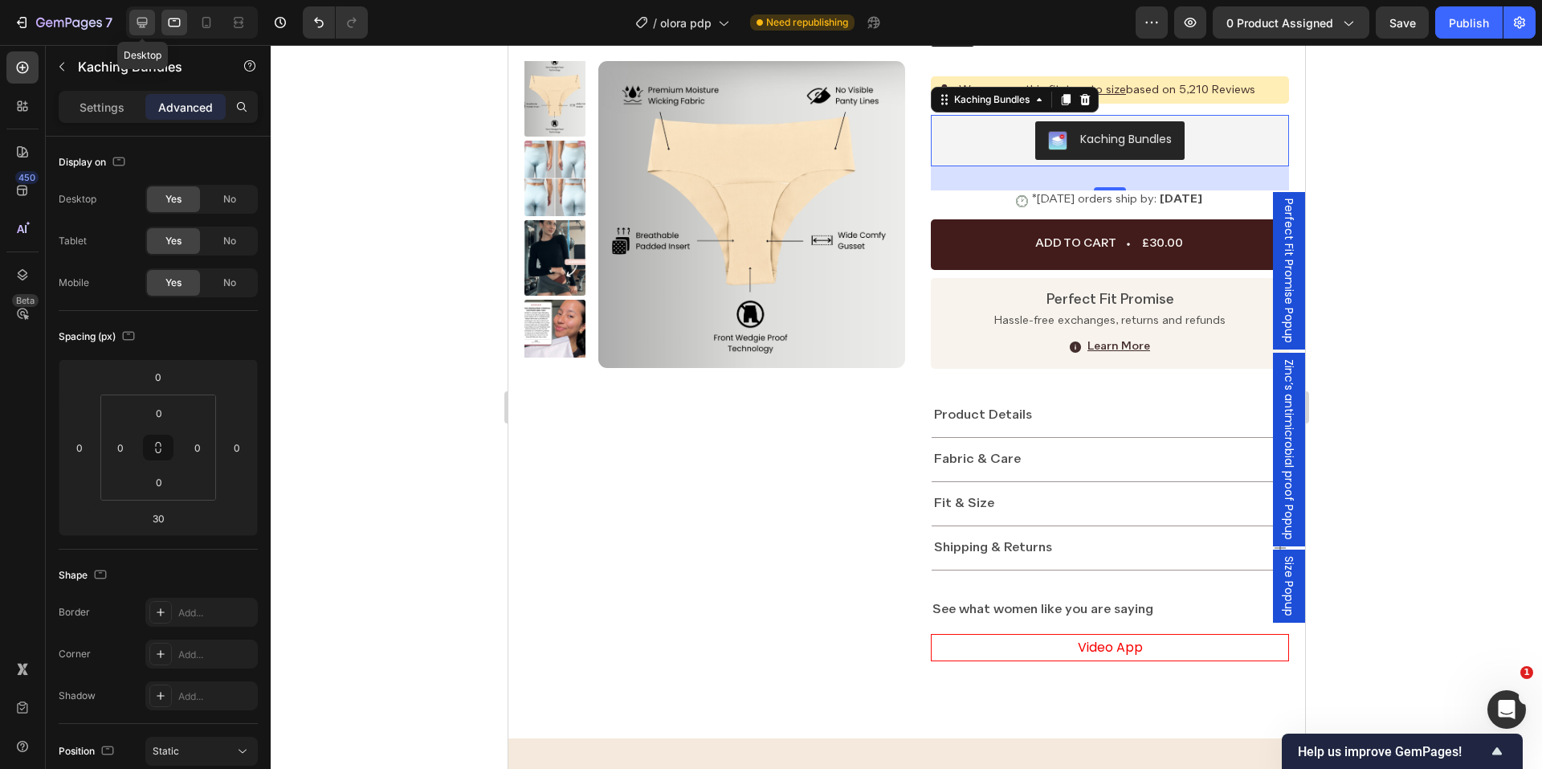
click at [142, 22] on icon at bounding box center [142, 23] width 10 height 10
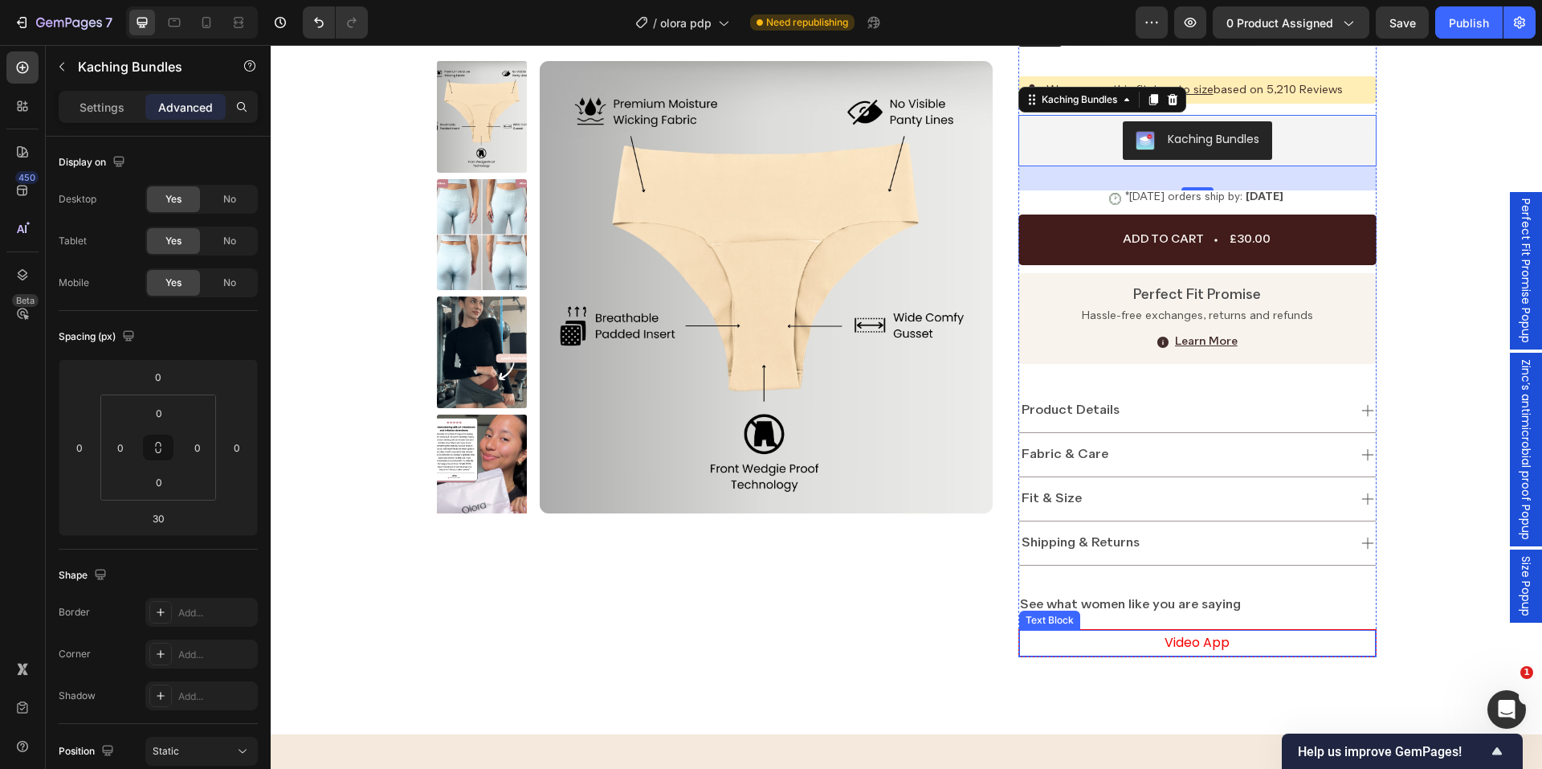
scroll to position [489, 0]
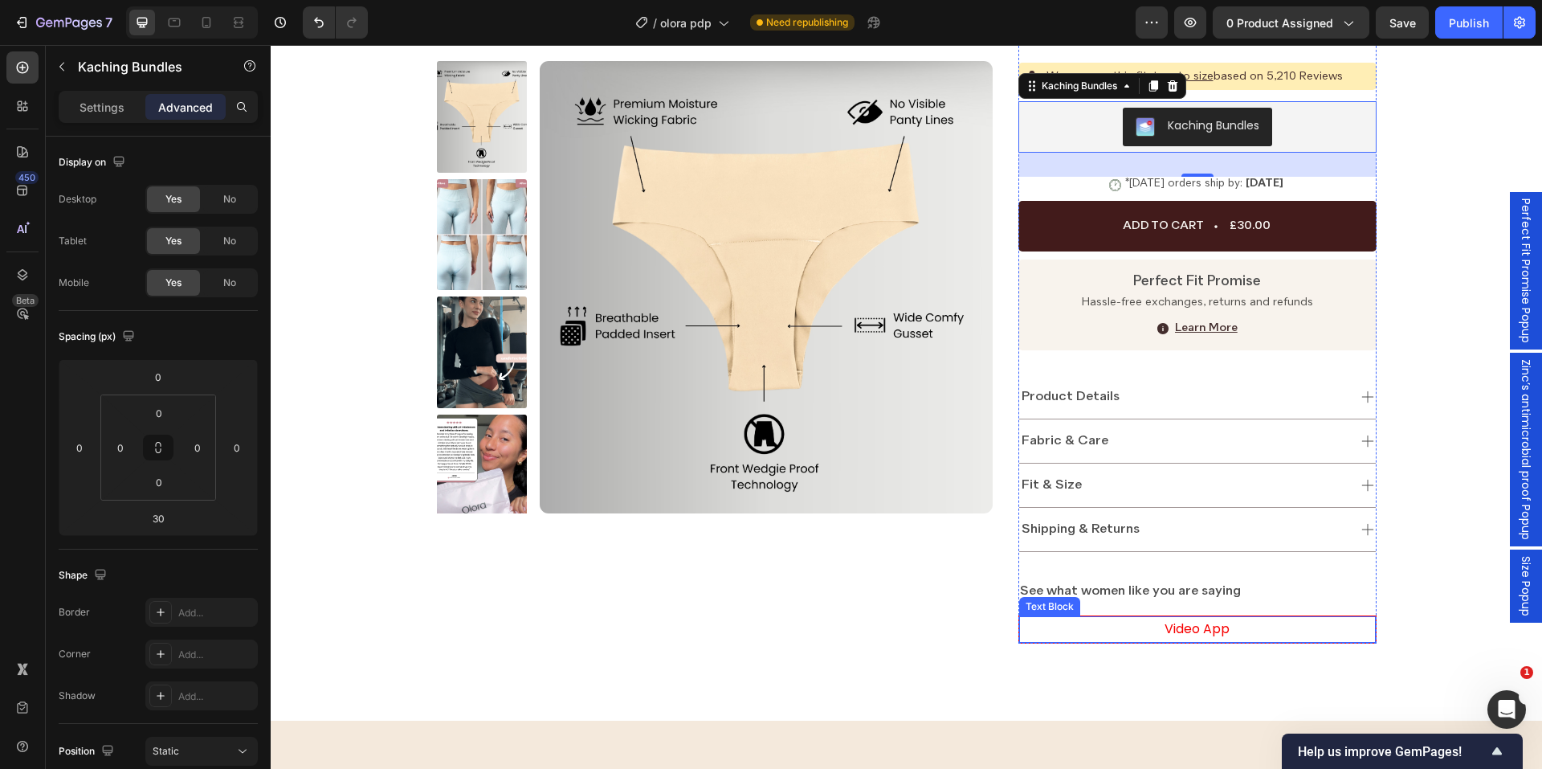
click at [1166, 628] on p "Video App" at bounding box center [1197, 629] width 353 height 23
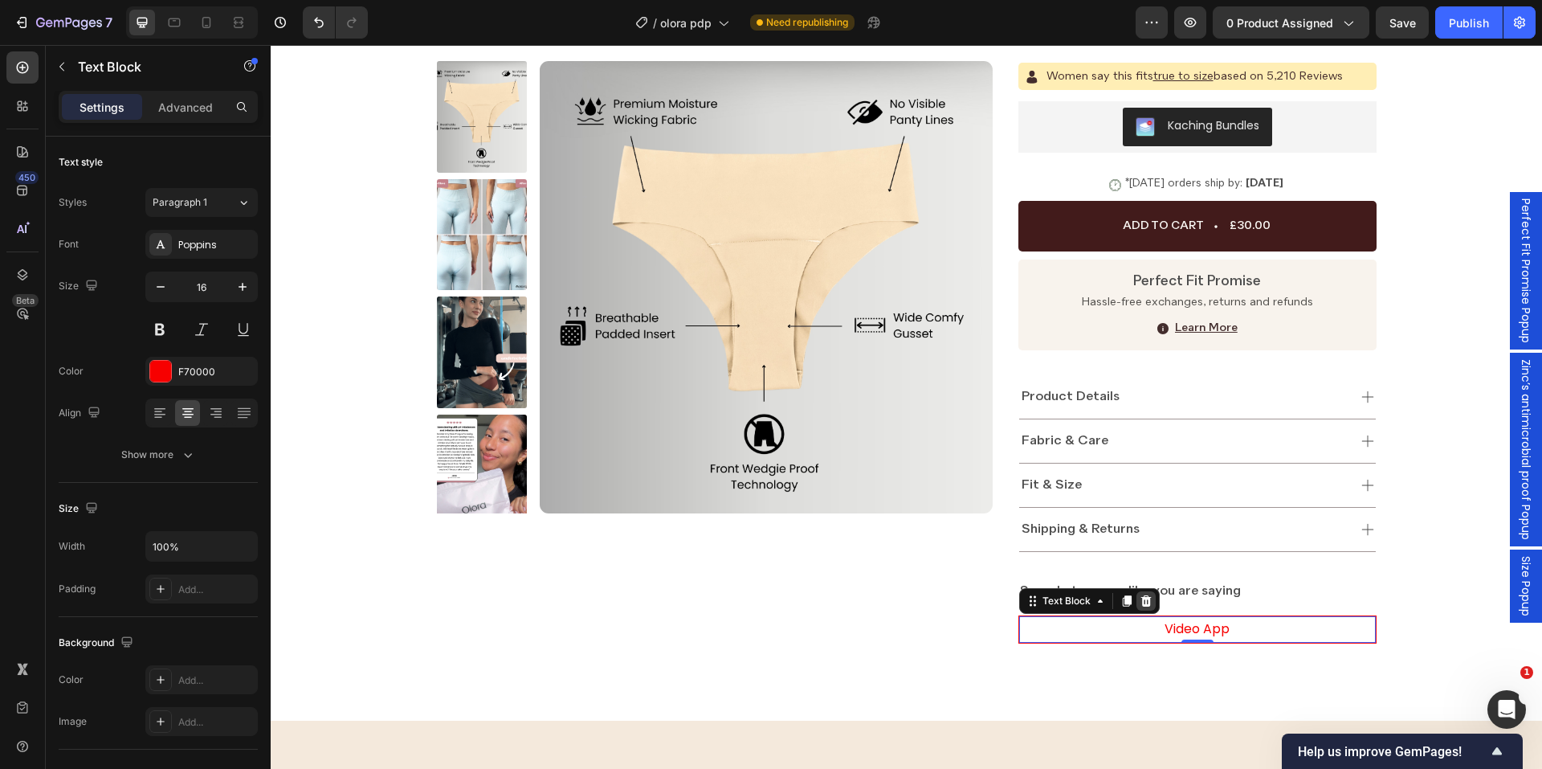
click at [1143, 598] on icon at bounding box center [1146, 600] width 13 height 13
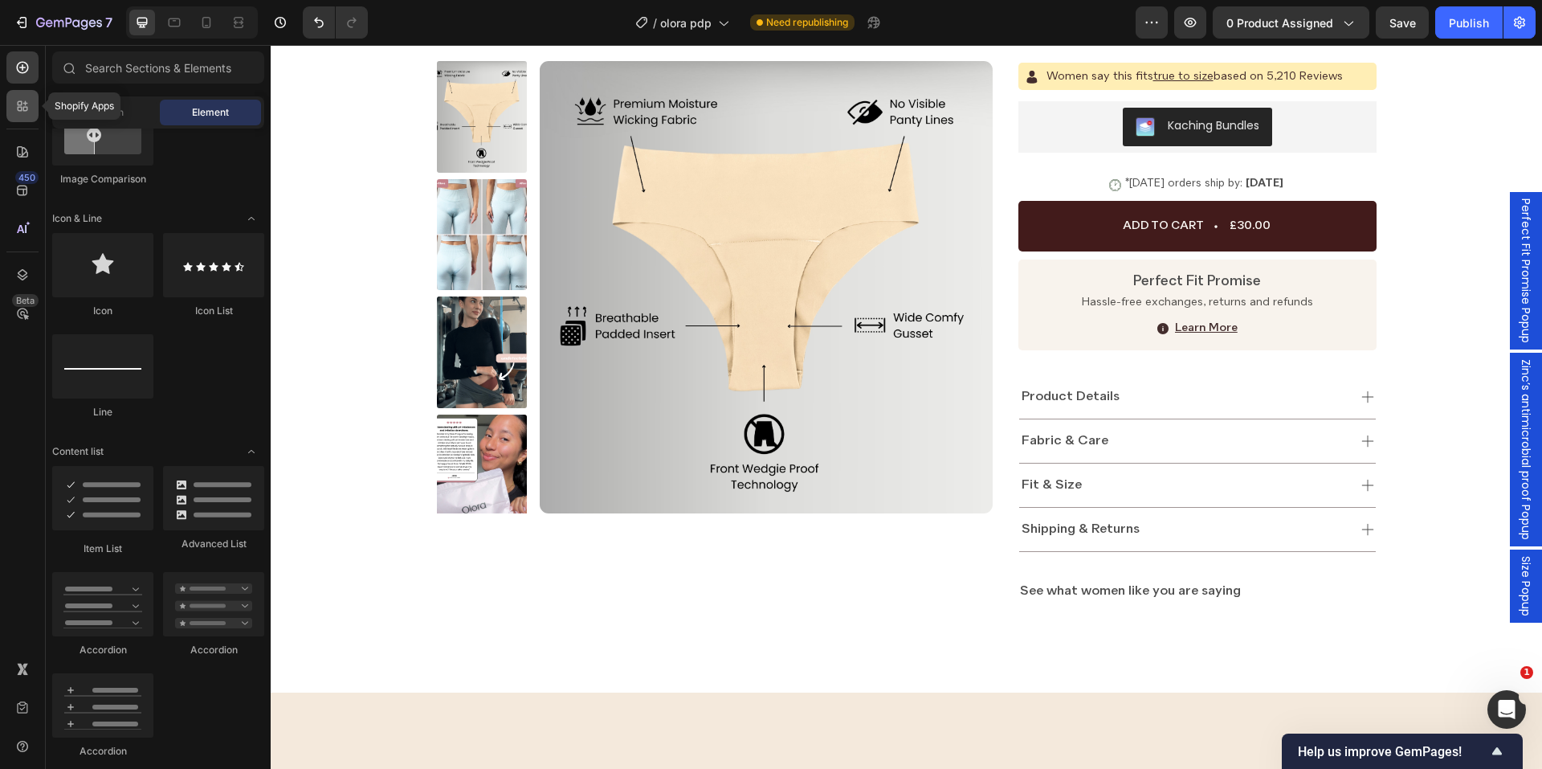
click at [22, 107] on icon at bounding box center [20, 109] width 5 height 5
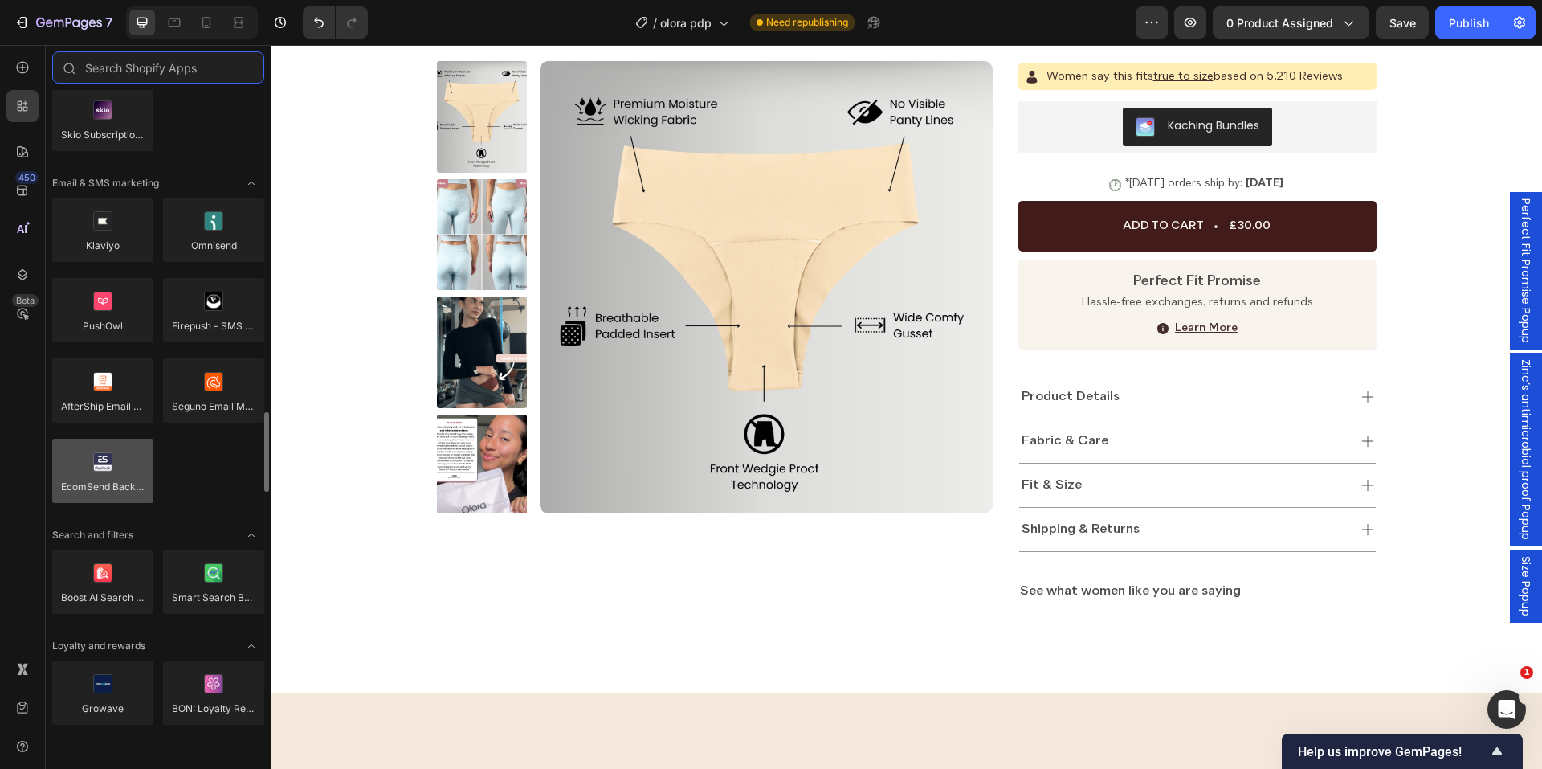
scroll to position [2731, 0]
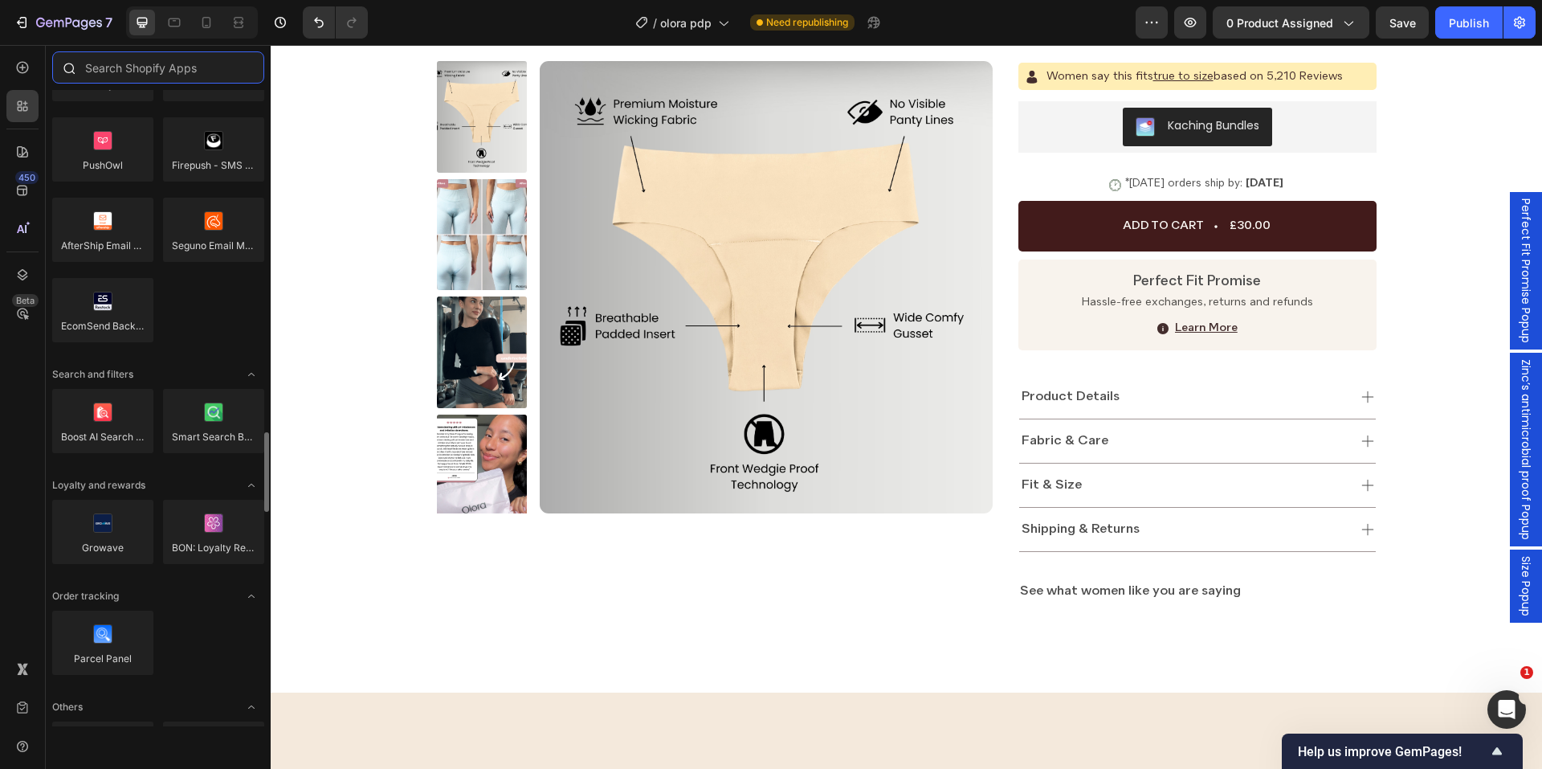
click at [151, 76] on input "text" at bounding box center [158, 67] width 212 height 32
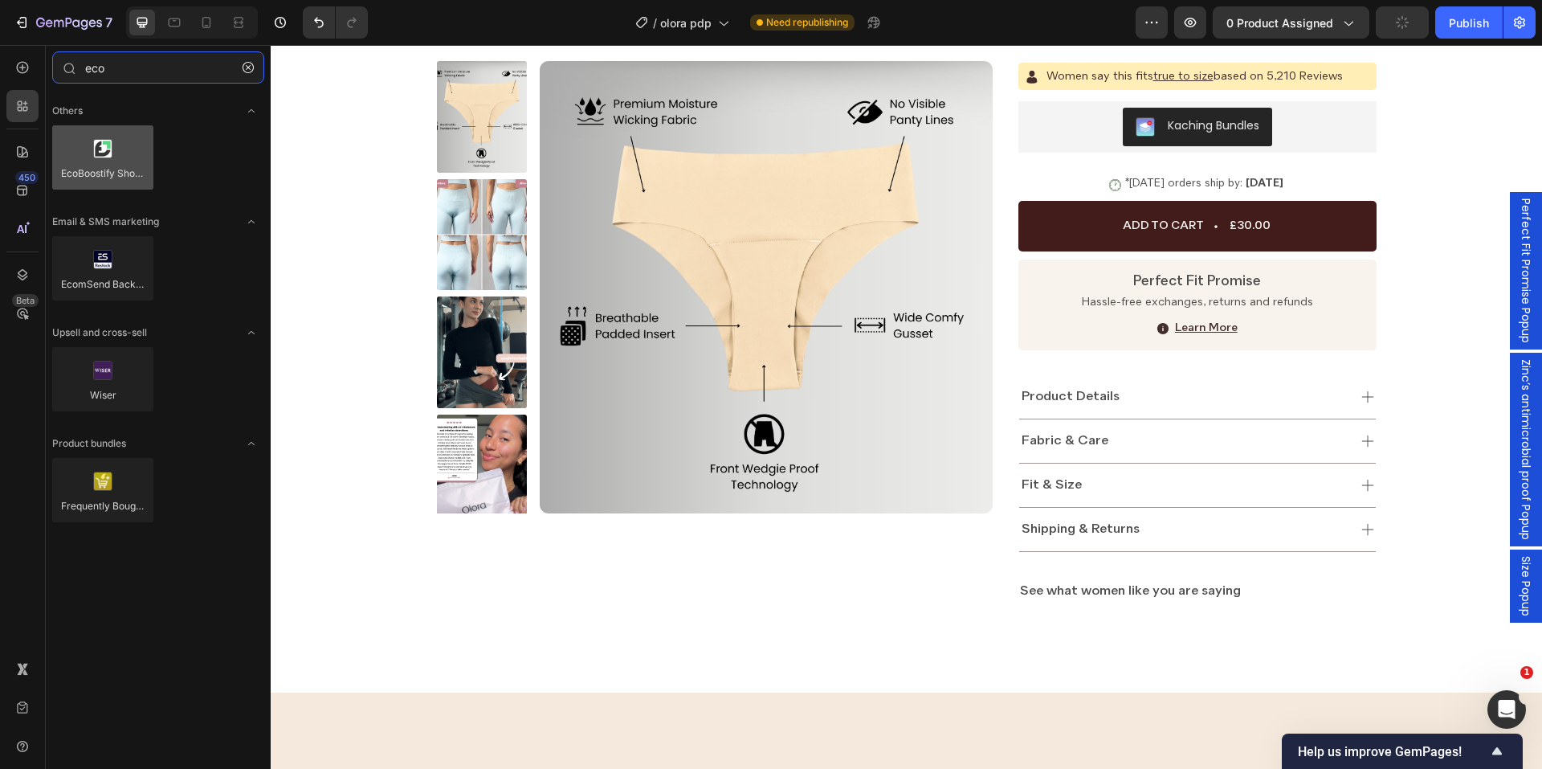
type input "eco"
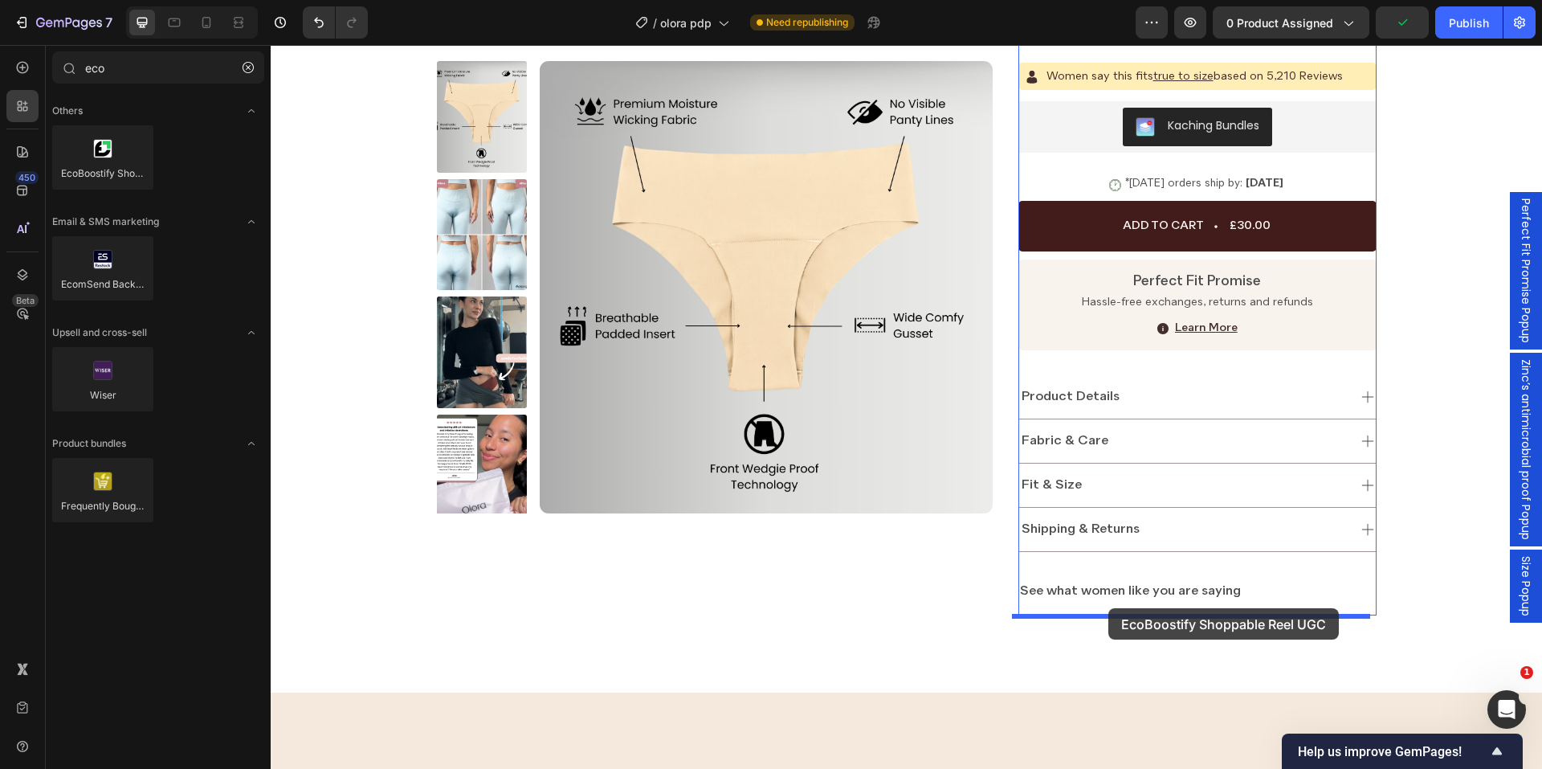
drag, startPoint x: 362, startPoint y: 194, endPoint x: 1109, endPoint y: 608, distance: 854.4
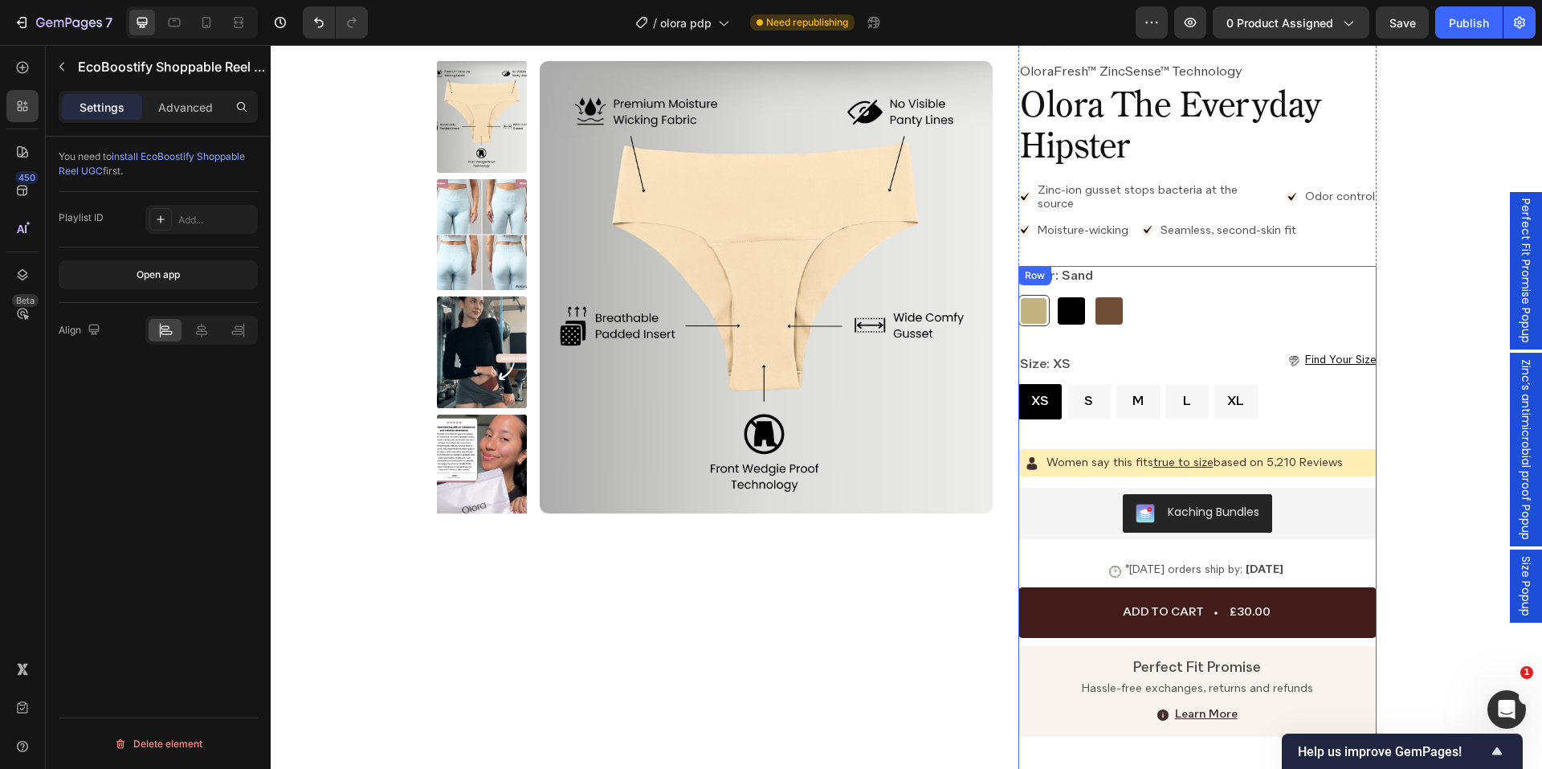
scroll to position [88, 0]
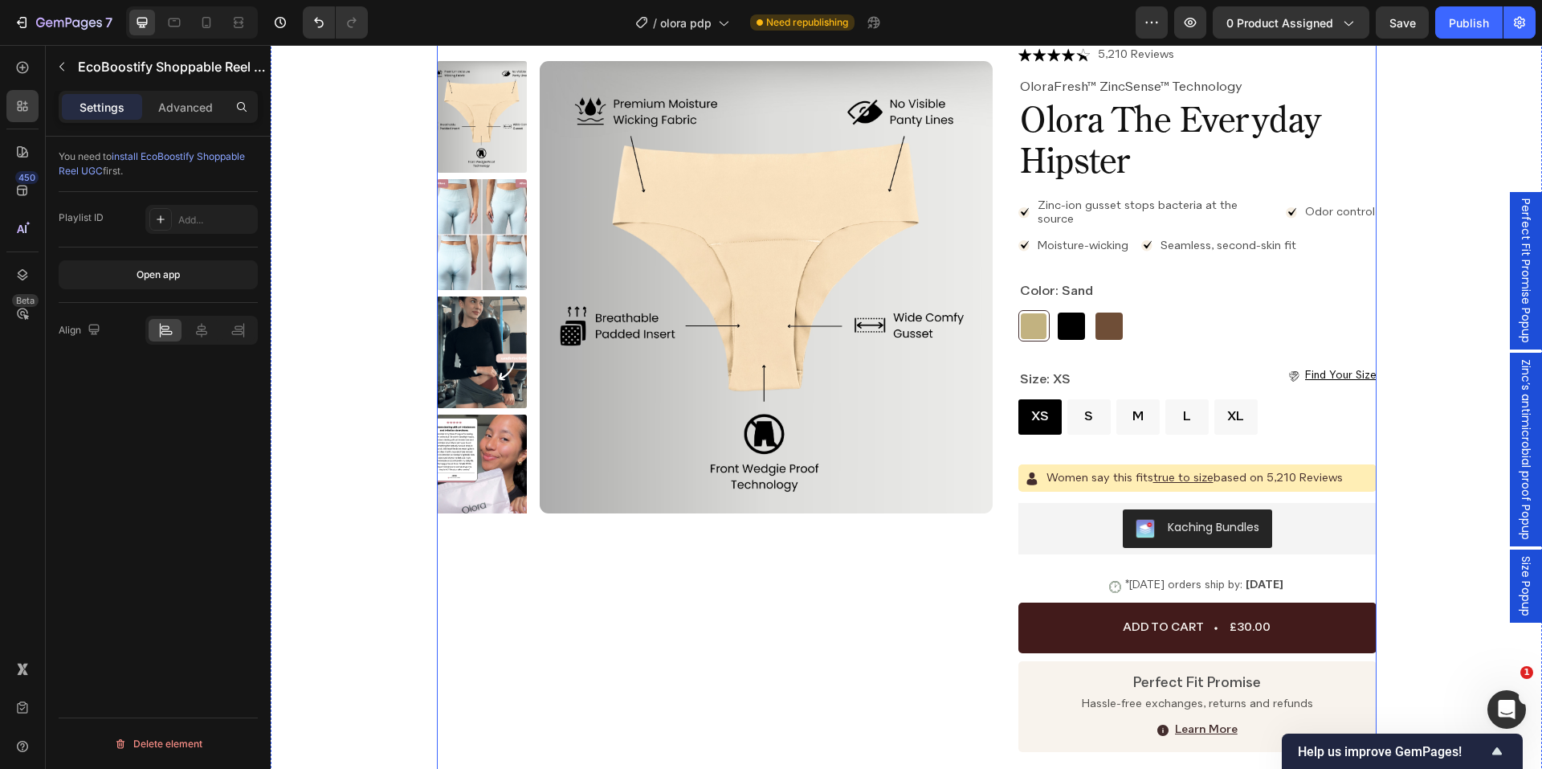
click at [853, 549] on div "Product Images" at bounding box center [715, 539] width 556 height 1060
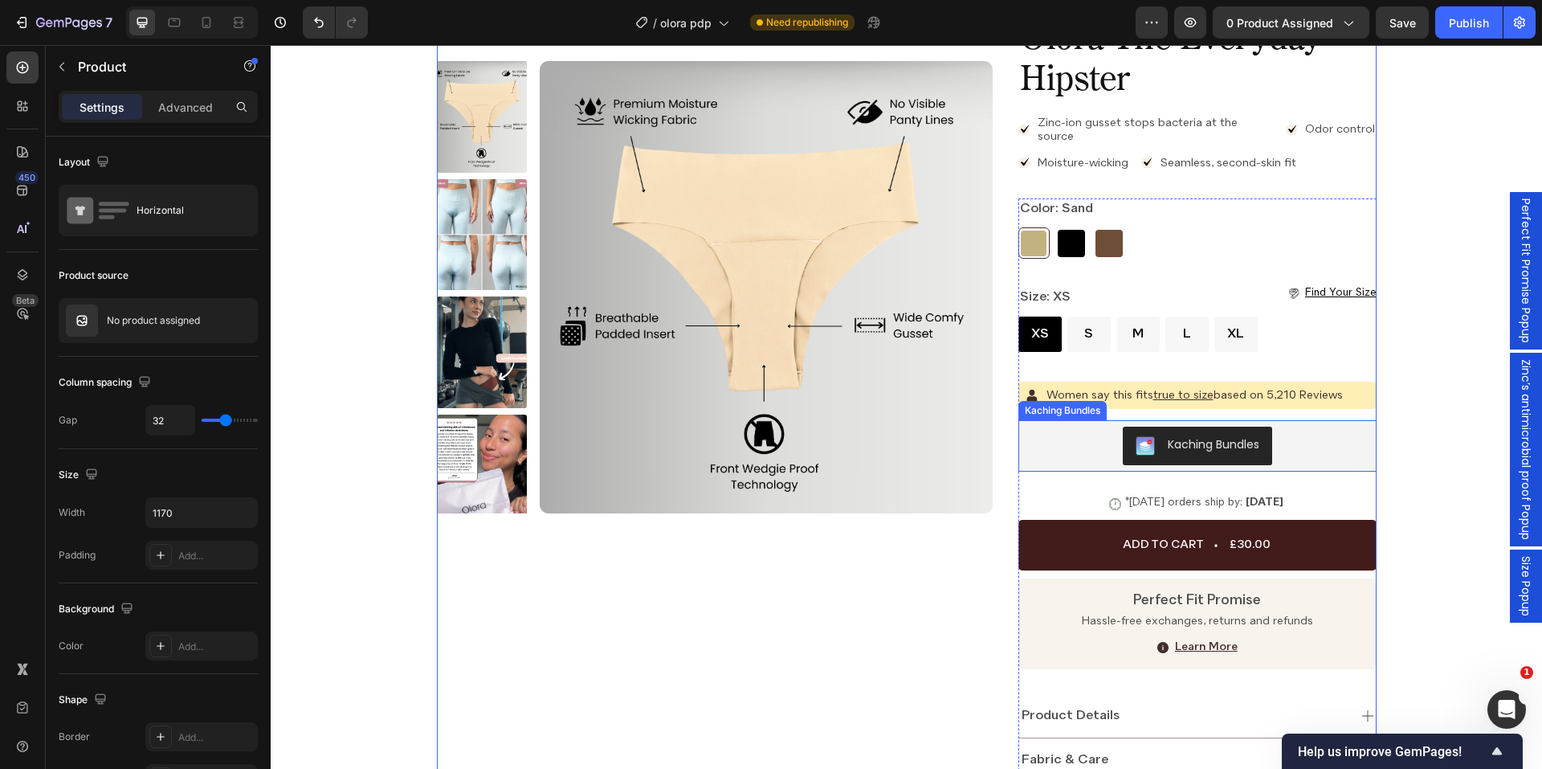
scroll to position [168, 0]
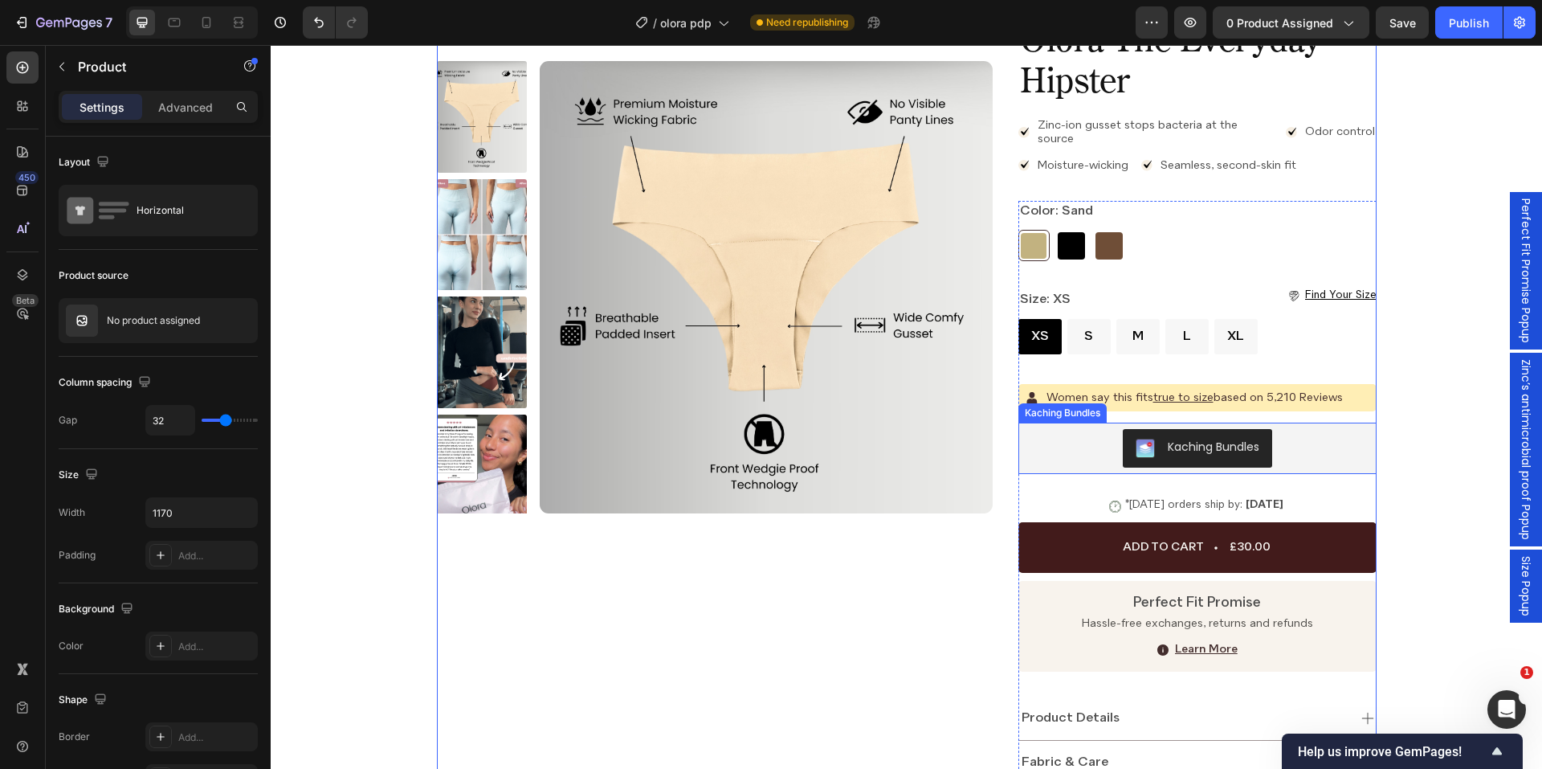
click at [1100, 453] on div "Kaching Bundles" at bounding box center [1197, 448] width 345 height 39
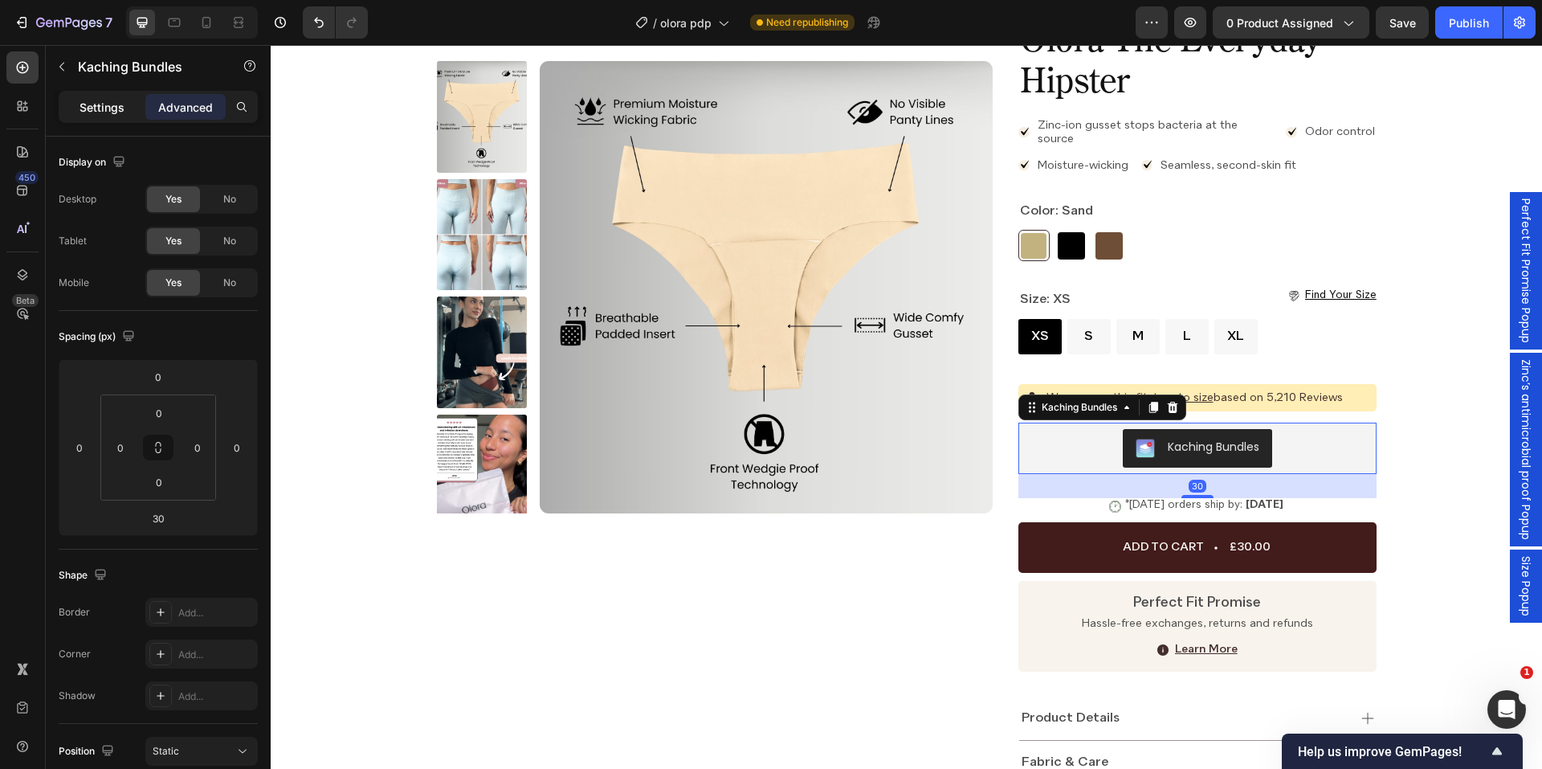
click at [91, 108] on p "Settings" at bounding box center [102, 107] width 45 height 17
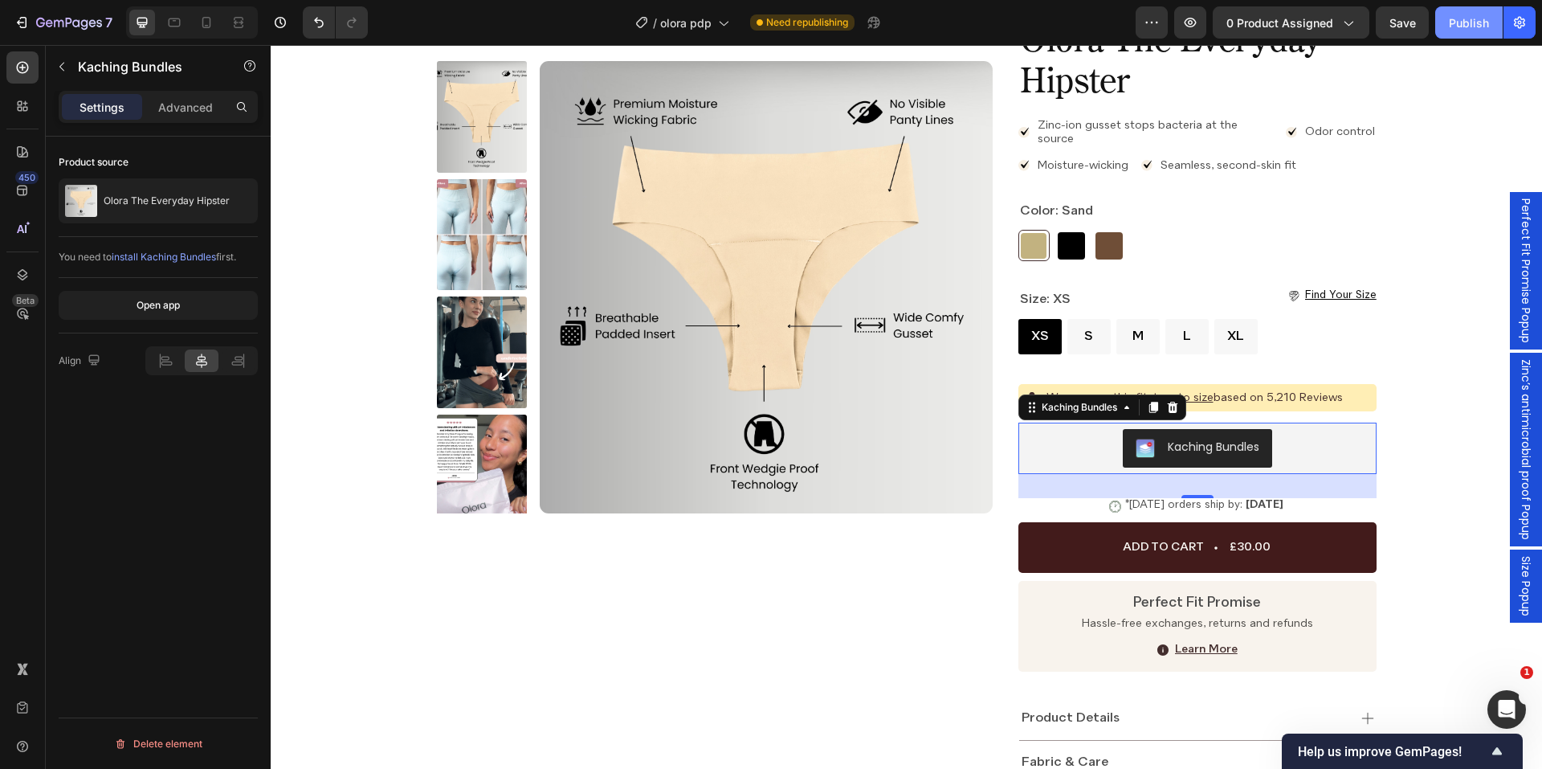
click at [1462, 21] on div "Publish" at bounding box center [1469, 22] width 40 height 17
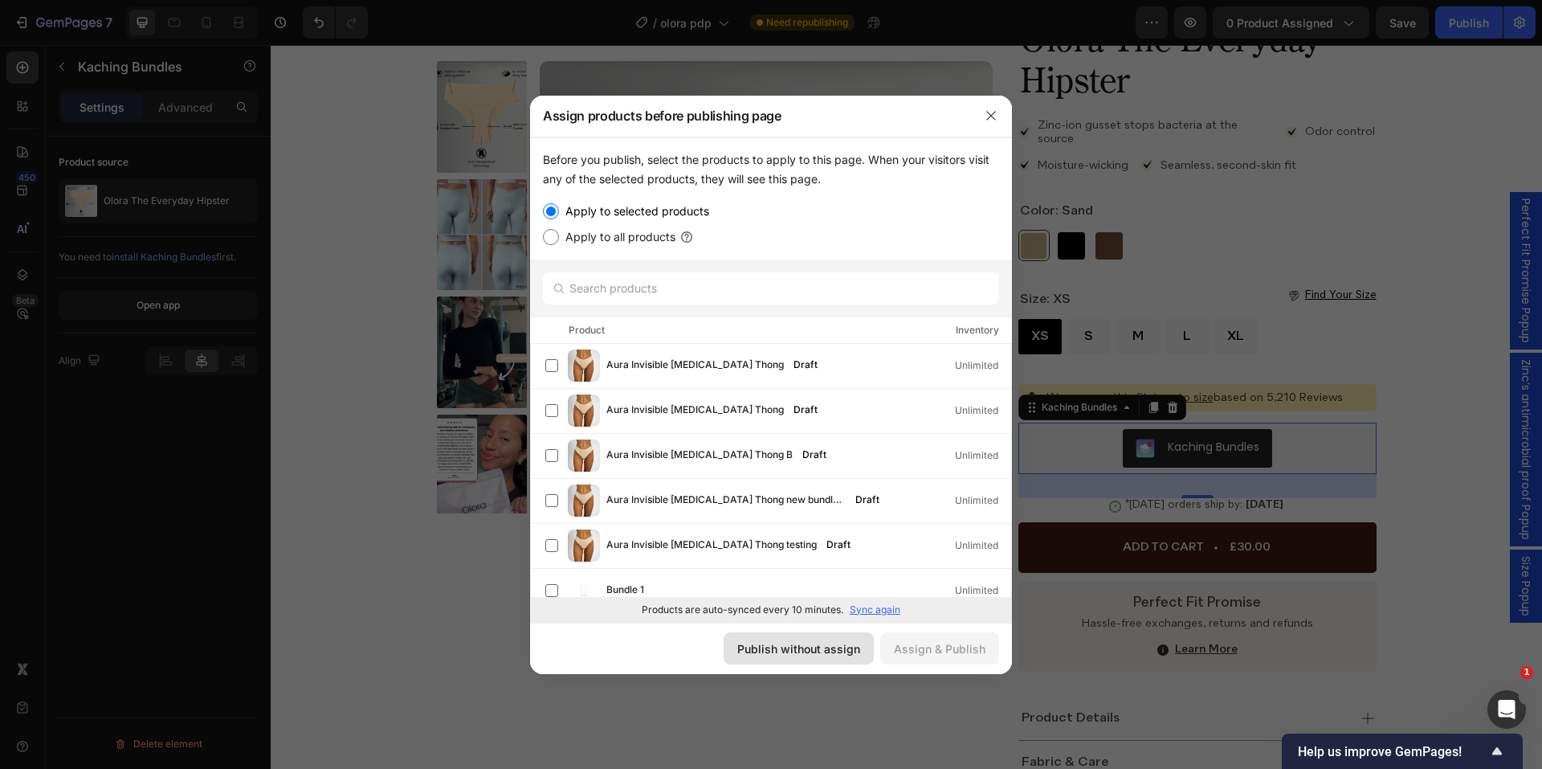
click at [745, 648] on div "Publish without assign" at bounding box center [798, 648] width 123 height 17
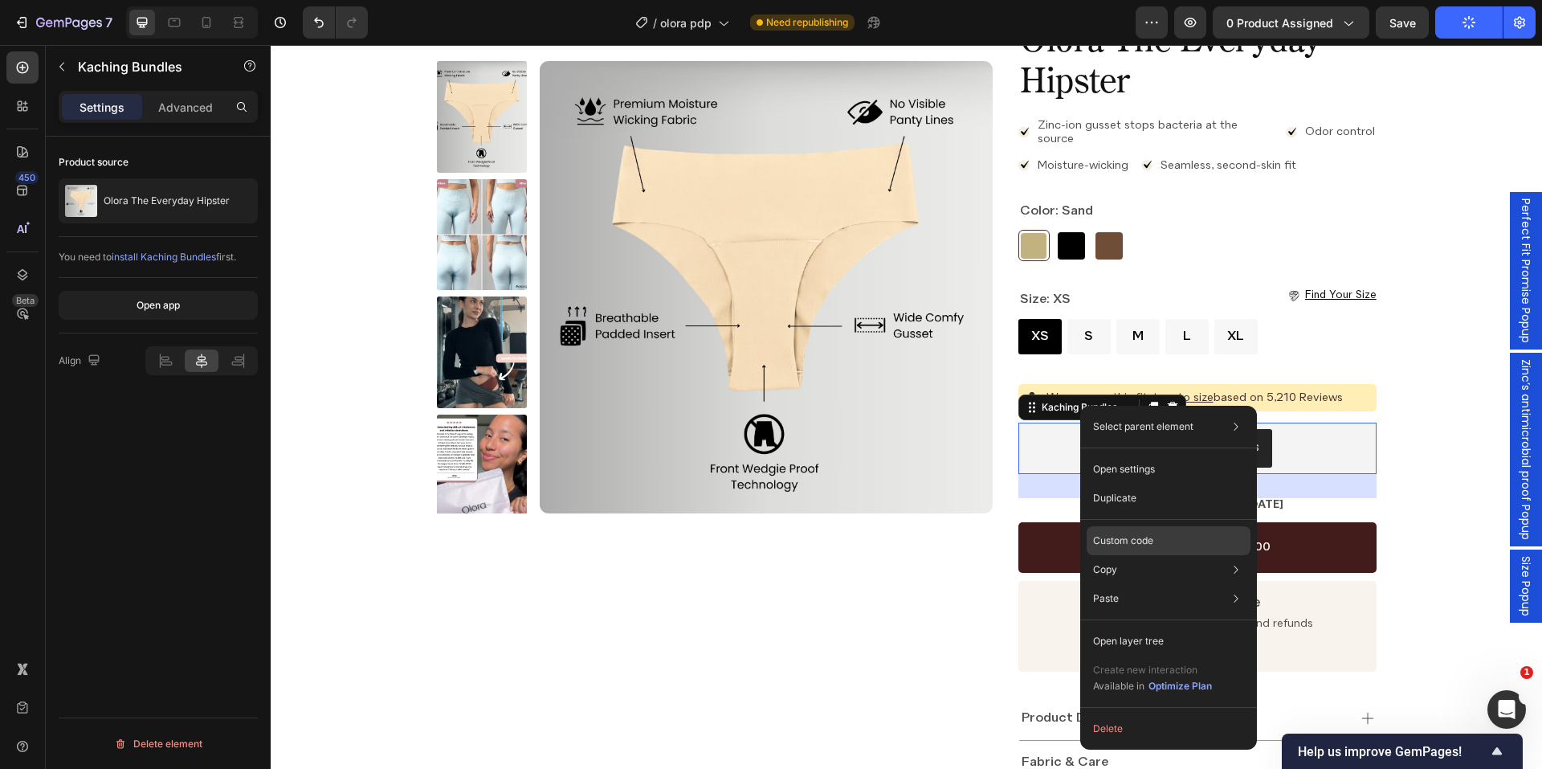
click at [1216, 549] on div "Custom code" at bounding box center [1169, 540] width 164 height 29
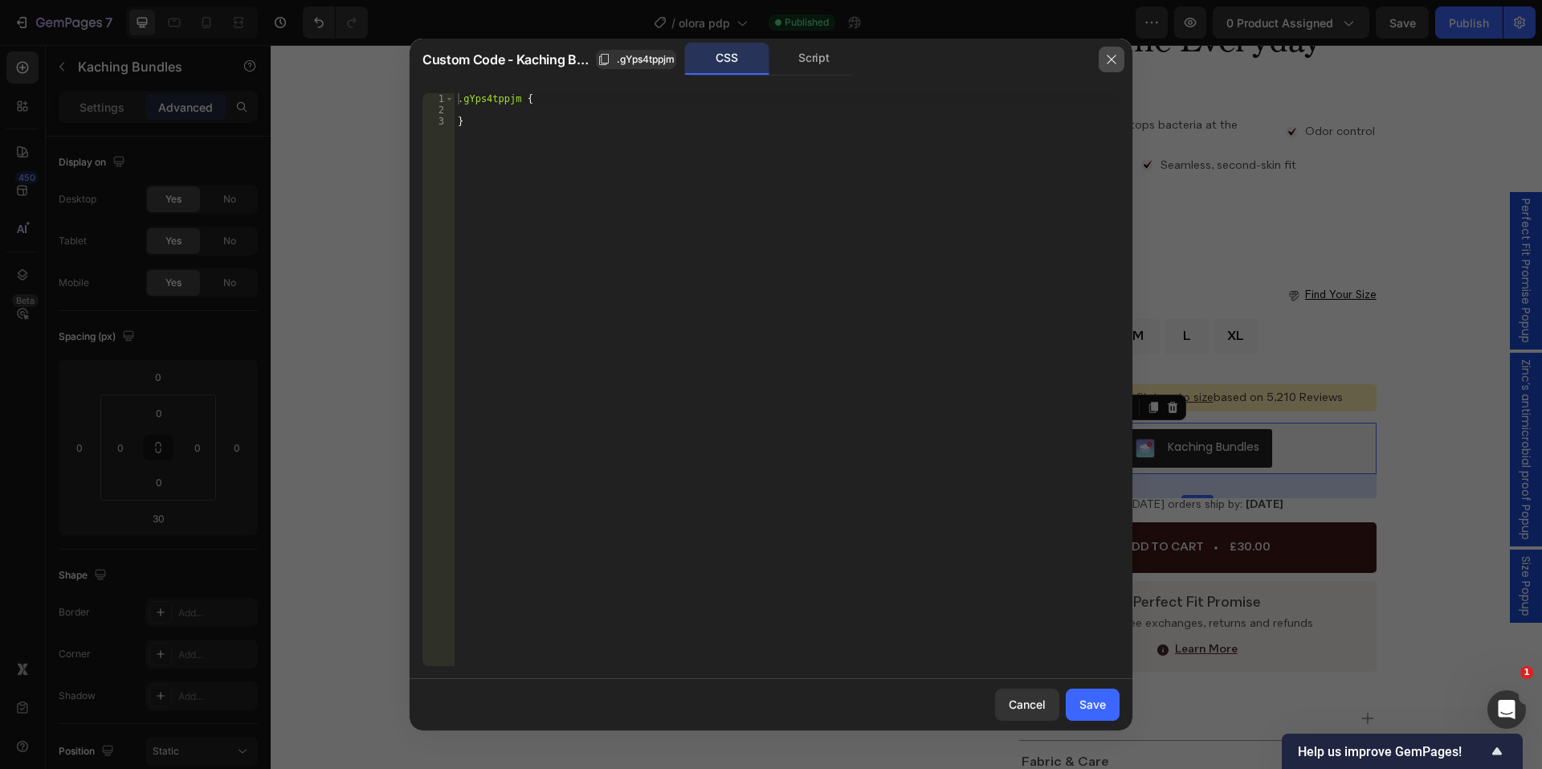
click at [1109, 67] on button "button" at bounding box center [1112, 60] width 26 height 26
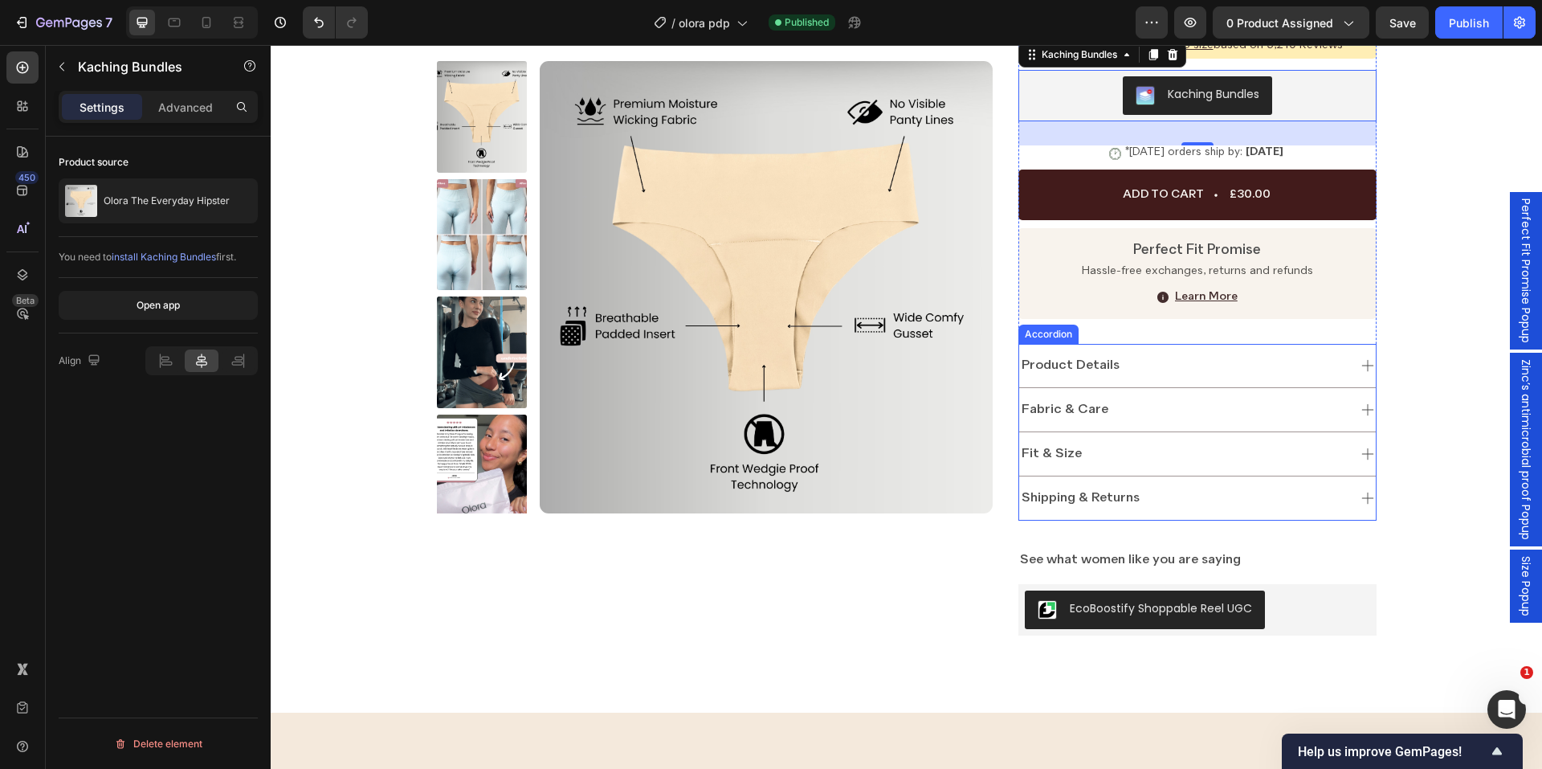
scroll to position [570, 0]
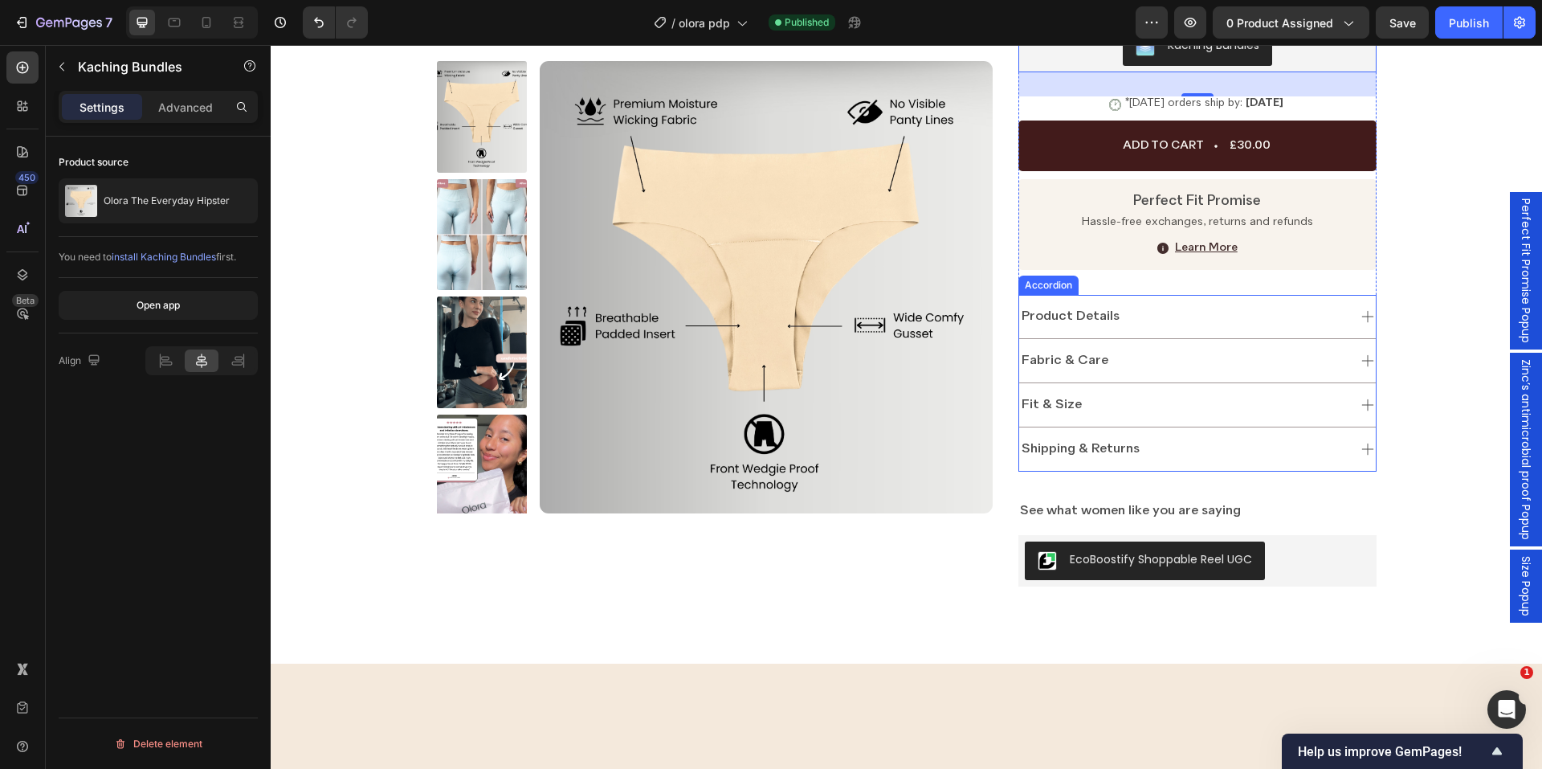
click at [1208, 458] on div "shipping & returns" at bounding box center [1183, 449] width 328 height 21
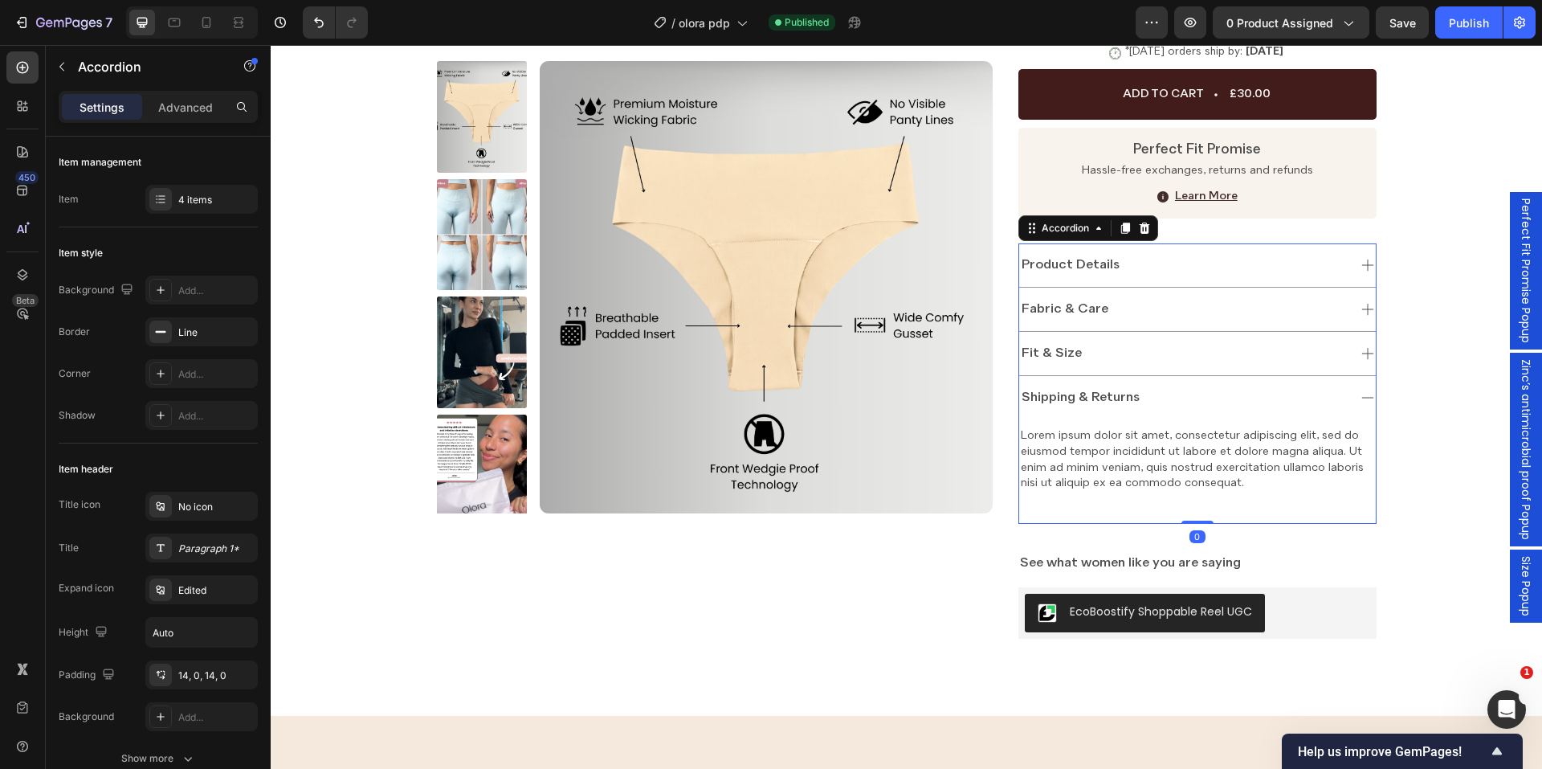
scroll to position [650, 0]
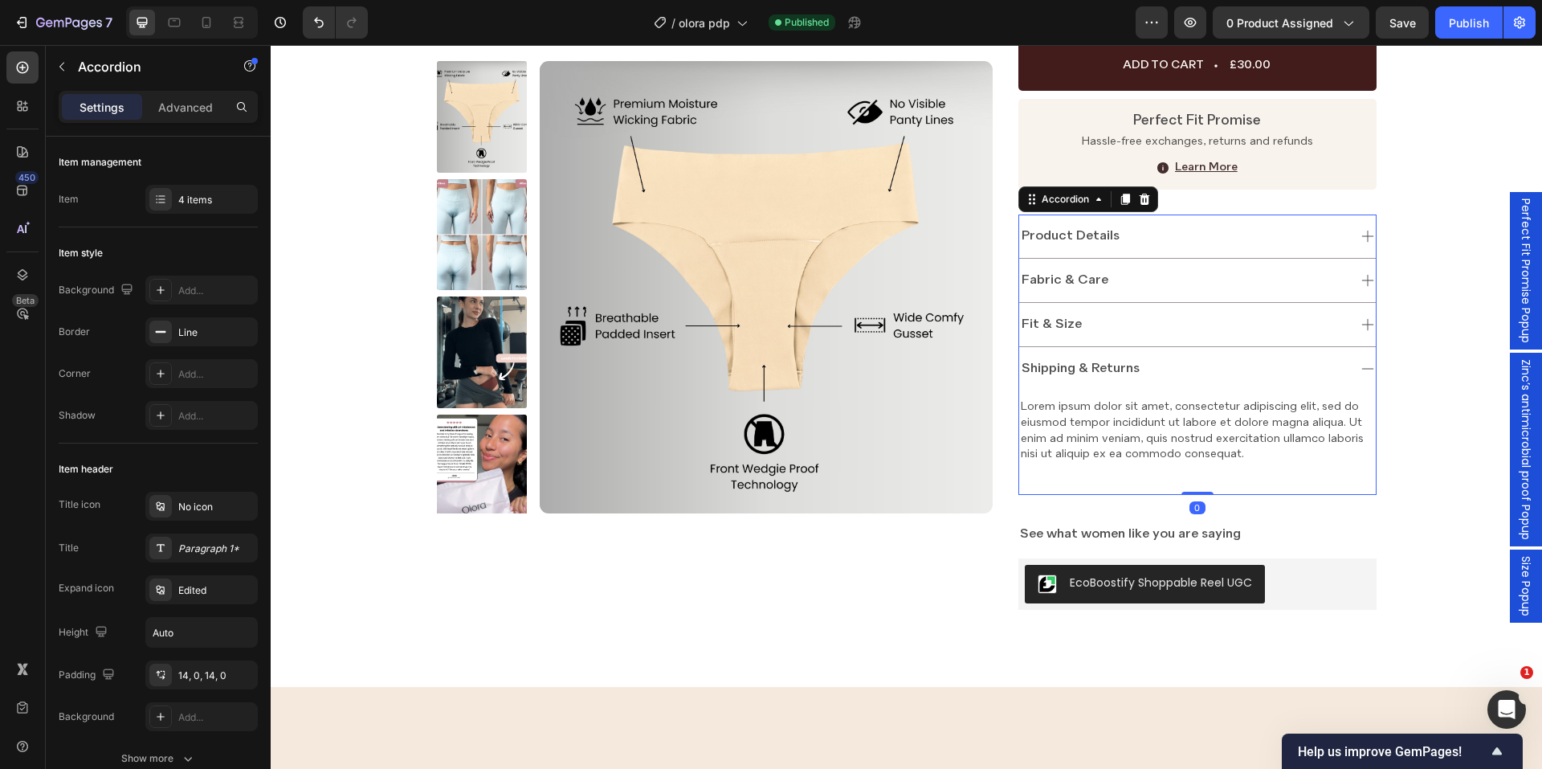
click at [1210, 364] on div "shipping & returns" at bounding box center [1183, 368] width 328 height 21
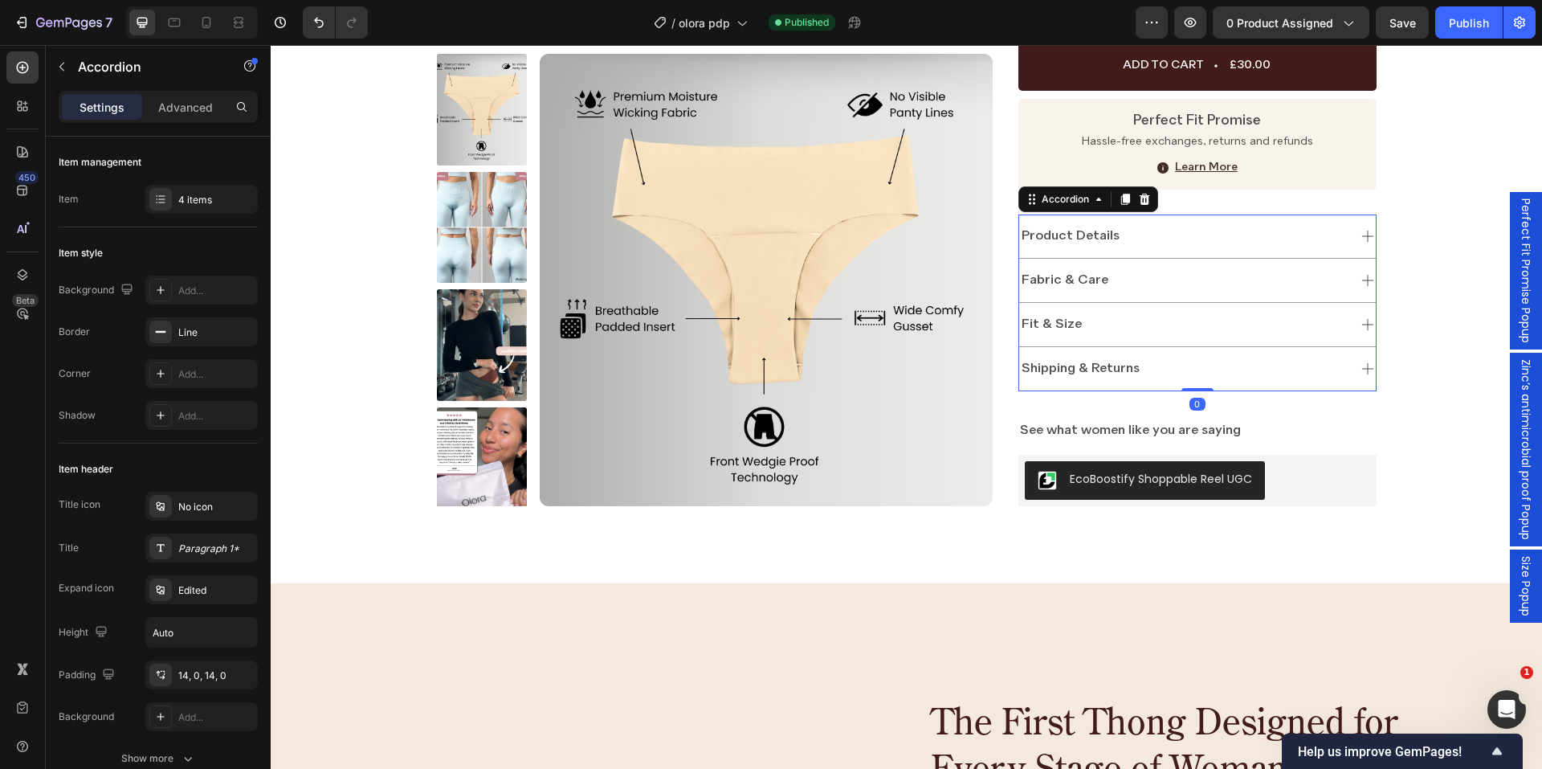
click at [1224, 324] on div "fit & size" at bounding box center [1183, 324] width 328 height 21
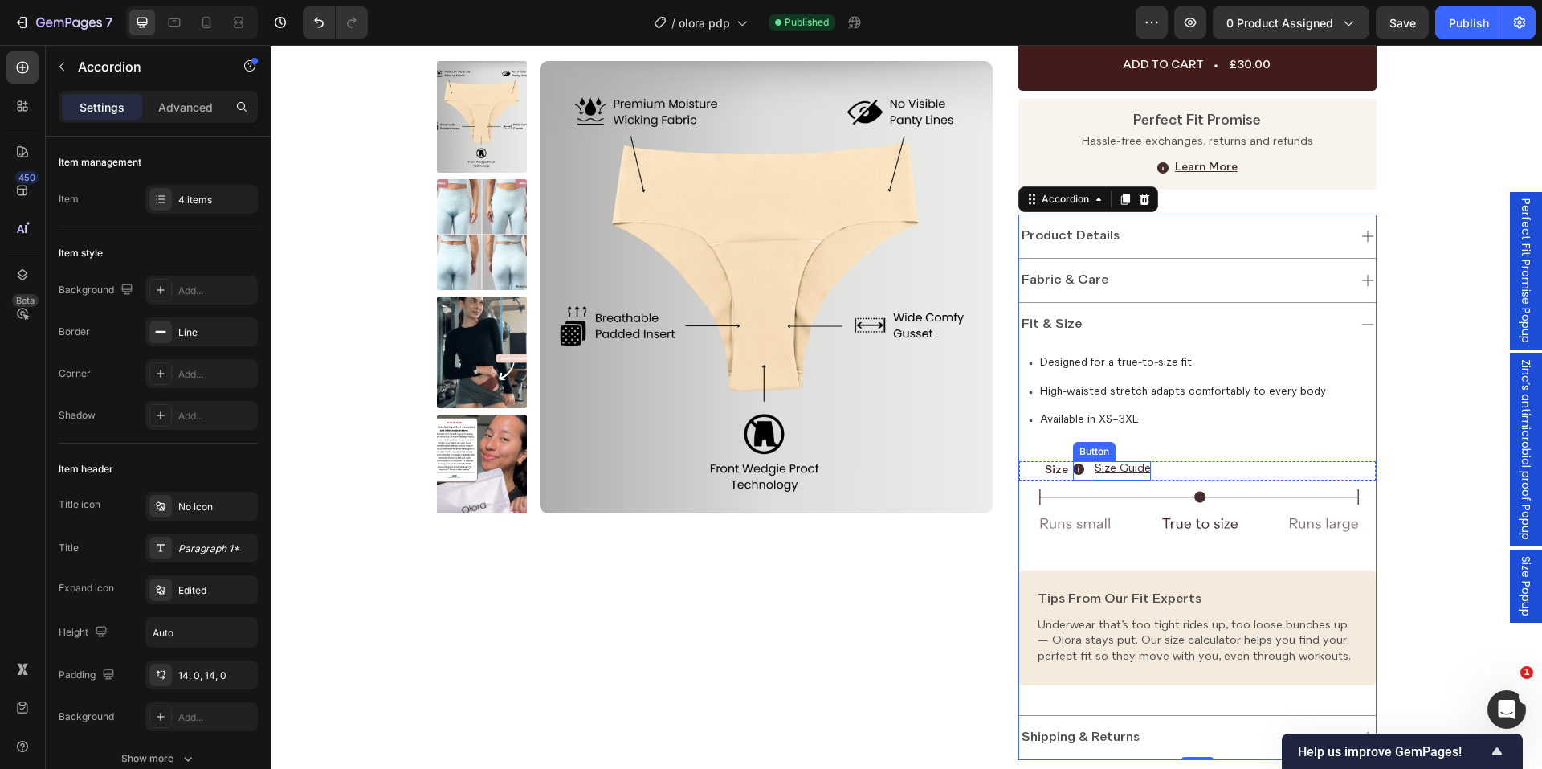
click at [1110, 466] on p "Size Guide" at bounding box center [1123, 469] width 56 height 16
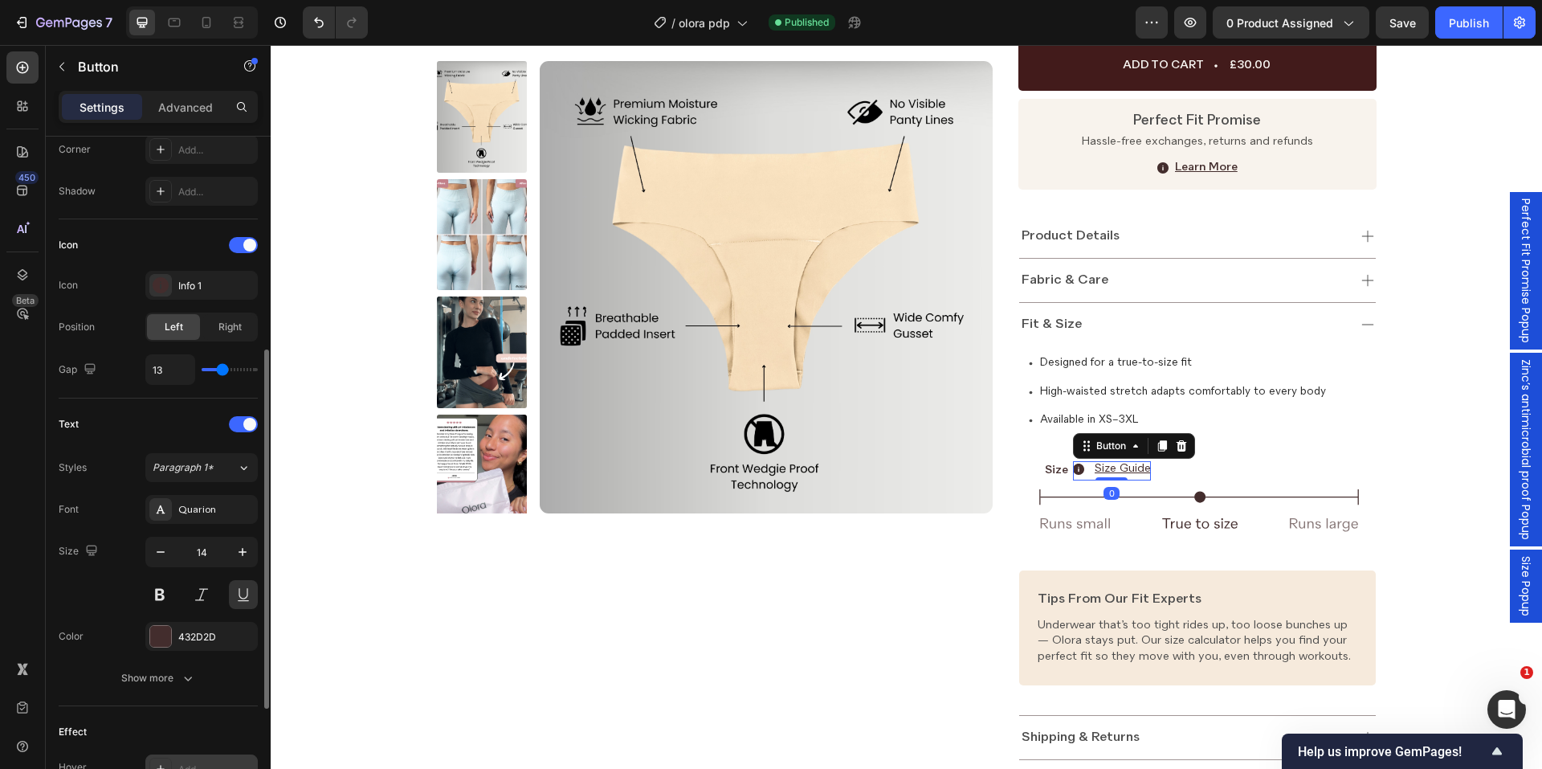
scroll to position [601, 0]
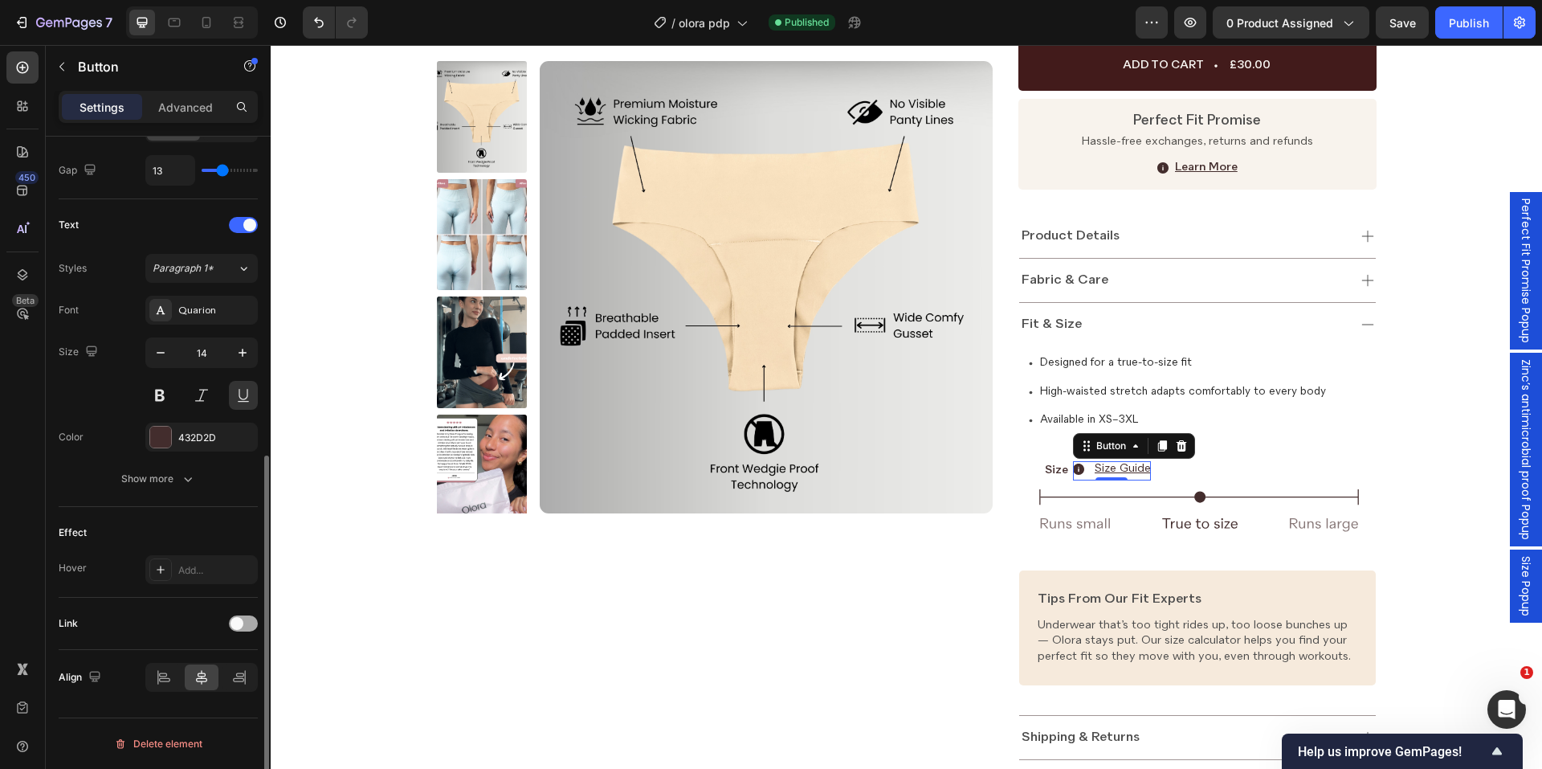
click at [240, 630] on div at bounding box center [243, 623] width 29 height 16
click at [202, 661] on span "Open page" at bounding box center [177, 663] width 49 height 12
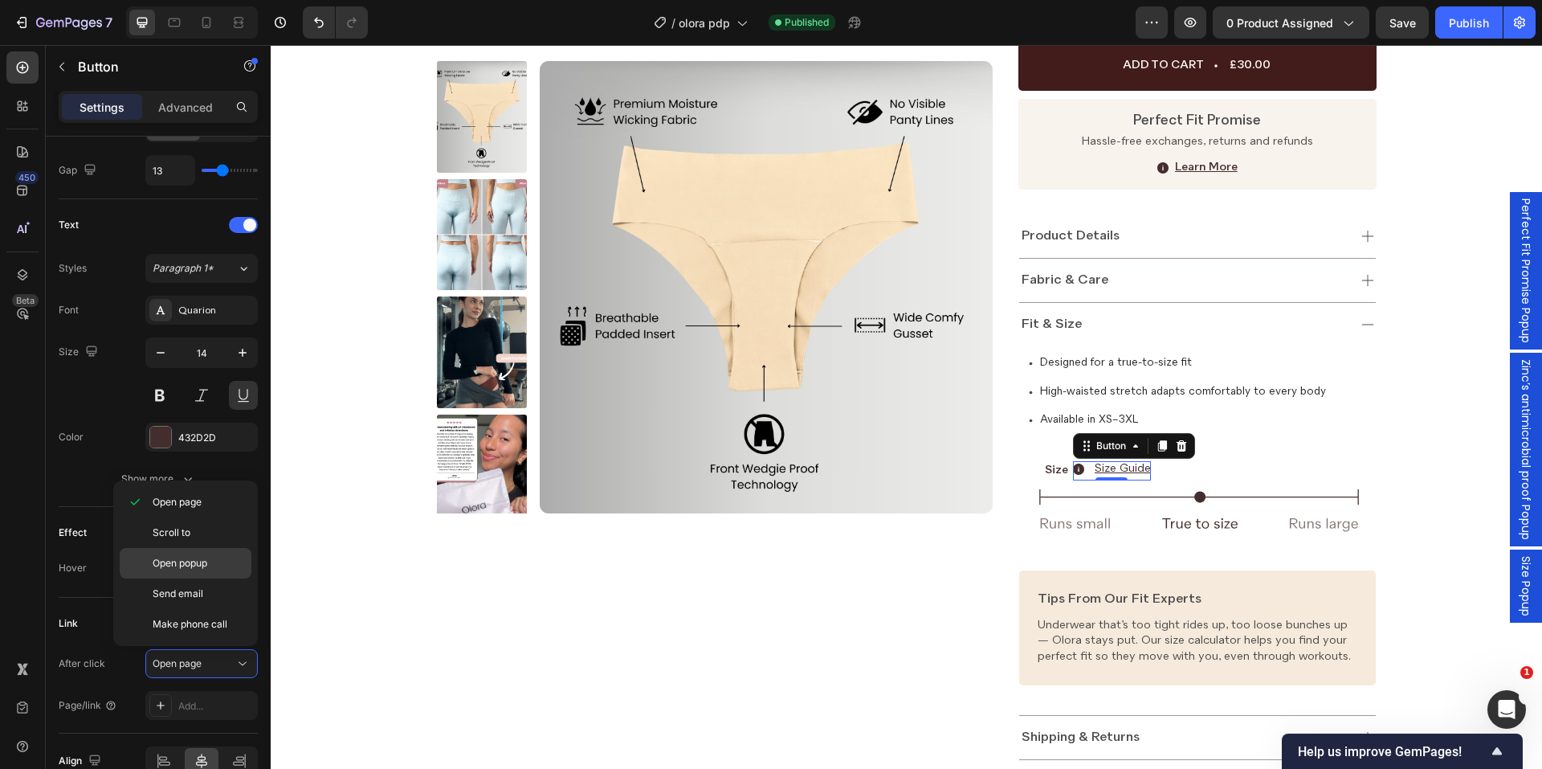
click at [218, 577] on div "Open popup" at bounding box center [186, 563] width 132 height 31
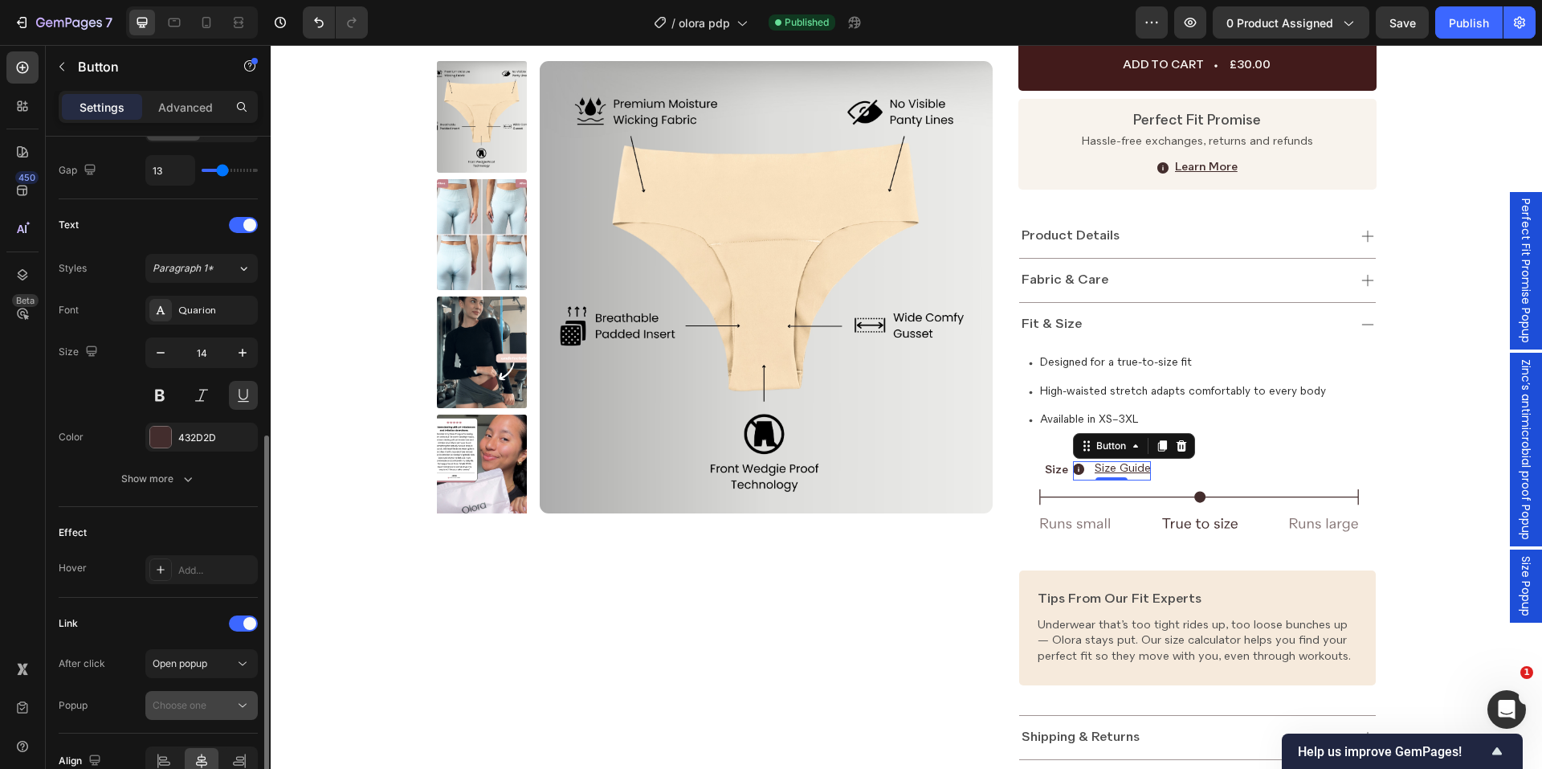
click at [194, 702] on span "Choose one" at bounding box center [180, 705] width 54 height 12
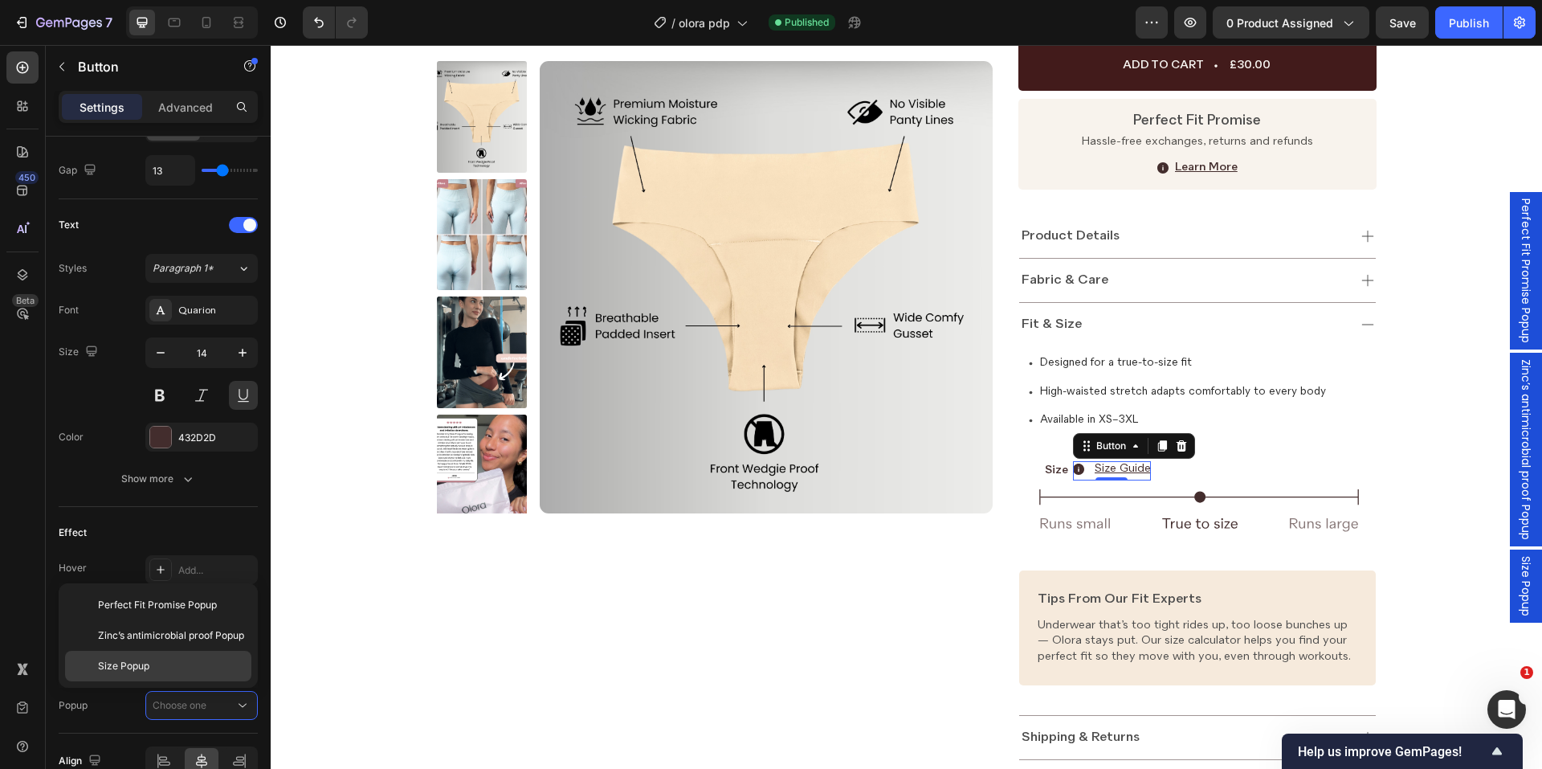
click at [196, 658] on div "Size Popup" at bounding box center [158, 666] width 186 height 31
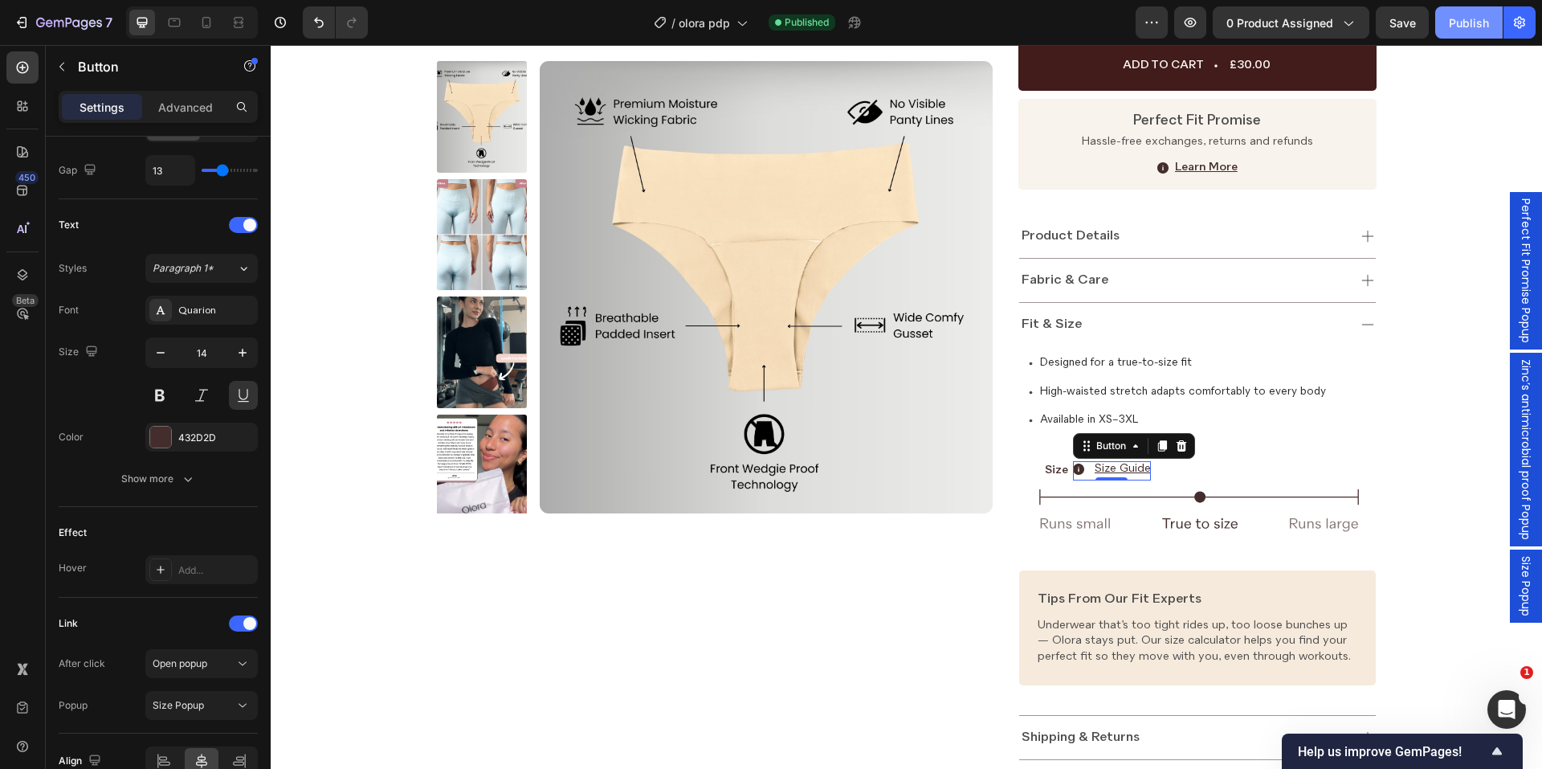
click at [1441, 20] on button "Publish" at bounding box center [1469, 22] width 67 height 32
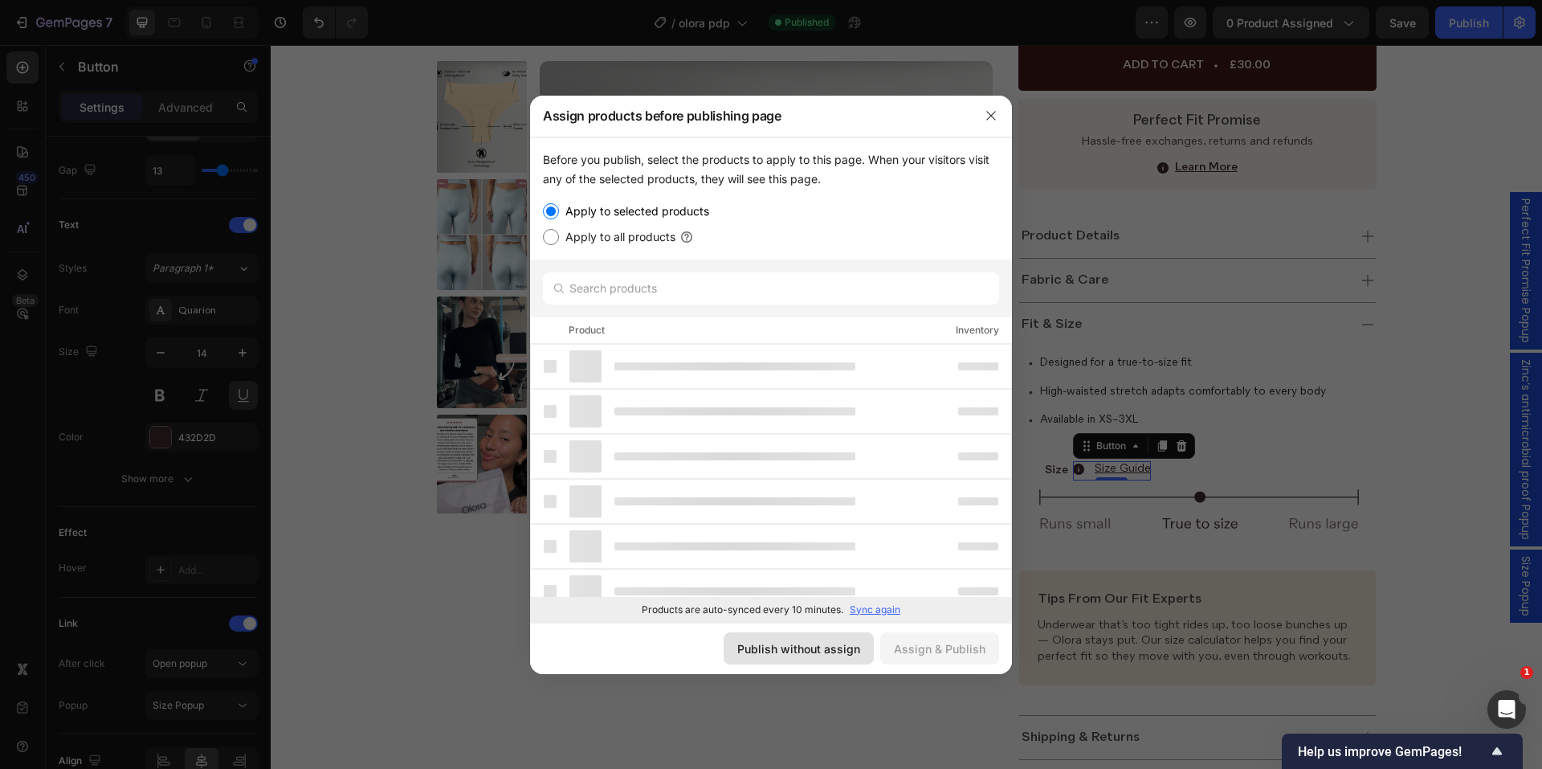
click at [741, 653] on button "Publish without assign" at bounding box center [799, 648] width 150 height 32
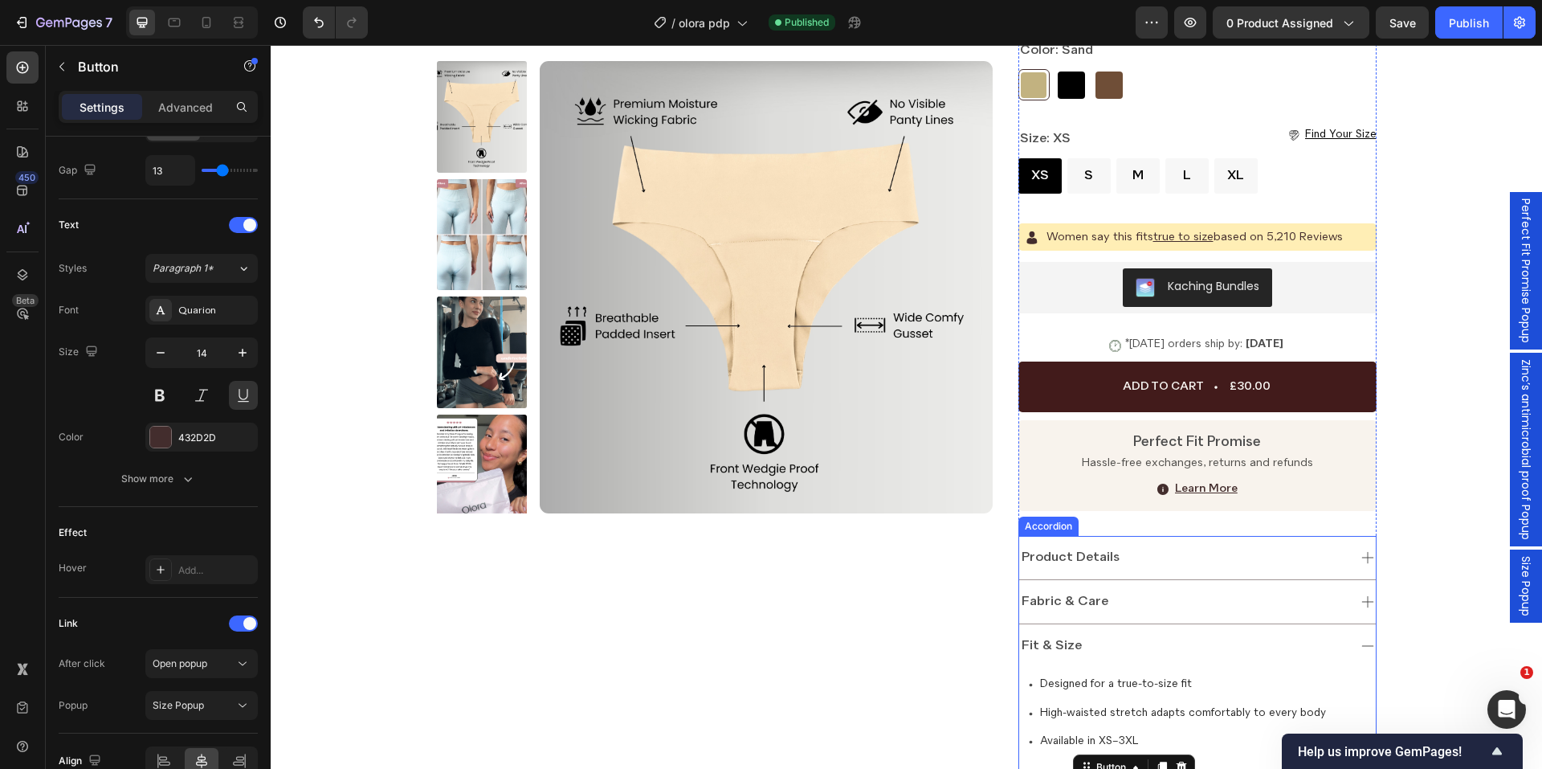
scroll to position [489, 0]
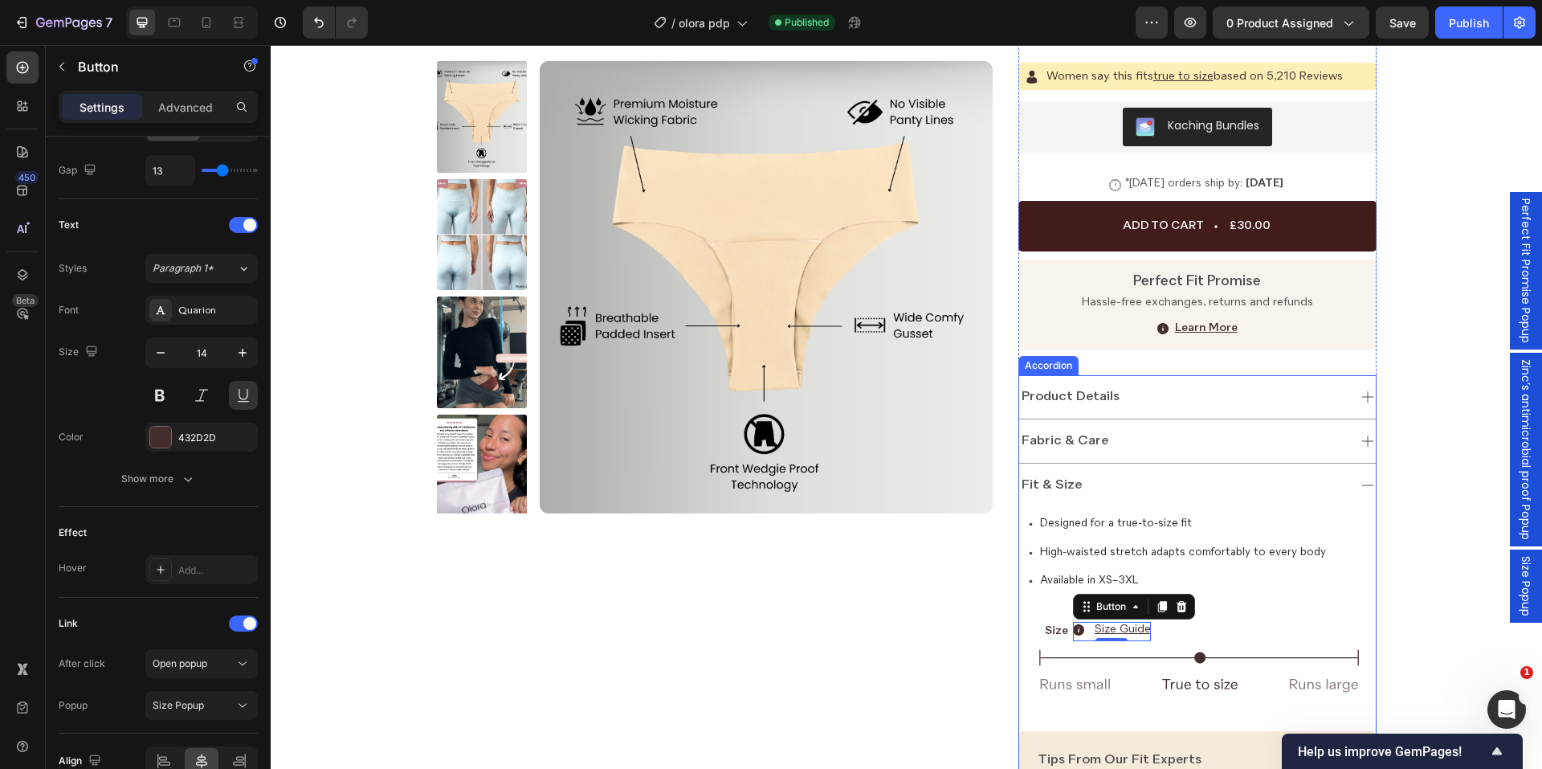
click at [1172, 489] on div "fit & size" at bounding box center [1183, 485] width 328 height 21
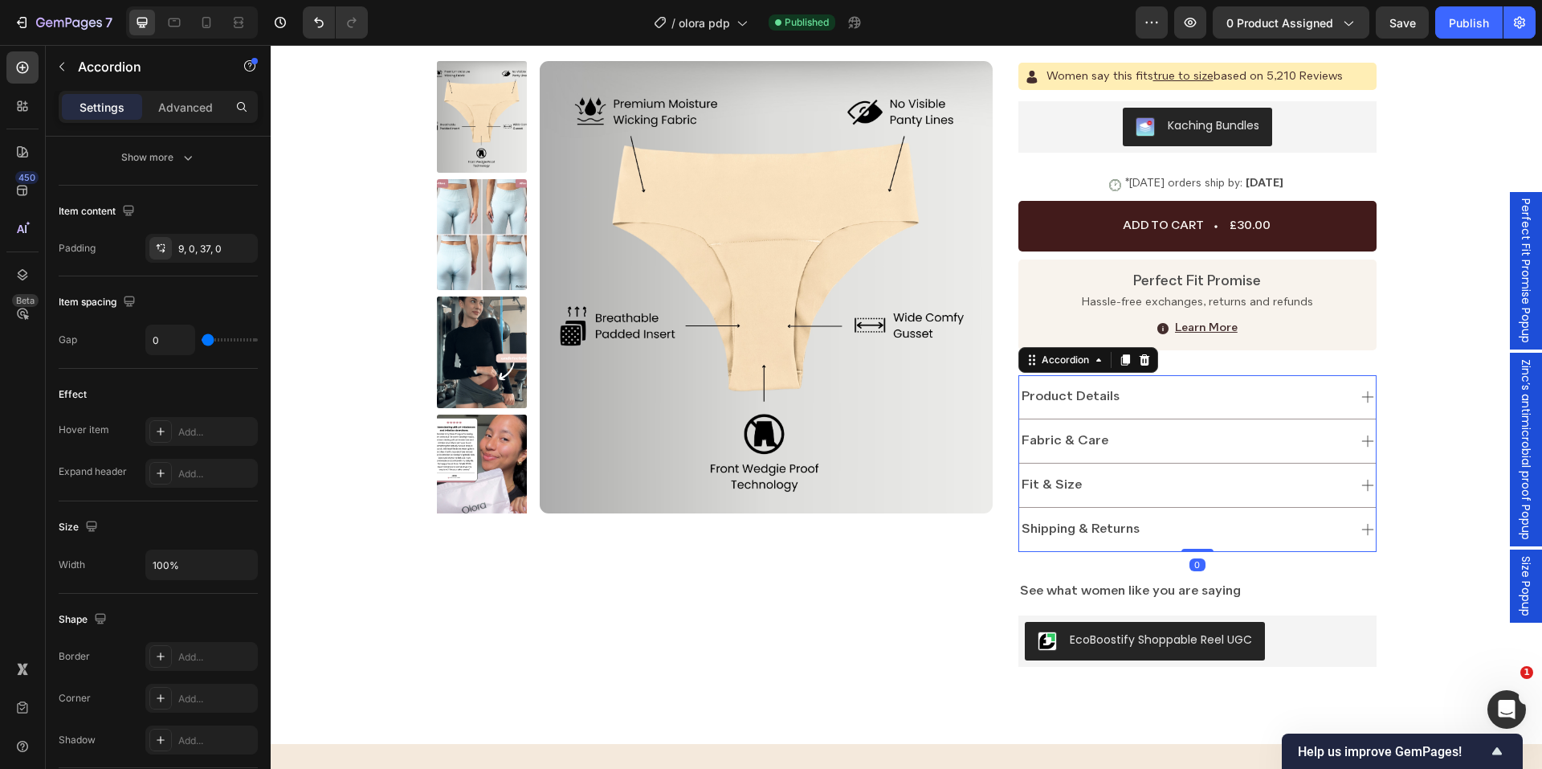
scroll to position [0, 0]
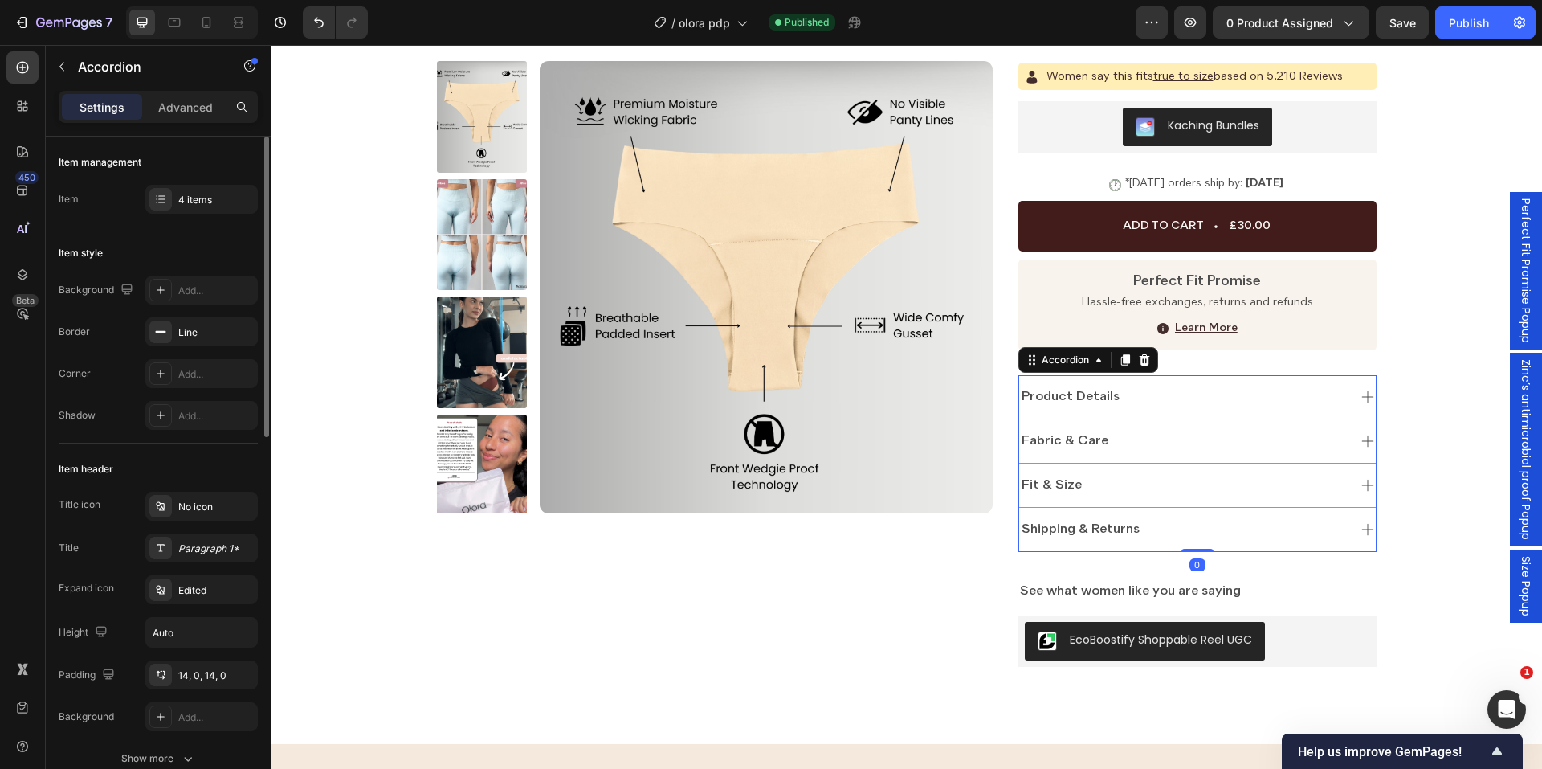
click at [1249, 459] on div "fabric & care" at bounding box center [1197, 440] width 357 height 43
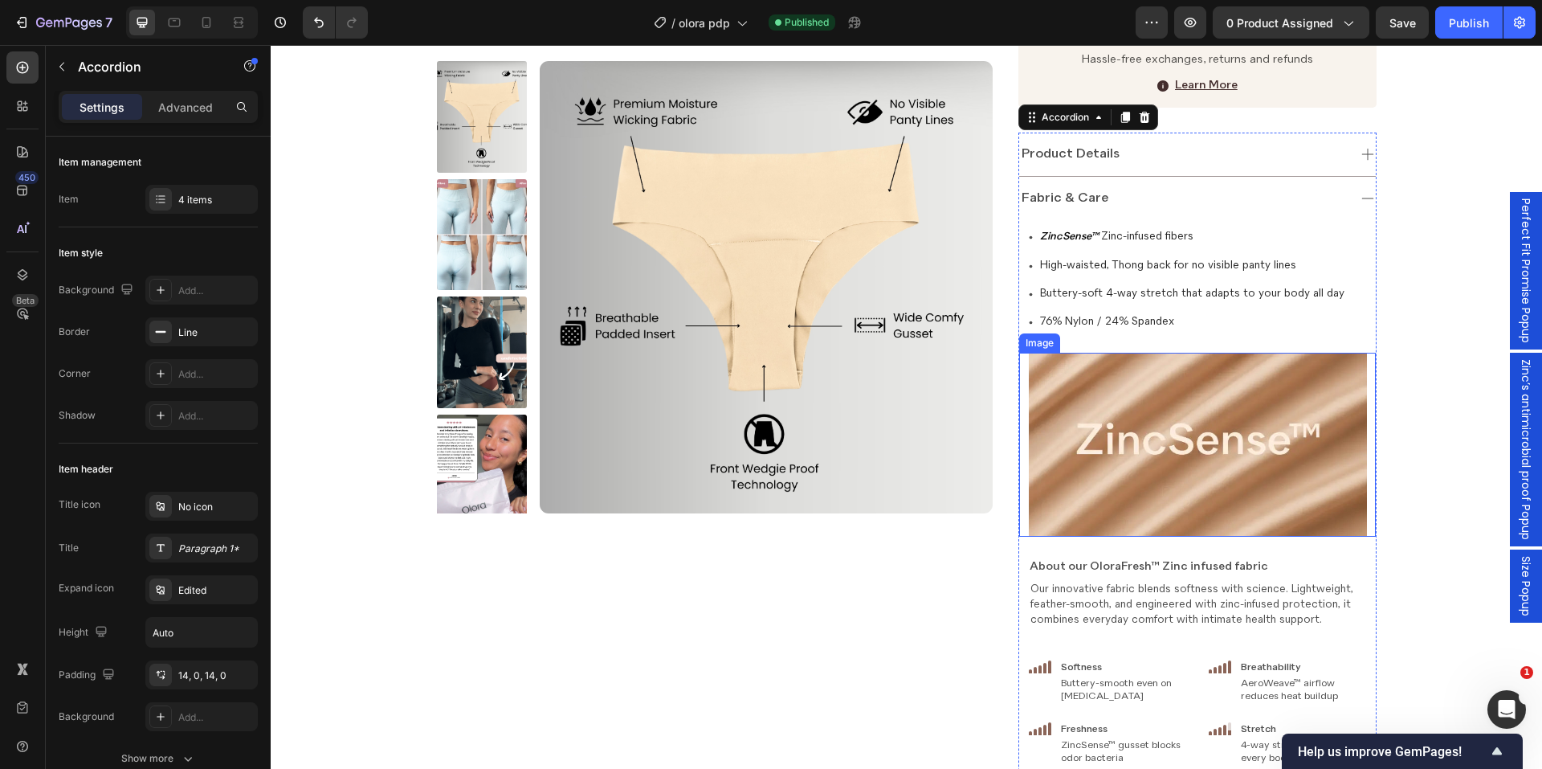
scroll to position [730, 0]
click at [1305, 189] on div "fabric & care" at bounding box center [1197, 199] width 357 height 43
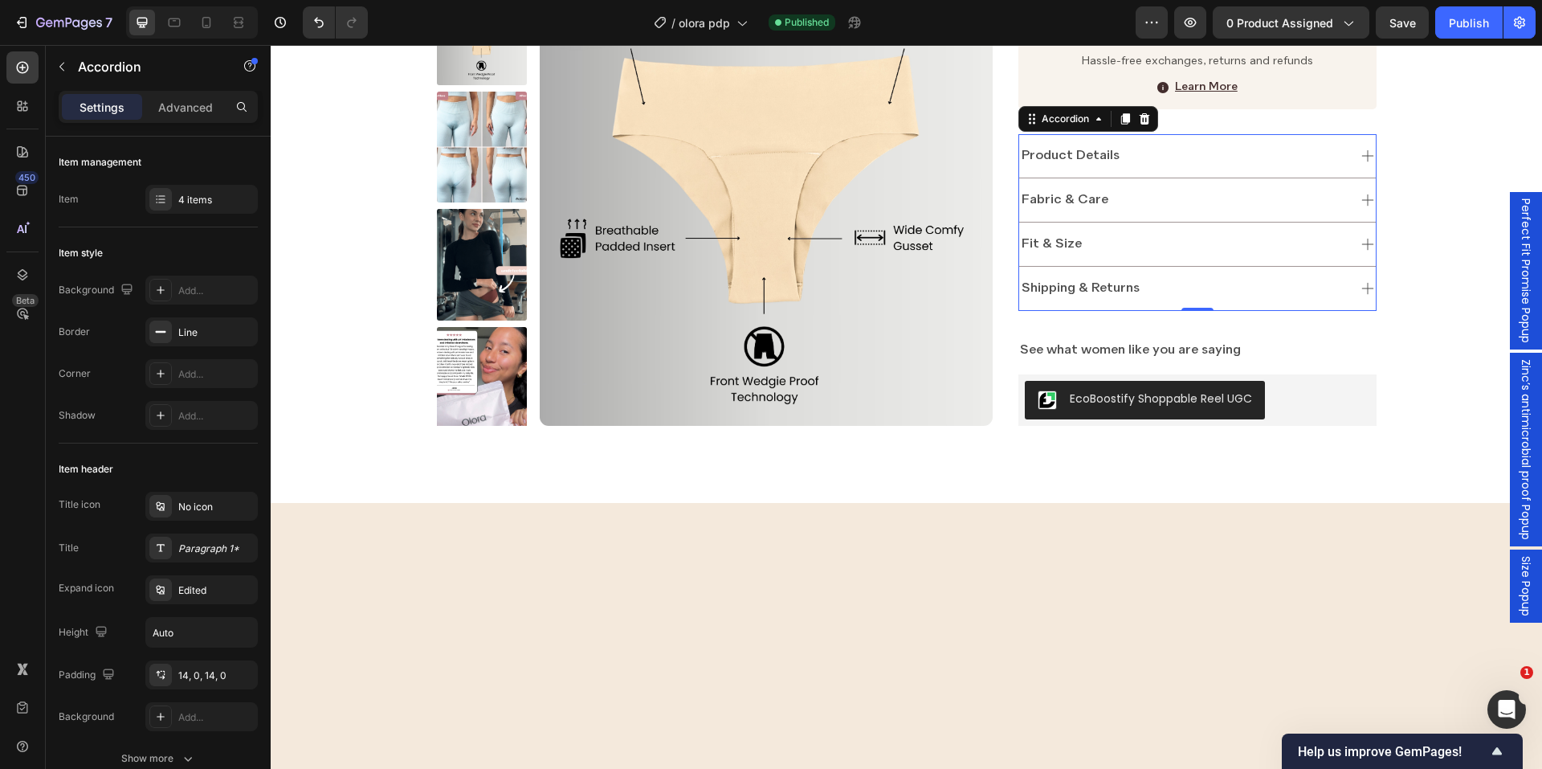
click at [1269, 161] on div "product details" at bounding box center [1183, 155] width 328 height 21
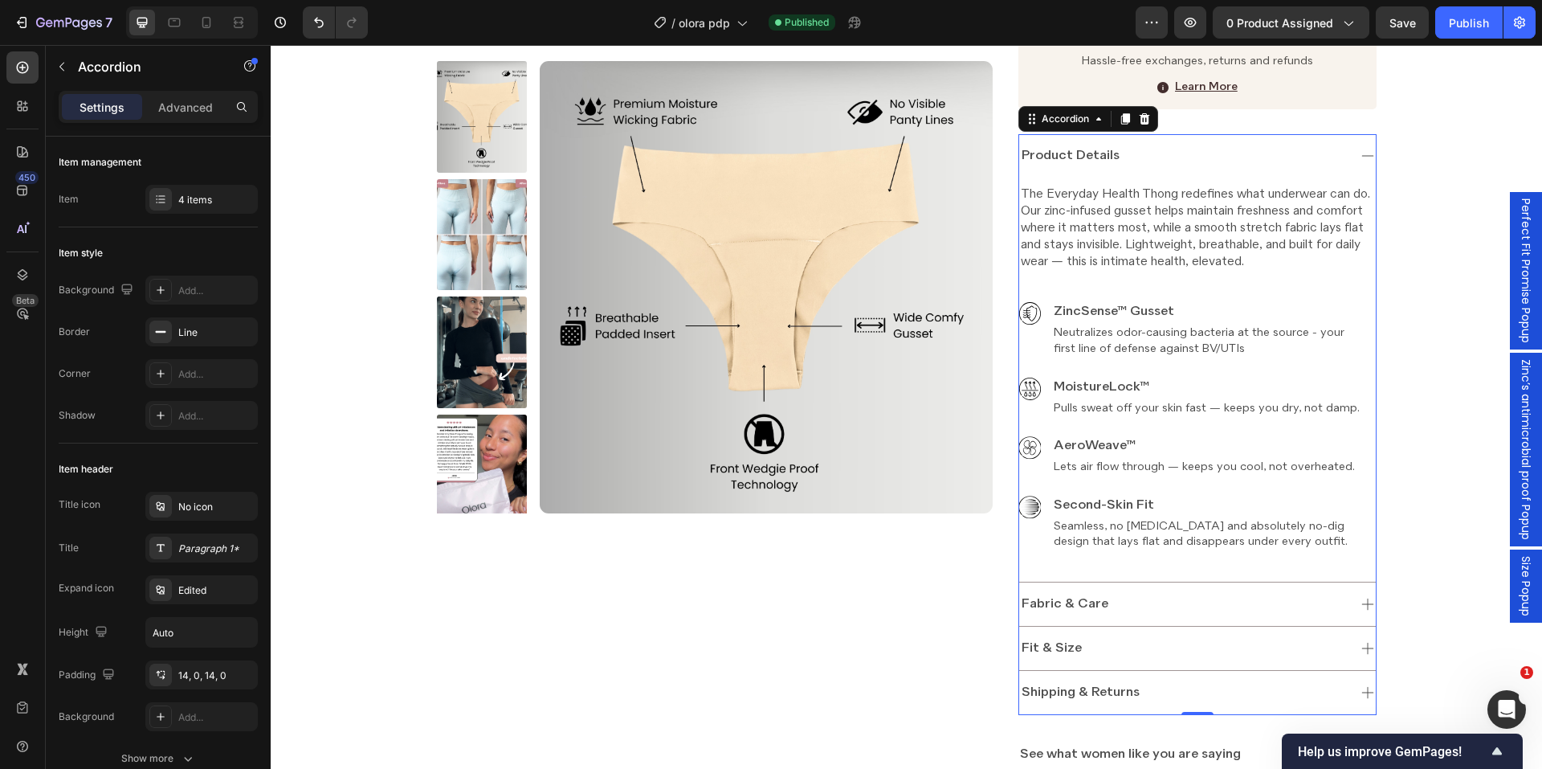
click at [1269, 161] on div "product details" at bounding box center [1183, 155] width 328 height 21
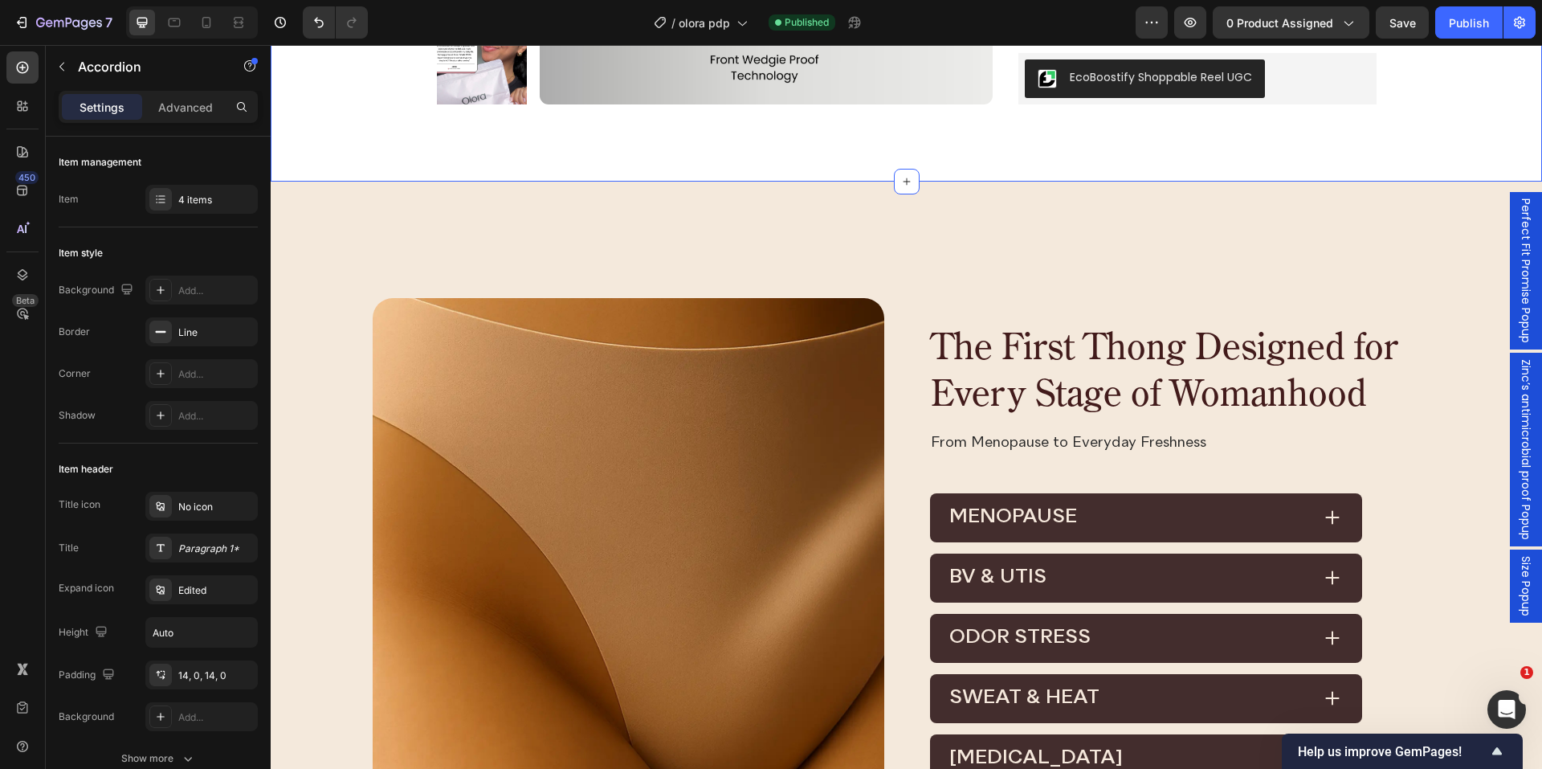
scroll to position [891, 0]
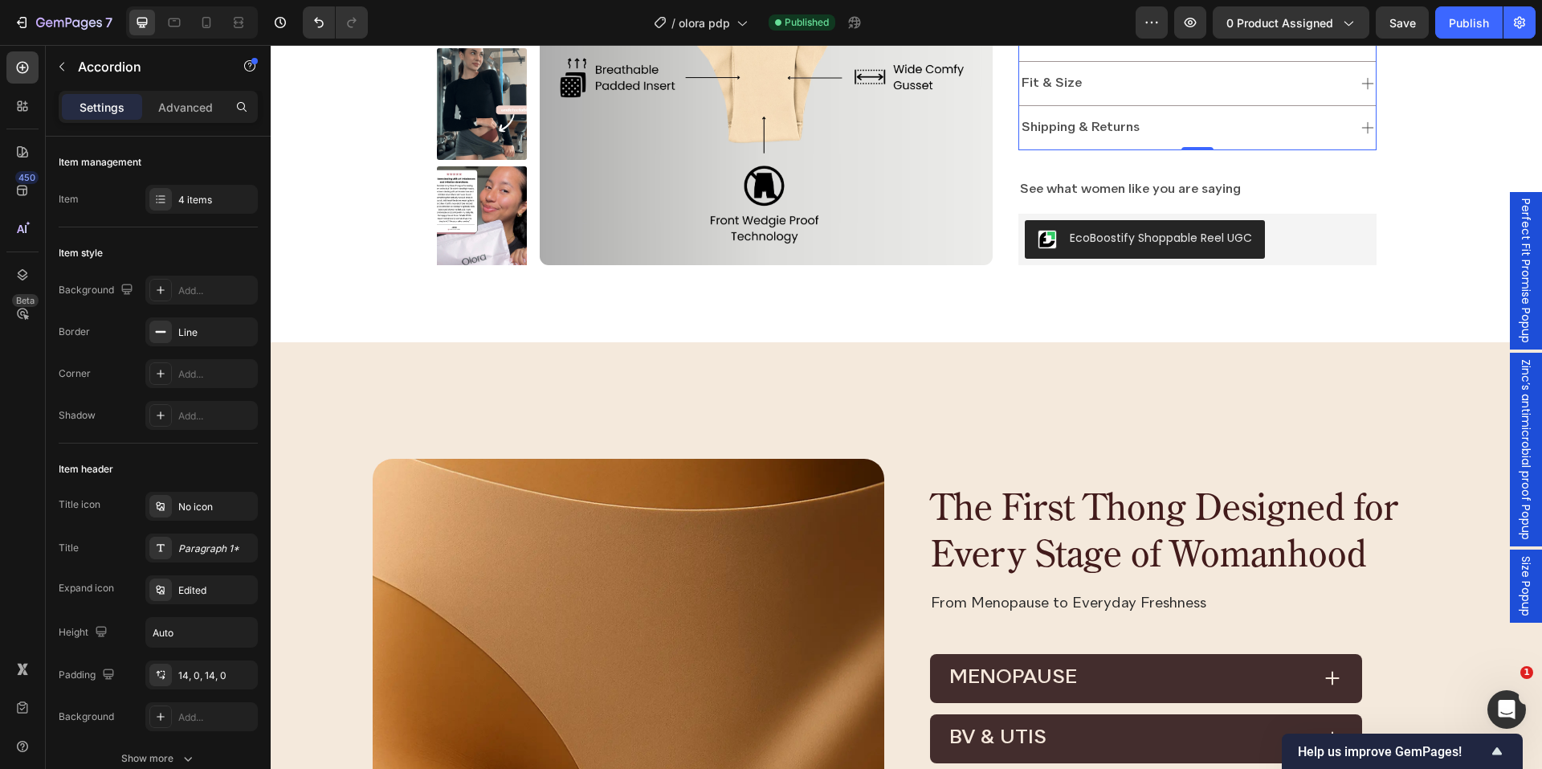
click at [1330, 144] on div "shipping & returns" at bounding box center [1197, 127] width 357 height 43
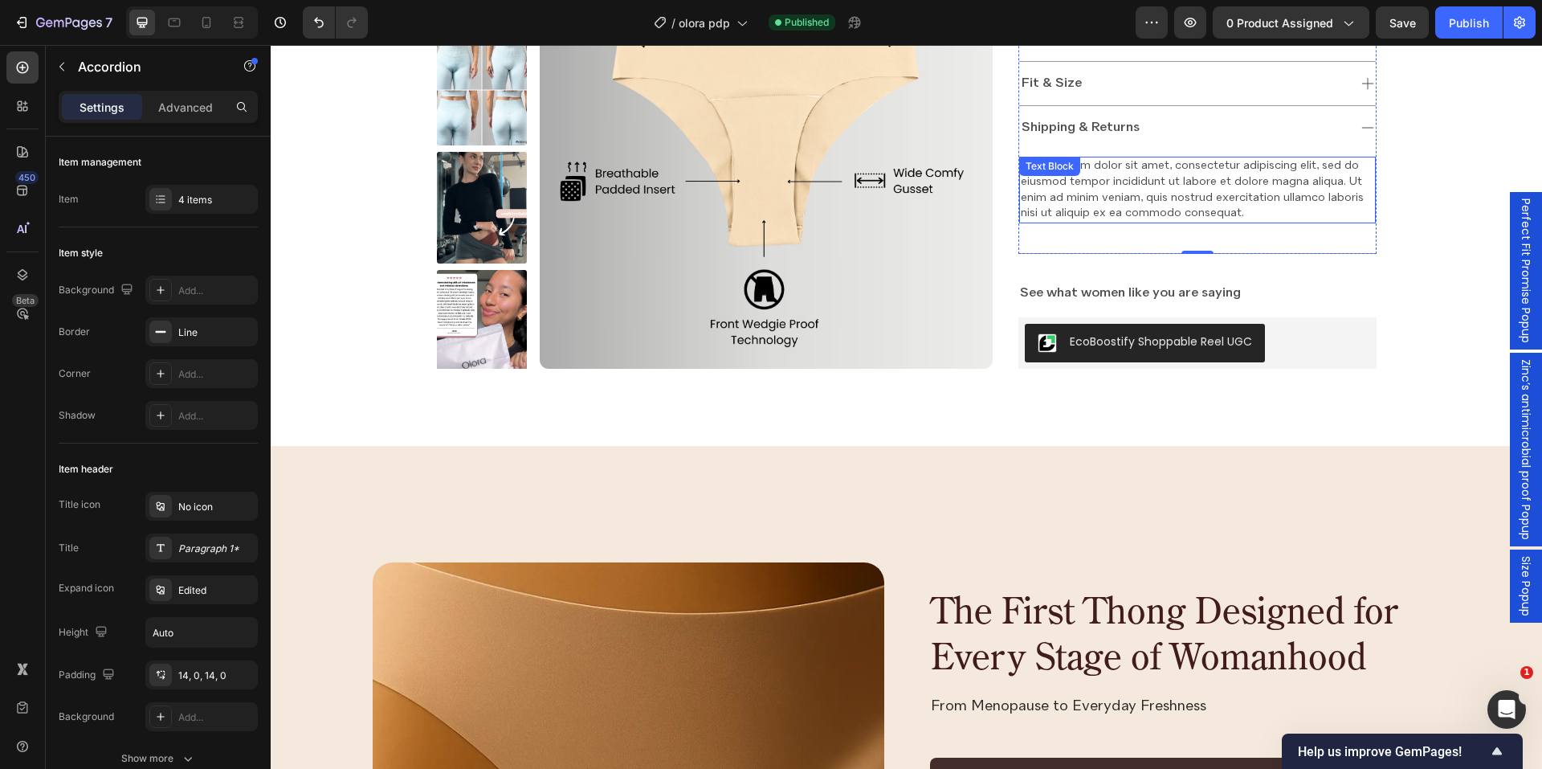
click at [1220, 184] on p "Lorem ipsum dolor sit amet, consectetur adipiscing elit, sed do eiusmod tempor …" at bounding box center [1197, 189] width 353 height 63
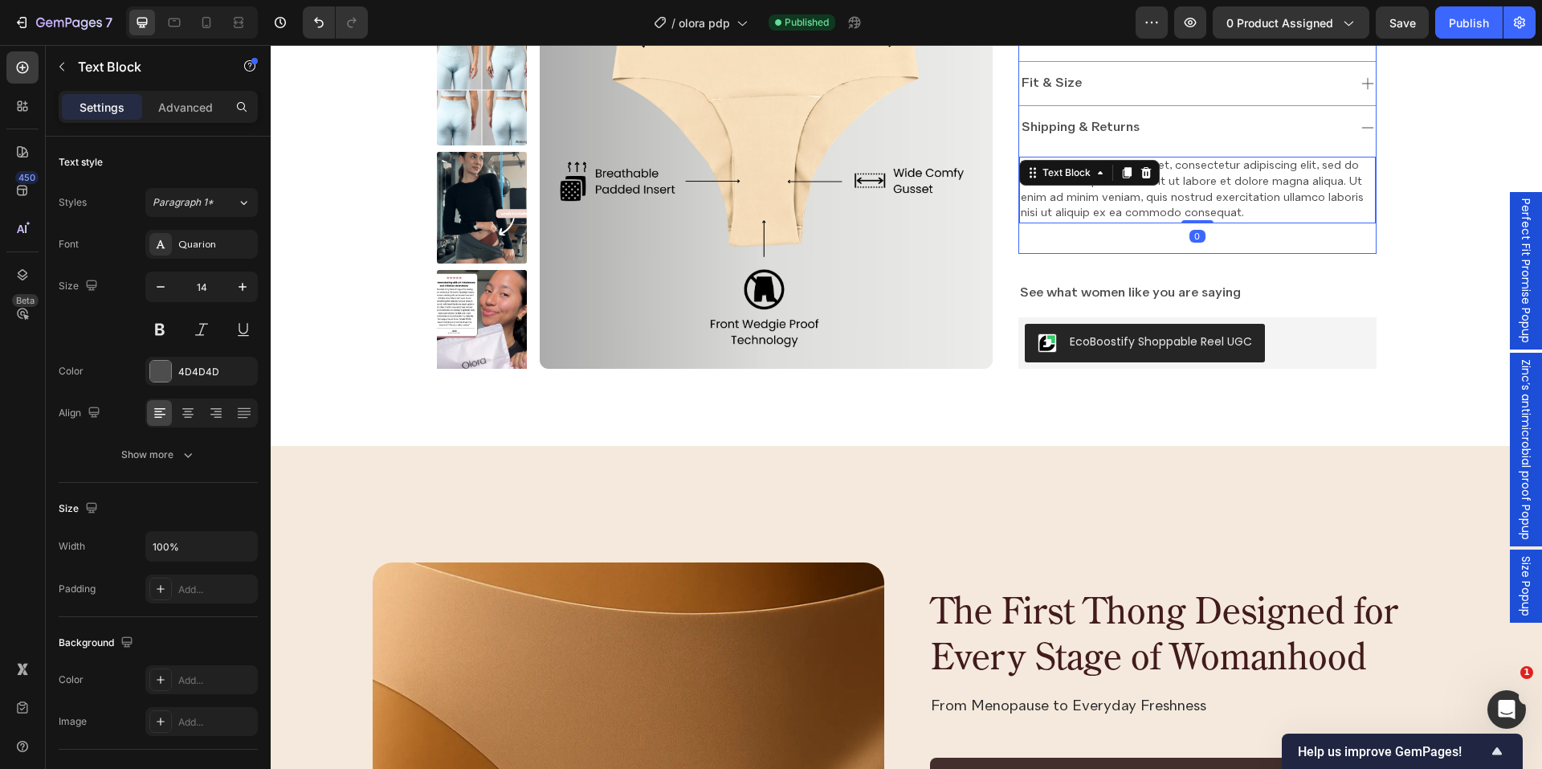
click at [1281, 135] on div "shipping & returns" at bounding box center [1183, 127] width 328 height 21
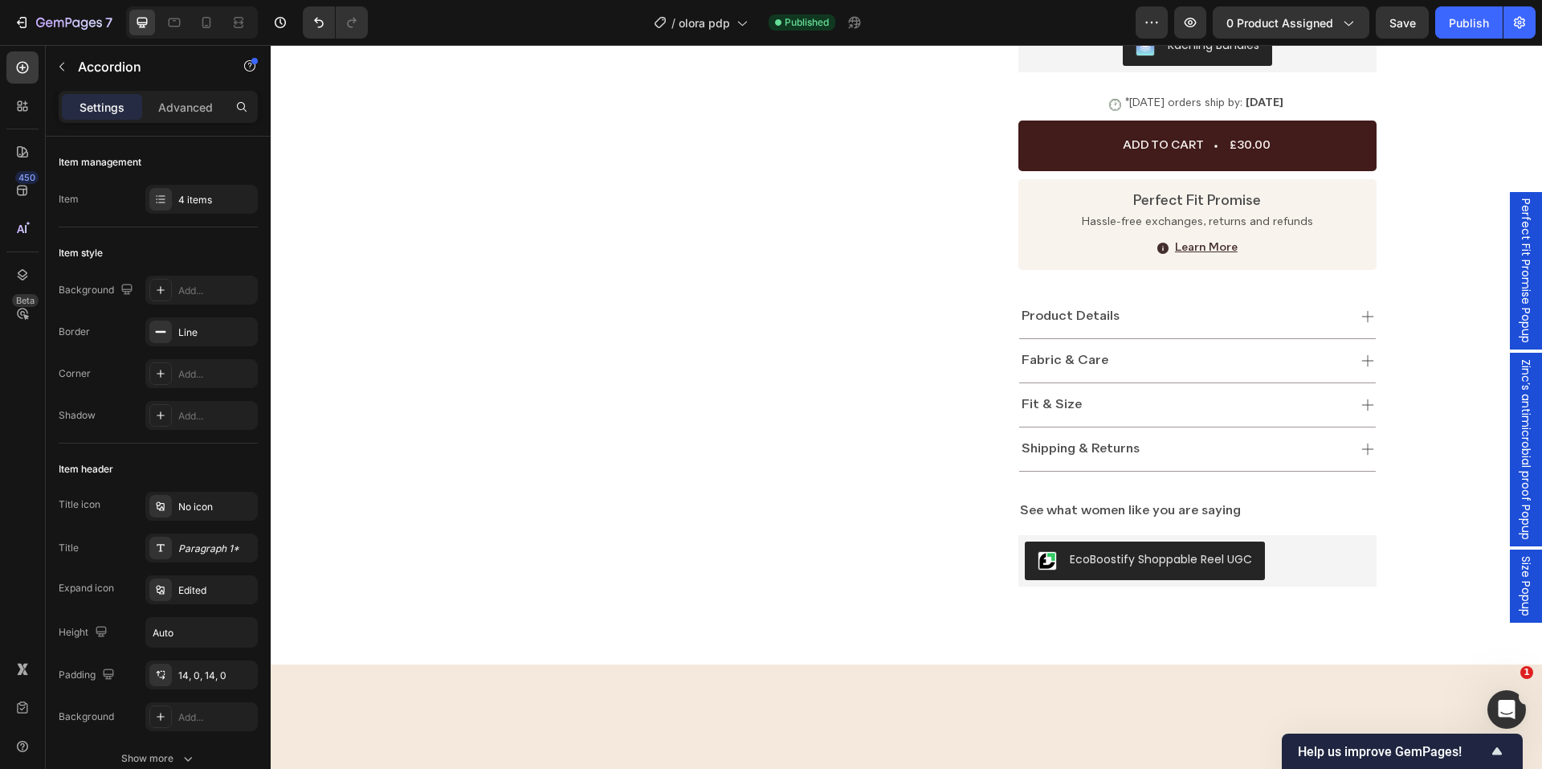
scroll to position [329, 0]
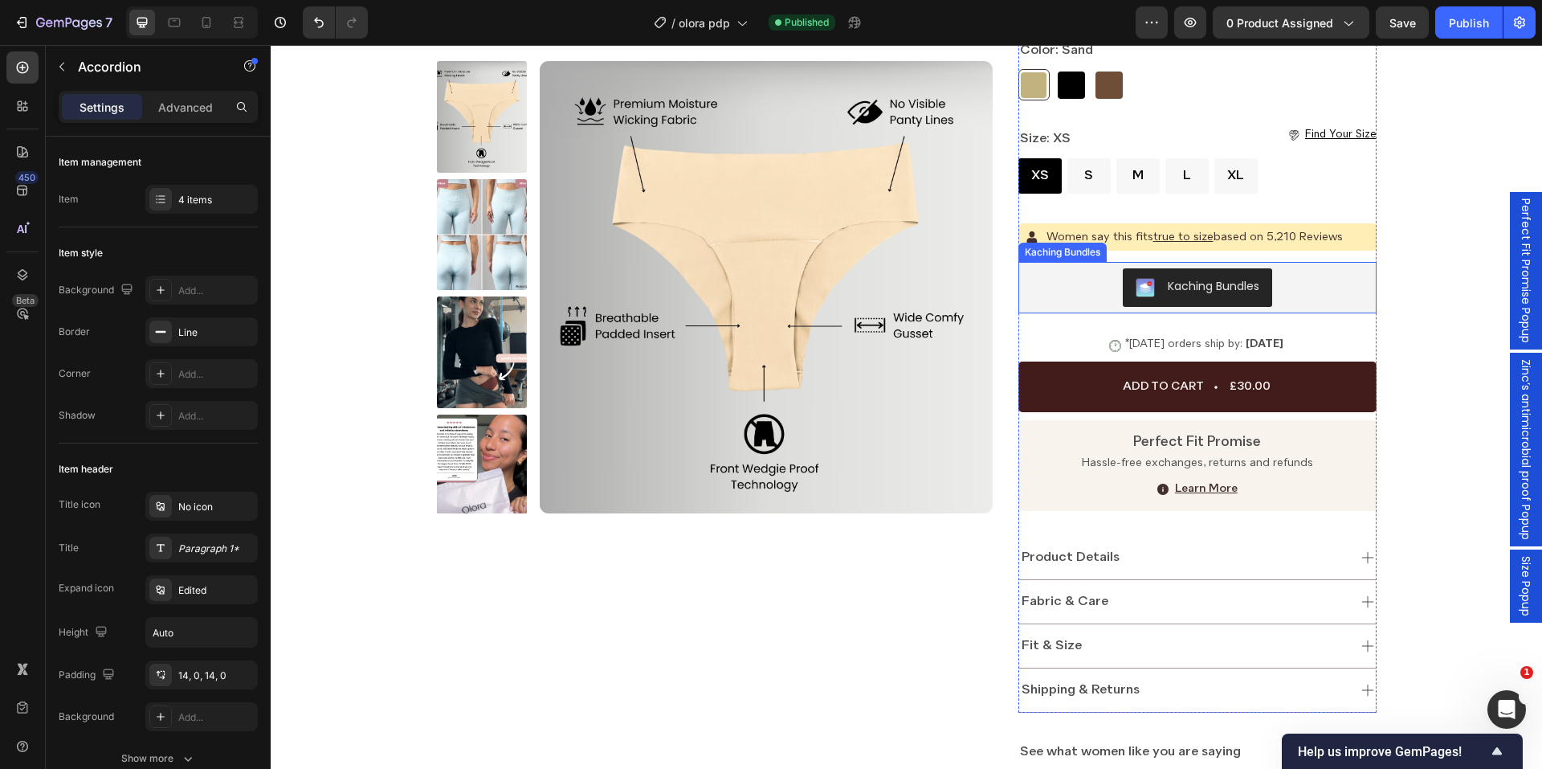
click at [1236, 291] on div "Kaching Bundles" at bounding box center [1214, 286] width 92 height 17
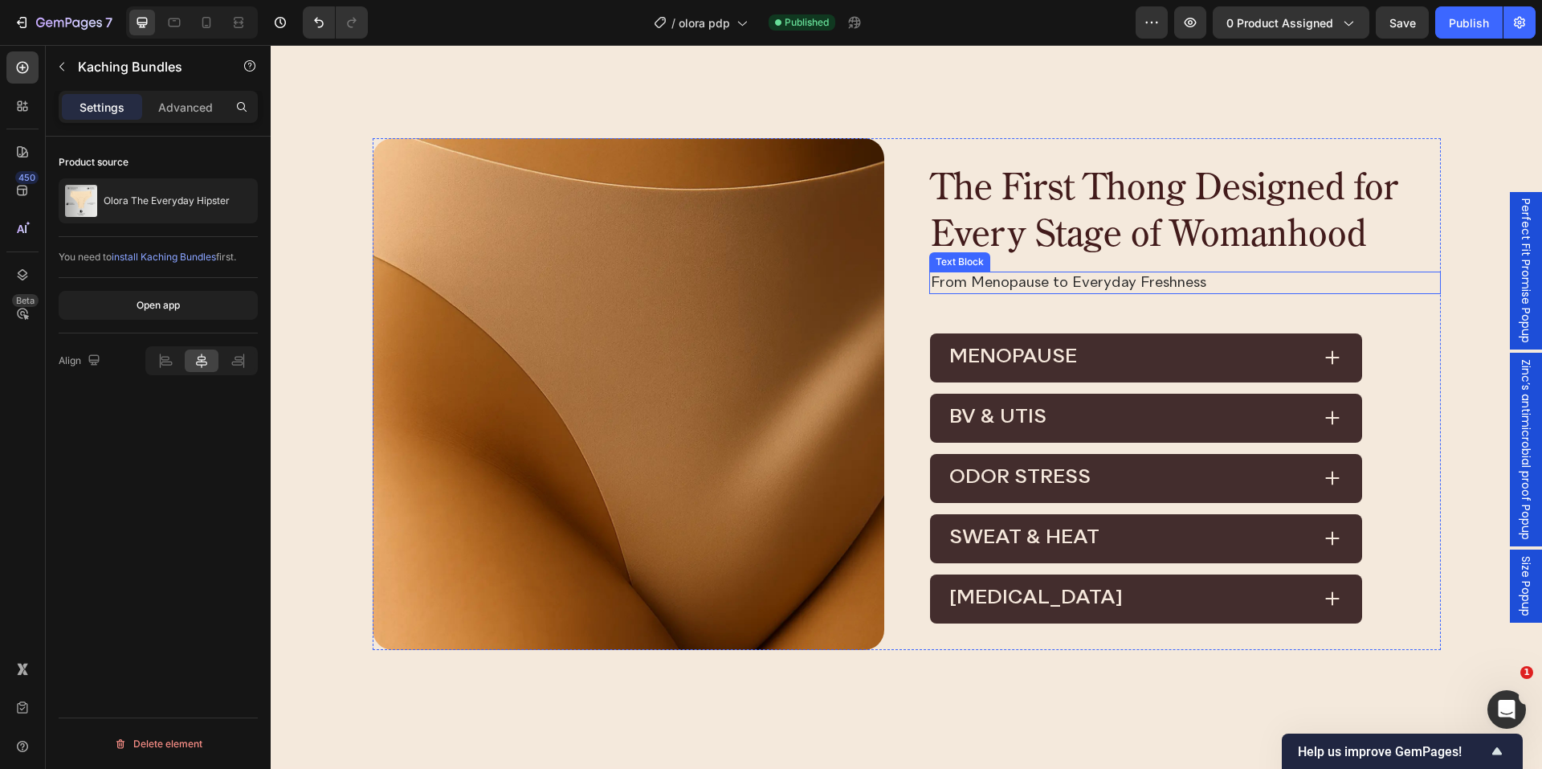
scroll to position [1293, 0]
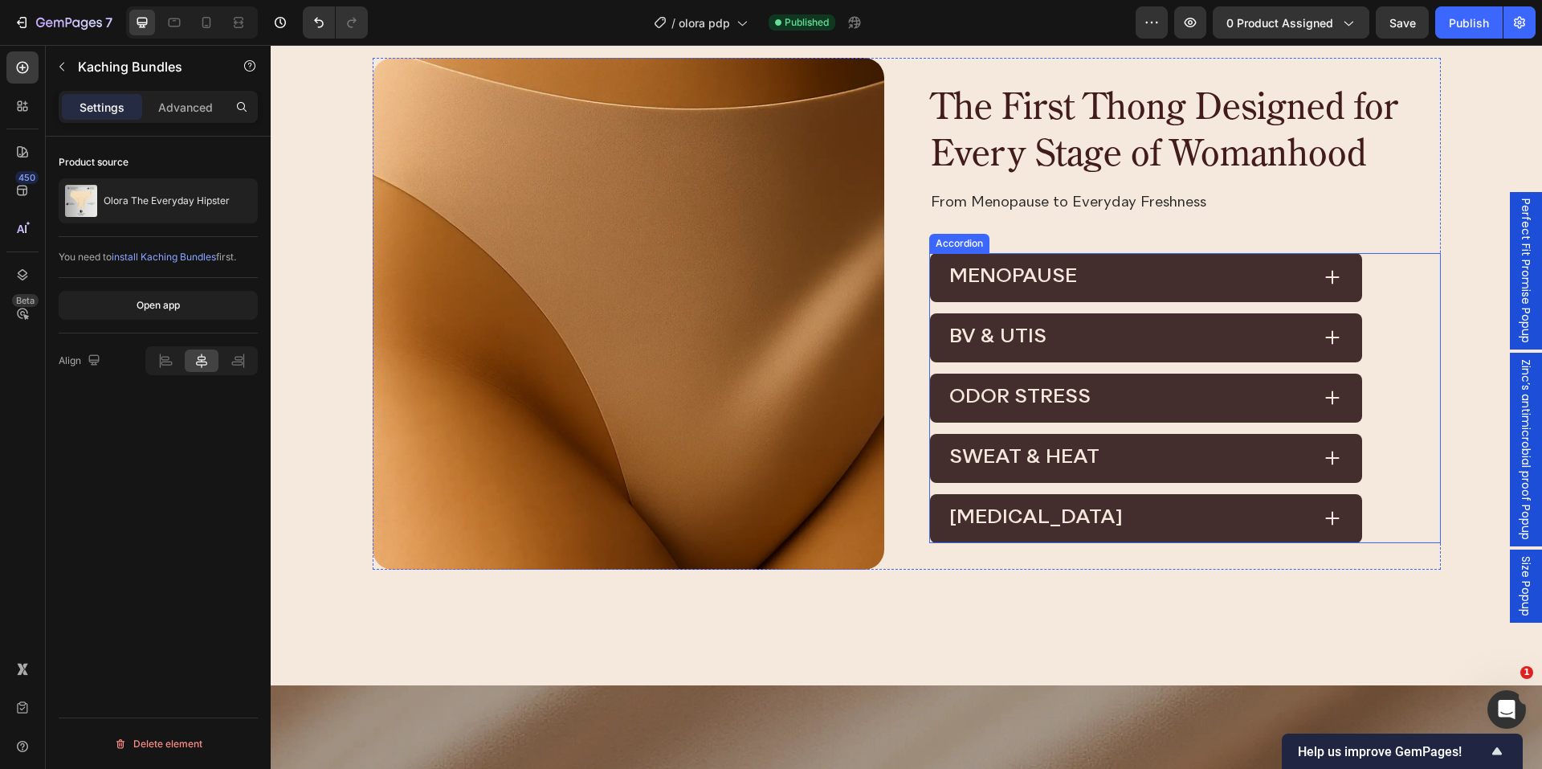
click at [1147, 264] on div "Menopause" at bounding box center [1146, 277] width 432 height 49
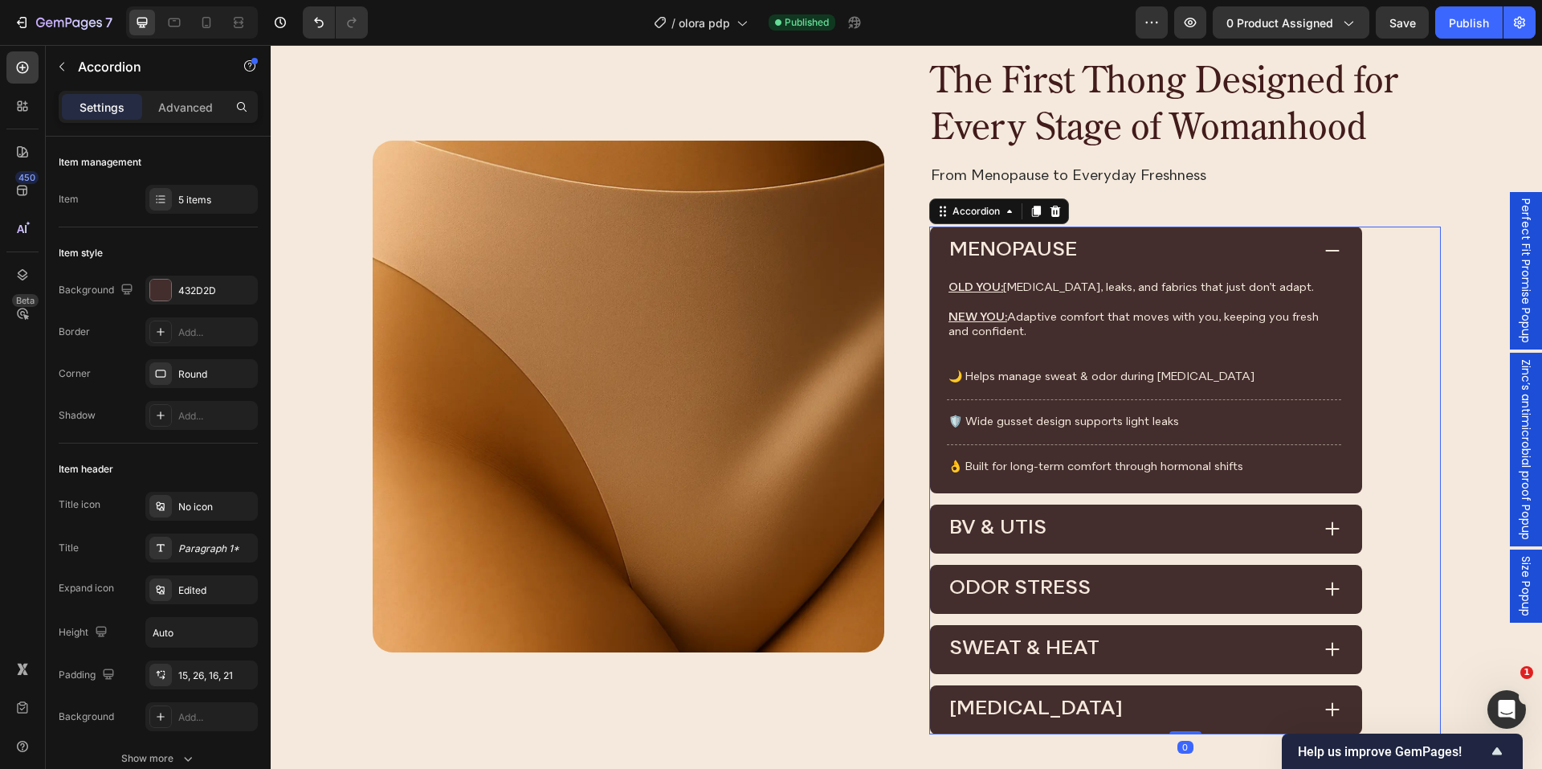
click at [1093, 517] on div "BV & UTIs" at bounding box center [1129, 529] width 364 height 24
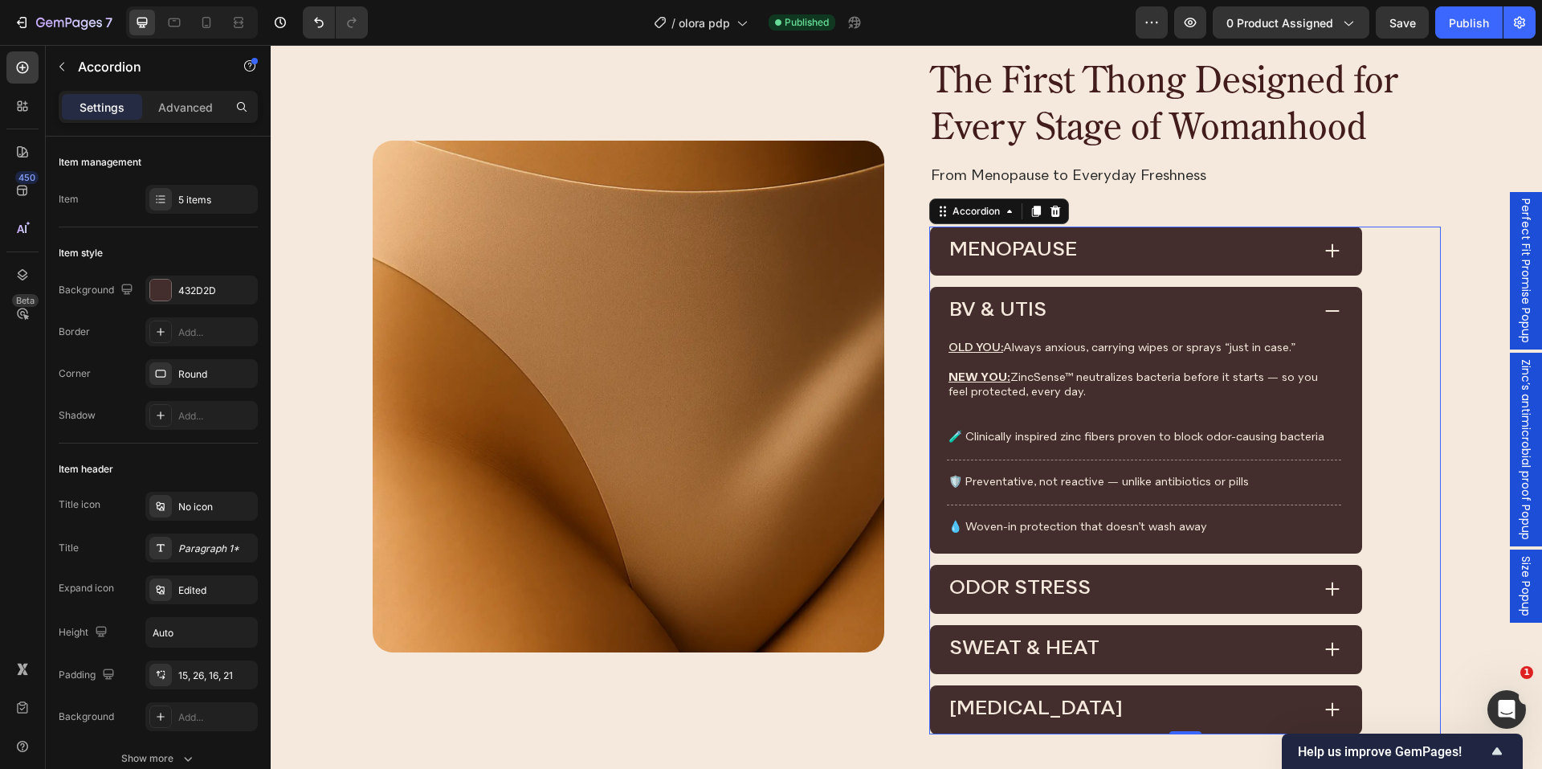
click at [1089, 586] on div "Odor Stress" at bounding box center [1129, 589] width 364 height 24
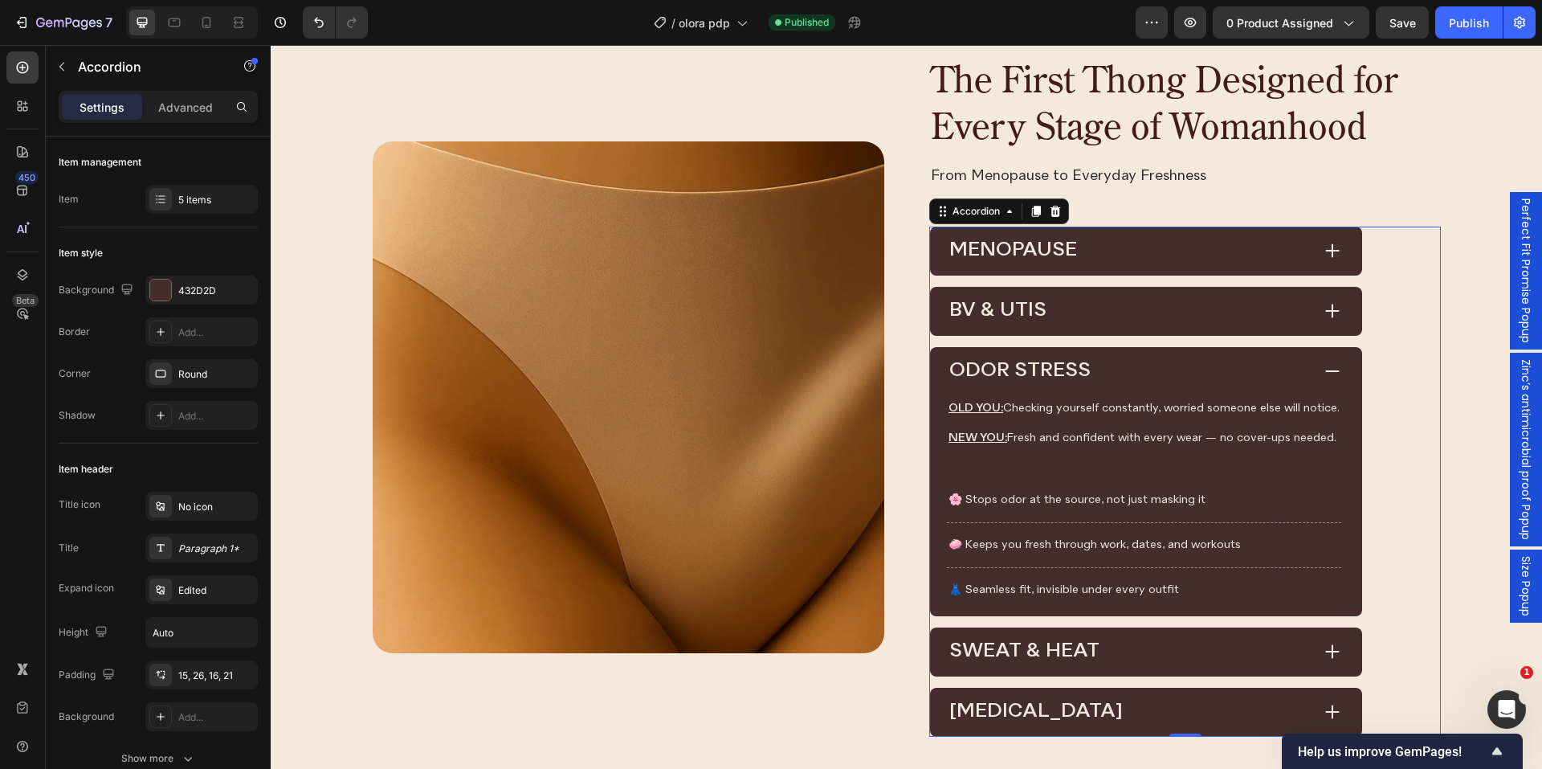
click at [1137, 664] on div "Sweat & Heat" at bounding box center [1129, 651] width 364 height 24
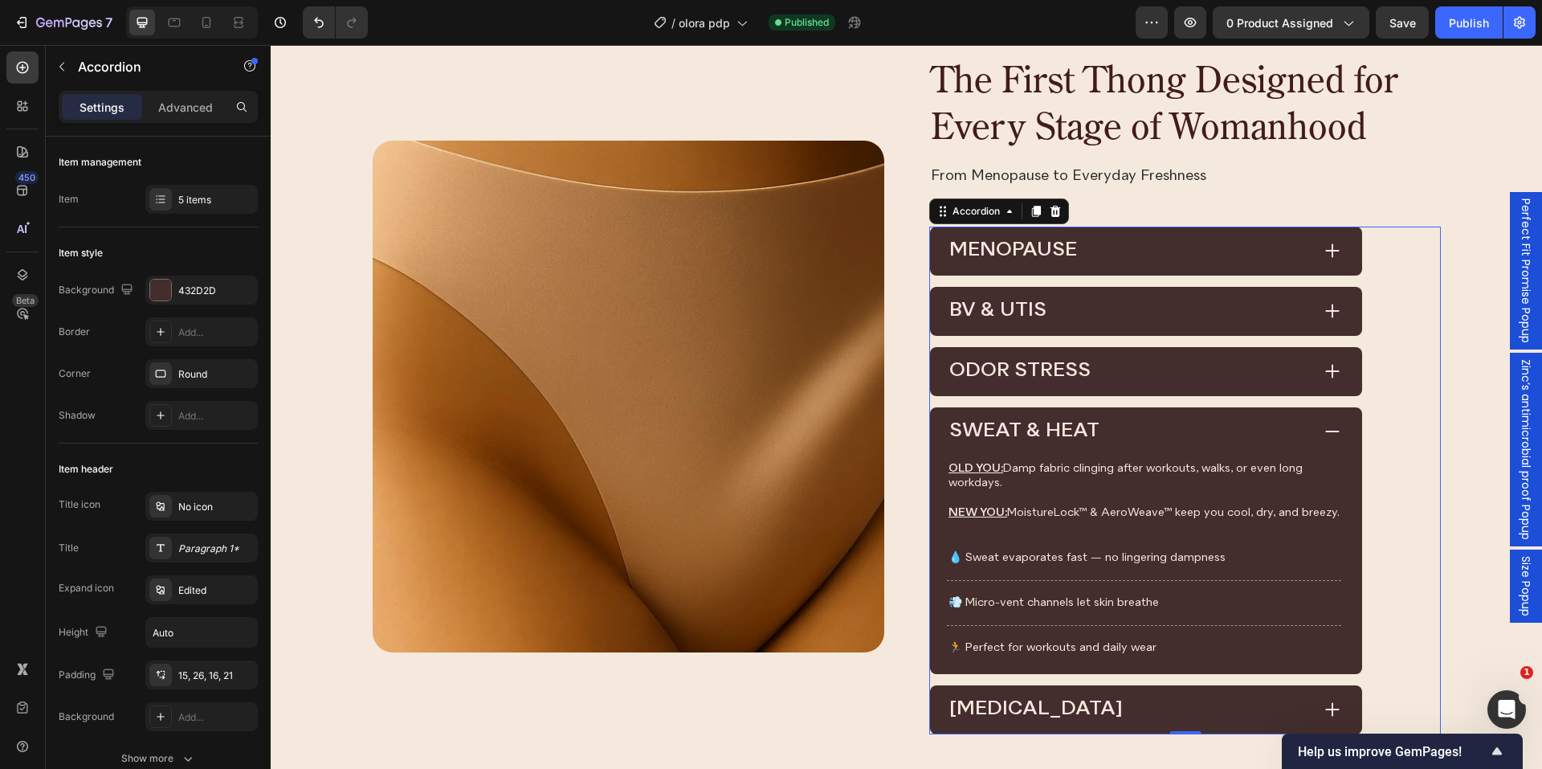
click at [1137, 712] on div "Postpartum" at bounding box center [1129, 709] width 364 height 24
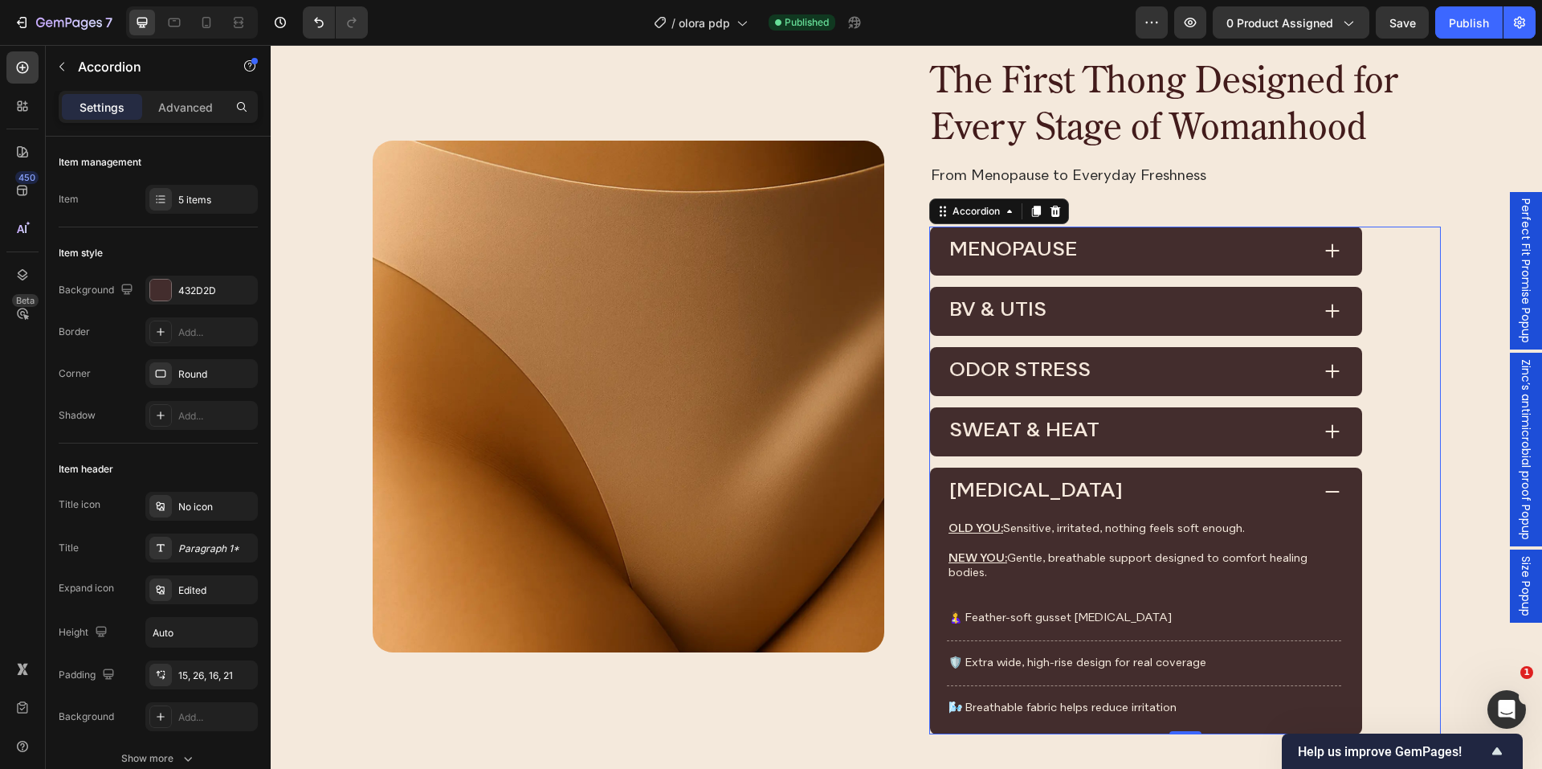
click at [1192, 505] on div "Postpartum" at bounding box center [1146, 492] width 432 height 49
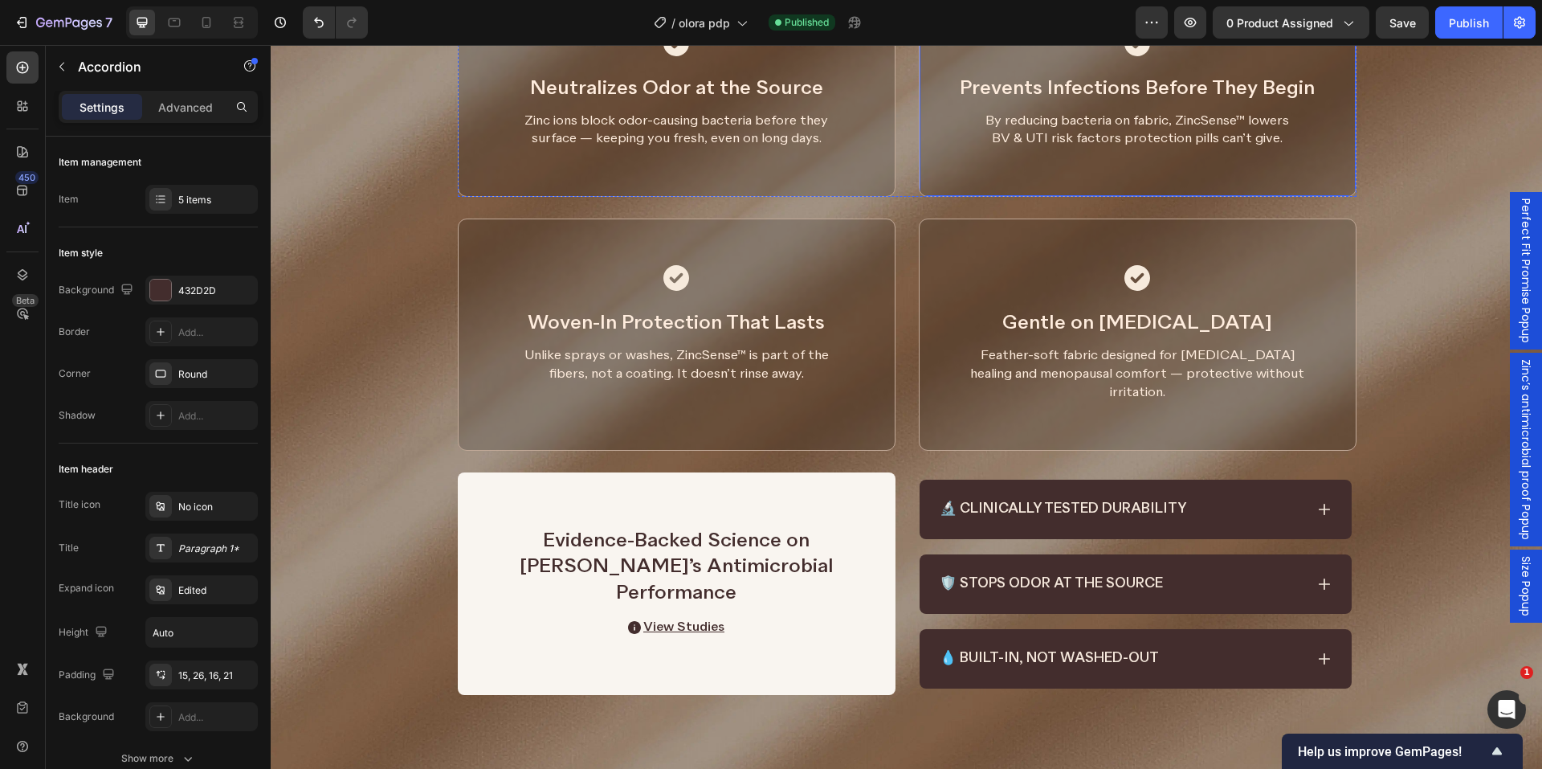
scroll to position [2417, 0]
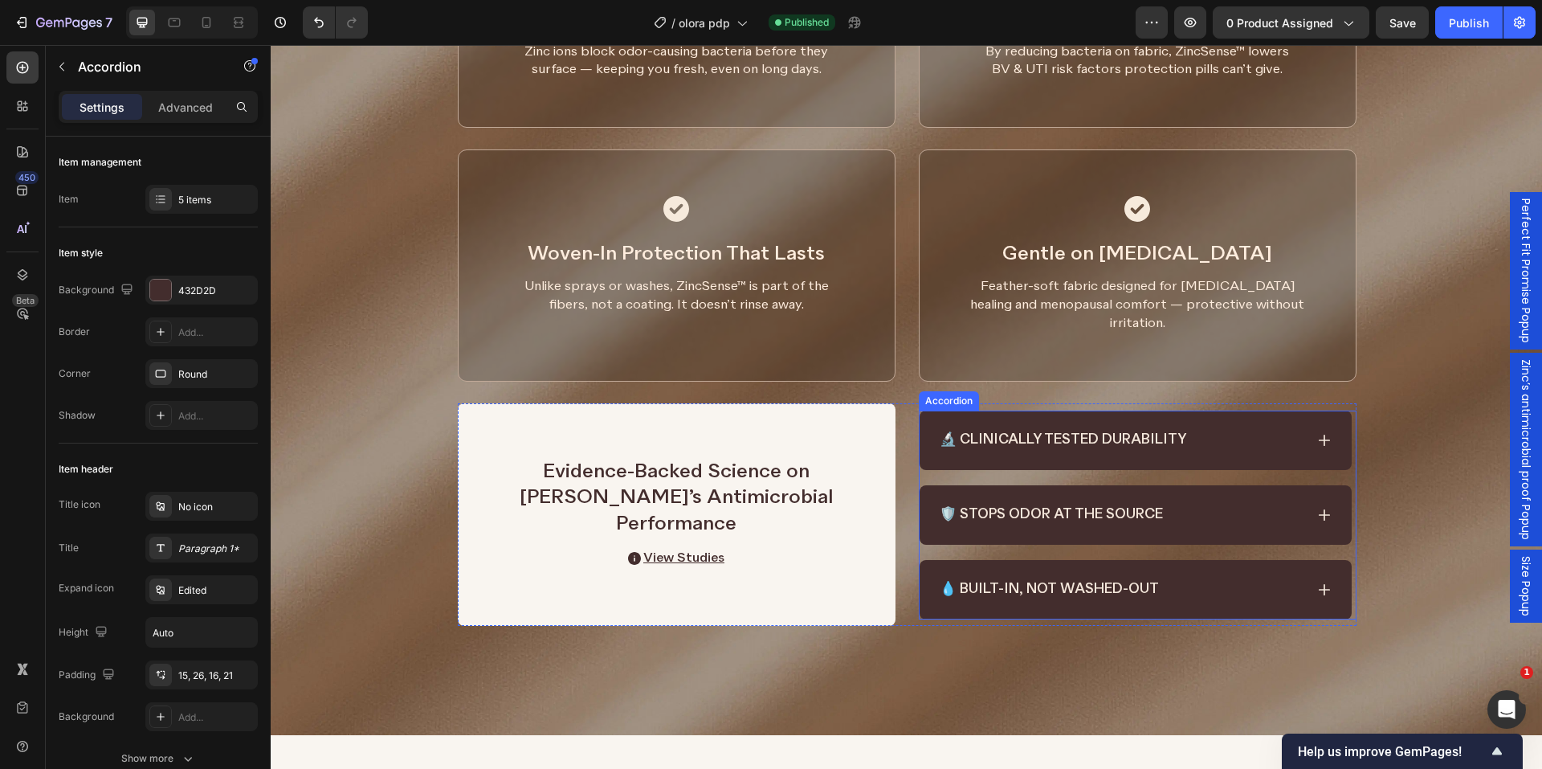
click at [1068, 451] on div "🔬 Clinically Tested Durability" at bounding box center [1136, 440] width 432 height 59
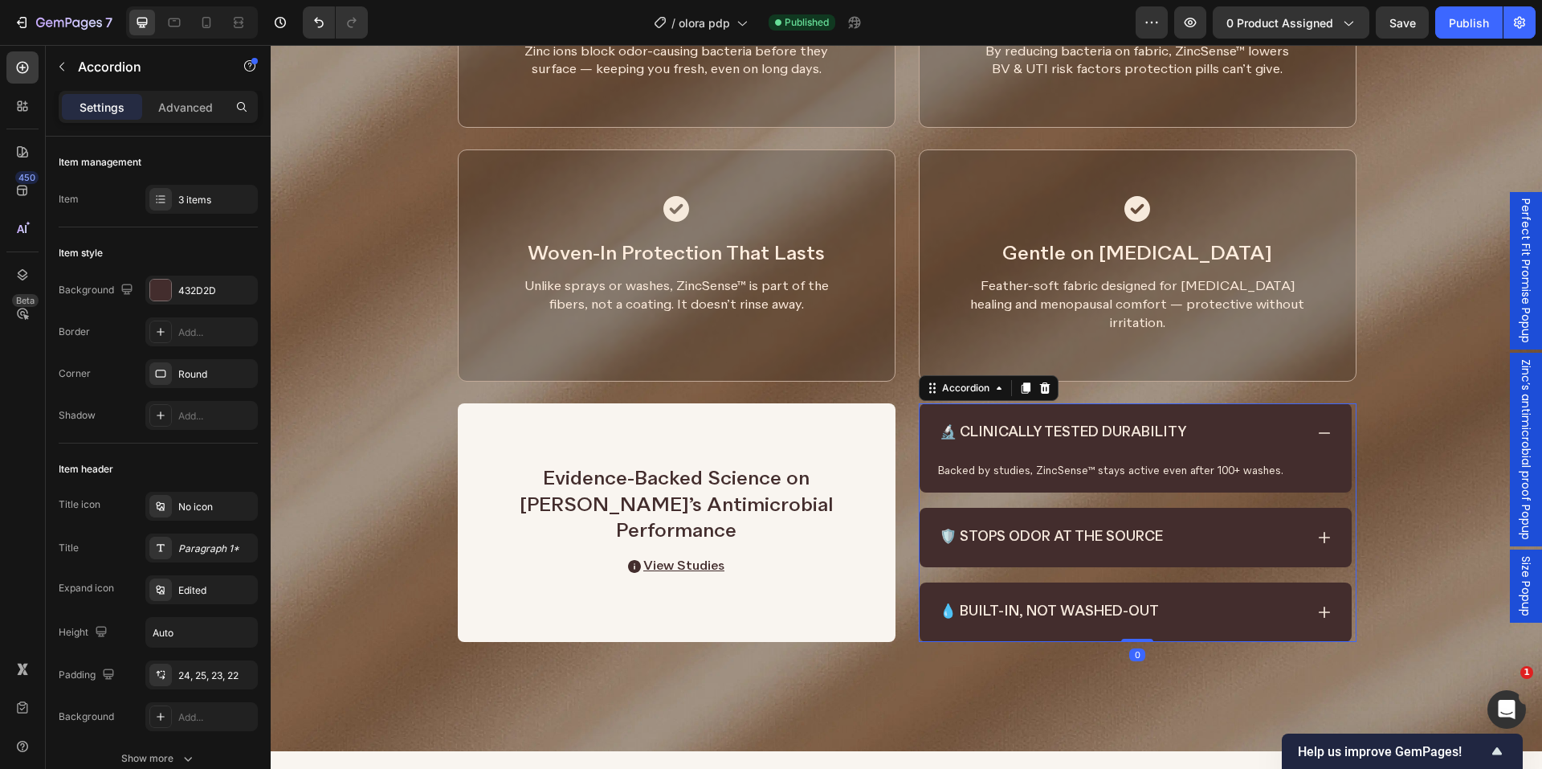
click at [1086, 447] on div "🔬 Clinically Tested Durability" at bounding box center [1136, 432] width 432 height 59
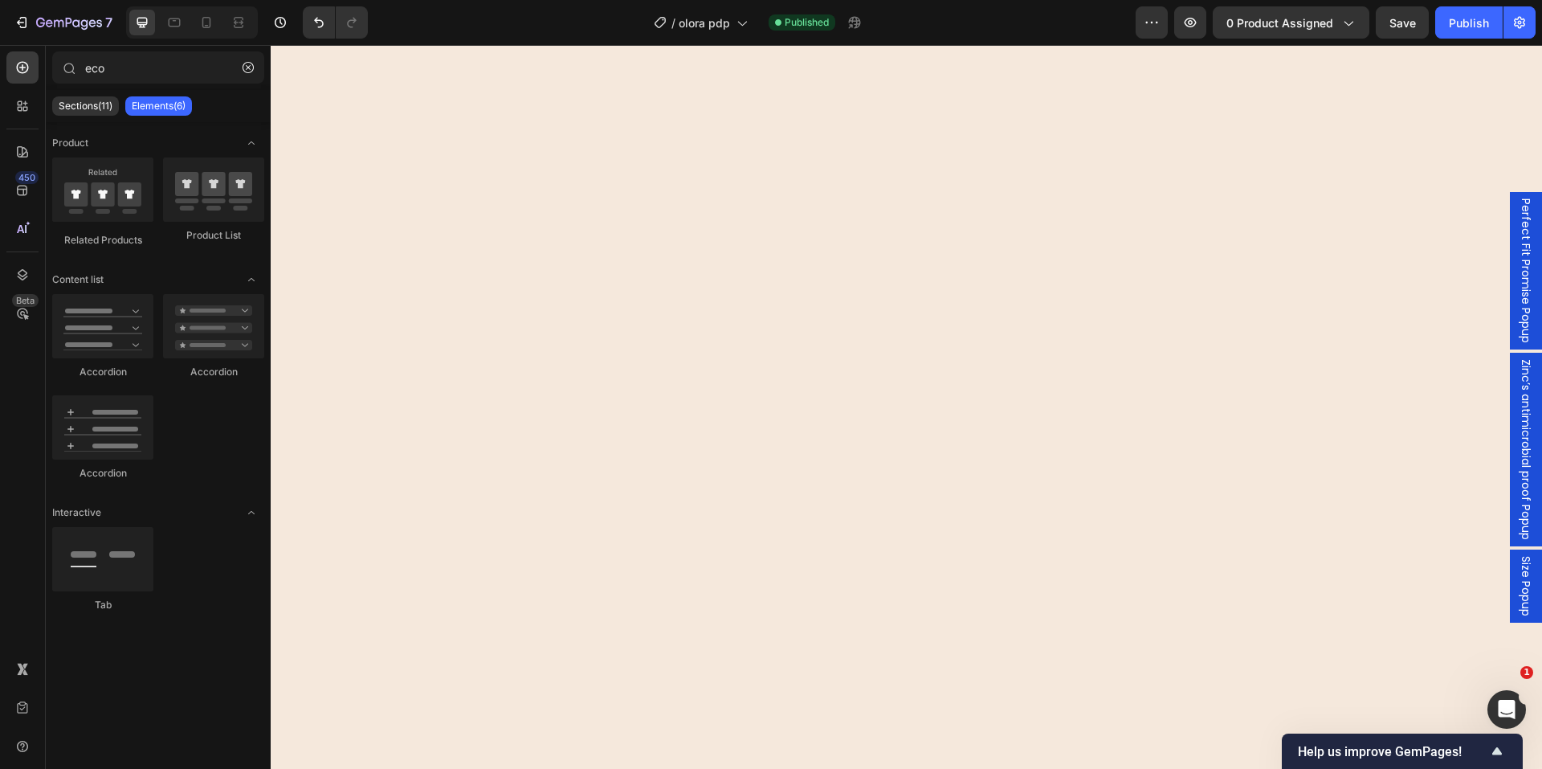
scroll to position [0, 0]
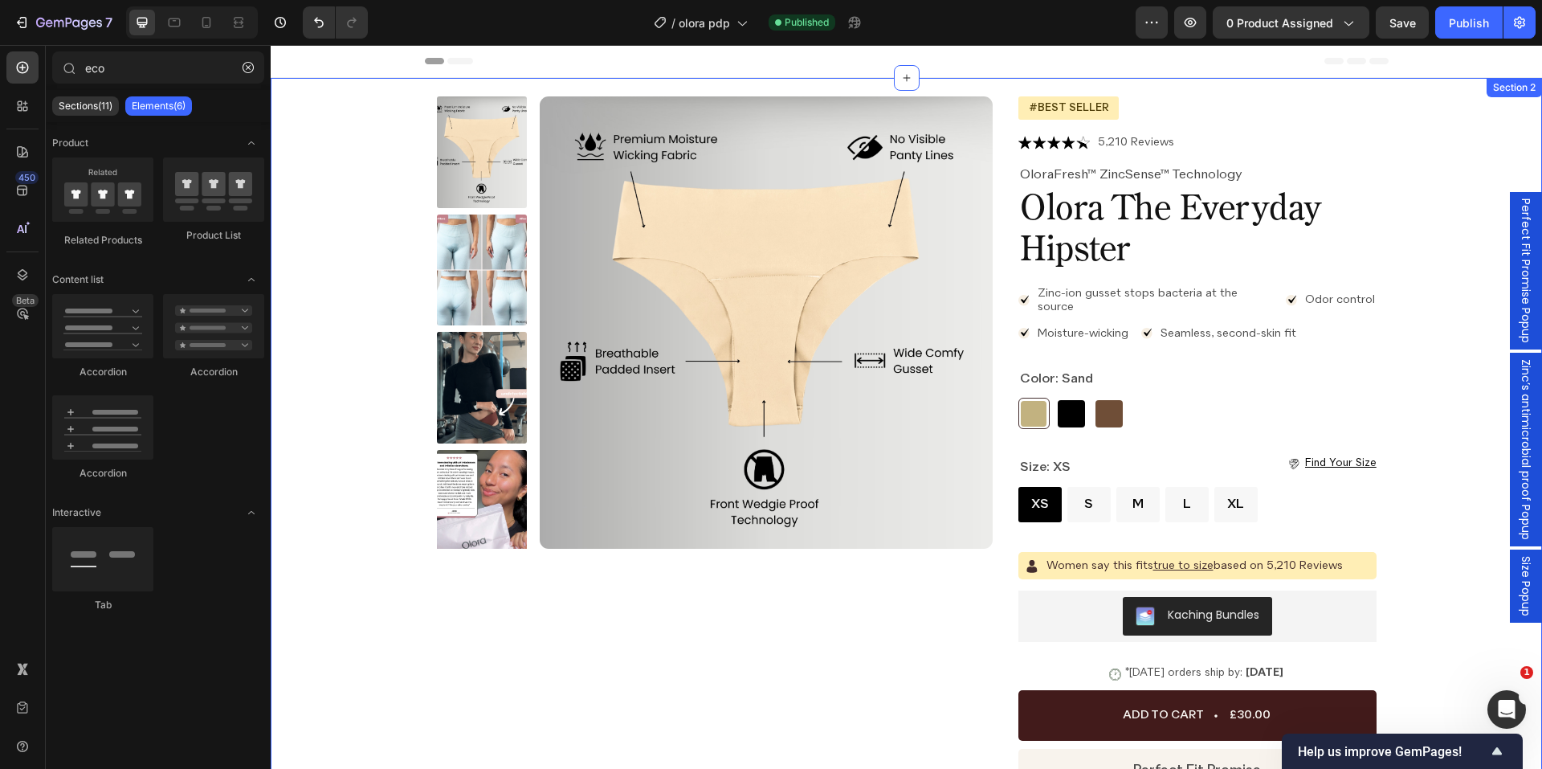
click at [375, 499] on div "Product Images Icon Icon Icon Icon Icon Icon List 5,210 Reviews Text Block Row …" at bounding box center [907, 626] width 1240 height 1060
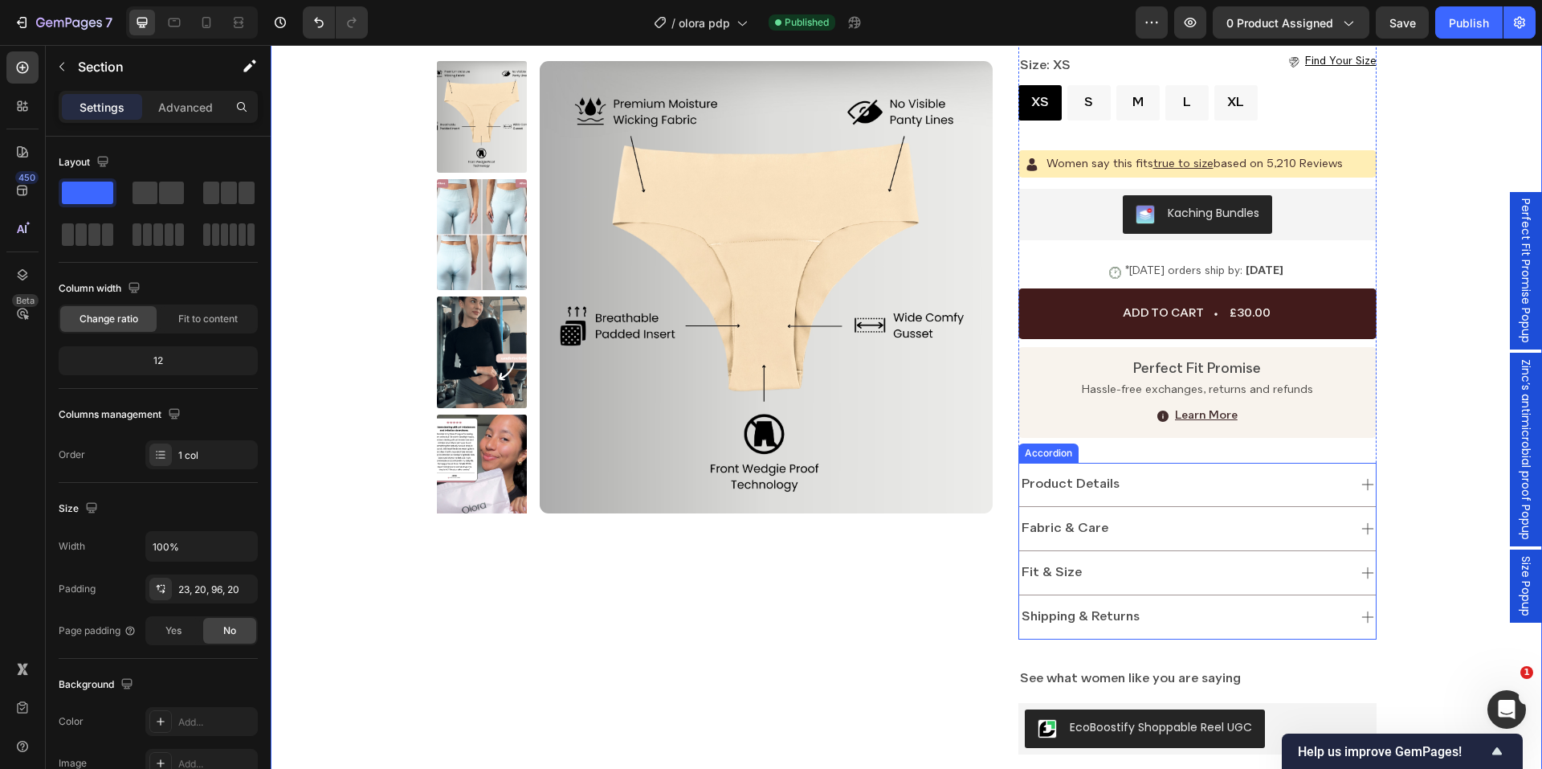
scroll to position [643, 0]
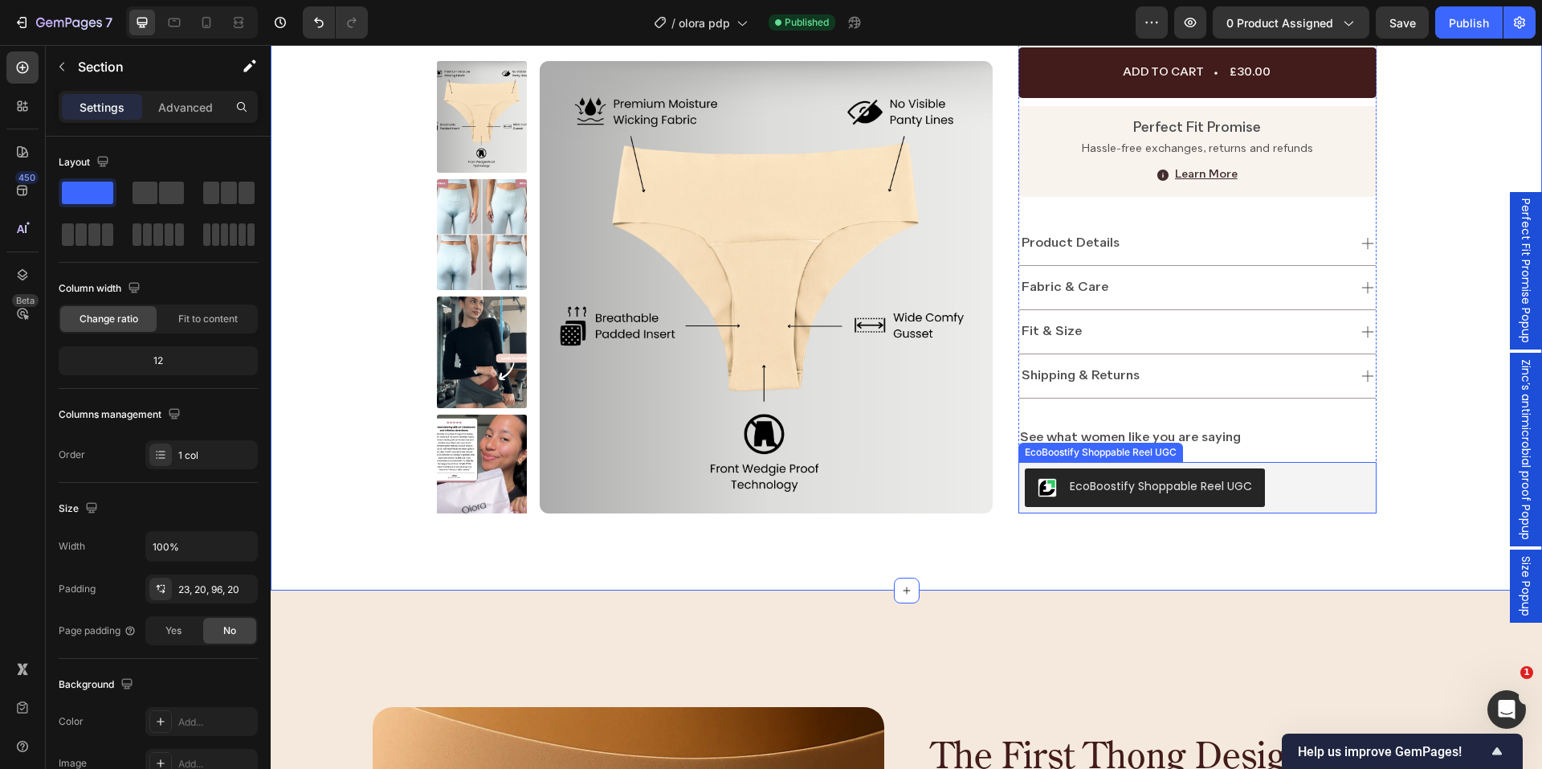
click at [1101, 499] on button "EcoBoostify Shoppable Reel UGC" at bounding box center [1145, 487] width 240 height 39
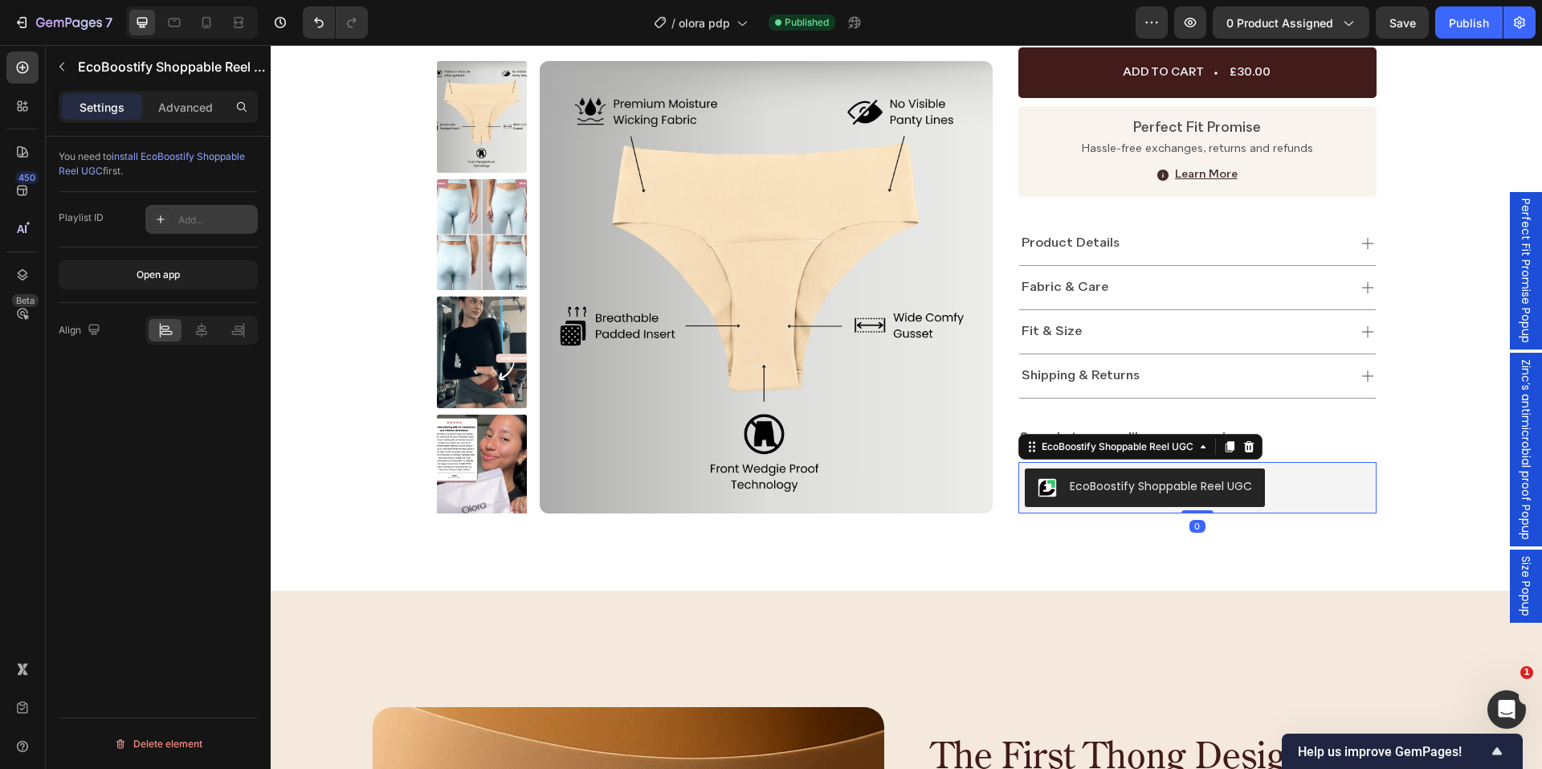
click at [190, 228] on div "Add..." at bounding box center [201, 219] width 112 height 29
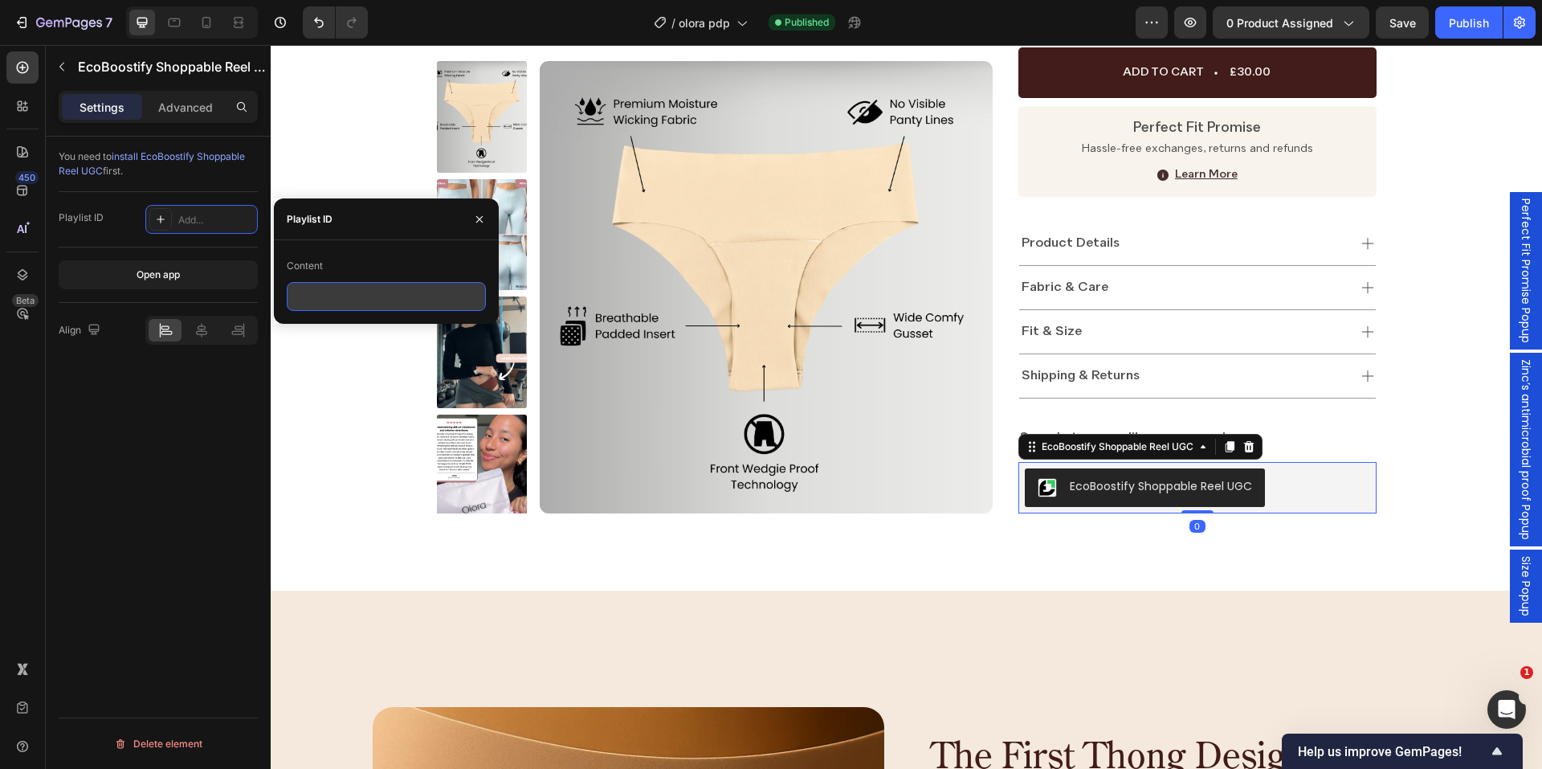
click at [349, 306] on input "text" at bounding box center [386, 296] width 199 height 29
paste input "586470608821347622"
type input "586470608821347622"
click at [368, 272] on div "Content" at bounding box center [386, 266] width 199 height 26
click at [464, 216] on div at bounding box center [479, 218] width 39 height 41
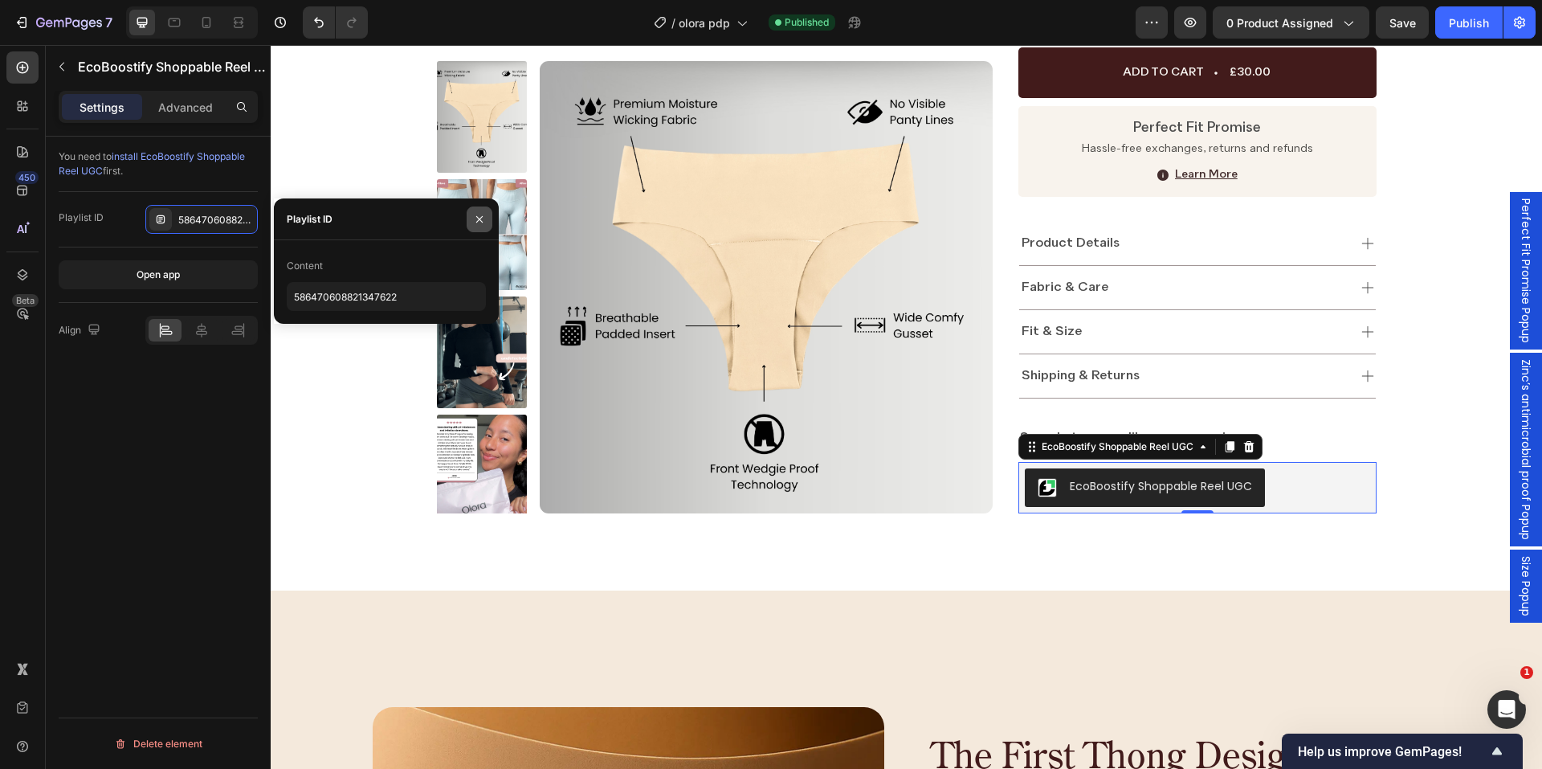
click at [470, 214] on button "button" at bounding box center [480, 219] width 26 height 26
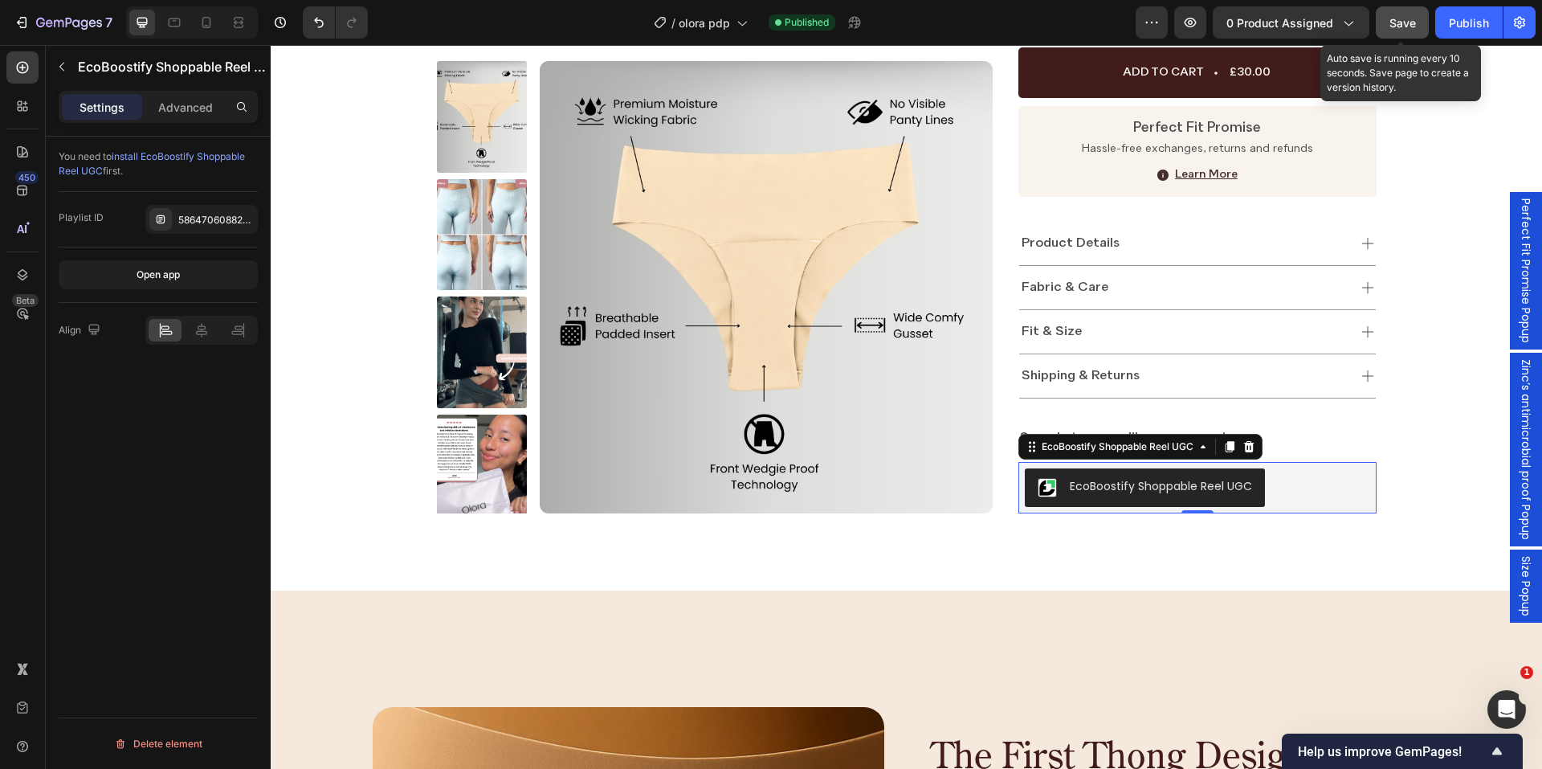
click at [1402, 14] on div "Save" at bounding box center [1403, 22] width 27 height 17
click at [1465, 14] on div "Publish" at bounding box center [1469, 22] width 40 height 17
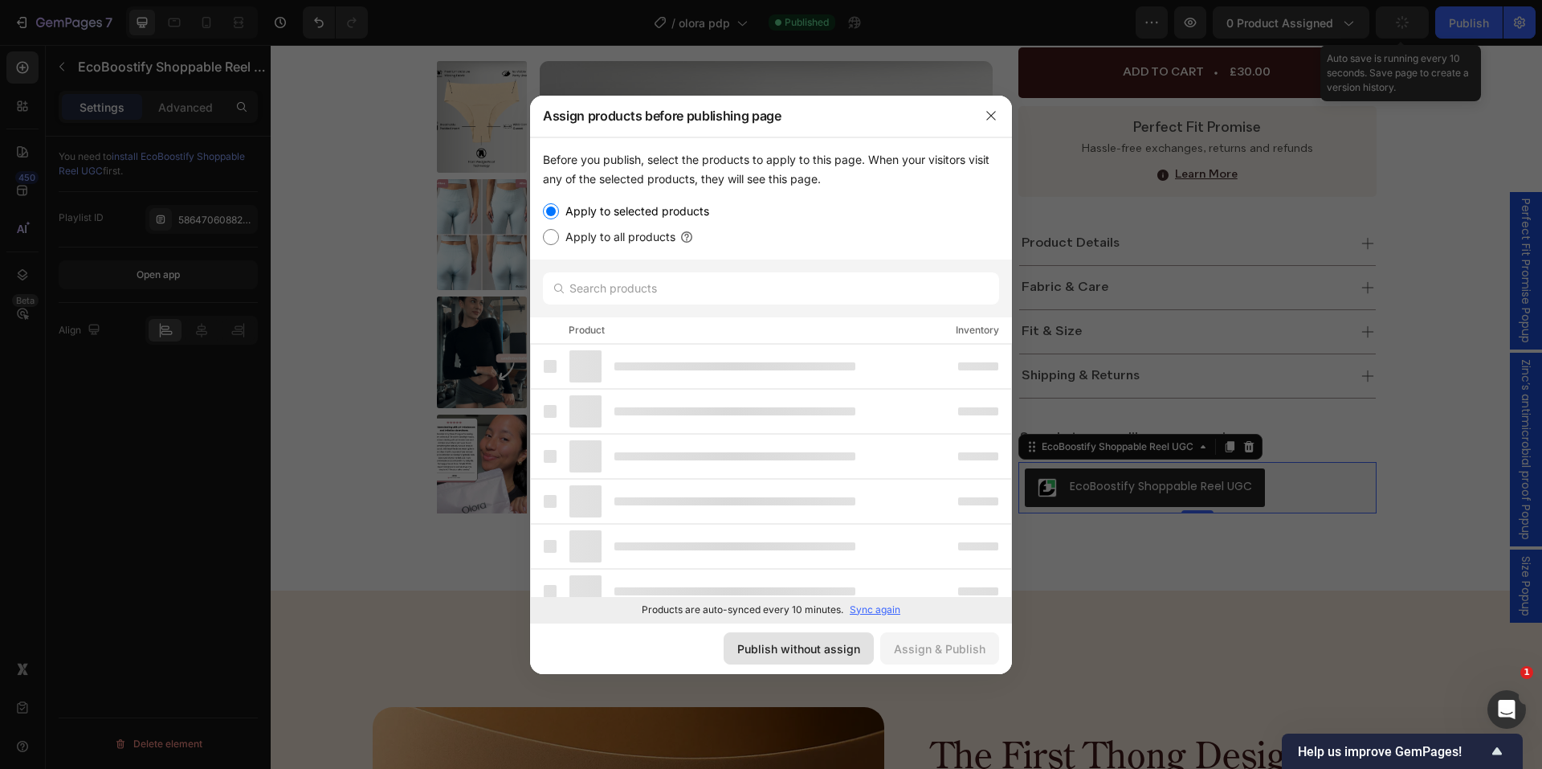
click at [843, 656] on div "Publish without assign" at bounding box center [798, 648] width 123 height 17
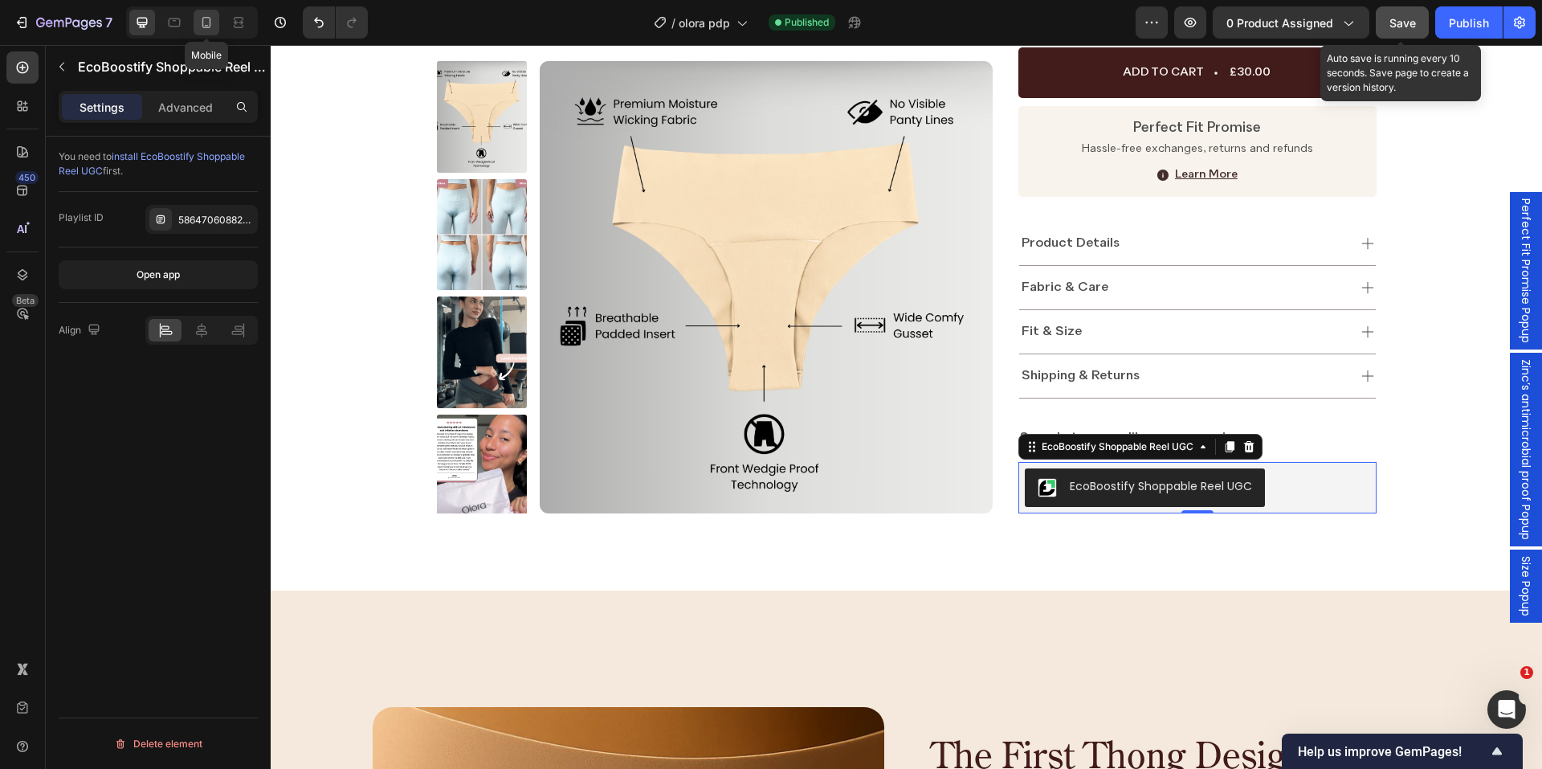
click at [209, 27] on icon at bounding box center [206, 22] width 9 height 11
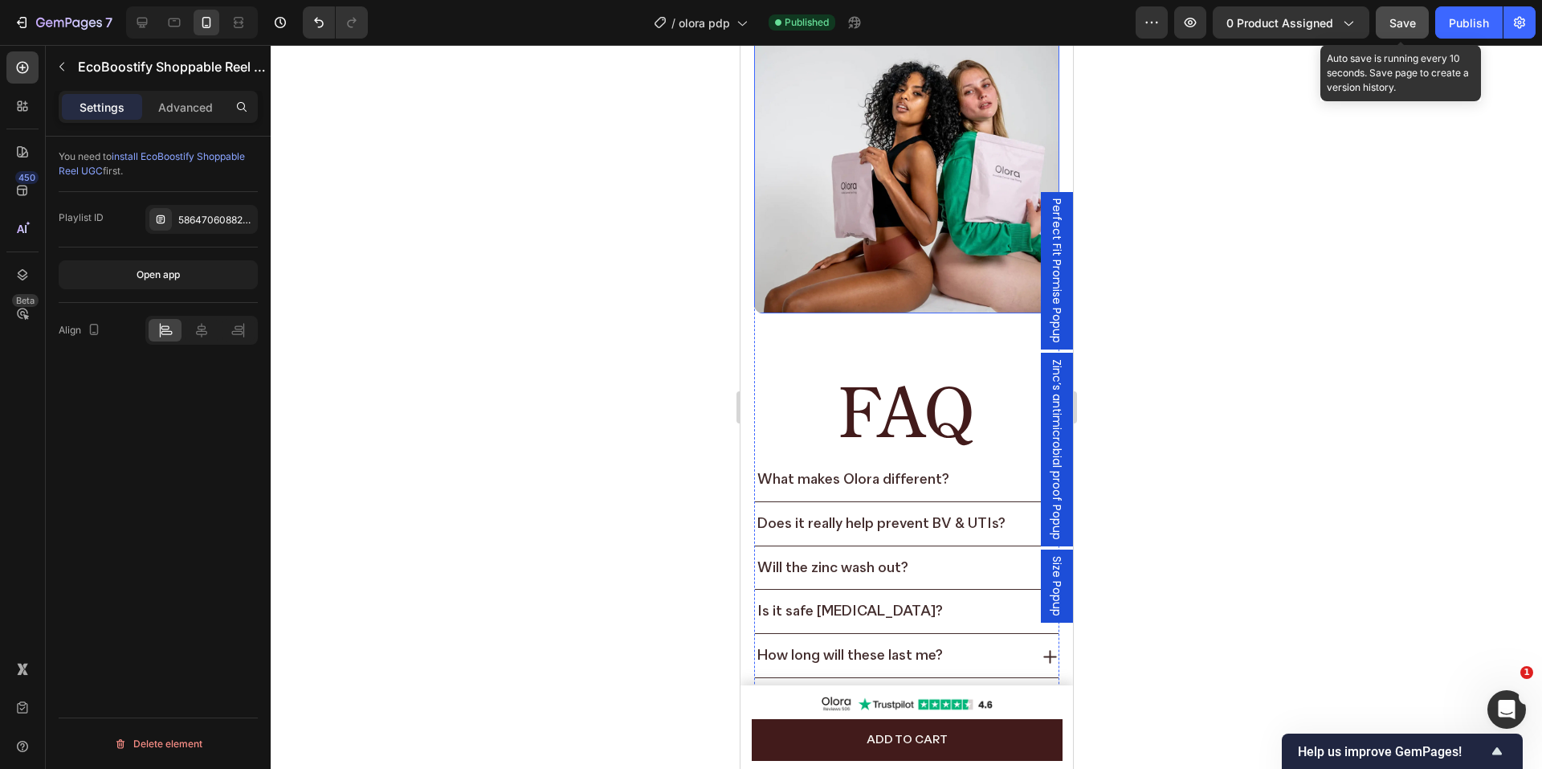
scroll to position [7965, 0]
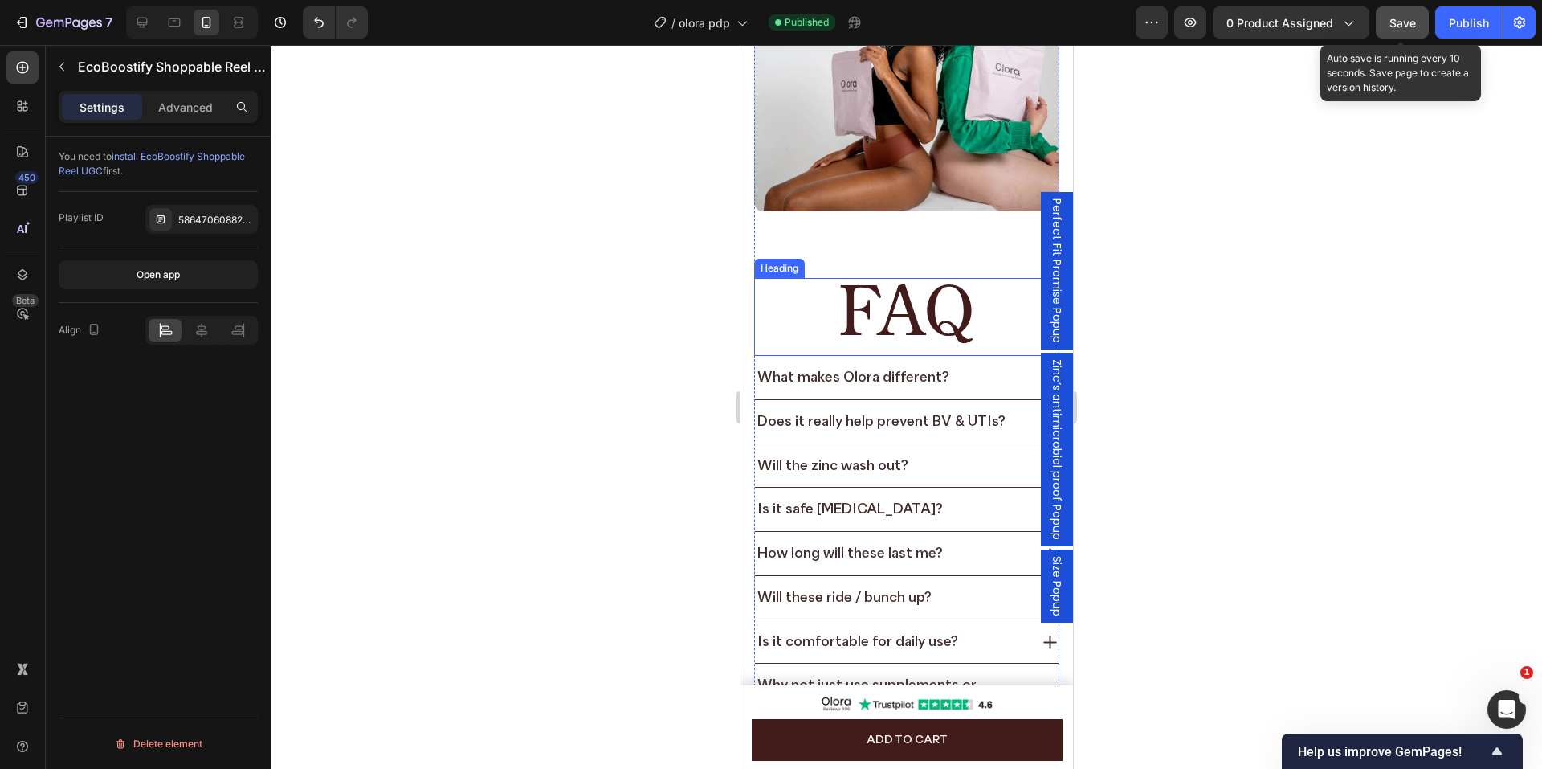
click at [887, 313] on h2 "FAQ" at bounding box center [906, 317] width 305 height 79
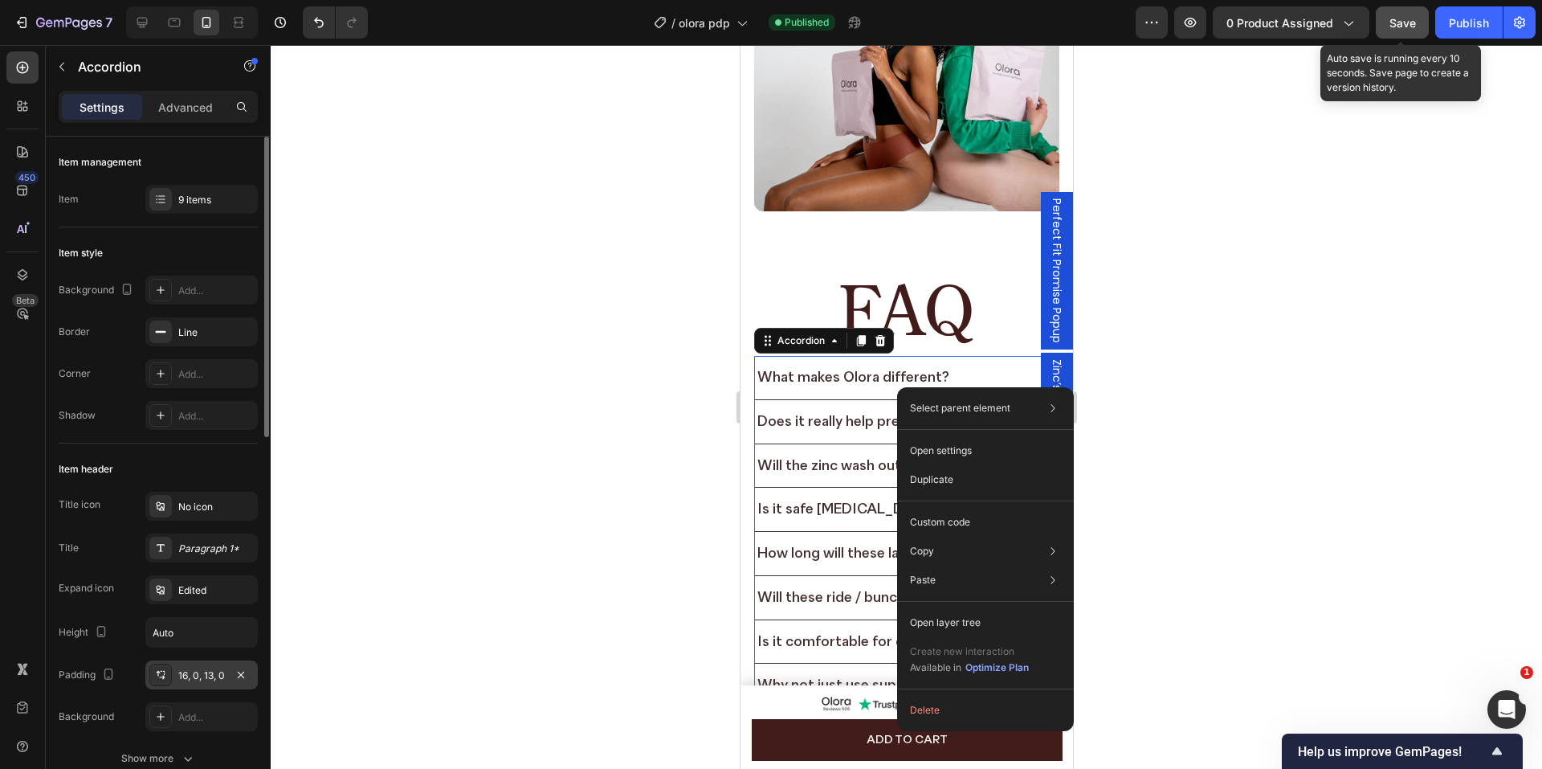
click at [185, 668] on div "16, 0, 13, 0" at bounding box center [201, 675] width 47 height 14
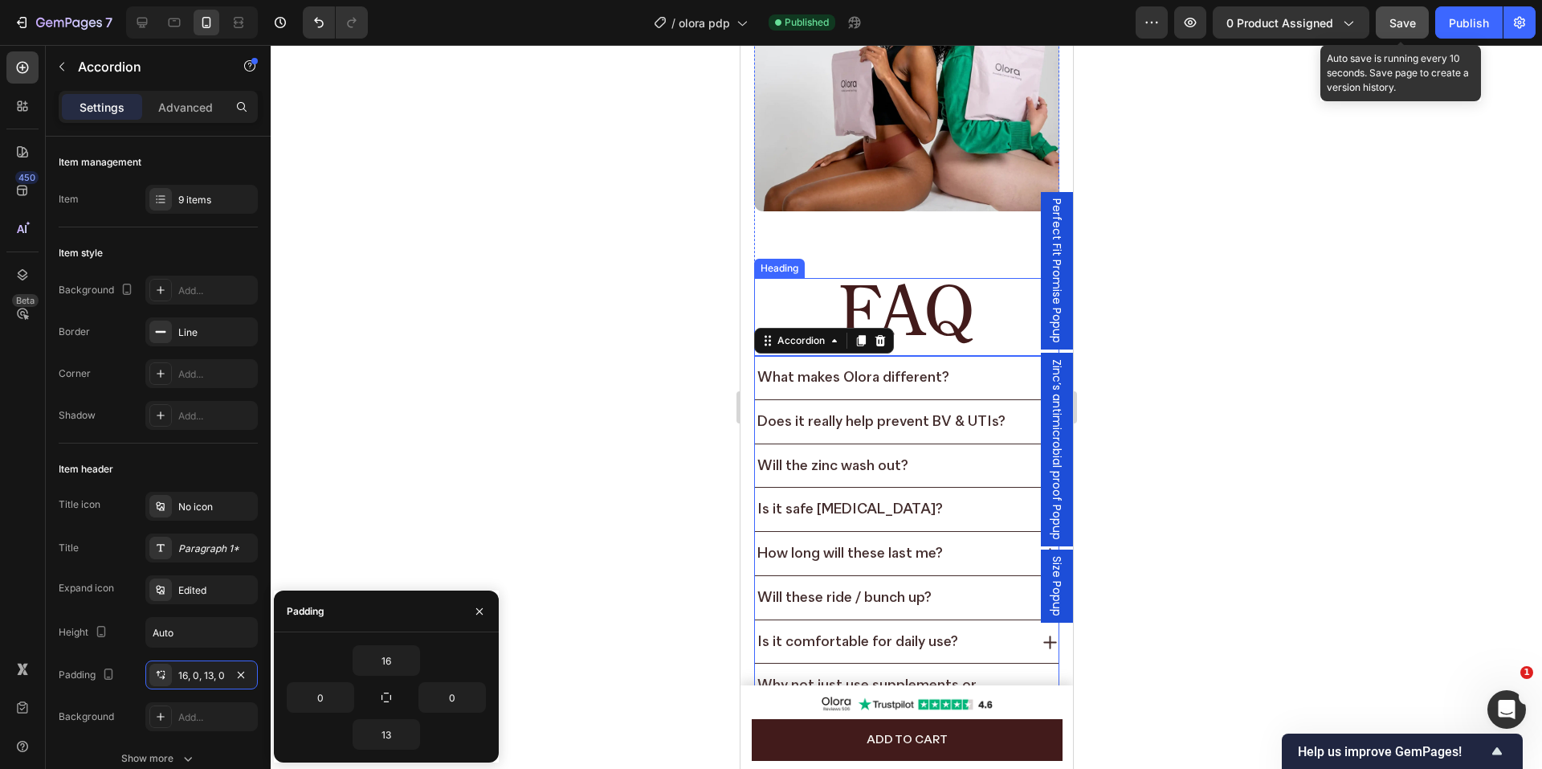
click at [861, 278] on h2 "FAQ" at bounding box center [906, 317] width 305 height 79
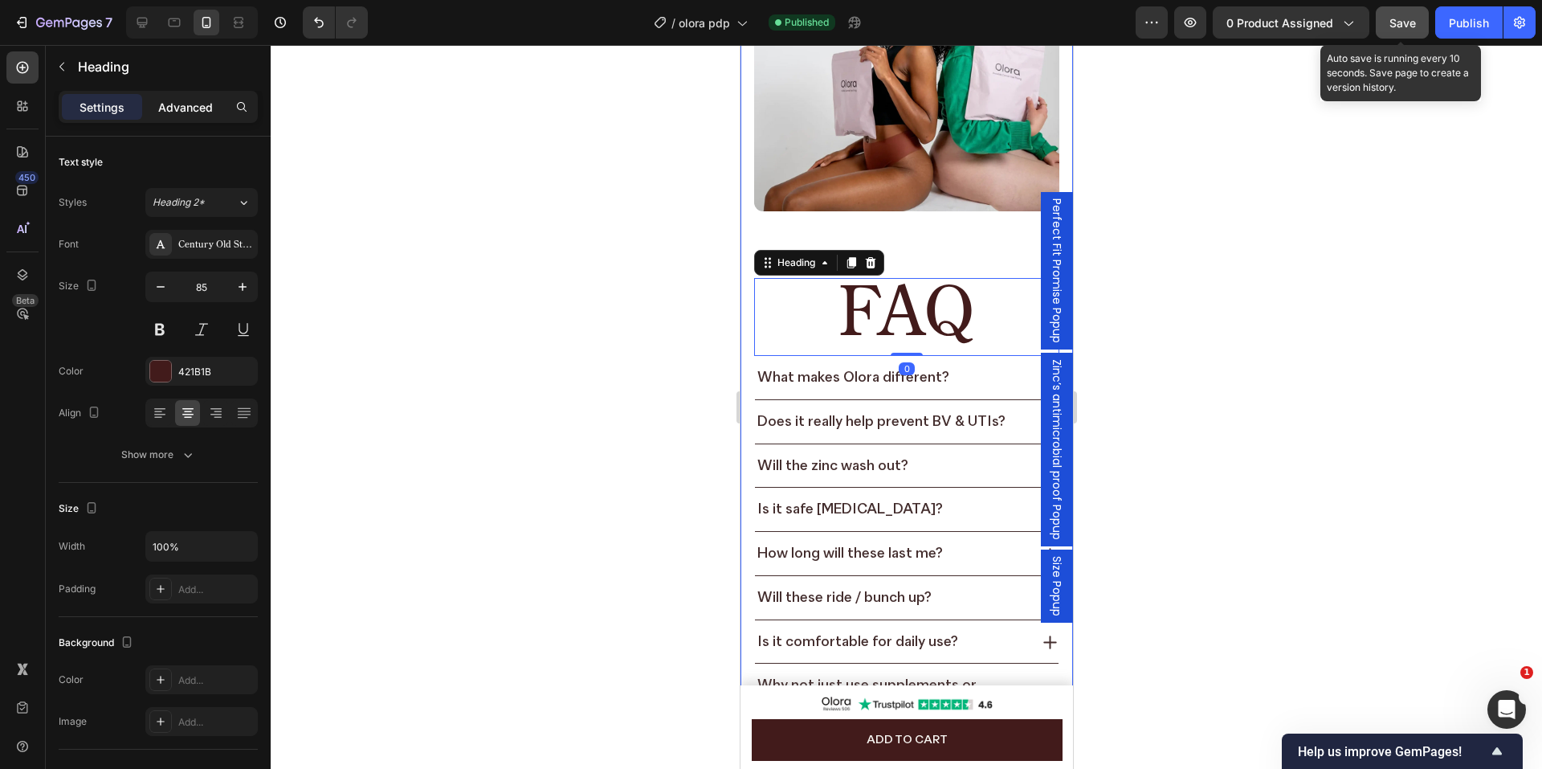
click at [214, 109] on div "Advanced" at bounding box center [185, 107] width 80 height 26
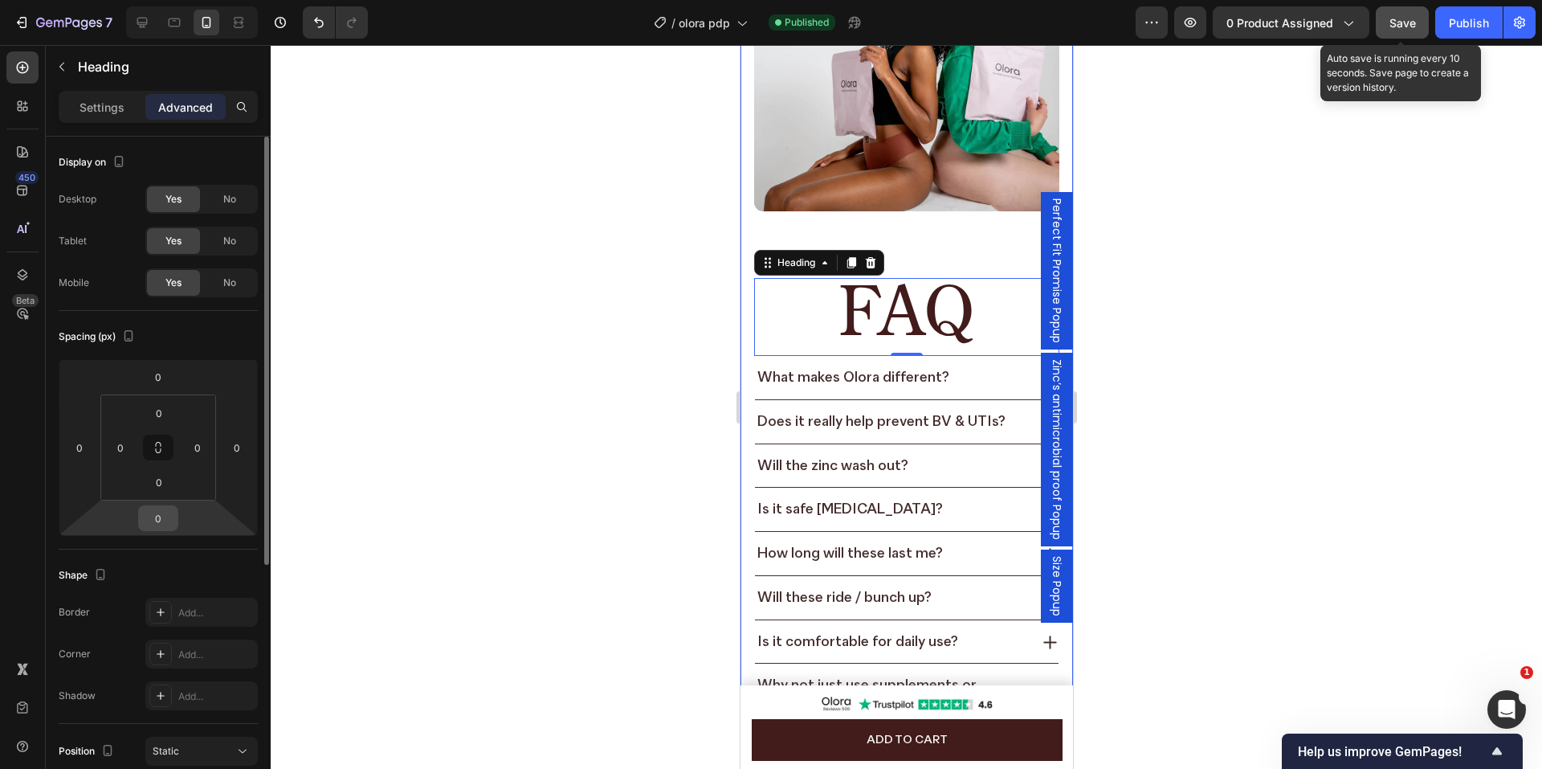
click at [161, 524] on input "0" at bounding box center [158, 518] width 32 height 24
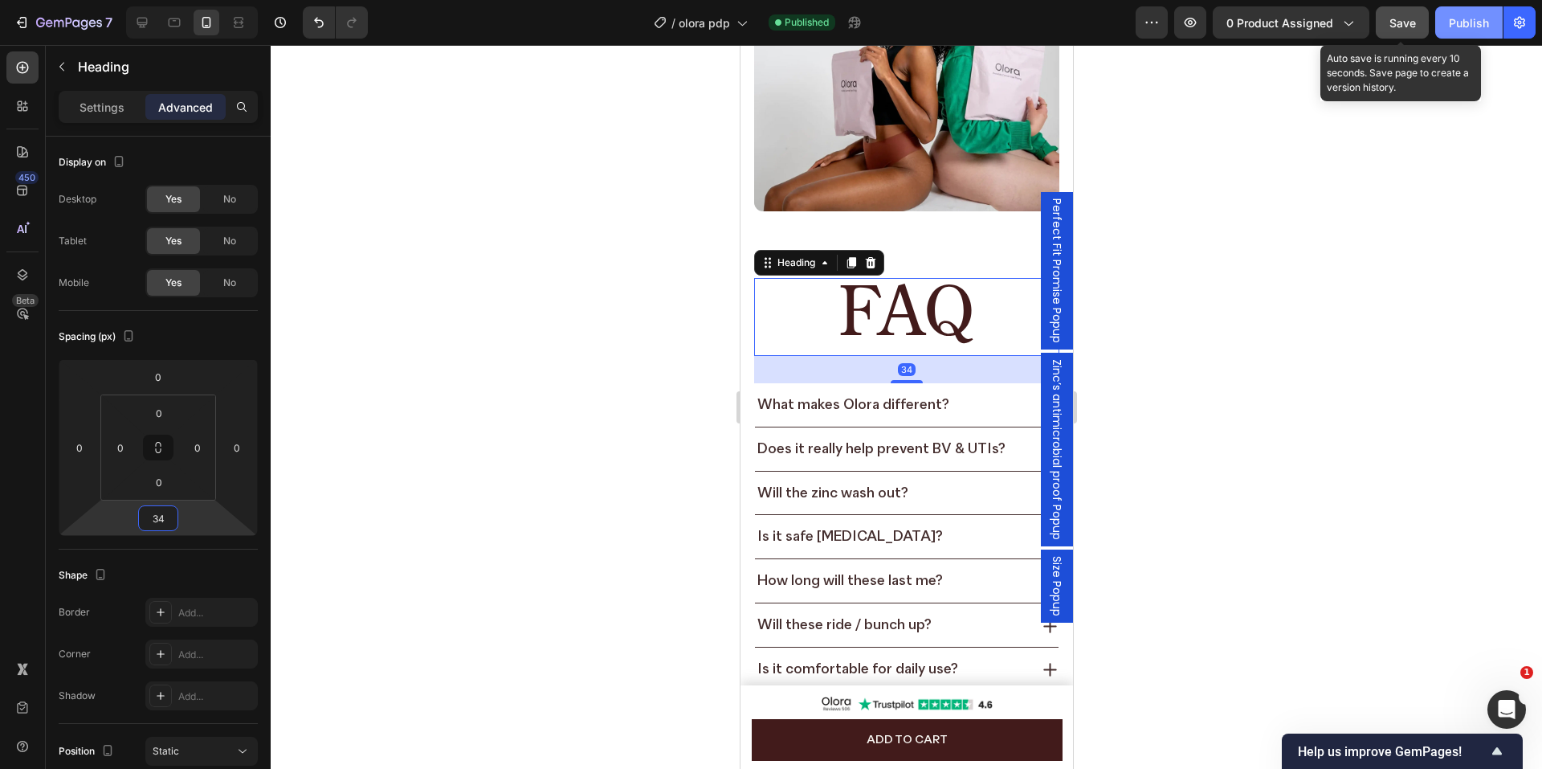
click at [1454, 21] on div "Publish" at bounding box center [1469, 22] width 40 height 17
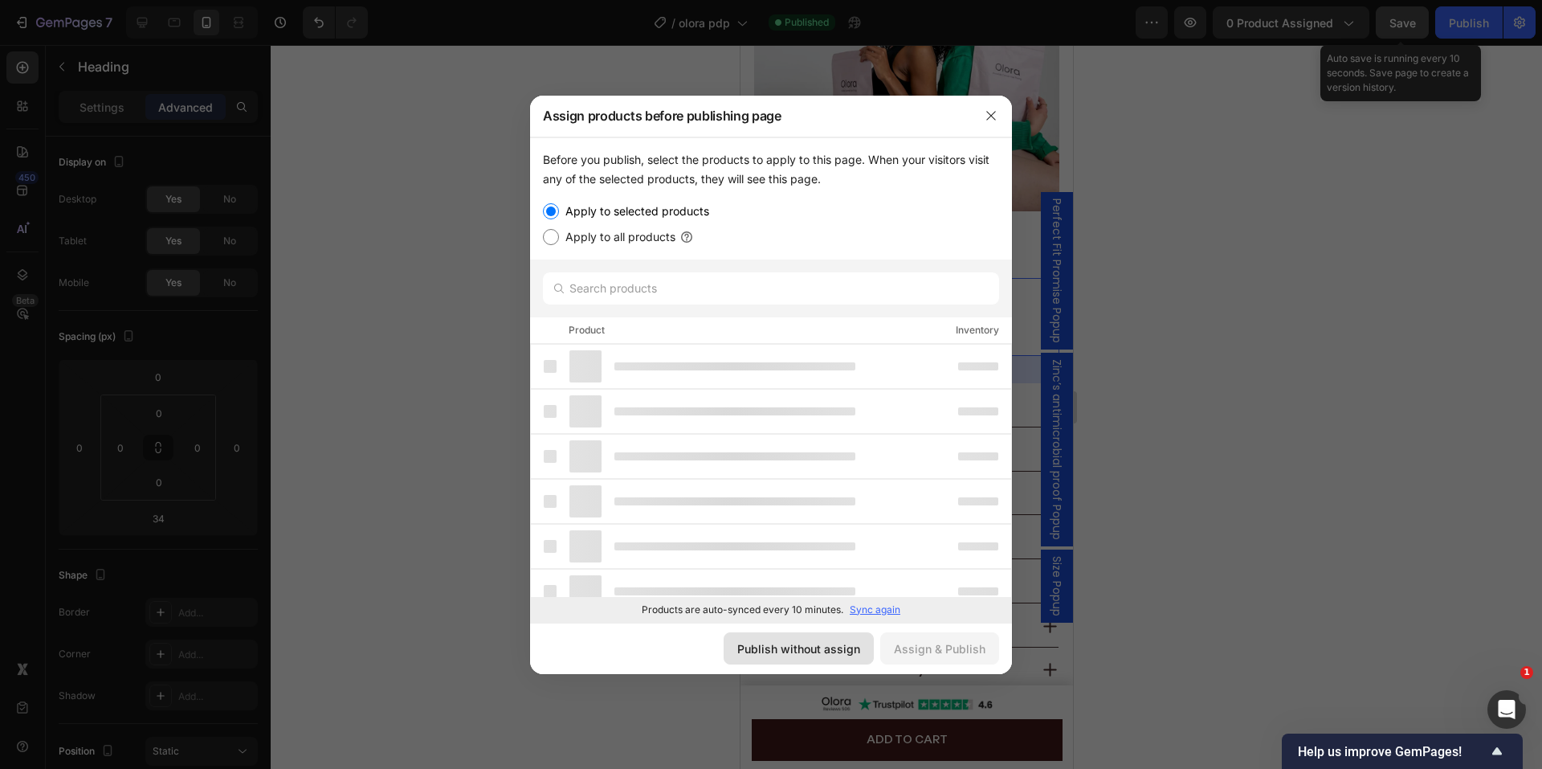
click at [810, 635] on button "Publish without assign" at bounding box center [799, 648] width 150 height 32
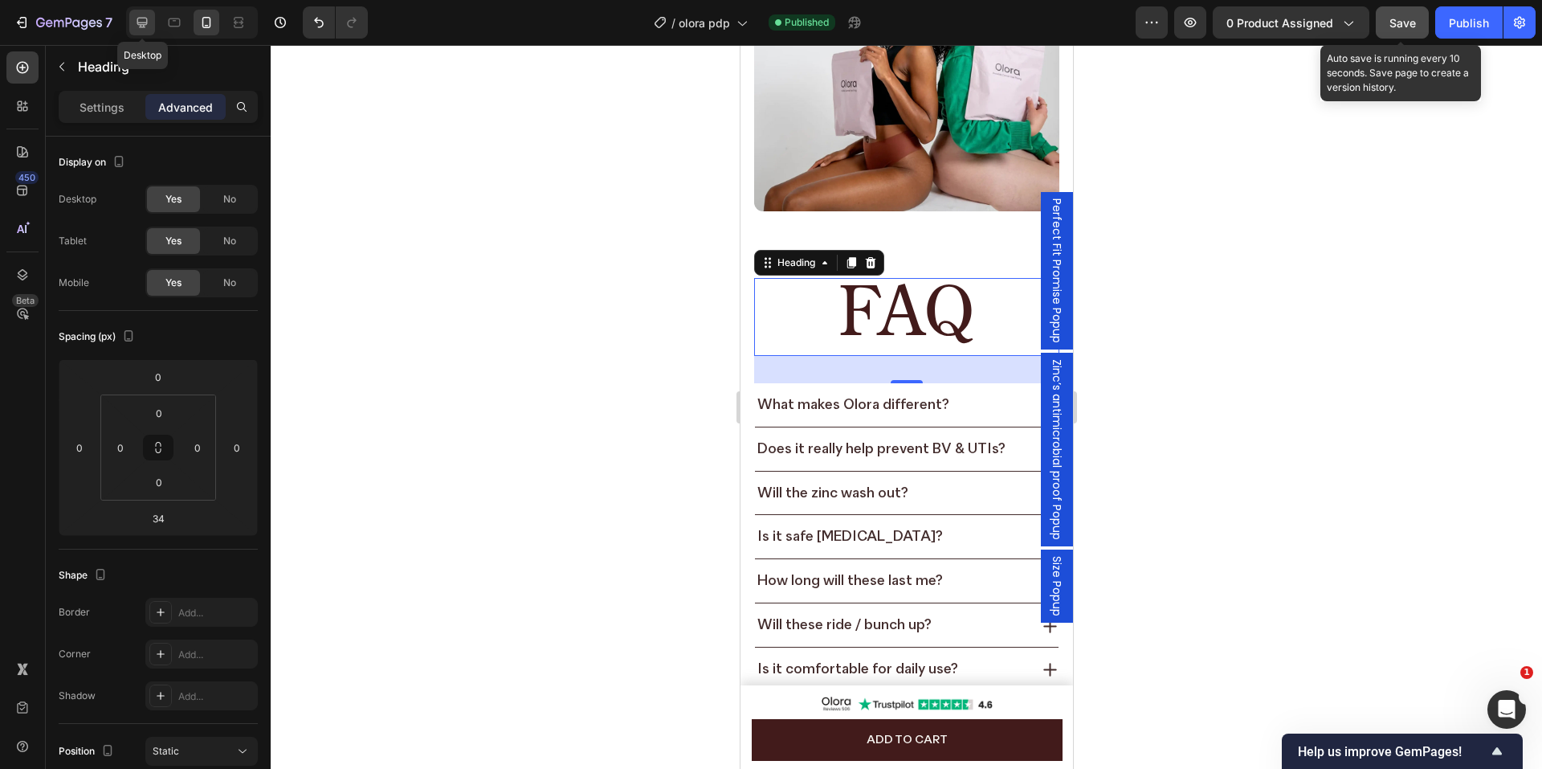
click at [149, 31] on div at bounding box center [142, 23] width 26 height 26
type input "20"
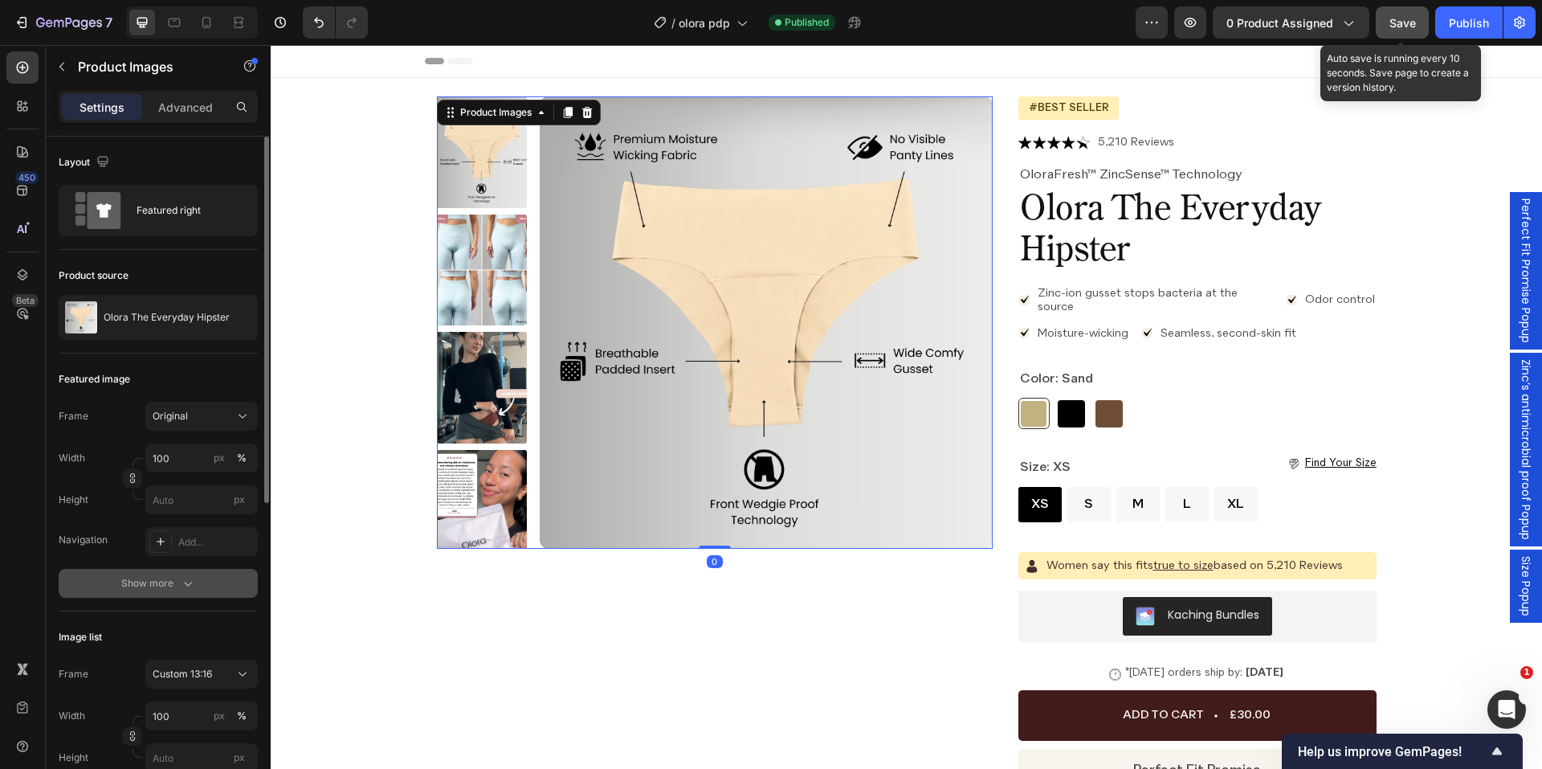
click at [182, 579] on icon "button" at bounding box center [188, 583] width 16 height 16
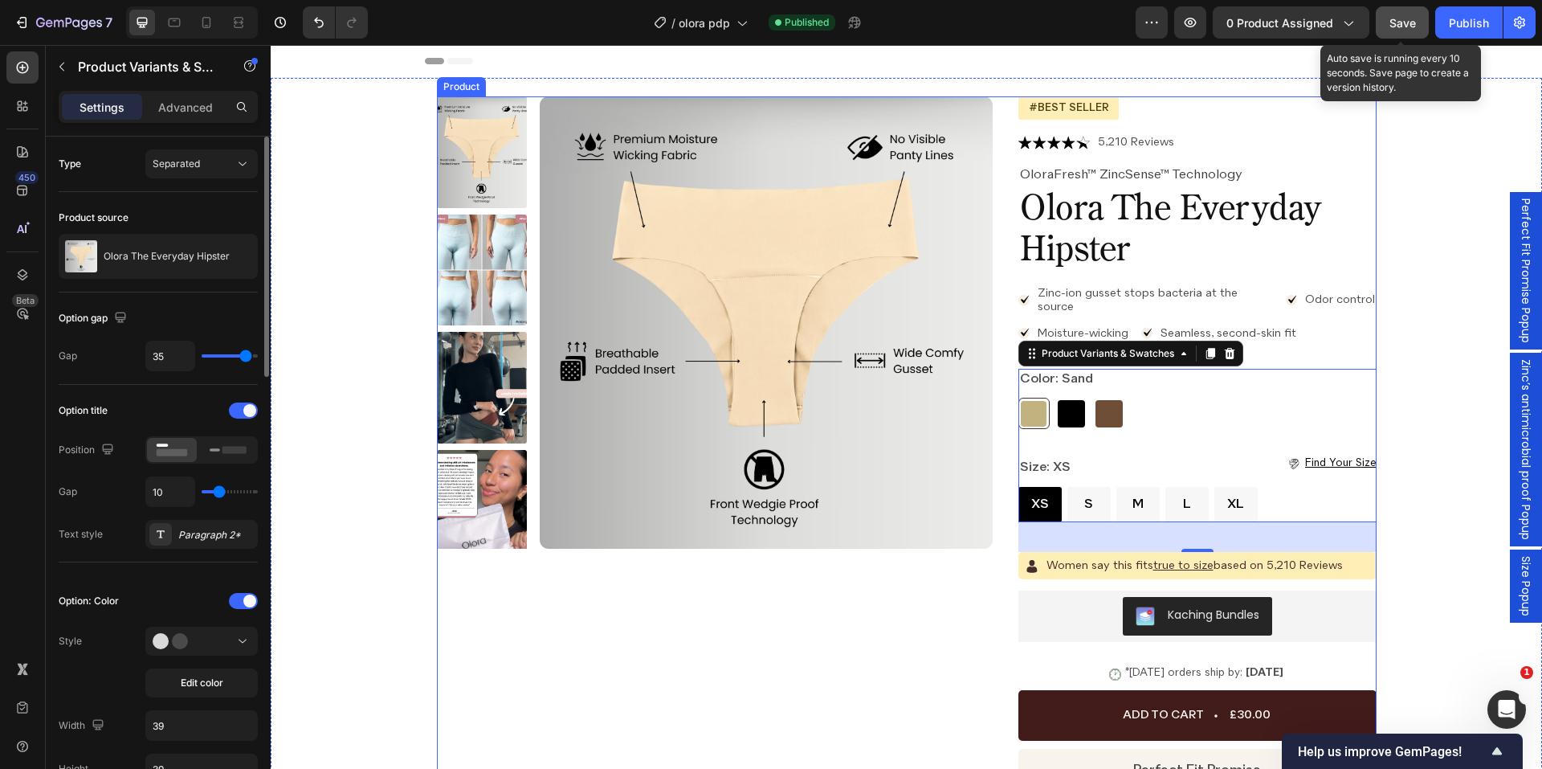
click at [769, 607] on div "Product Images" at bounding box center [715, 626] width 556 height 1060
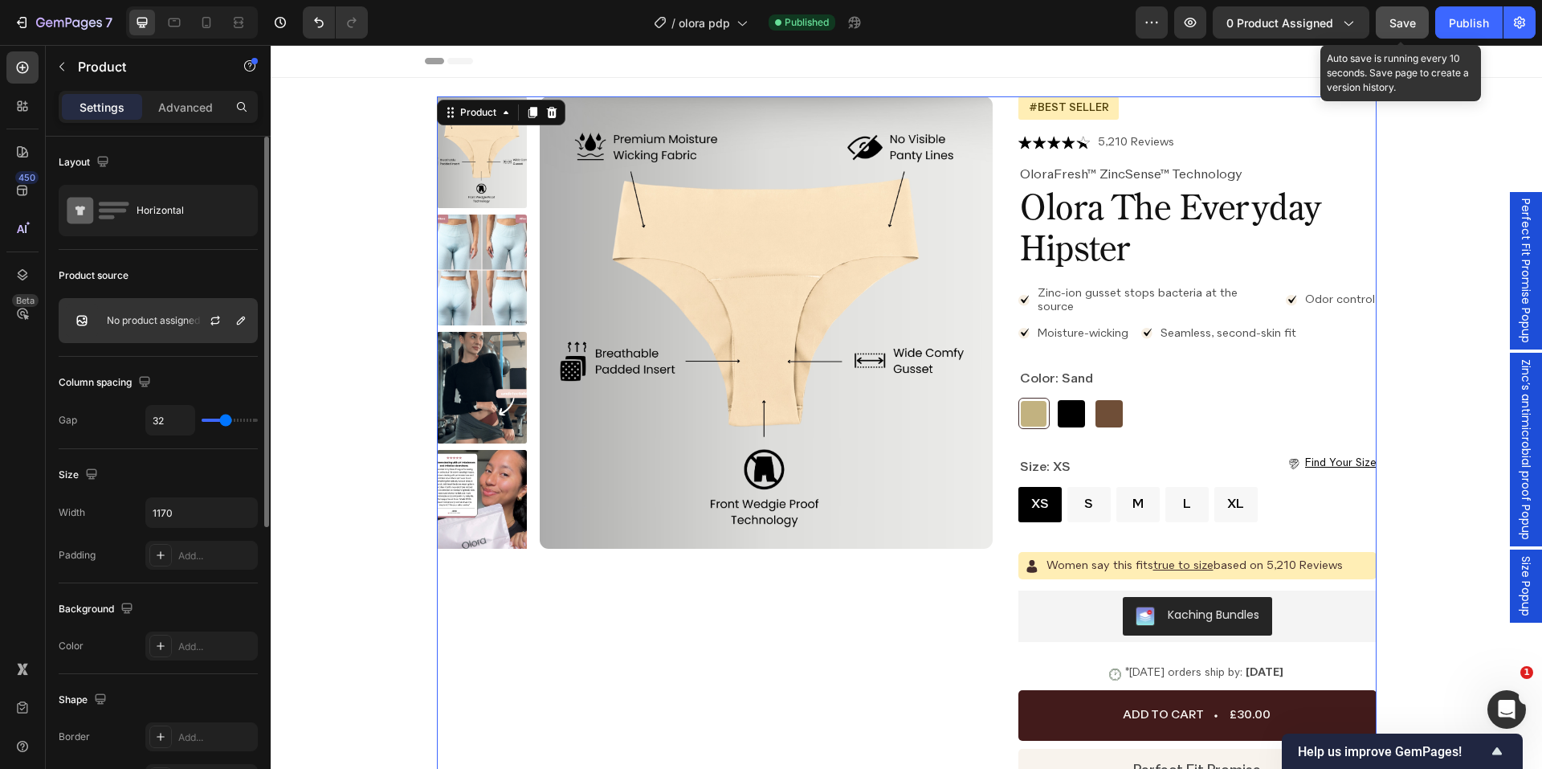
click at [144, 332] on div "No product assigned" at bounding box center [158, 320] width 199 height 45
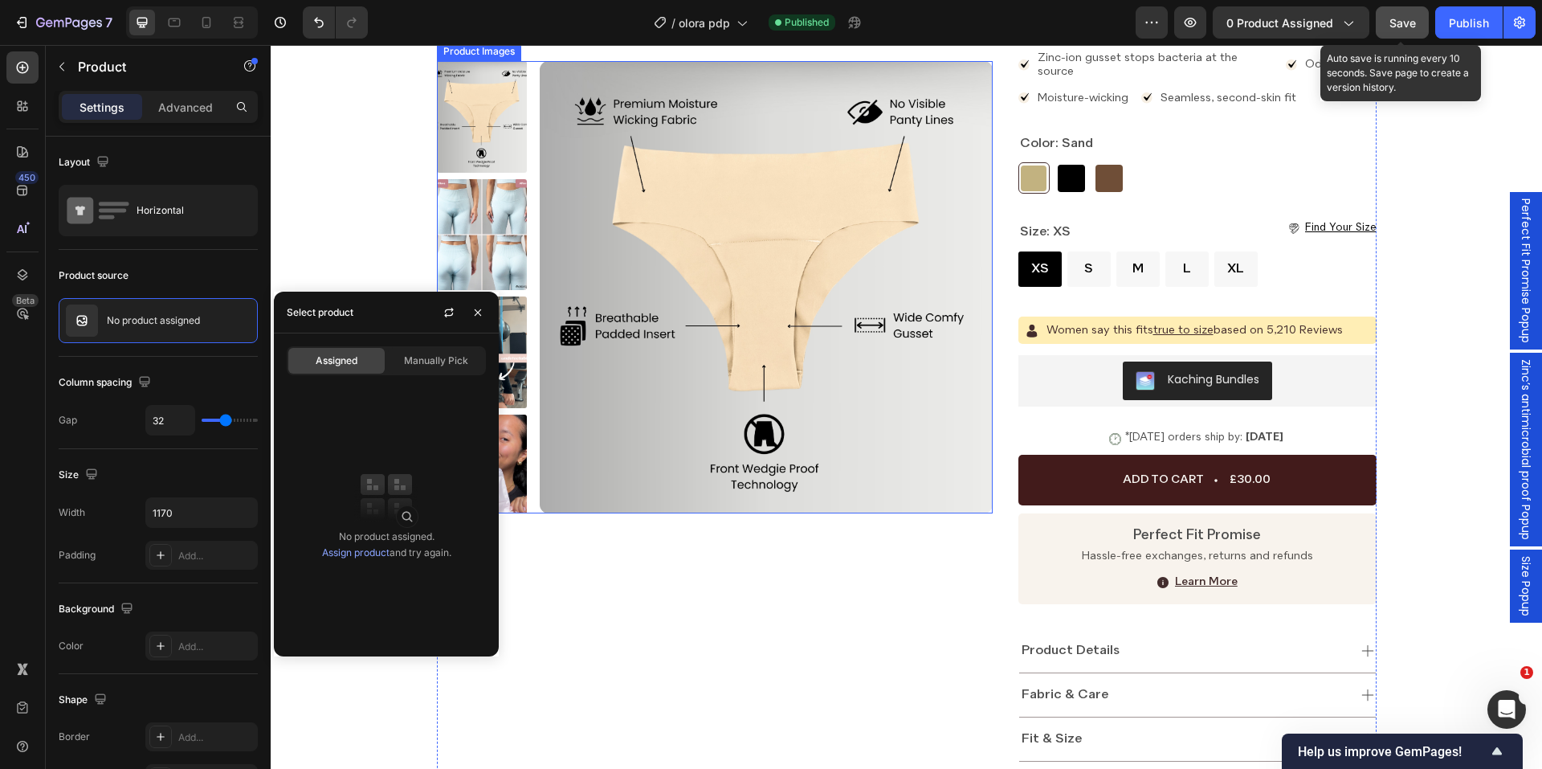
scroll to position [241, 0]
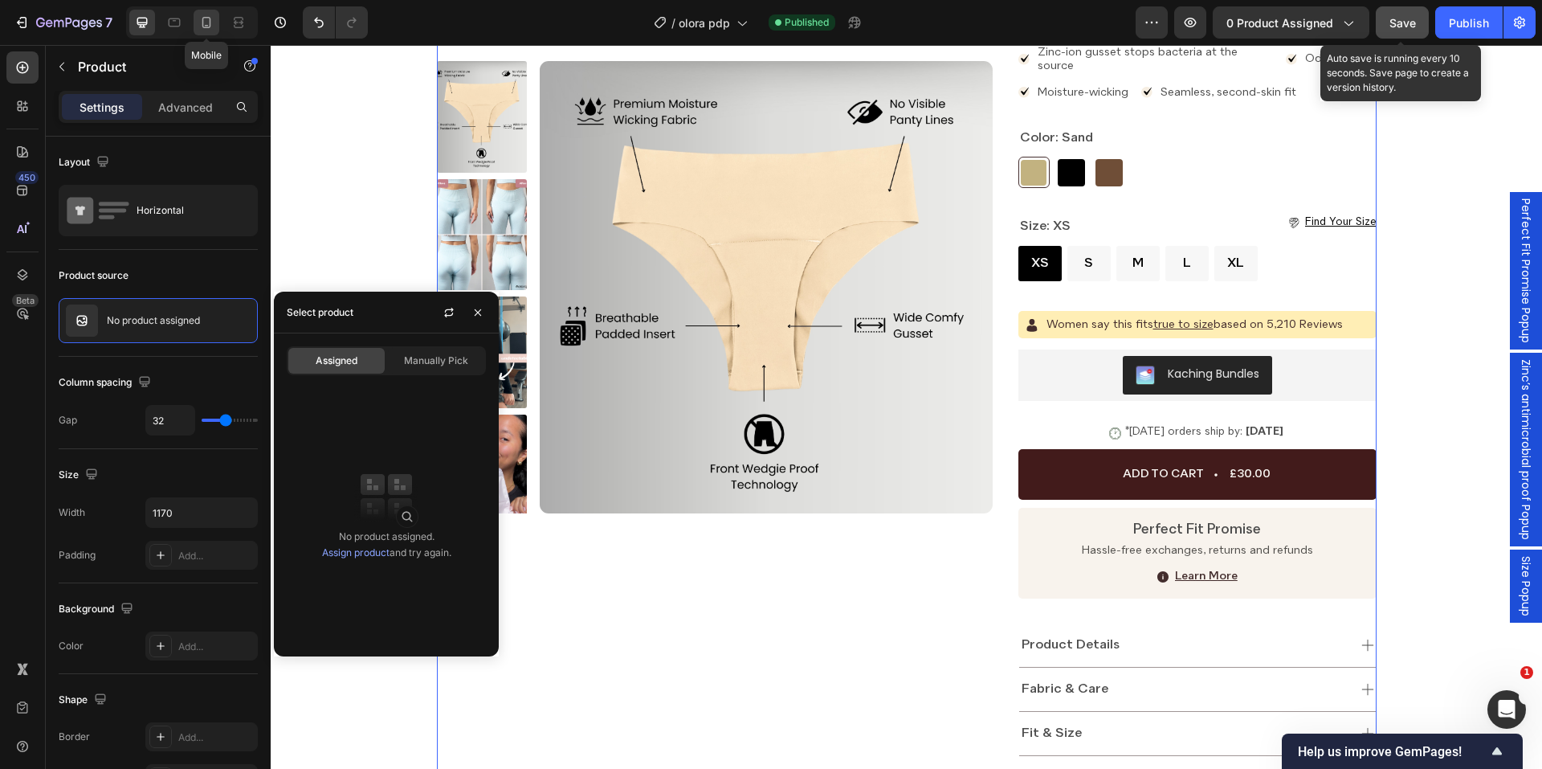
click at [211, 33] on div at bounding box center [207, 23] width 26 height 26
type input "0"
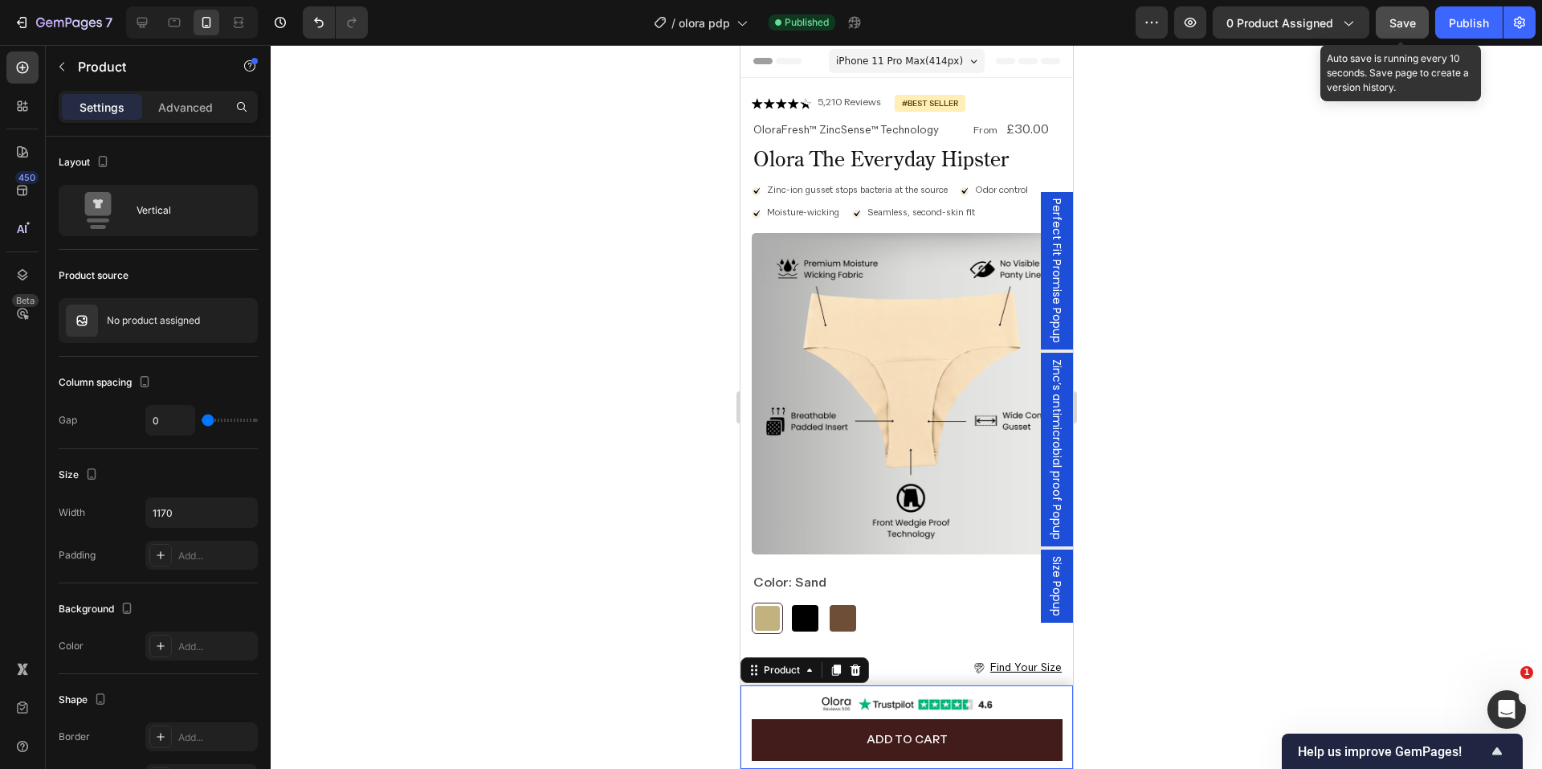
click at [745, 701] on div "Product Images Olora The Everyday Hipster Product Title £30.00 Product Price Pr…" at bounding box center [906, 727] width 333 height 84
click at [141, 19] on icon at bounding box center [142, 22] width 16 height 16
type input "8"
type input "1200"
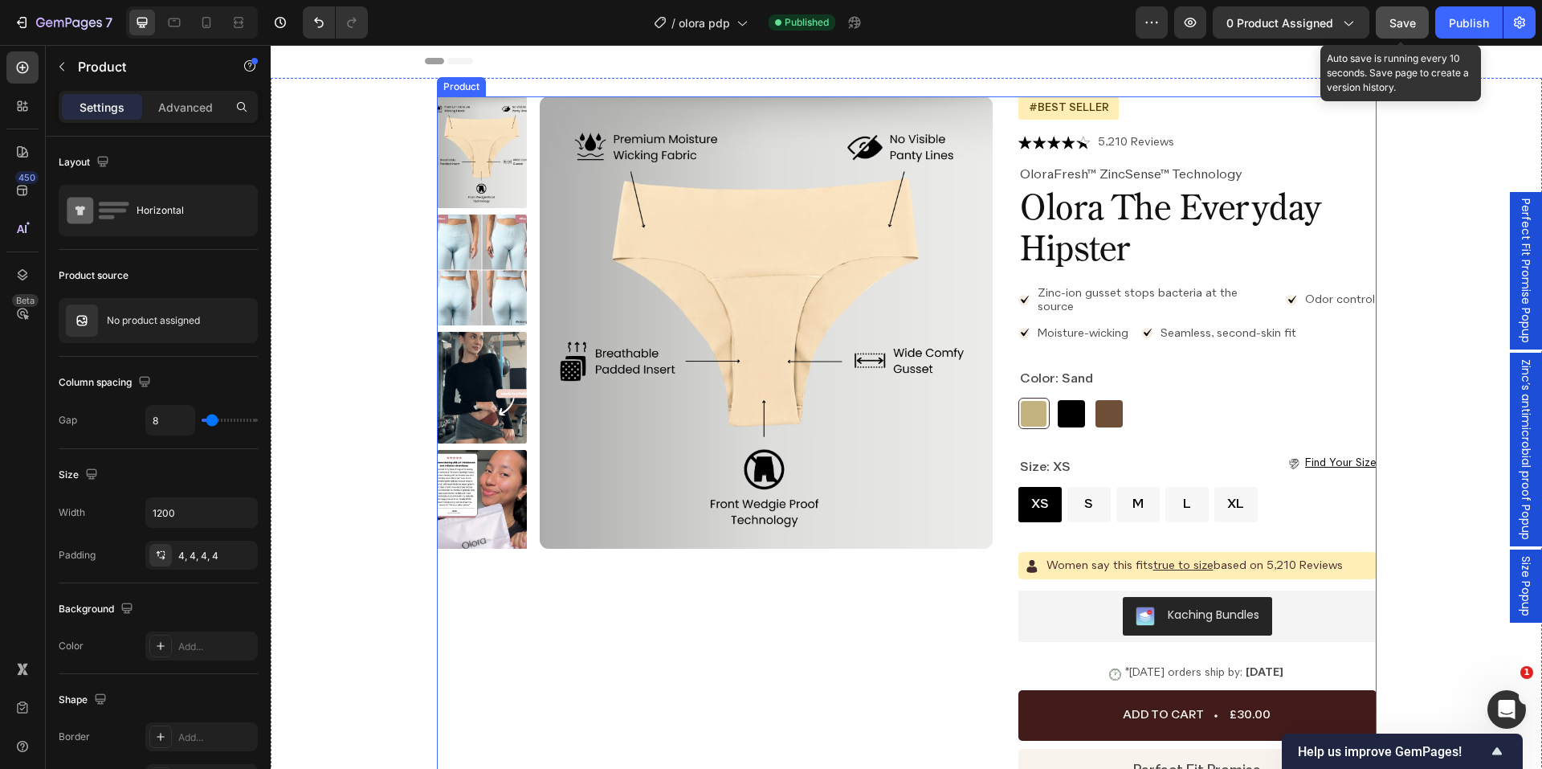
click at [590, 638] on div "Product Images" at bounding box center [715, 626] width 556 height 1060
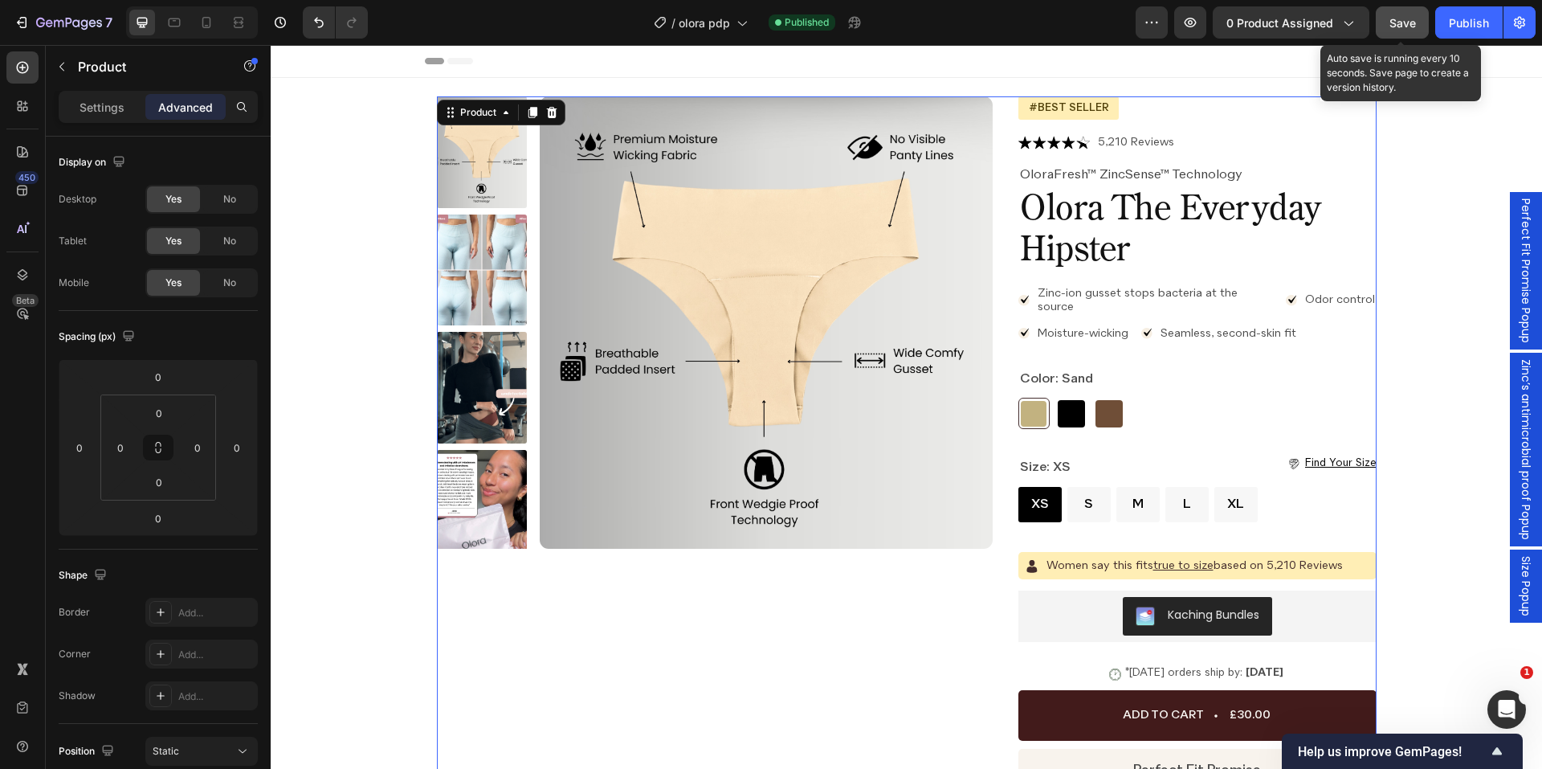
click at [500, 689] on div "Product Images" at bounding box center [715, 626] width 556 height 1060
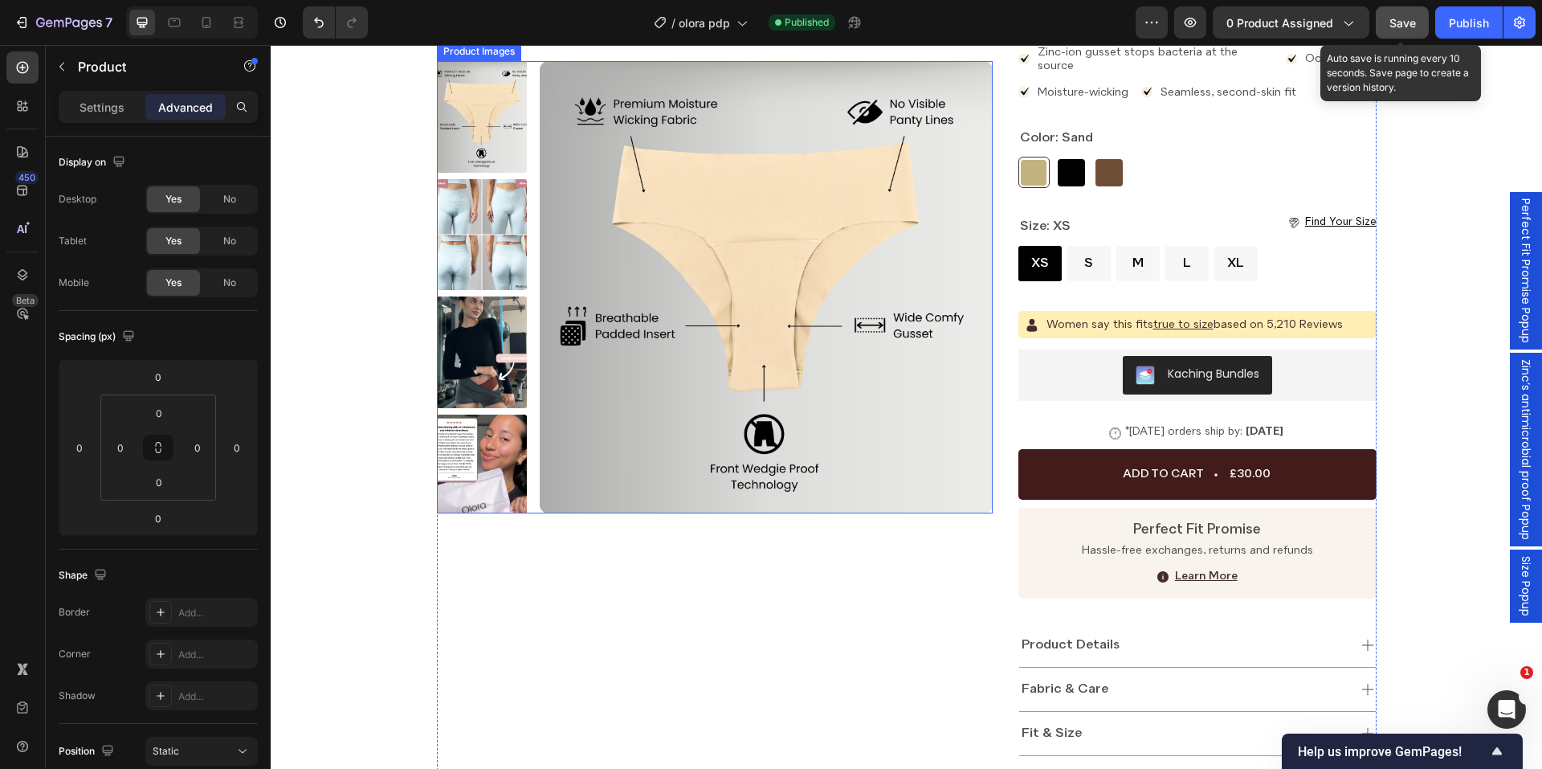
scroll to position [80, 0]
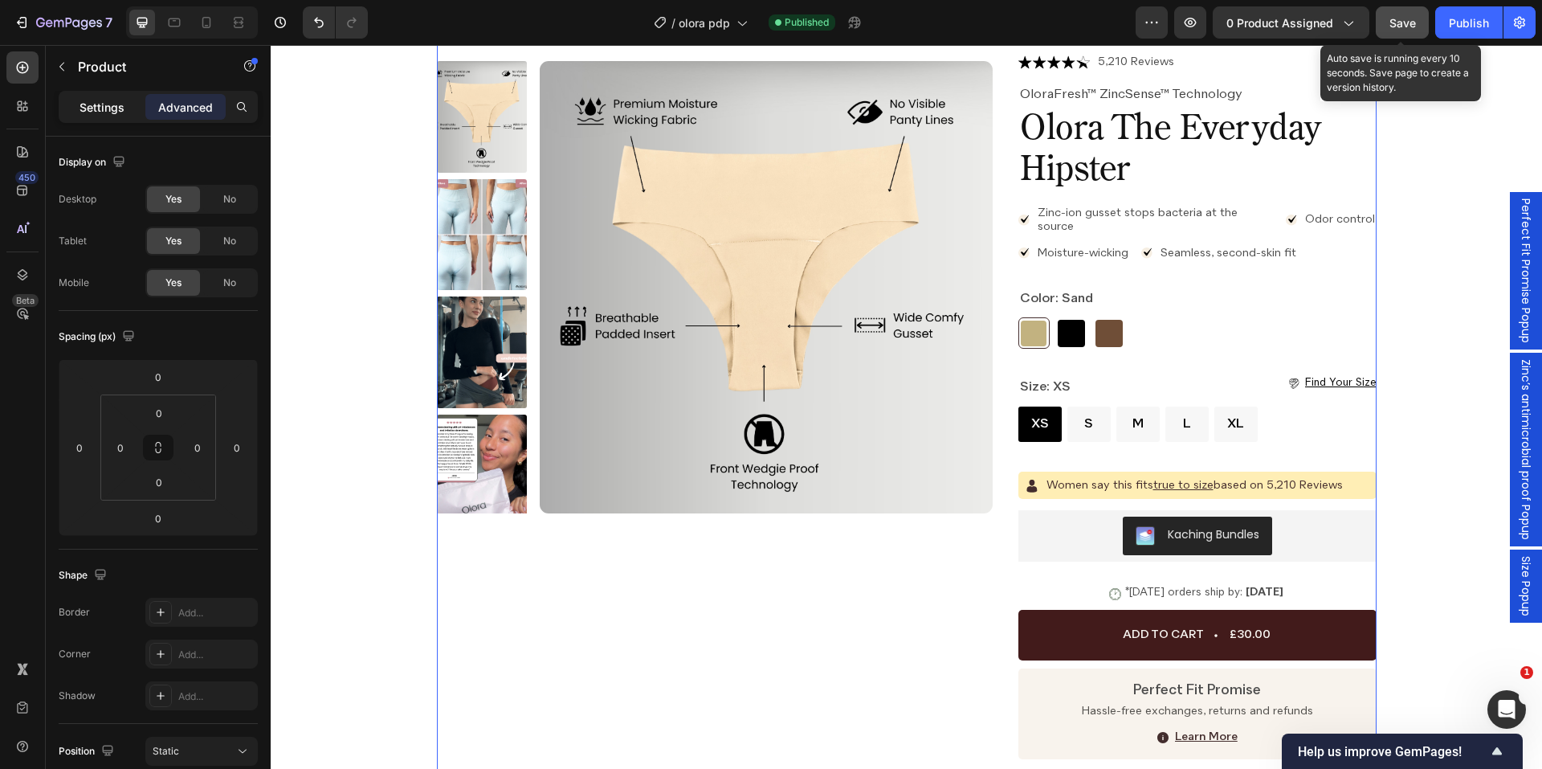
click at [101, 108] on p "Settings" at bounding box center [102, 107] width 45 height 17
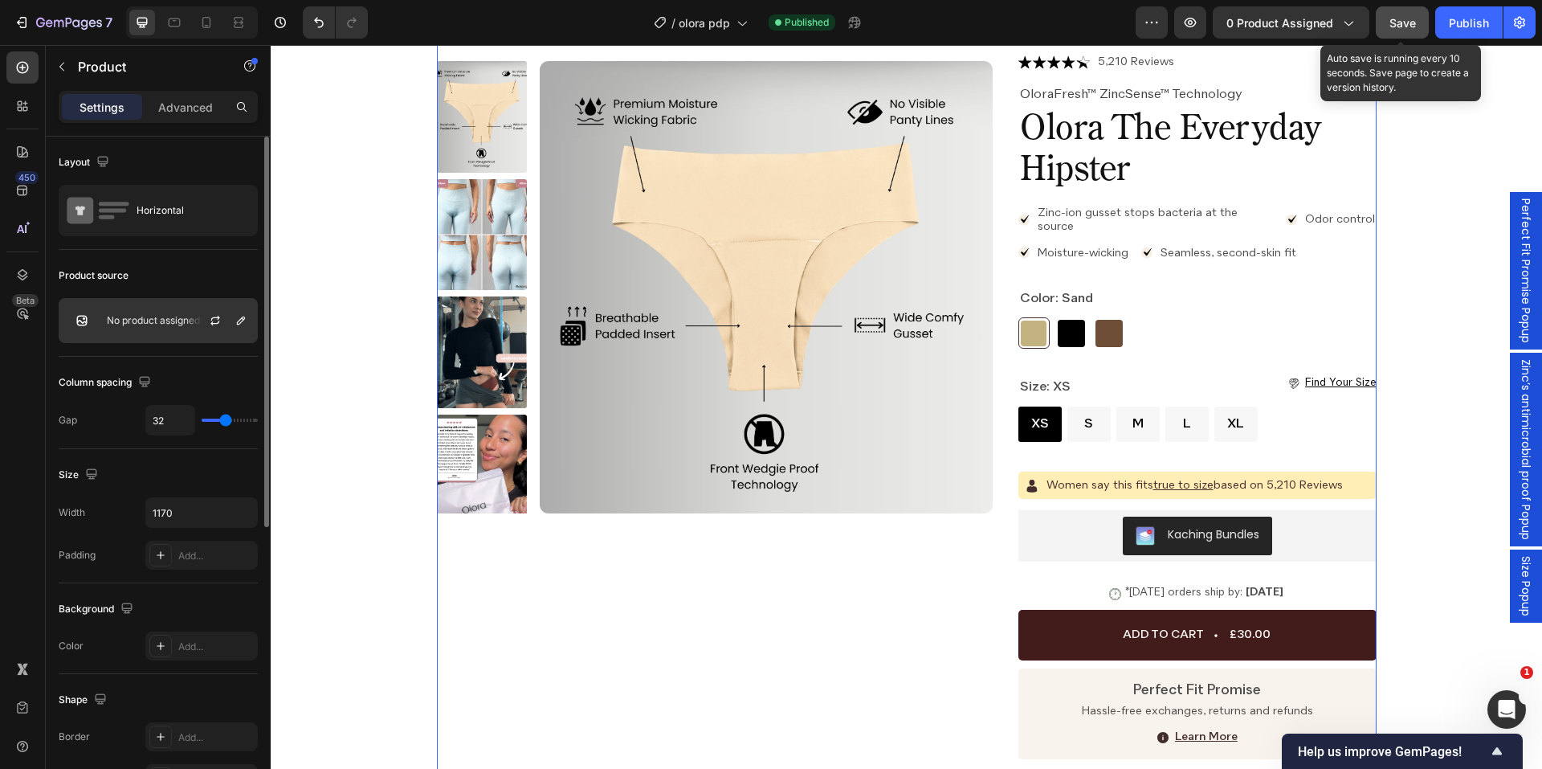
click at [178, 320] on p "No product assigned" at bounding box center [153, 320] width 93 height 11
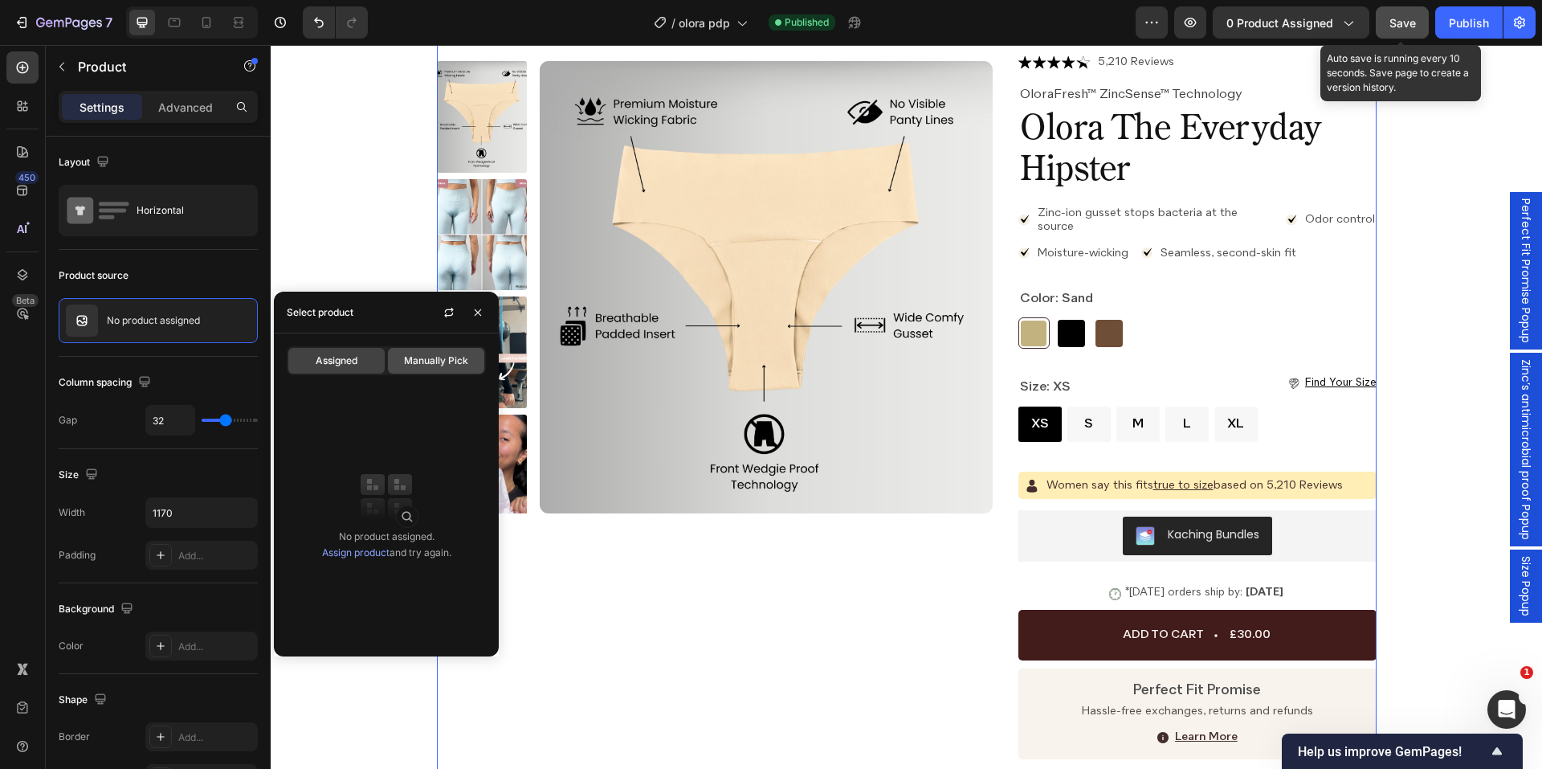
click at [453, 368] on div "Manually Pick" at bounding box center [436, 361] width 96 height 26
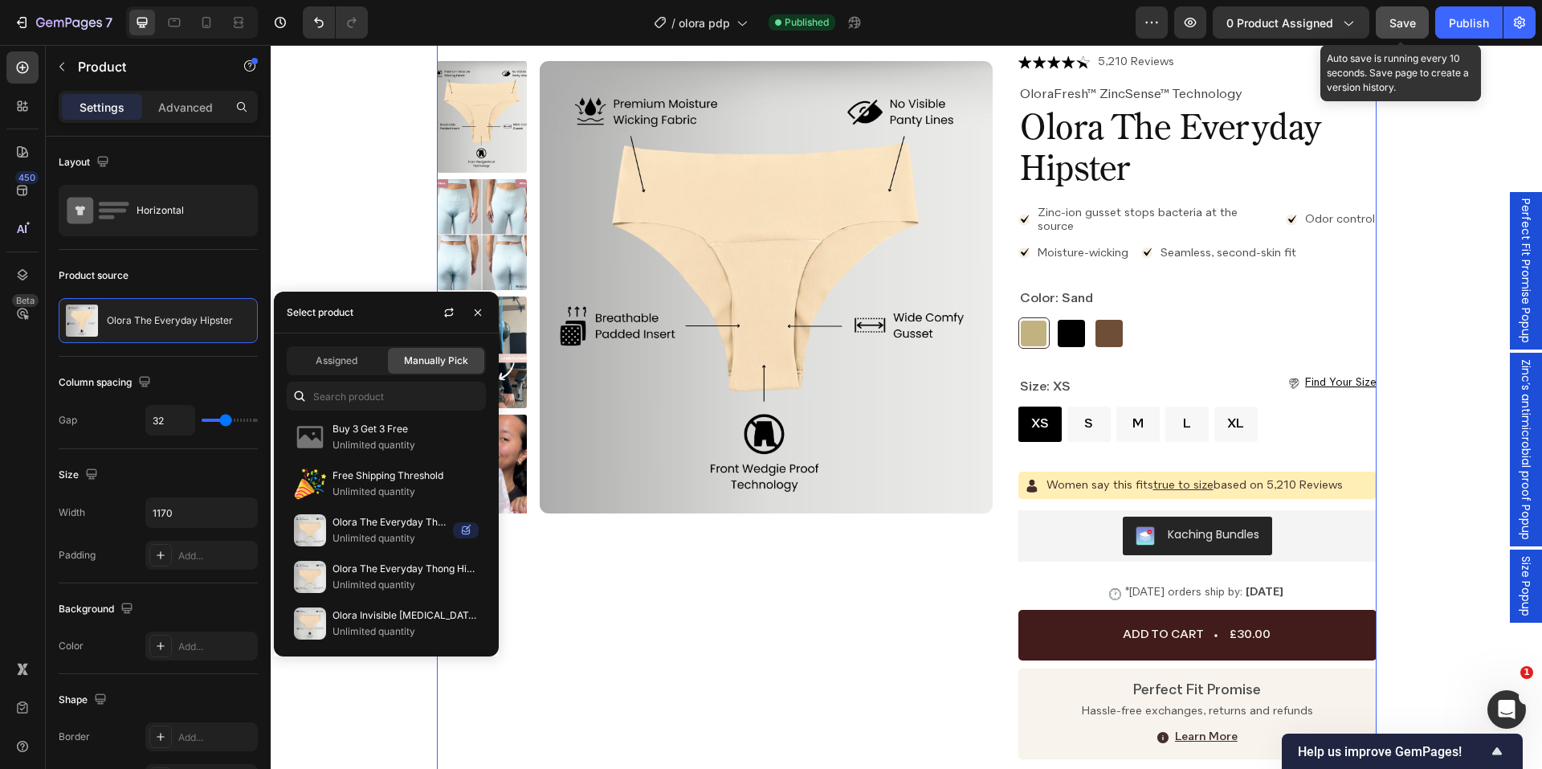
scroll to position [643, 0]
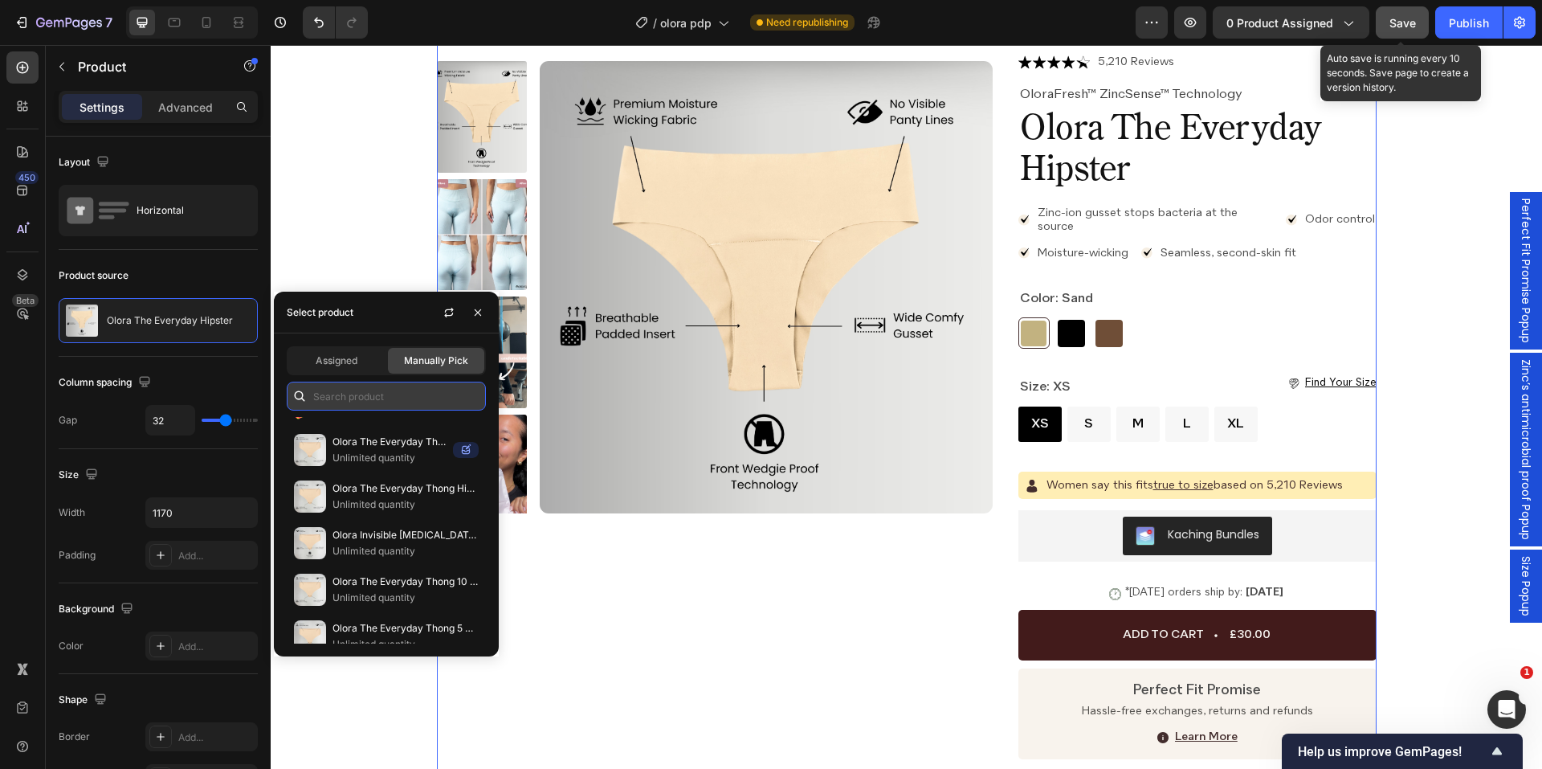
click at [368, 406] on input "text" at bounding box center [386, 396] width 199 height 29
paste input "Olora Invisible Camel Toe Thong High Rise"
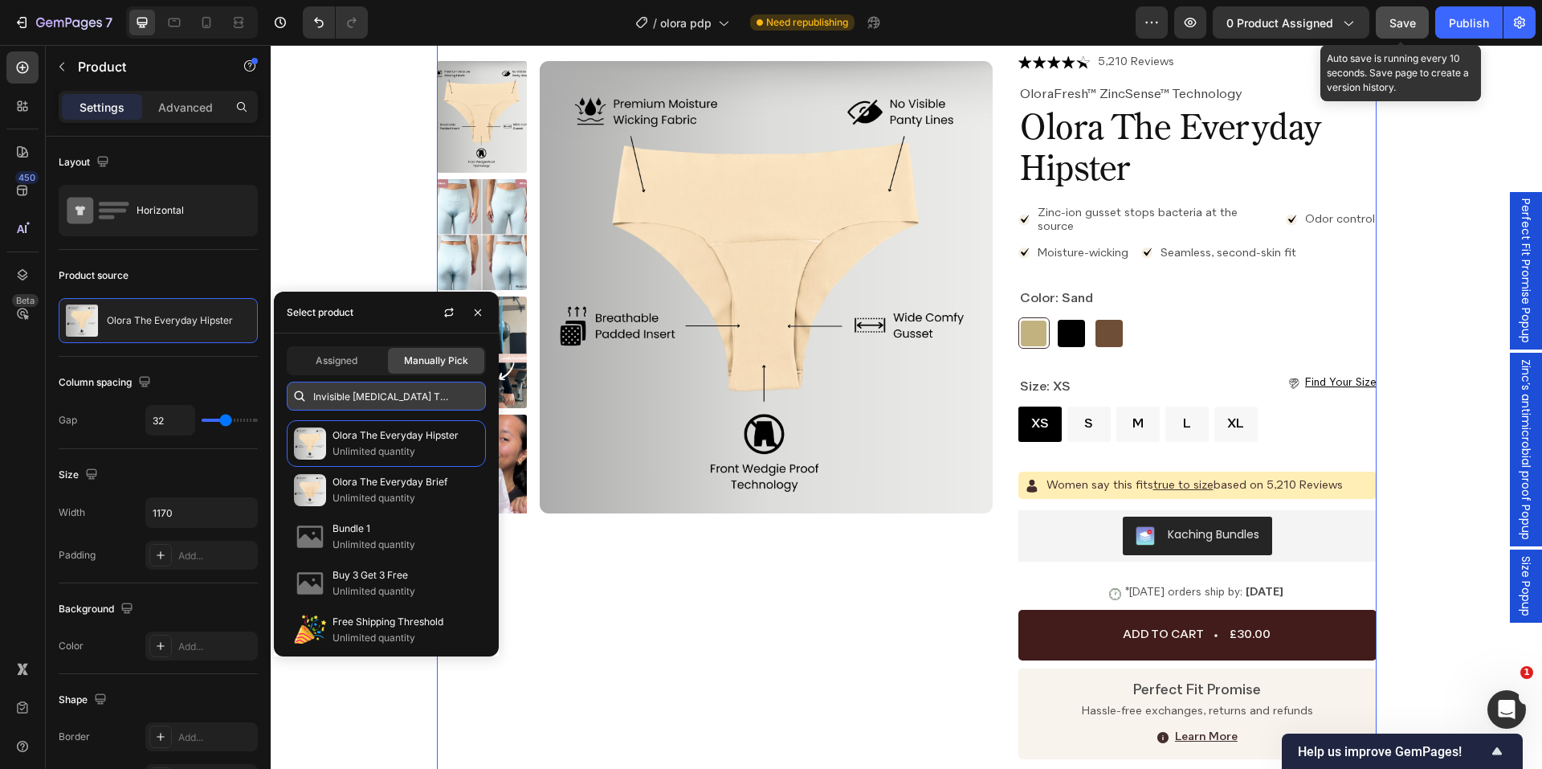
scroll to position [0, 0]
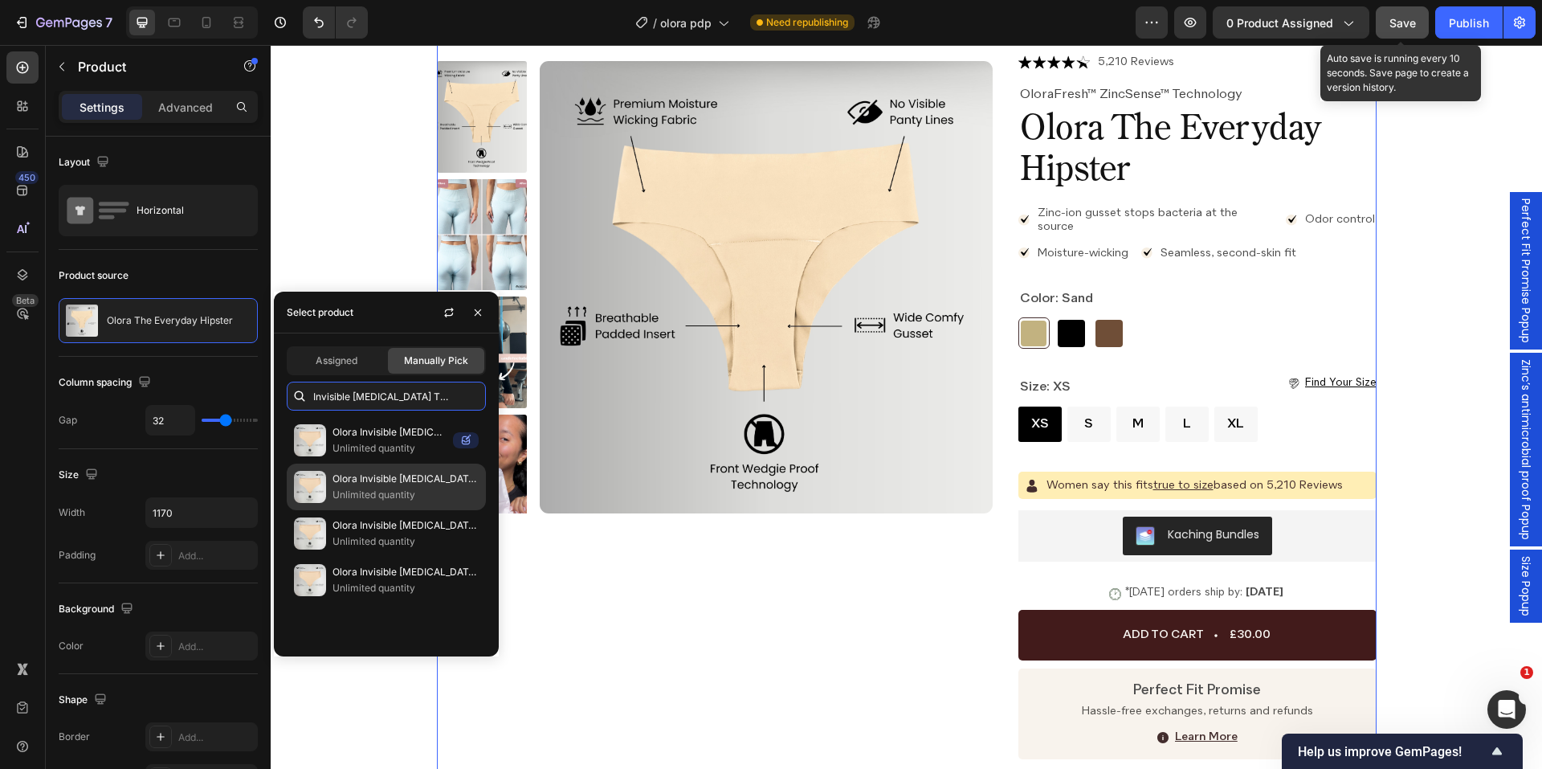
type input "Olora Invisible Camel Toe Thong High Rise"
click at [404, 491] on p "Unlimited quantity" at bounding box center [406, 495] width 146 height 16
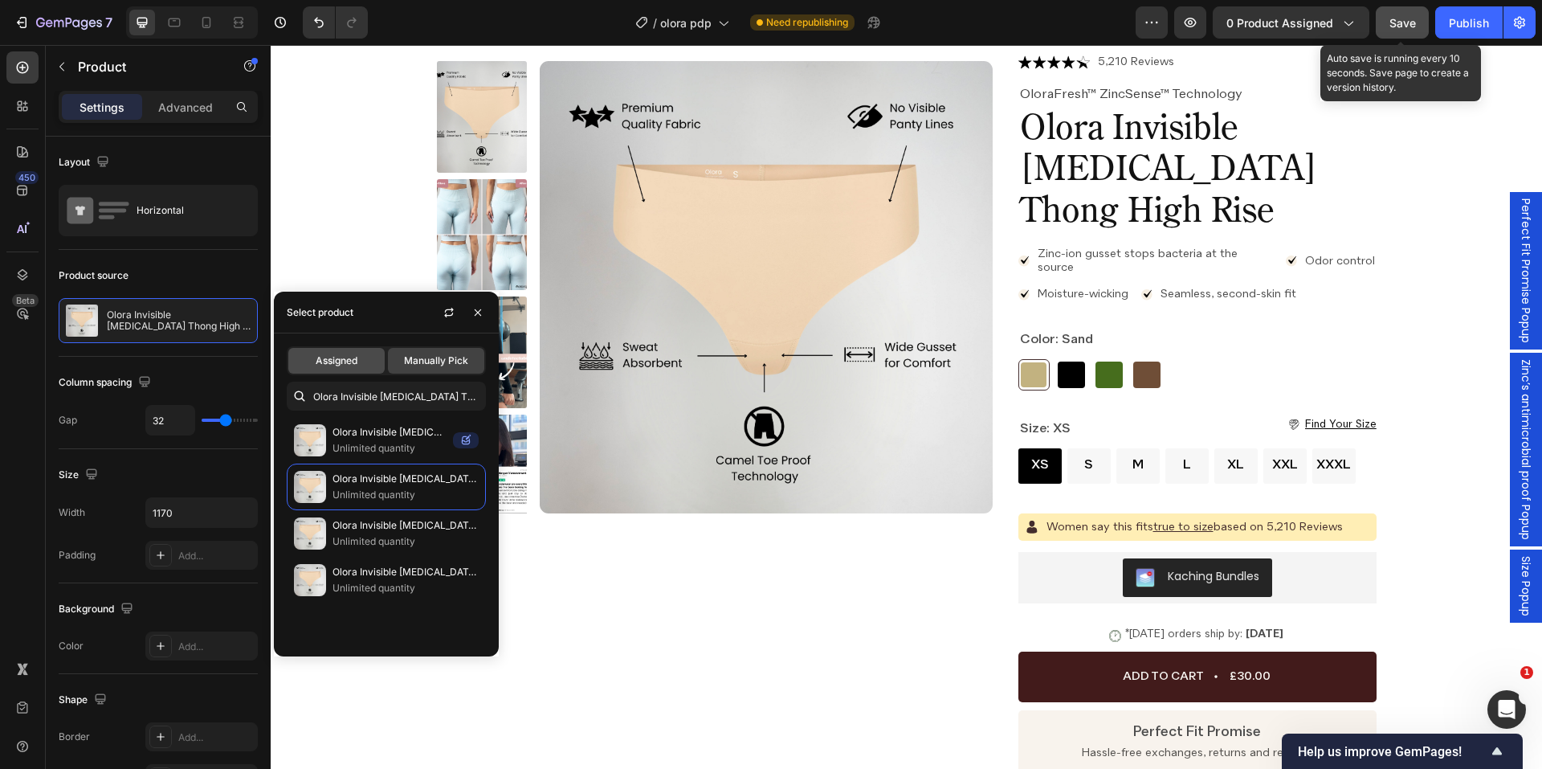
click at [350, 362] on span "Assigned" at bounding box center [337, 360] width 42 height 14
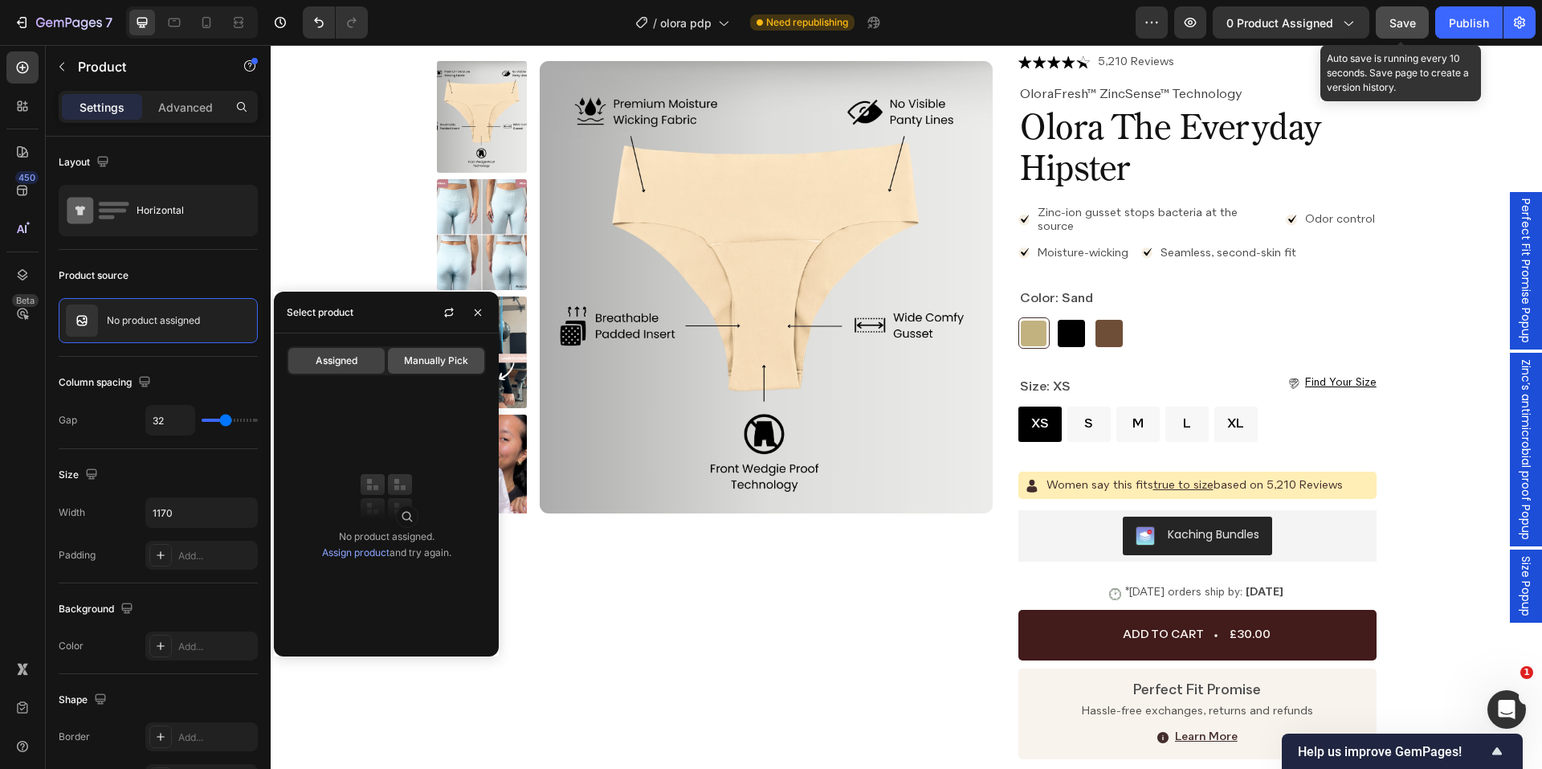
click at [447, 351] on div "Manually Pick" at bounding box center [436, 361] width 96 height 26
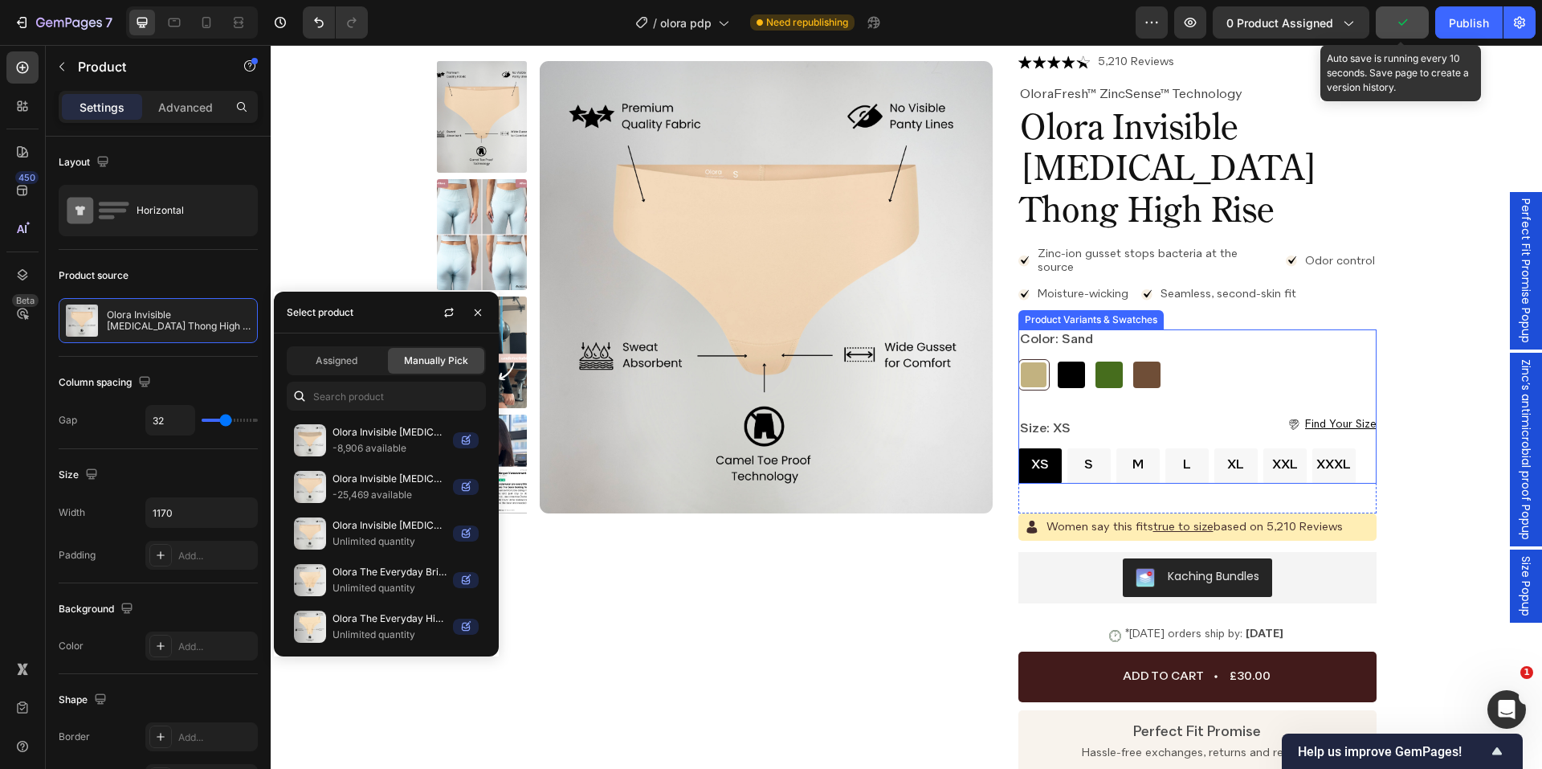
click at [1317, 329] on div "Color: Sand Sand Sand Black Black Moss Moss Coffee Coffee" at bounding box center [1198, 359] width 358 height 61
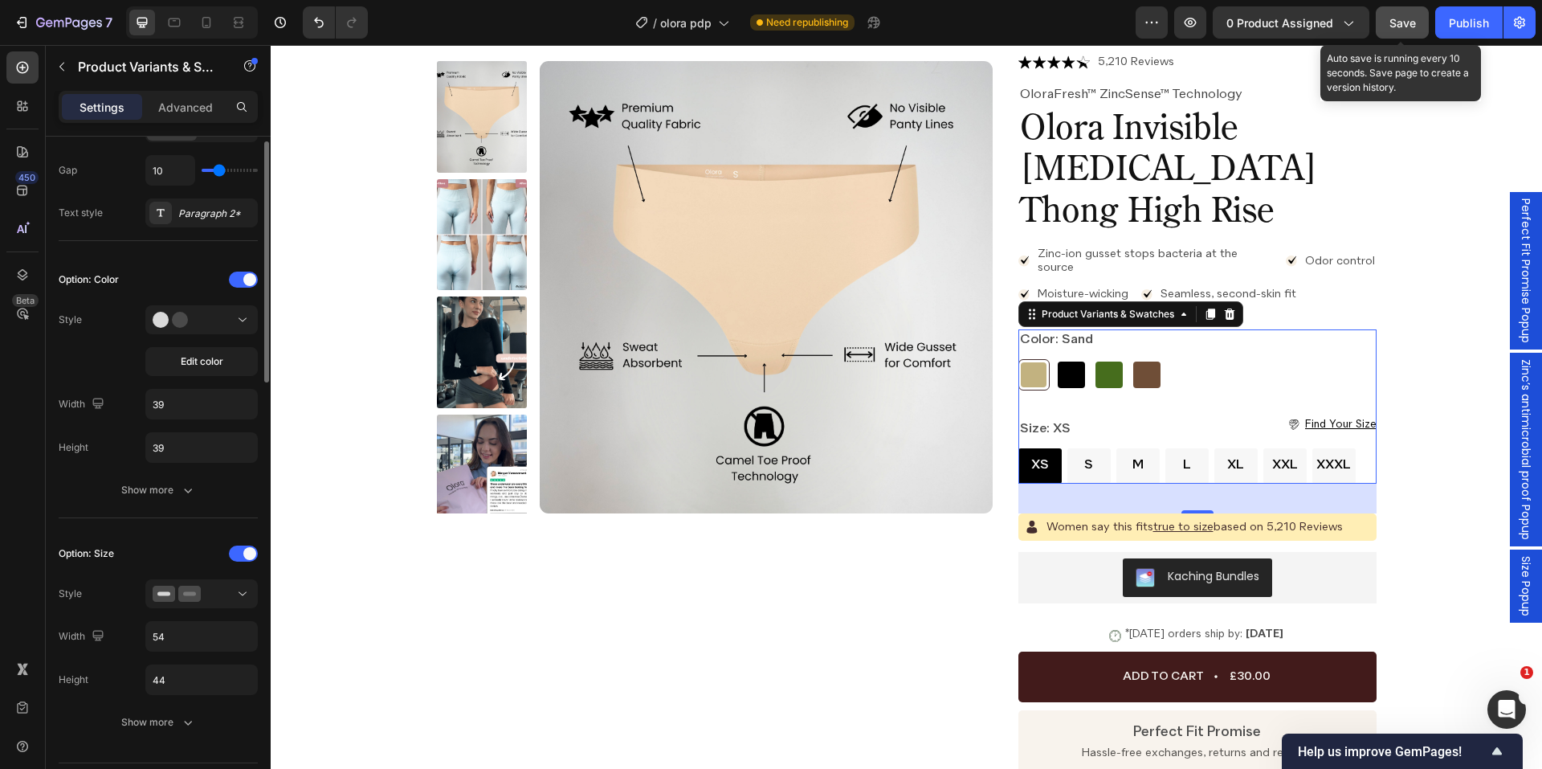
scroll to position [241, 0]
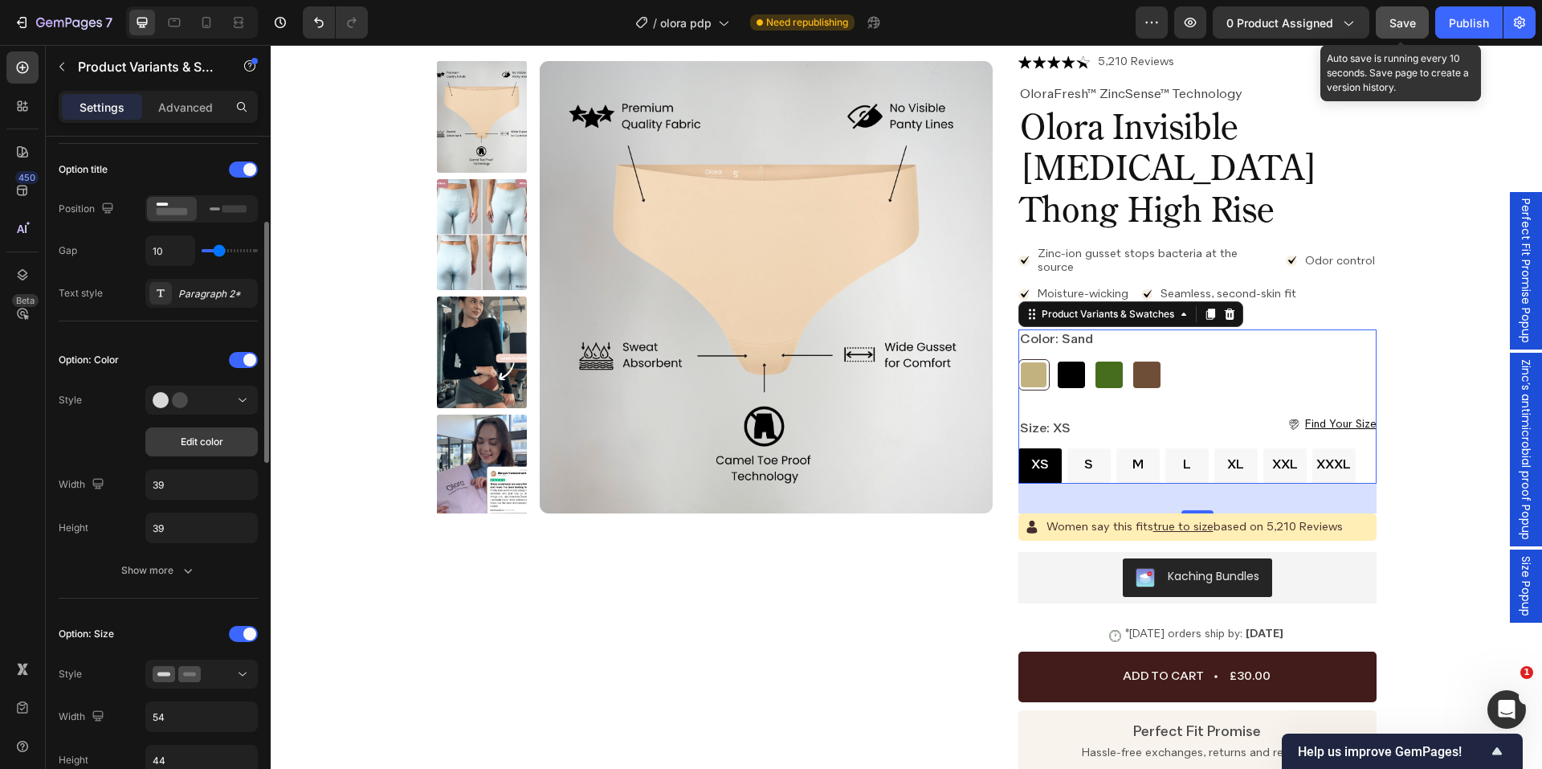
click at [194, 439] on span "Edit color" at bounding box center [202, 442] width 43 height 14
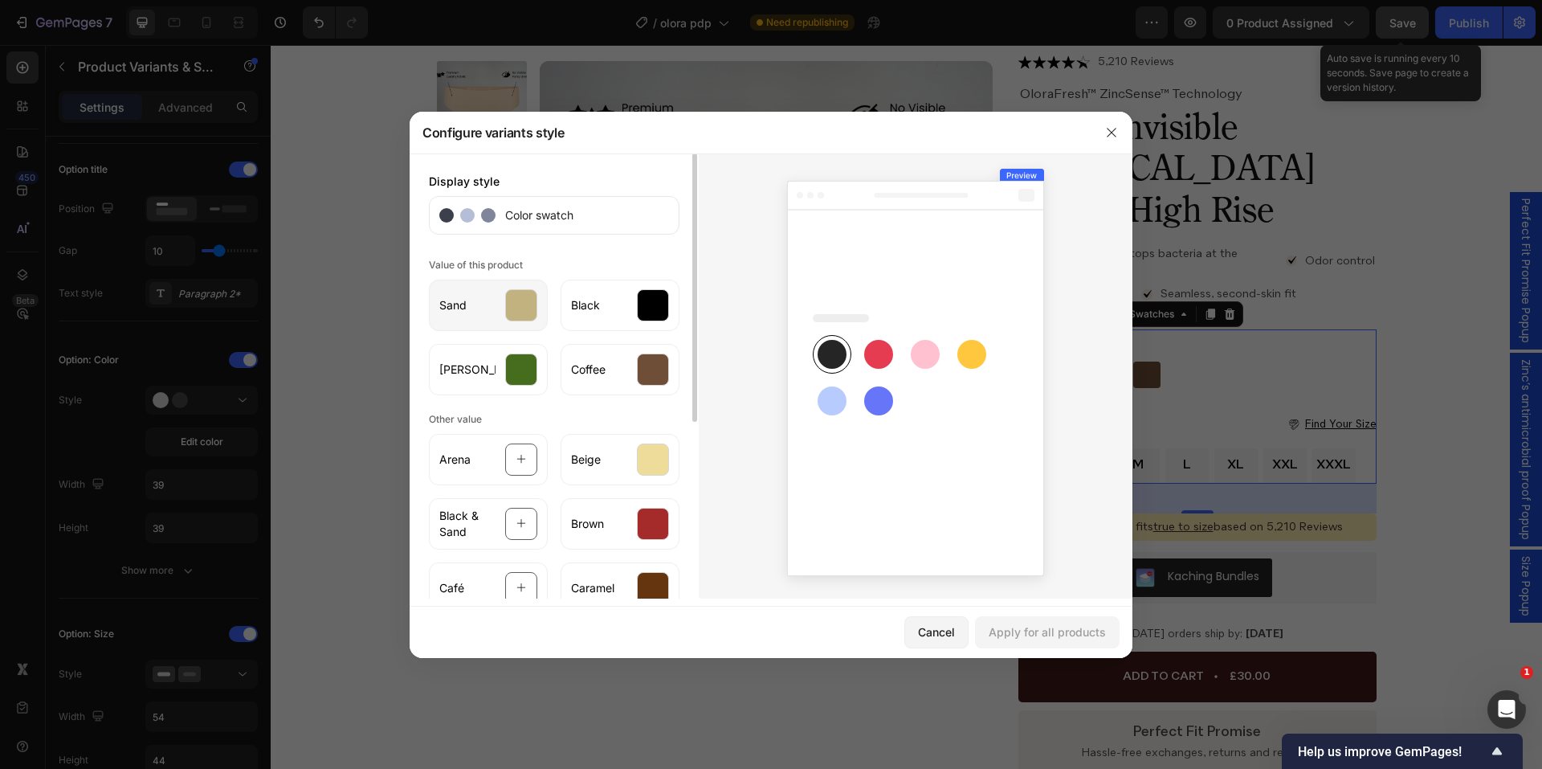
click at [517, 300] on div at bounding box center [521, 305] width 32 height 32
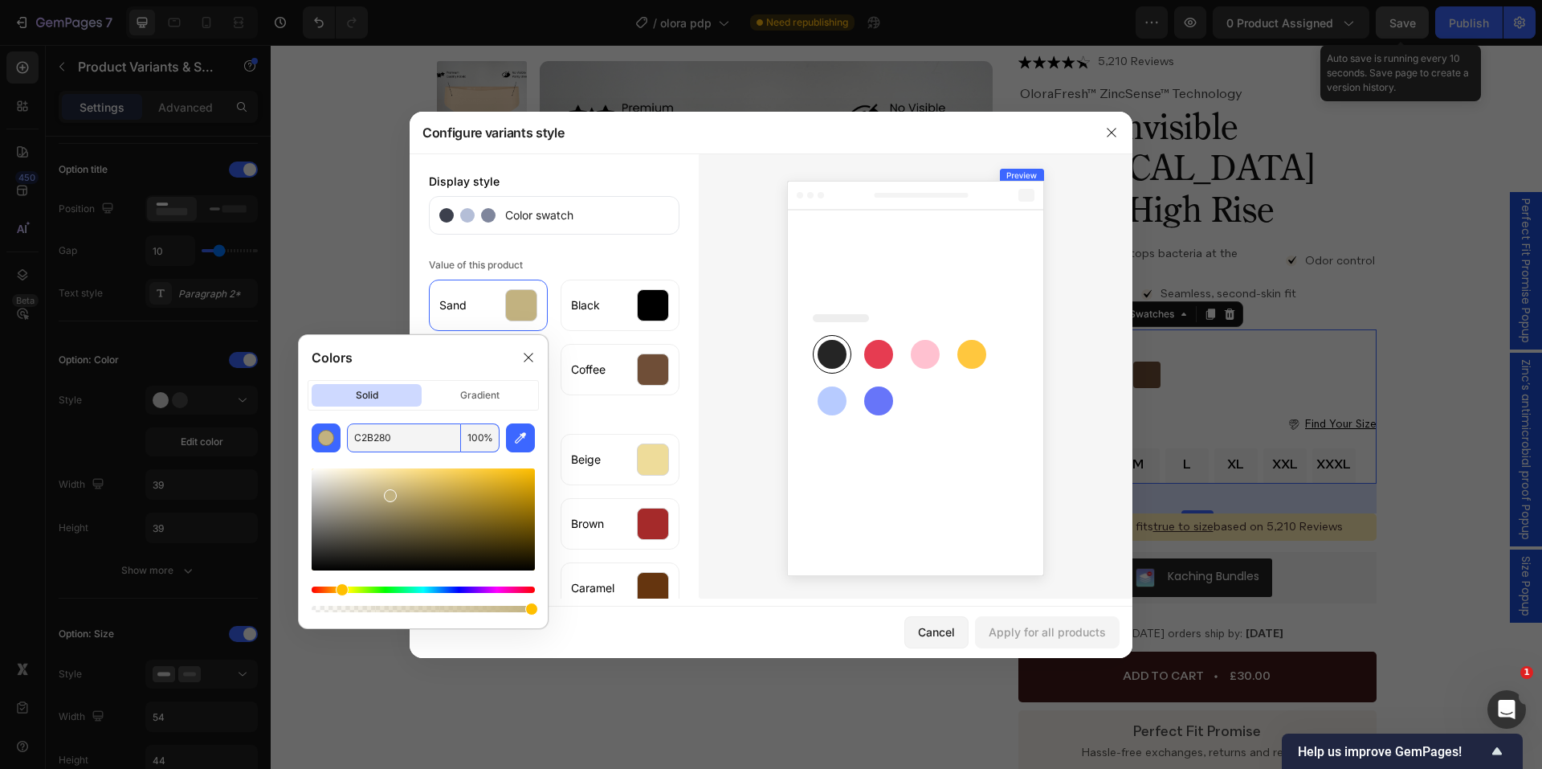
click at [437, 440] on input "C2B280" at bounding box center [404, 437] width 114 height 29
paste input "#F5D9BE"
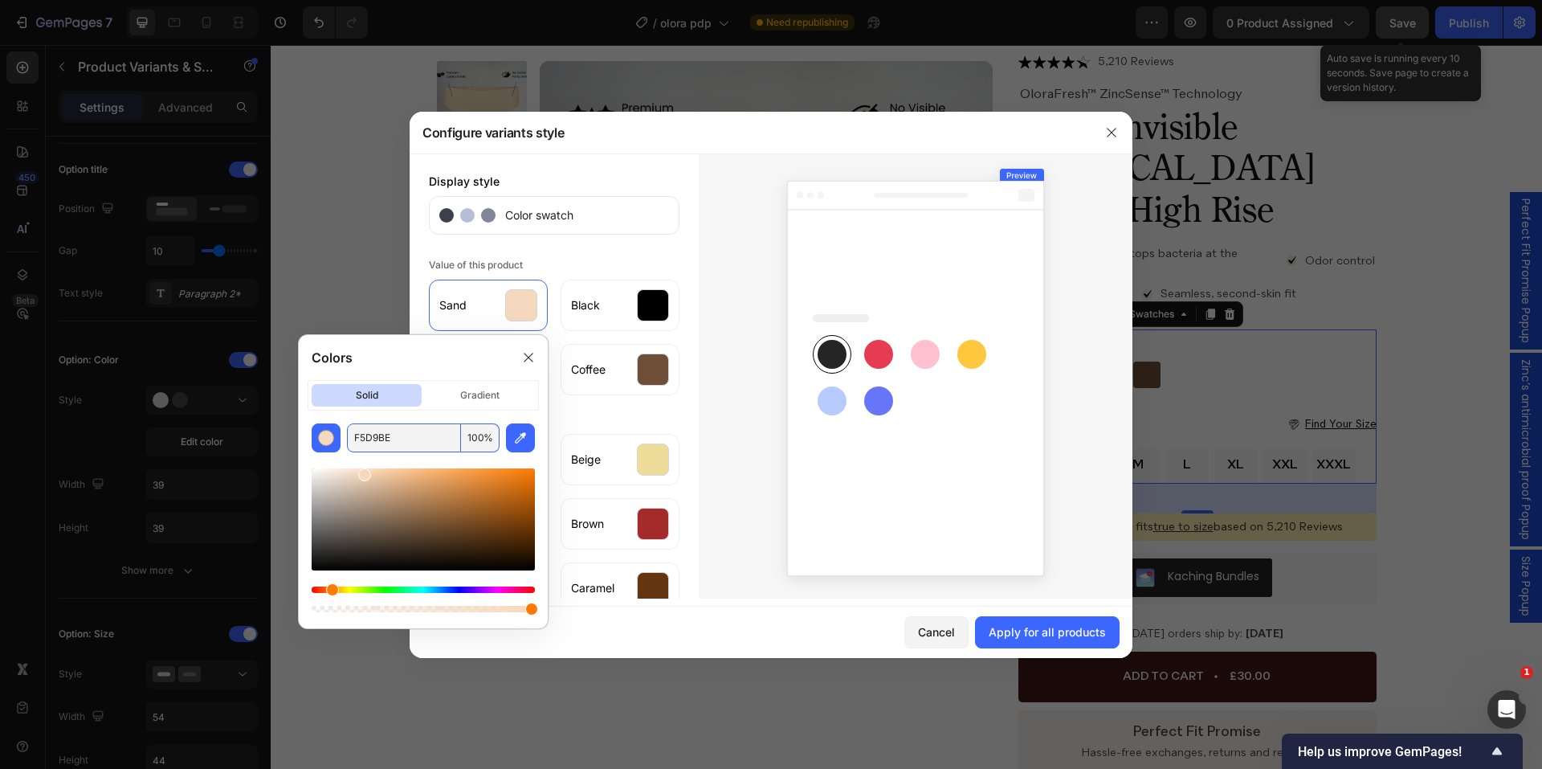
type input "F5D9BE"
click at [502, 350] on div "Colors" at bounding box center [423, 357] width 249 height 45
click at [525, 357] on icon at bounding box center [528, 357] width 13 height 13
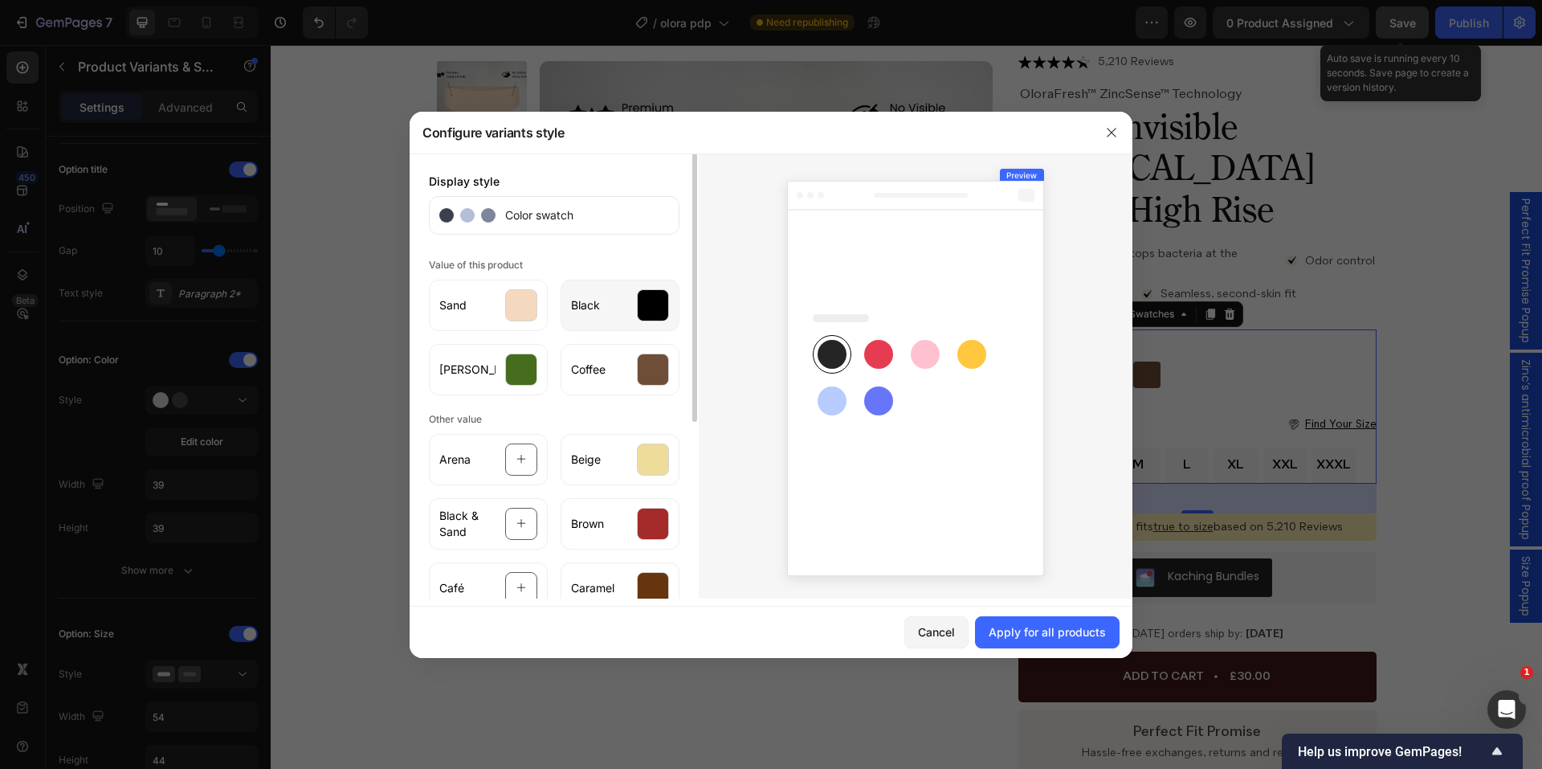
click at [657, 296] on div at bounding box center [653, 305] width 32 height 32
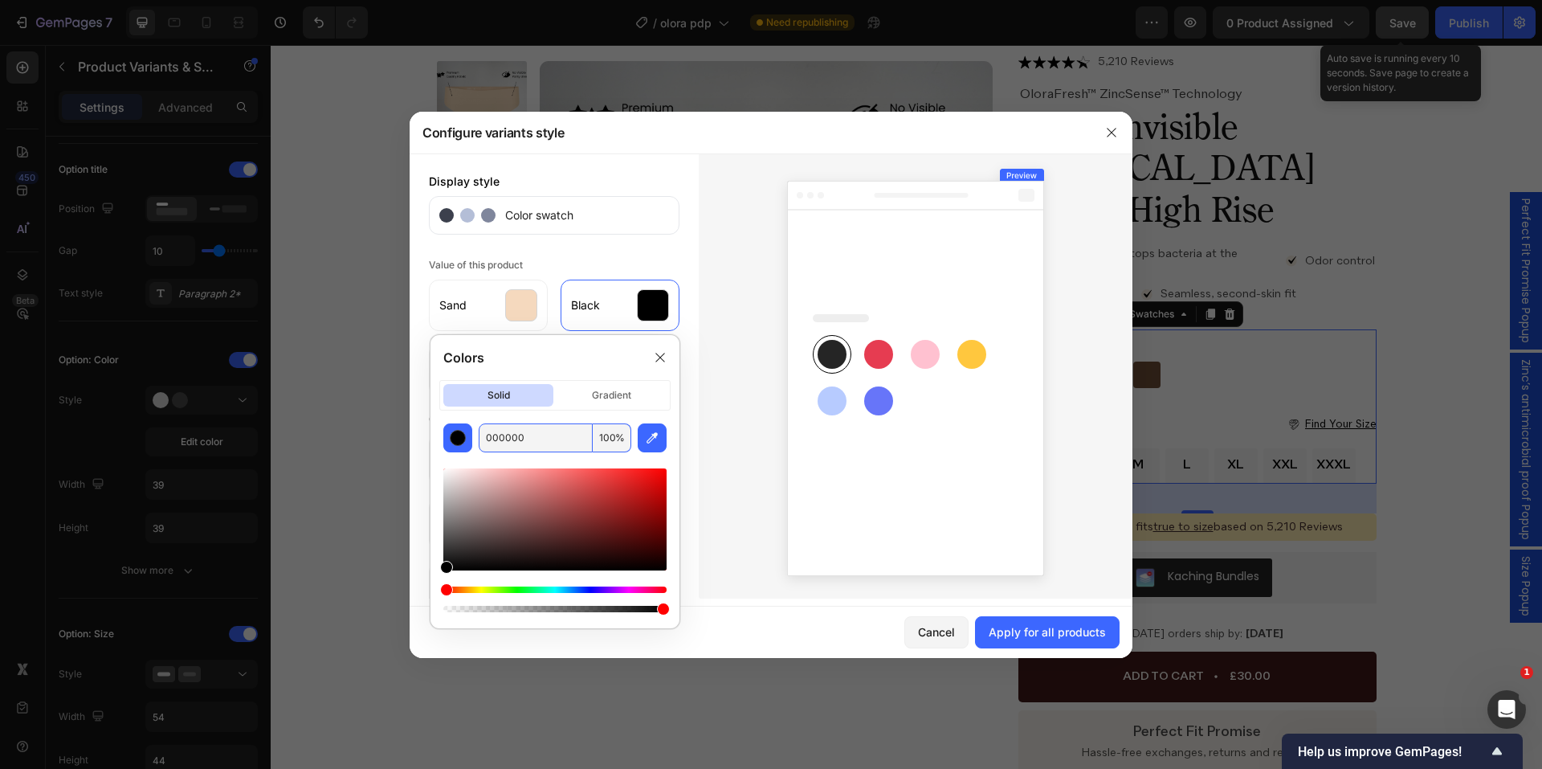
click at [553, 426] on input "000000" at bounding box center [536, 437] width 114 height 29
paste input "#242424"
click at [582, 355] on div "Colors" at bounding box center [555, 357] width 249 height 45
click at [551, 451] on input "000000" at bounding box center [536, 437] width 114 height 29
paste input "#242424"
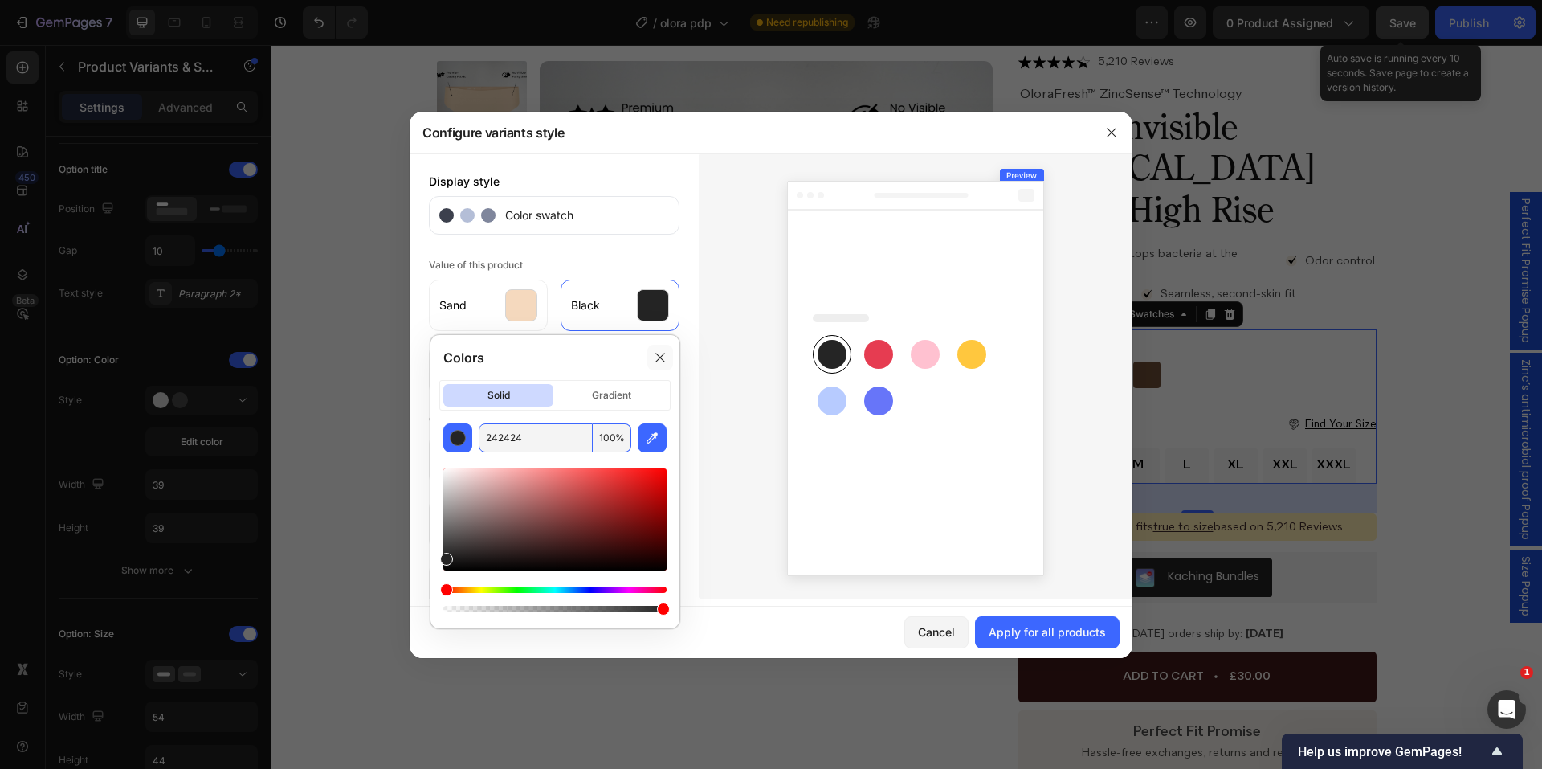
type input "242424"
click at [652, 362] on div at bounding box center [661, 358] width 26 height 26
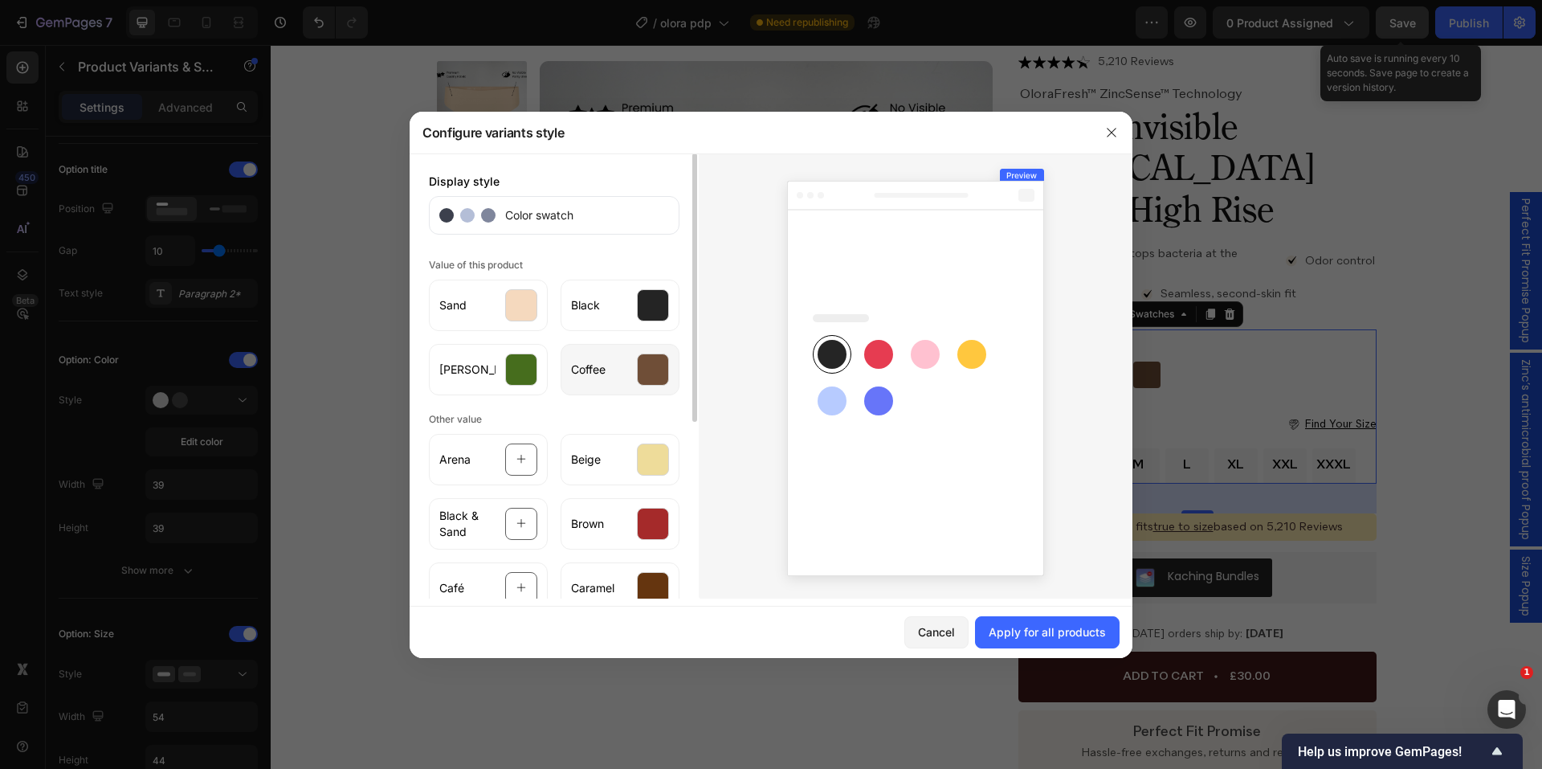
click at [661, 366] on div at bounding box center [653, 369] width 32 height 32
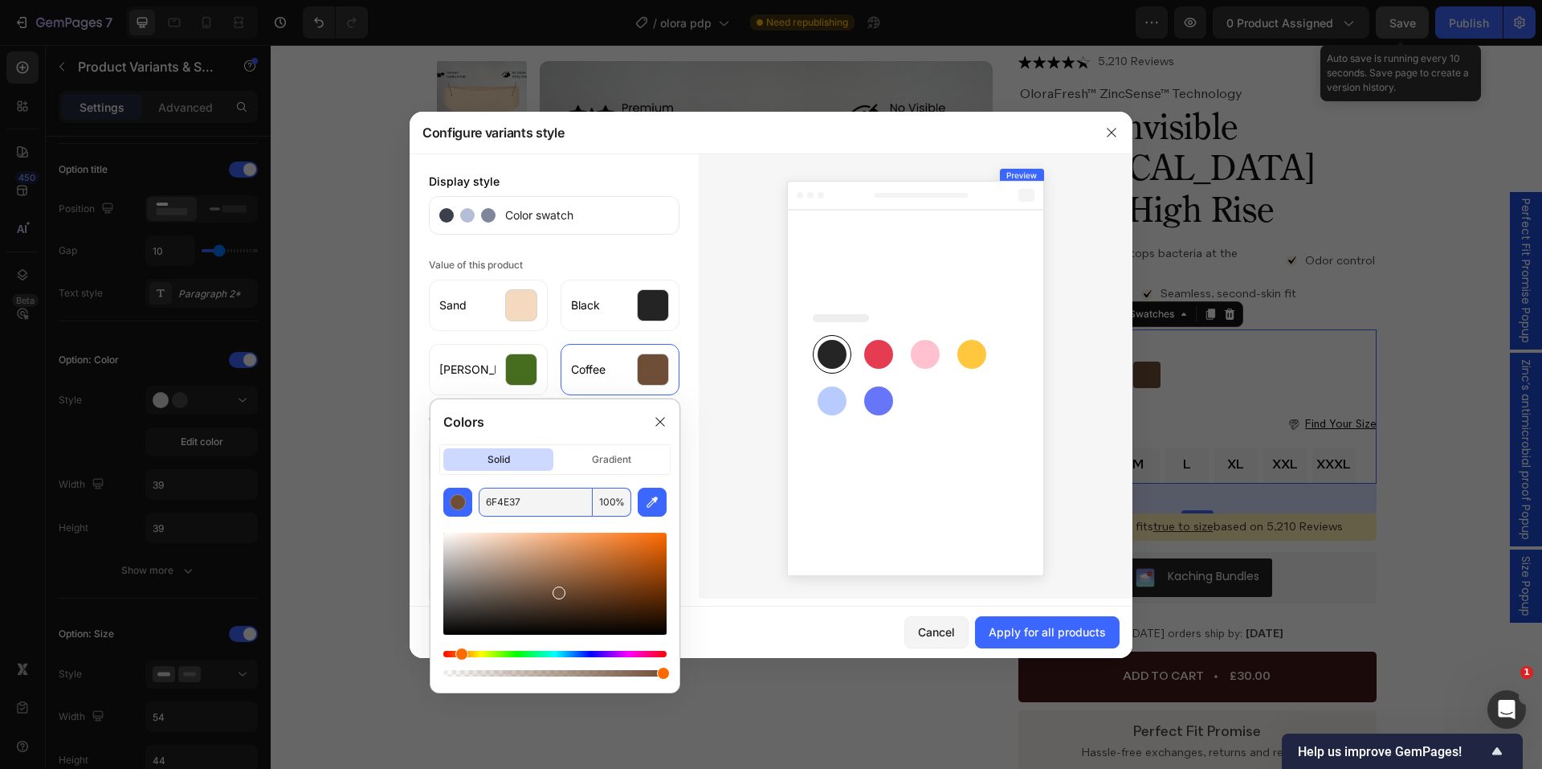
click at [517, 492] on input "6F4E37" at bounding box center [536, 502] width 114 height 29
paste input "#78352C"
type input "78352C"
click at [594, 427] on div "Colors" at bounding box center [555, 421] width 249 height 45
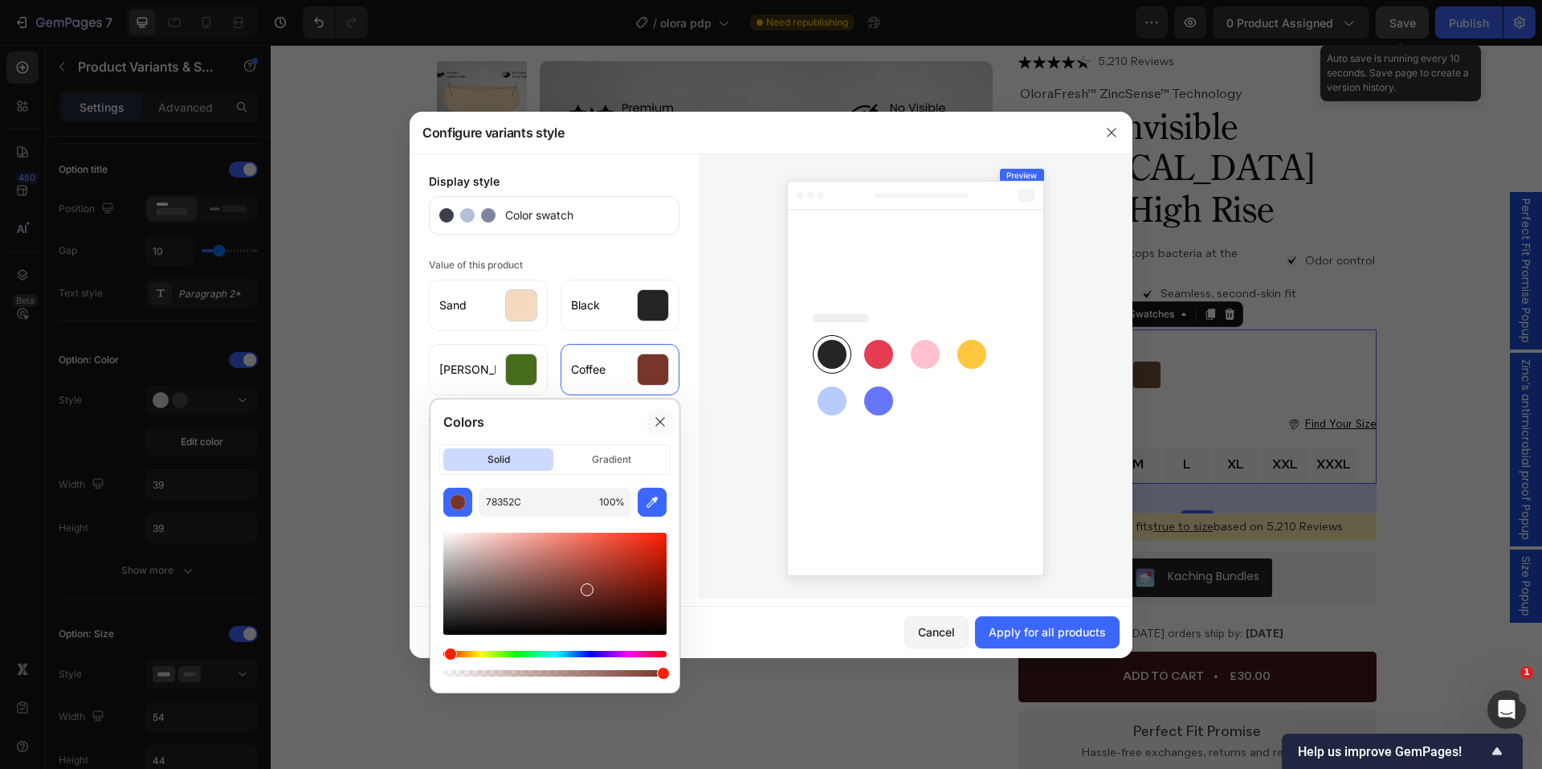
click at [661, 418] on icon at bounding box center [660, 421] width 13 height 13
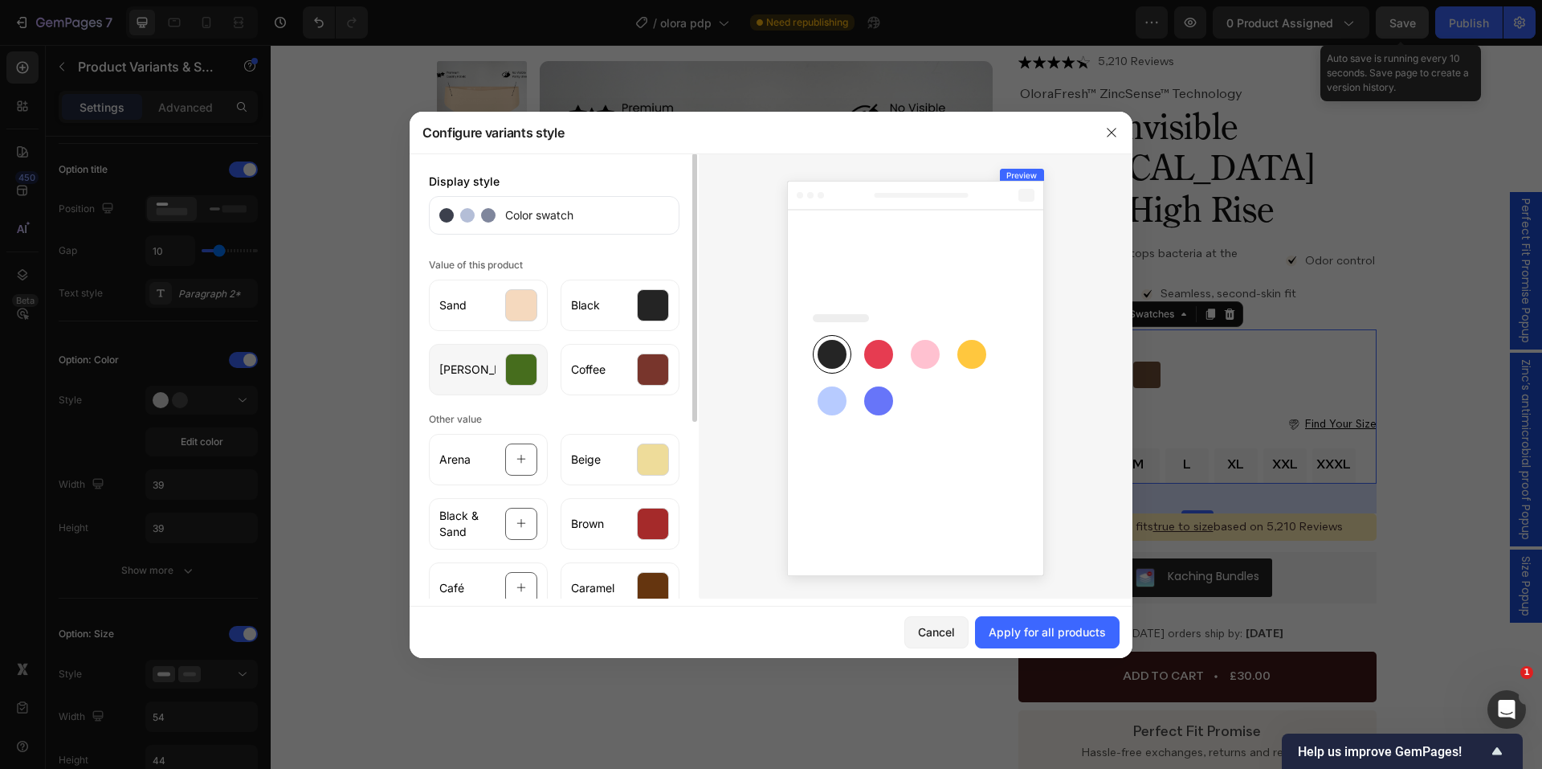
click at [510, 378] on div at bounding box center [521, 369] width 32 height 32
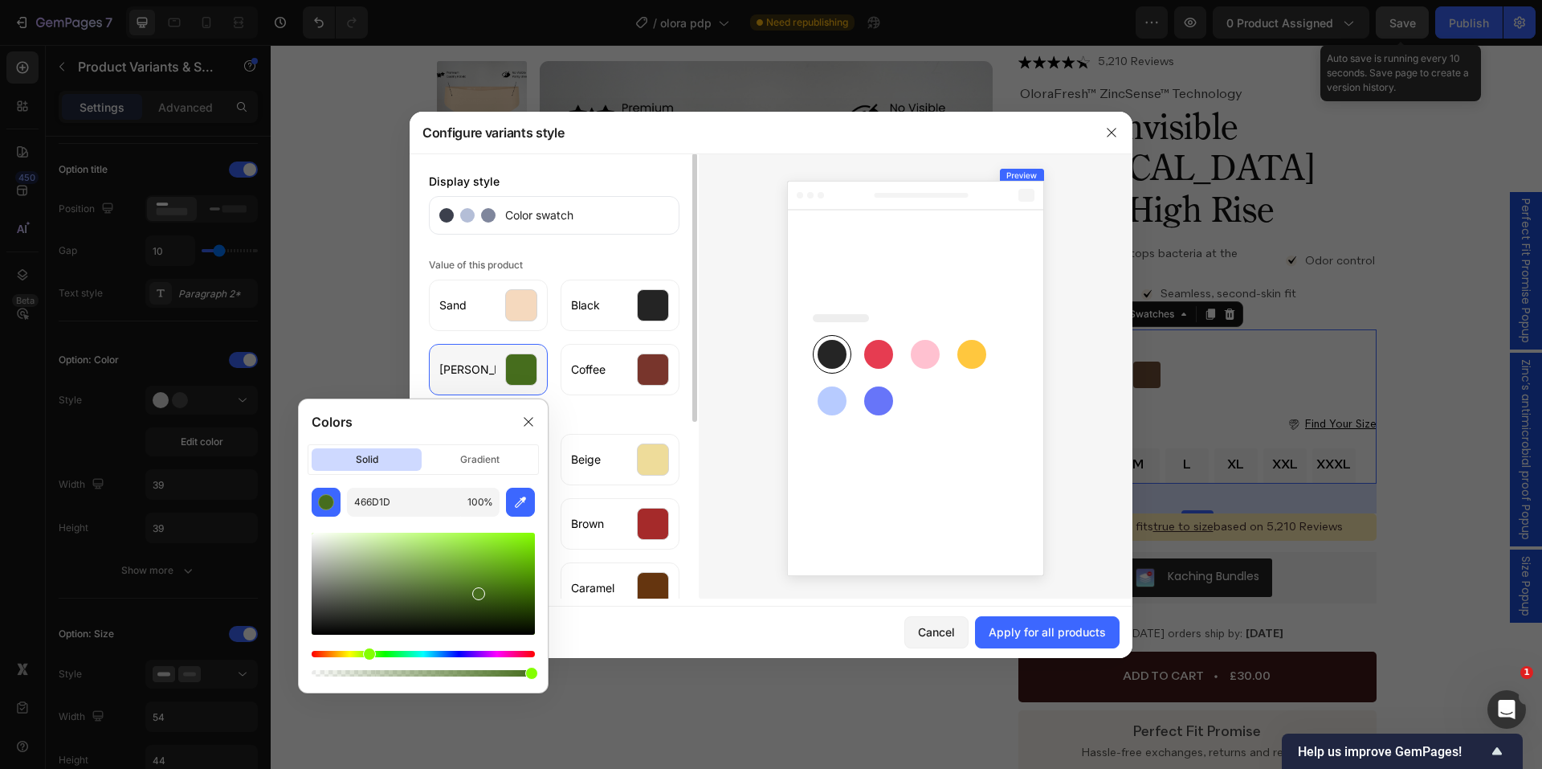
click at [521, 367] on div at bounding box center [521, 369] width 32 height 32
click at [416, 498] on input "466D1D" at bounding box center [404, 502] width 114 height 29
paste input "#00828E"
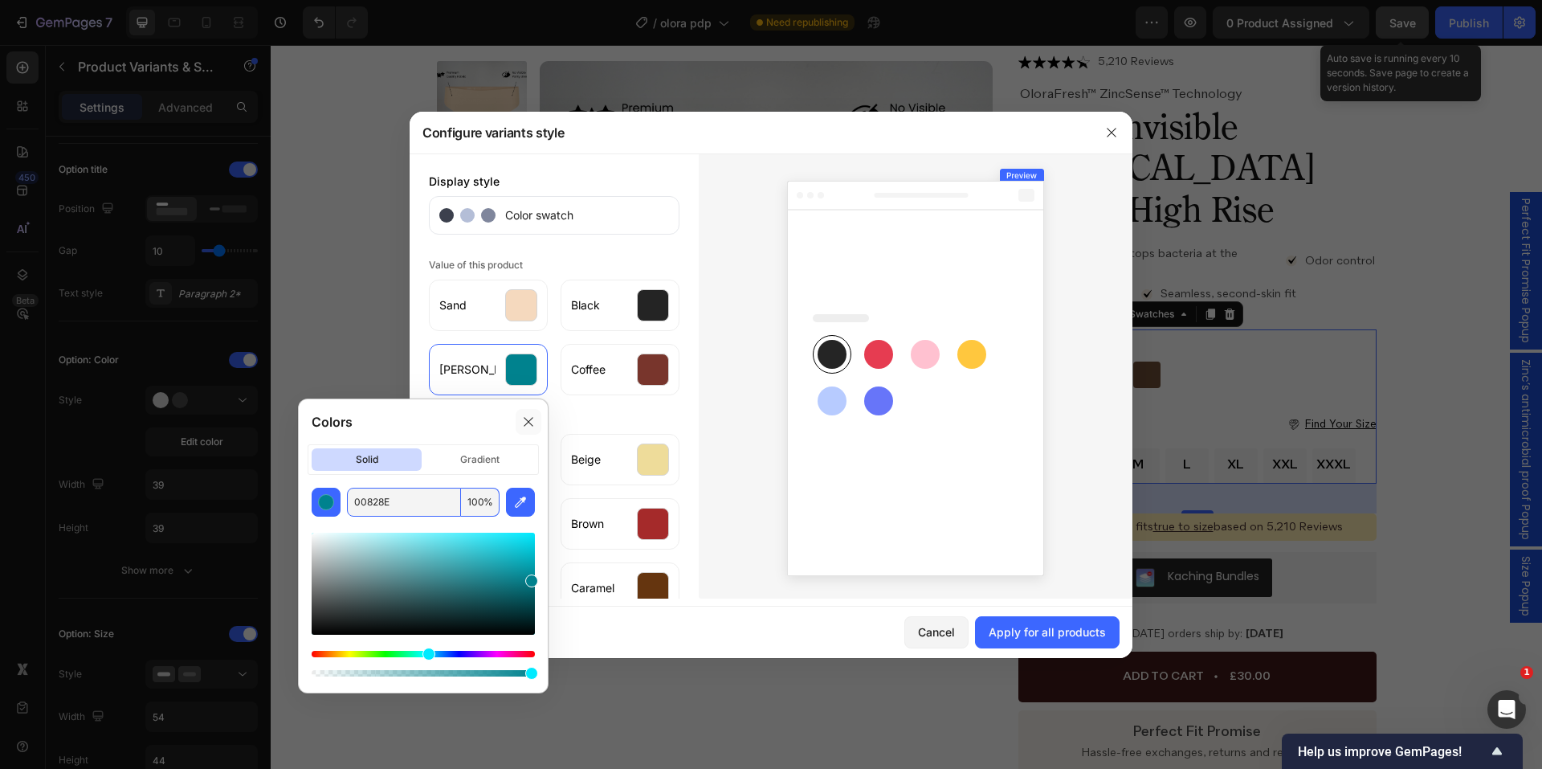
type input "00828E"
click at [522, 427] on icon at bounding box center [528, 421] width 13 height 13
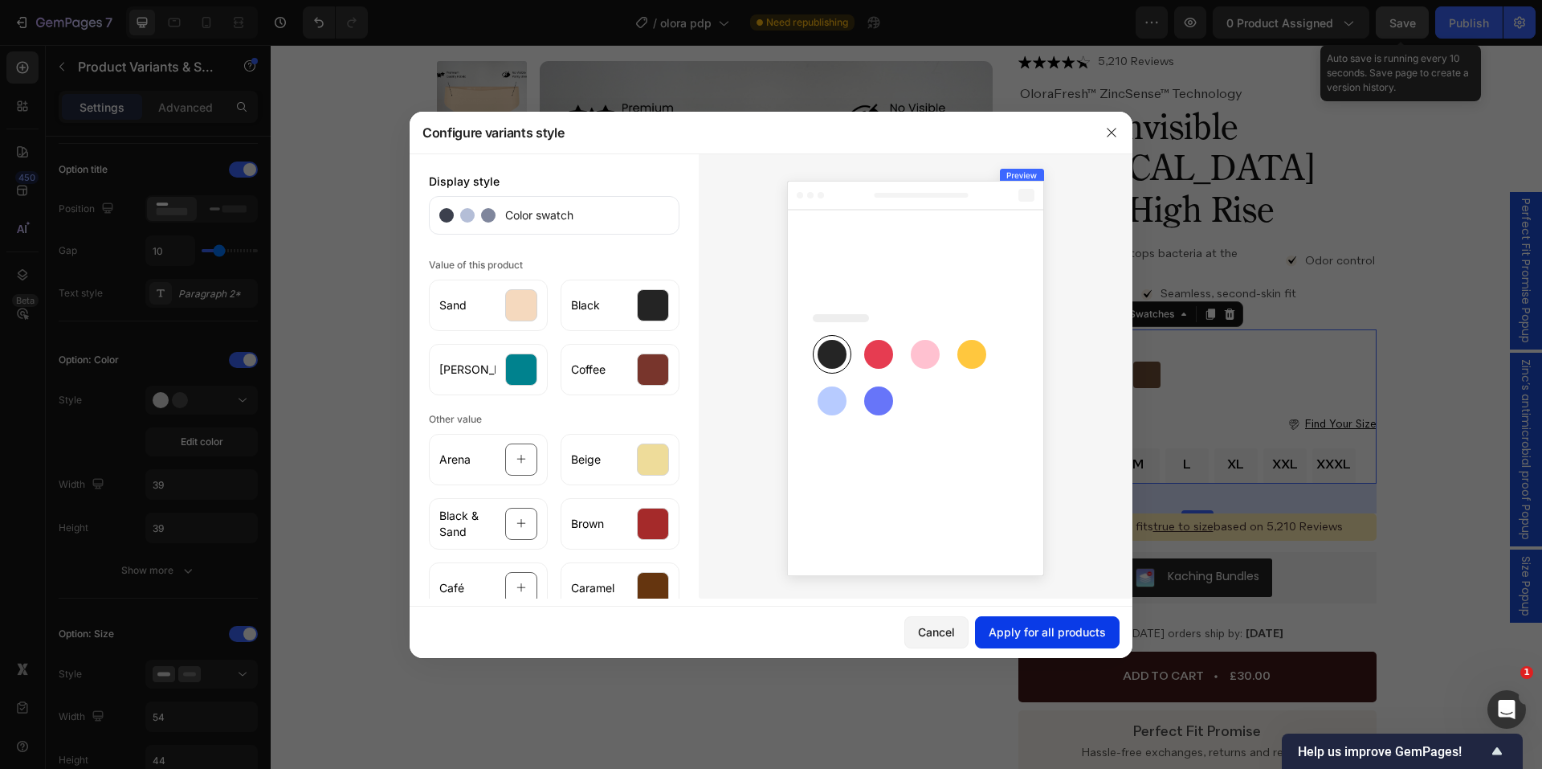
click at [1004, 633] on div "Apply for all products" at bounding box center [1047, 631] width 117 height 17
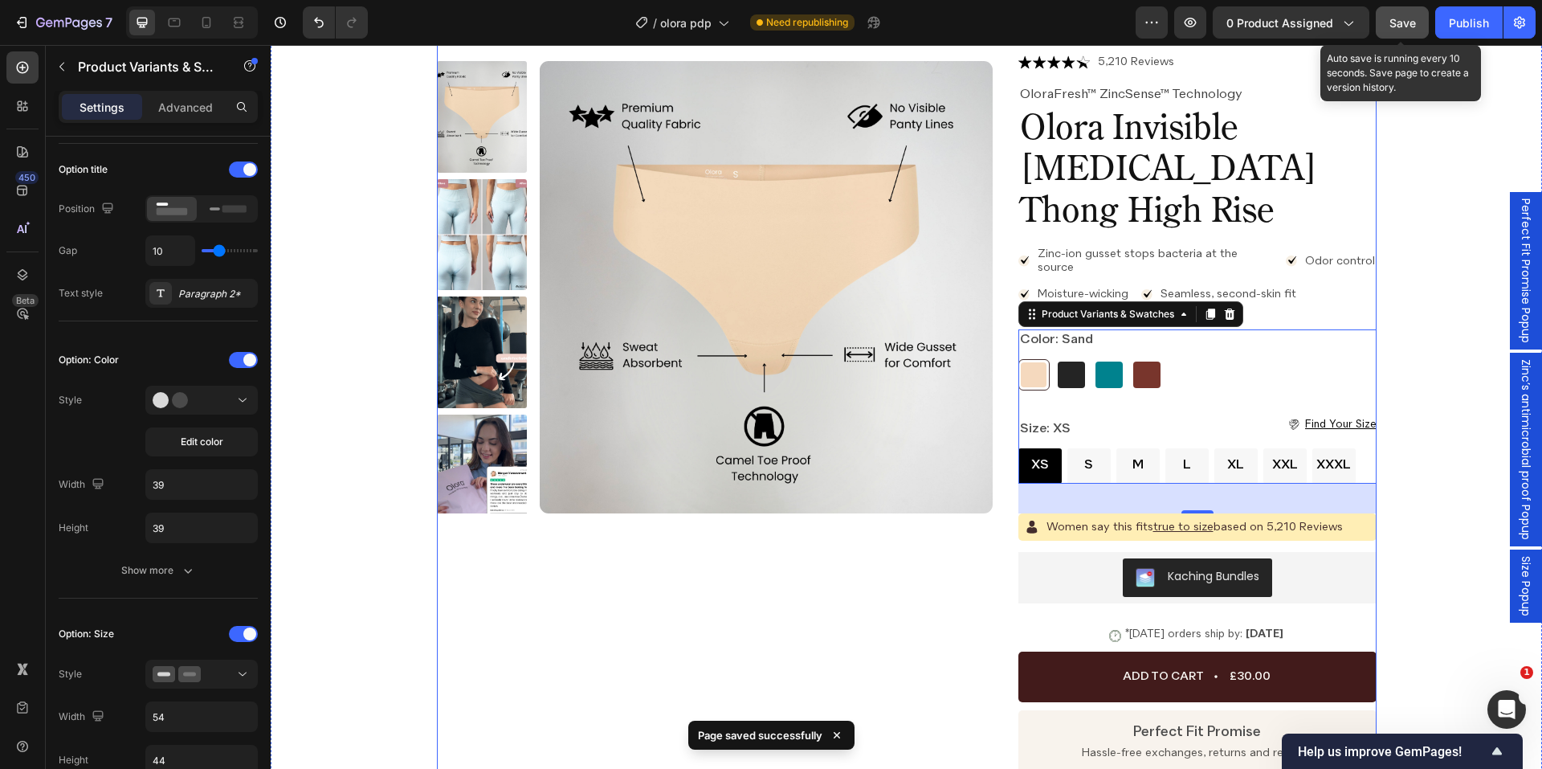
click at [966, 624] on div "Product Images" at bounding box center [715, 566] width 556 height 1101
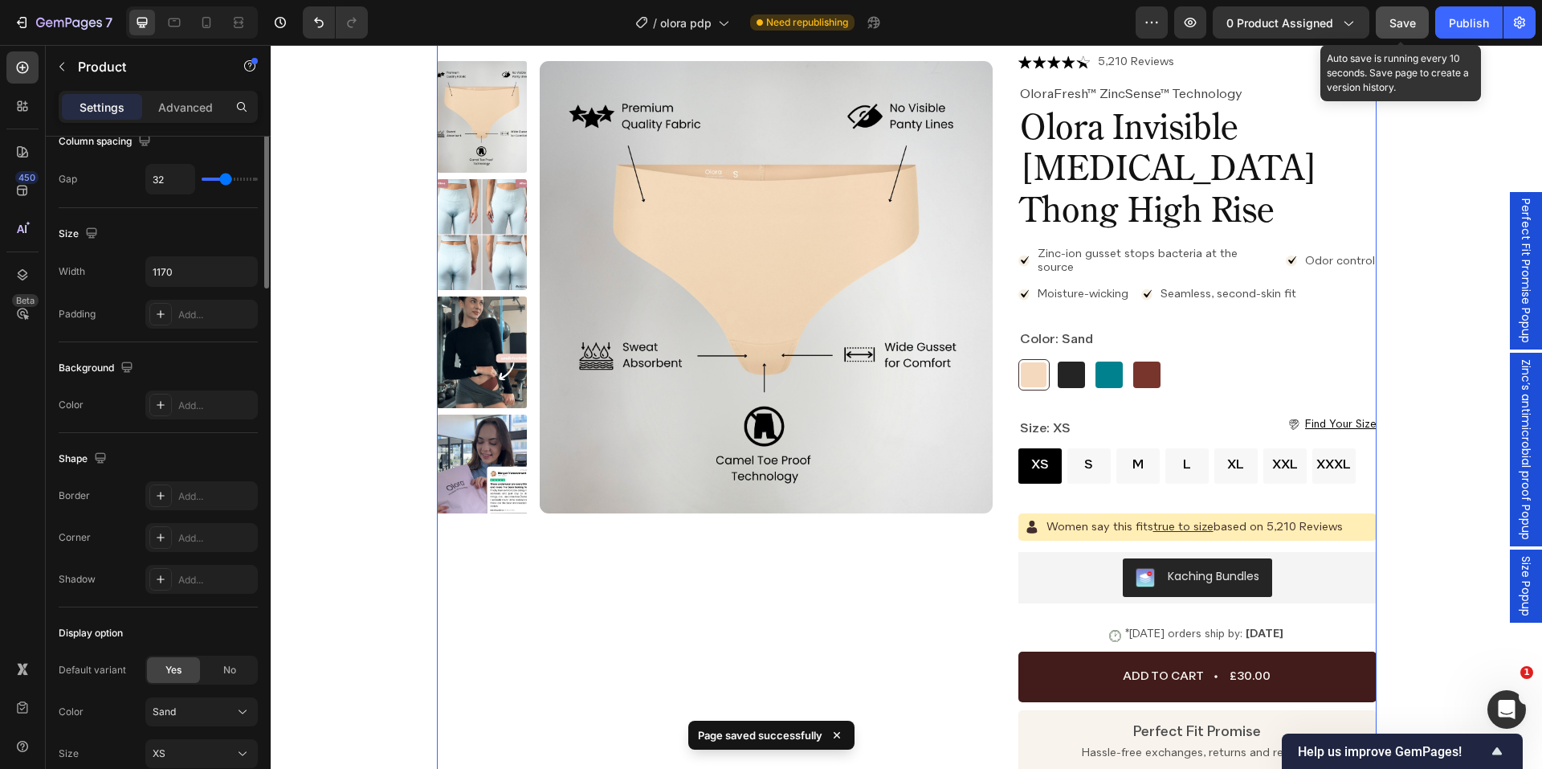
scroll to position [0, 0]
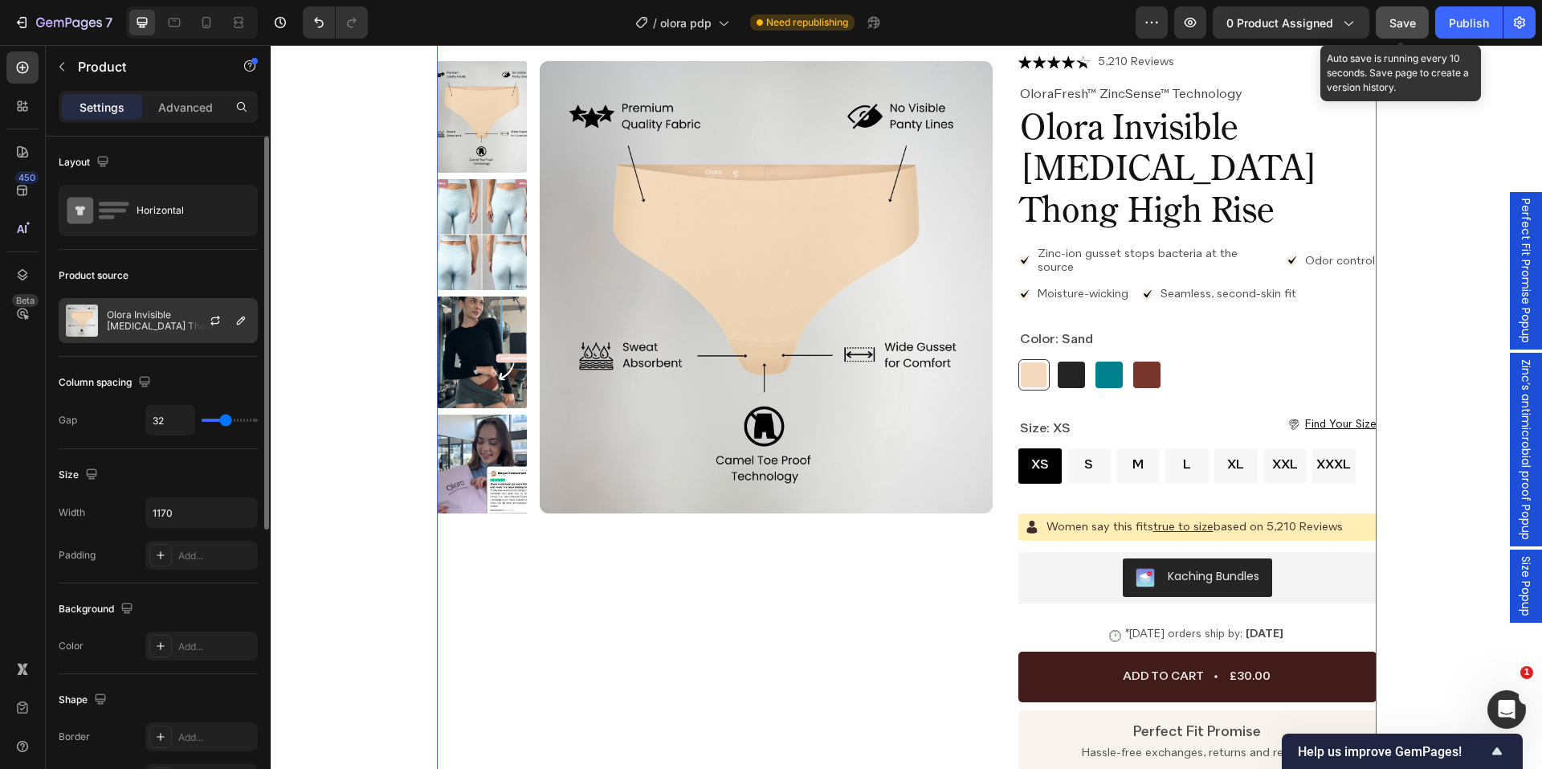
click at [173, 333] on div "Olora Invisible Camel Toe Thong High Rise" at bounding box center [158, 320] width 199 height 45
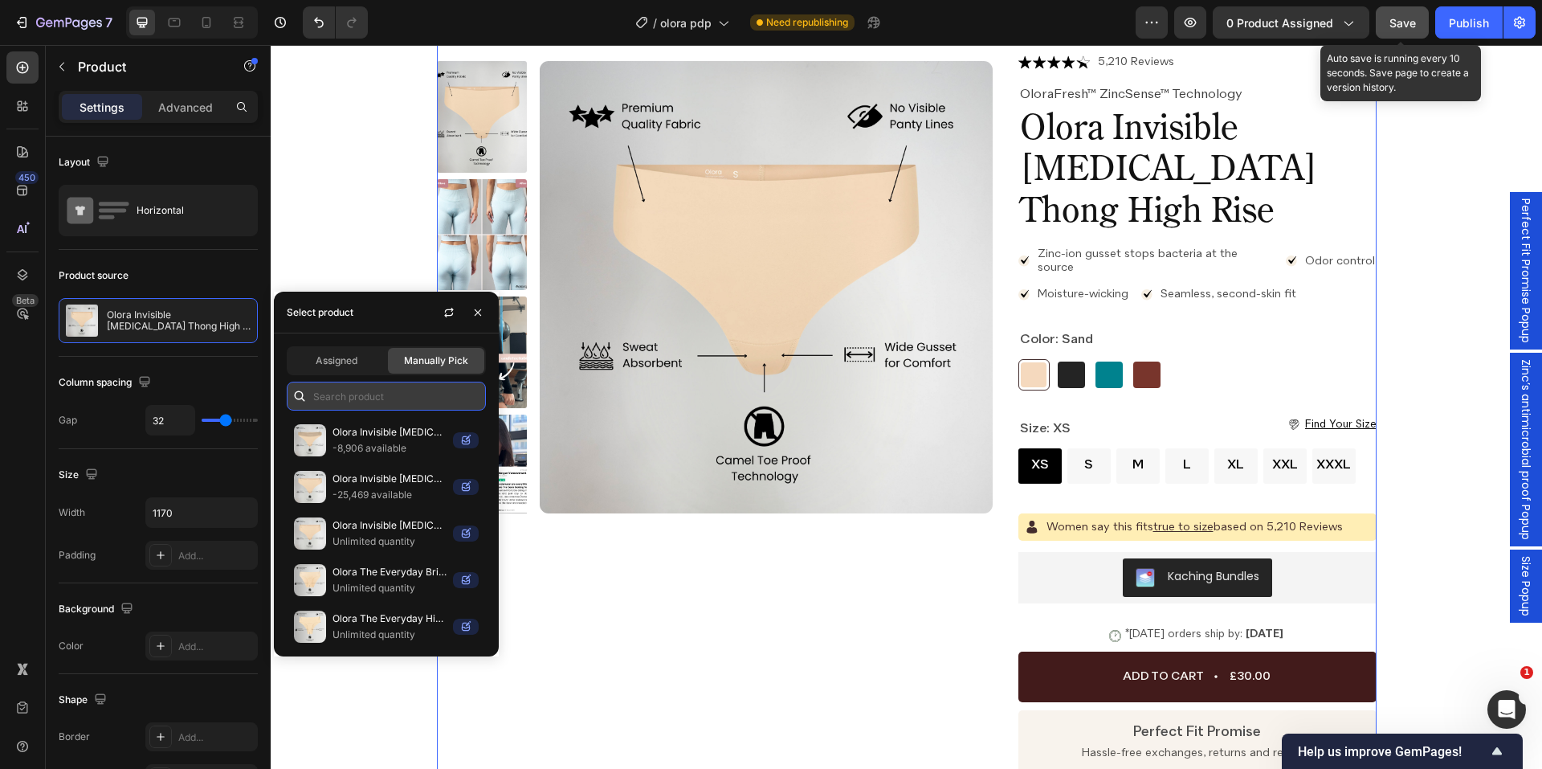
click at [366, 386] on input "text" at bounding box center [386, 396] width 199 height 29
click at [327, 365] on span "Assigned" at bounding box center [337, 360] width 42 height 14
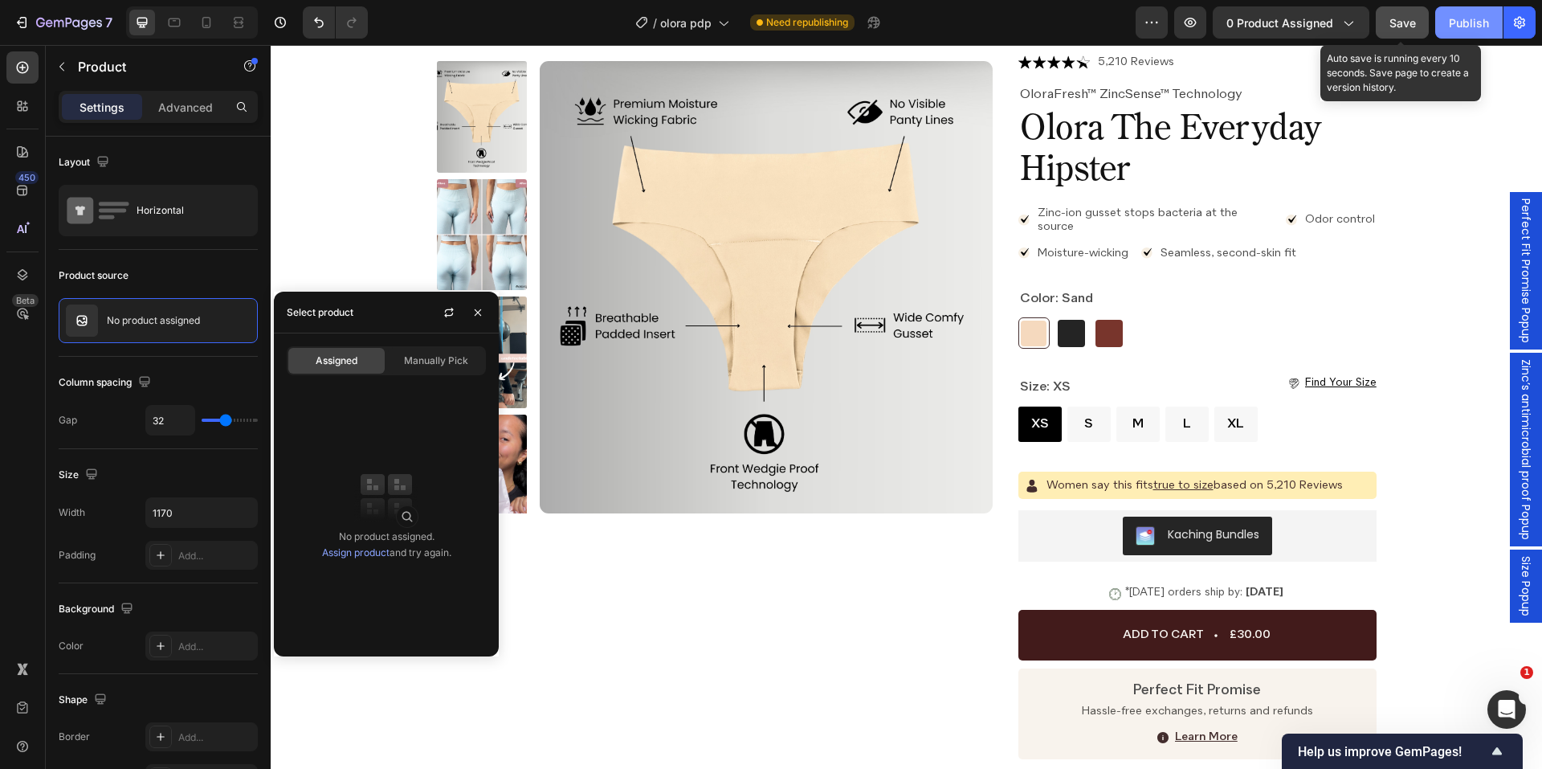
click at [1447, 8] on button "Publish" at bounding box center [1469, 22] width 67 height 32
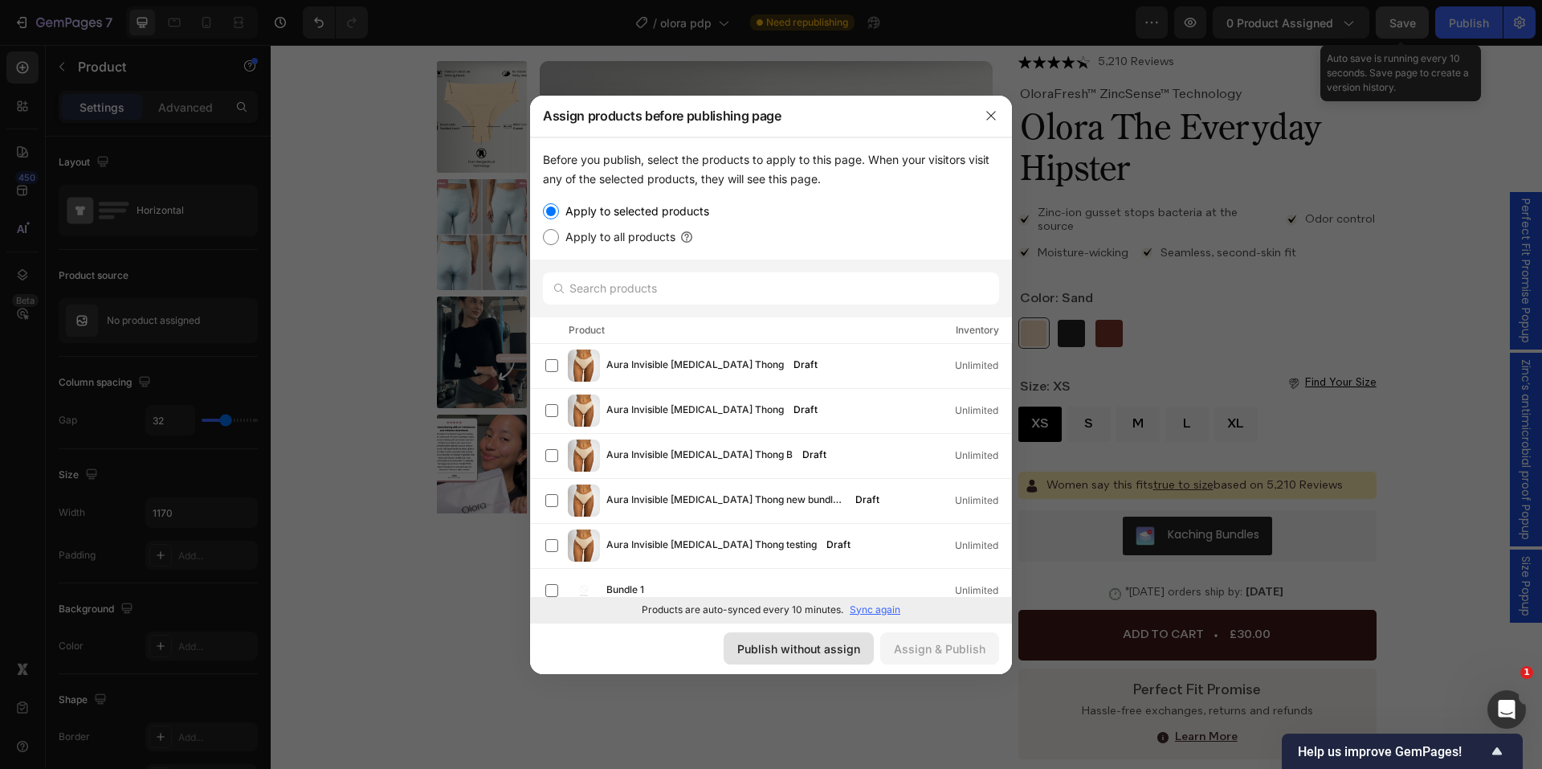
click at [803, 646] on div "Publish without assign" at bounding box center [798, 648] width 123 height 17
